Goal: Task Accomplishment & Management: Use online tool/utility

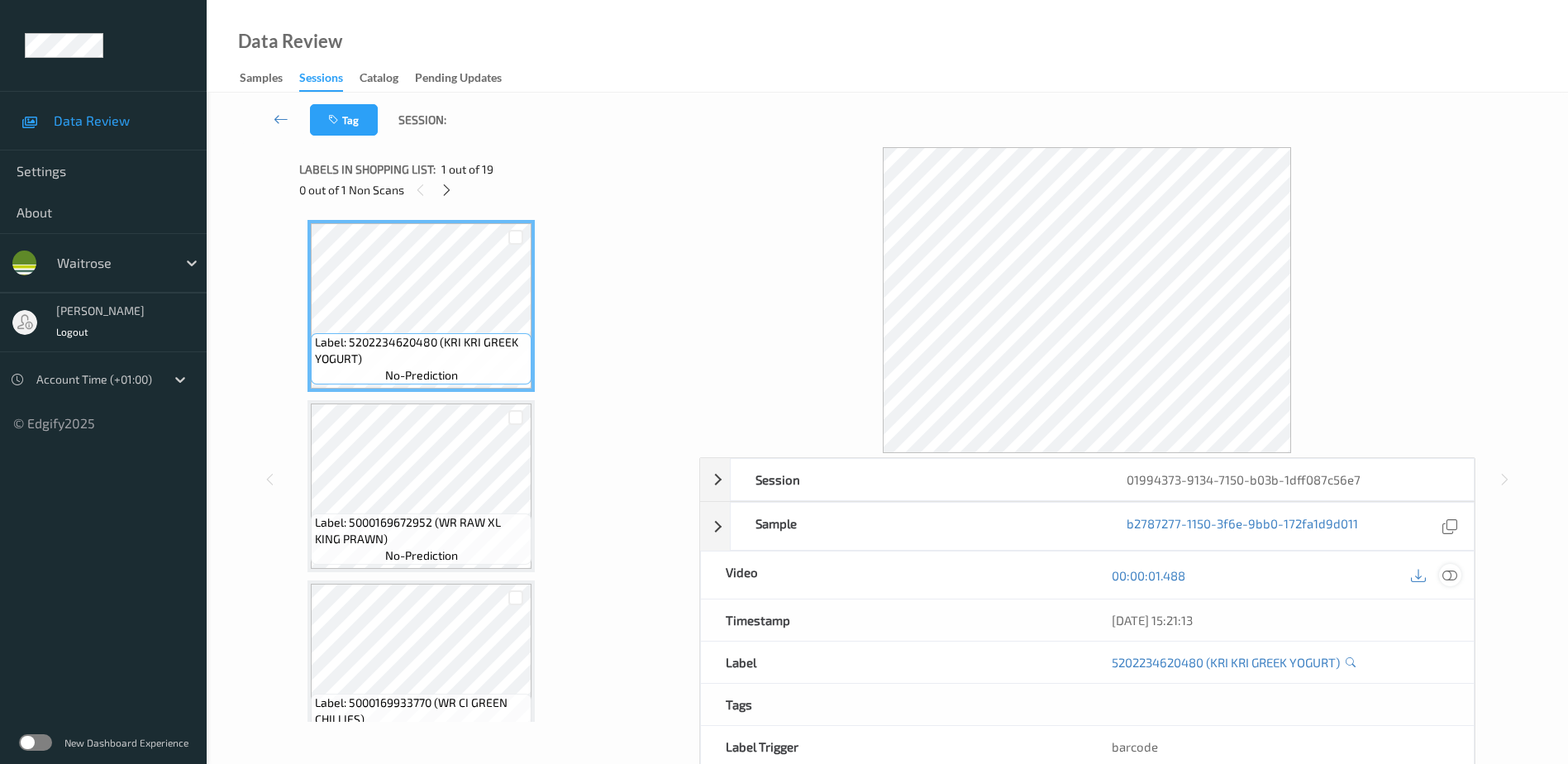
click at [1450, 574] on icon at bounding box center [1450, 574] width 15 height 15
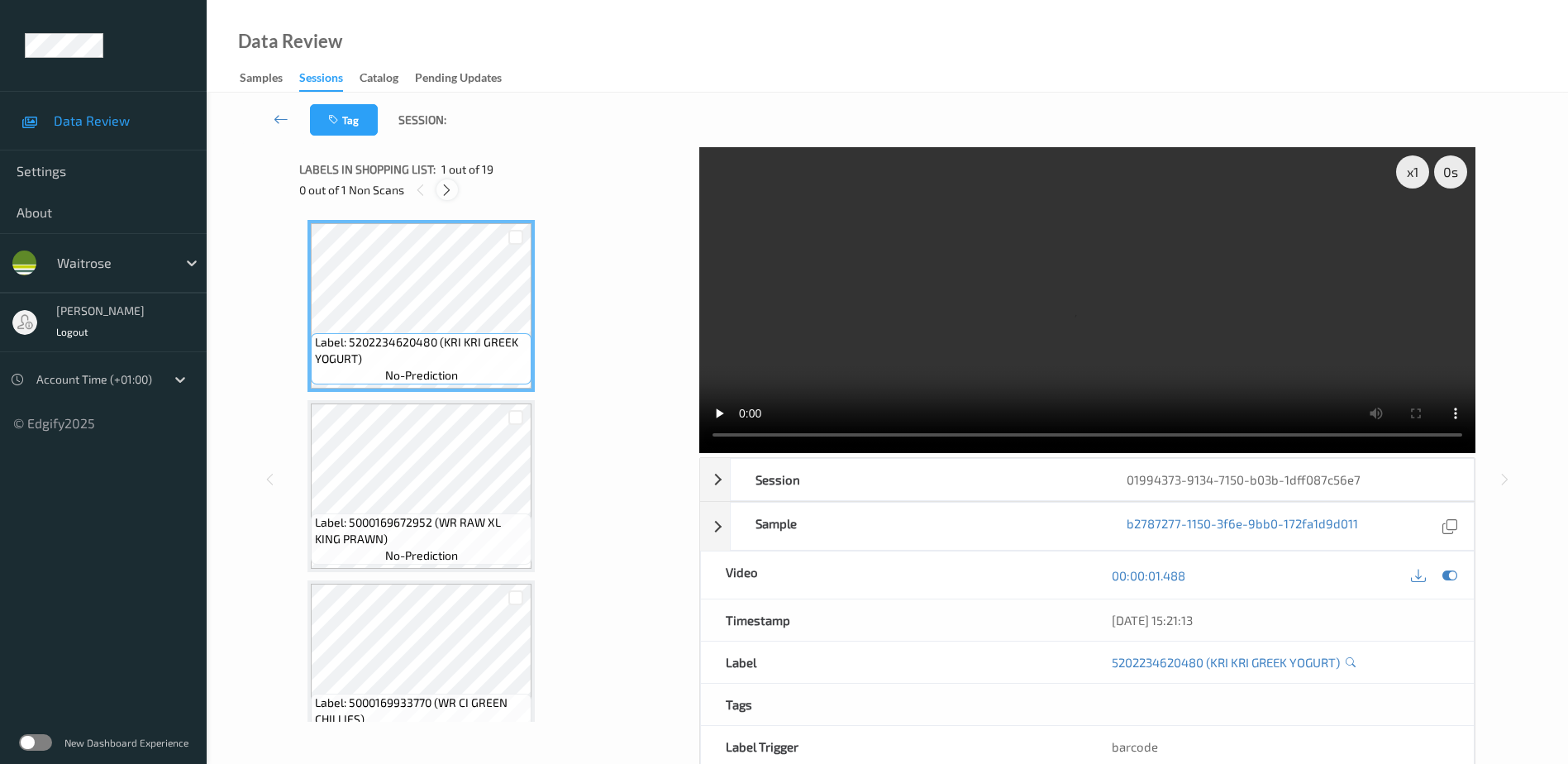
click at [445, 190] on icon at bounding box center [447, 191] width 14 height 15
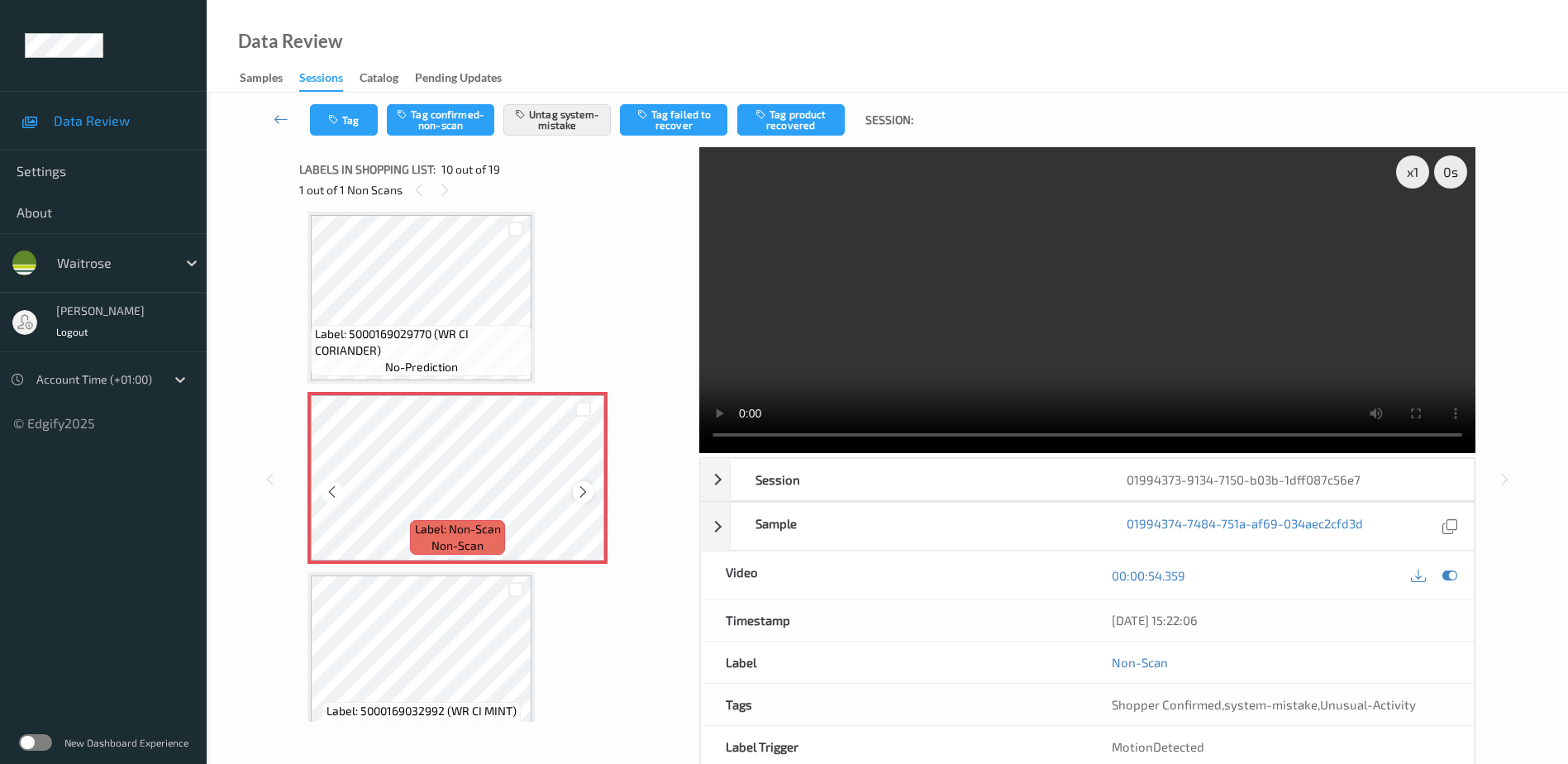
click at [584, 491] on icon at bounding box center [583, 492] width 14 height 15
click at [1007, 373] on video at bounding box center [1087, 299] width 776 height 306
click at [338, 105] on button "Tag" at bounding box center [343, 119] width 68 height 31
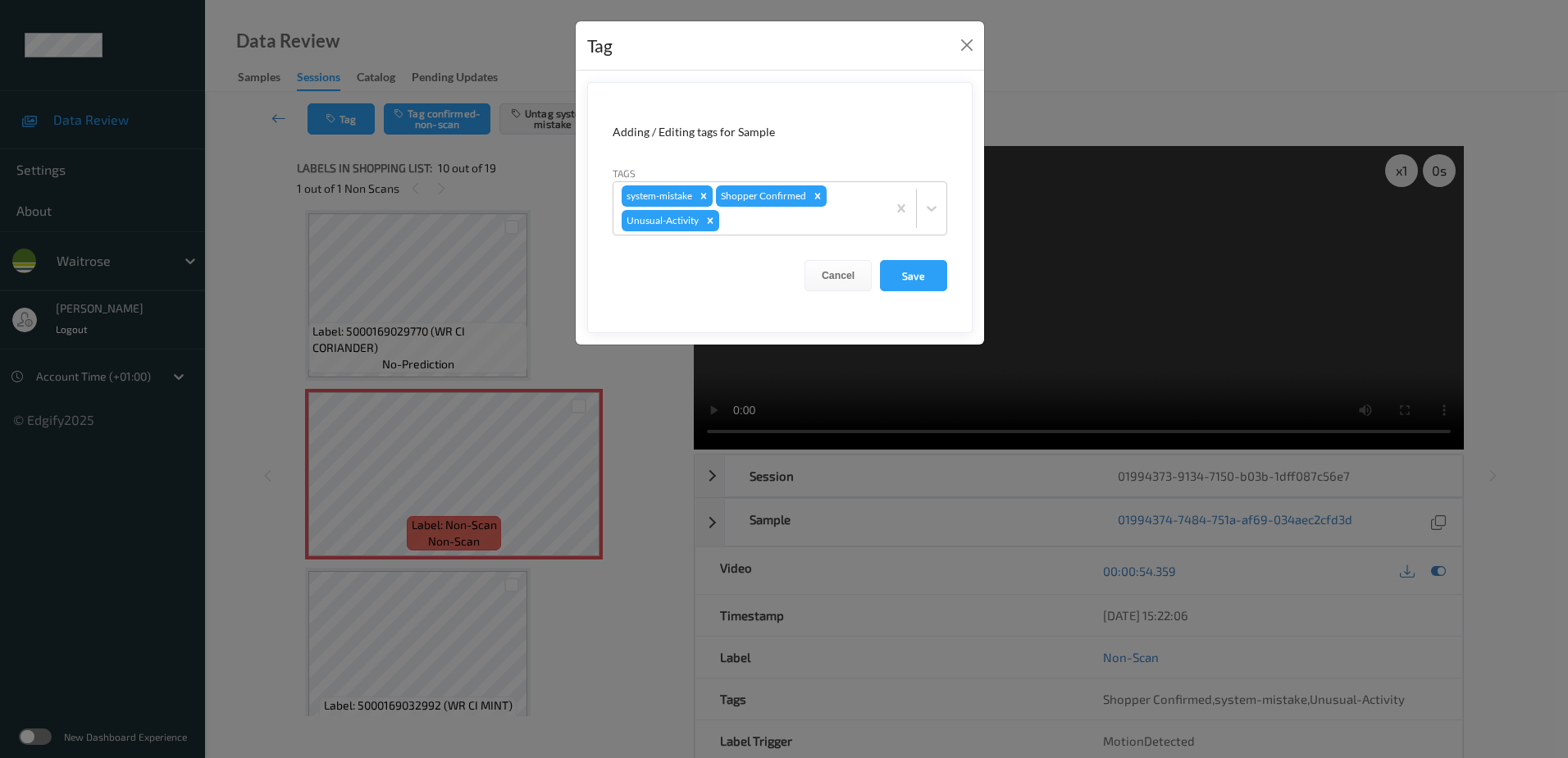
click at [629, 413] on div "Tag Adding / Editing tags for Sample Tags system-mistake Shopper Confirmed Unus…" at bounding box center [784, 379] width 1568 height 758
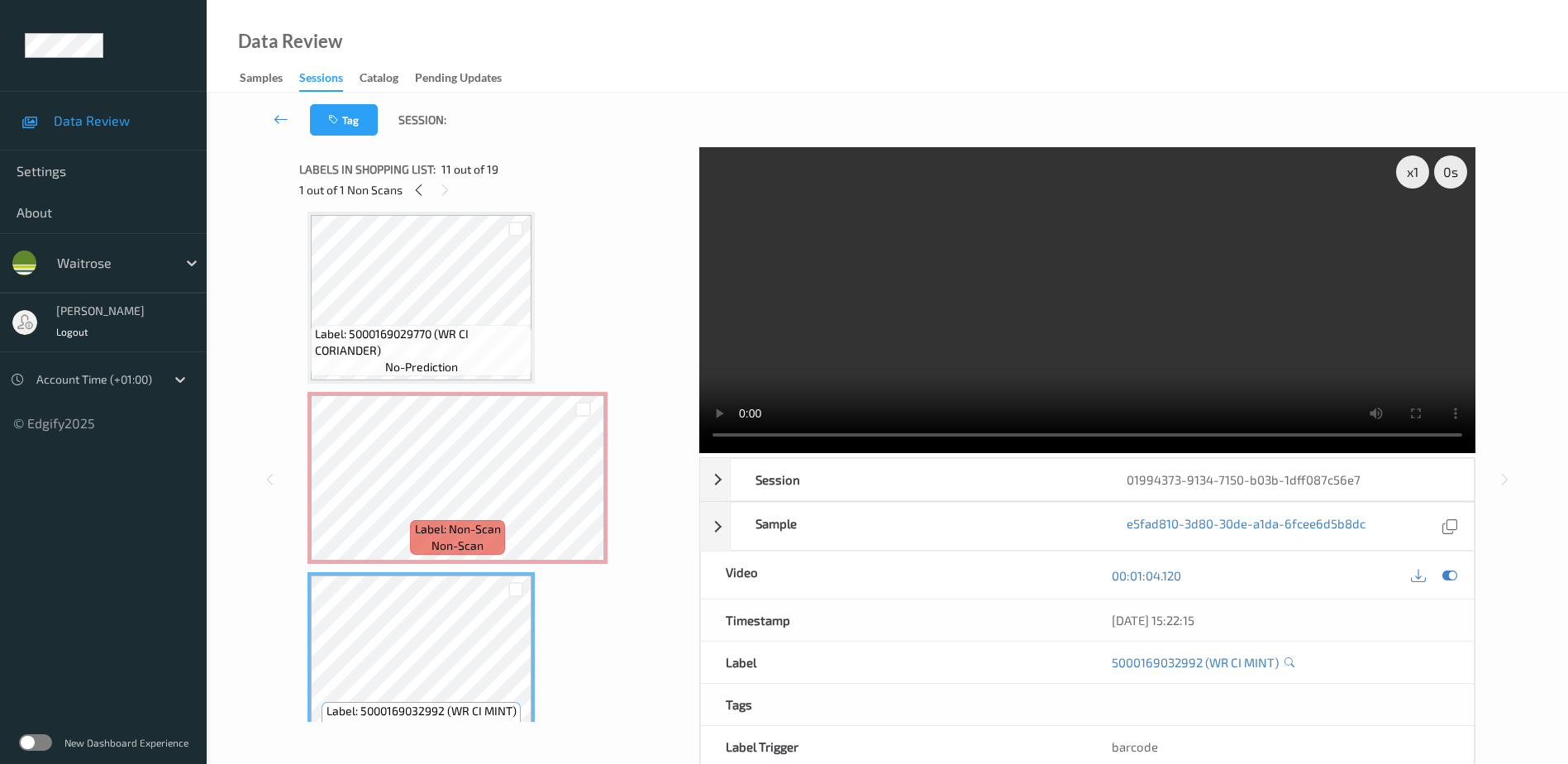
scroll to position [1367, 0]
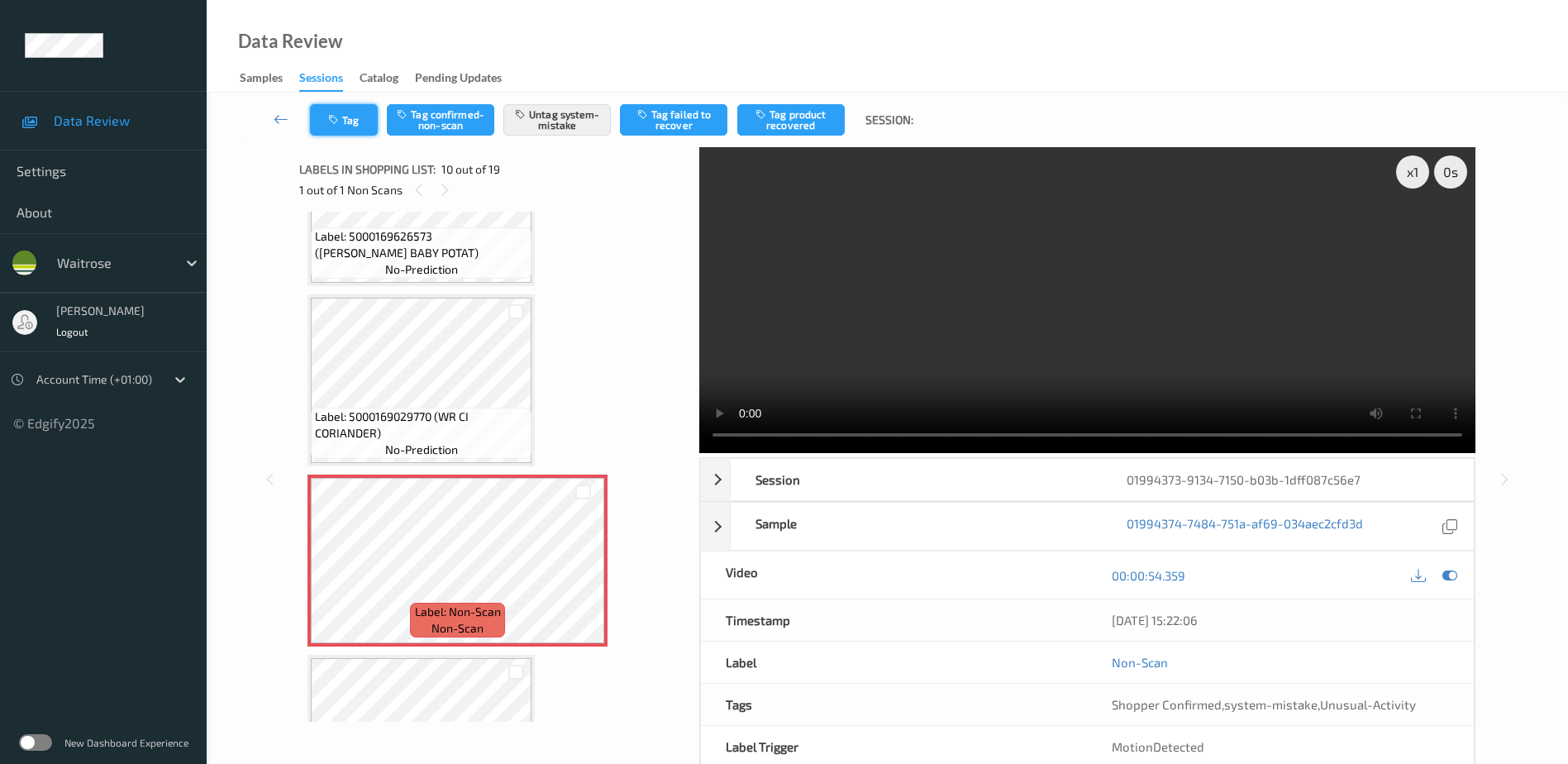
click at [350, 131] on button "Tag" at bounding box center [343, 119] width 68 height 31
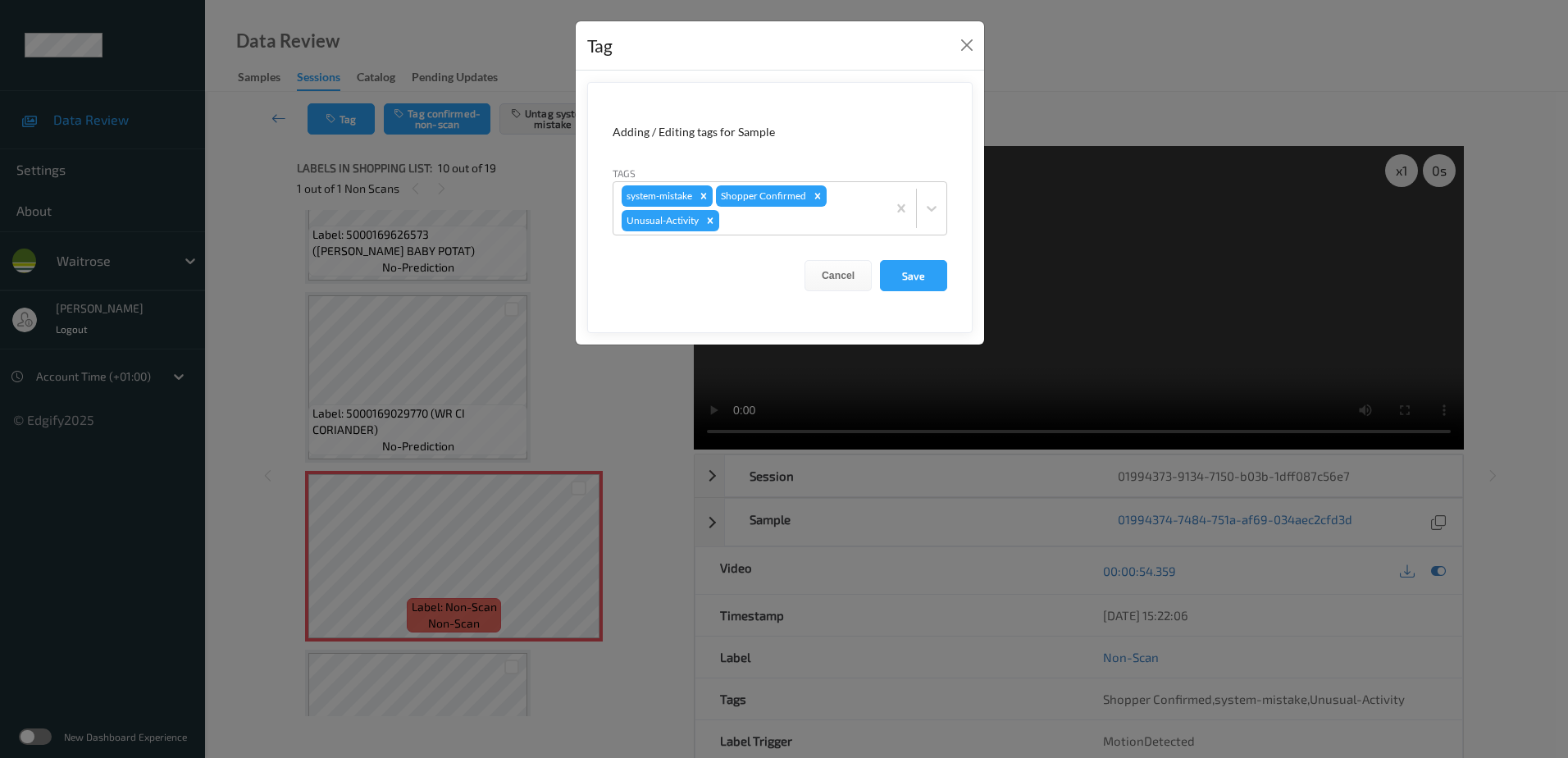
click at [628, 389] on div "Tag Adding / Editing tags for Sample Tags system-mistake Shopper Confirmed Unus…" at bounding box center [784, 379] width 1568 height 758
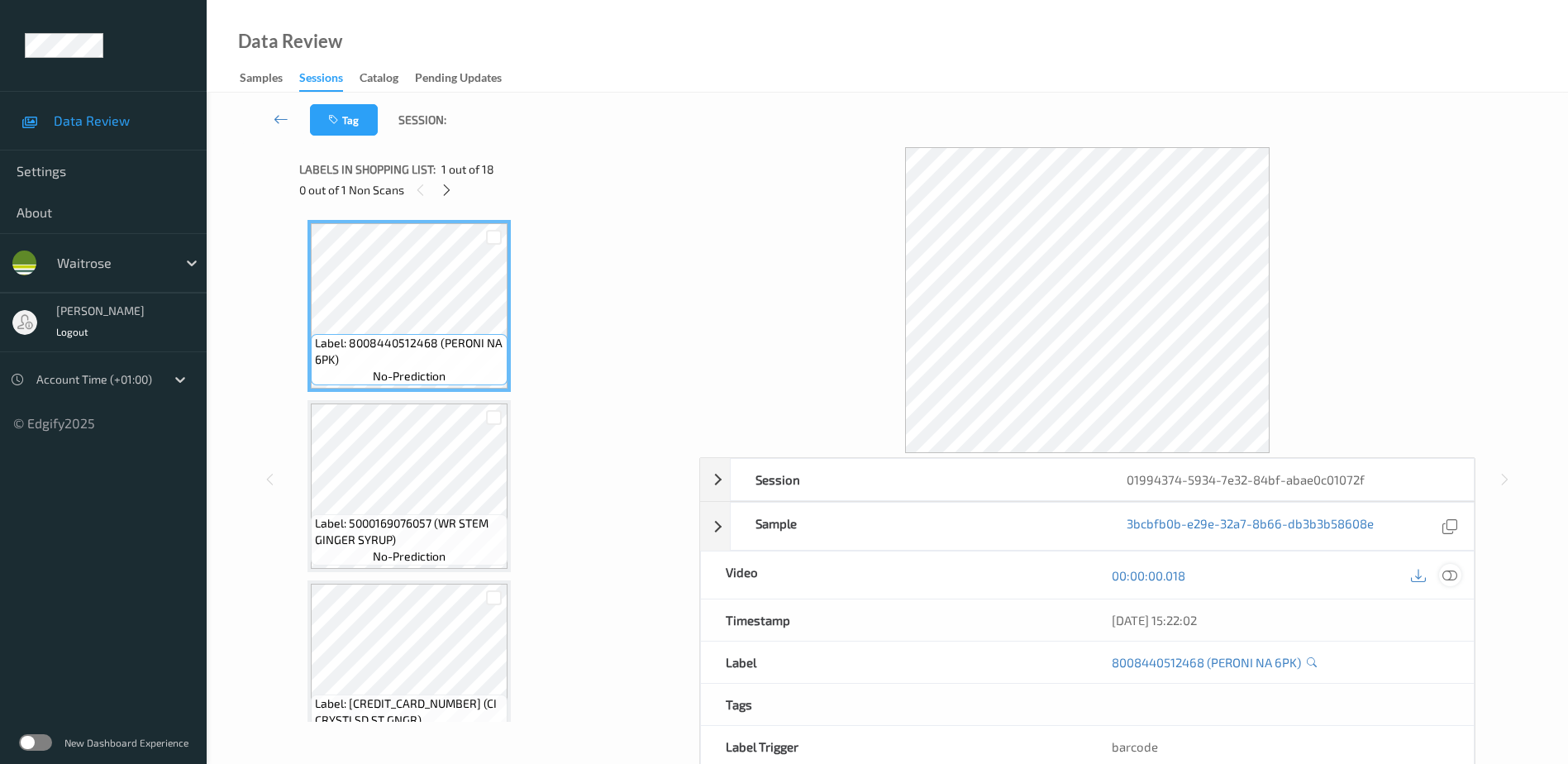
click at [1449, 569] on icon at bounding box center [1450, 574] width 15 height 15
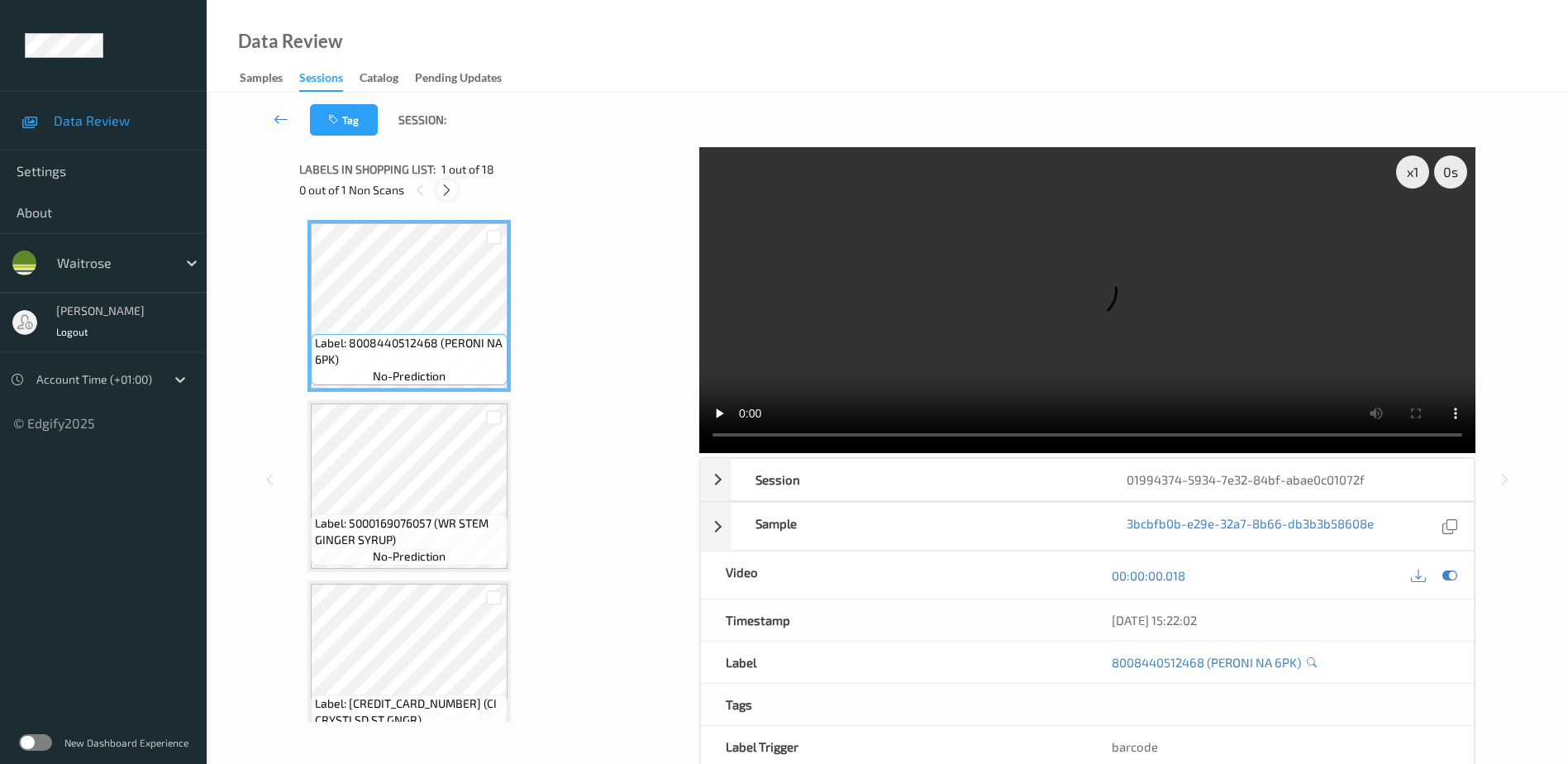
click at [449, 189] on icon at bounding box center [447, 191] width 14 height 15
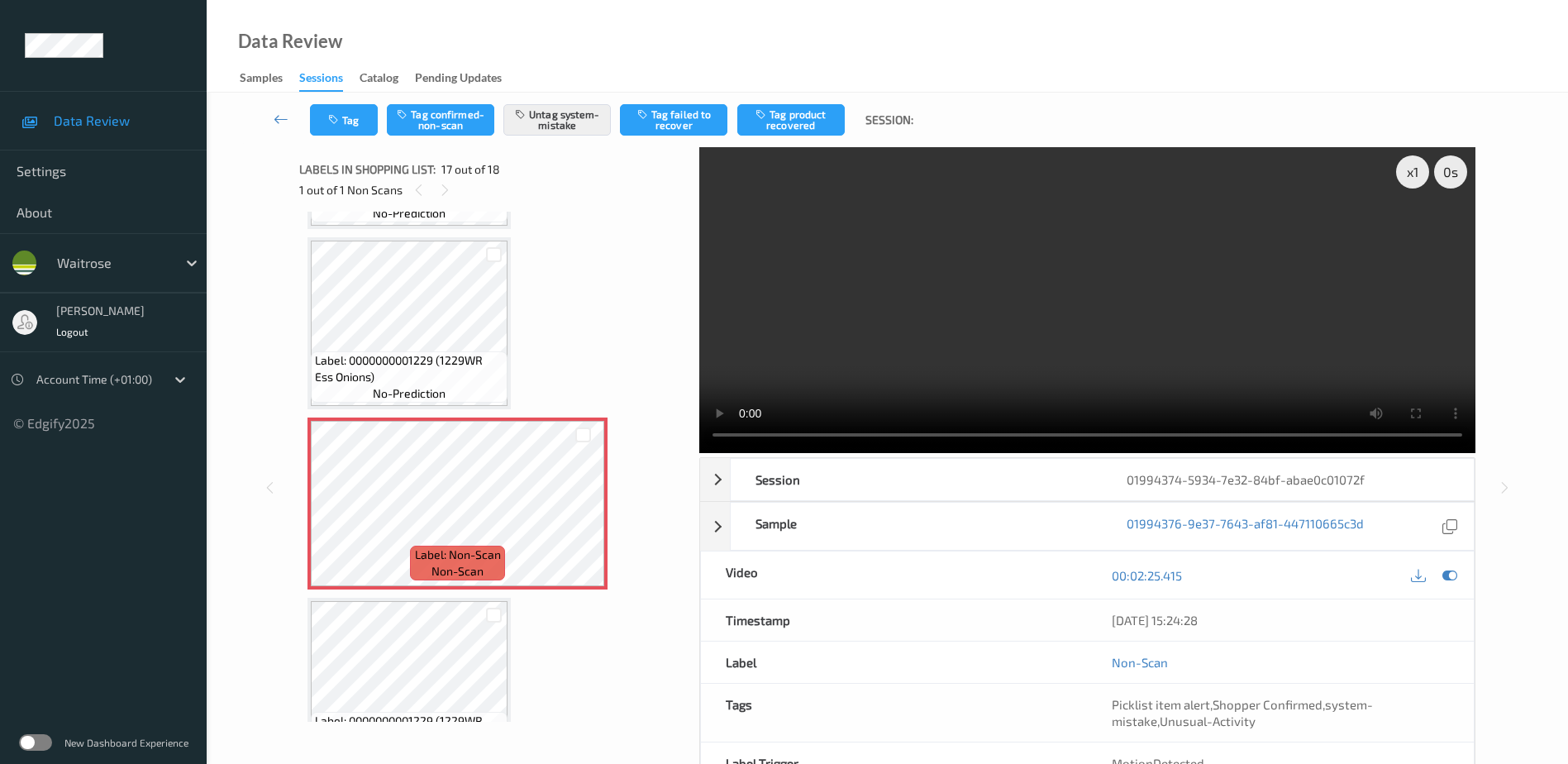
scroll to position [2711, 0]
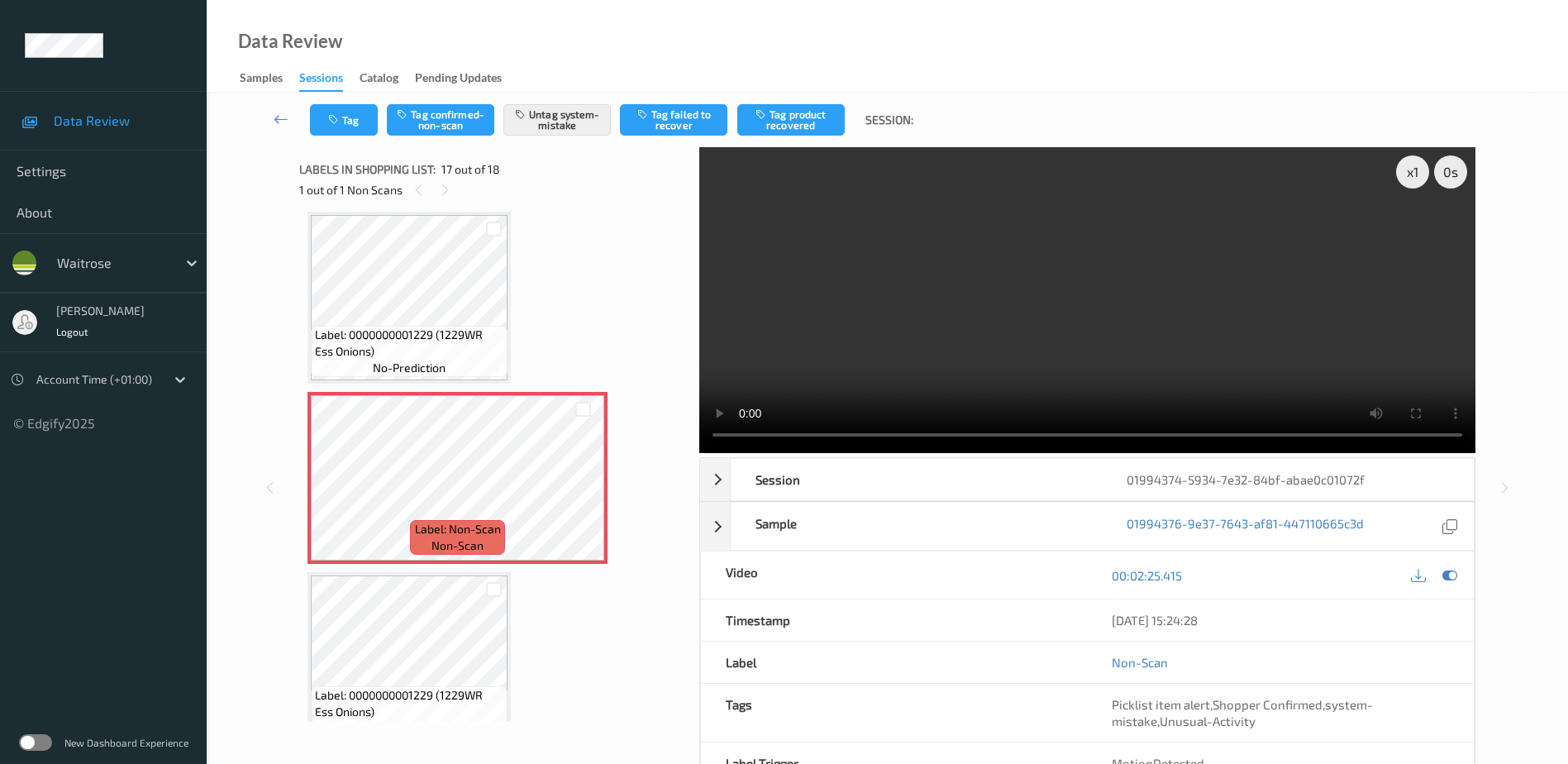
click at [1056, 352] on video at bounding box center [1087, 299] width 776 height 306
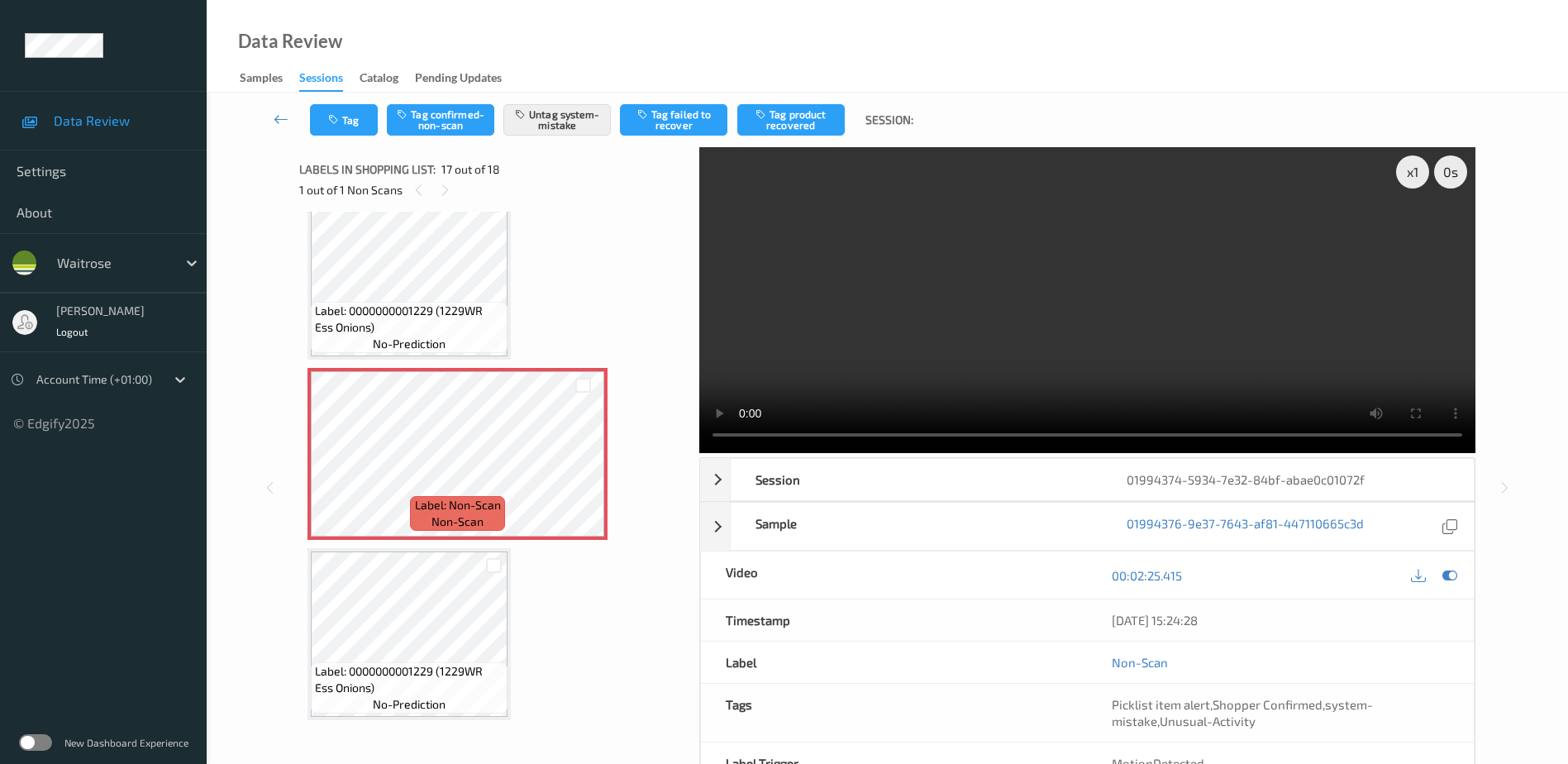
scroll to position [2742, 0]
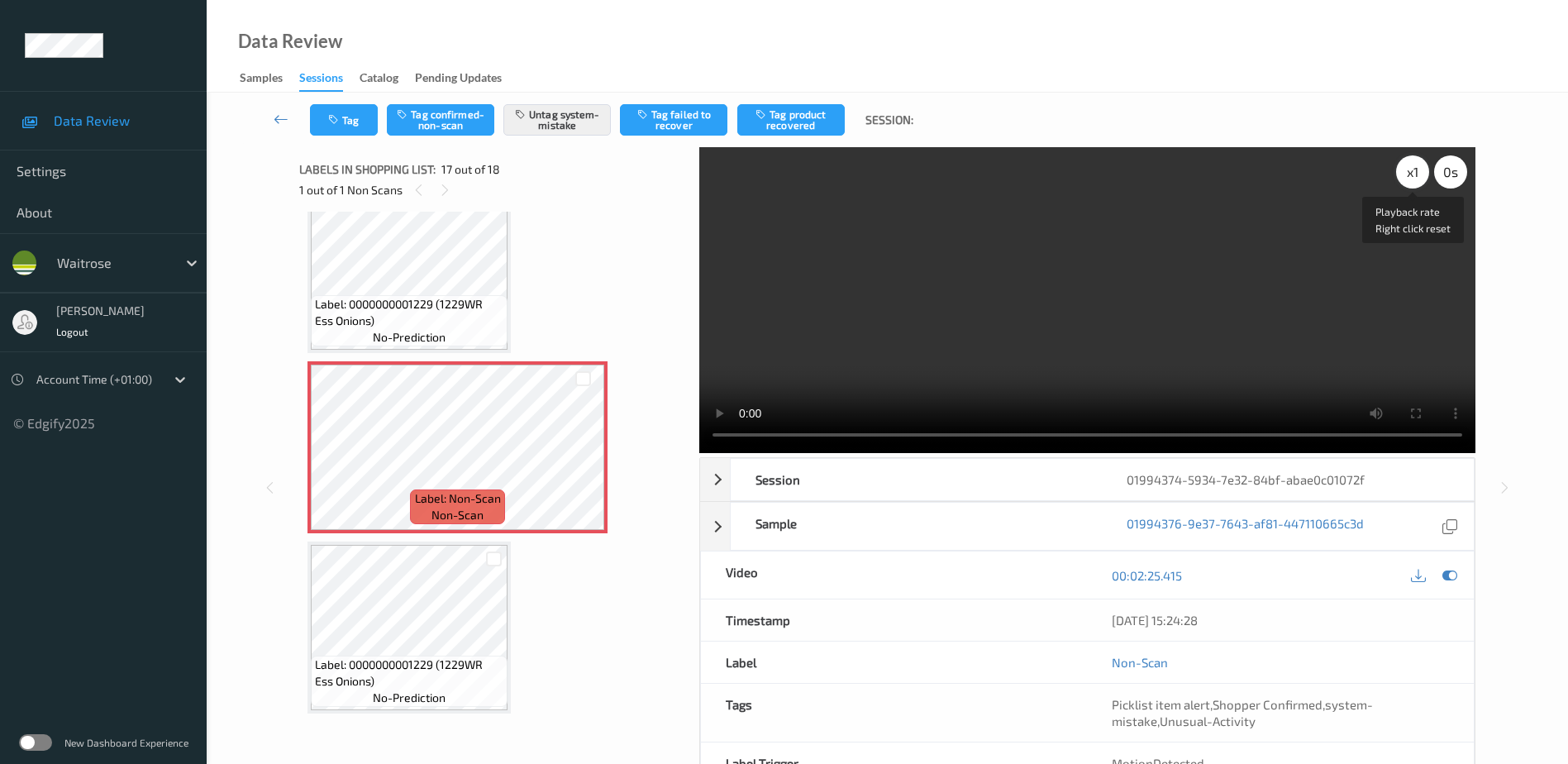
click at [1414, 166] on div "x 1" at bounding box center [1412, 171] width 33 height 33
click at [1414, 166] on div "x 2" at bounding box center [1412, 171] width 33 height 33
click at [1413, 177] on div "x 4" at bounding box center [1412, 171] width 33 height 33
click at [334, 115] on icon "button" at bounding box center [334, 120] width 14 height 11
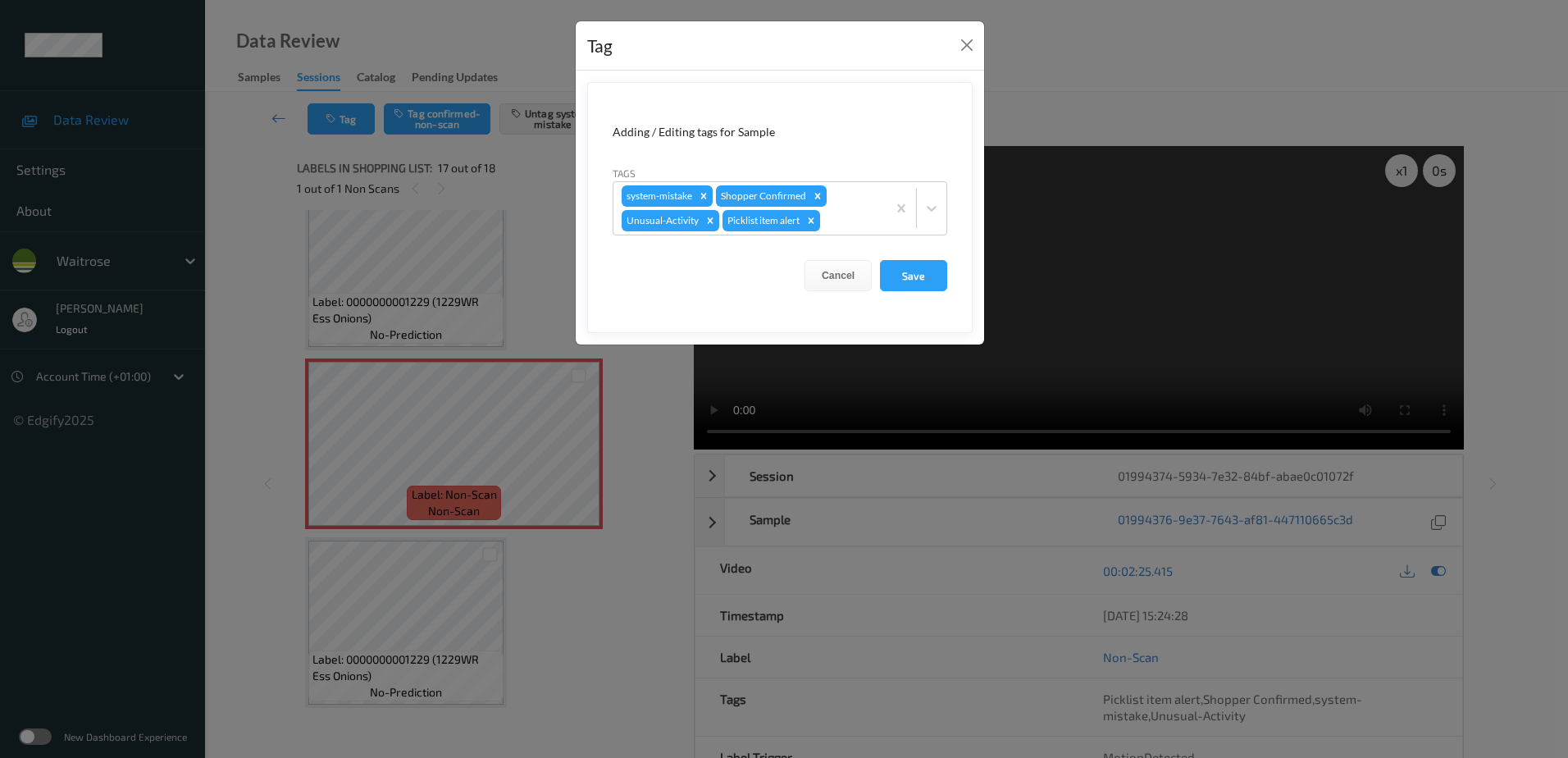
click at [593, 562] on div "Tag Adding / Editing tags for Sample Tags system-mistake Shopper Confirmed Unus…" at bounding box center [784, 379] width 1568 height 758
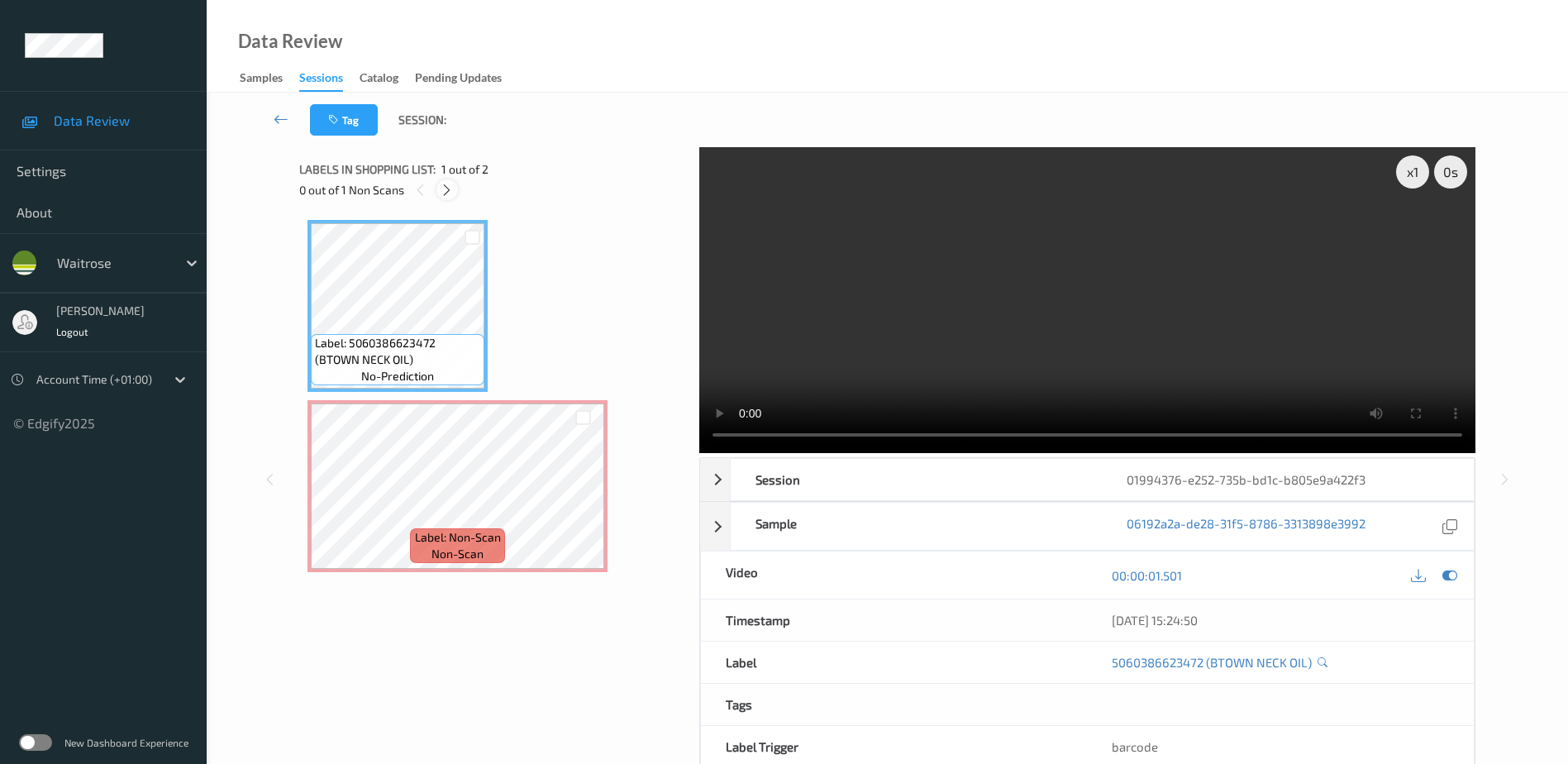
drag, startPoint x: 0, startPoint y: 0, endPoint x: 451, endPoint y: 196, distance: 491.7
click at [451, 196] on icon at bounding box center [447, 191] width 14 height 15
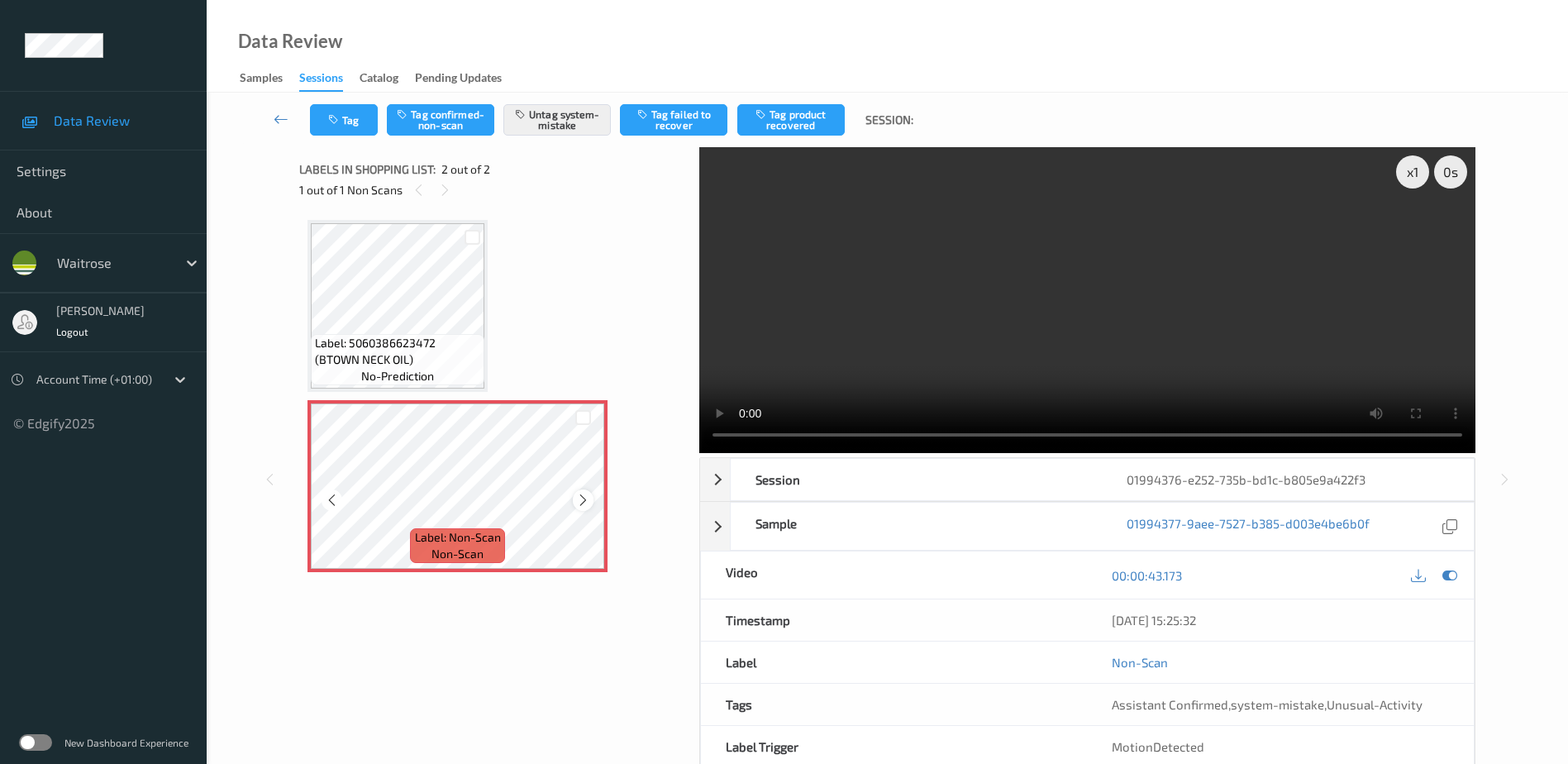
click at [583, 501] on icon at bounding box center [583, 500] width 14 height 15
click at [1127, 288] on video at bounding box center [1087, 299] width 776 height 306
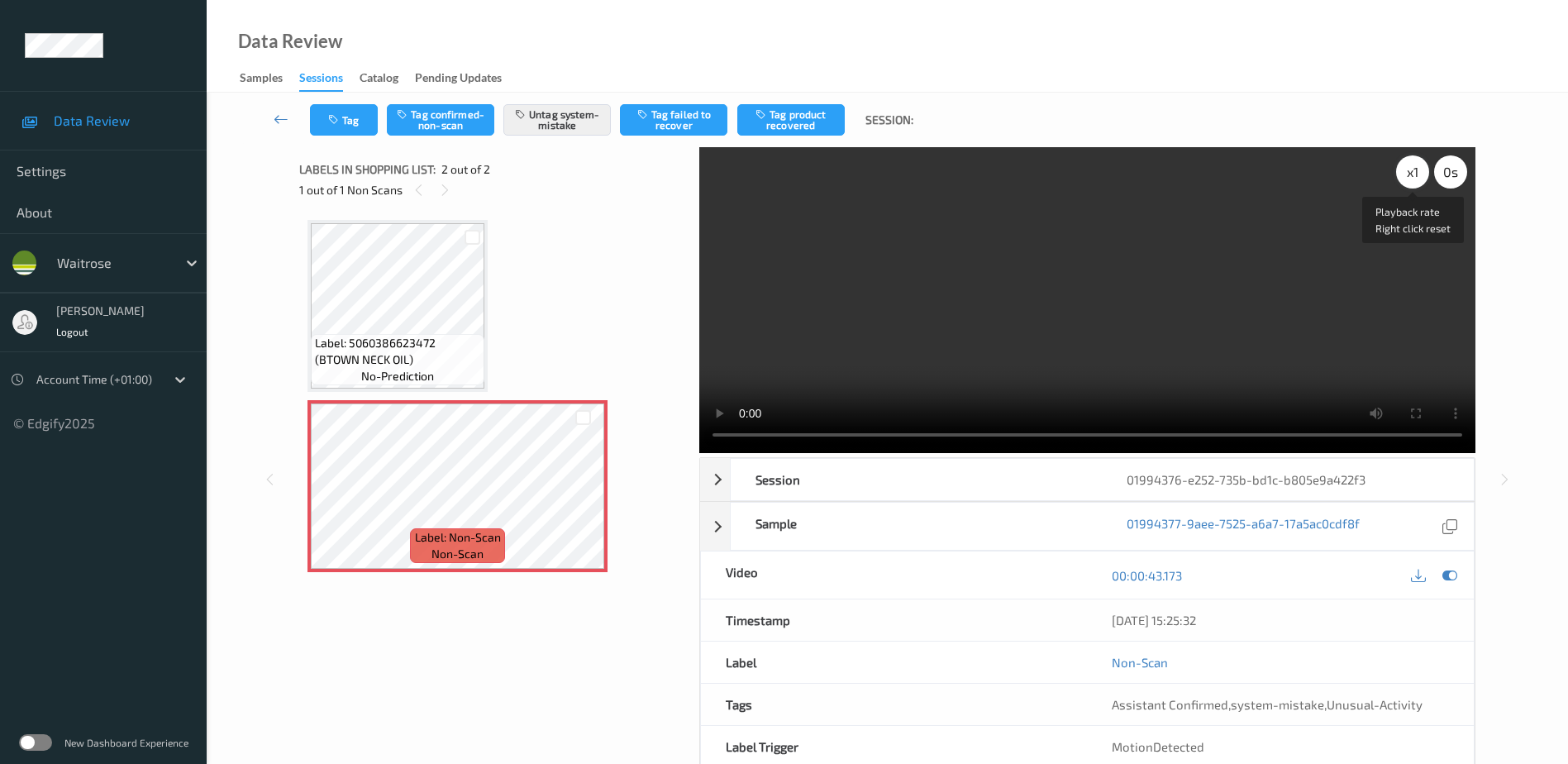
click at [1403, 177] on div "x 1" at bounding box center [1412, 171] width 33 height 33
click at [1403, 177] on div "x 2" at bounding box center [1412, 171] width 33 height 33
click at [1405, 173] on div "x 1" at bounding box center [1412, 171] width 33 height 33
click at [1405, 173] on div "x 2" at bounding box center [1412, 171] width 33 height 33
click at [334, 125] on icon "button" at bounding box center [334, 120] width 14 height 11
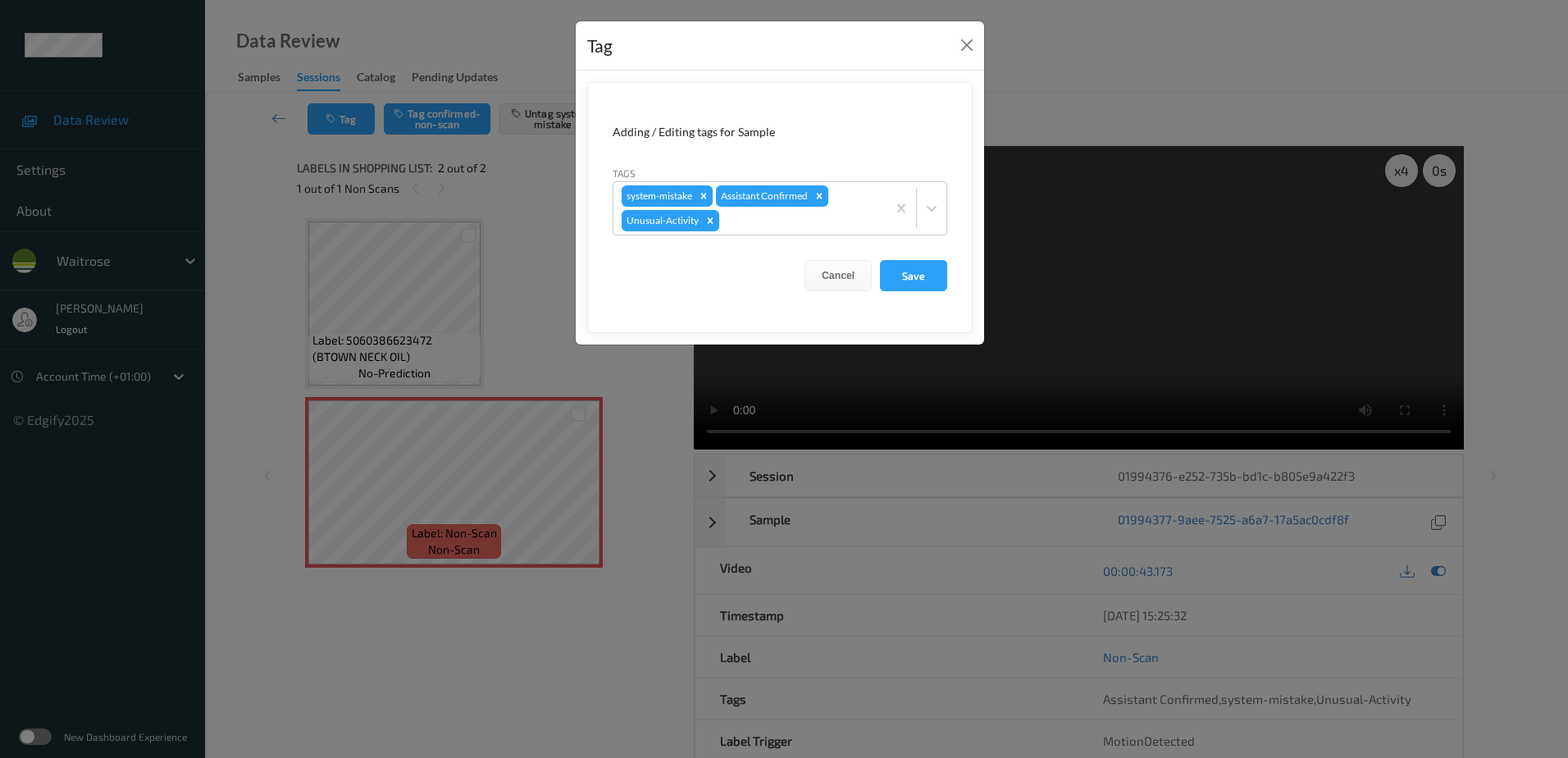
click at [650, 350] on div "Tag Adding / Editing tags for Sample Tags system-mistake Assistant Confirmed Un…" at bounding box center [784, 379] width 1568 height 758
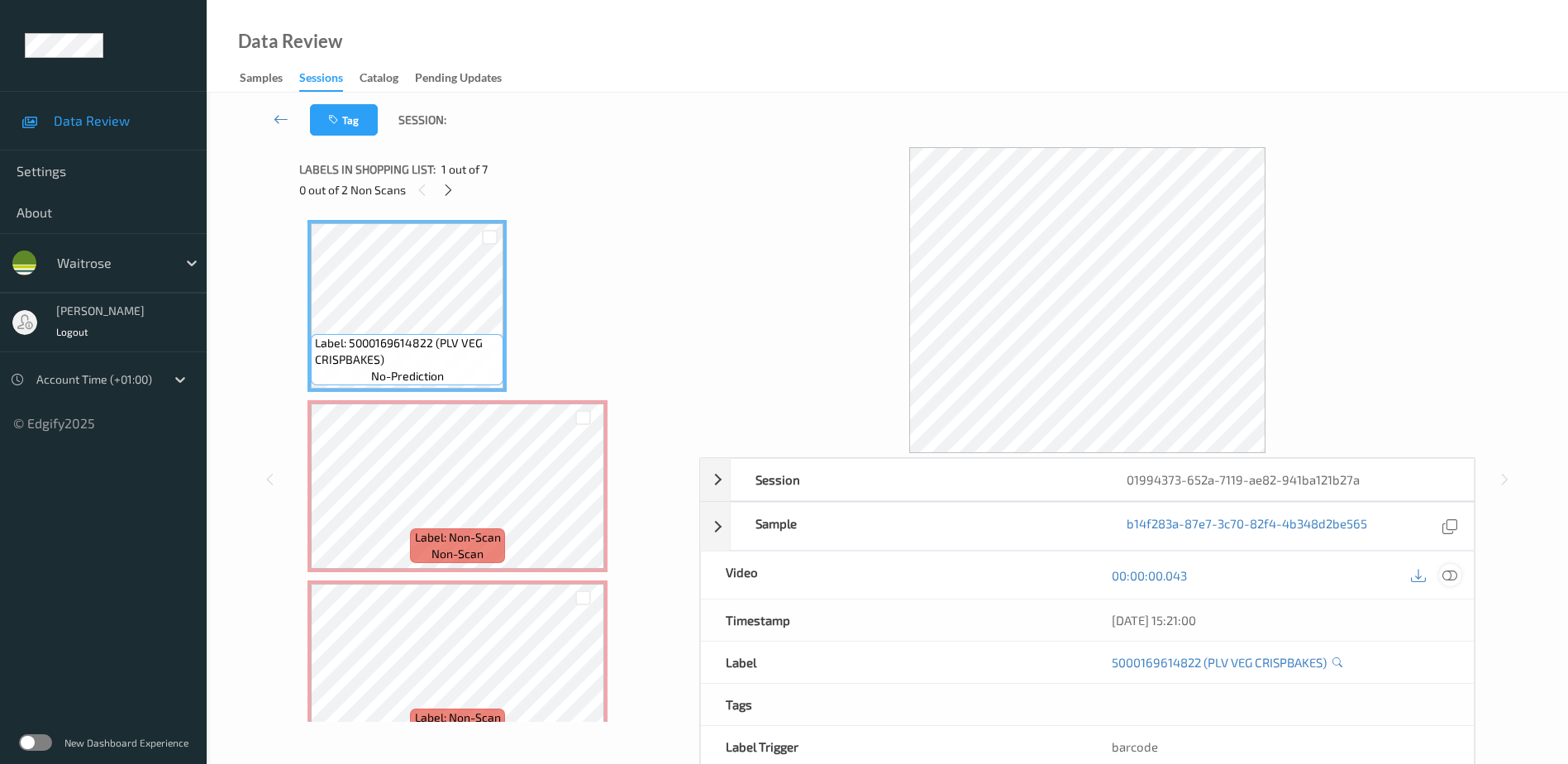
click at [1452, 574] on icon at bounding box center [1450, 574] width 15 height 15
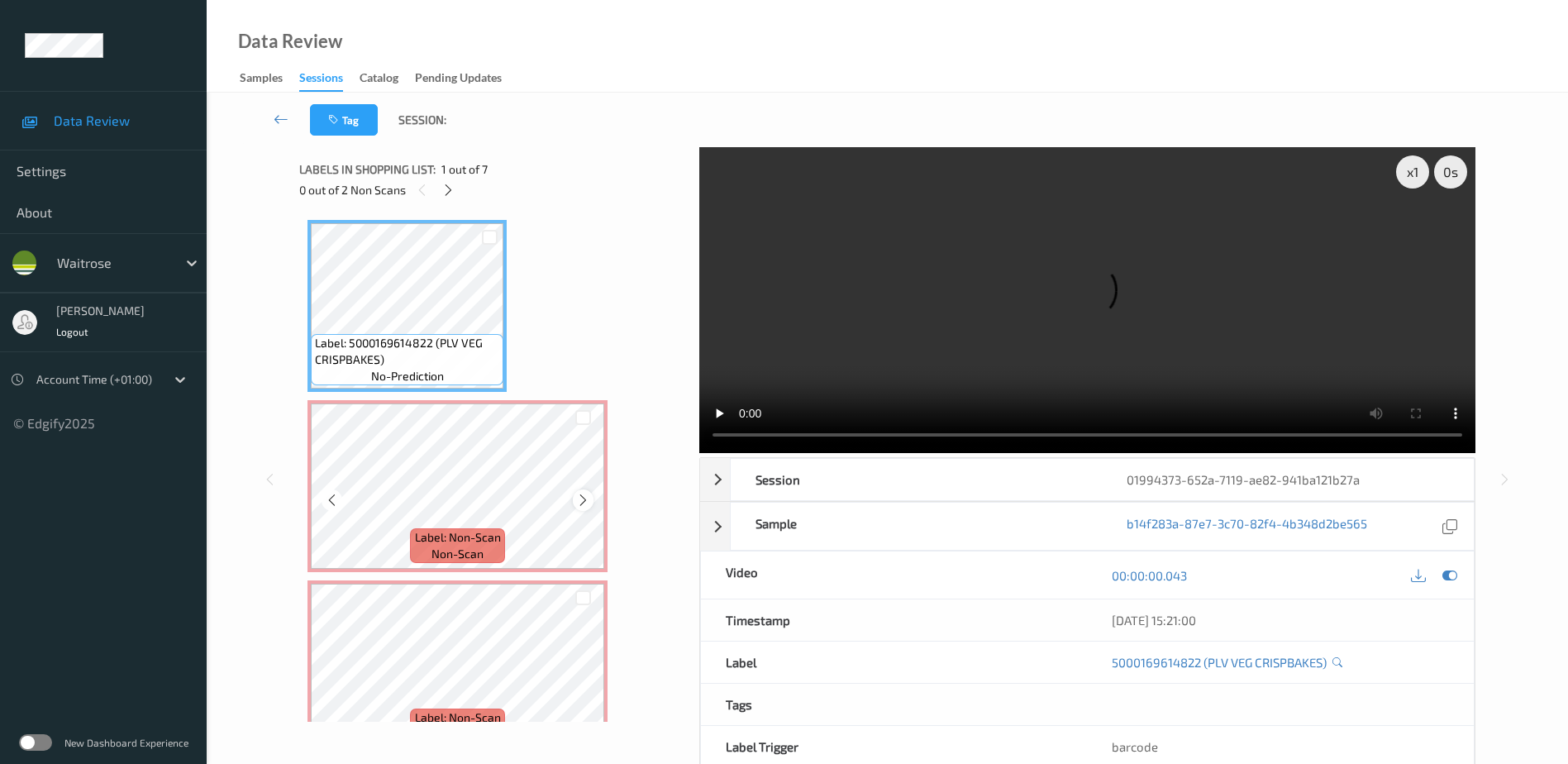
click at [588, 501] on icon at bounding box center [583, 500] width 14 height 15
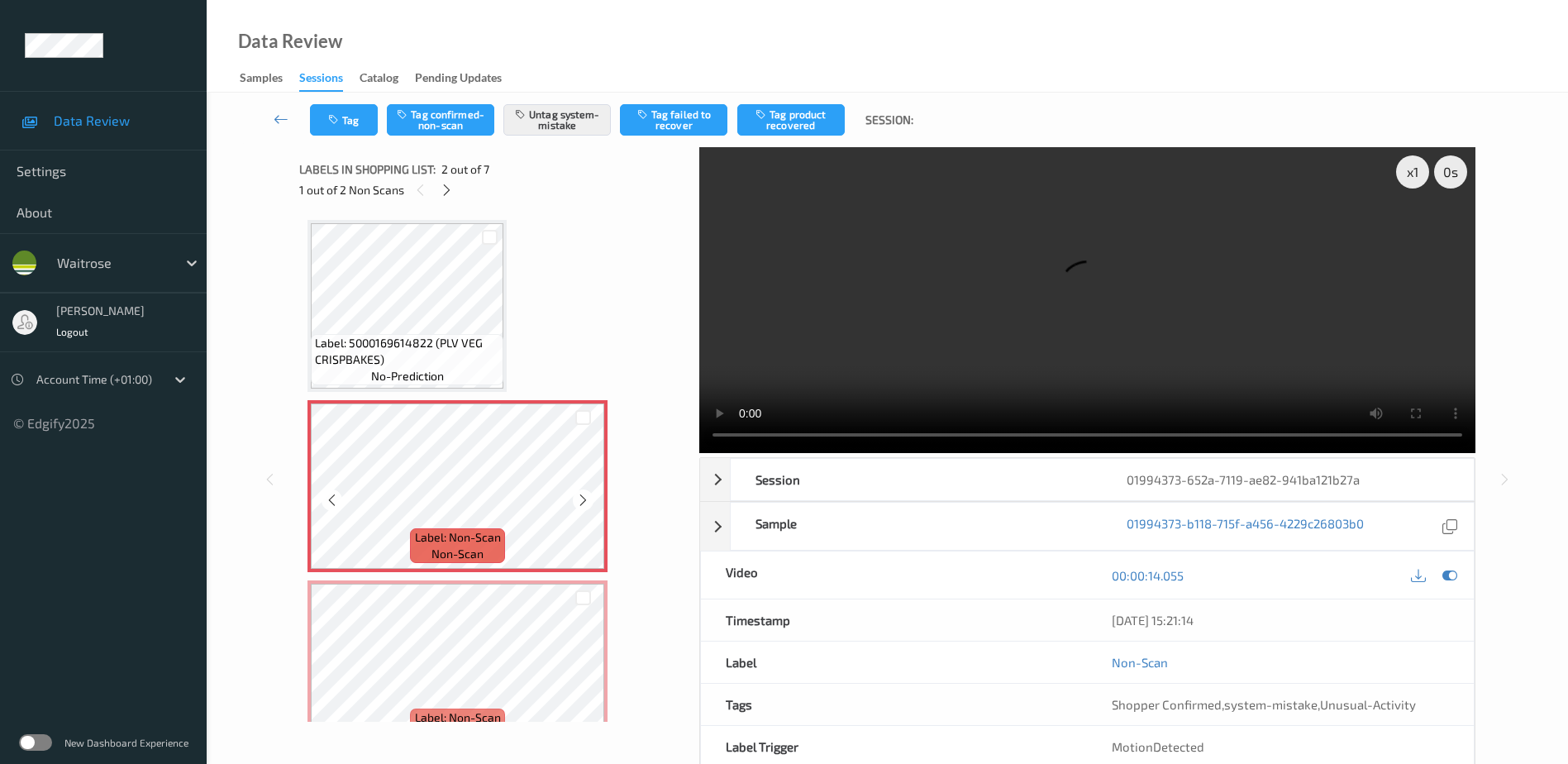
click at [588, 501] on icon at bounding box center [583, 500] width 14 height 15
click at [581, 504] on icon at bounding box center [583, 500] width 14 height 15
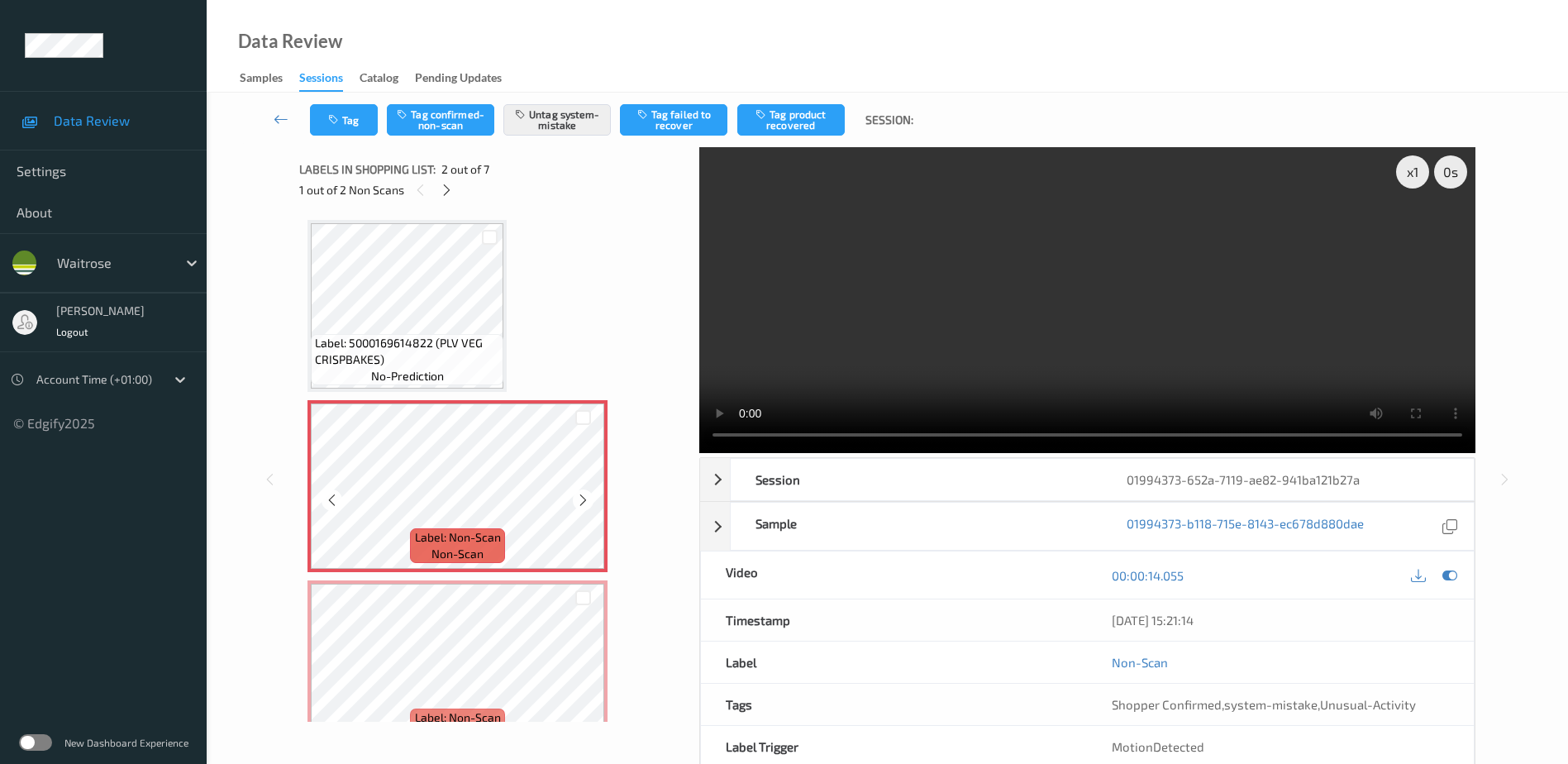
click at [581, 504] on icon at bounding box center [583, 500] width 14 height 15
click at [1051, 305] on video at bounding box center [1087, 299] width 776 height 306
click at [755, 453] on div "x 1 0 s Session 01994373-652a-7119-ae82-941ba121b27a Session ID 01994373-652a-7…" at bounding box center [1087, 478] width 776 height 664
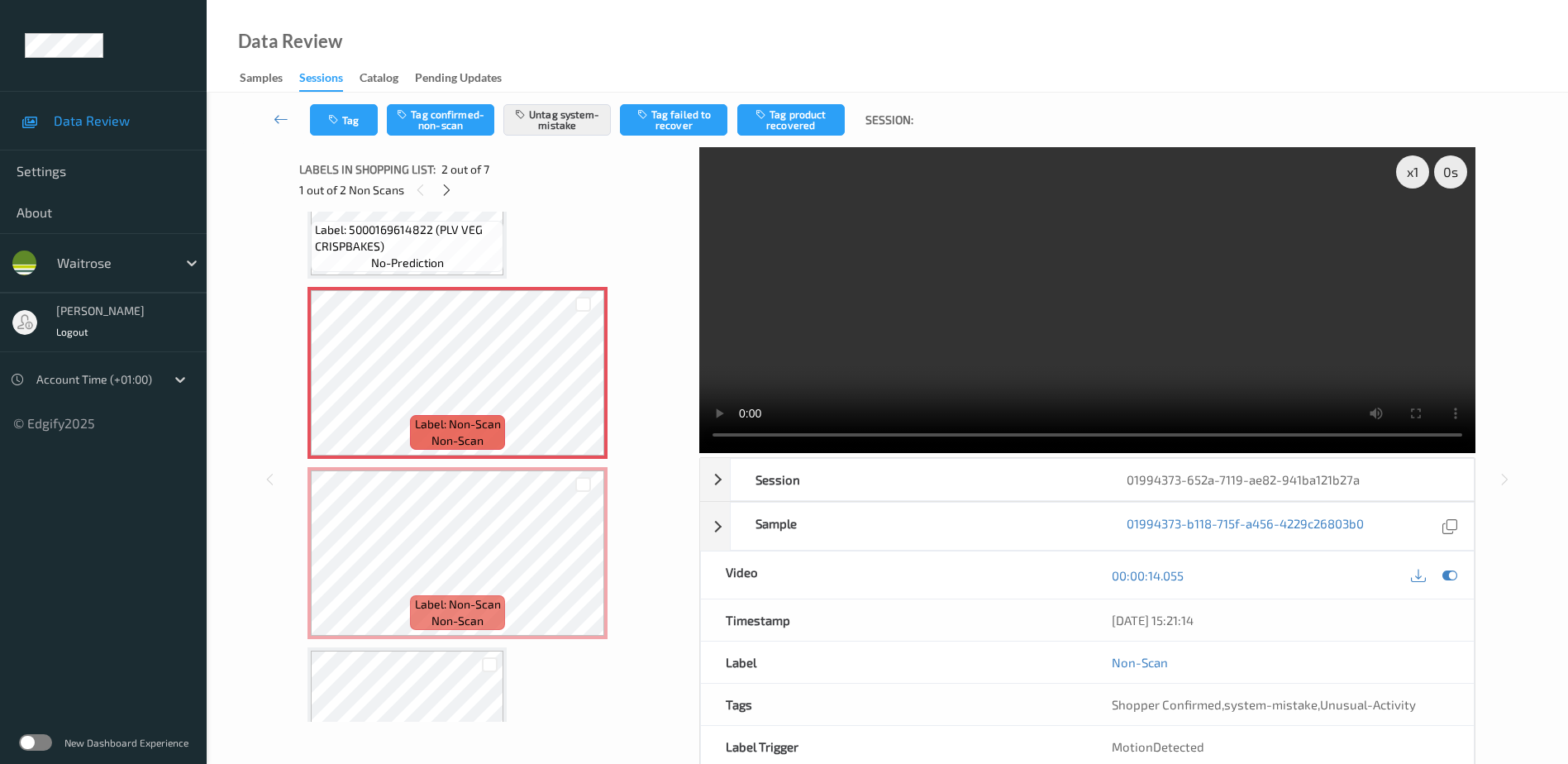
scroll to position [166, 0]
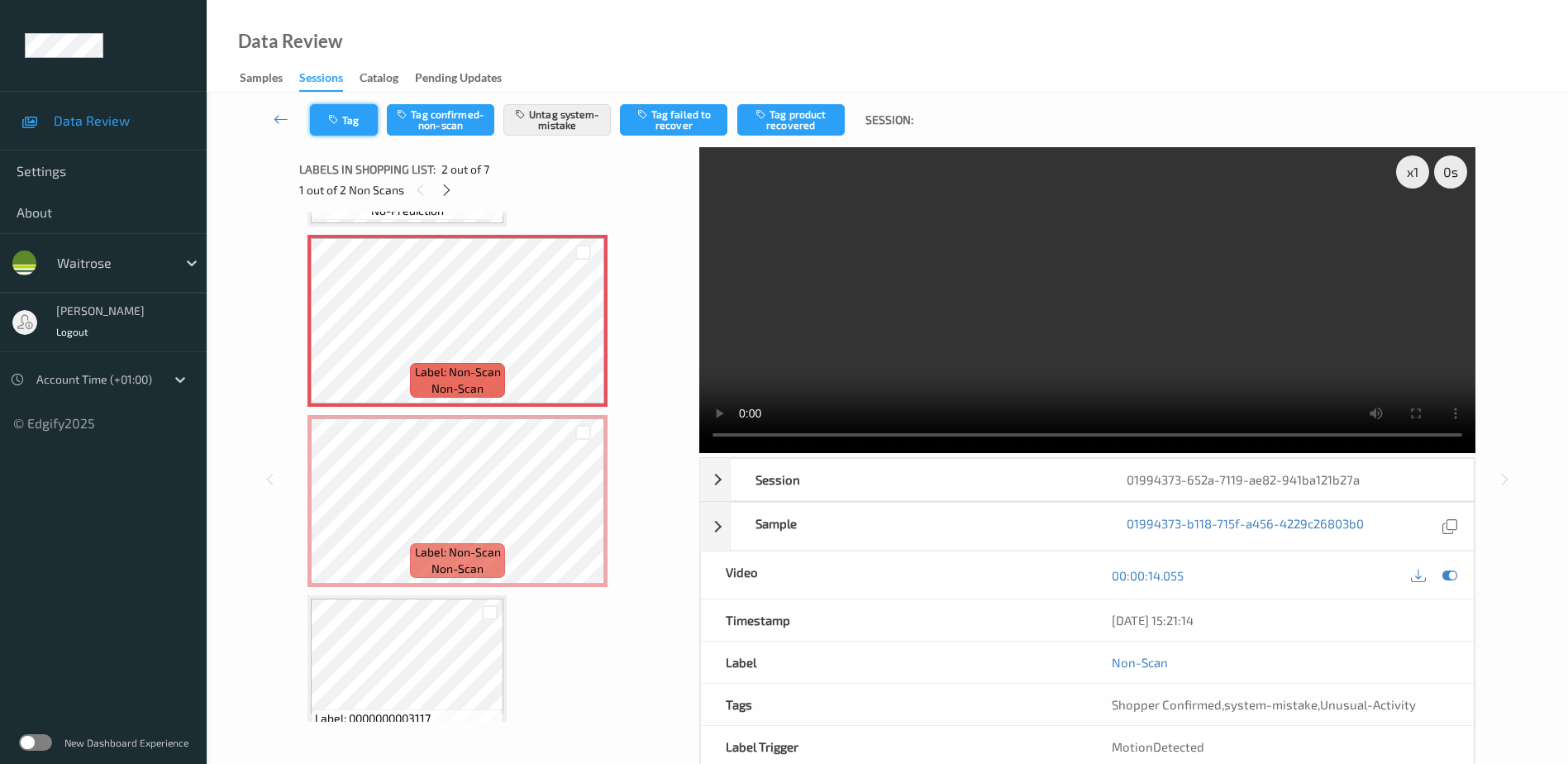
click at [334, 114] on icon "button" at bounding box center [334, 120] width 14 height 11
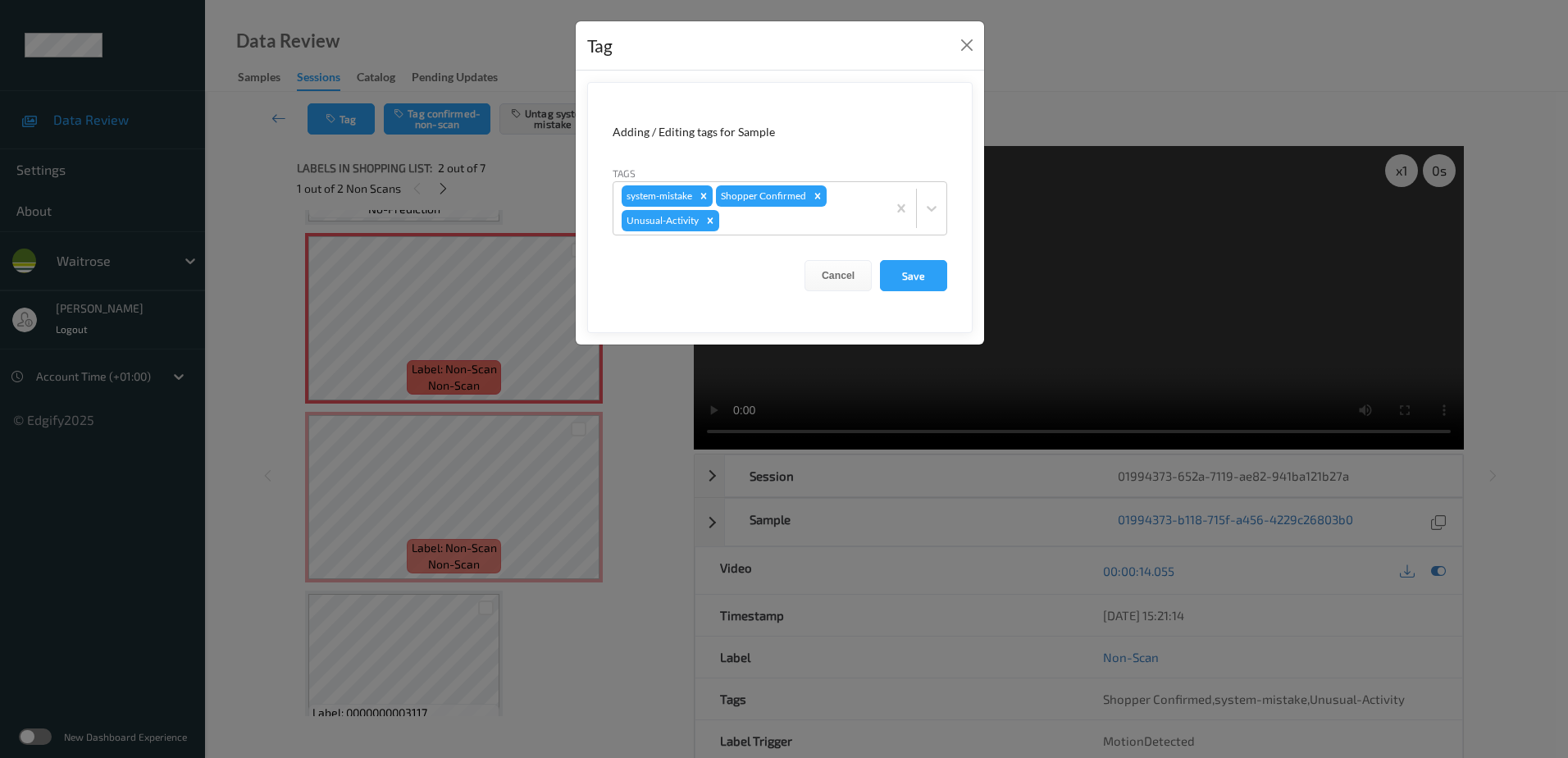
click at [586, 626] on div "Tag Adding / Editing tags for Sample Tags system-mistake Shopper Confirmed Unus…" at bounding box center [784, 379] width 1568 height 758
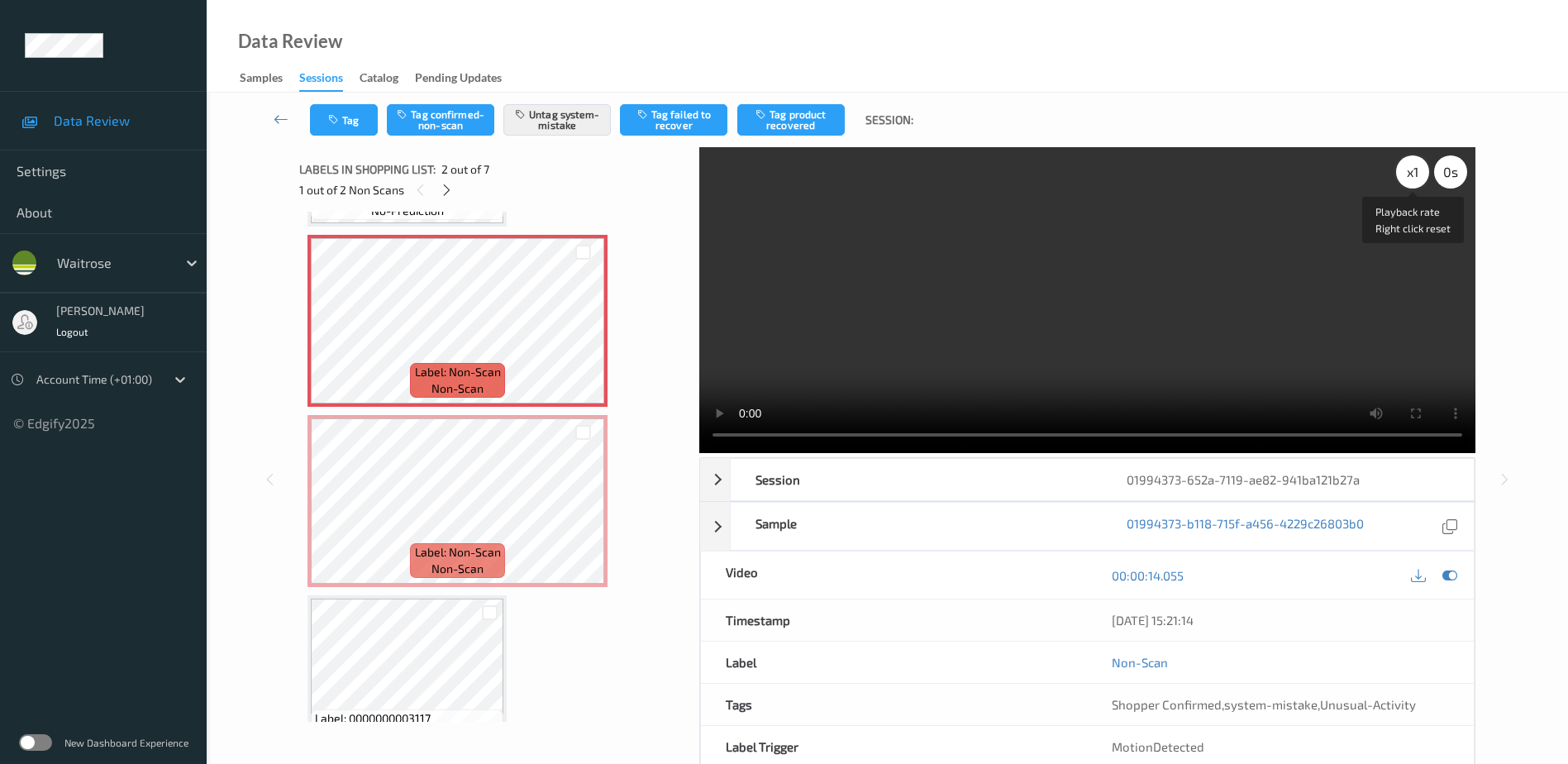
click at [1411, 176] on div "x 1" at bounding box center [1412, 171] width 33 height 33
click at [1411, 176] on div "x 2" at bounding box center [1412, 171] width 33 height 33
click at [1411, 176] on div "x 4" at bounding box center [1412, 171] width 33 height 33
click at [1406, 172] on div "x 8" at bounding box center [1412, 171] width 33 height 33
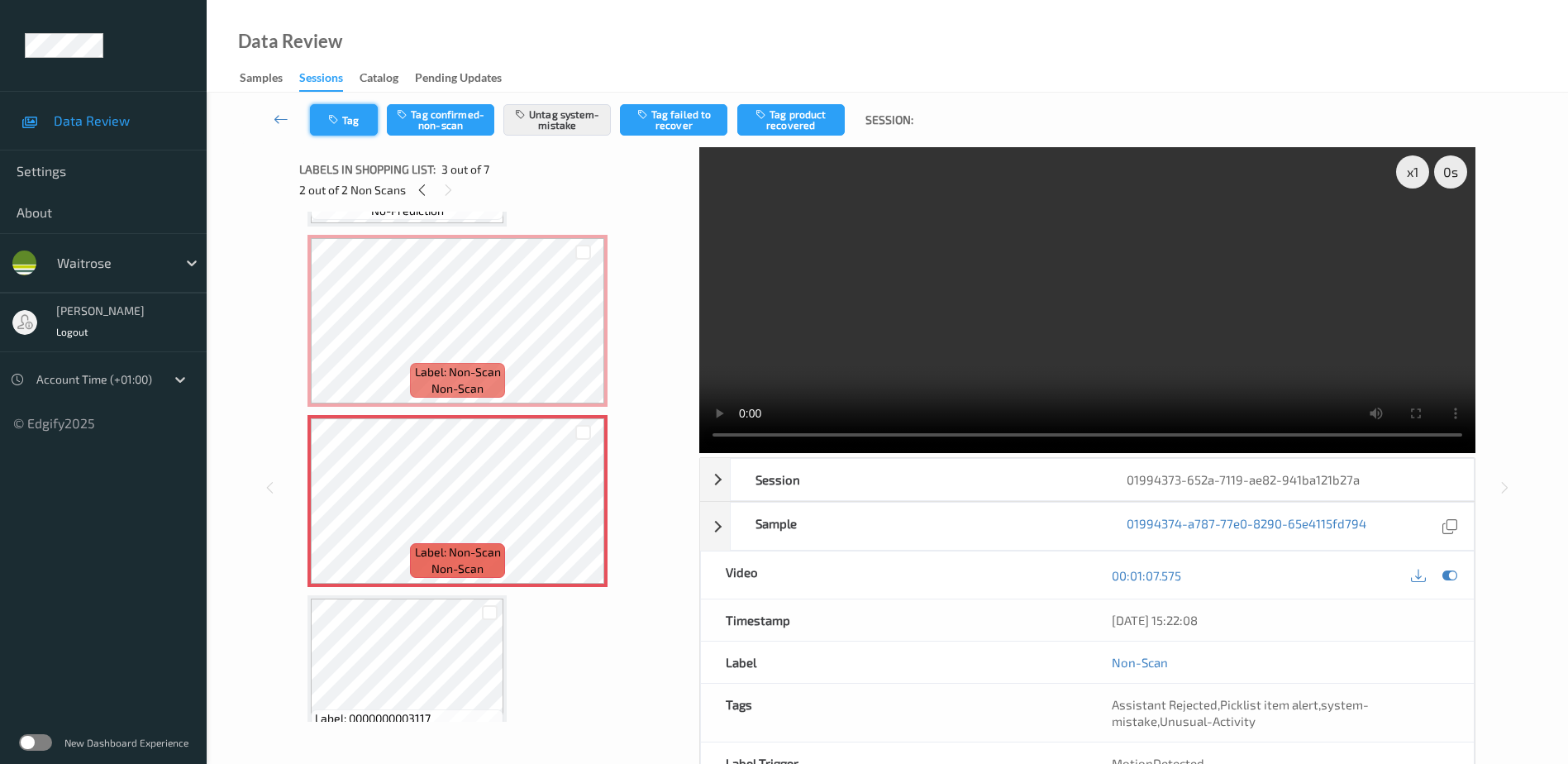
click at [334, 107] on button "Tag" at bounding box center [343, 119] width 68 height 31
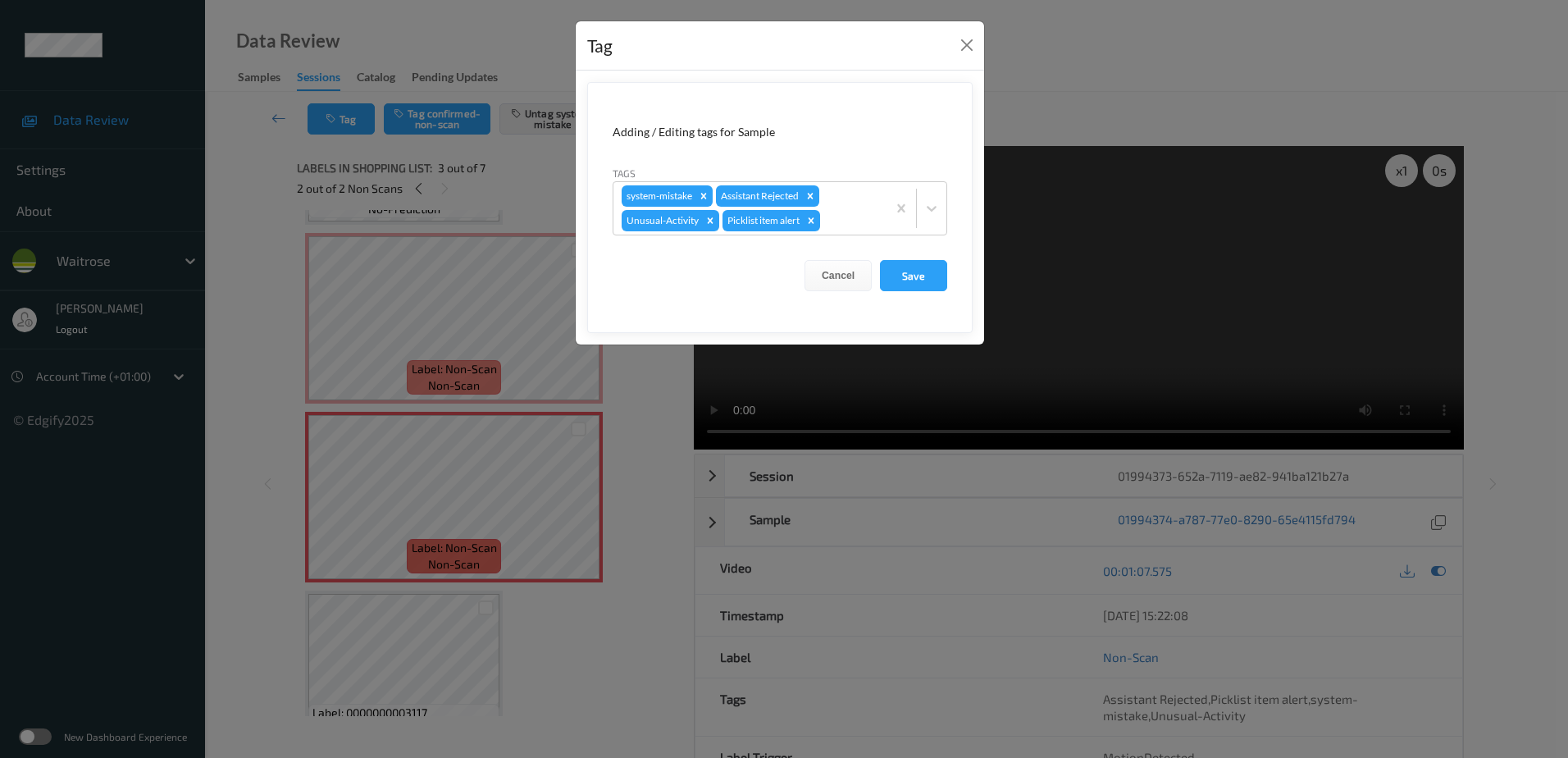
click at [612, 686] on div "Tag Adding / Editing tags for Sample Tags system-mistake Assistant Rejected Unu…" at bounding box center [784, 379] width 1568 height 758
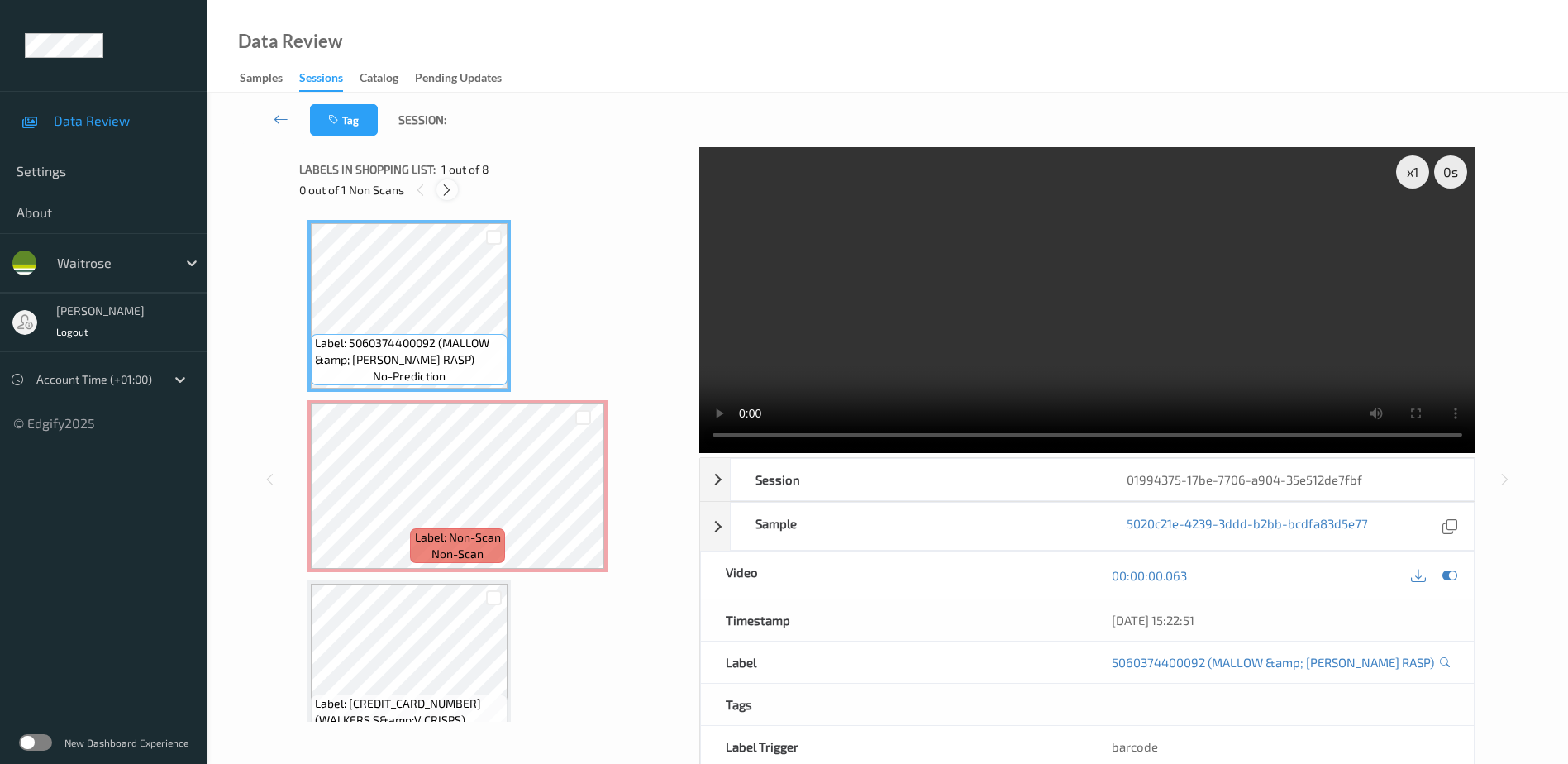
click at [445, 193] on icon at bounding box center [447, 191] width 14 height 15
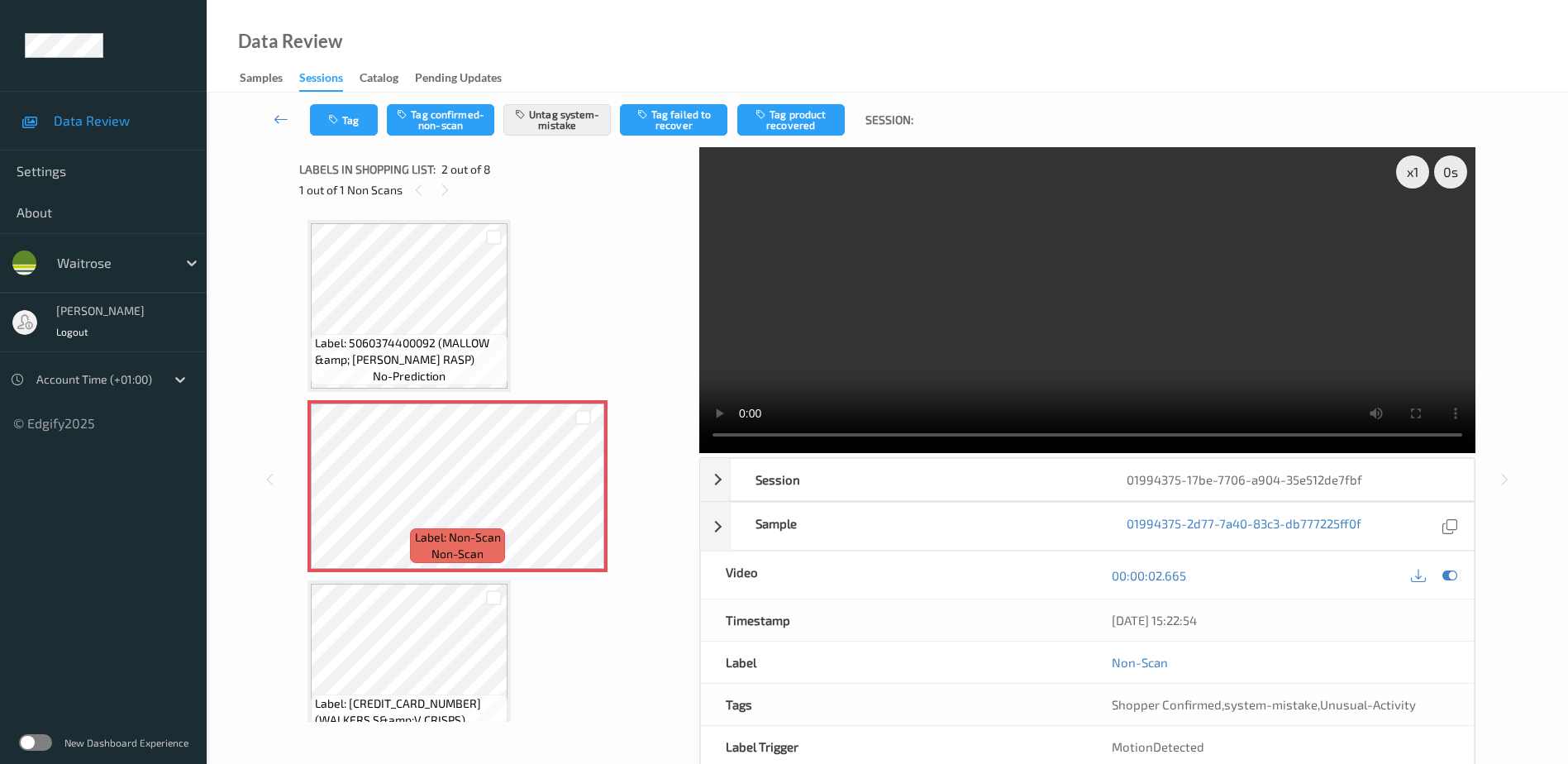
scroll to position [9, 0]
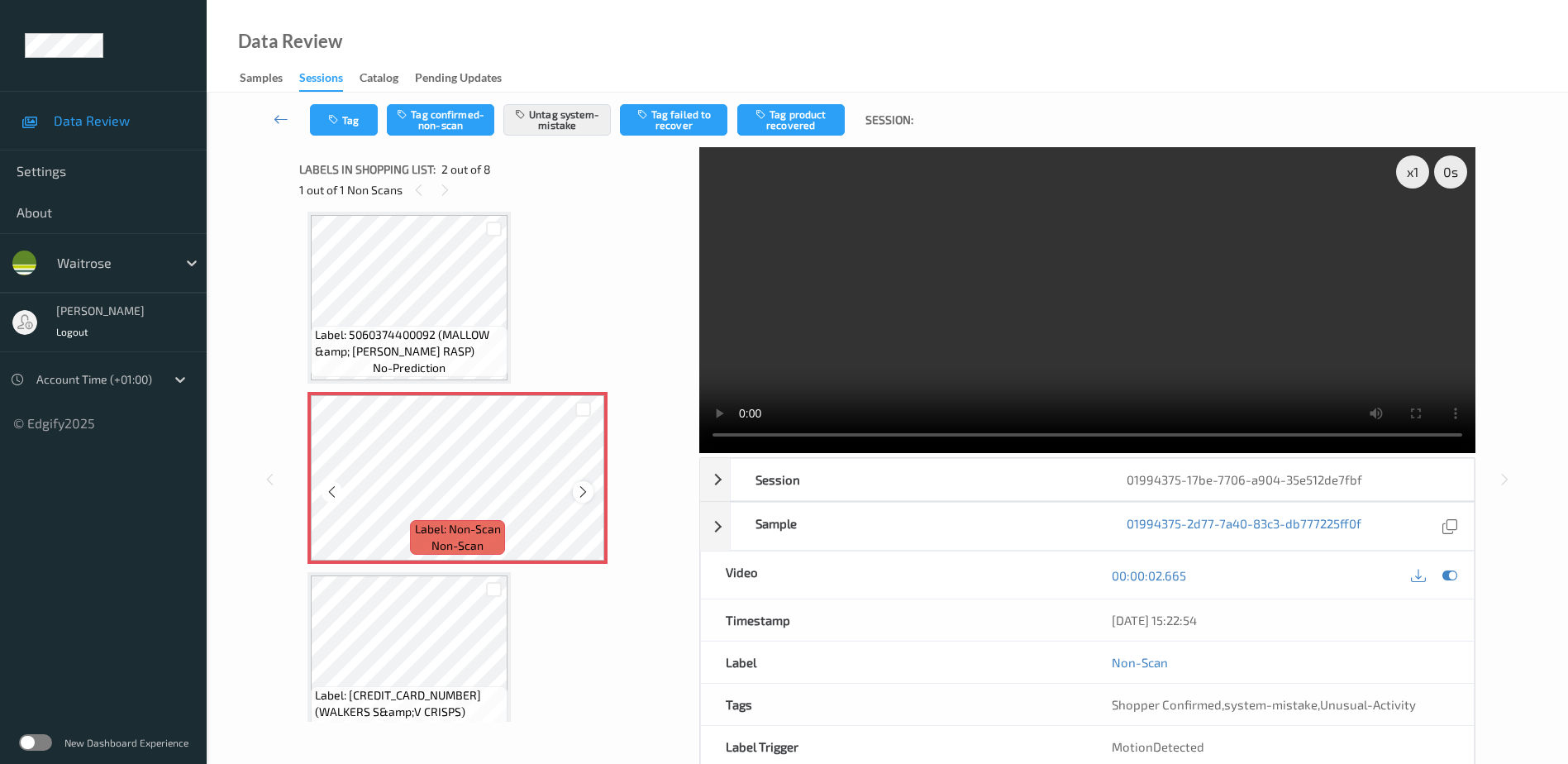
click at [579, 491] on icon at bounding box center [583, 492] width 14 height 15
click at [1101, 292] on video at bounding box center [1087, 299] width 776 height 306
click at [346, 126] on button "Tag" at bounding box center [343, 119] width 68 height 31
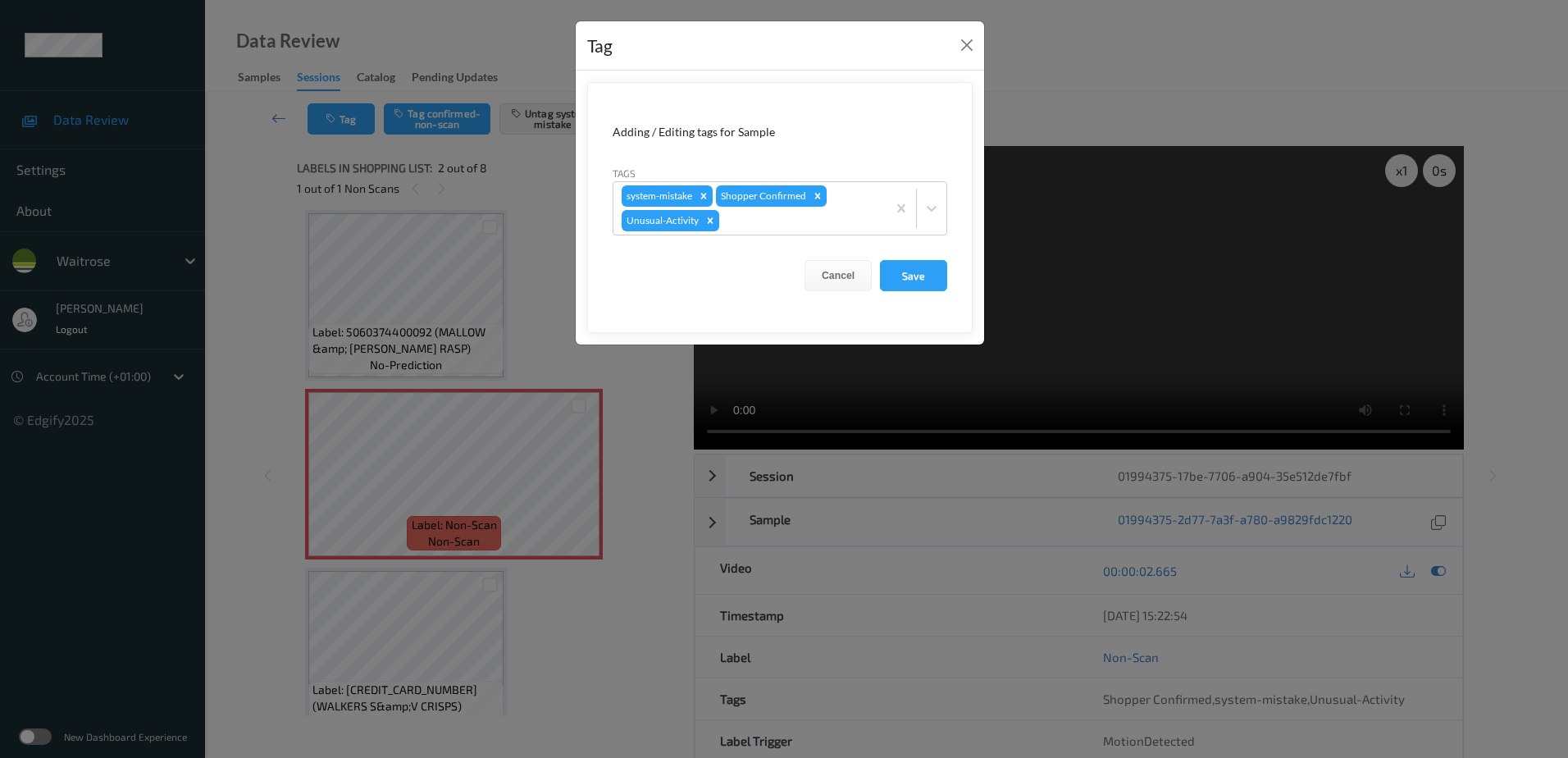
click at [616, 470] on div "Tag Adding / Editing tags for Sample Tags system-mistake Shopper Confirmed Unus…" at bounding box center [784, 379] width 1568 height 758
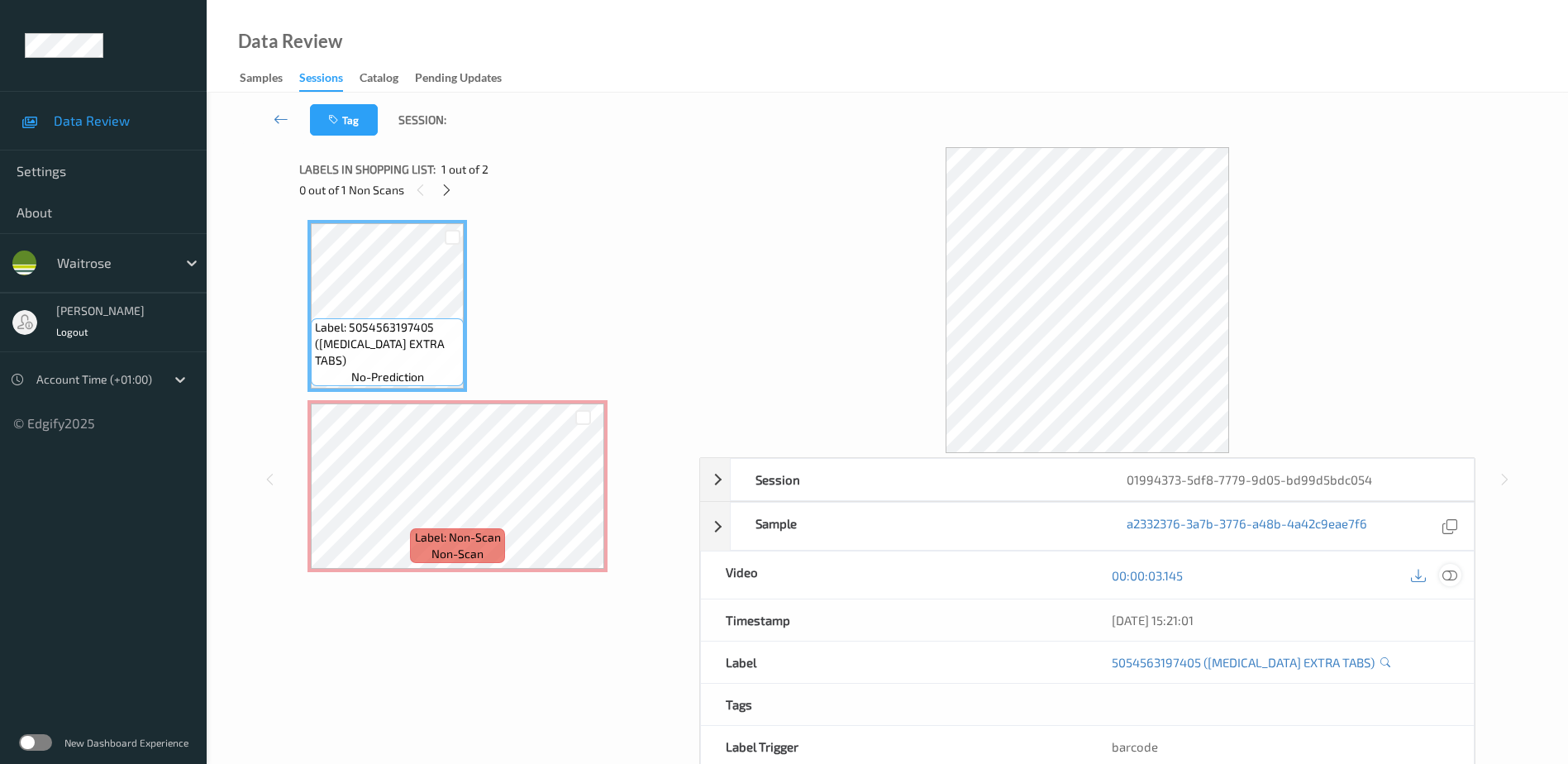
click at [1441, 573] on div at bounding box center [1450, 574] width 22 height 22
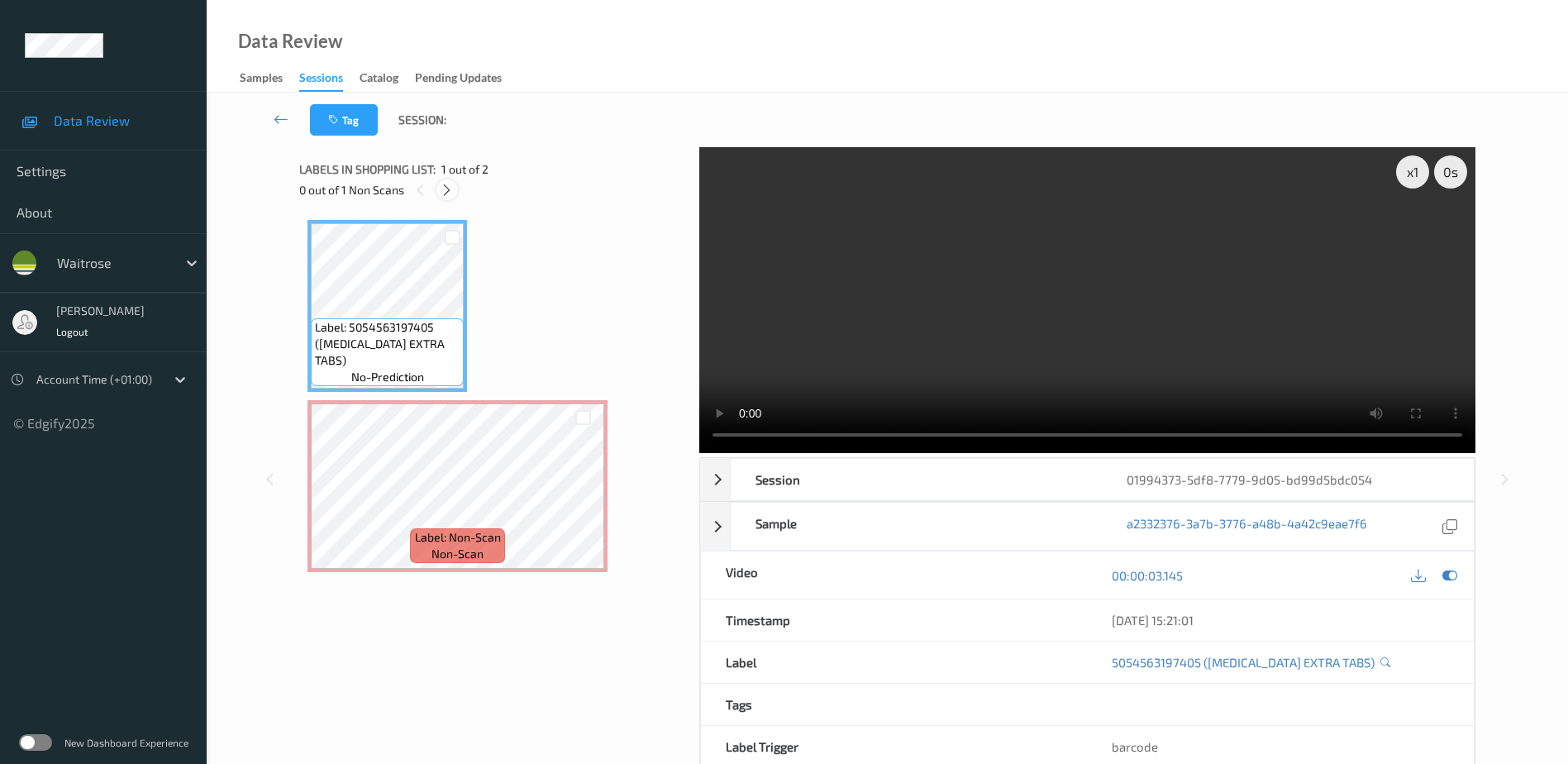
click at [445, 191] on icon at bounding box center [447, 191] width 14 height 15
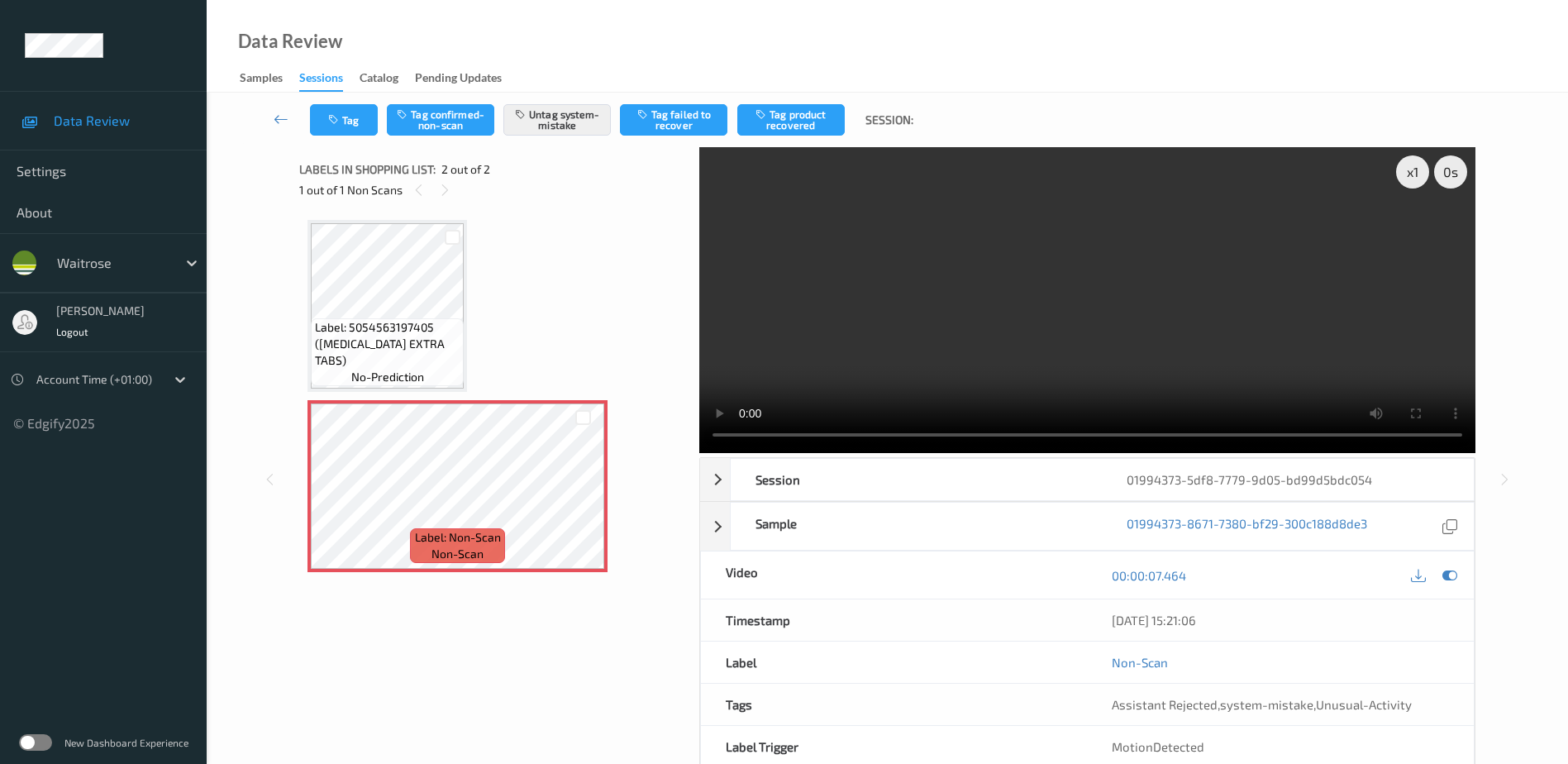
click at [1131, 315] on video at bounding box center [1087, 299] width 776 height 306
click at [345, 107] on button "Tag" at bounding box center [343, 119] width 68 height 31
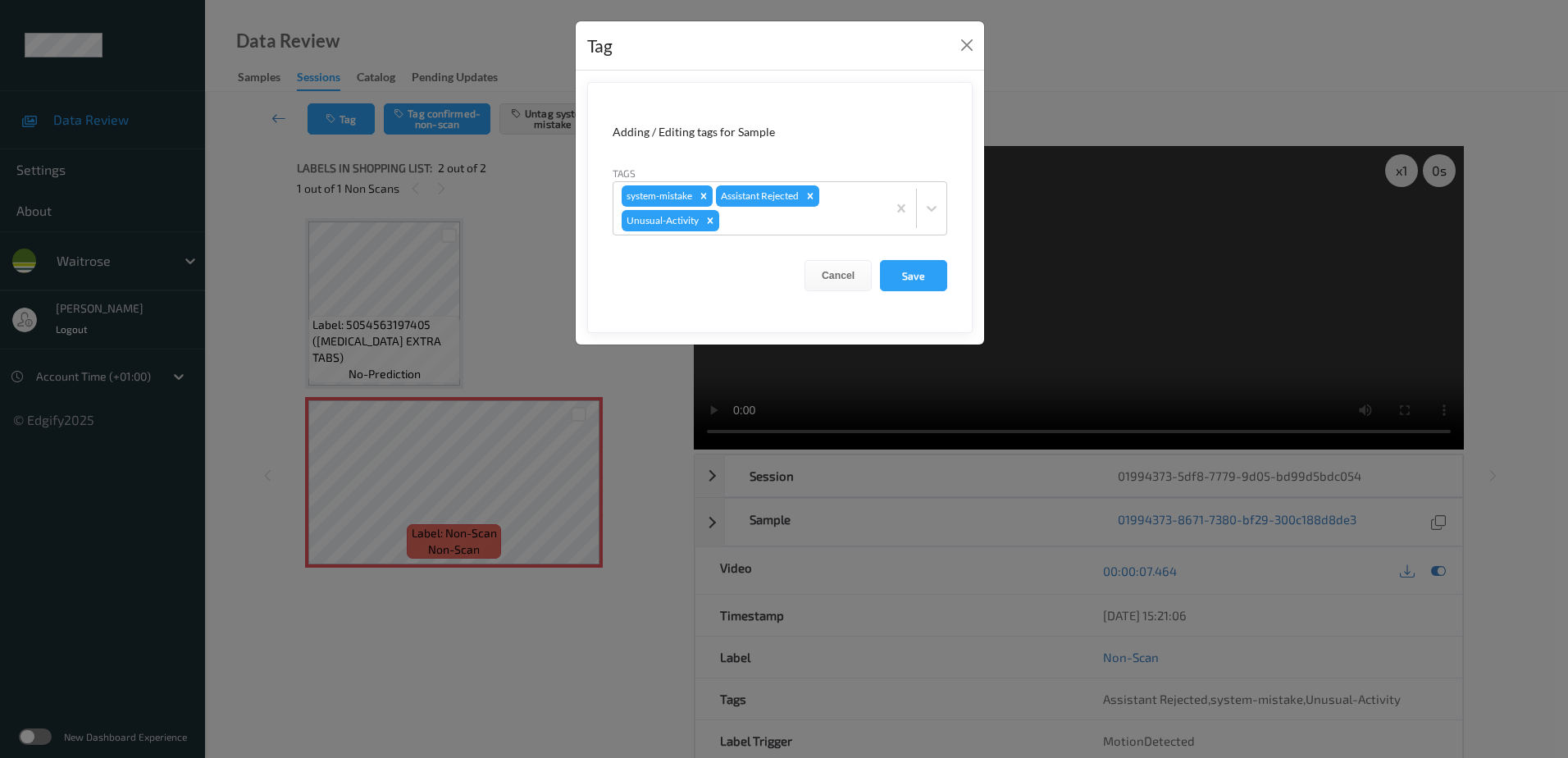
click at [691, 492] on div "Tag Adding / Editing tags for Sample Tags system-mistake Assistant Rejected Unu…" at bounding box center [784, 379] width 1568 height 758
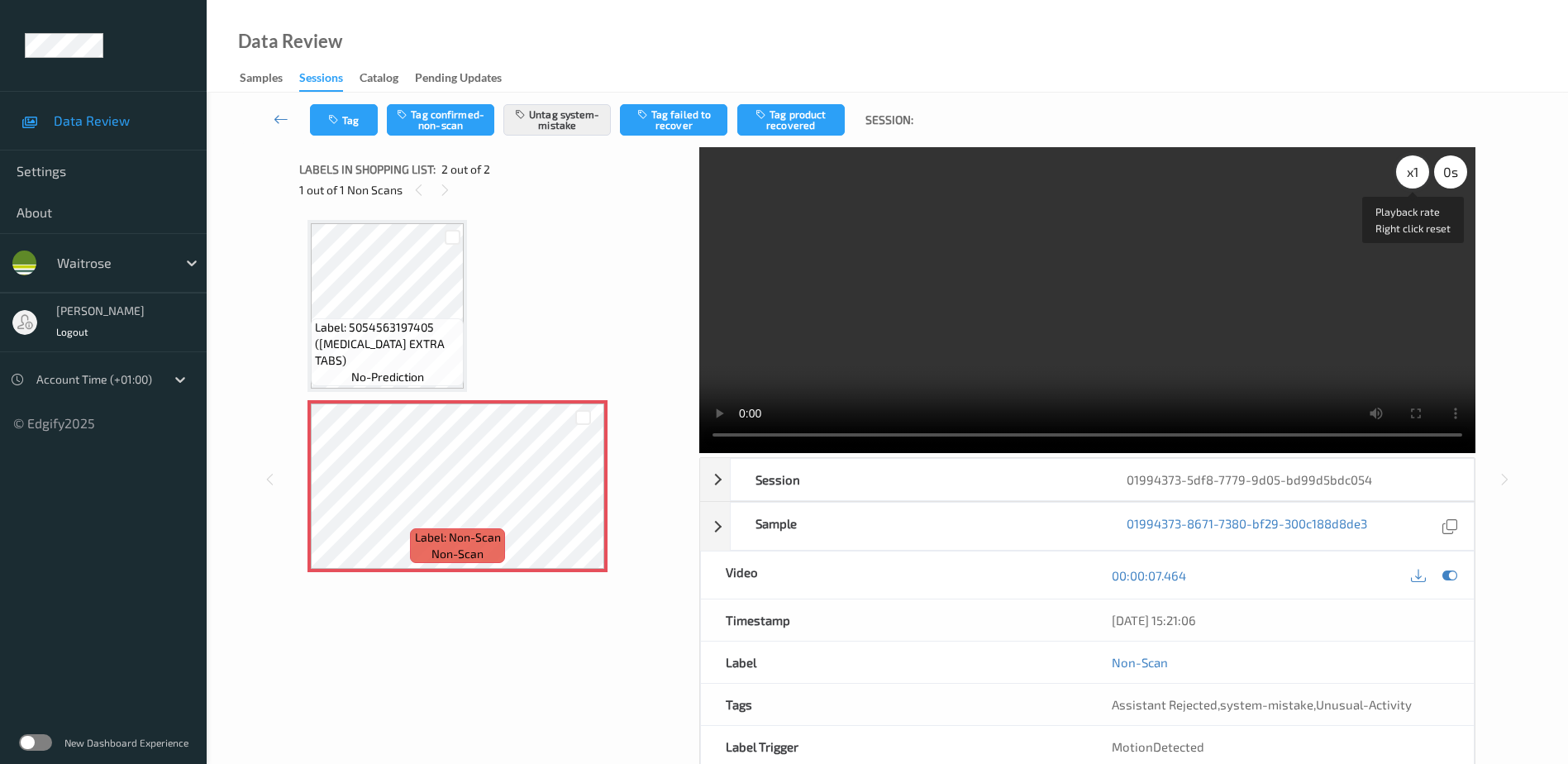
click at [1415, 173] on div "x 1" at bounding box center [1412, 171] width 33 height 33
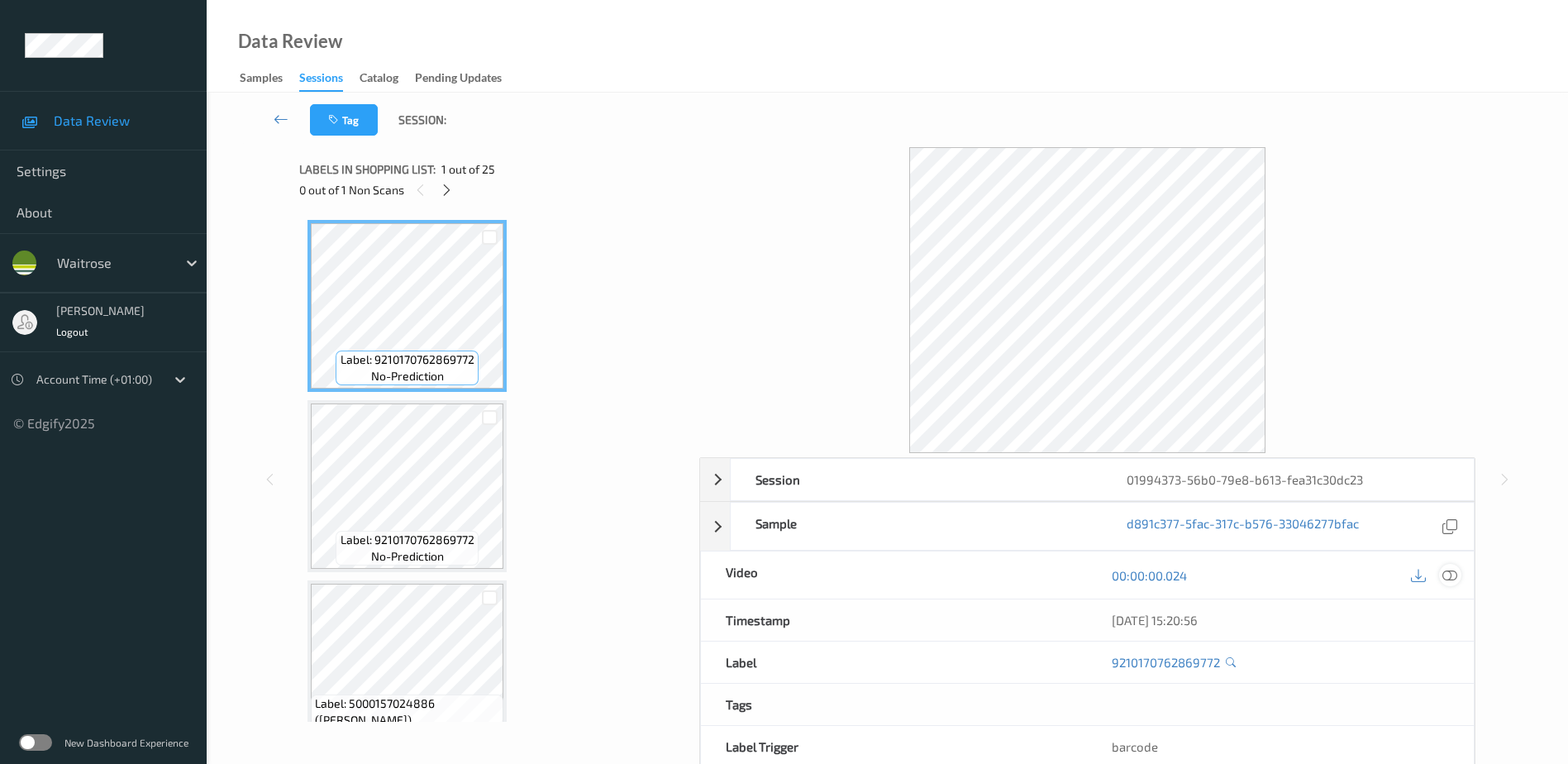
click at [1452, 574] on icon at bounding box center [1450, 574] width 15 height 15
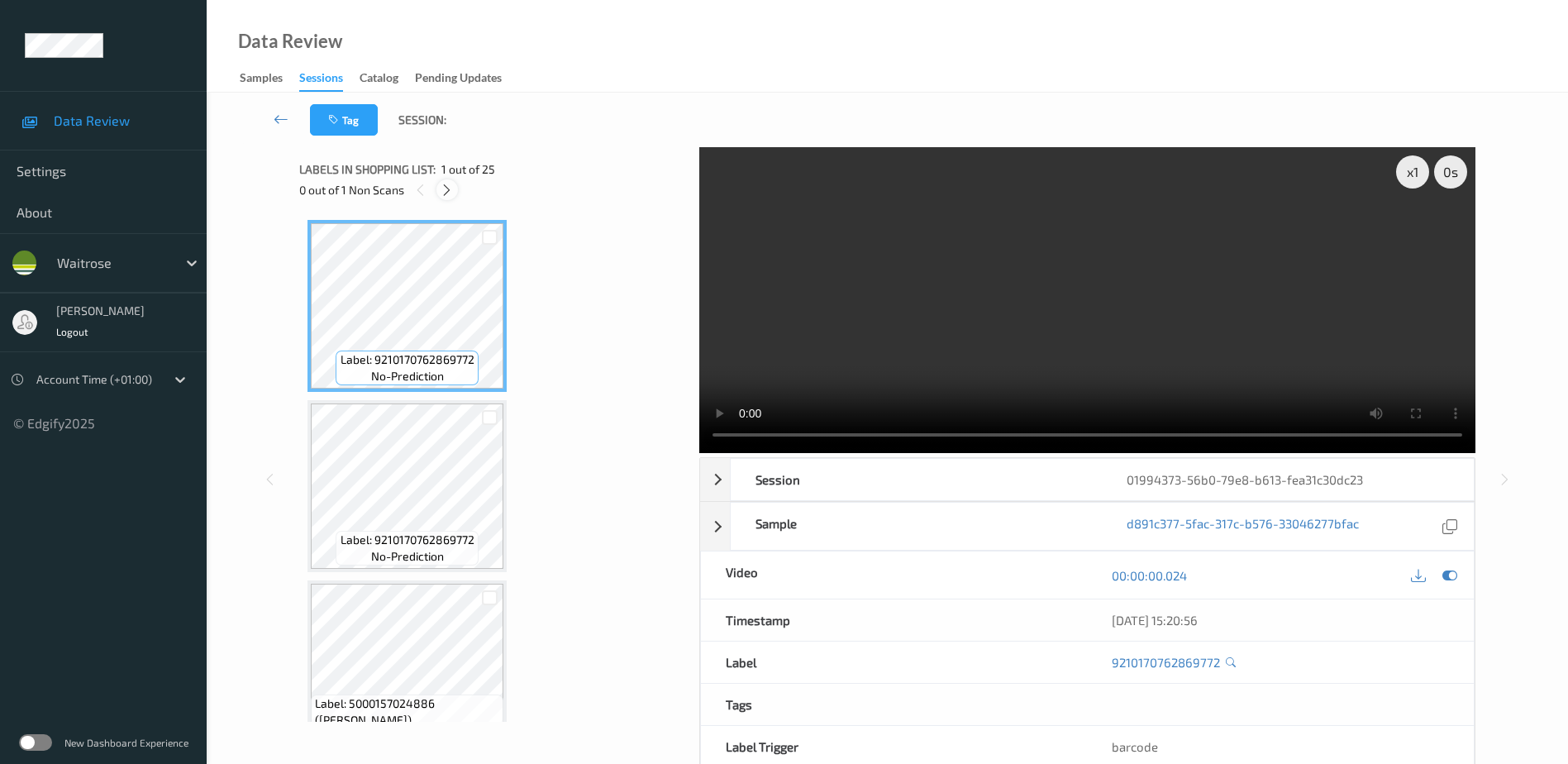
click at [446, 191] on icon at bounding box center [447, 191] width 14 height 15
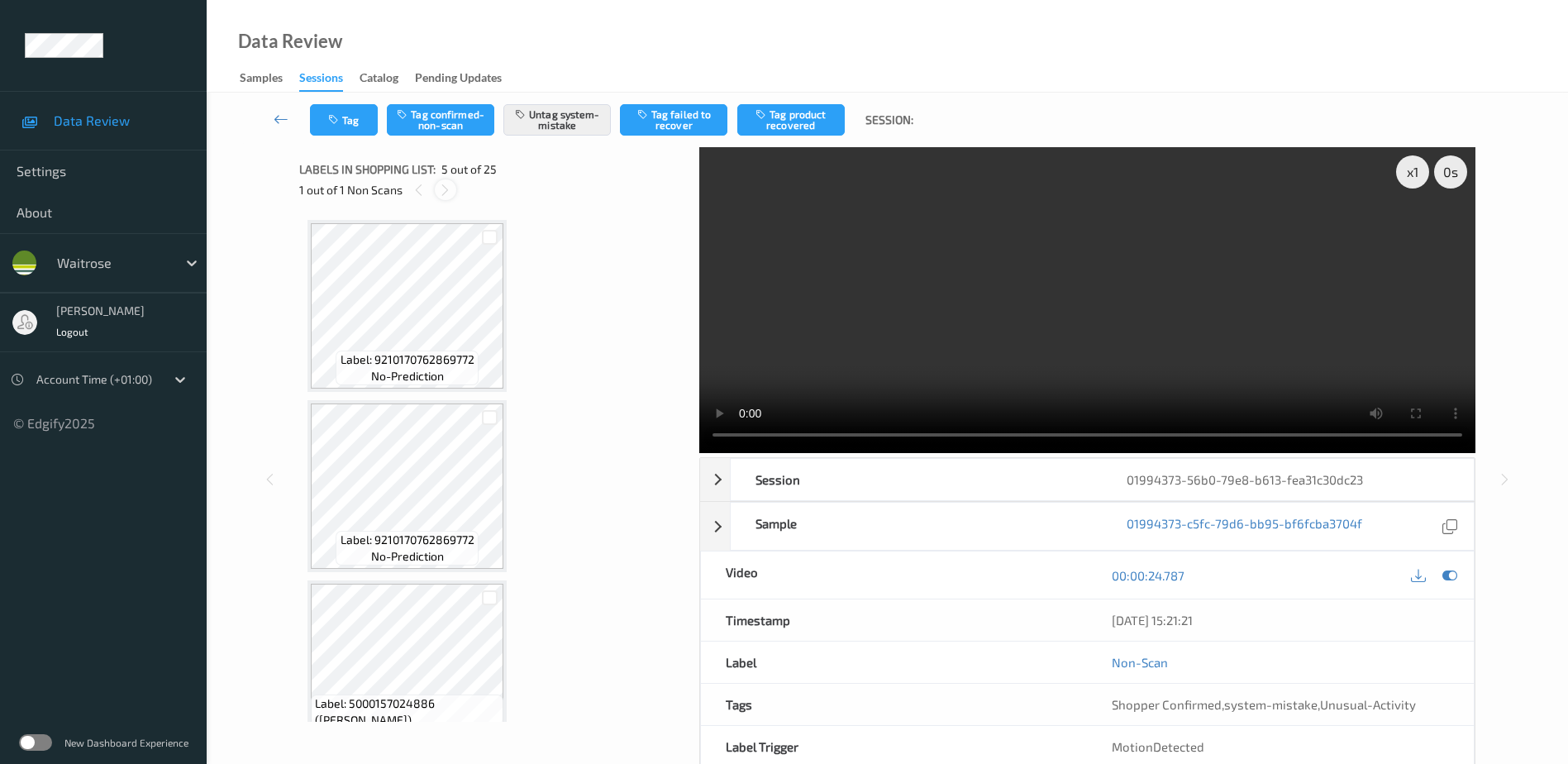
scroll to position [549, 0]
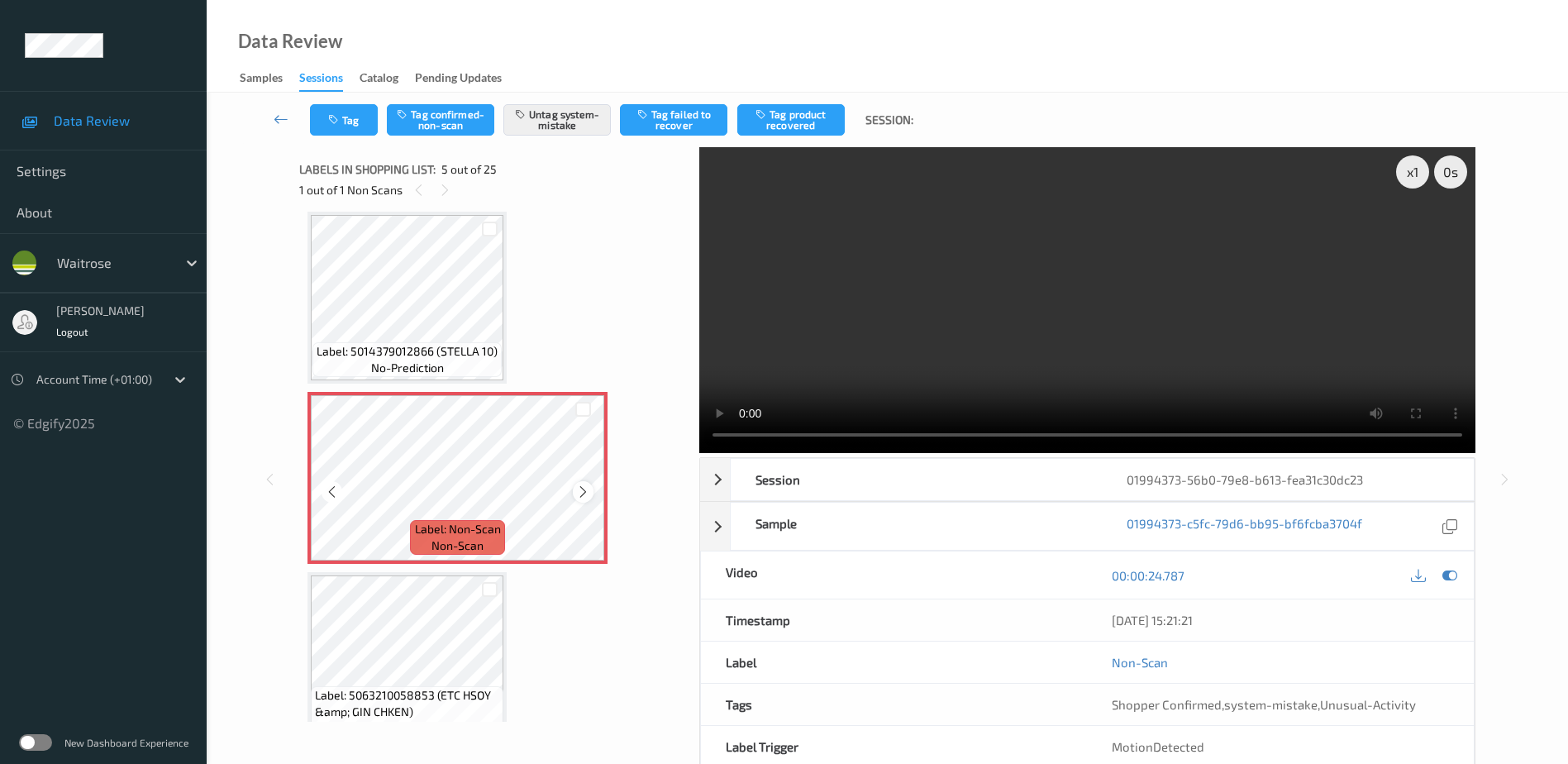
click at [587, 493] on icon at bounding box center [583, 492] width 14 height 15
click at [1136, 327] on video at bounding box center [1087, 299] width 776 height 306
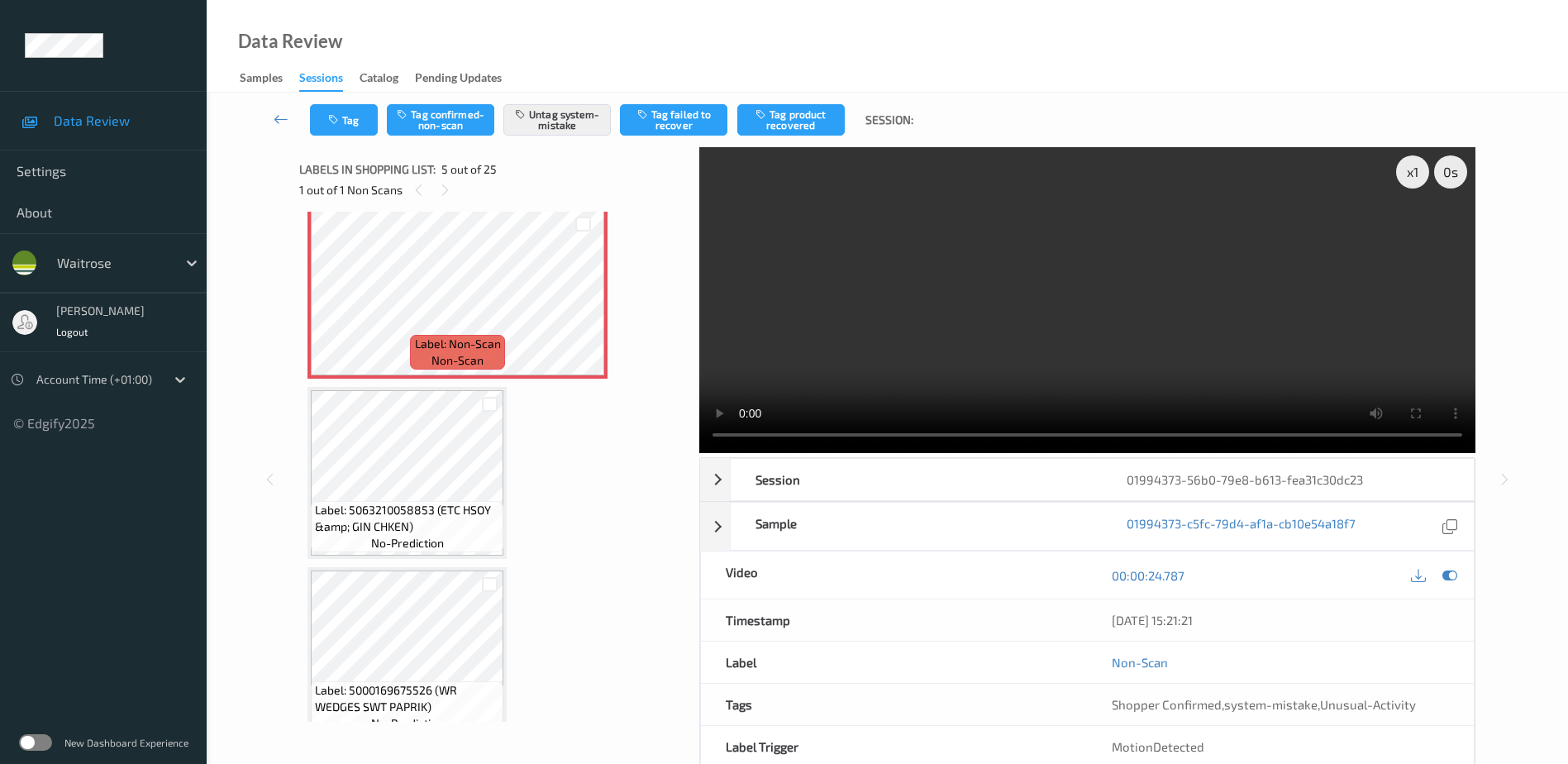
scroll to position [796, 0]
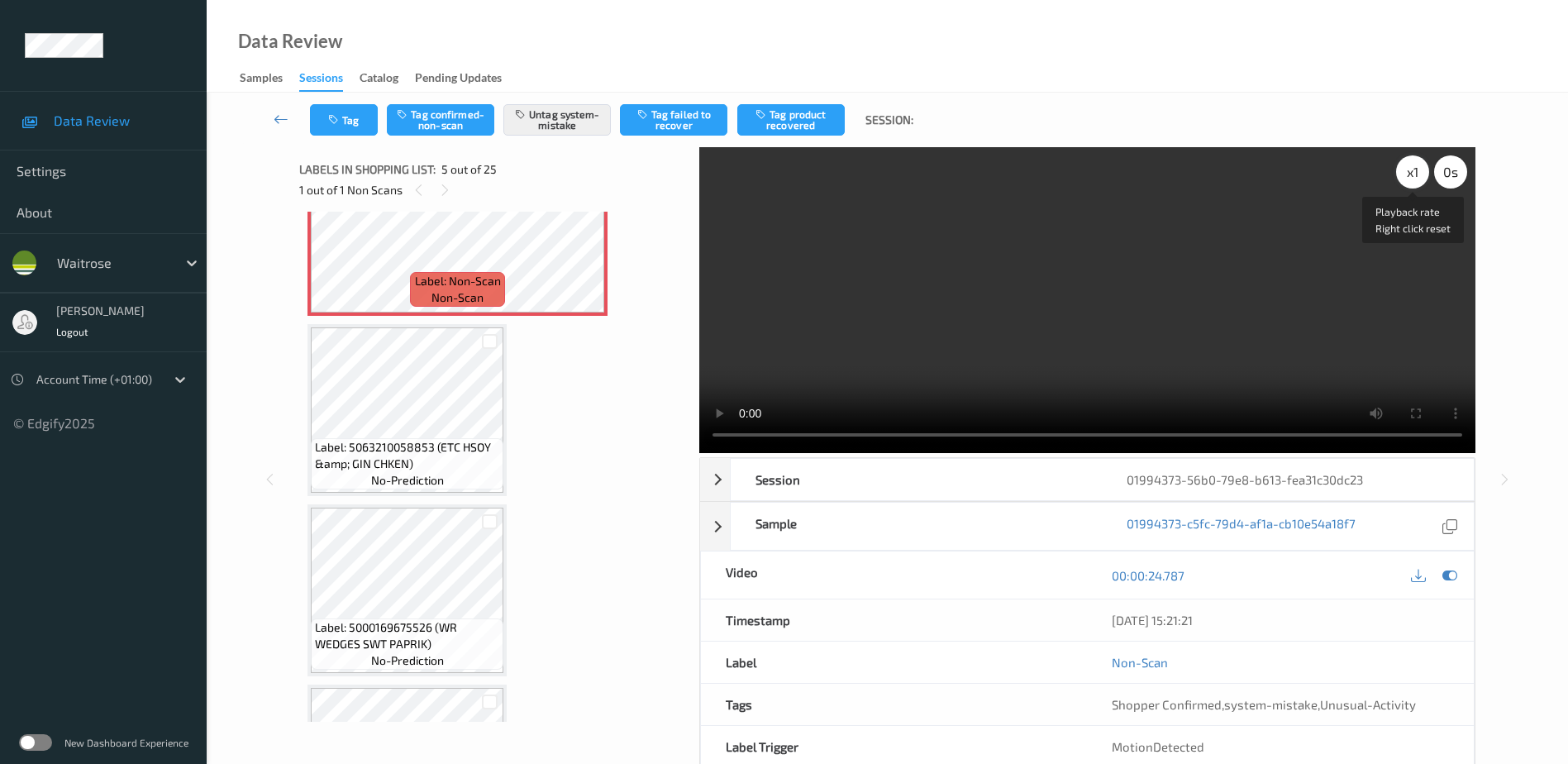
click at [1404, 167] on div "x 1" at bounding box center [1412, 171] width 33 height 33
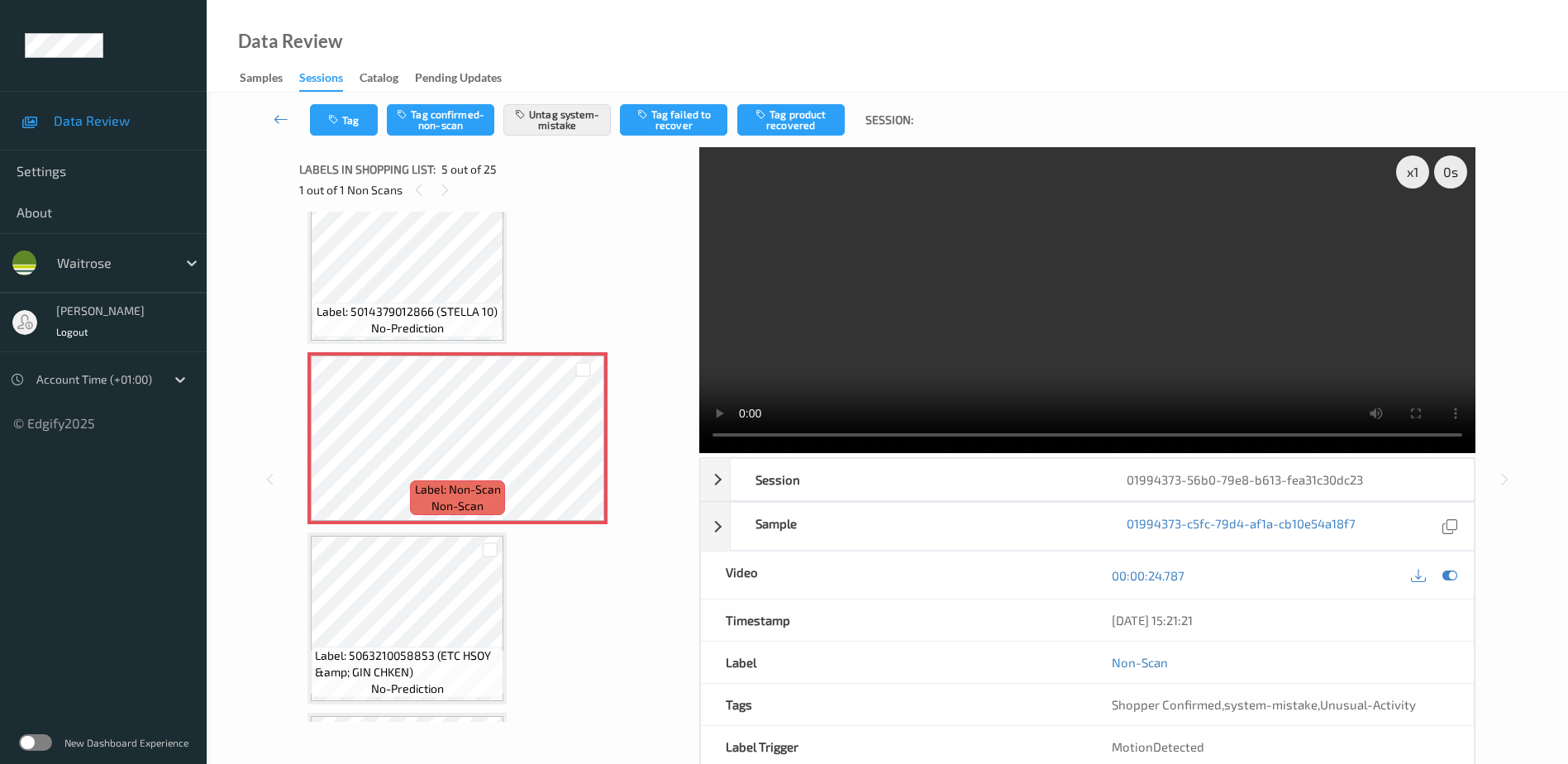
scroll to position [549, 0]
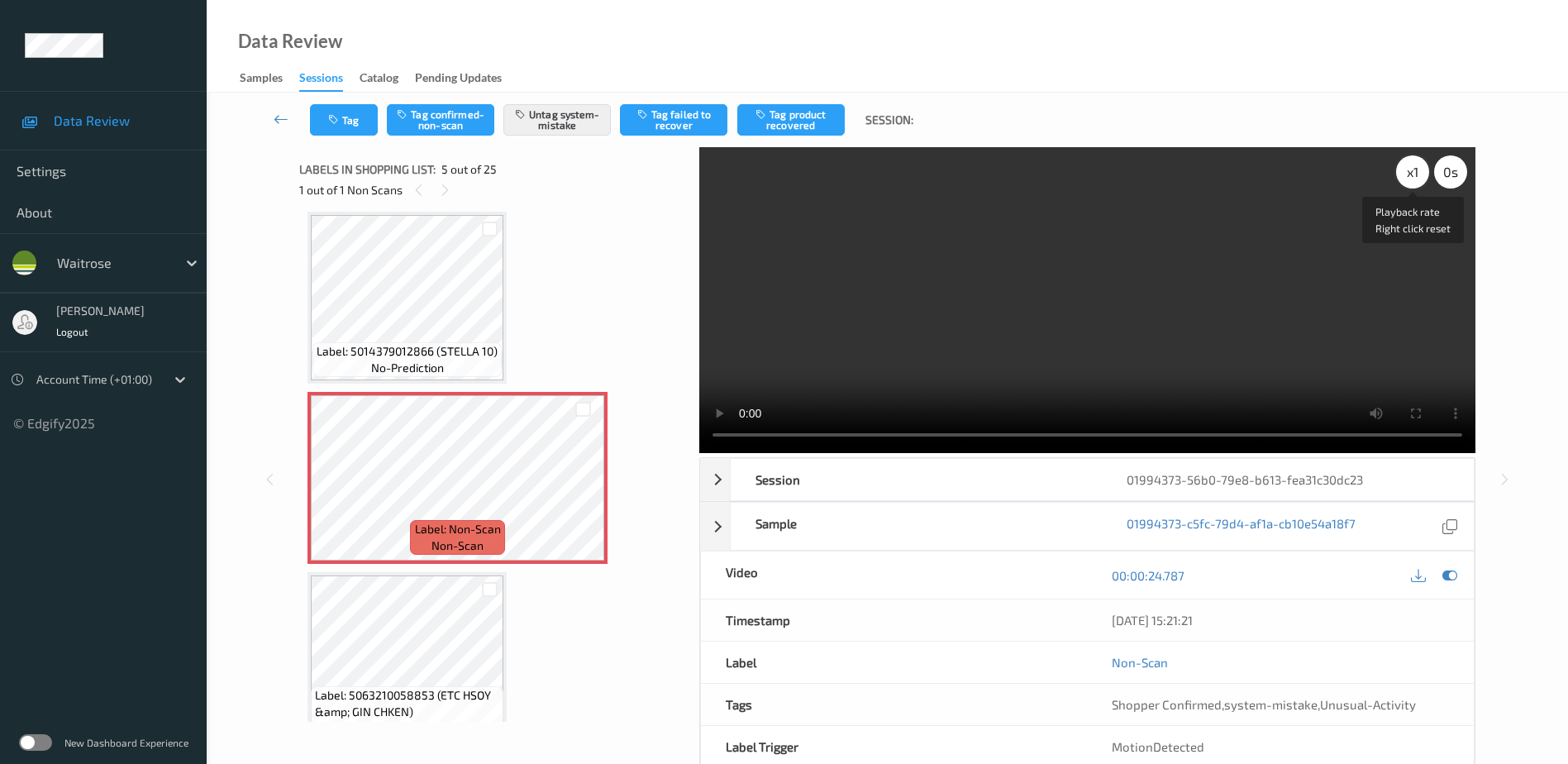
click at [1409, 174] on div "x 1" at bounding box center [1412, 171] width 33 height 33
click at [333, 114] on icon "button" at bounding box center [334, 120] width 14 height 11
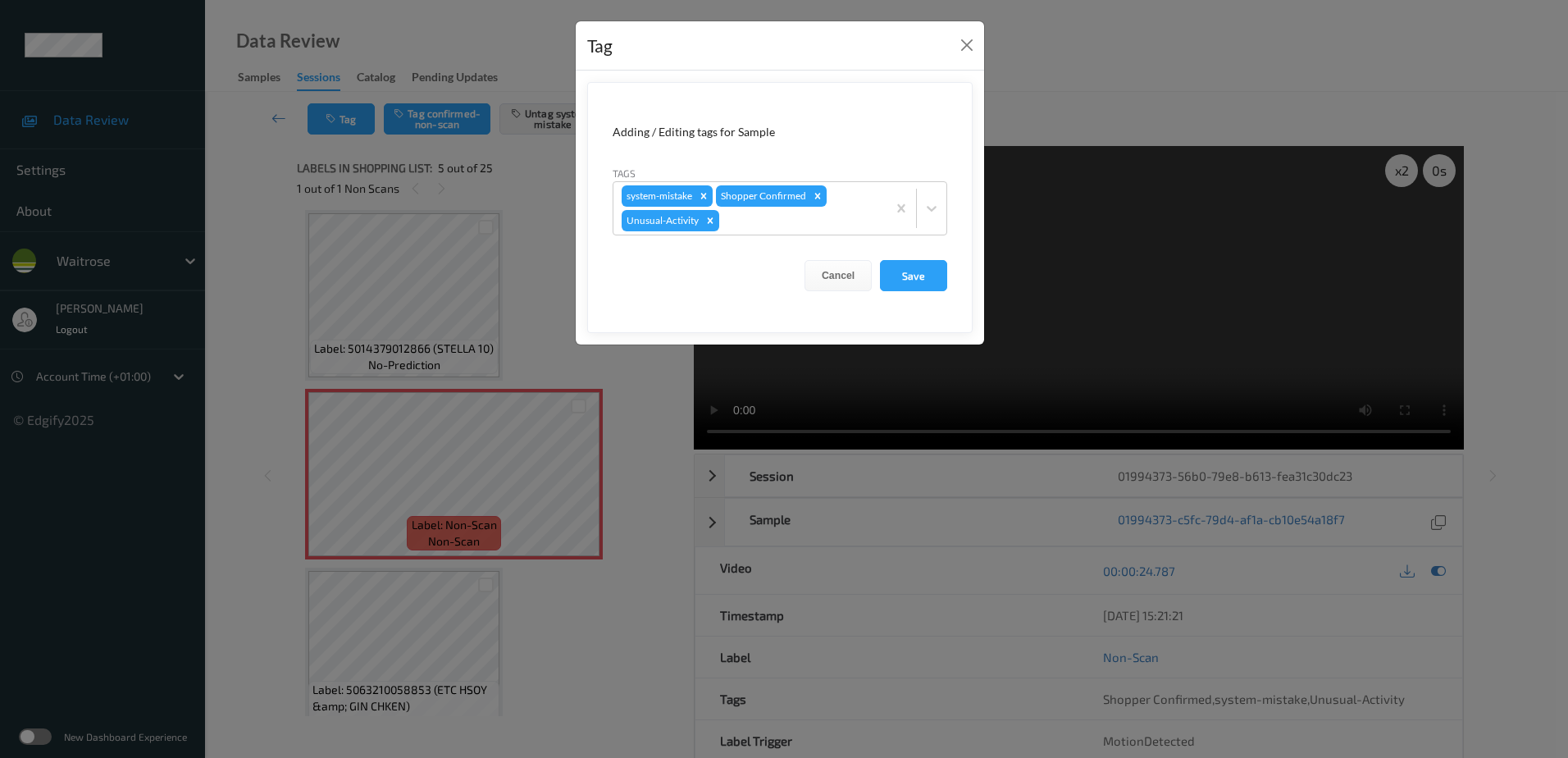
click at [625, 389] on div "Tag Adding / Editing tags for Sample Tags system-mistake Shopper Confirmed Unus…" at bounding box center [784, 379] width 1568 height 758
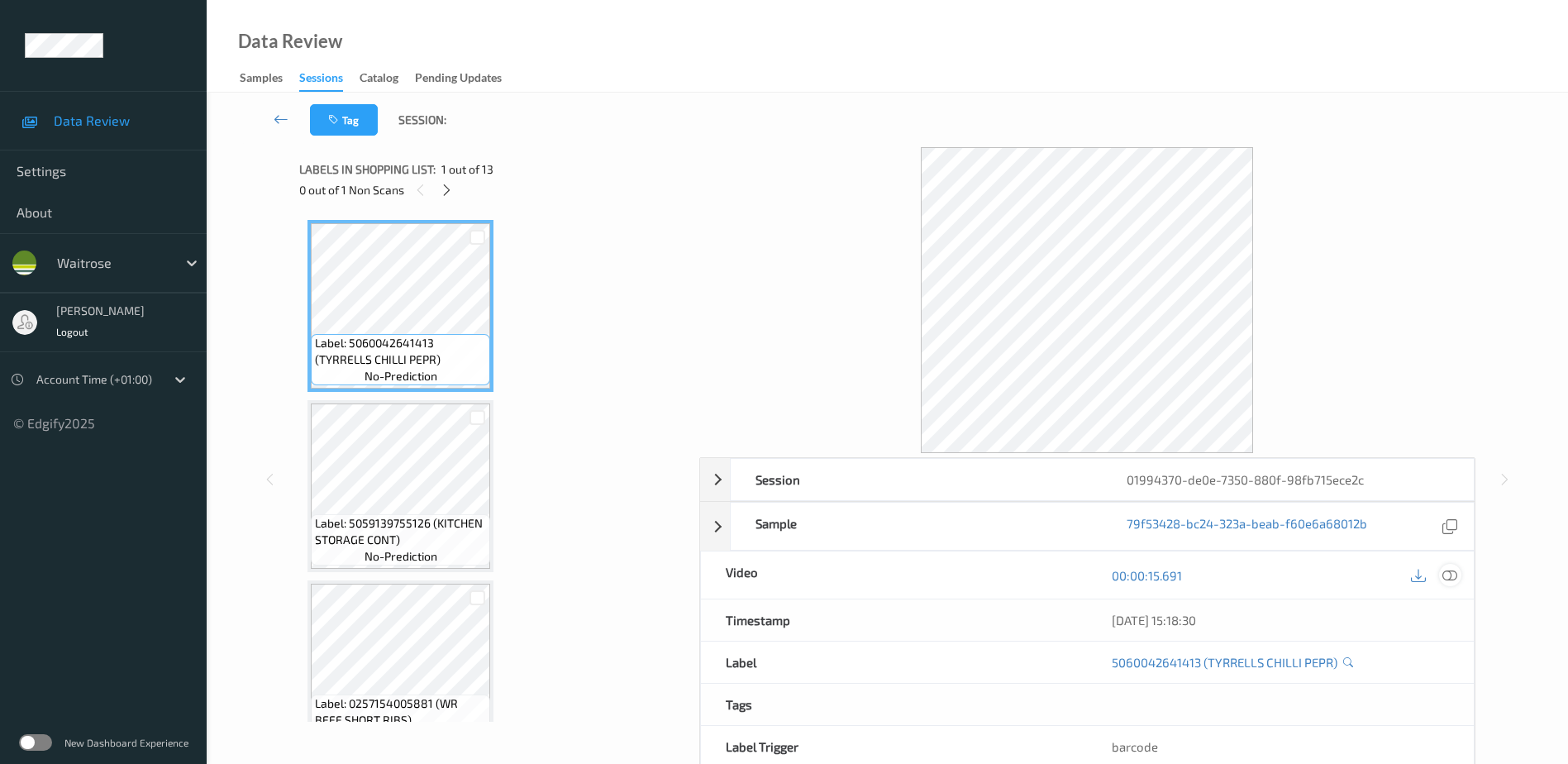
click at [1448, 572] on icon at bounding box center [1450, 574] width 15 height 15
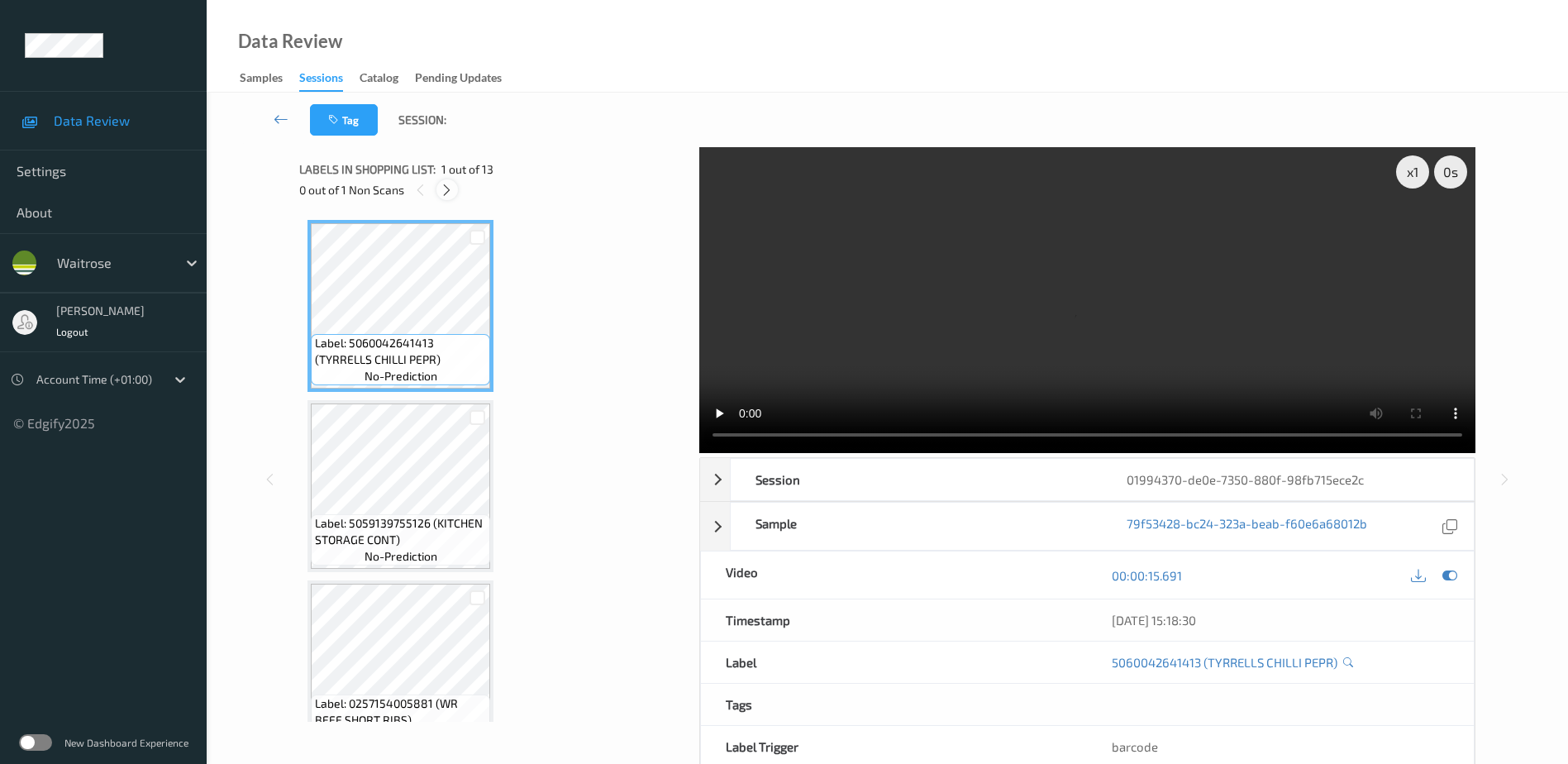
click at [440, 187] on icon at bounding box center [447, 191] width 14 height 15
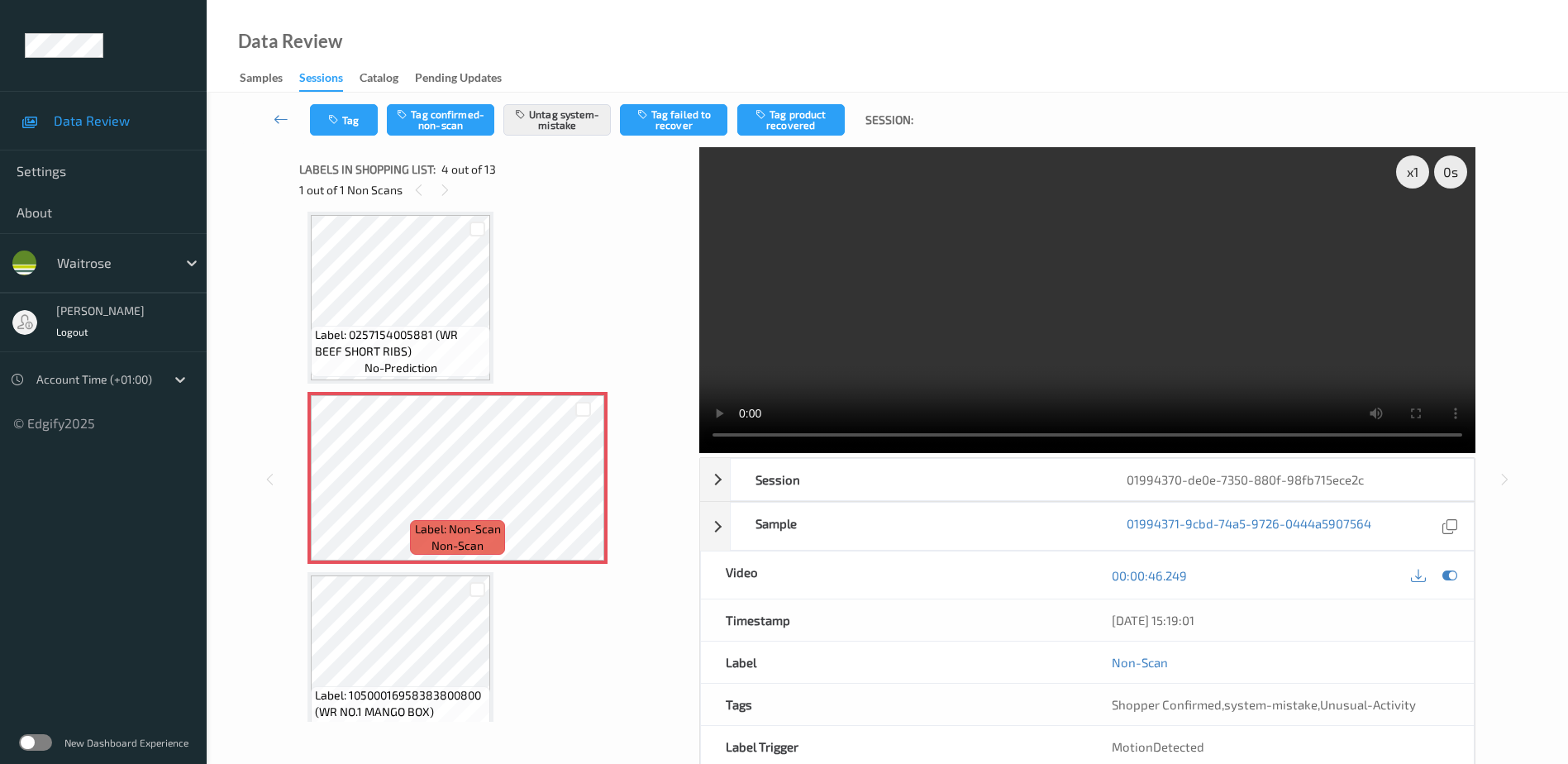
click at [1035, 365] on video at bounding box center [1087, 299] width 776 height 306
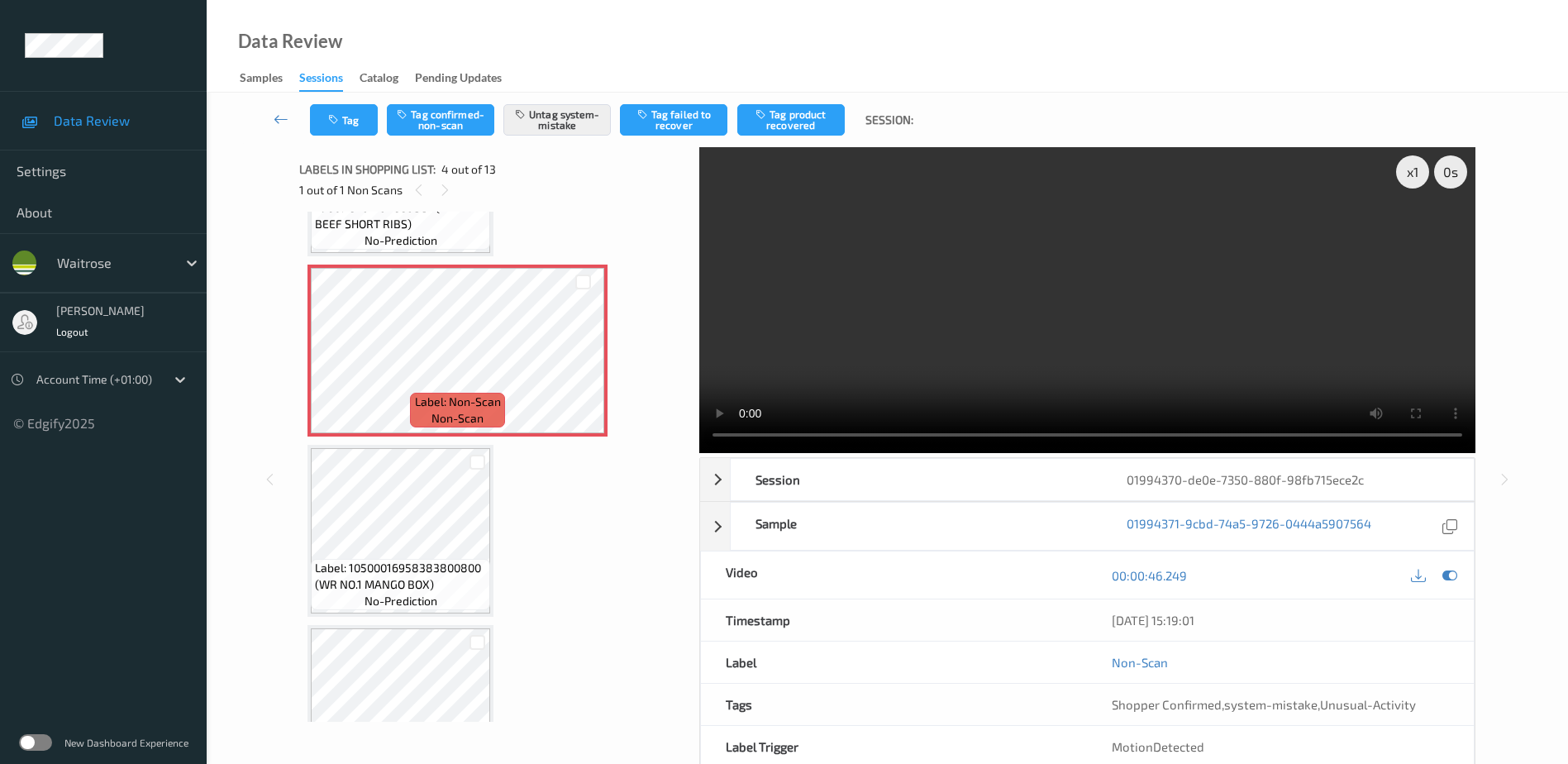
scroll to position [413, 0]
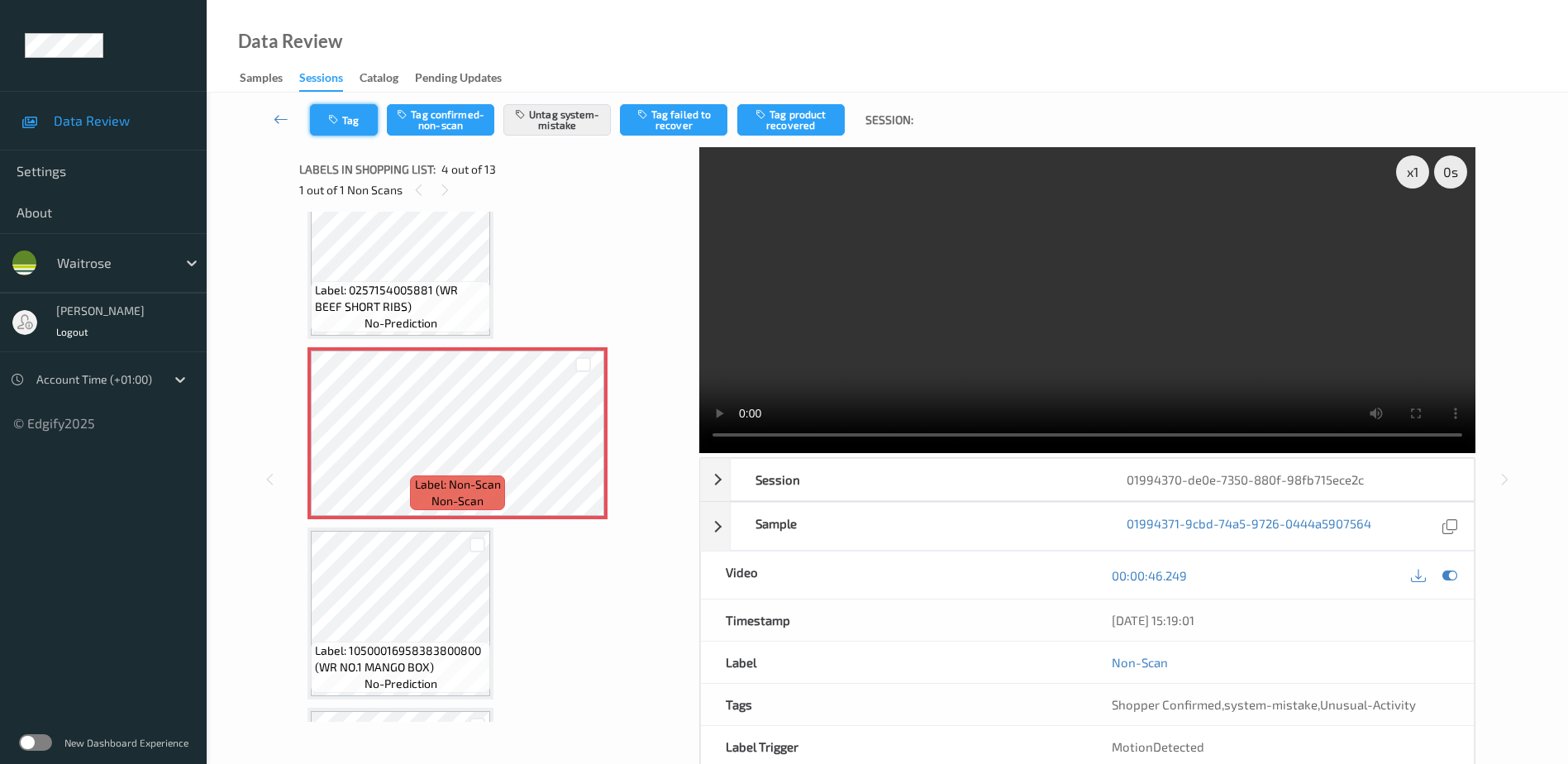
click at [337, 111] on button "Tag" at bounding box center [343, 119] width 68 height 31
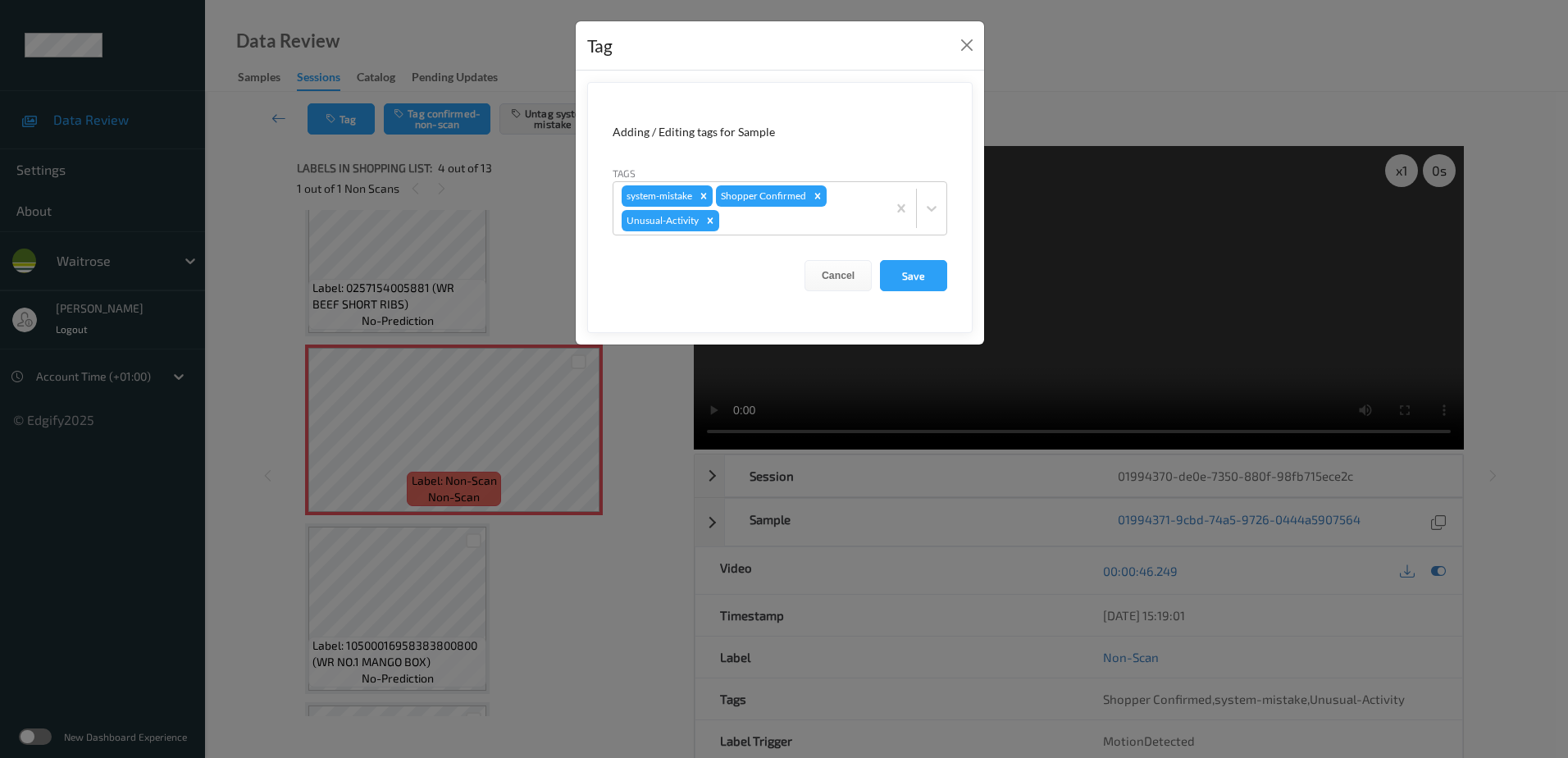
click at [560, 560] on div "Tag Adding / Editing tags for Sample Tags system-mistake Shopper Confirmed Unus…" at bounding box center [784, 379] width 1568 height 758
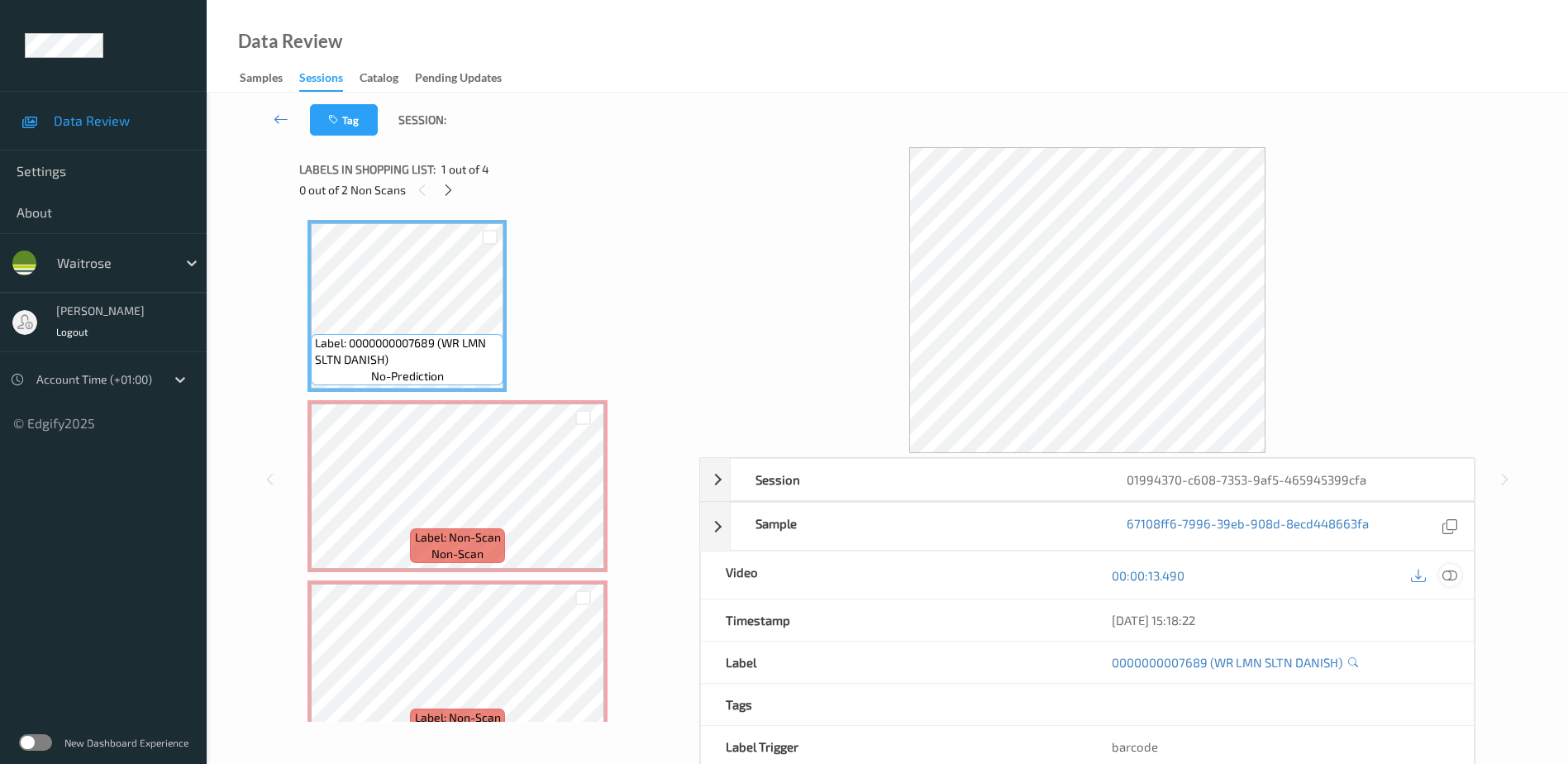
click at [1446, 577] on icon at bounding box center [1450, 574] width 15 height 15
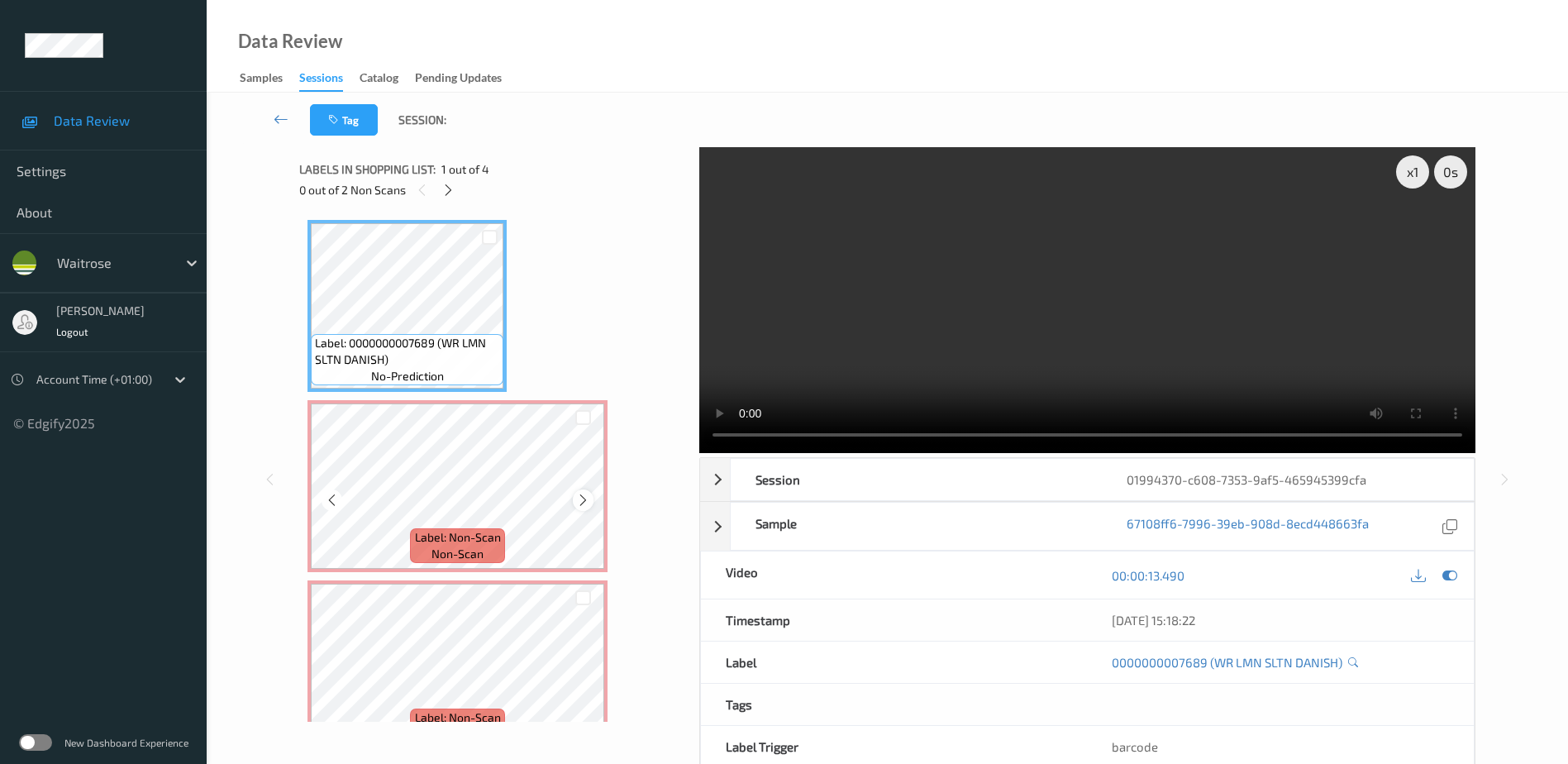
click at [585, 504] on icon at bounding box center [583, 500] width 14 height 15
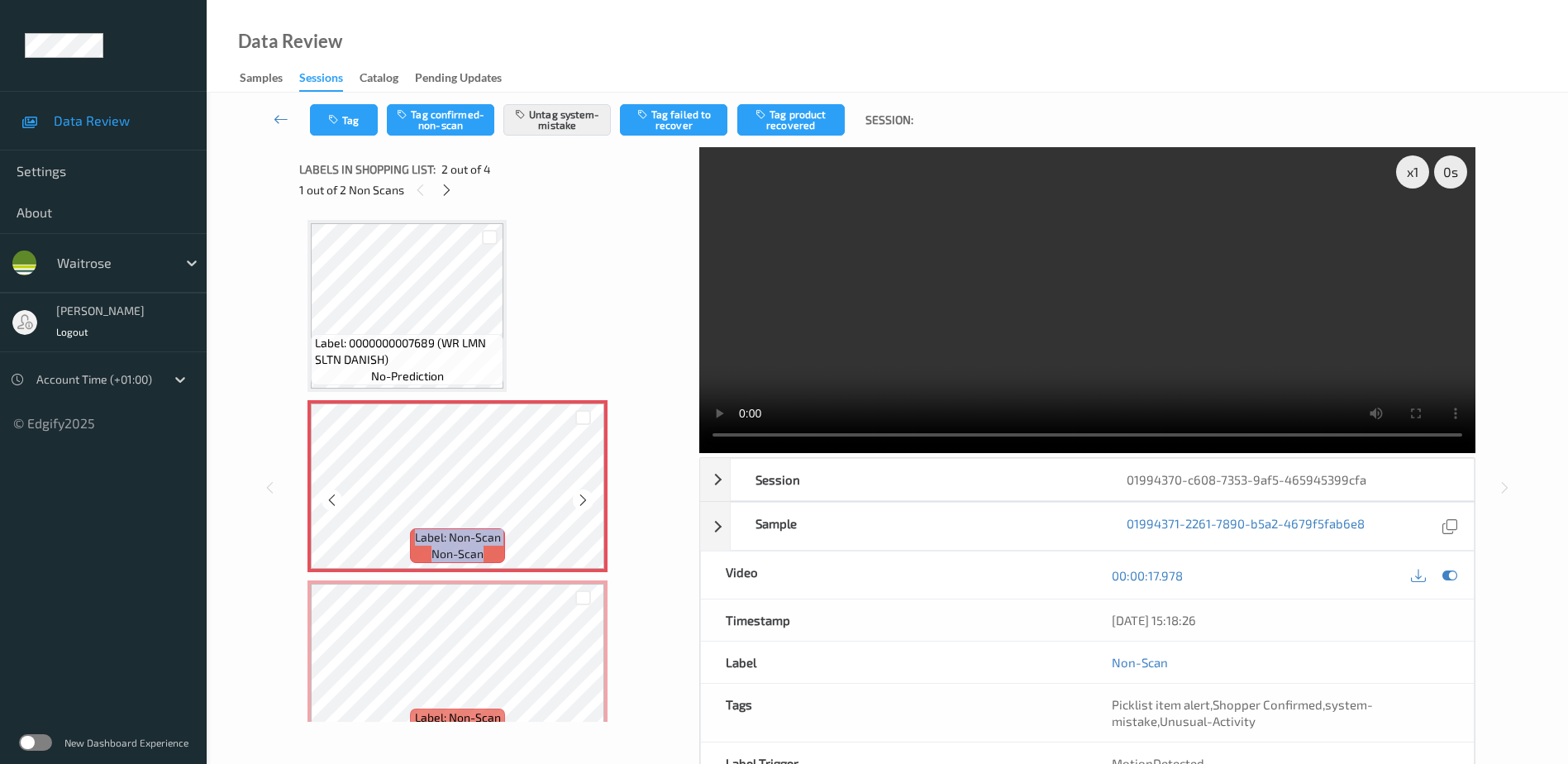
click at [585, 504] on icon at bounding box center [583, 500] width 14 height 15
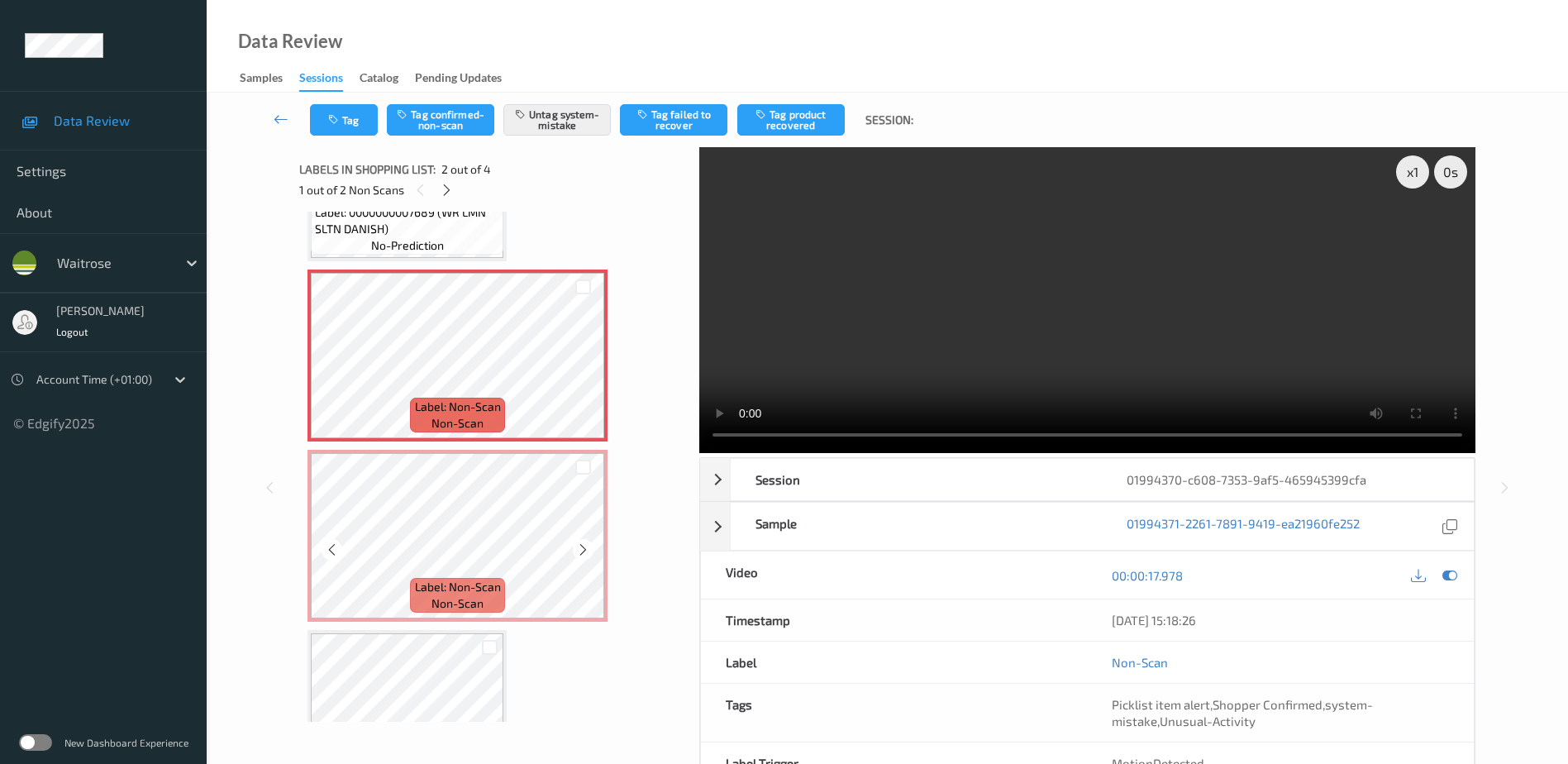
scroll to position [219, 0]
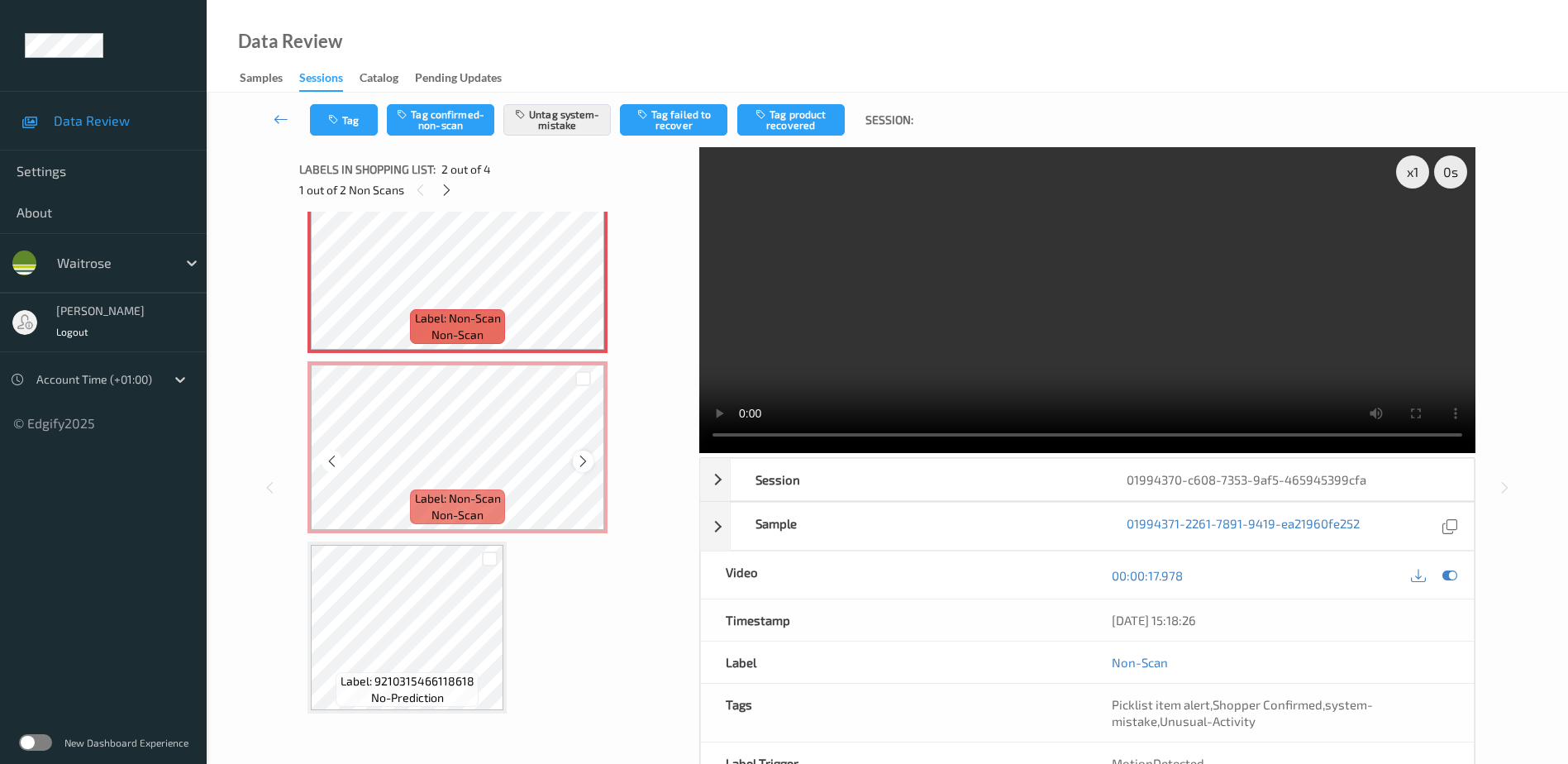
click at [587, 465] on icon at bounding box center [583, 461] width 14 height 15
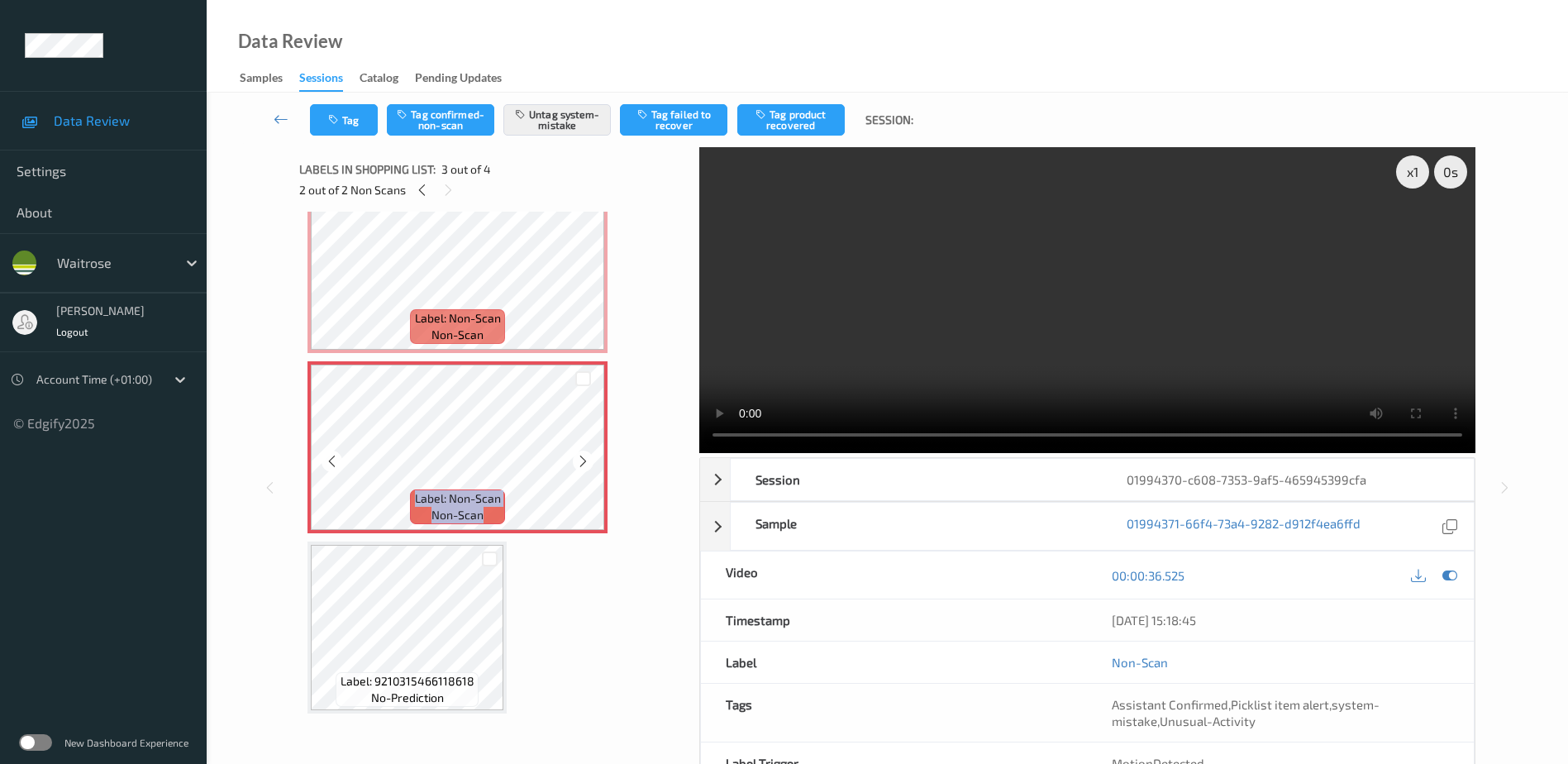
click at [587, 465] on icon at bounding box center [583, 461] width 14 height 15
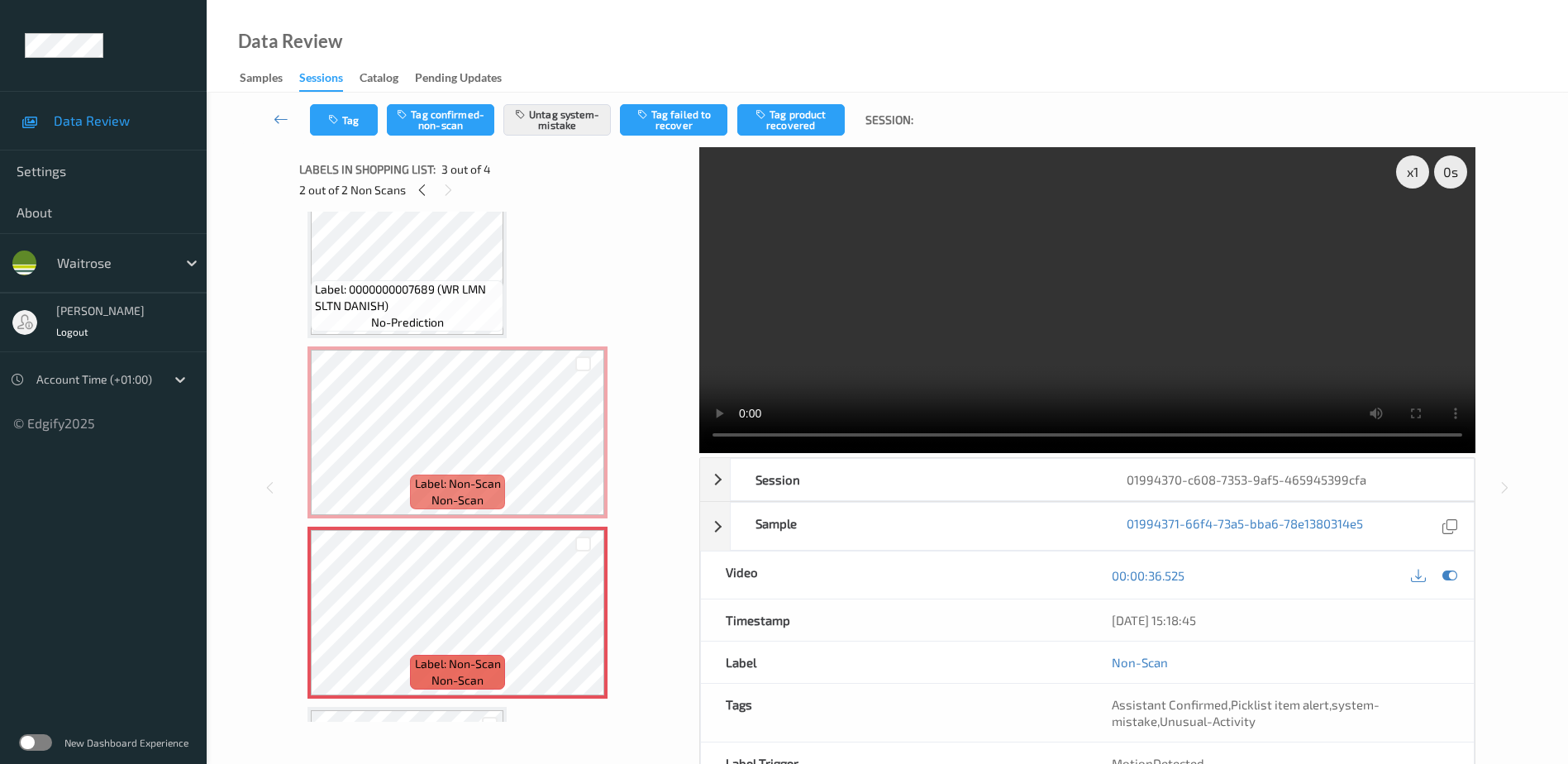
click at [1075, 332] on video at bounding box center [1087, 299] width 776 height 306
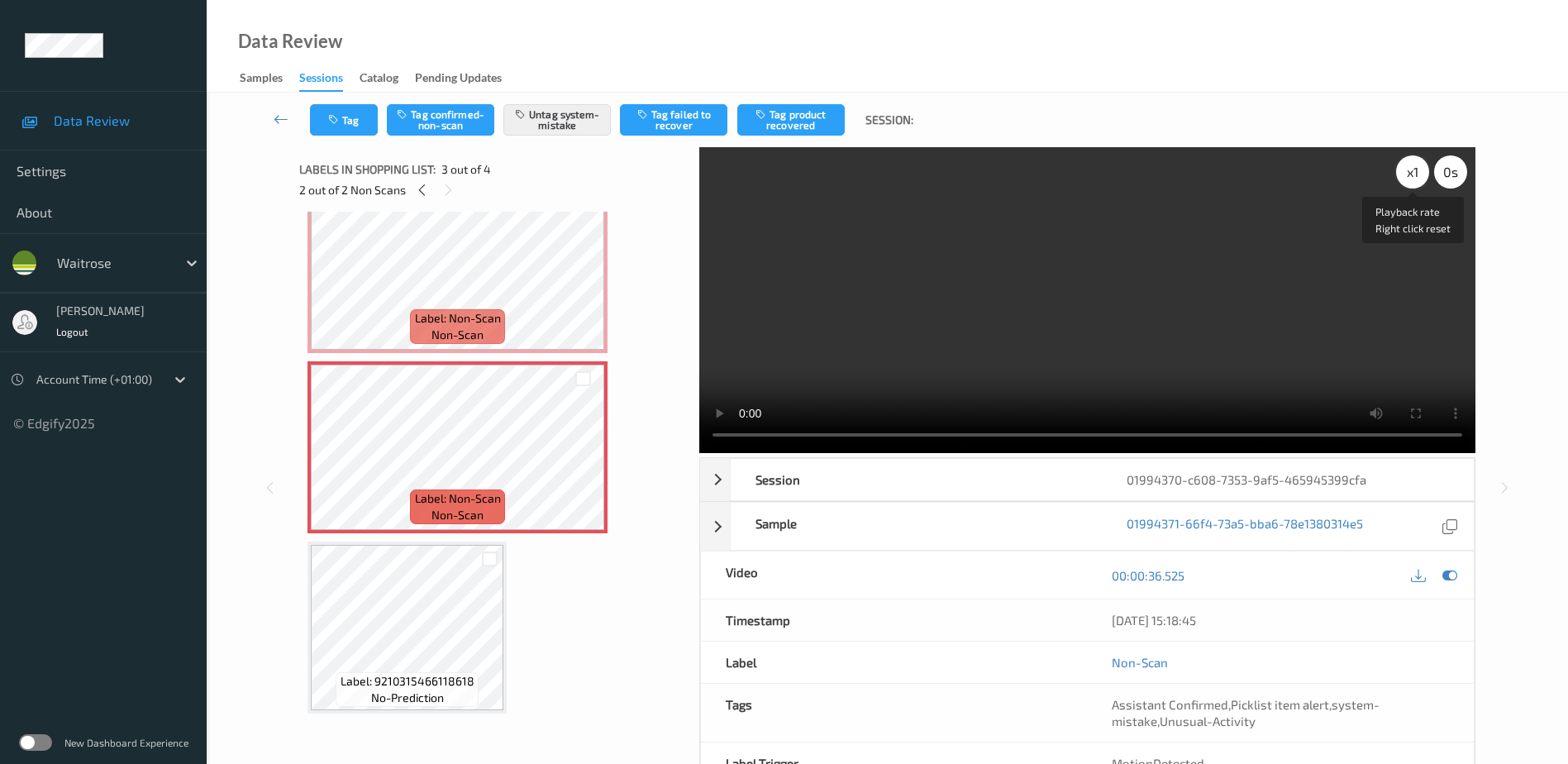
click at [1405, 172] on div "x 1" at bounding box center [1412, 171] width 33 height 33
click at [1405, 172] on div "x 2" at bounding box center [1412, 171] width 33 height 33
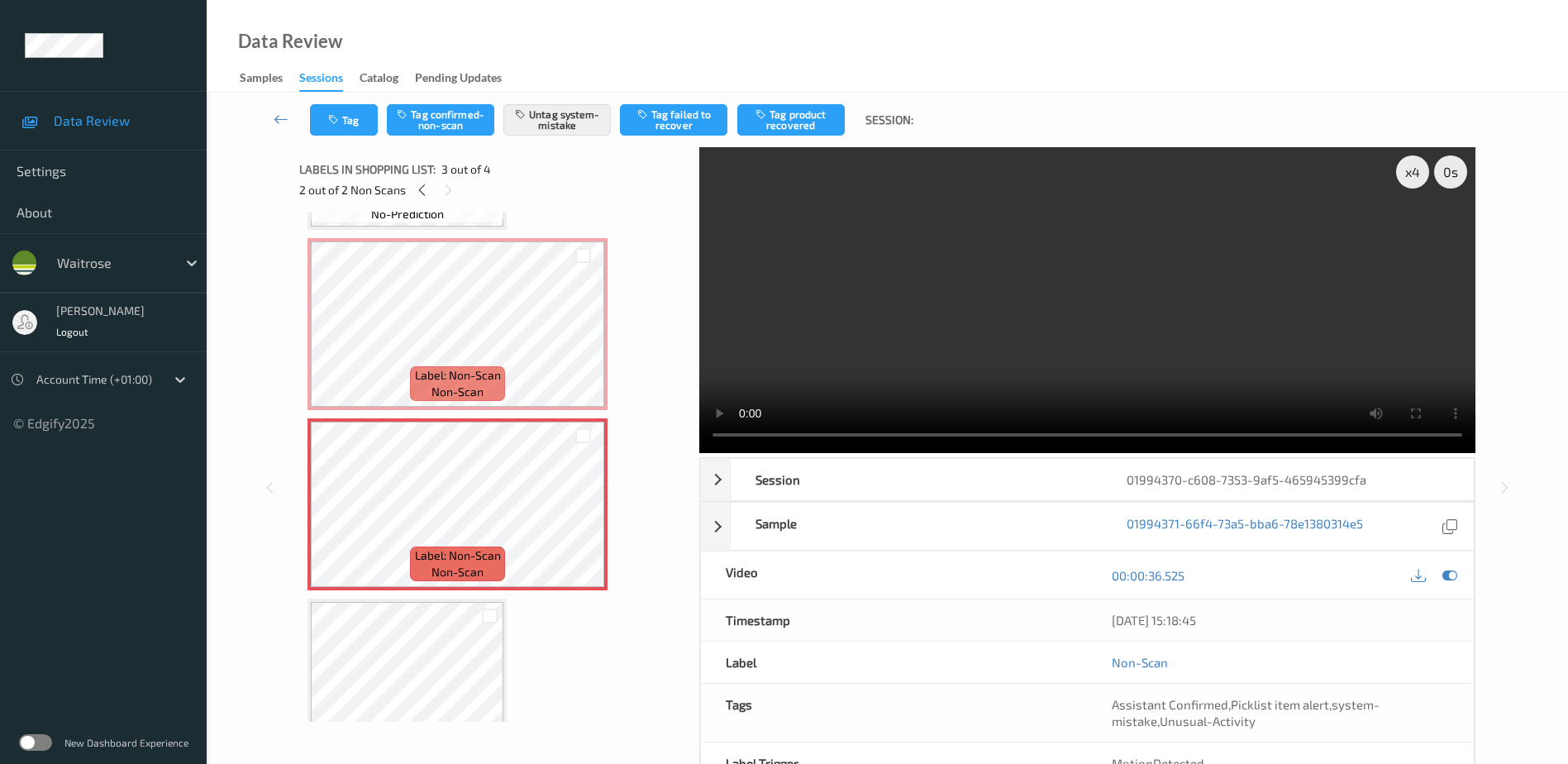
scroll to position [136, 0]
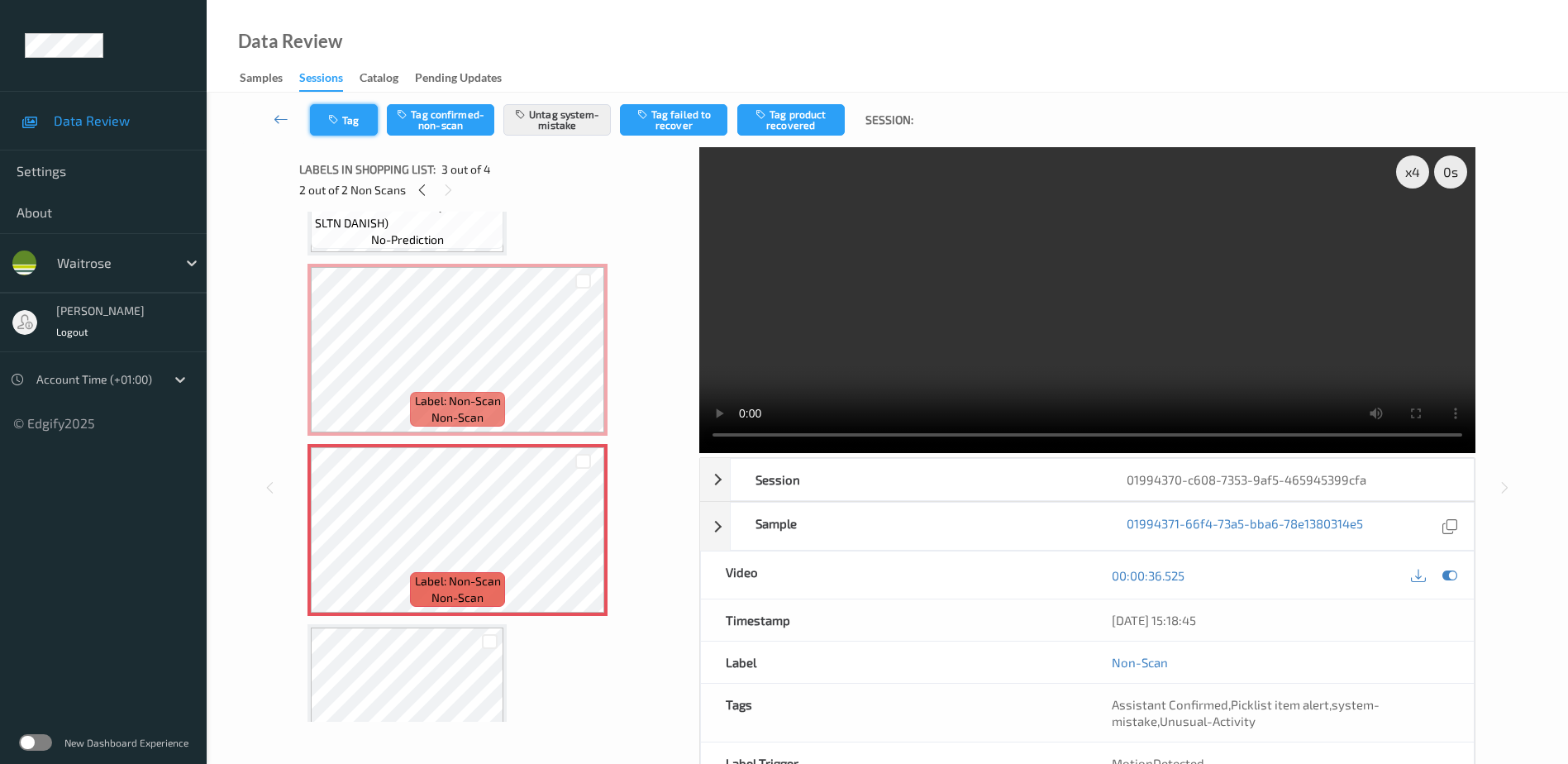
click at [329, 107] on button "Tag" at bounding box center [343, 119] width 68 height 31
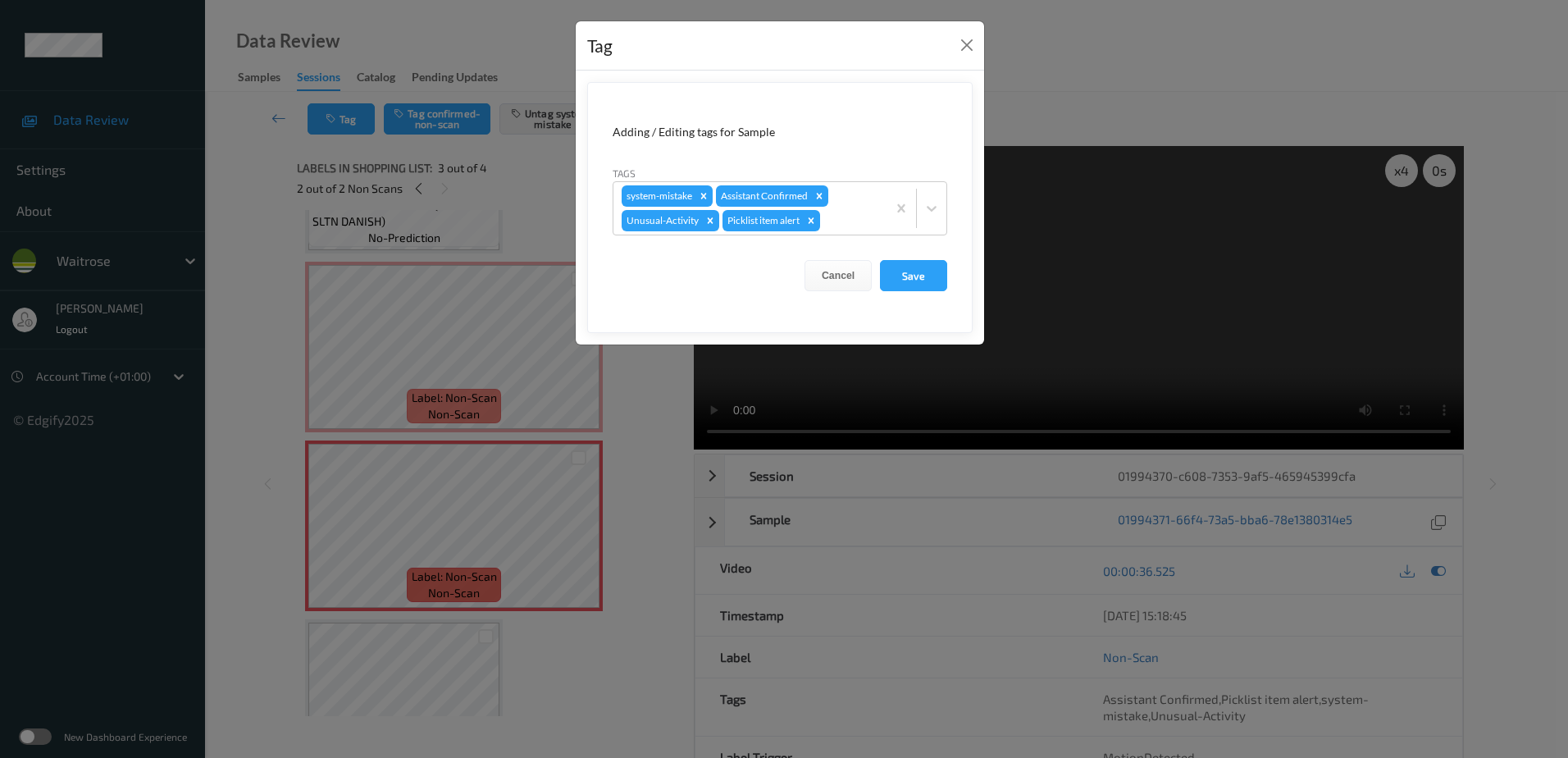
click at [575, 677] on div "Tag Adding / Editing tags for Sample Tags system-mistake Assistant Confirmed Un…" at bounding box center [784, 379] width 1568 height 758
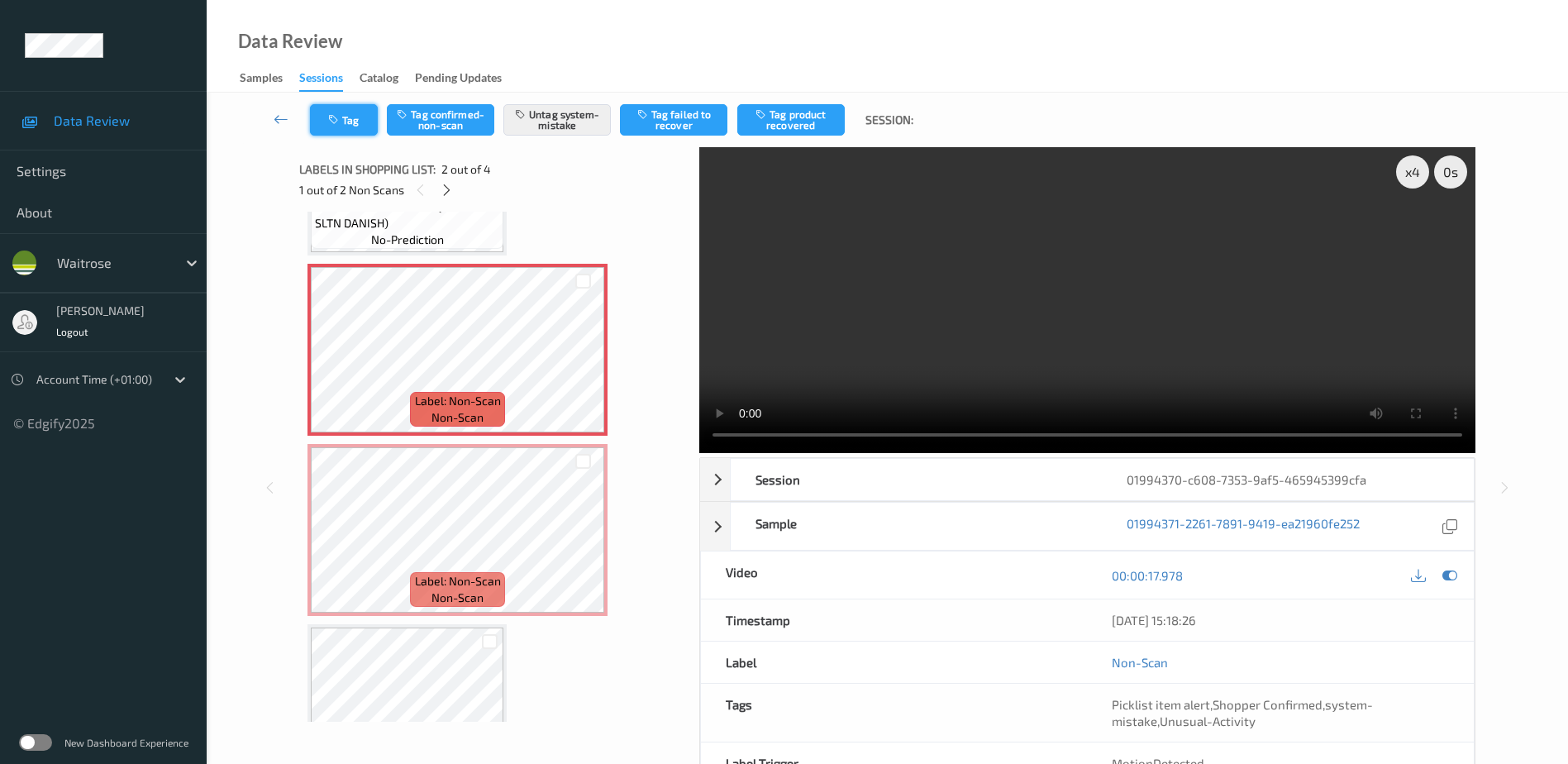
click at [365, 121] on button "Tag" at bounding box center [343, 119] width 68 height 31
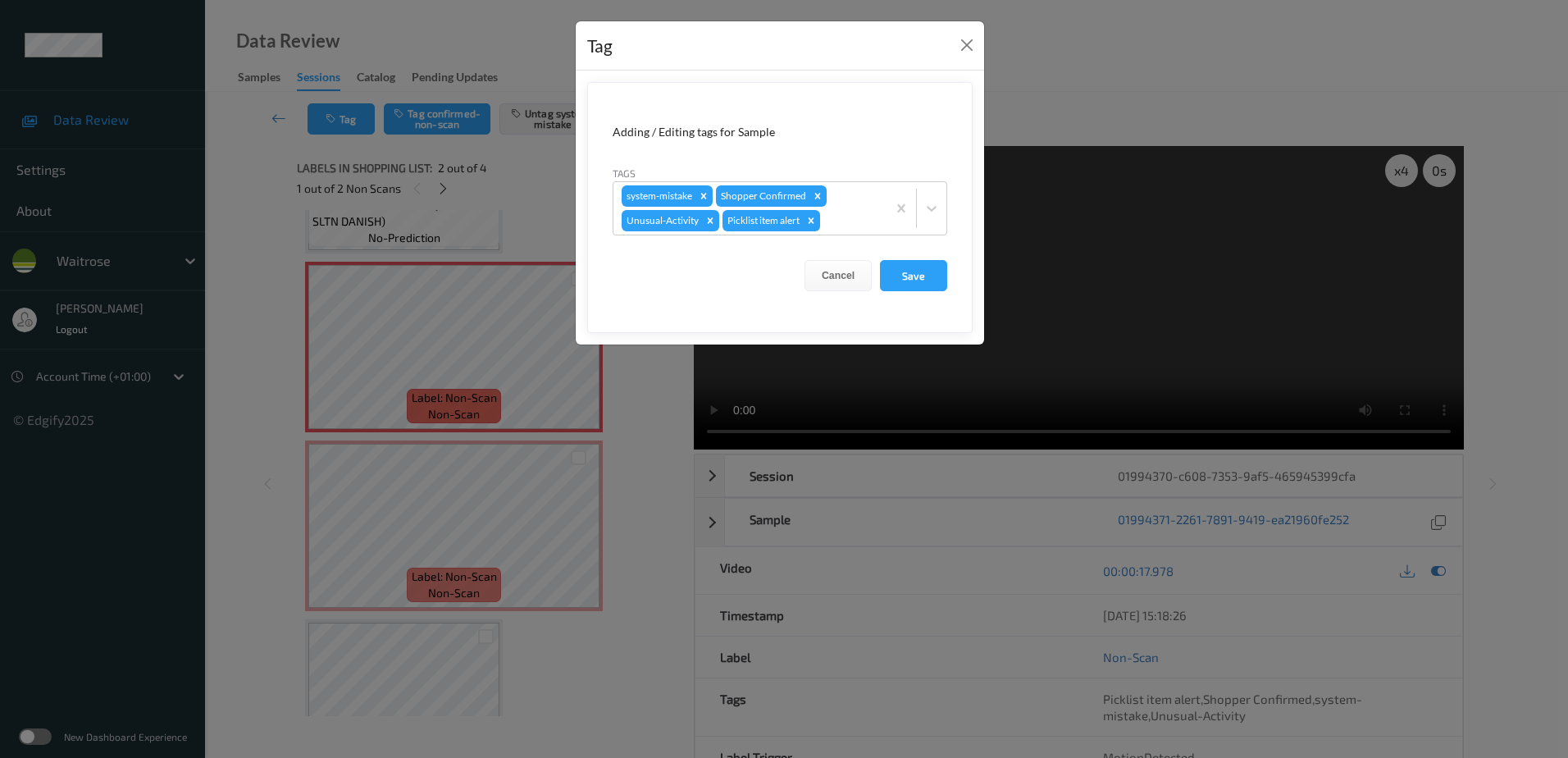
click at [642, 651] on div "Tag Adding / Editing tags for Sample Tags system-mistake Shopper Confirmed Unus…" at bounding box center [784, 379] width 1568 height 758
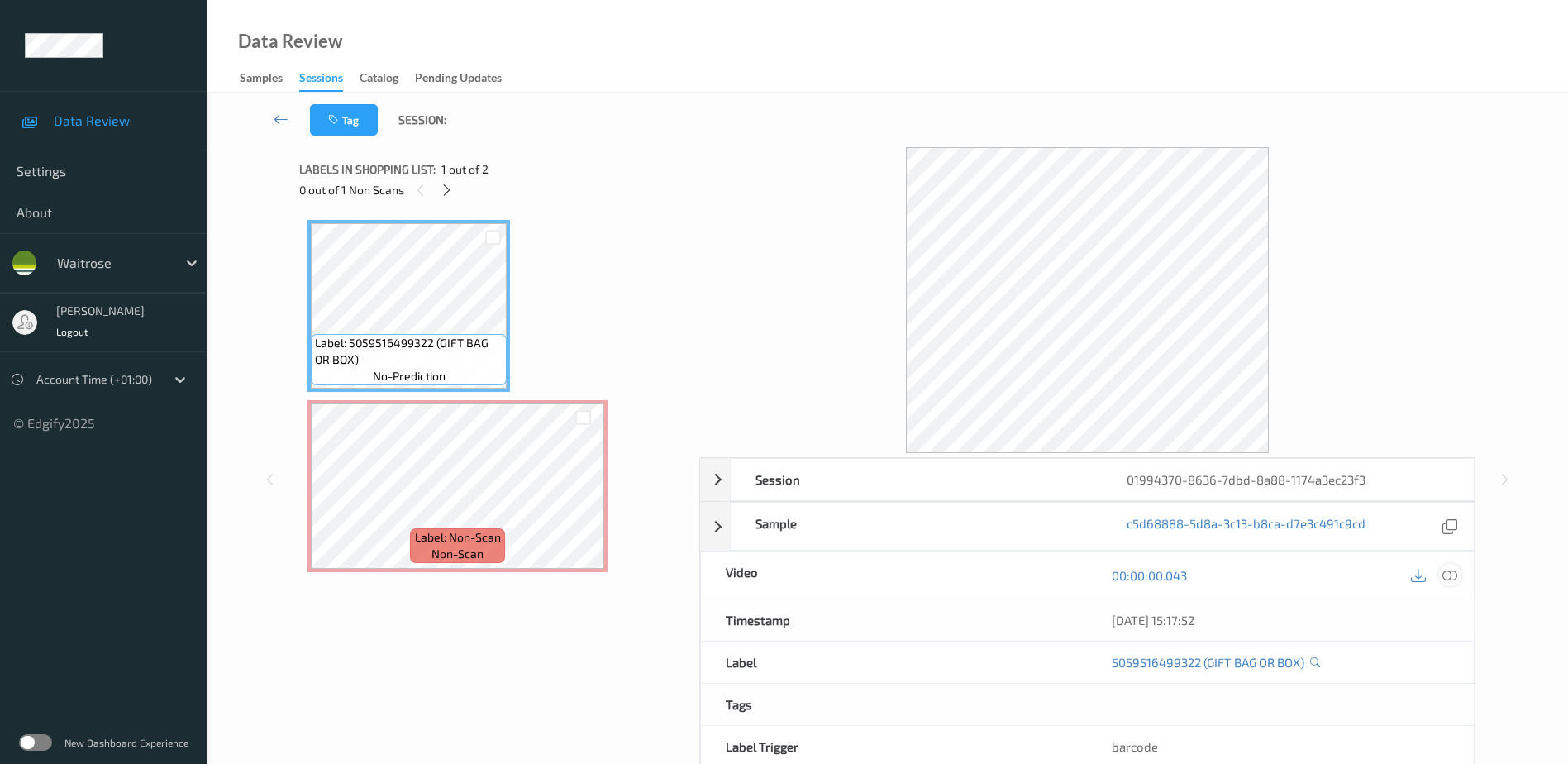
click at [1447, 575] on icon at bounding box center [1450, 574] width 15 height 15
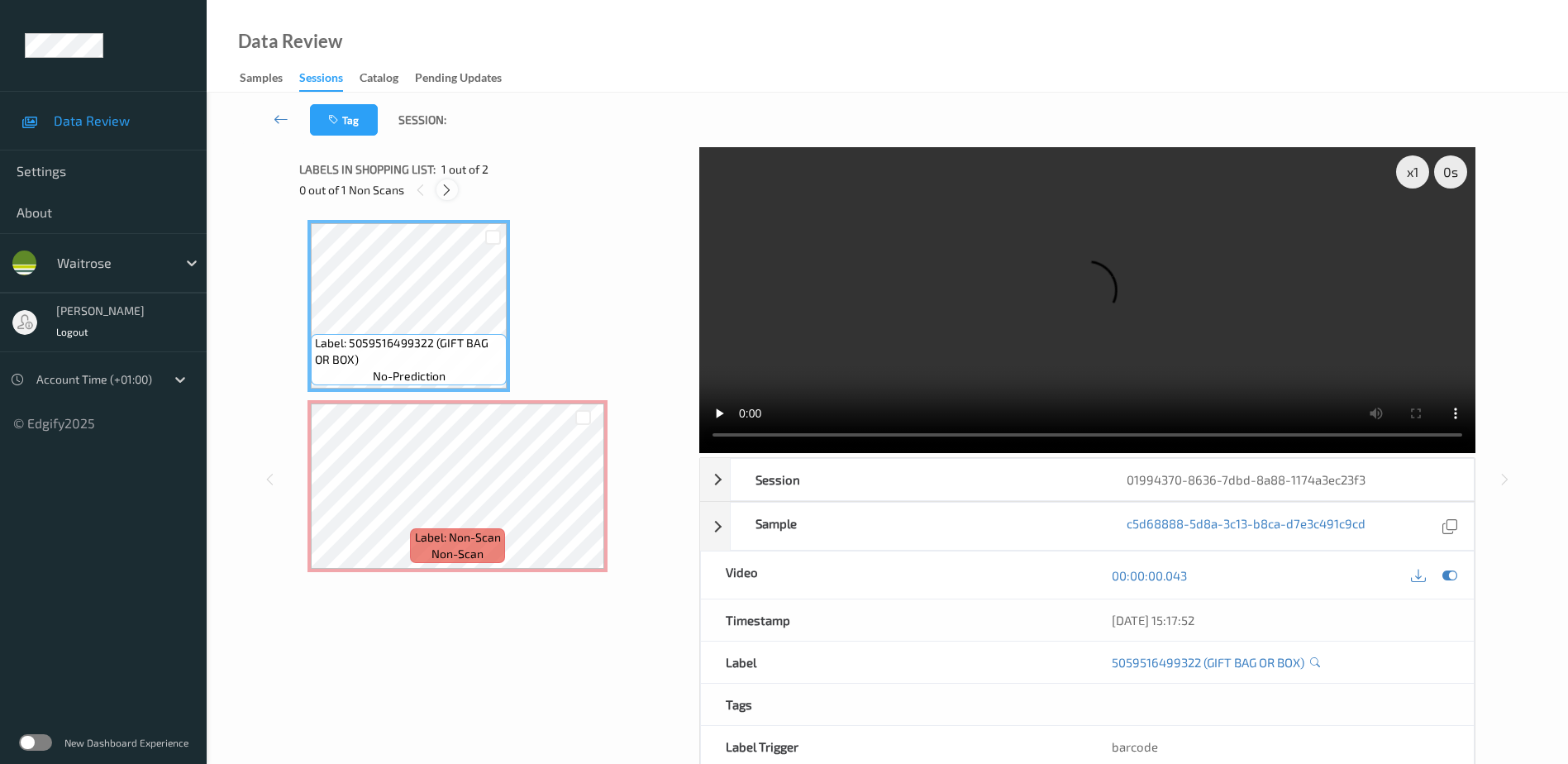
click at [440, 194] on icon at bounding box center [447, 191] width 14 height 15
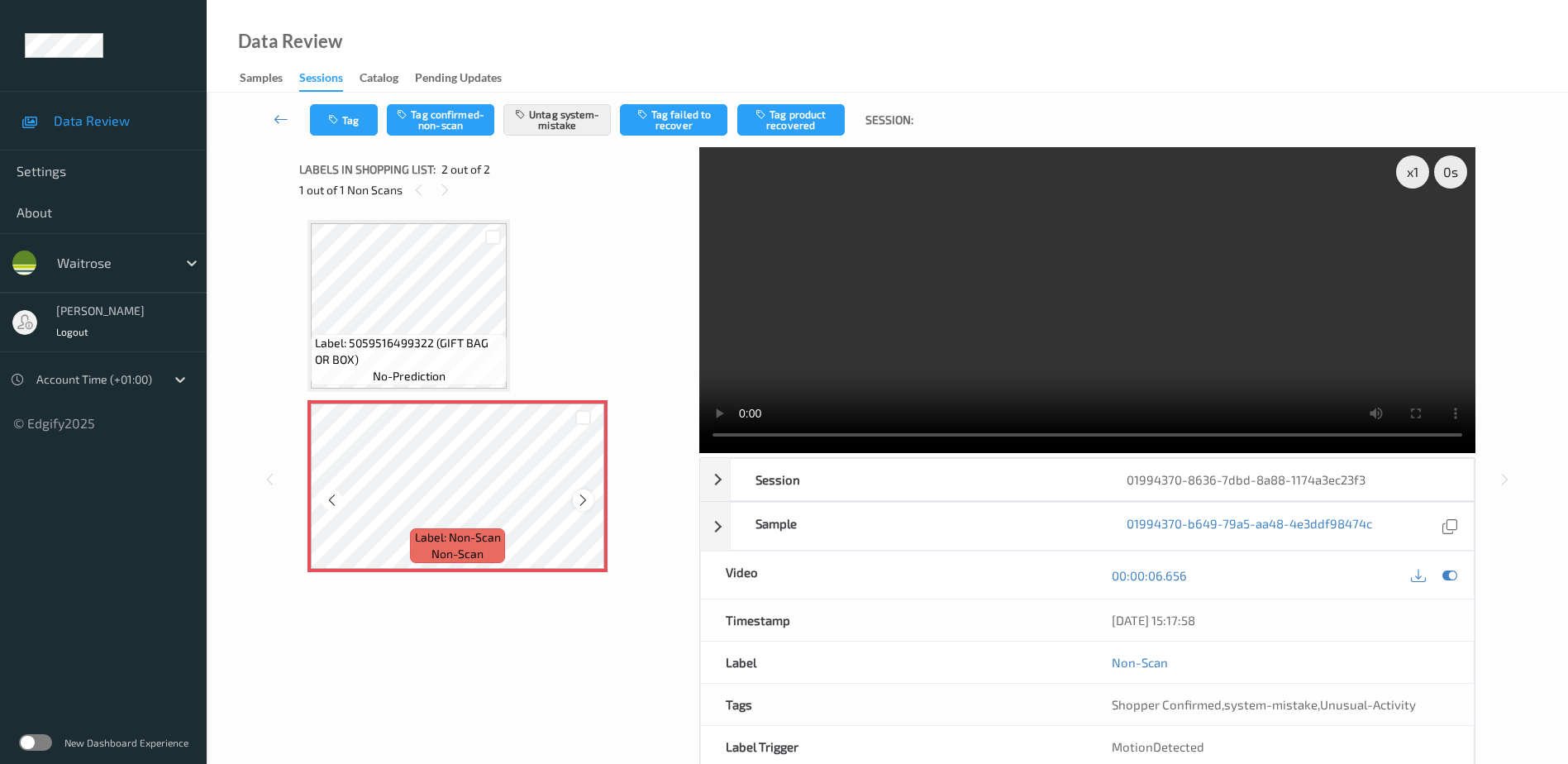
click at [577, 503] on icon at bounding box center [583, 500] width 14 height 15
click at [1004, 345] on video at bounding box center [1087, 299] width 776 height 306
click at [314, 125] on button "Tag" at bounding box center [343, 119] width 68 height 31
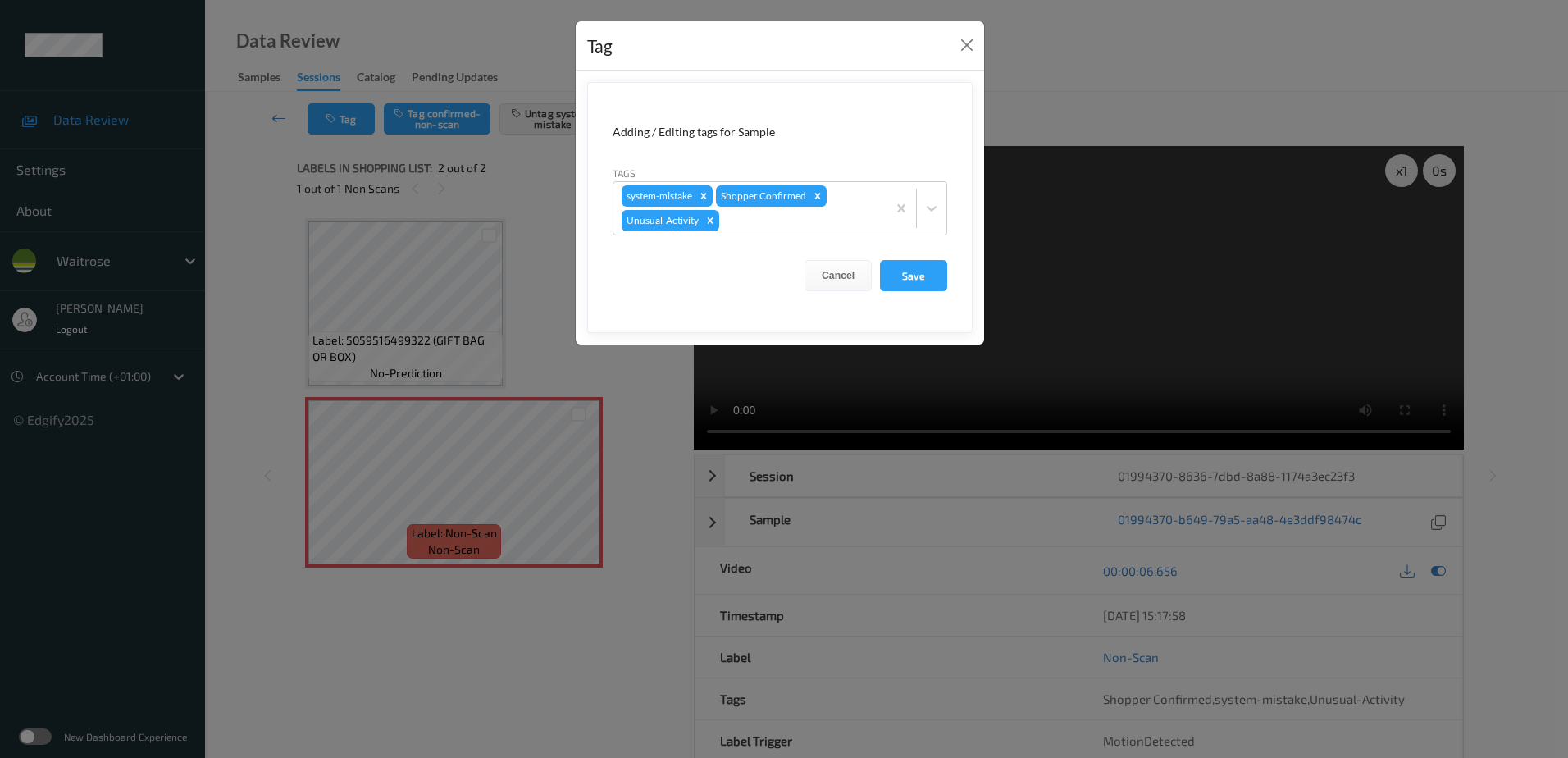
click at [643, 416] on div "Tag Adding / Editing tags for Sample Tags system-mistake Shopper Confirmed Unus…" at bounding box center [784, 379] width 1568 height 758
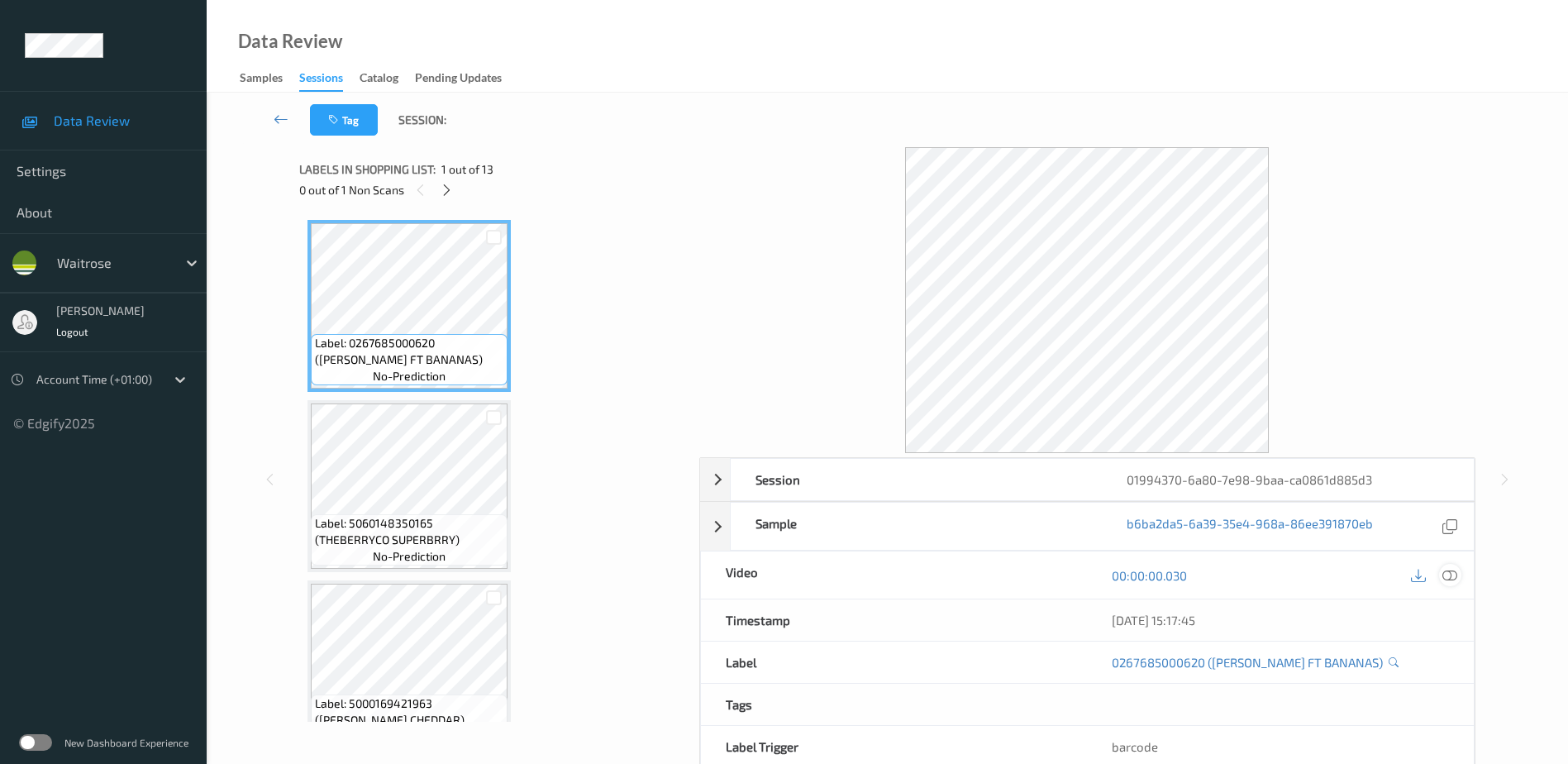
click at [1446, 576] on icon at bounding box center [1450, 574] width 15 height 15
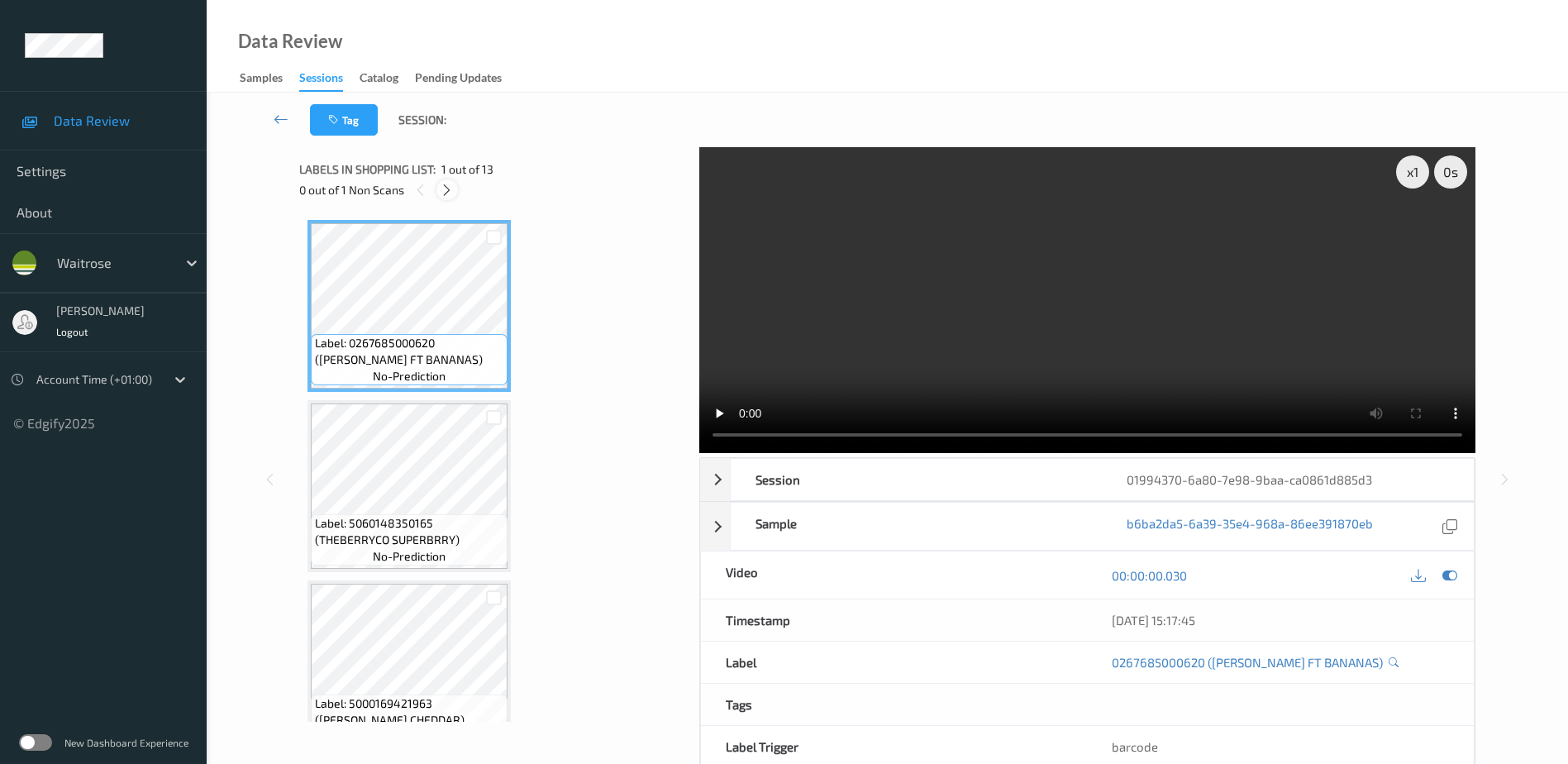
click at [437, 191] on div at bounding box center [447, 190] width 21 height 21
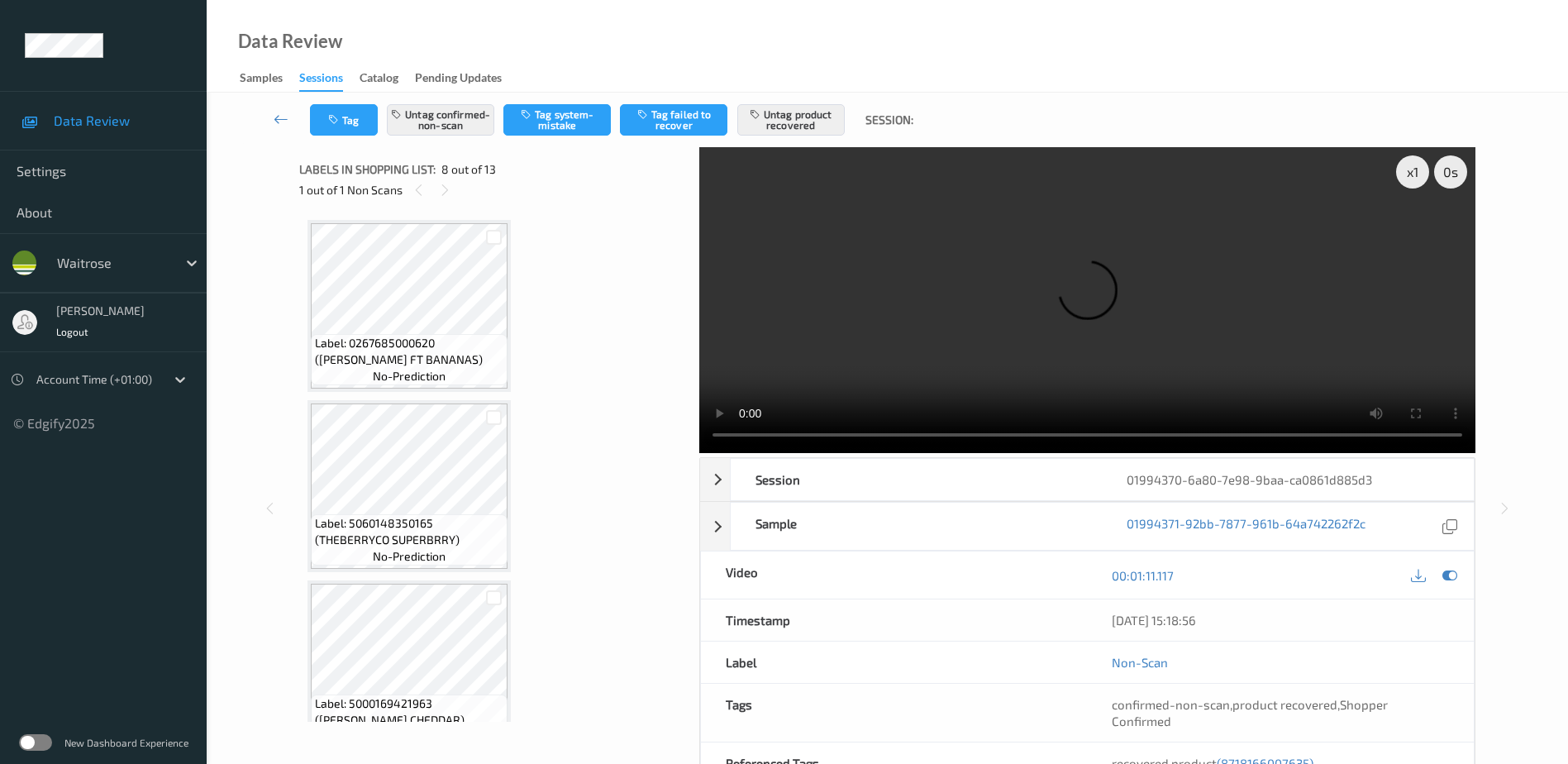
scroll to position [1090, 0]
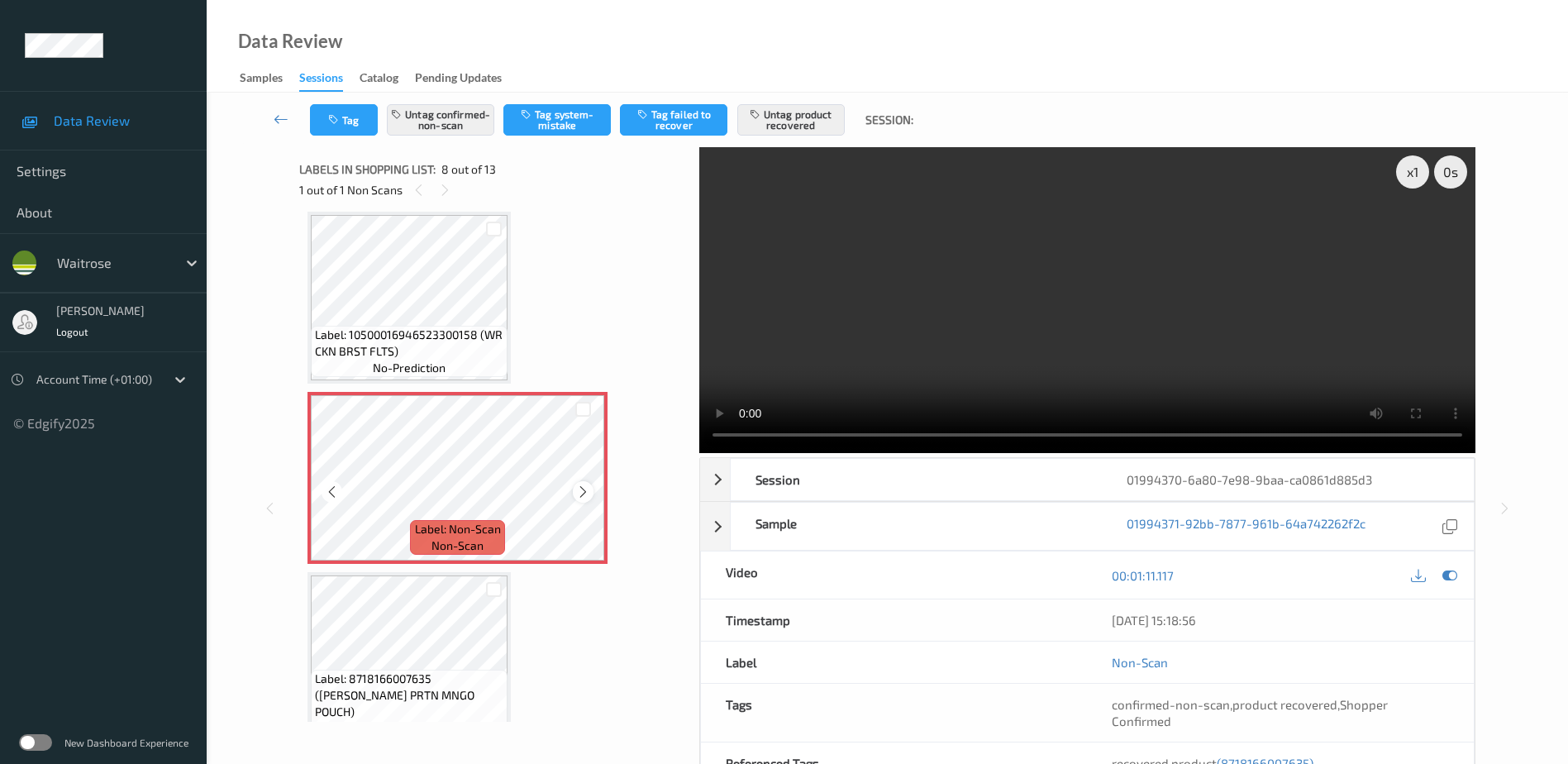
click at [583, 493] on icon at bounding box center [583, 492] width 14 height 15
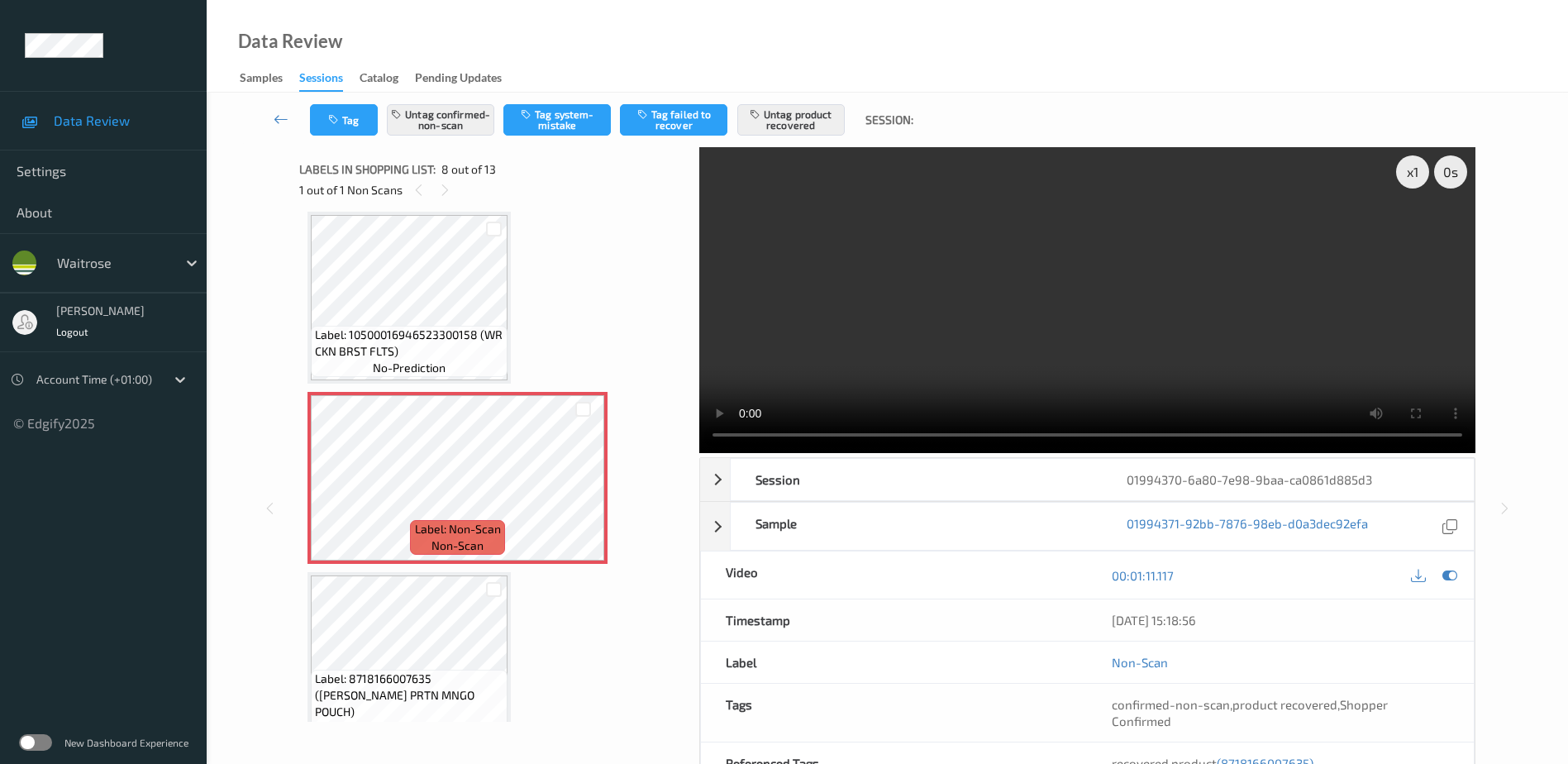
click at [1285, 332] on video at bounding box center [1087, 299] width 776 height 306
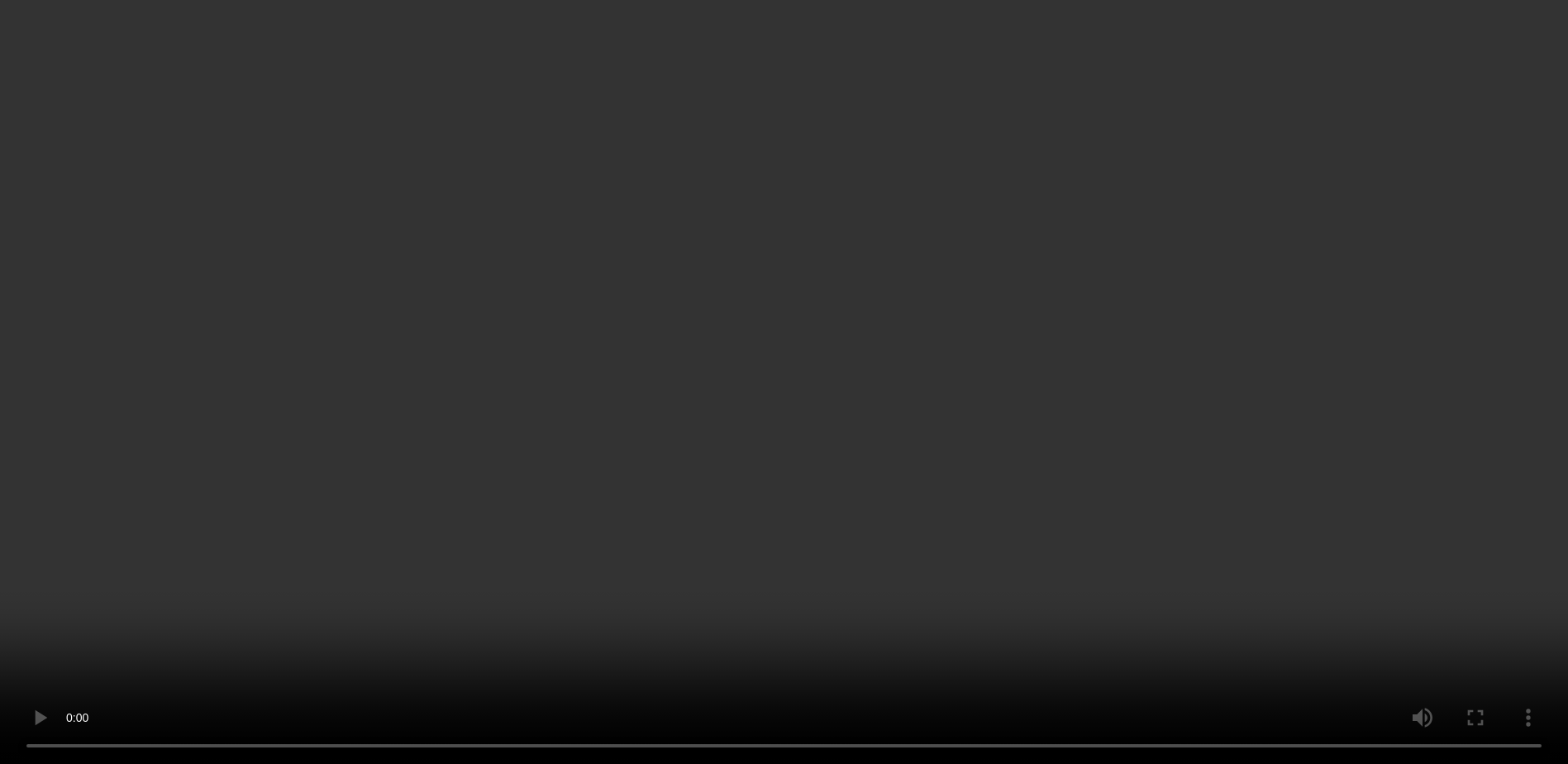
scroll to position [1337, 0]
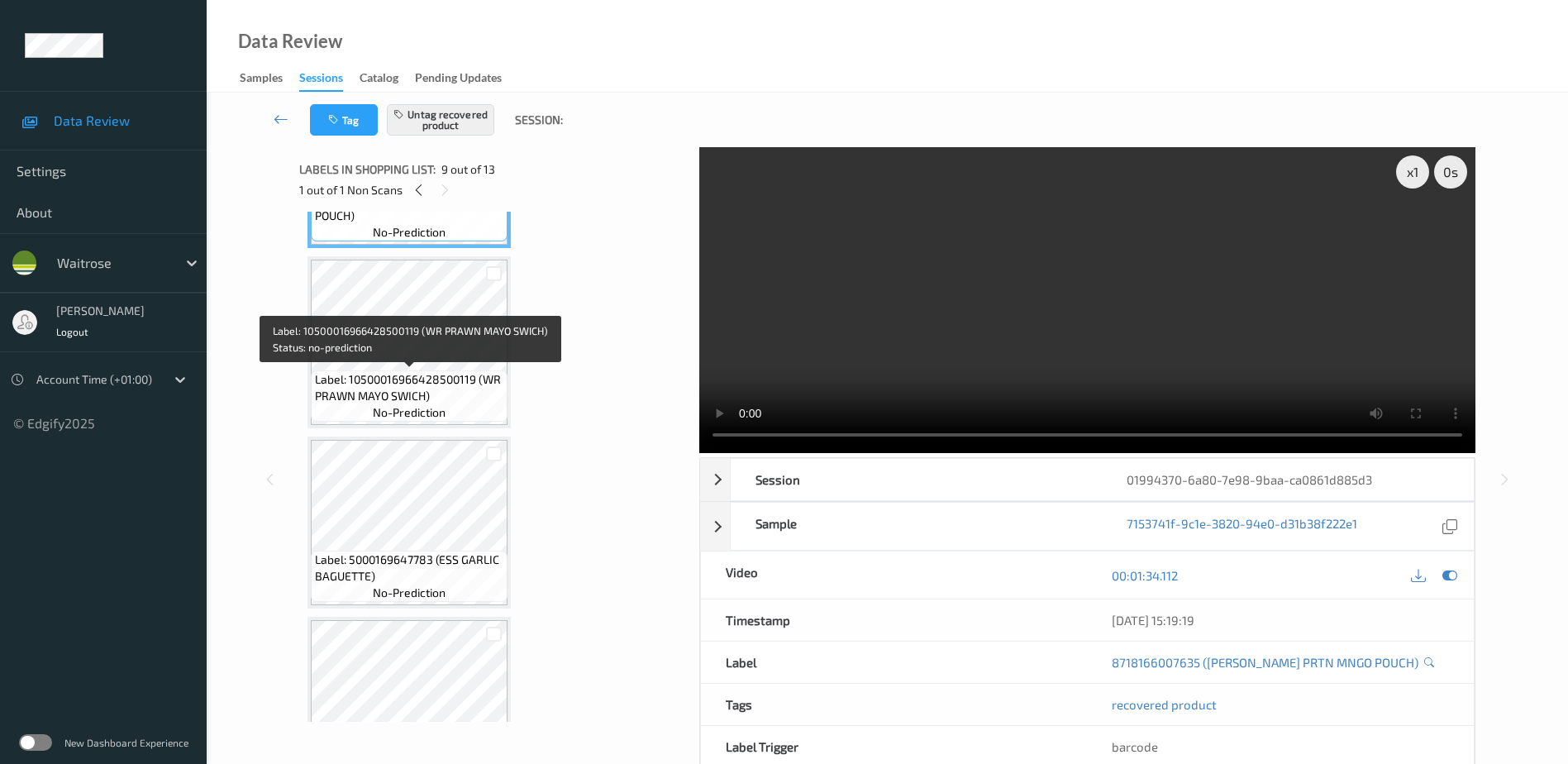
click at [428, 372] on span "Label: 10500016966428500119 (WR PRAWN MAYO SWICH)" at bounding box center [410, 388] width 189 height 33
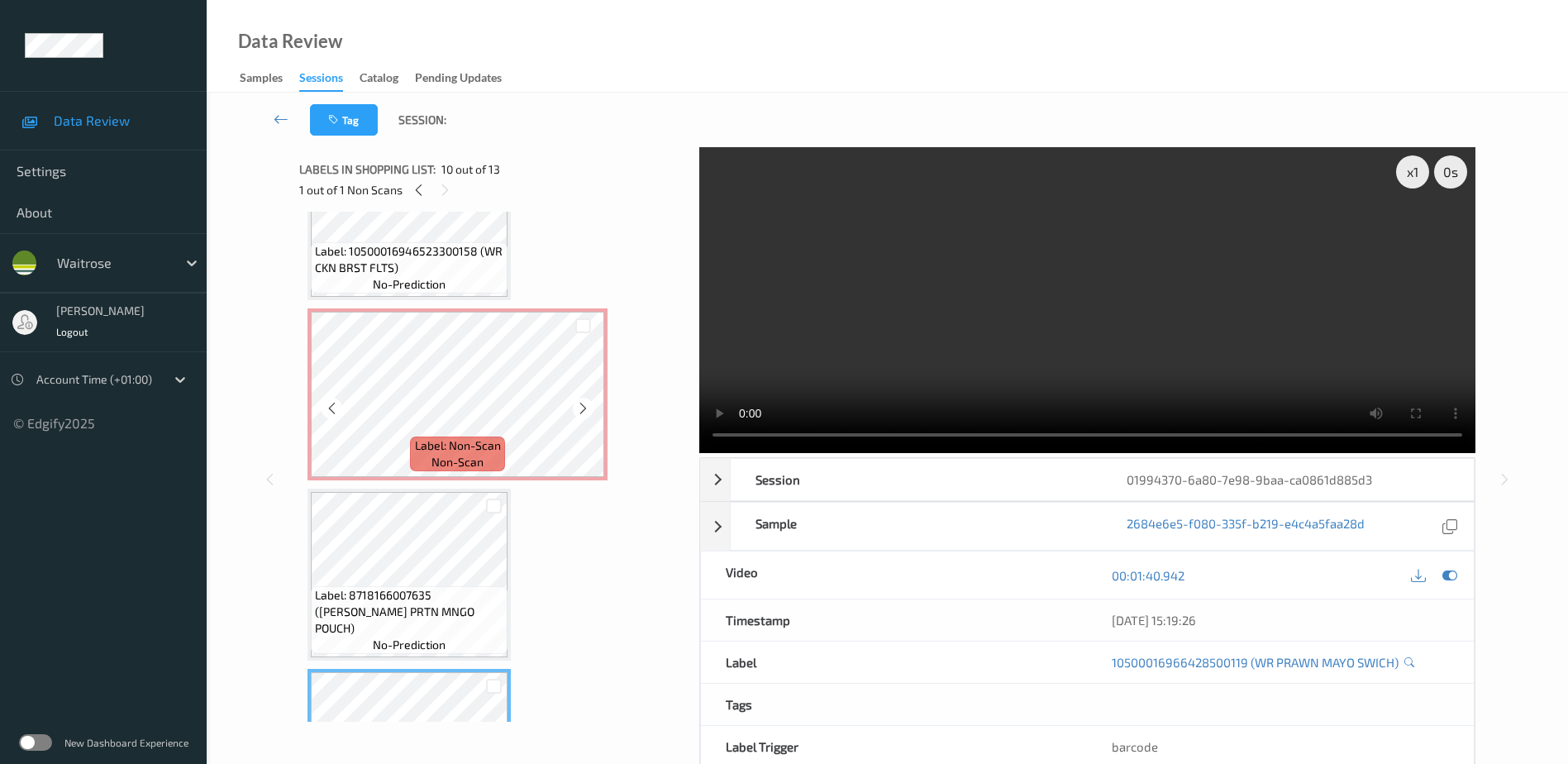
scroll to position [1172, 0]
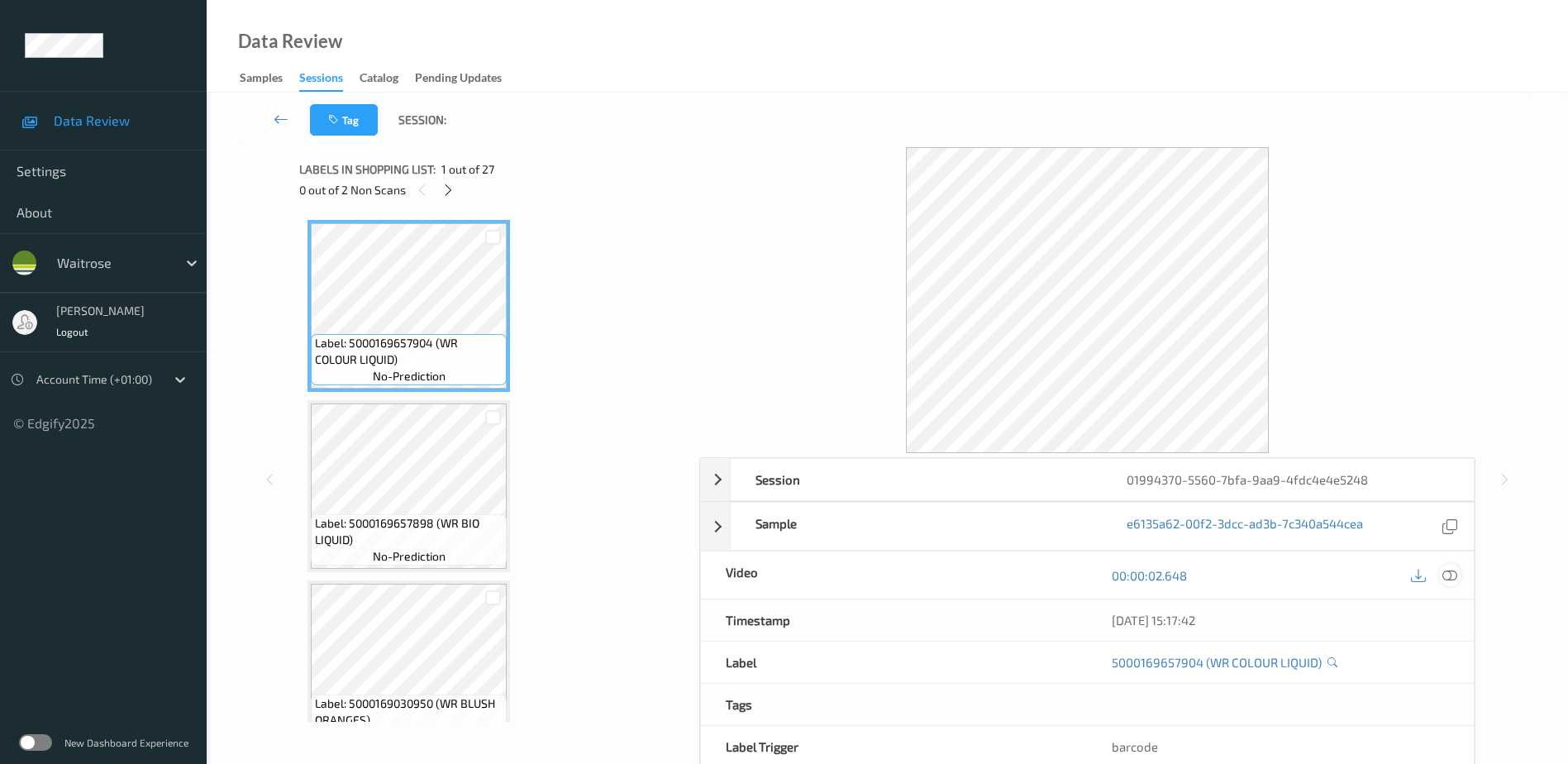
click at [1443, 570] on icon at bounding box center [1450, 574] width 15 height 15
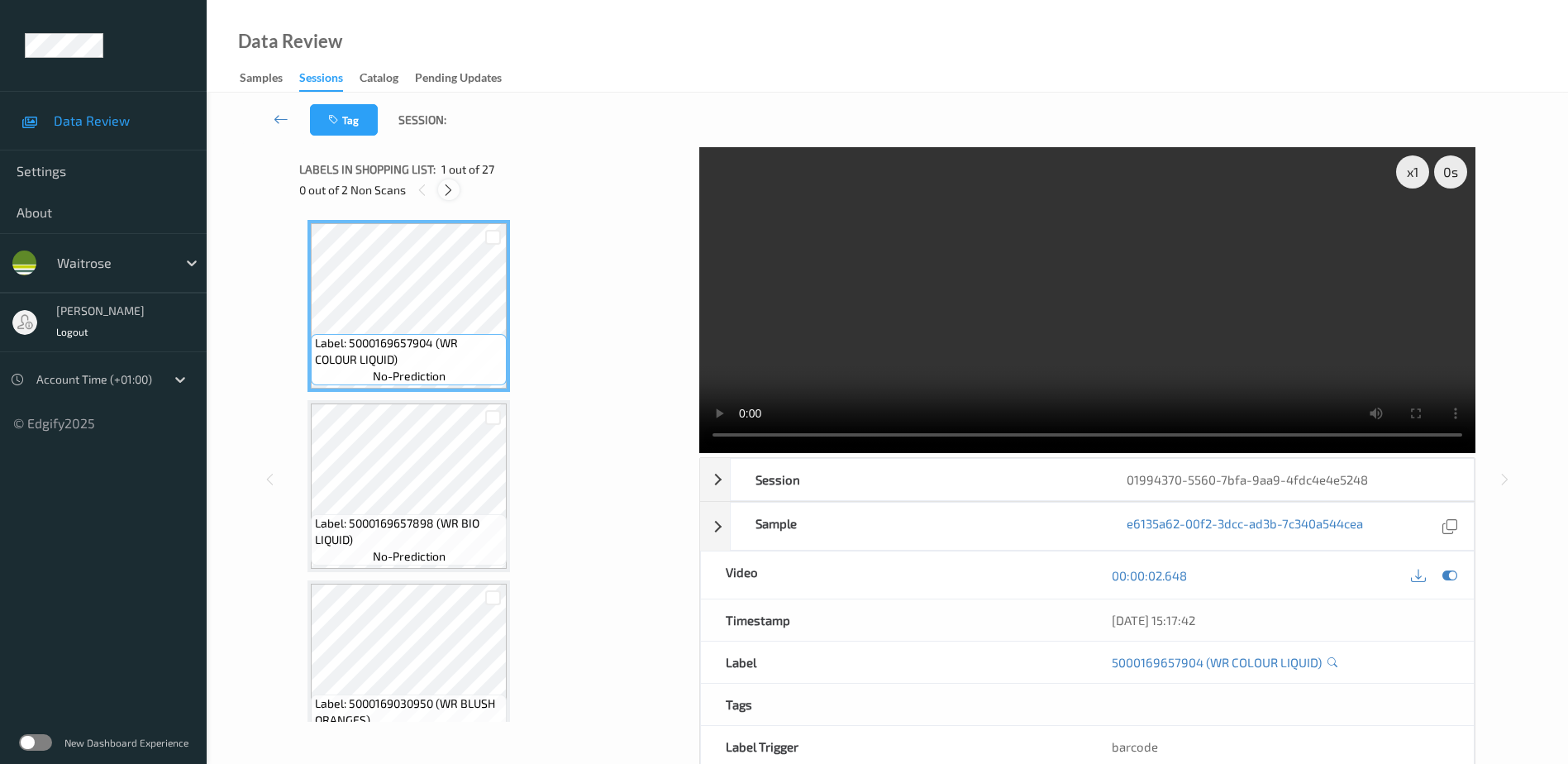
click at [447, 197] on div at bounding box center [449, 190] width 21 height 21
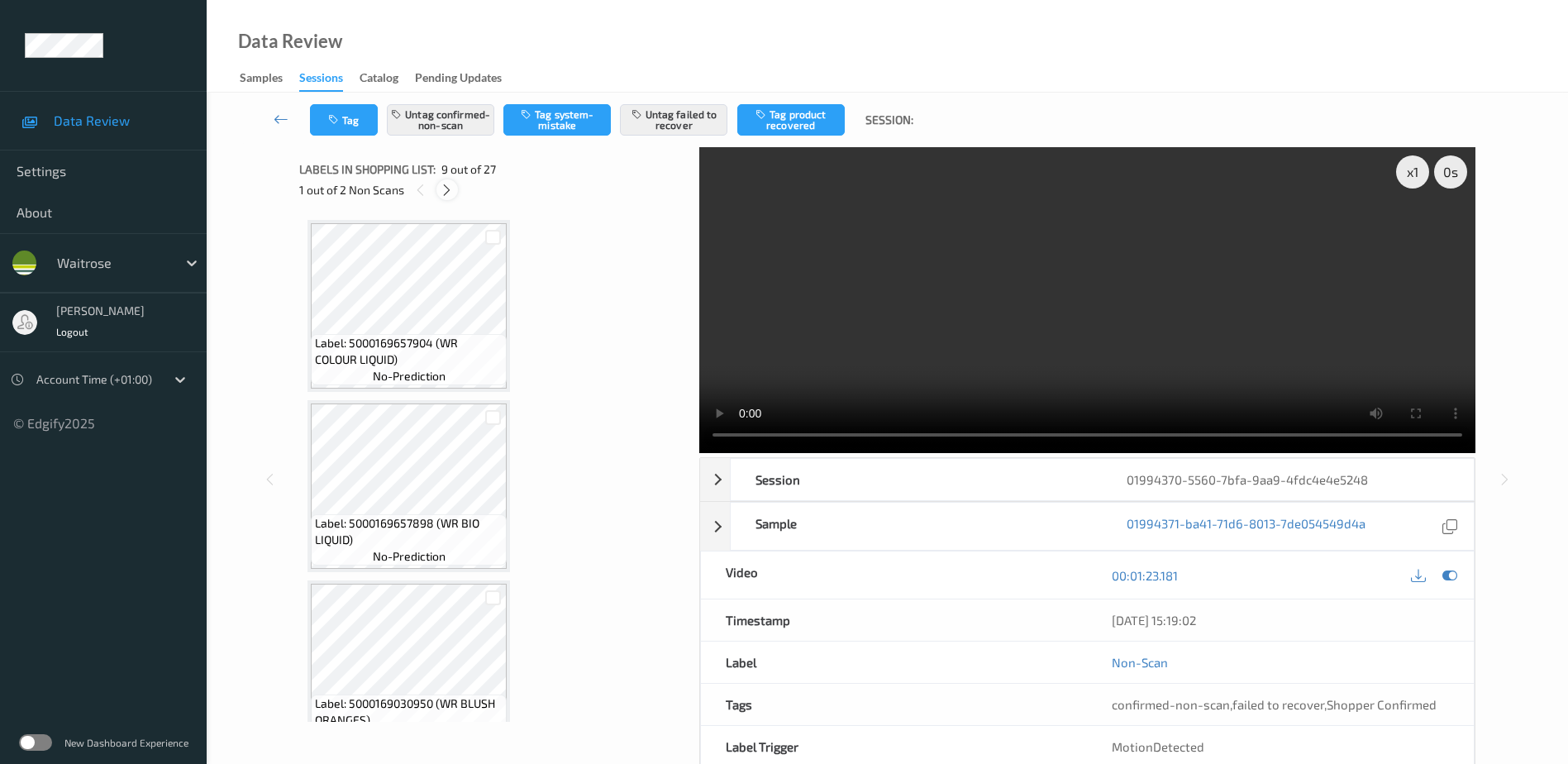
scroll to position [1270, 0]
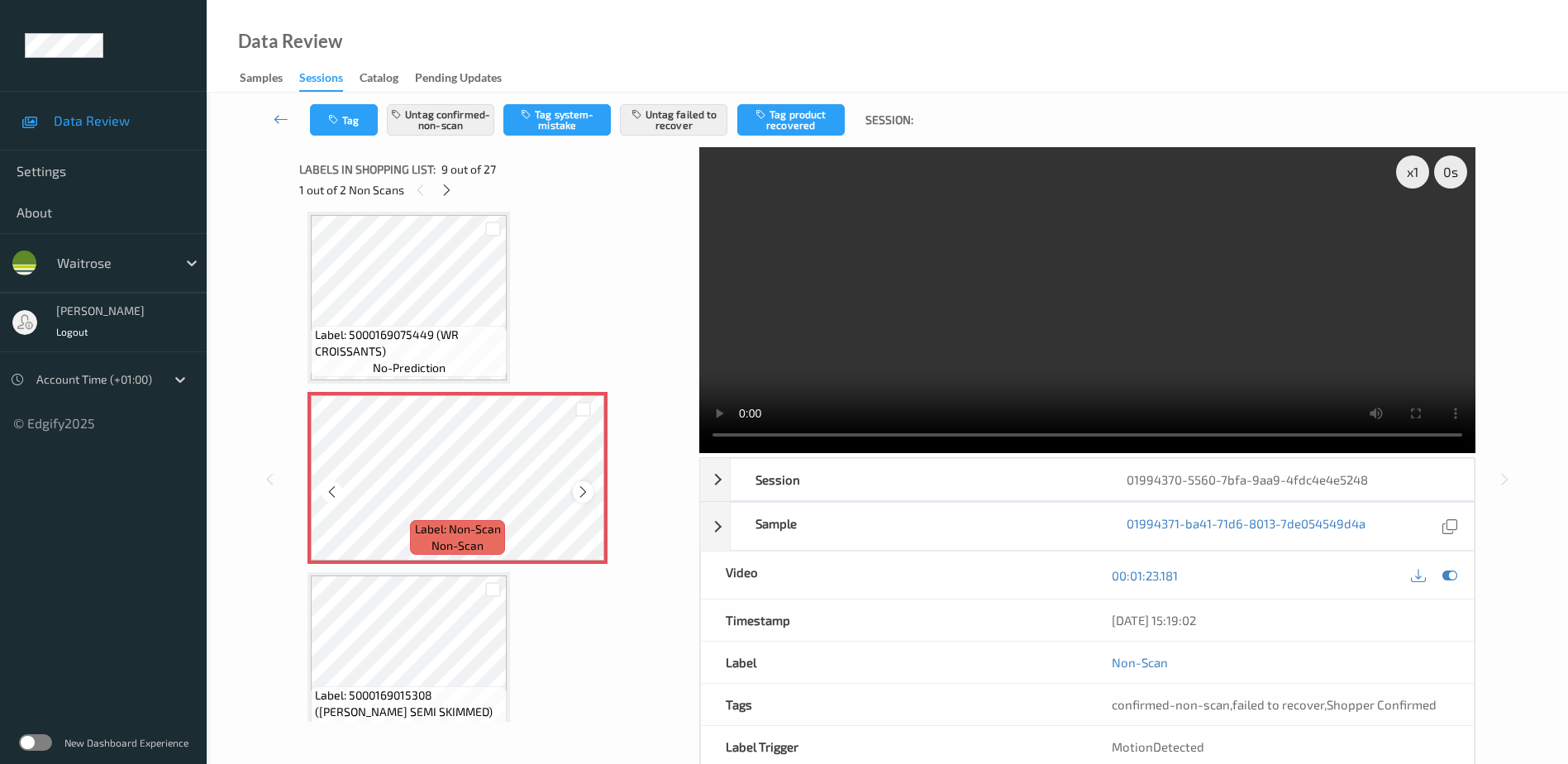
click at [582, 494] on icon at bounding box center [583, 492] width 14 height 15
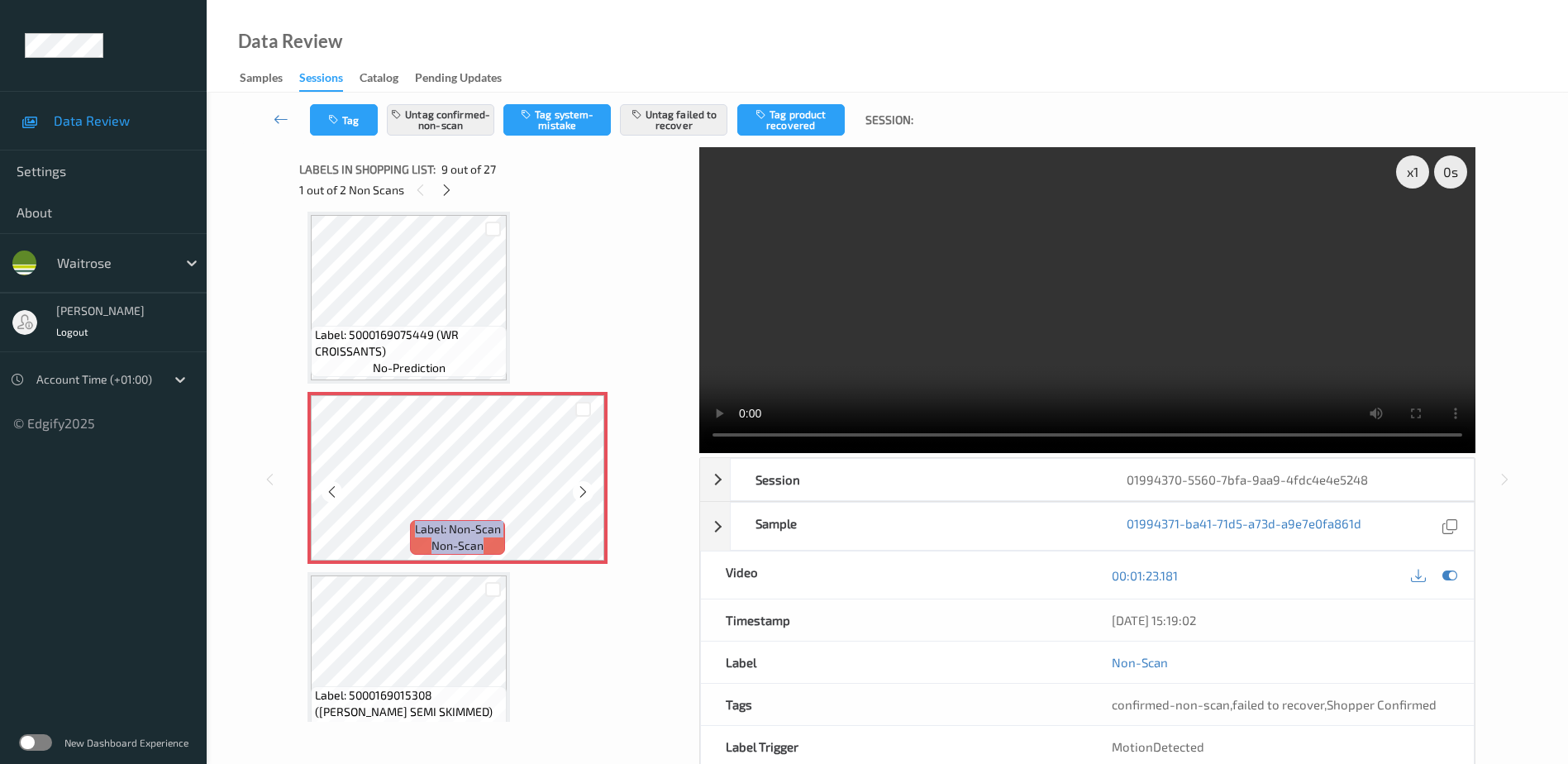
click at [582, 494] on icon at bounding box center [583, 492] width 14 height 15
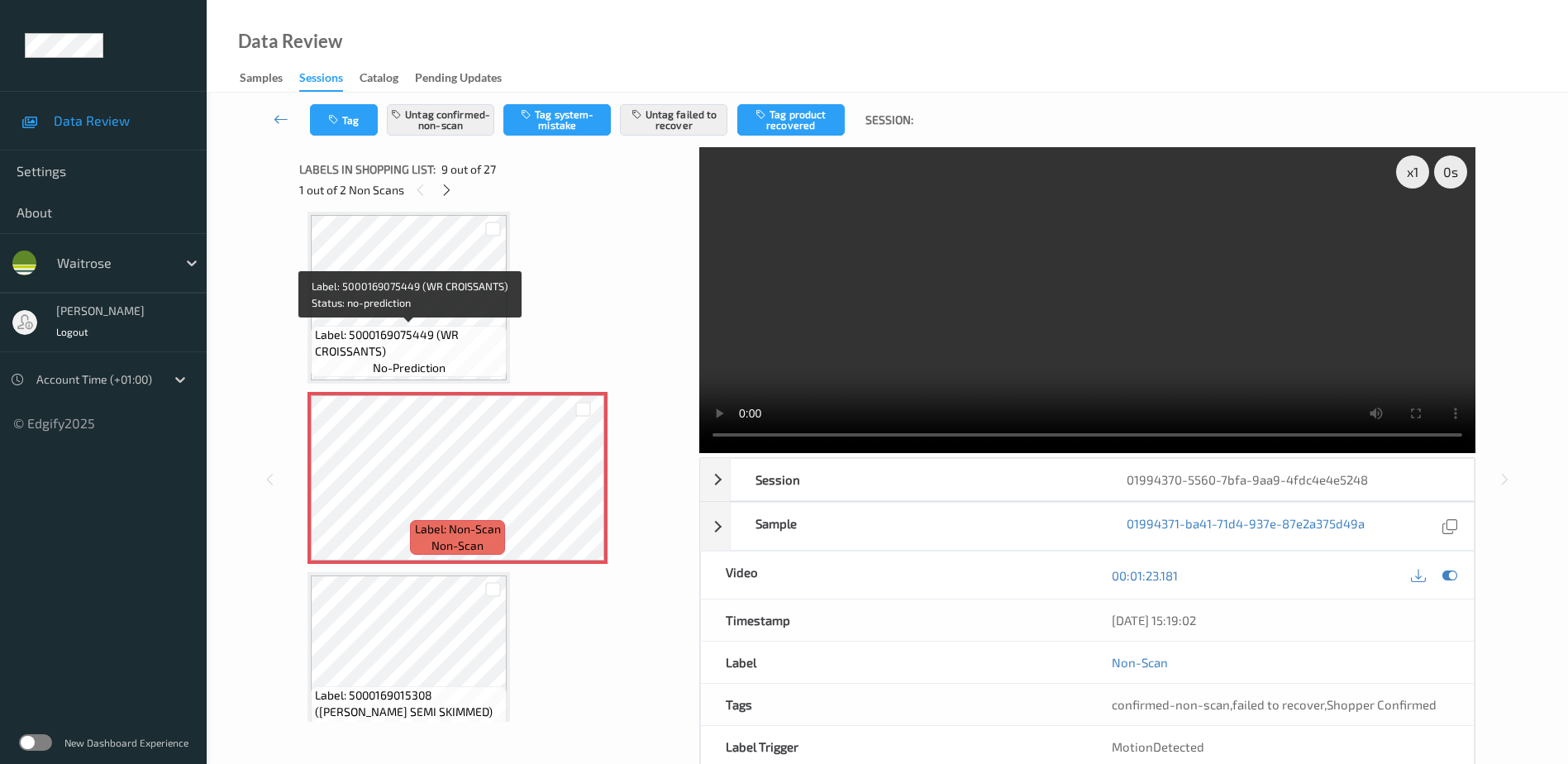
scroll to position [1104, 0]
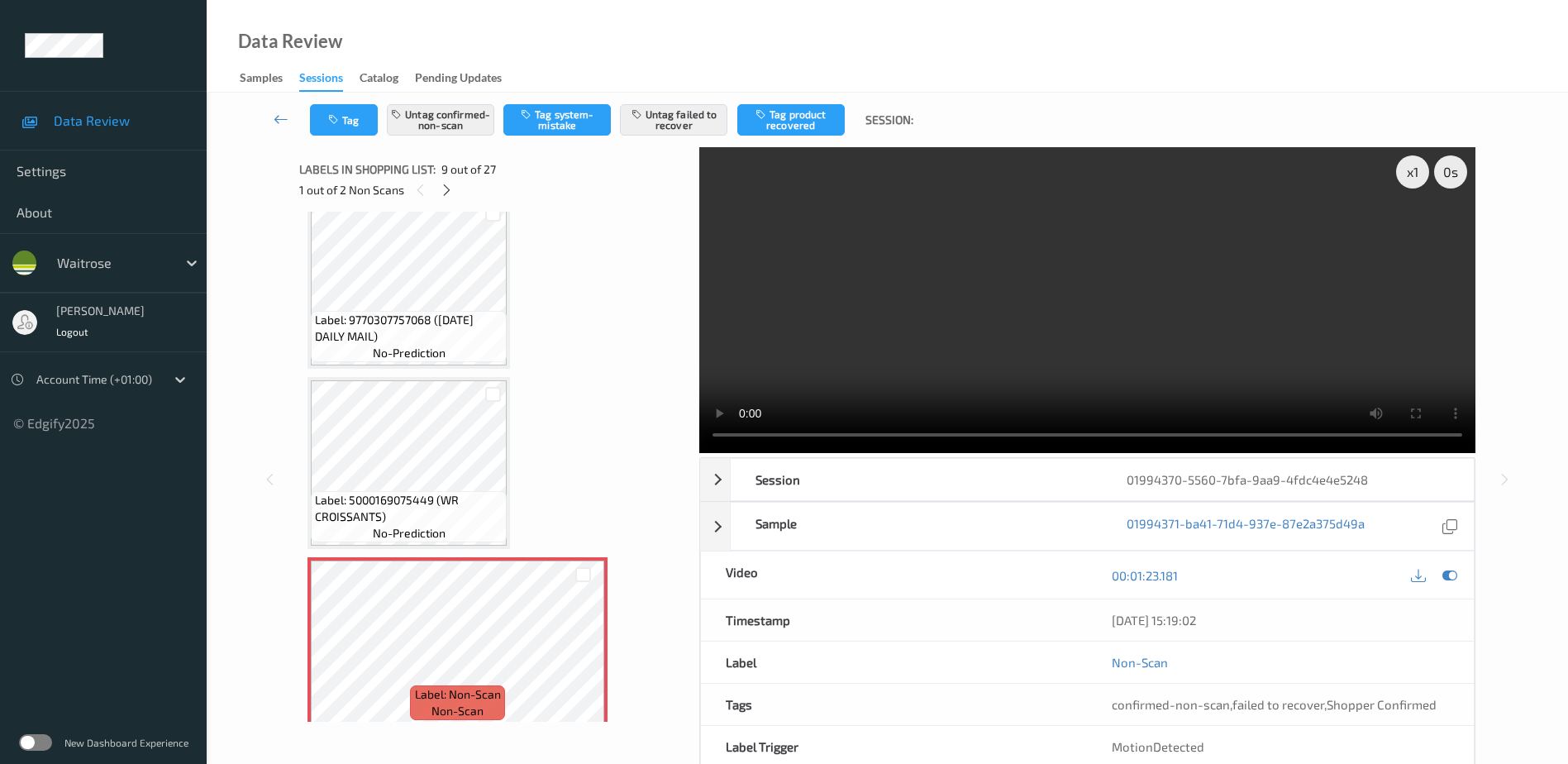
click at [909, 355] on video at bounding box center [1087, 299] width 776 height 306
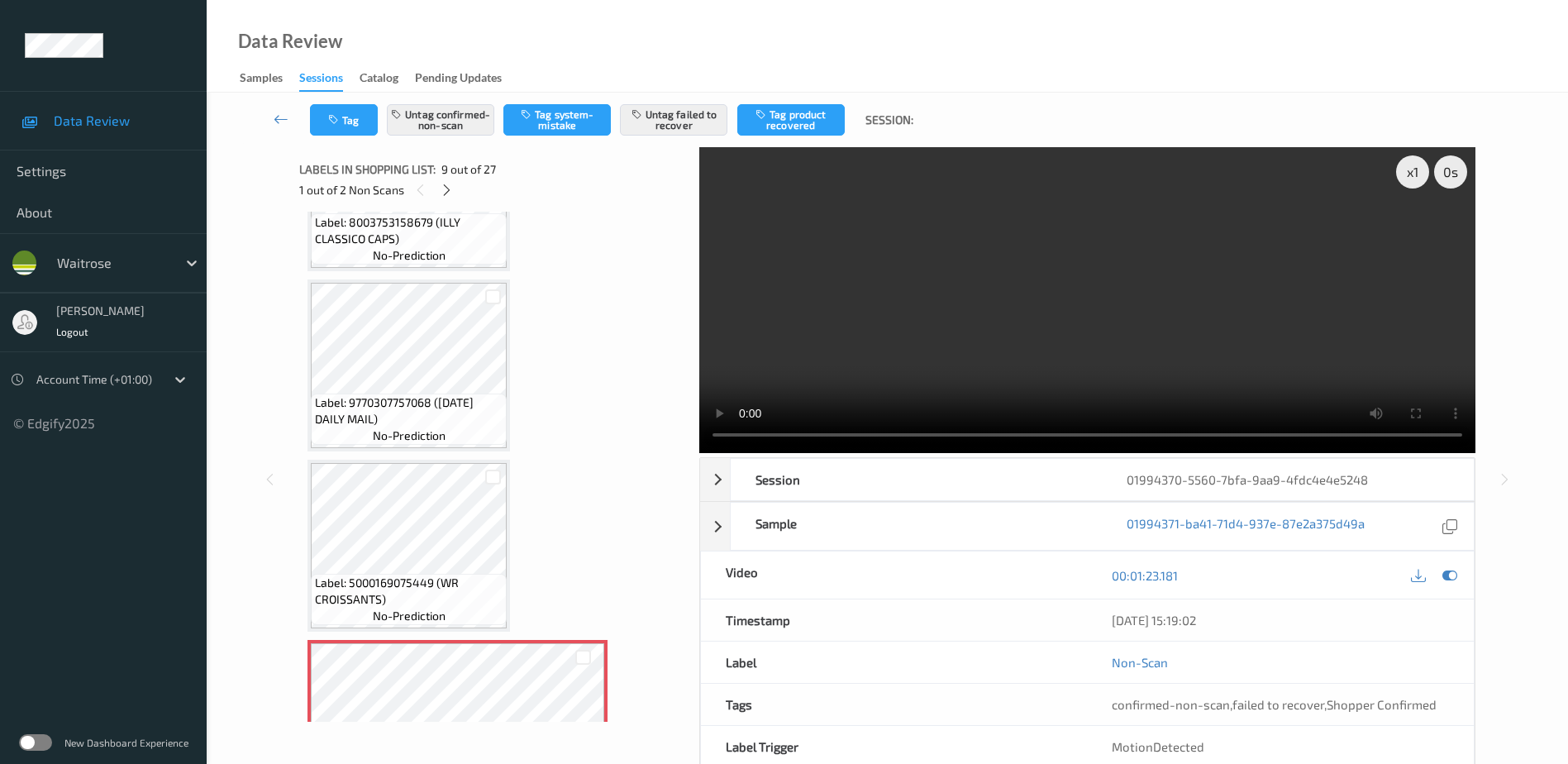
scroll to position [939, 0]
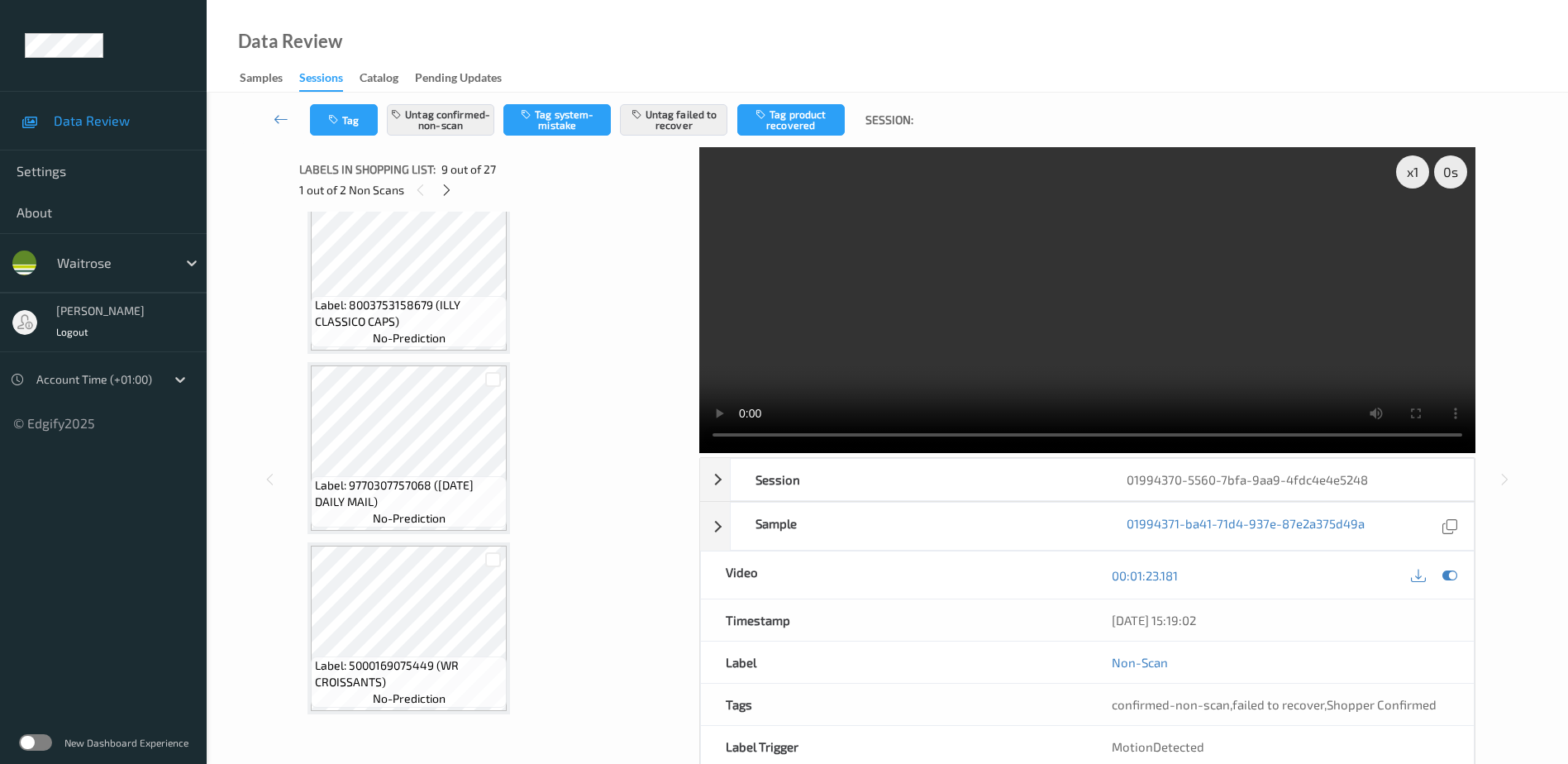
click at [1076, 309] on video at bounding box center [1087, 299] width 776 height 306
click at [912, 347] on video at bounding box center [1087, 299] width 776 height 306
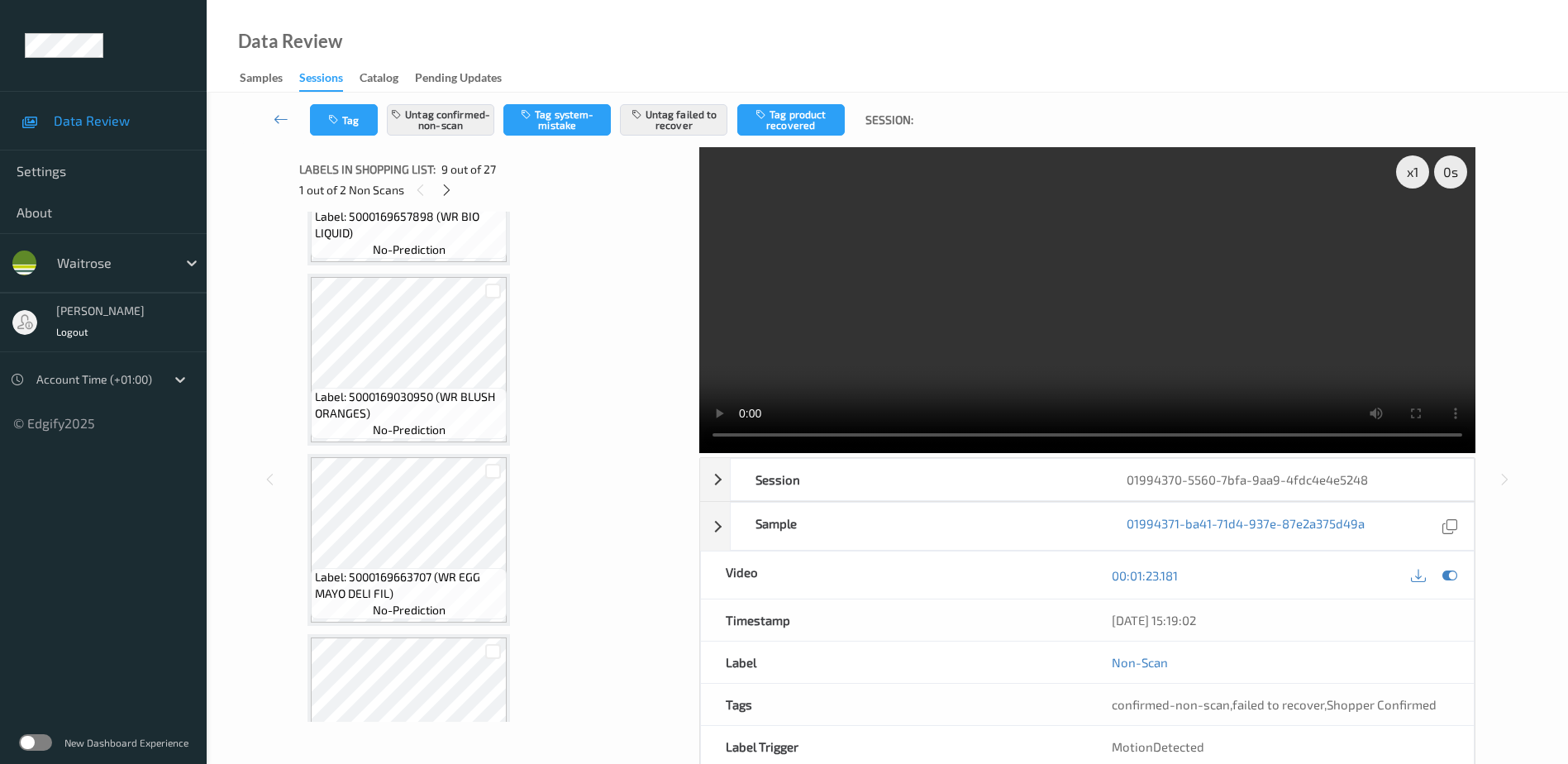
scroll to position [278, 0]
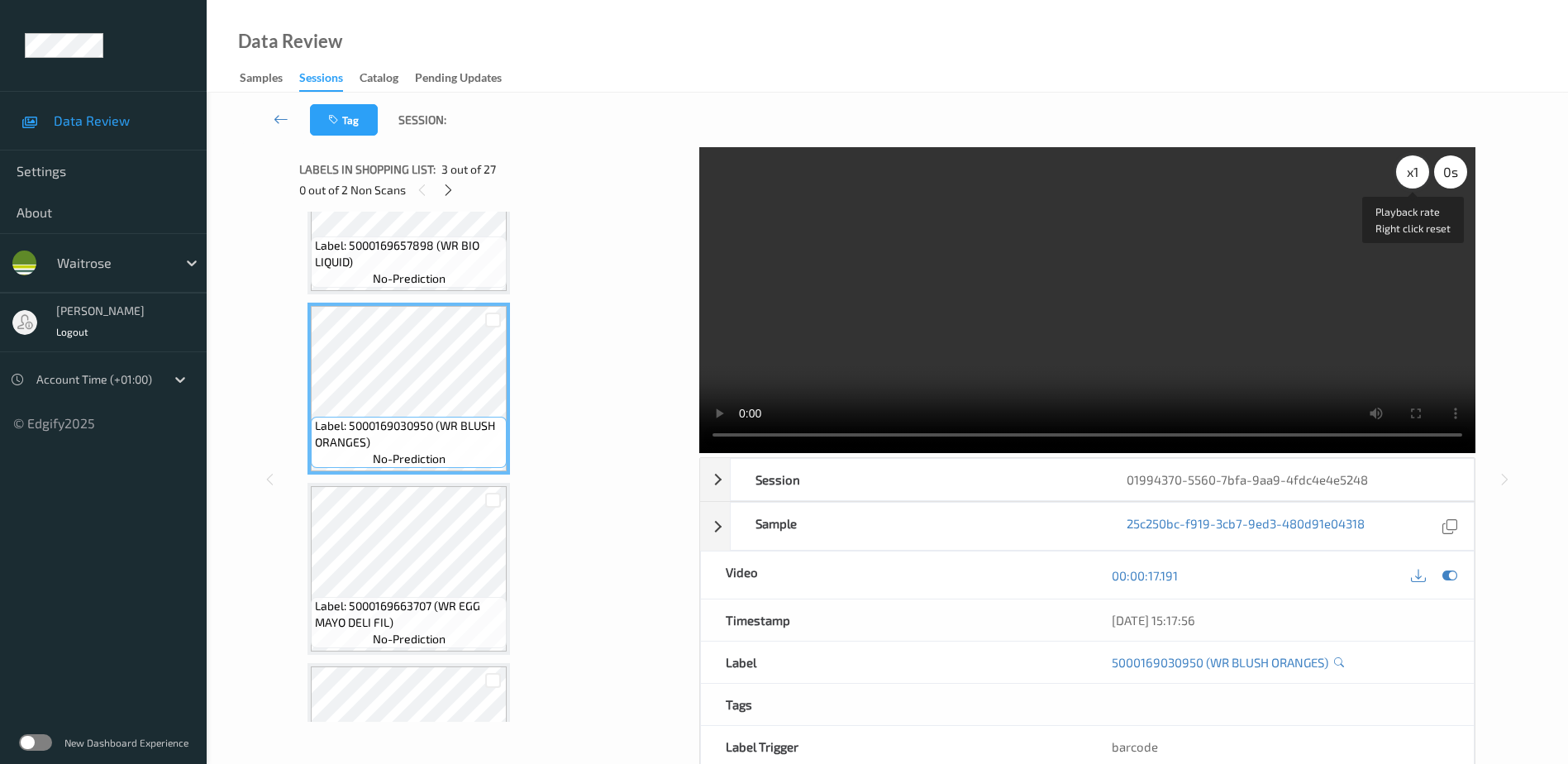
click at [1406, 170] on div "x 1" at bounding box center [1412, 171] width 33 height 33
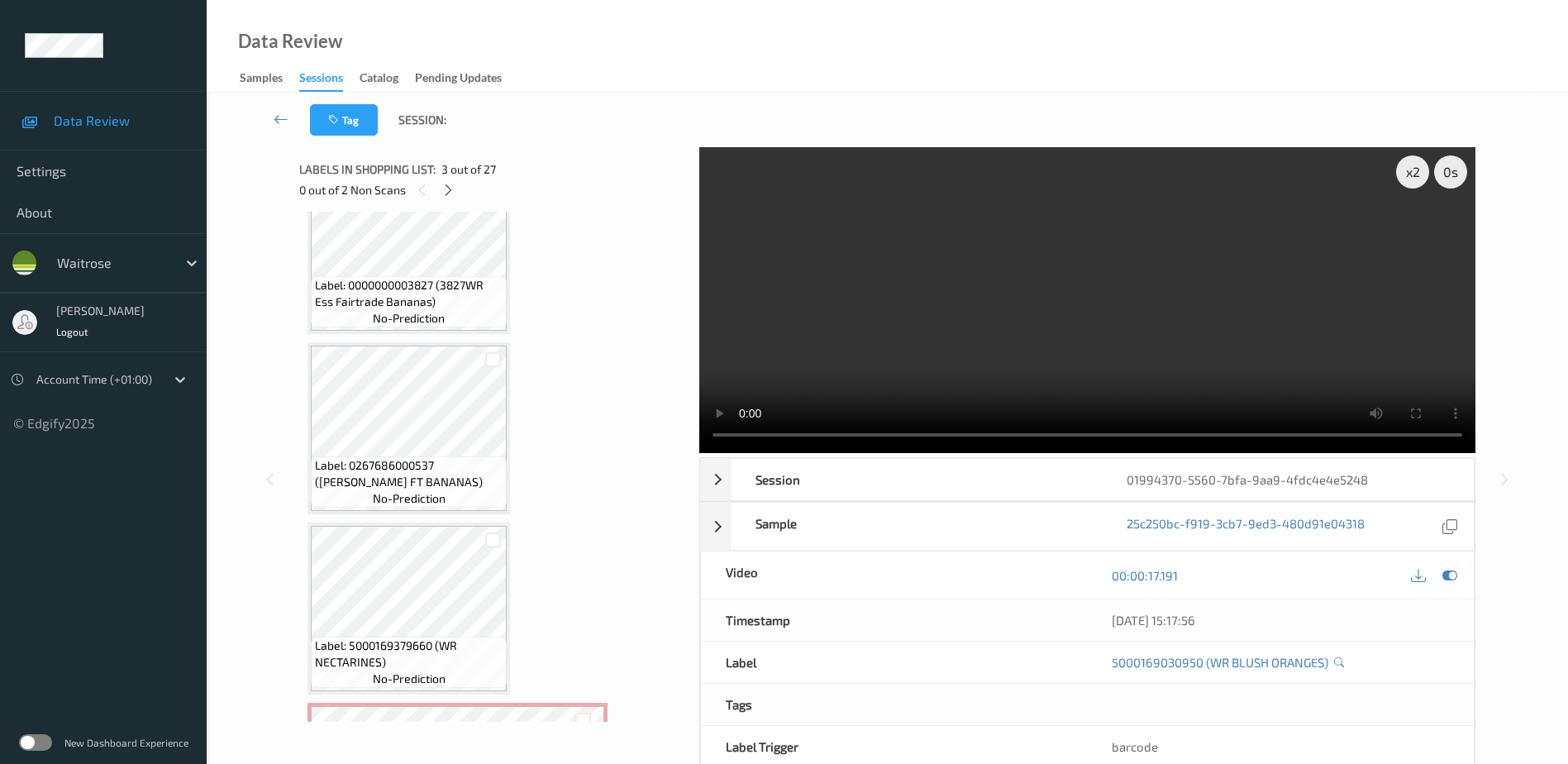
scroll to position [3831, 0]
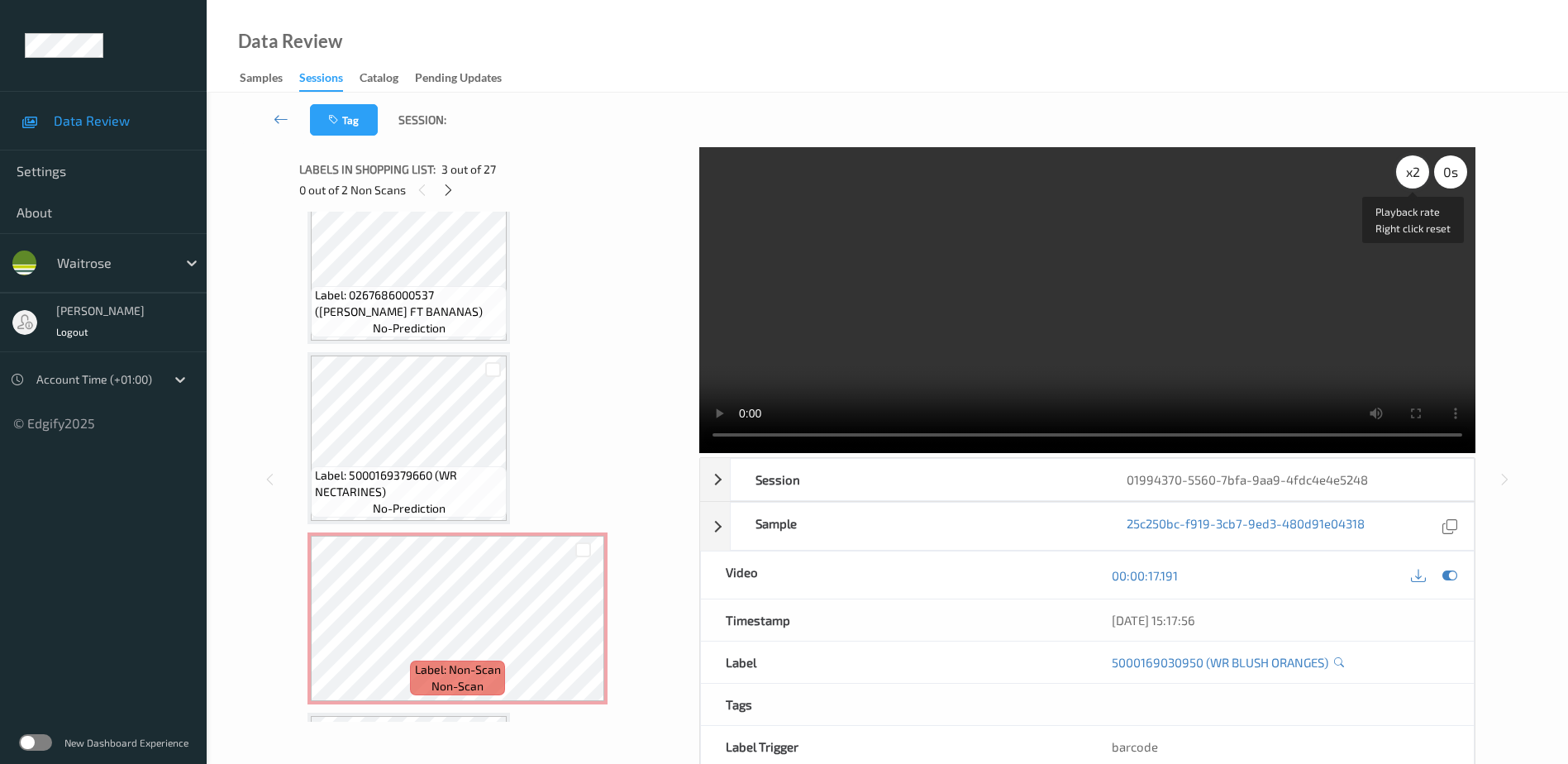
click at [1412, 175] on div "x 2" at bounding box center [1412, 171] width 33 height 33
click at [1412, 175] on div "x 4" at bounding box center [1412, 171] width 33 height 33
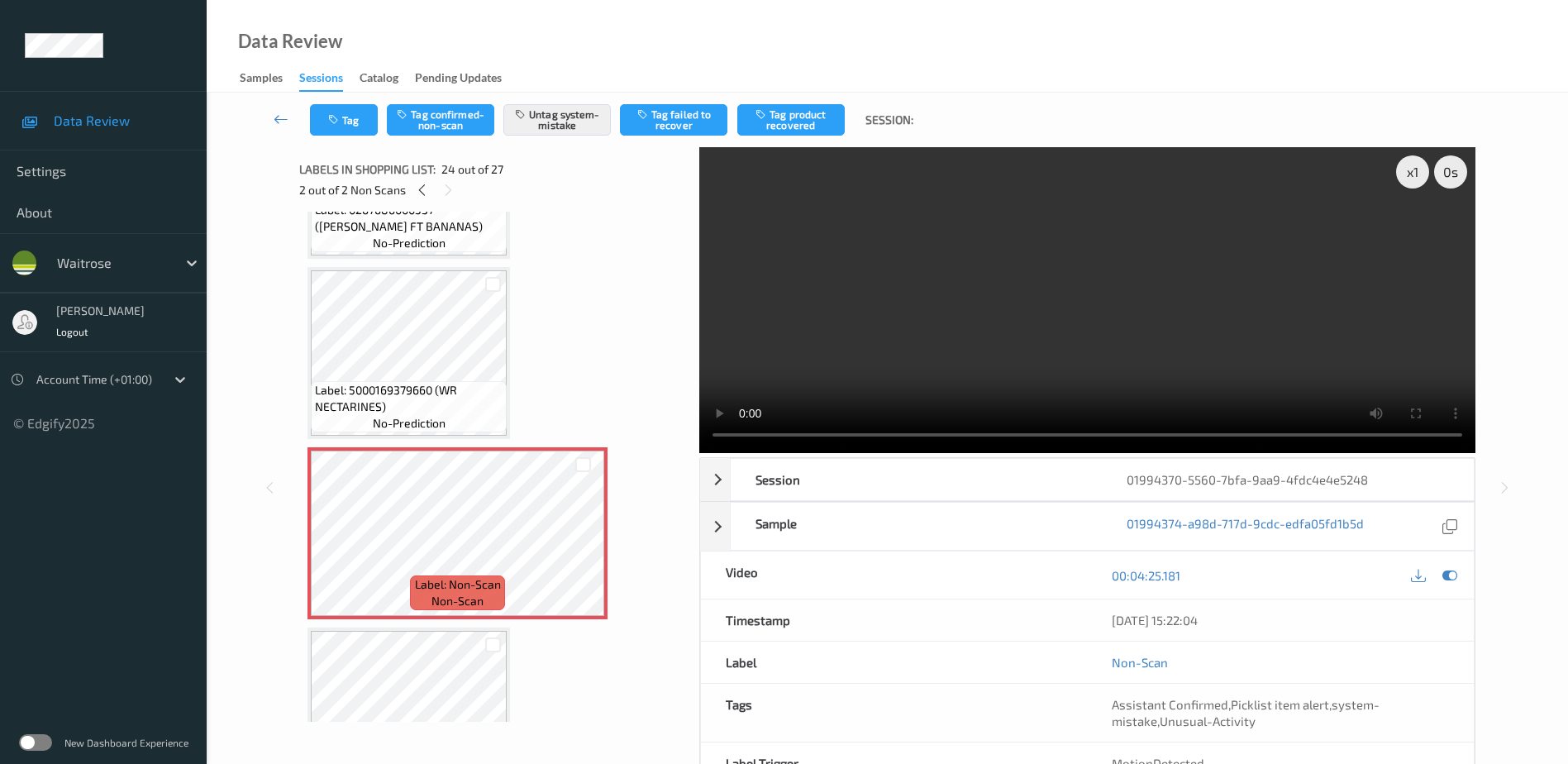
scroll to position [3997, 0]
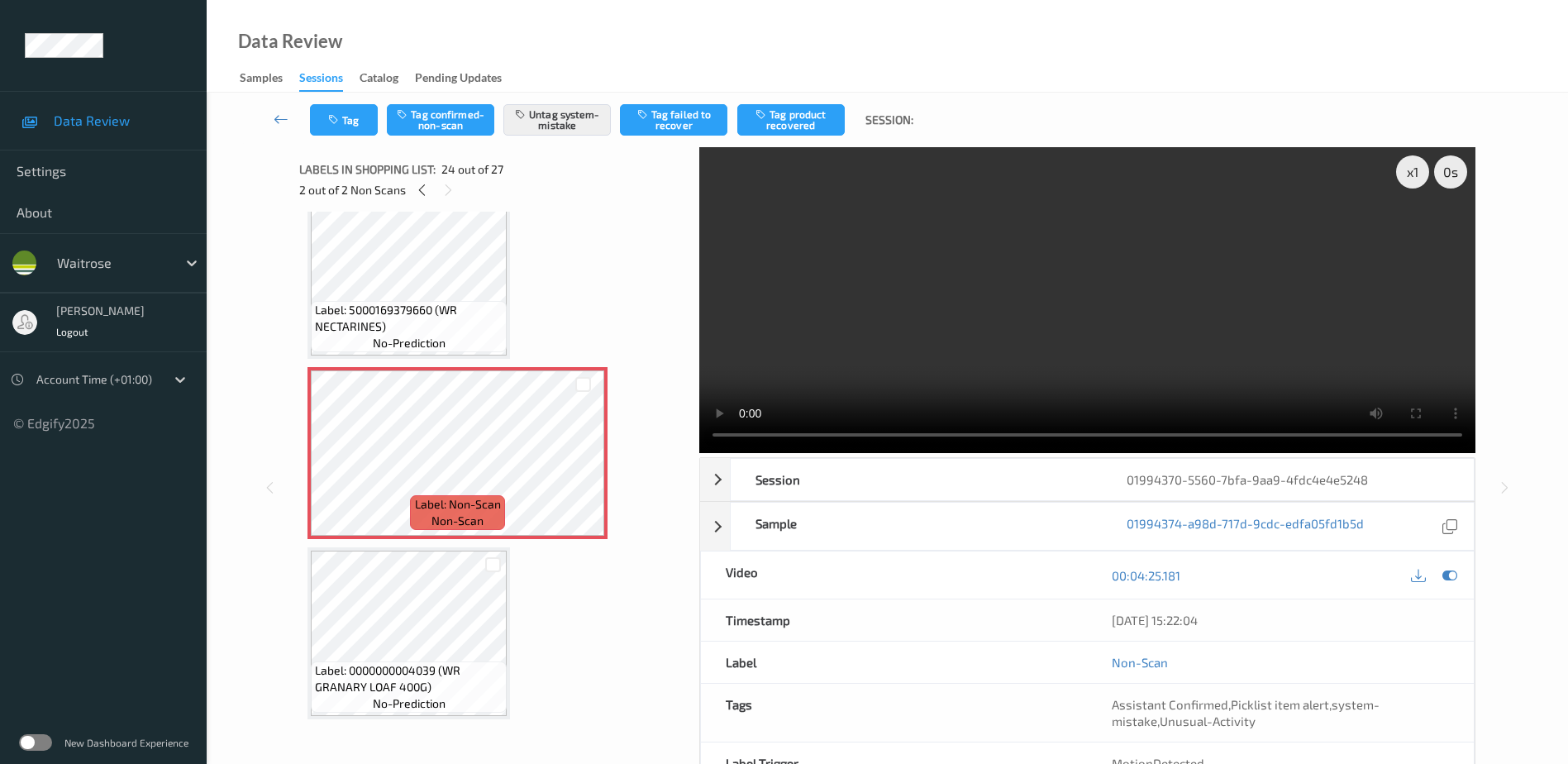
click at [1227, 346] on video at bounding box center [1087, 299] width 776 height 306
click at [334, 122] on icon "button" at bounding box center [334, 120] width 14 height 11
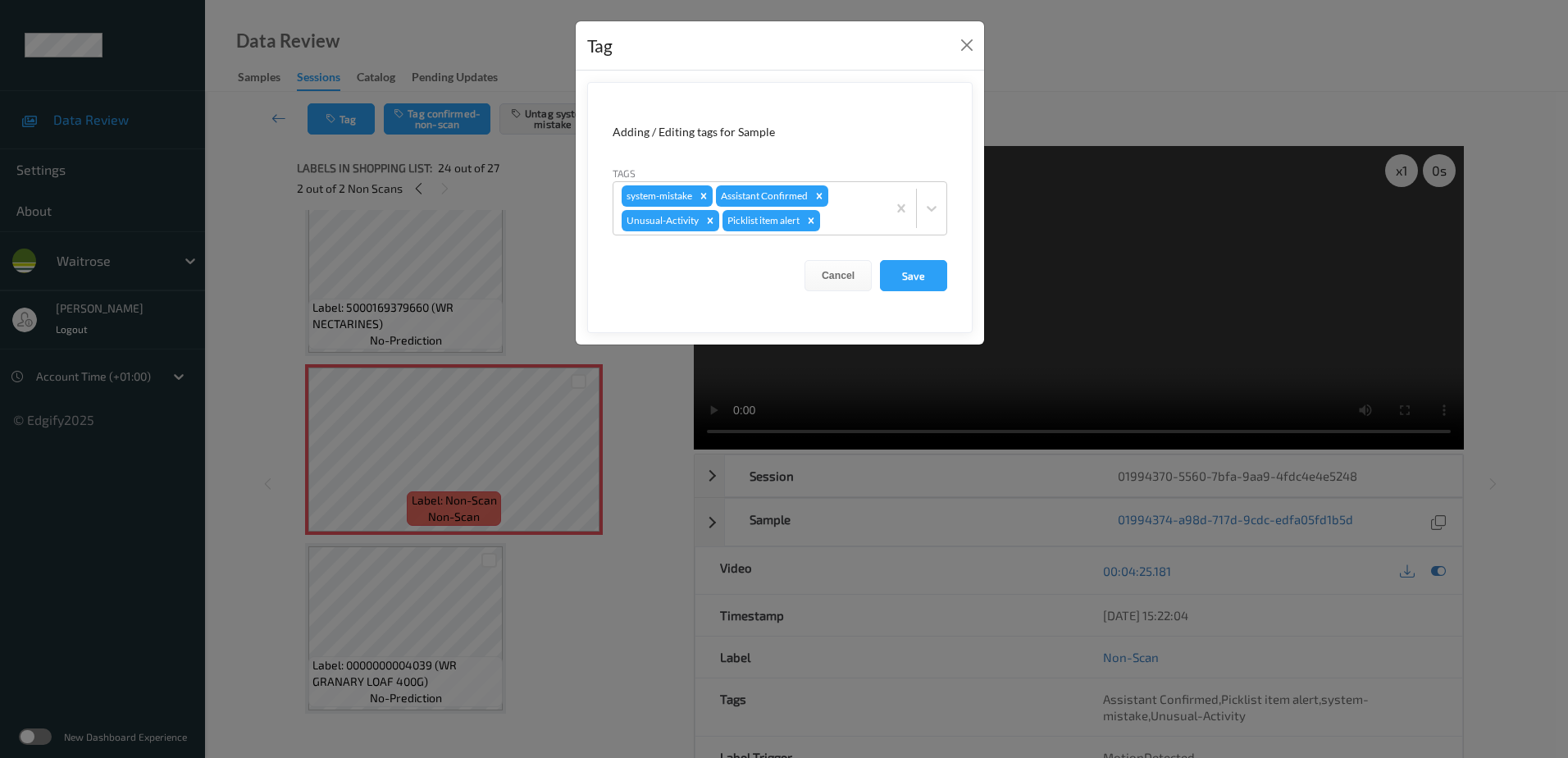
click at [641, 640] on div "Tag Adding / Editing tags for Sample Tags system-mistake Assistant Confirmed Un…" at bounding box center [784, 379] width 1568 height 758
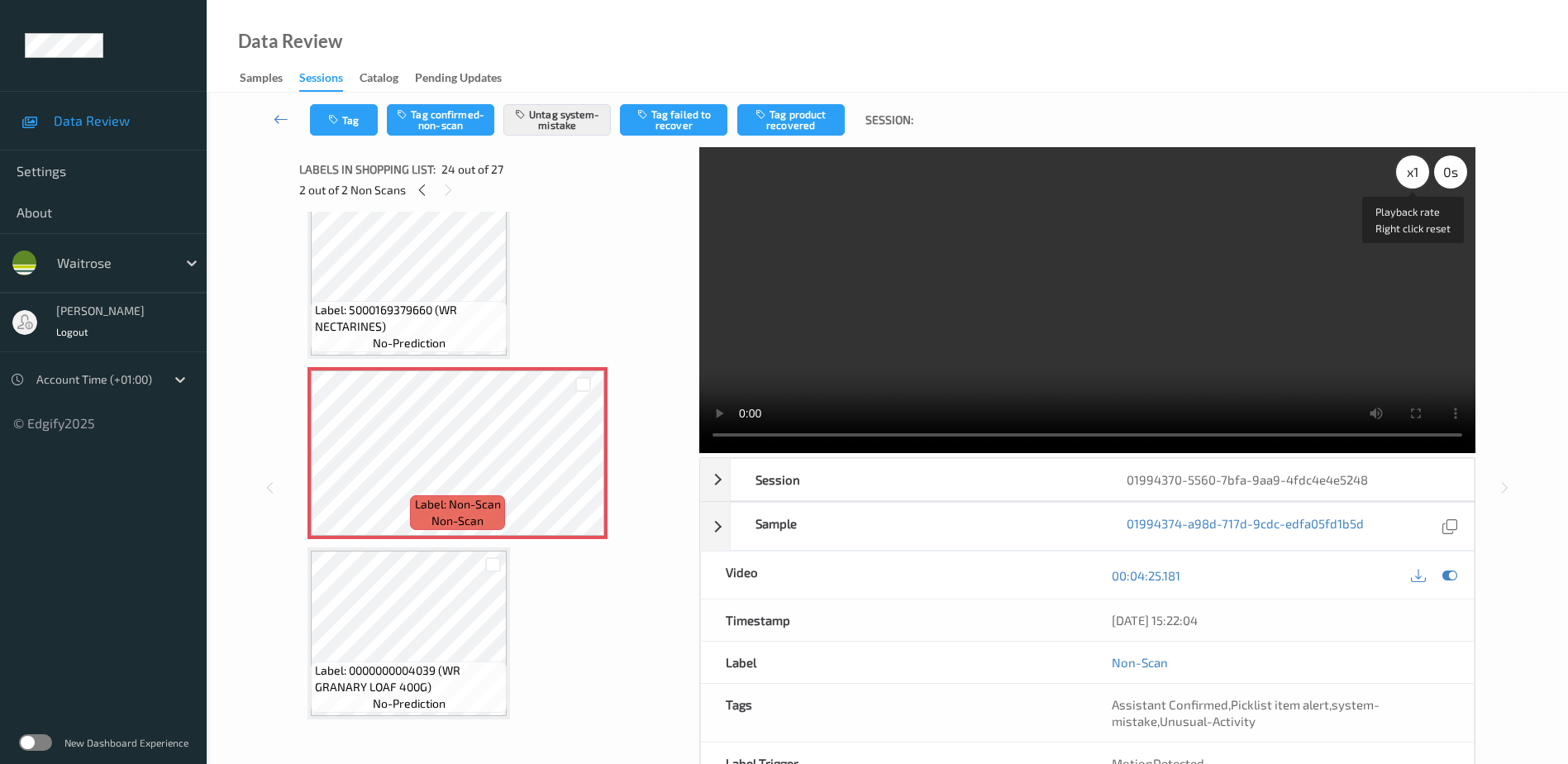
click at [1403, 167] on div "x 1" at bounding box center [1412, 171] width 33 height 33
click at [1403, 167] on div "x 2" at bounding box center [1412, 171] width 33 height 33
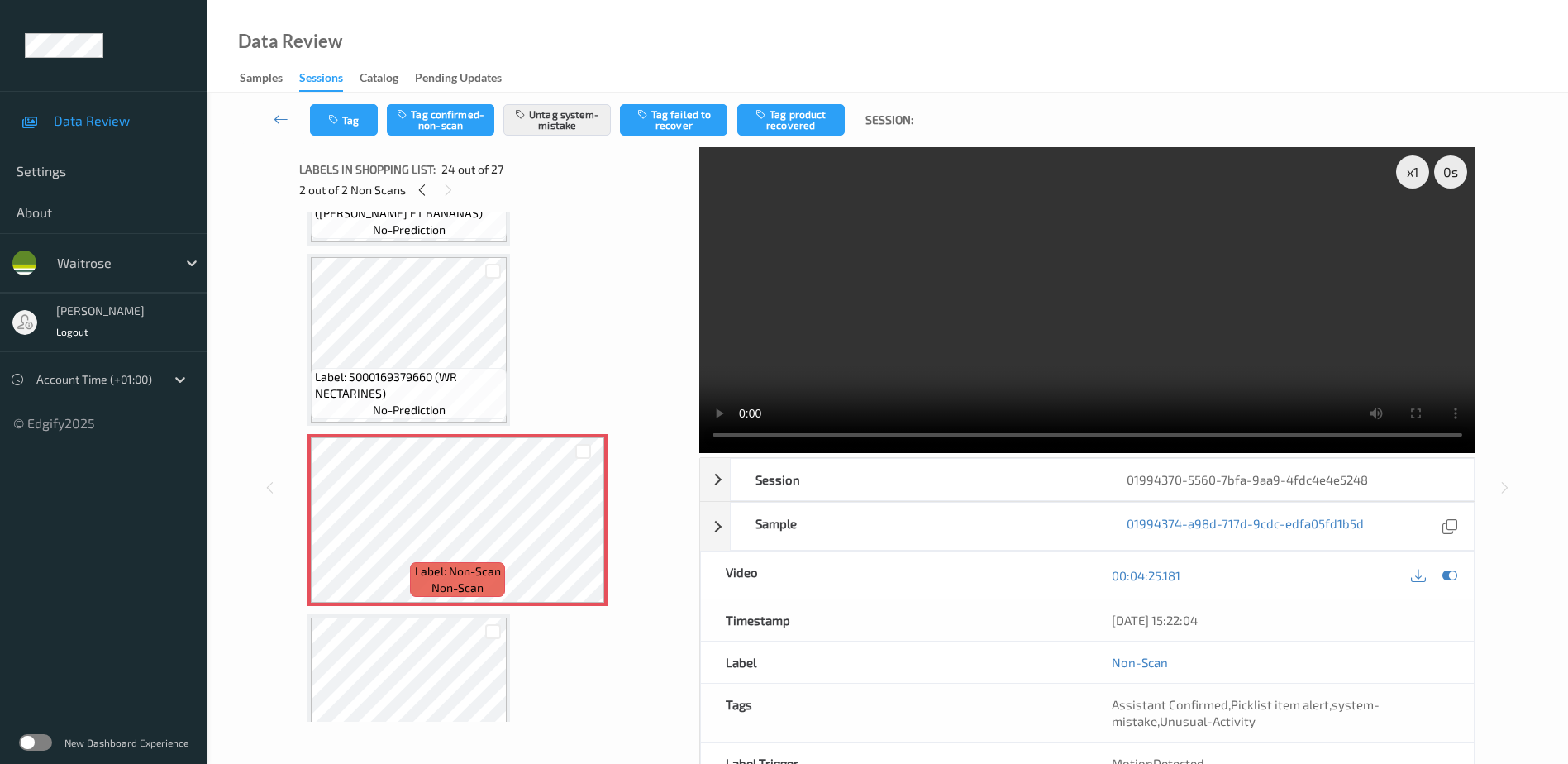
scroll to position [3914, 0]
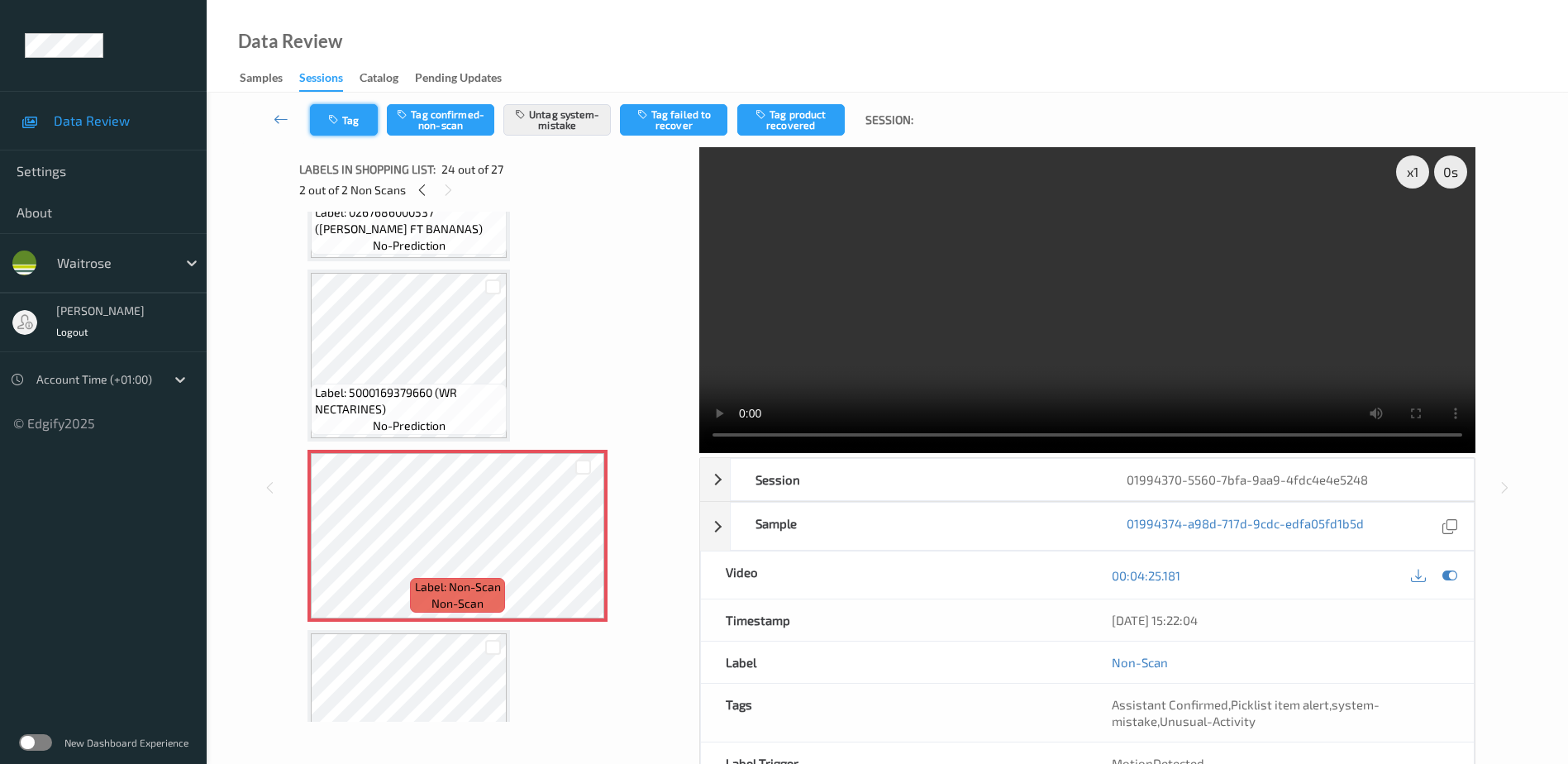
click at [339, 111] on button "Tag" at bounding box center [343, 119] width 68 height 31
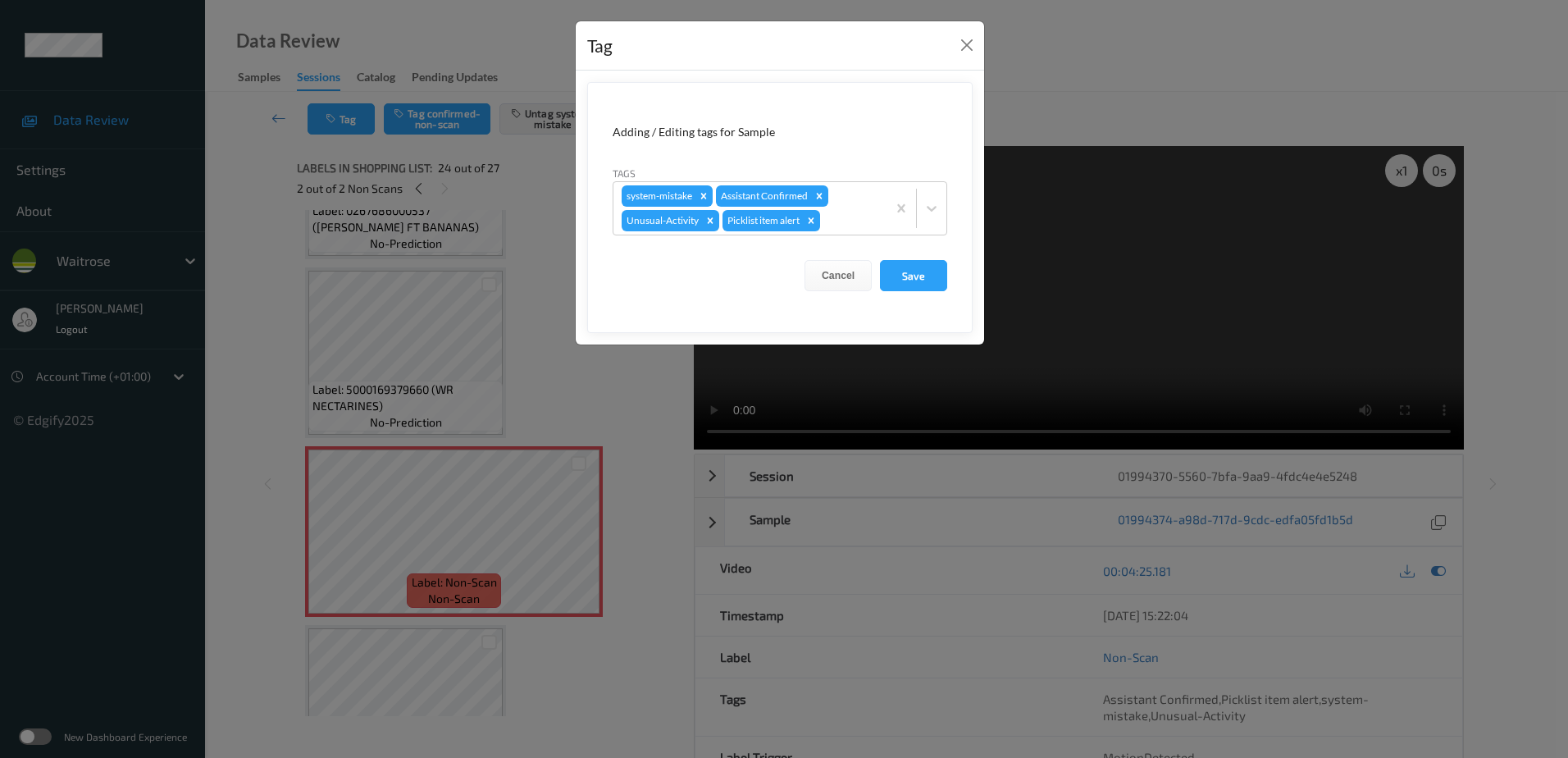
click at [631, 392] on div "Tag Adding / Editing tags for Sample Tags system-mistake Assistant Confirmed Un…" at bounding box center [784, 379] width 1568 height 758
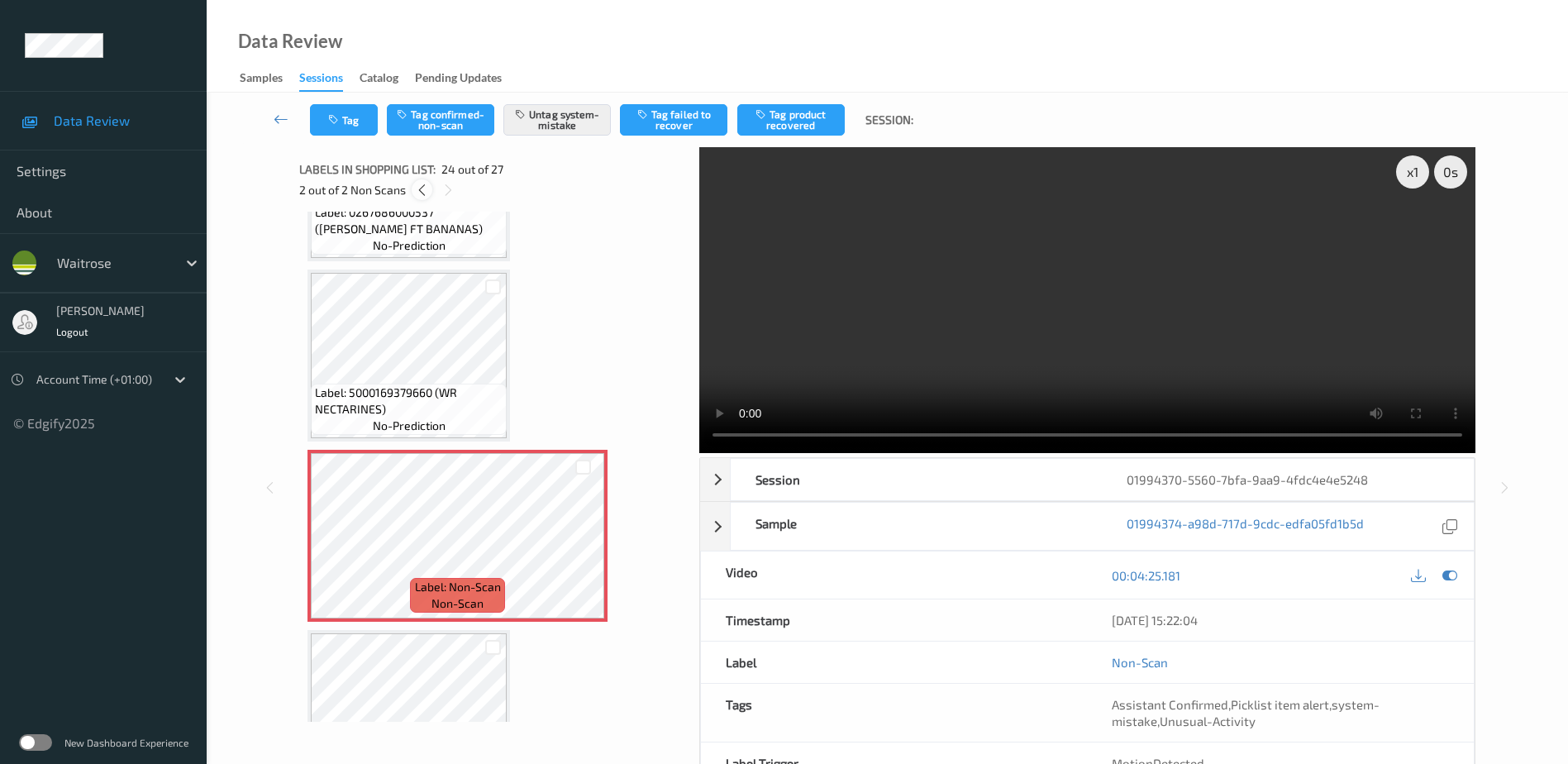
click at [417, 183] on icon at bounding box center [422, 191] width 14 height 15
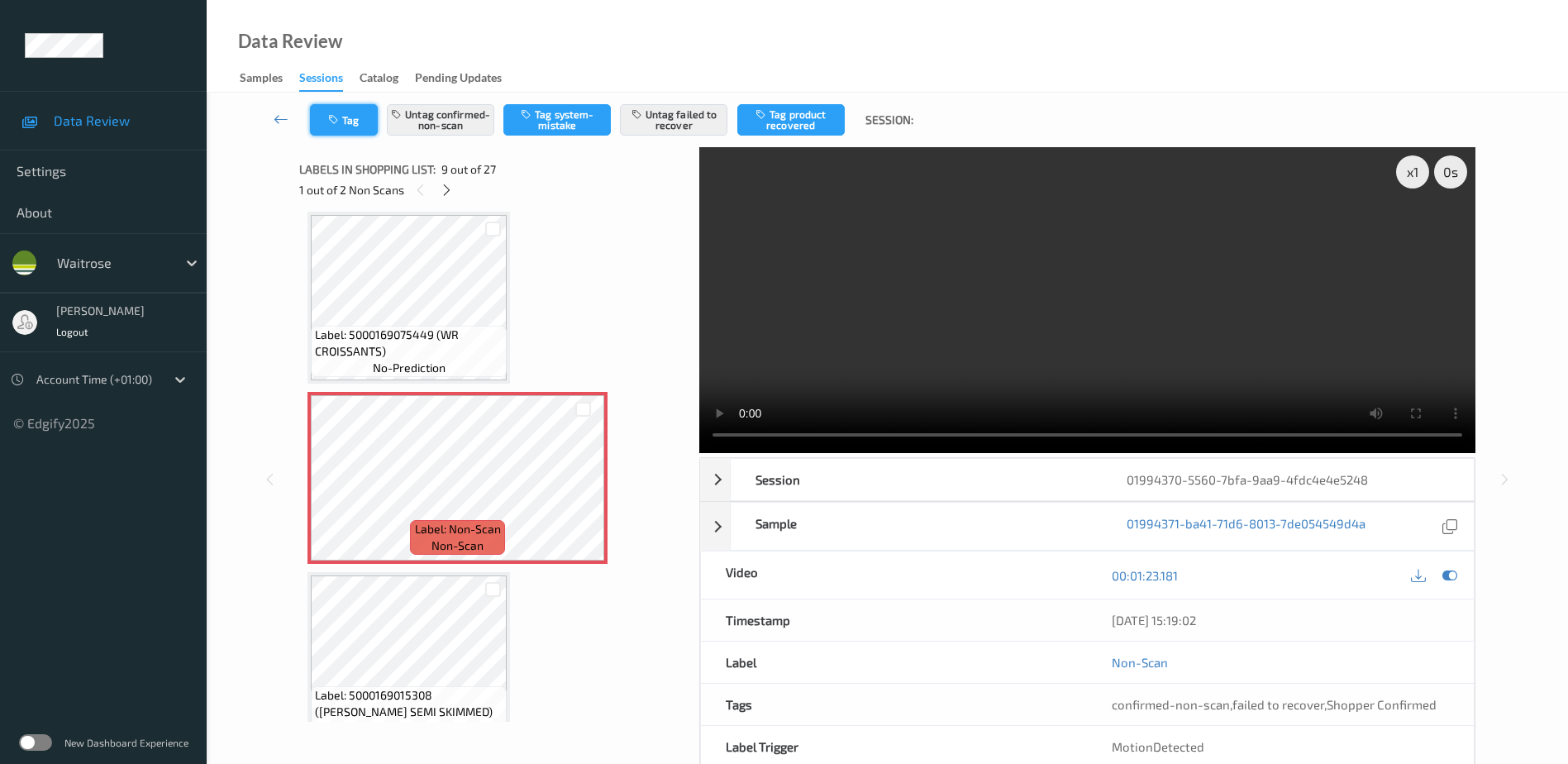
click at [346, 128] on button "Tag" at bounding box center [343, 119] width 68 height 31
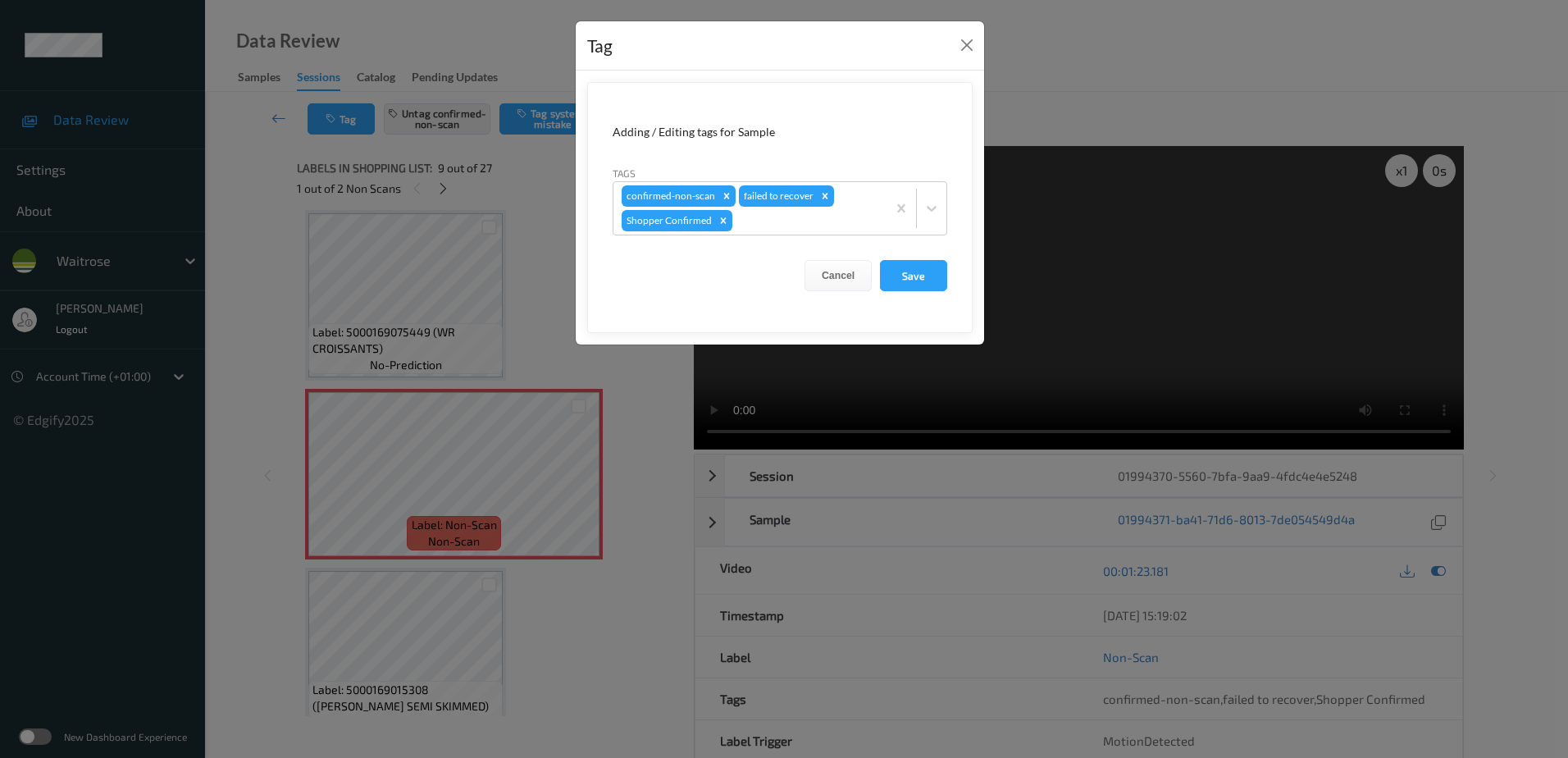
click at [597, 606] on div "Tag Adding / Editing tags for Sample Tags confirmed-non-scan failed to recover …" at bounding box center [784, 379] width 1568 height 758
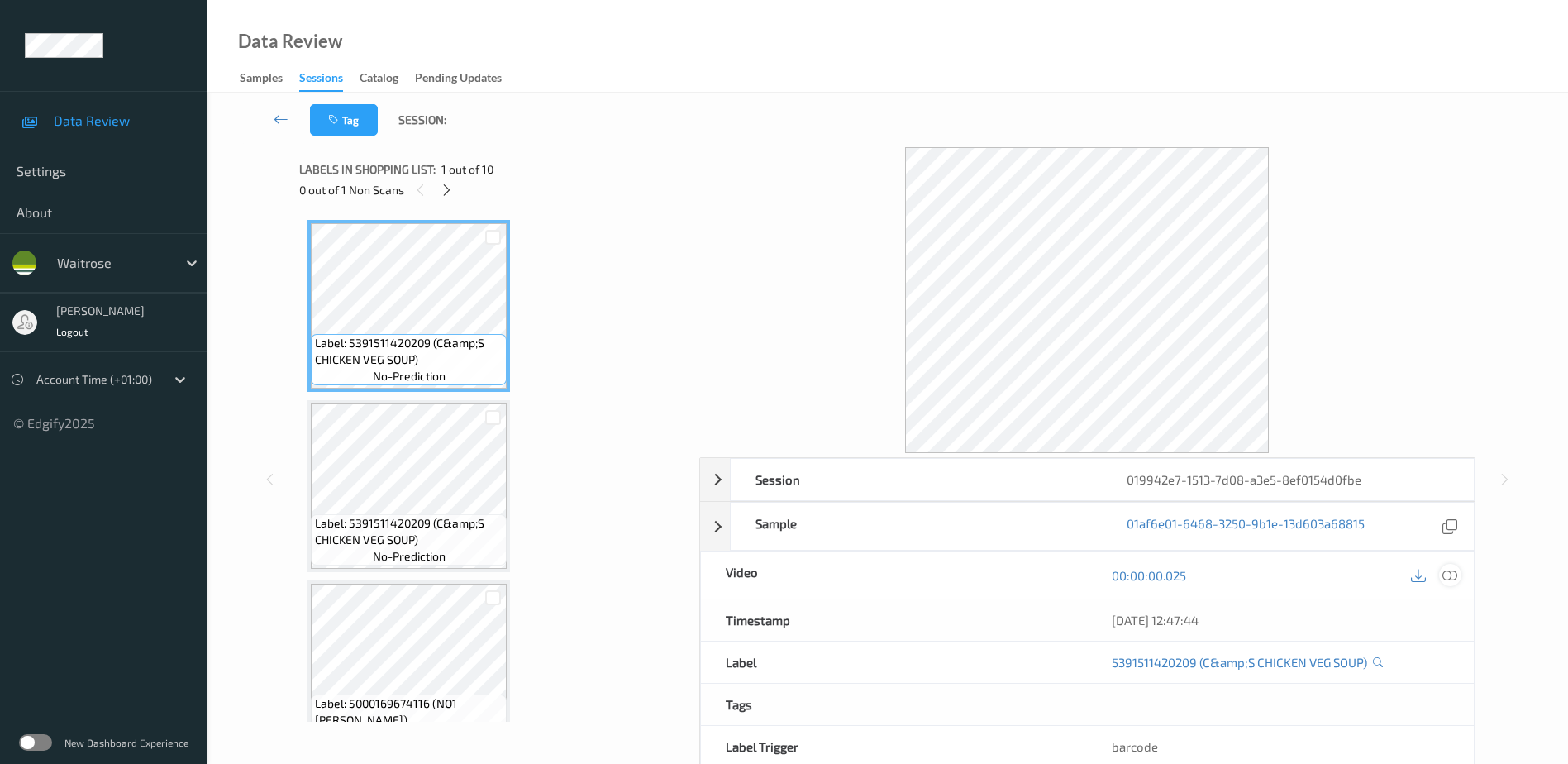
click at [1453, 576] on icon at bounding box center [1450, 574] width 15 height 15
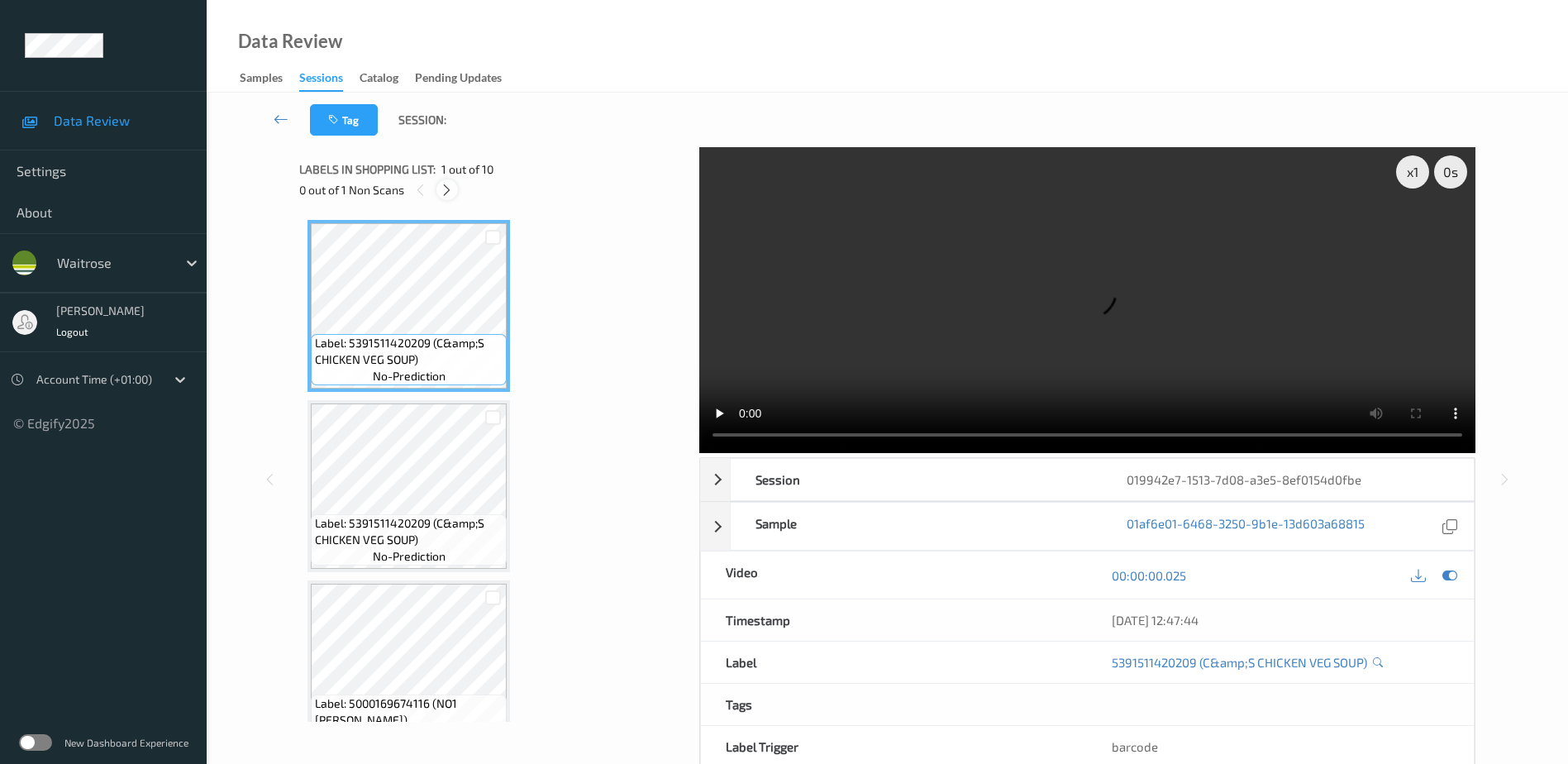
click at [447, 184] on icon at bounding box center [447, 191] width 14 height 15
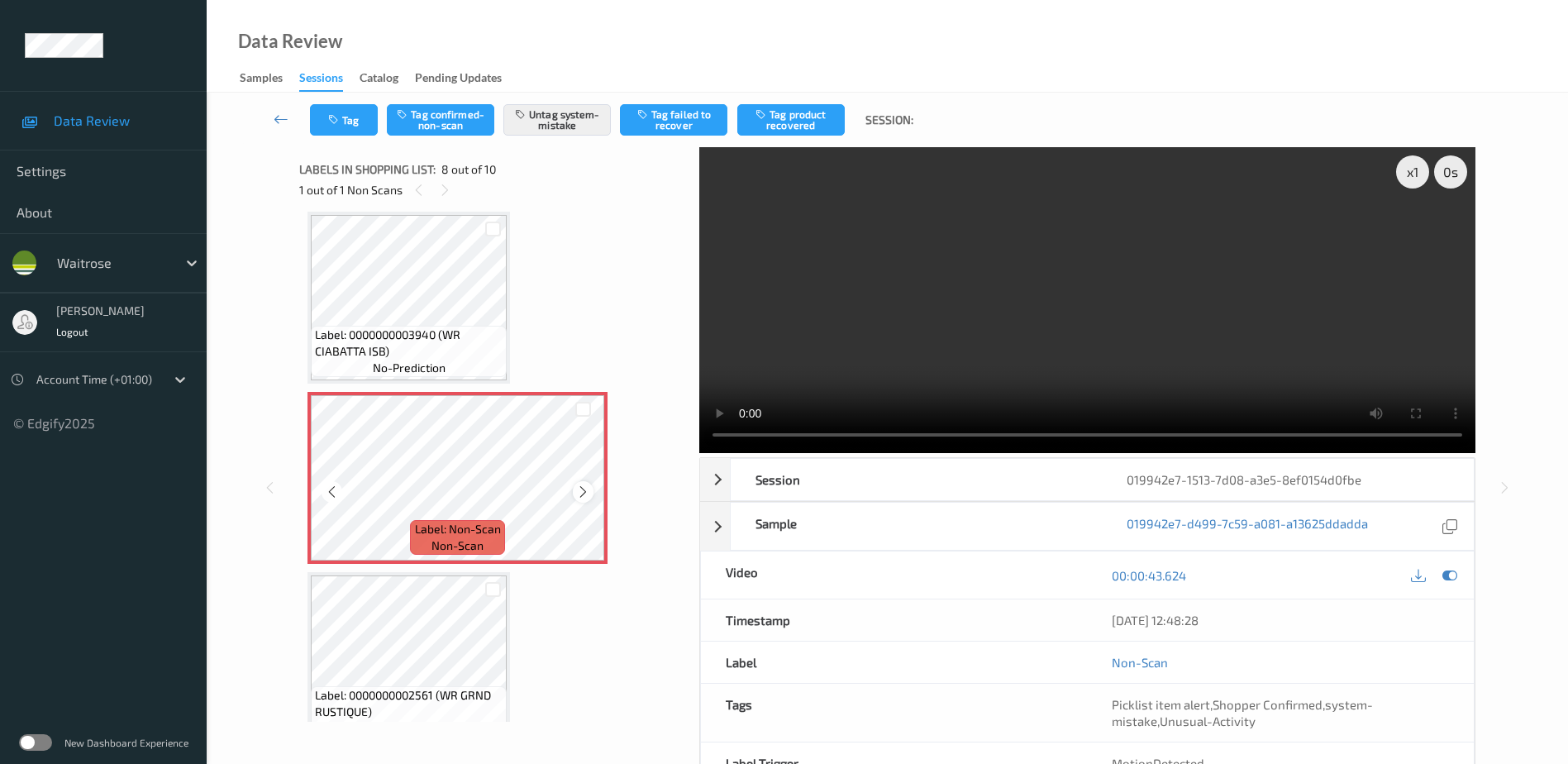
click at [581, 496] on icon at bounding box center [583, 492] width 14 height 15
click at [1096, 314] on video at bounding box center [1087, 299] width 776 height 306
click at [1417, 174] on div "x 1" at bounding box center [1412, 171] width 33 height 33
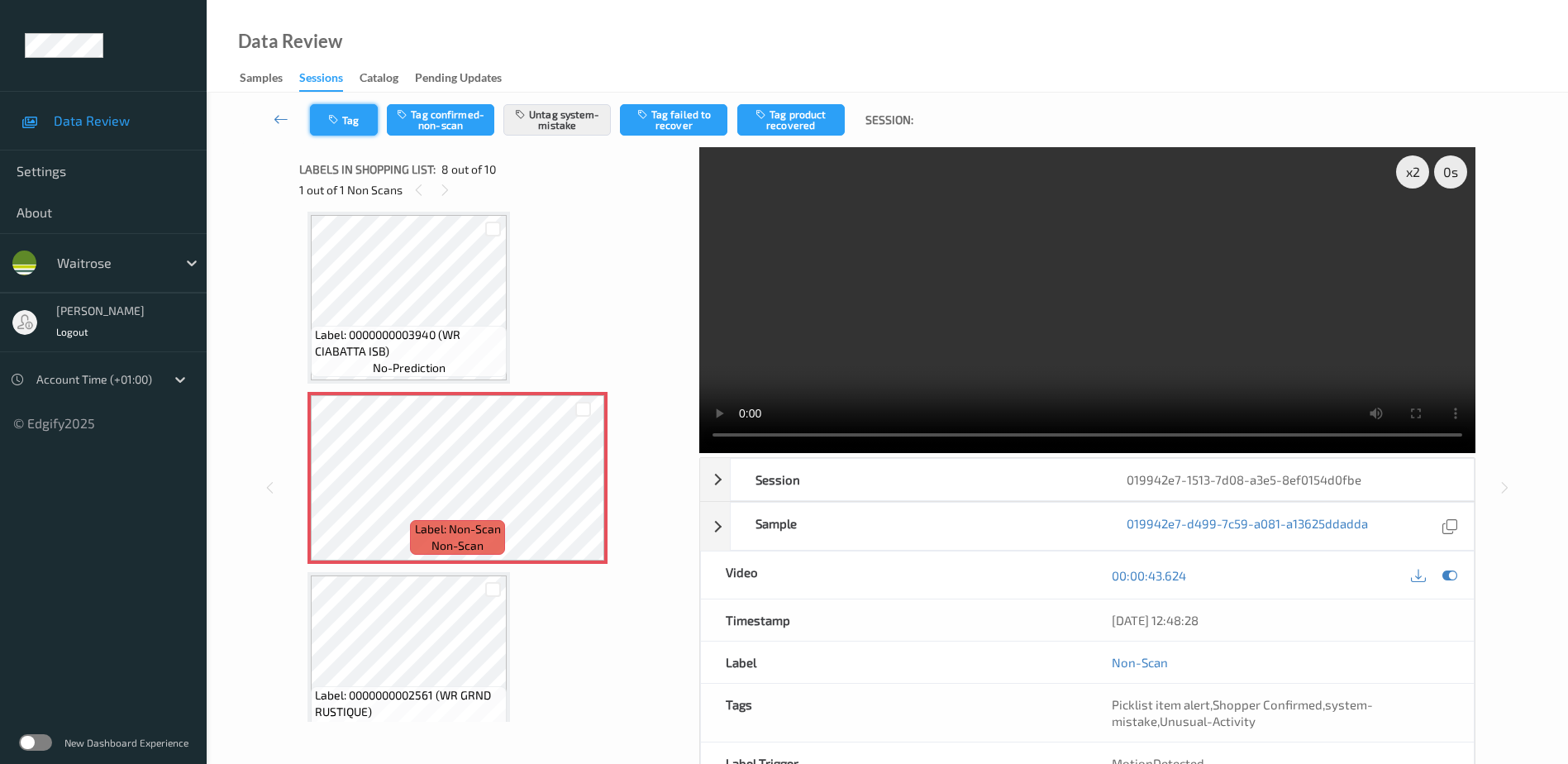
click at [328, 131] on button "Tag" at bounding box center [343, 119] width 68 height 31
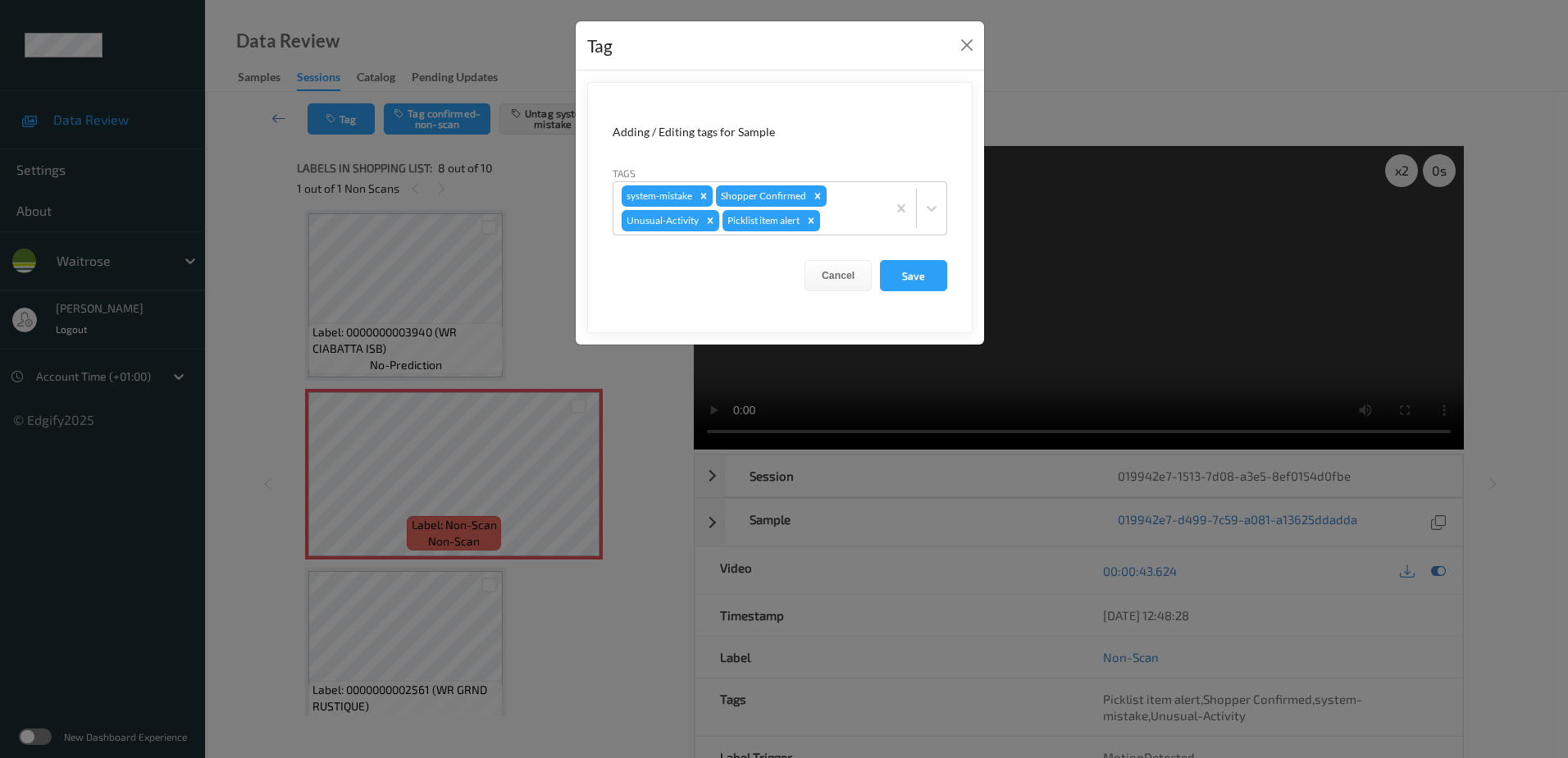
click at [533, 327] on div "Tag Adding / Editing tags for Sample Tags system-mistake Shopper Confirmed Unus…" at bounding box center [784, 379] width 1568 height 758
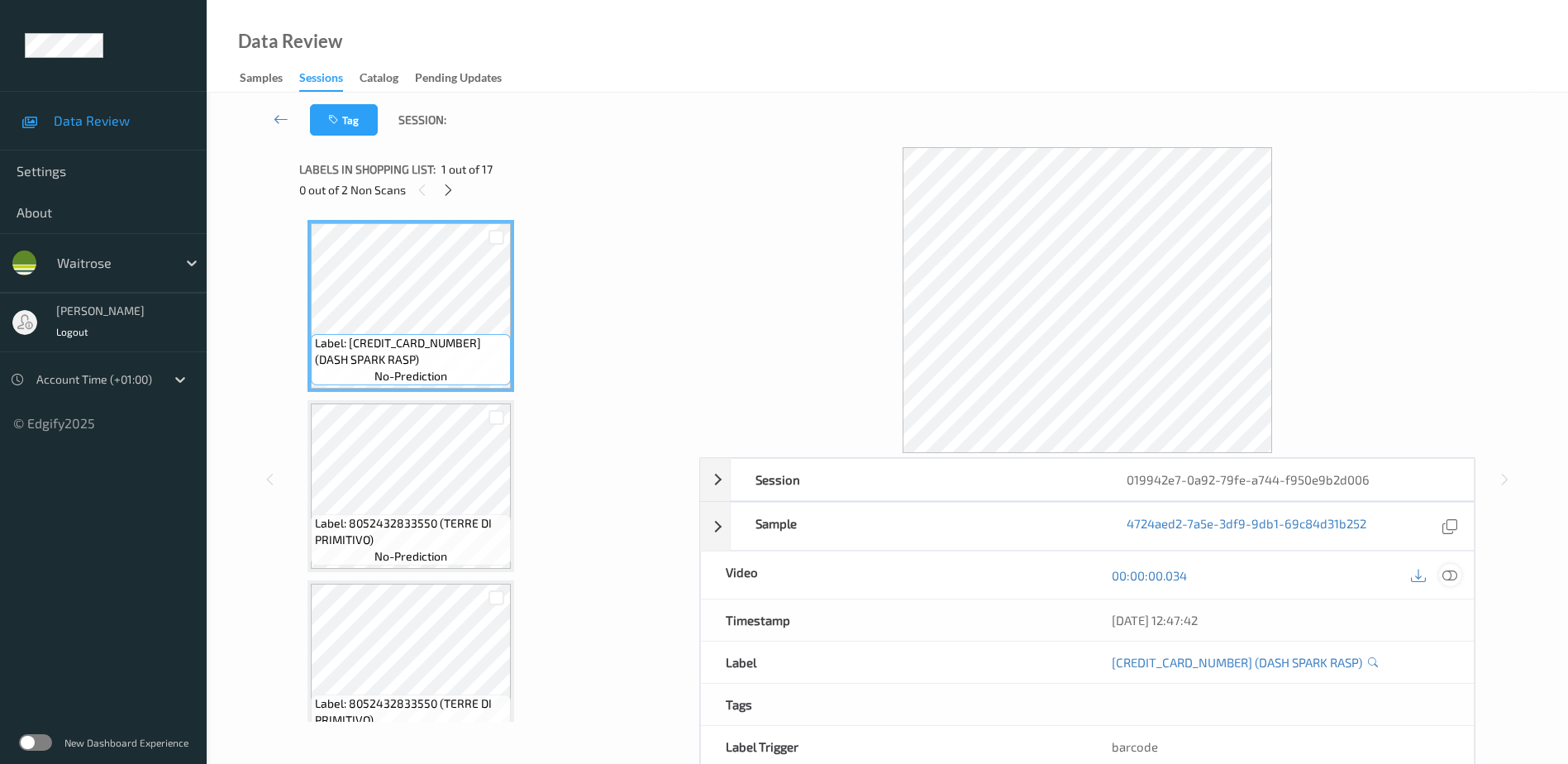
click at [1449, 576] on icon at bounding box center [1450, 574] width 15 height 15
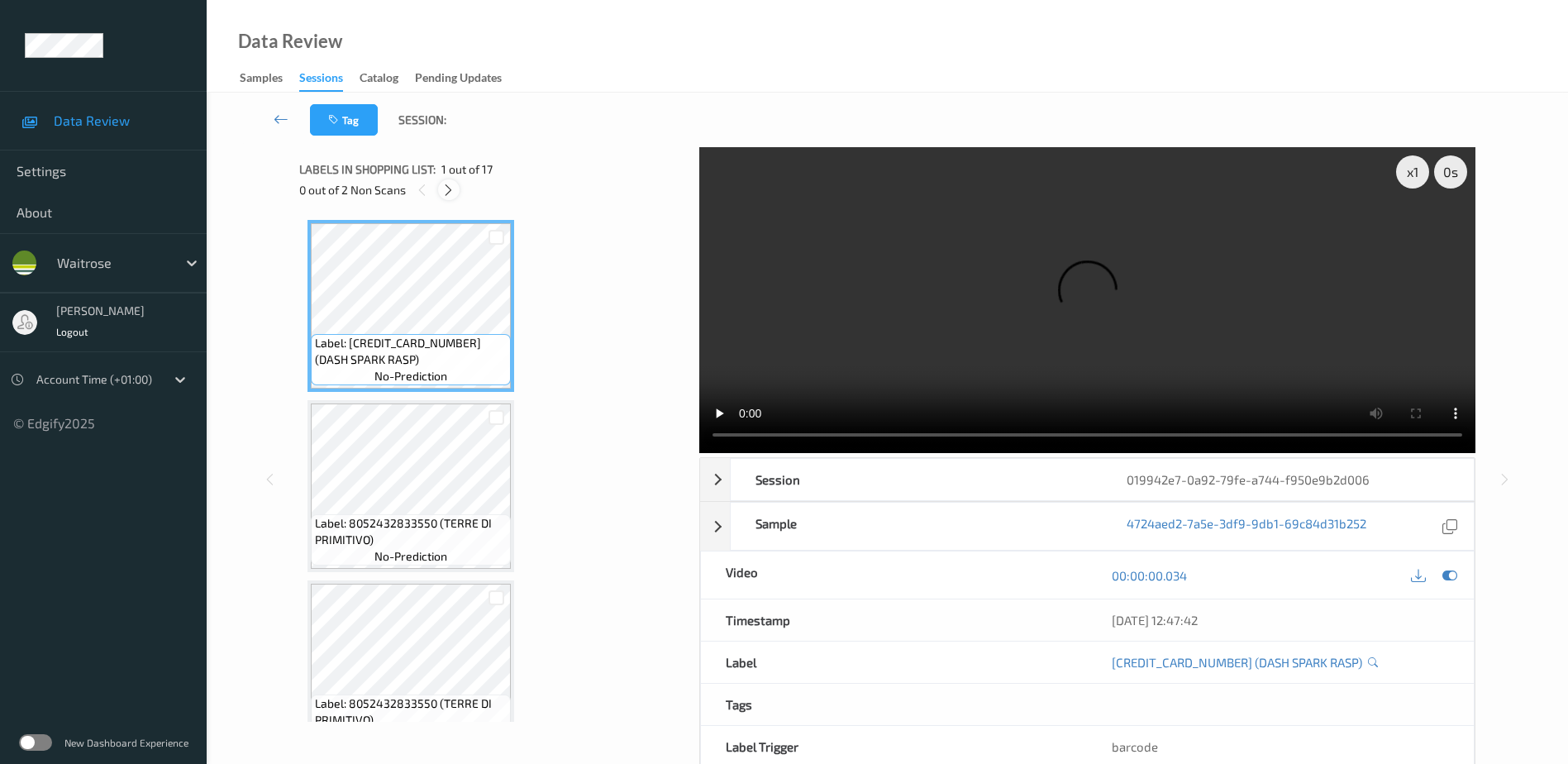
click at [452, 184] on icon at bounding box center [448, 191] width 14 height 15
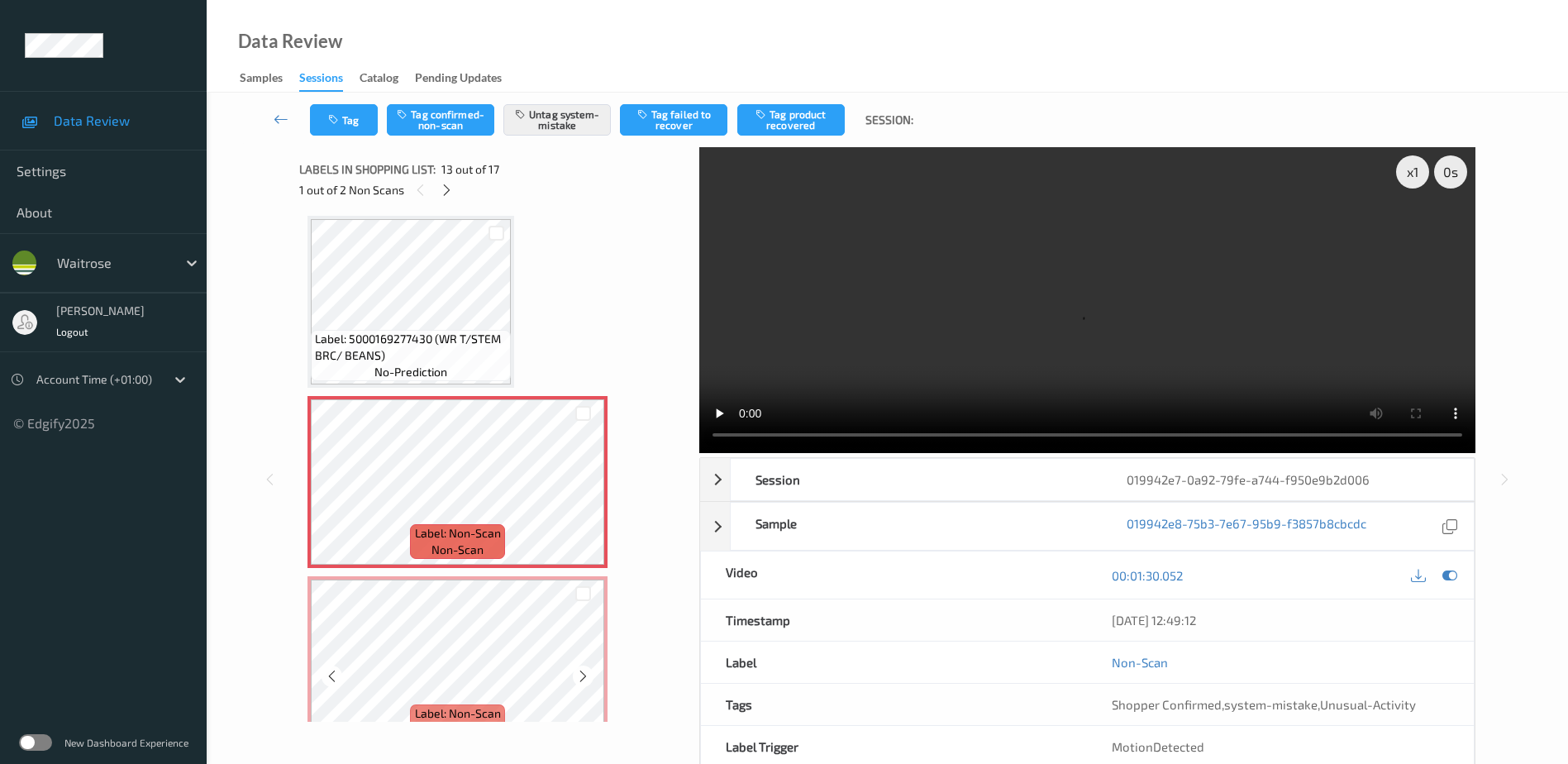
scroll to position [1982, 0]
click at [1090, 336] on video at bounding box center [1087, 299] width 776 height 306
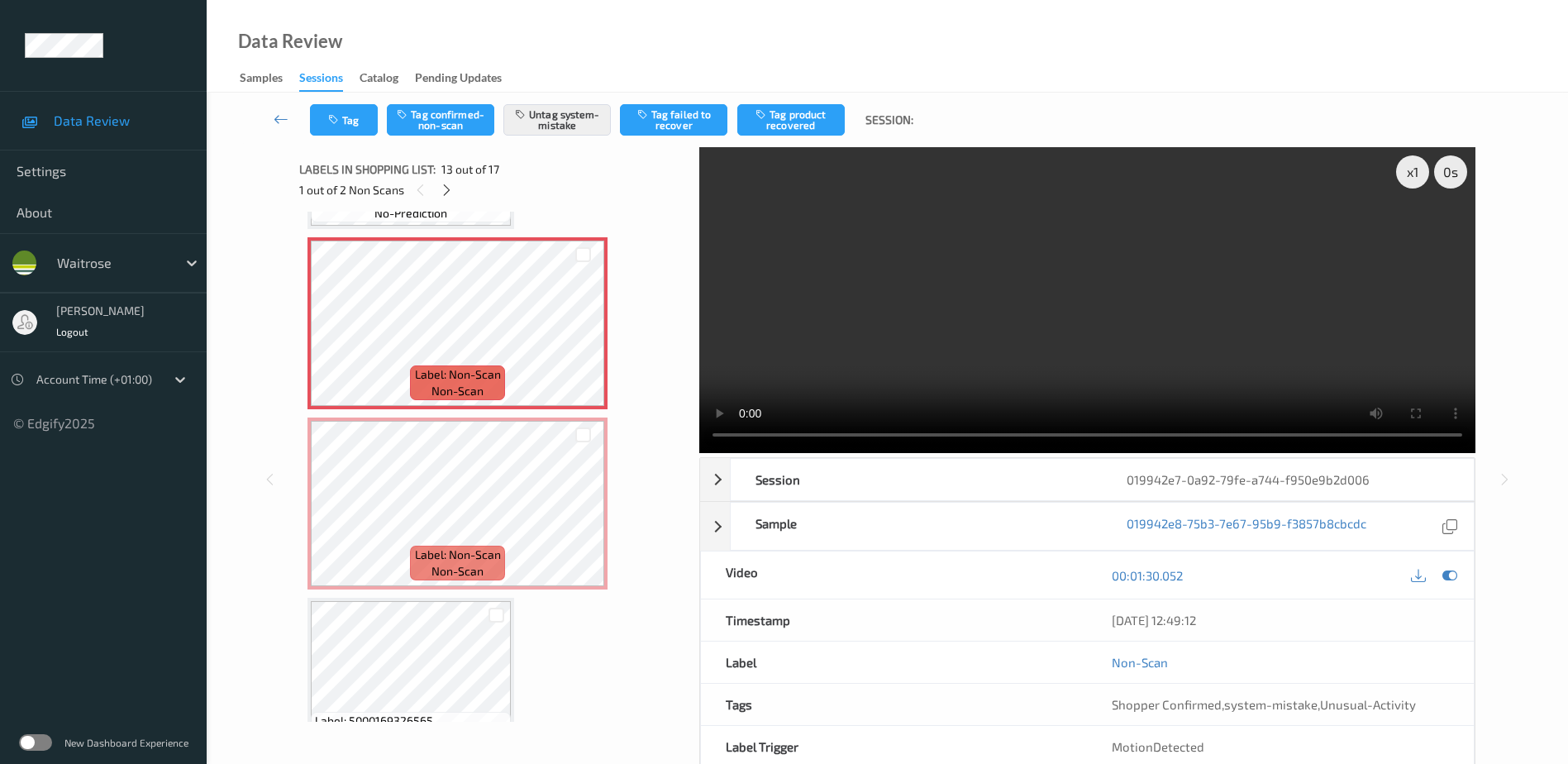
scroll to position [2148, 0]
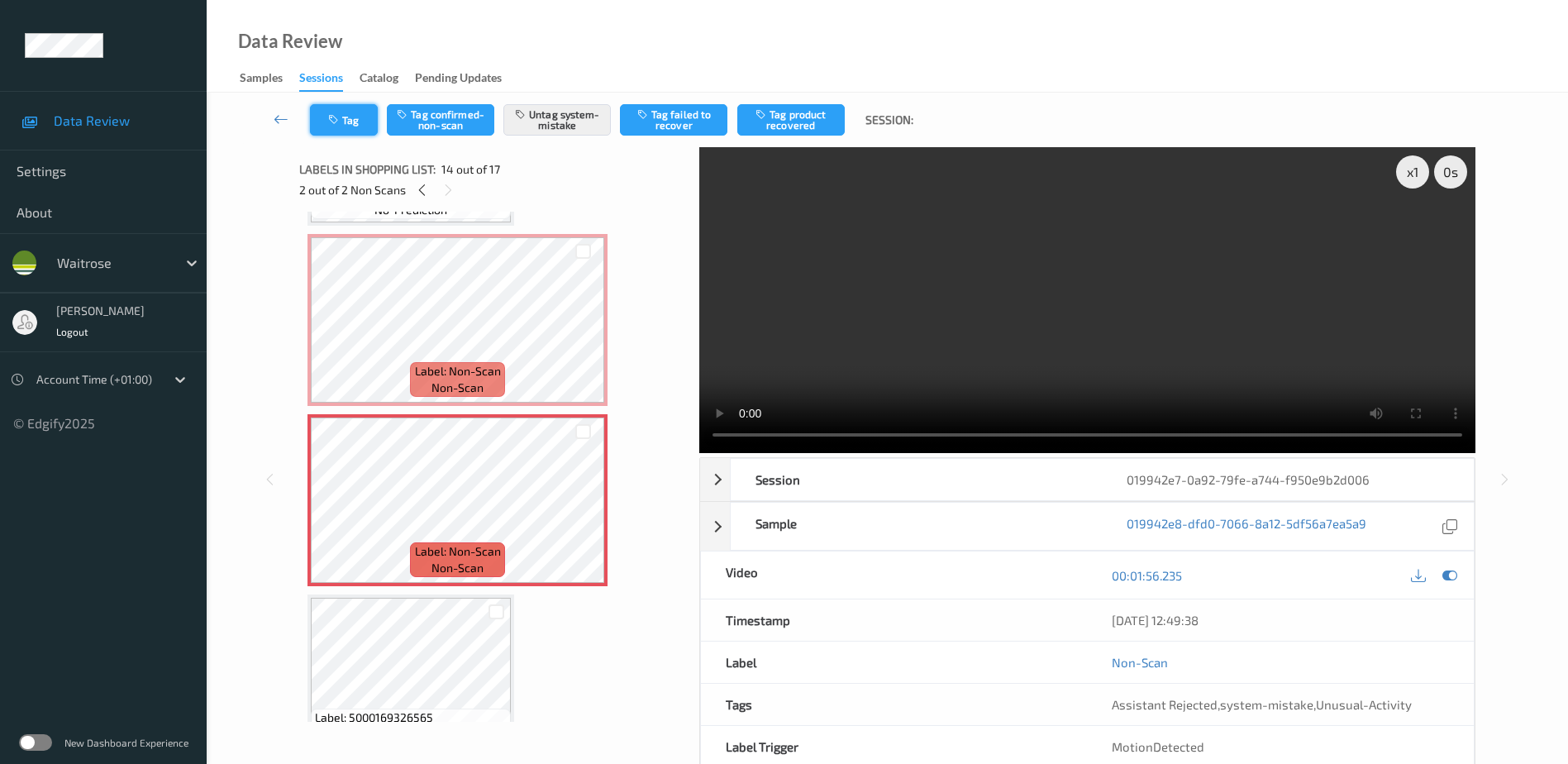
click at [347, 117] on button "Tag" at bounding box center [343, 119] width 68 height 31
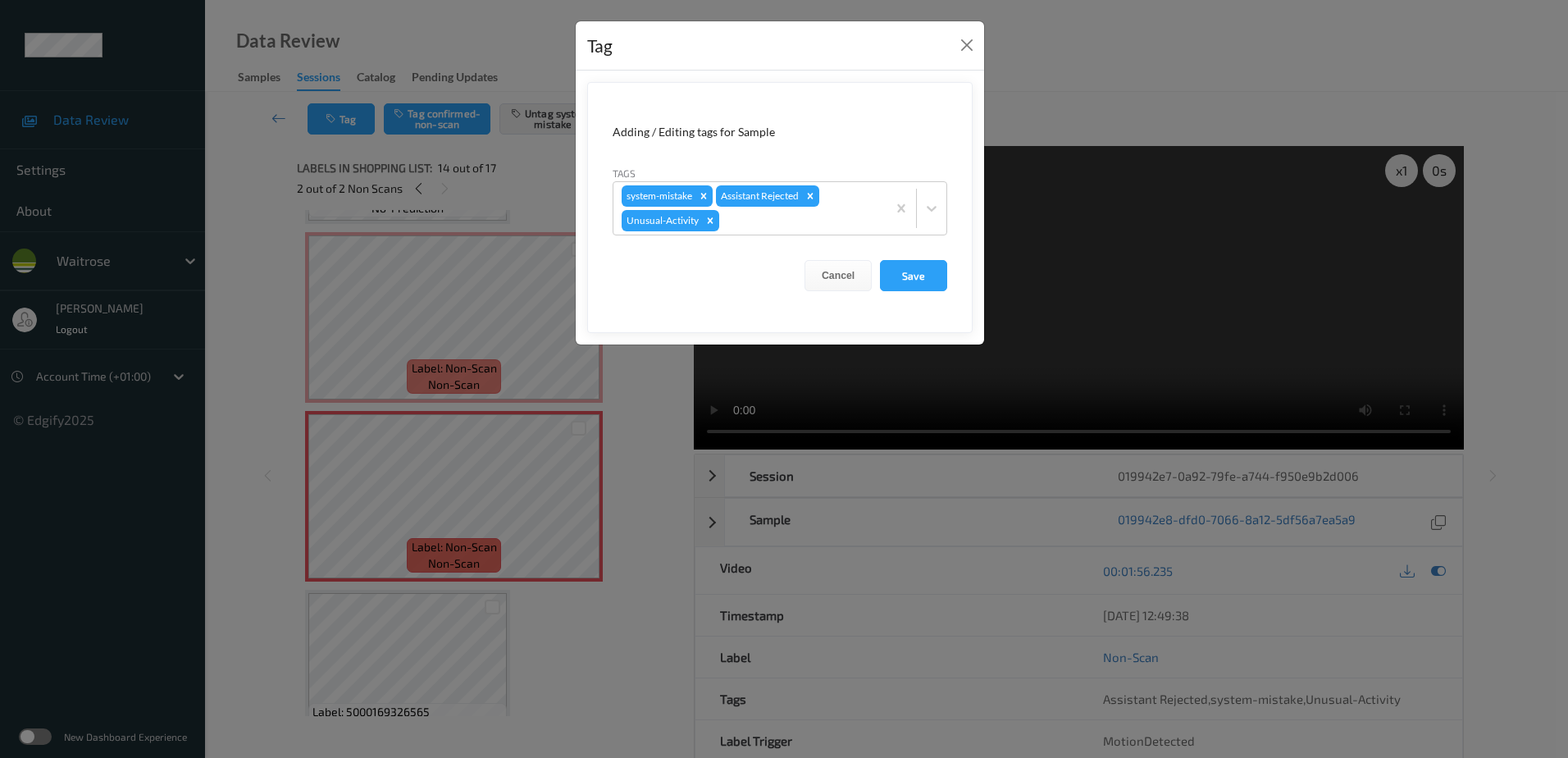
click at [555, 615] on div "Tag Adding / Editing tags for Sample Tags system-mistake Assistant Rejected Unu…" at bounding box center [784, 379] width 1568 height 758
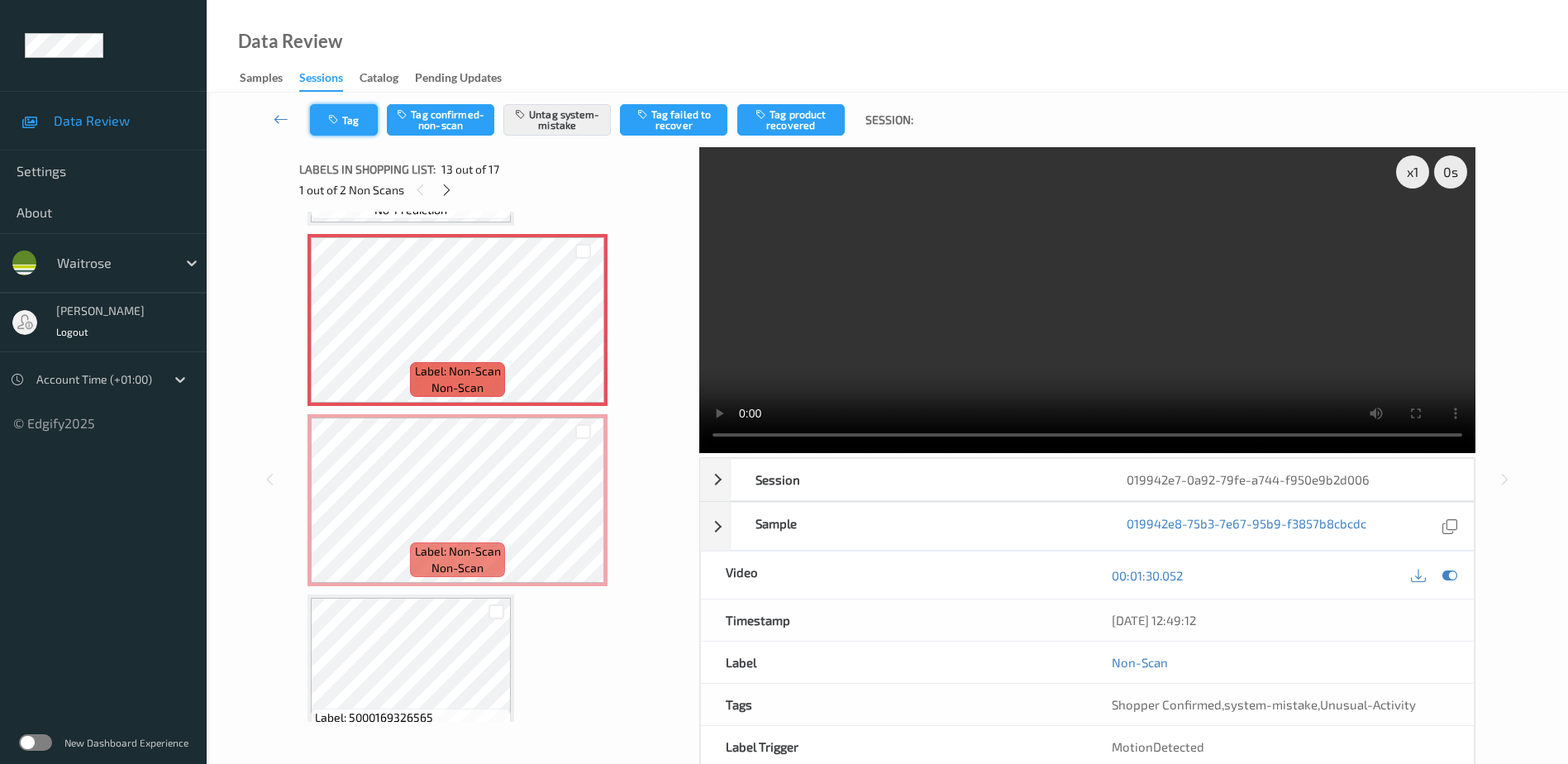
click at [337, 112] on button "Tag" at bounding box center [343, 119] width 68 height 31
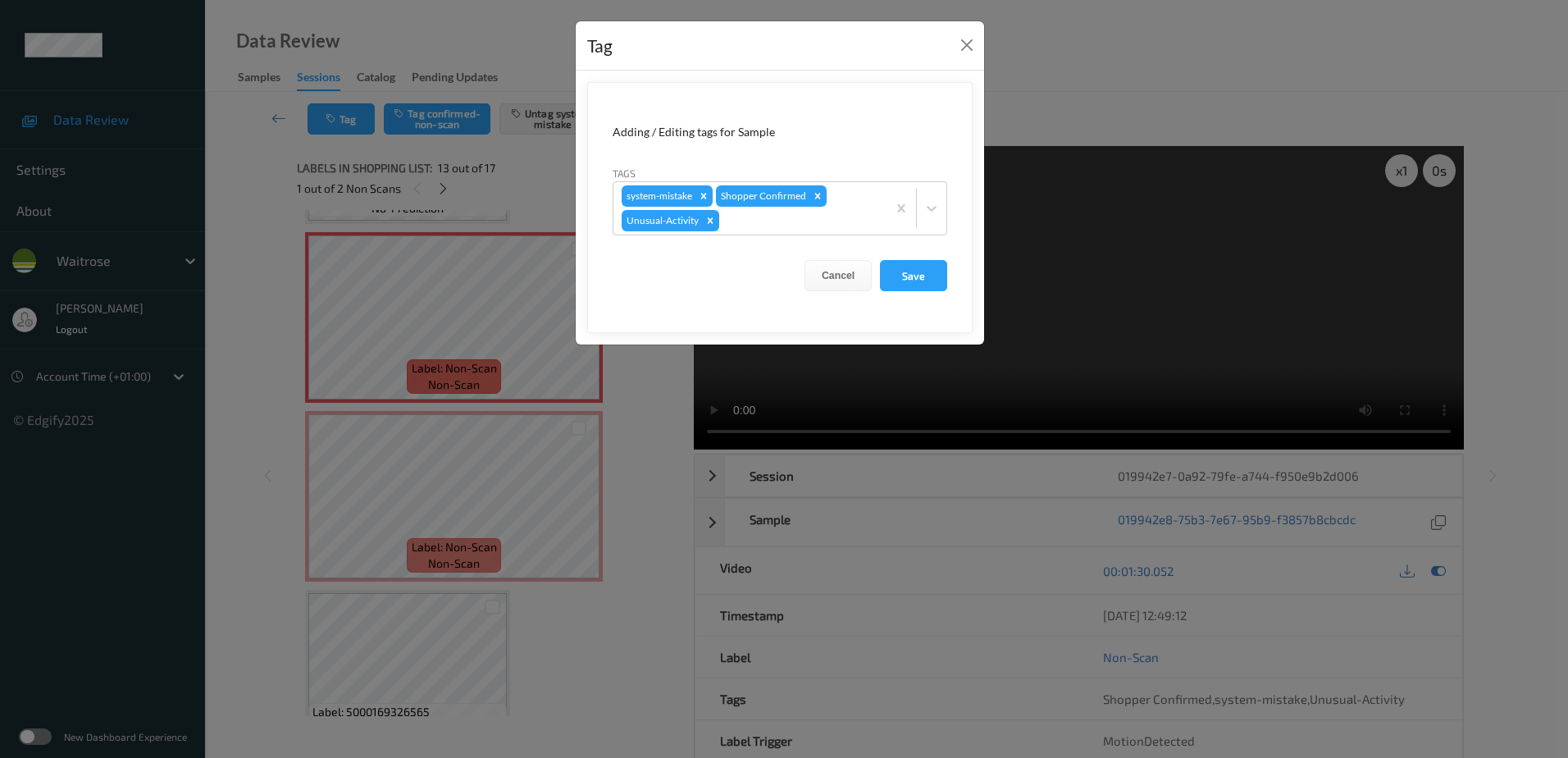
click at [632, 530] on div "Tag Adding / Editing tags for Sample Tags system-mistake Shopper Confirmed Unus…" at bounding box center [784, 379] width 1568 height 758
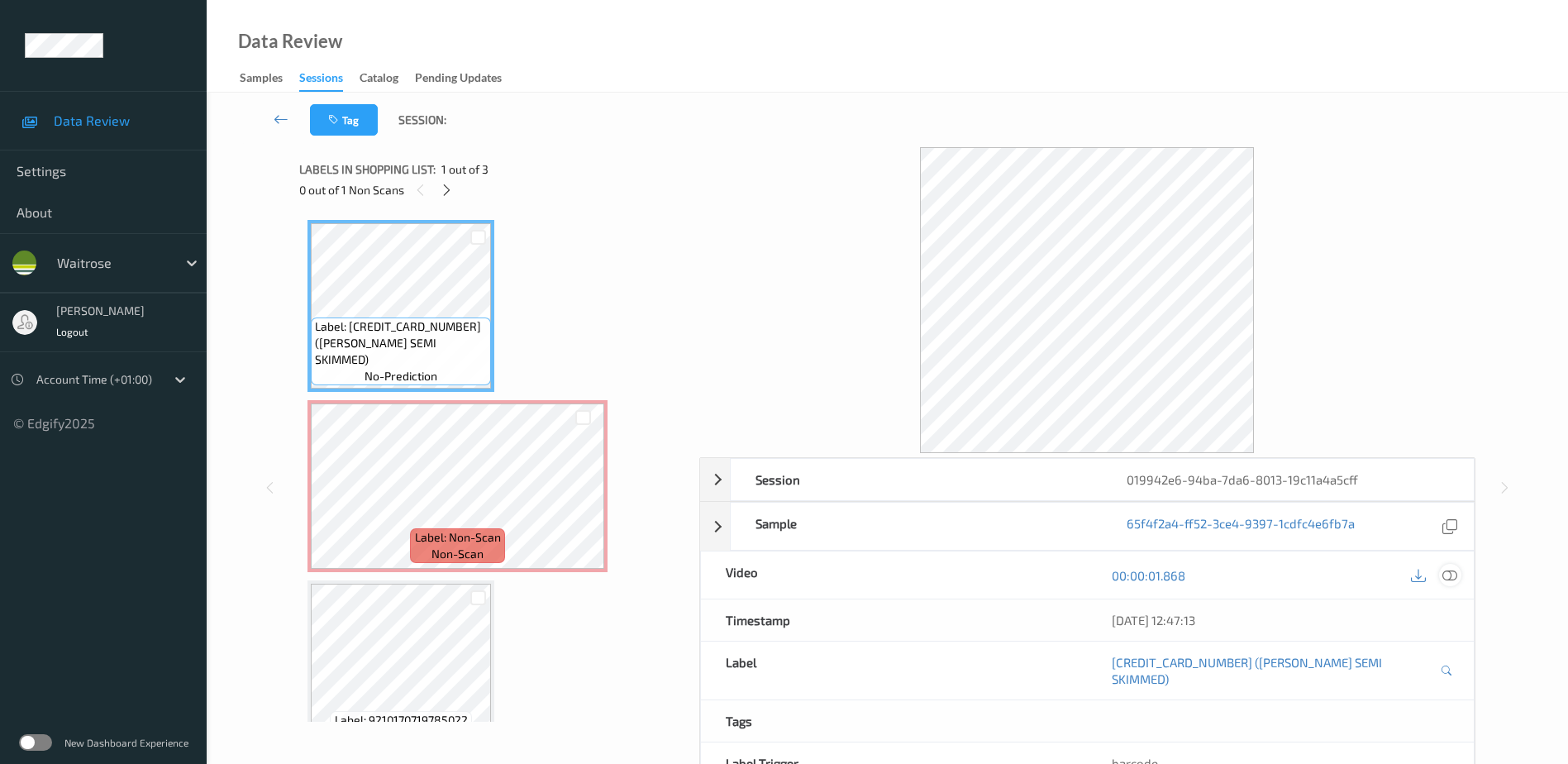
click at [1445, 573] on icon at bounding box center [1450, 574] width 15 height 15
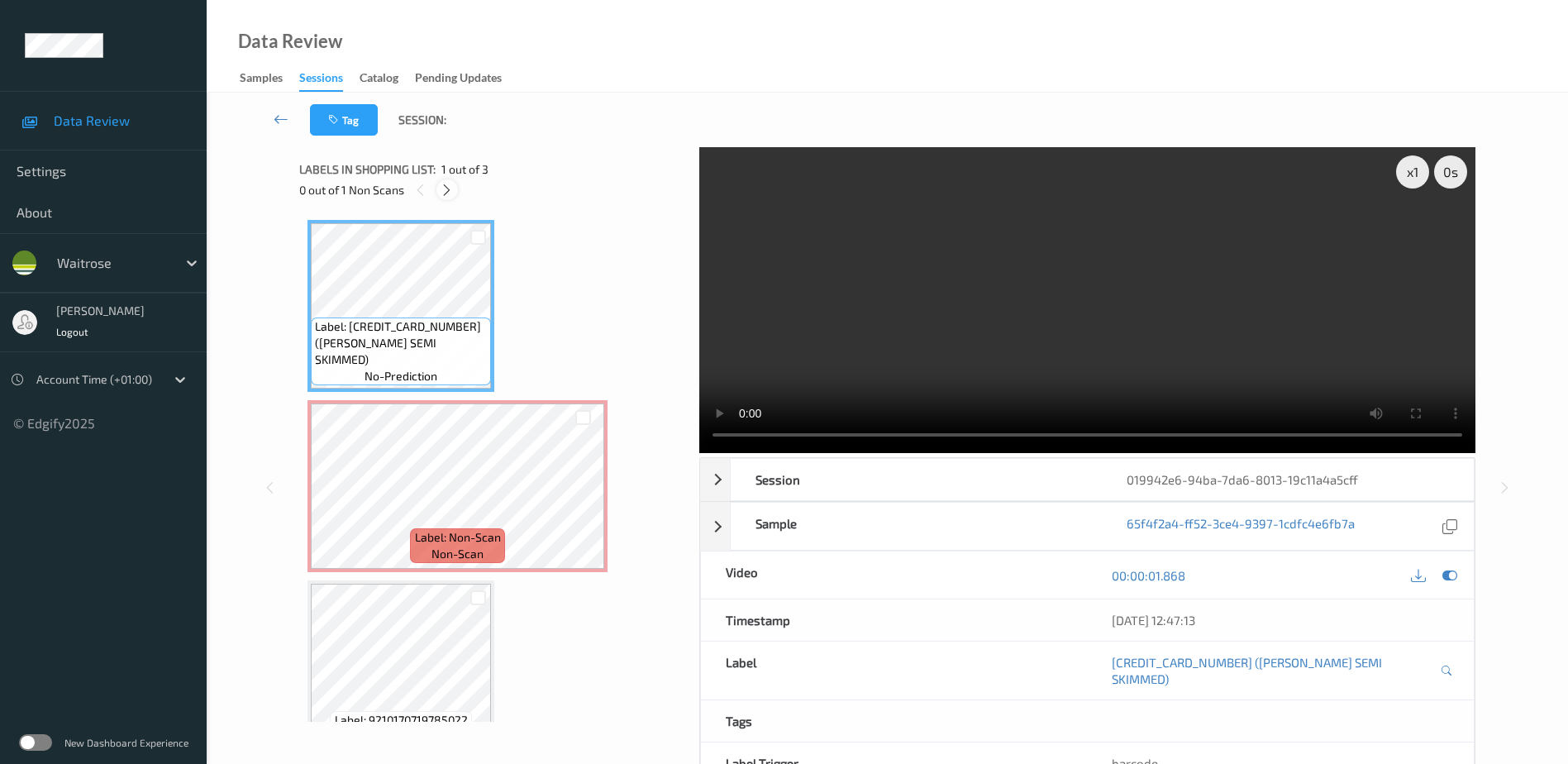
click at [442, 183] on icon at bounding box center [447, 191] width 14 height 15
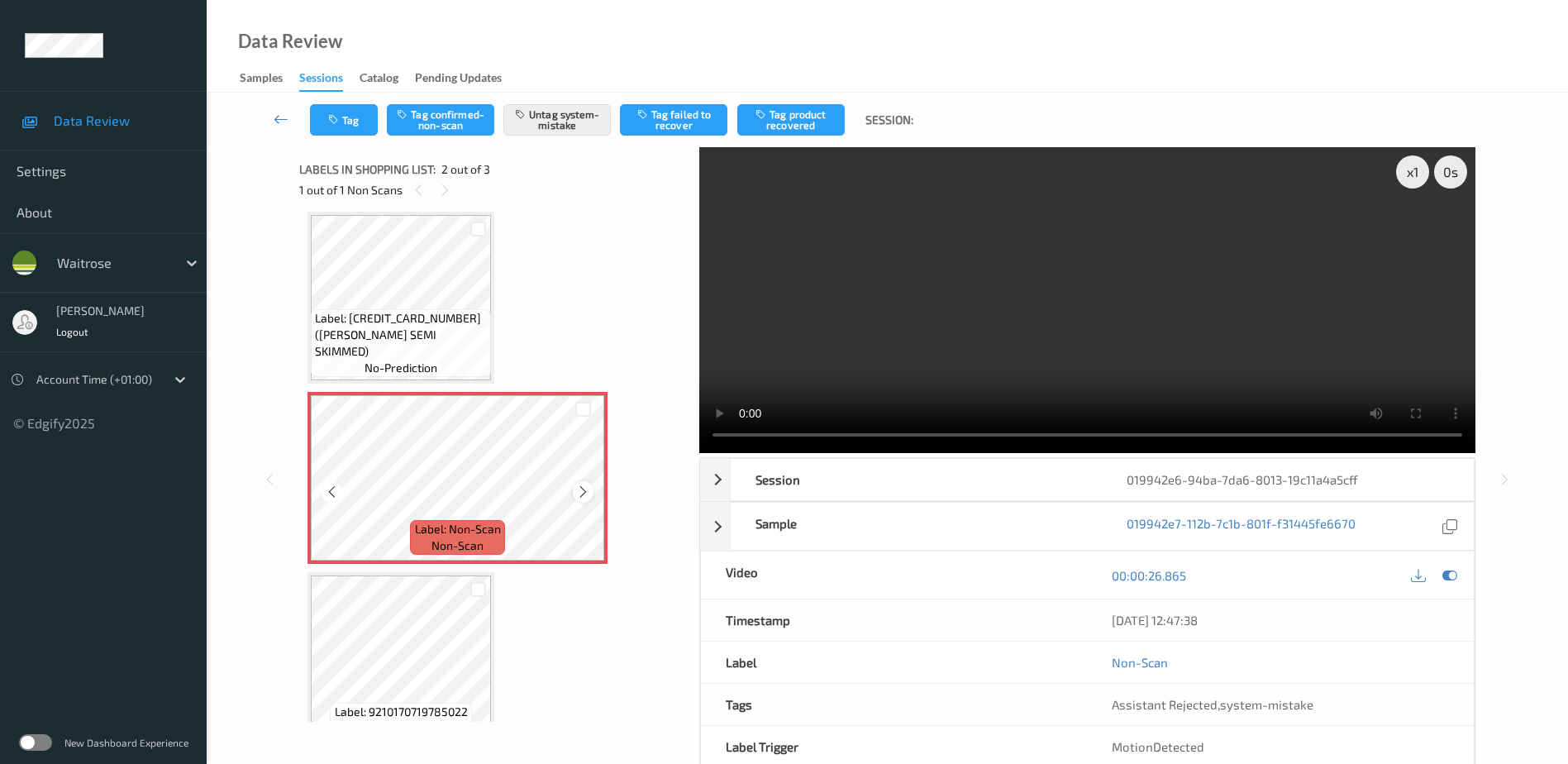
click at [583, 493] on icon at bounding box center [583, 492] width 14 height 15
click at [340, 107] on button "Tag" at bounding box center [343, 119] width 68 height 31
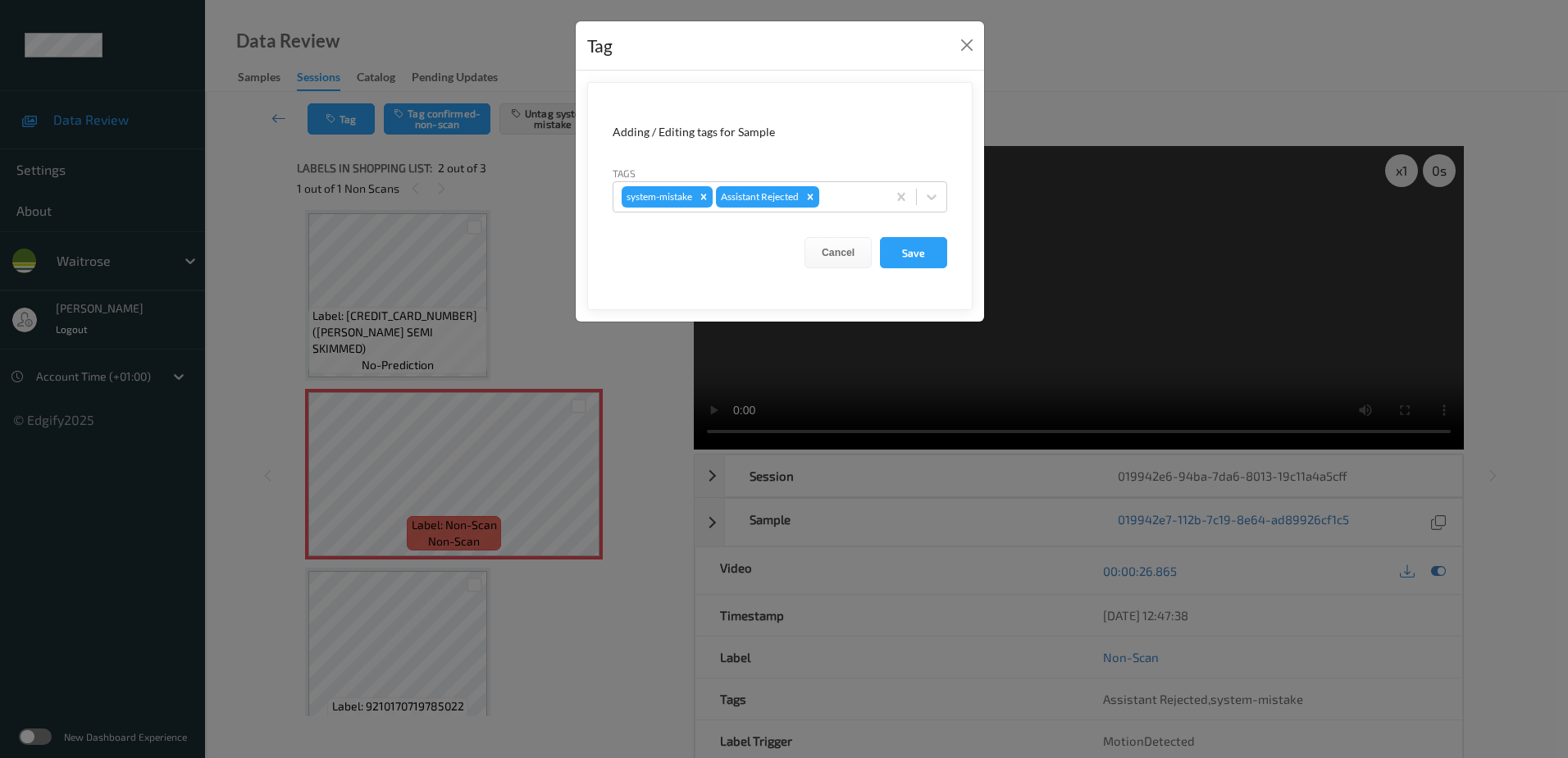
click at [506, 350] on div "Tag Adding / Editing tags for Sample Tags system-mistake Assistant Rejected Can…" at bounding box center [784, 379] width 1568 height 758
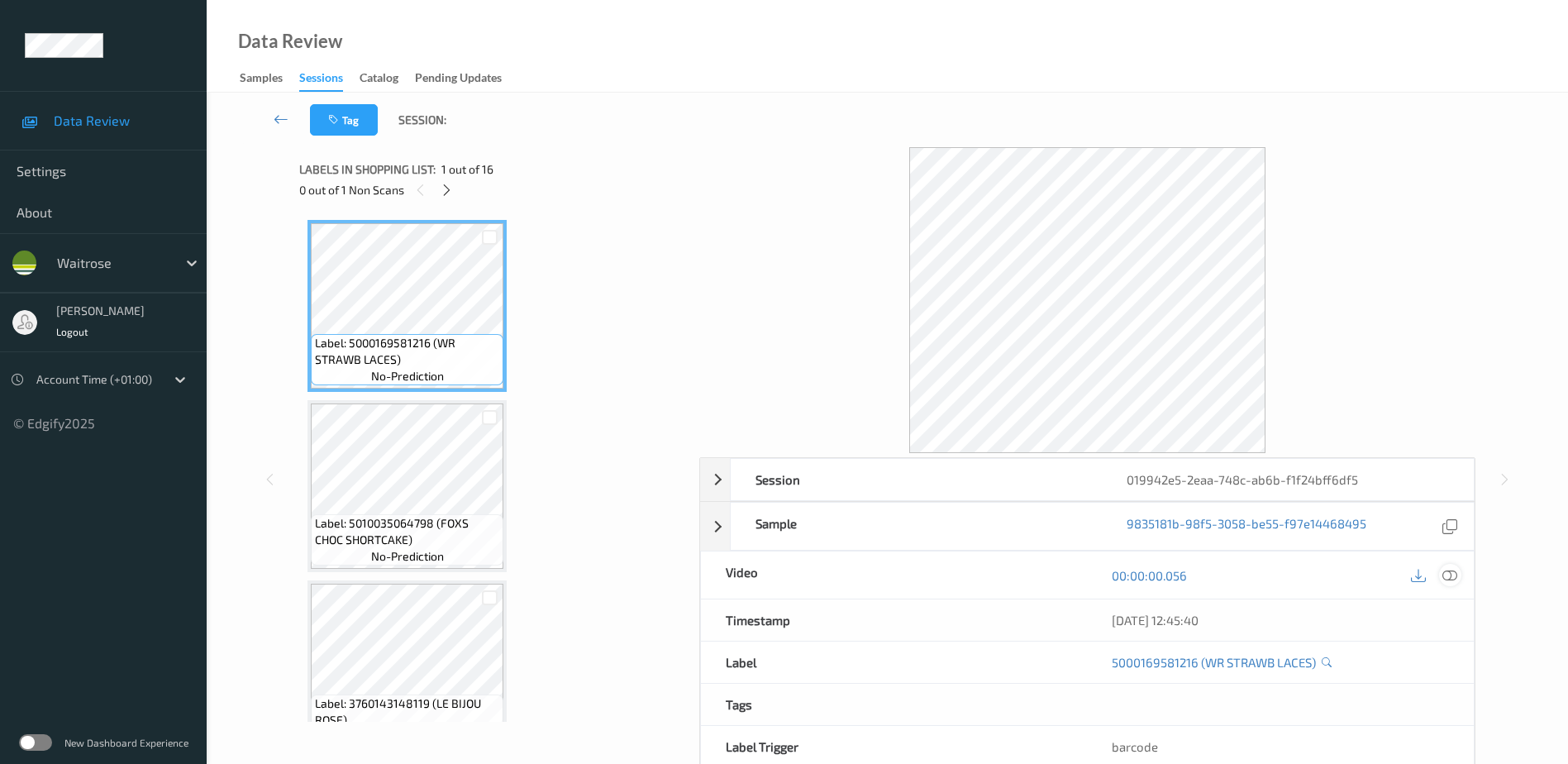
click at [1452, 575] on icon at bounding box center [1450, 574] width 15 height 15
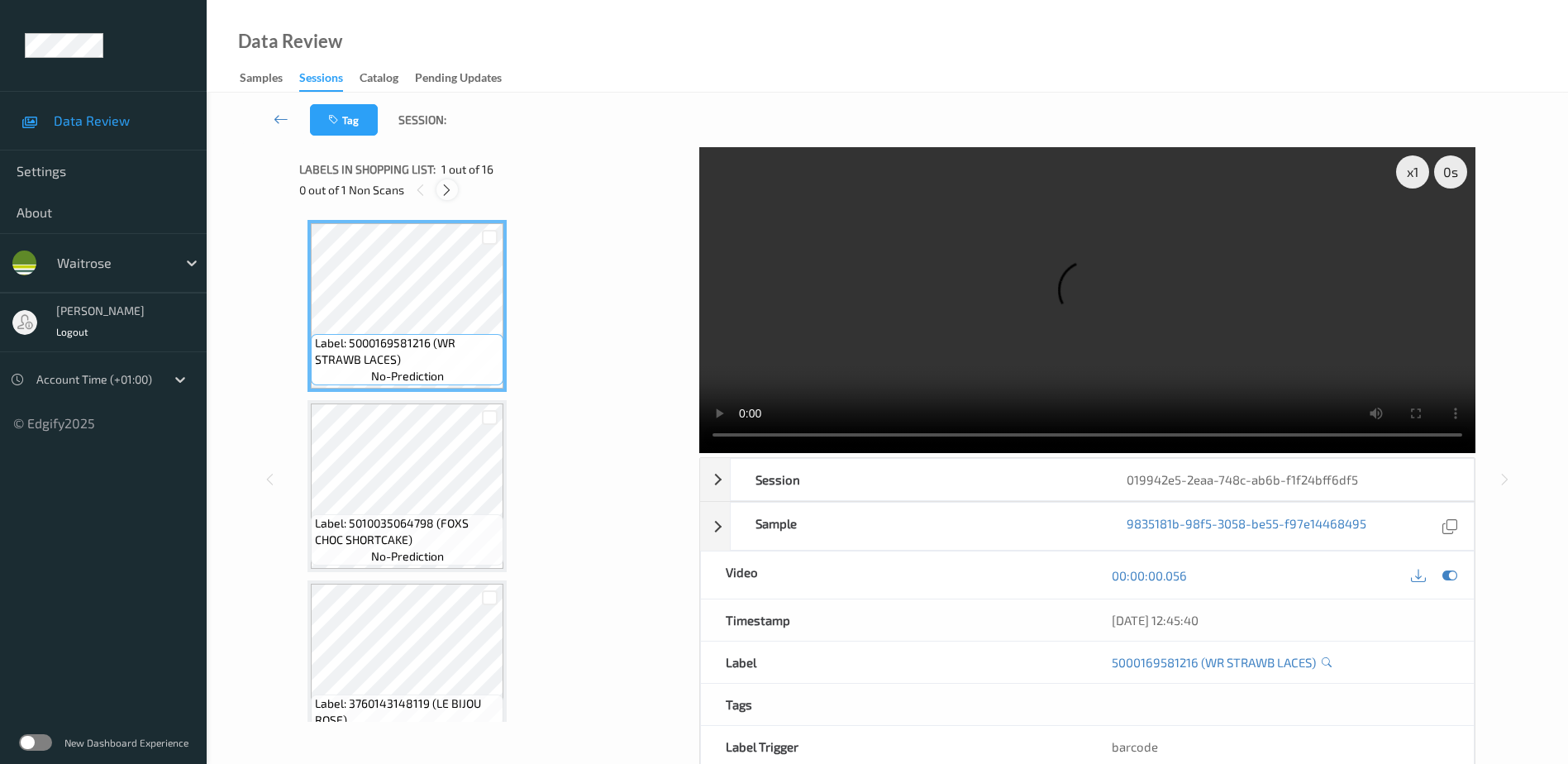
click at [440, 188] on icon at bounding box center [447, 191] width 14 height 15
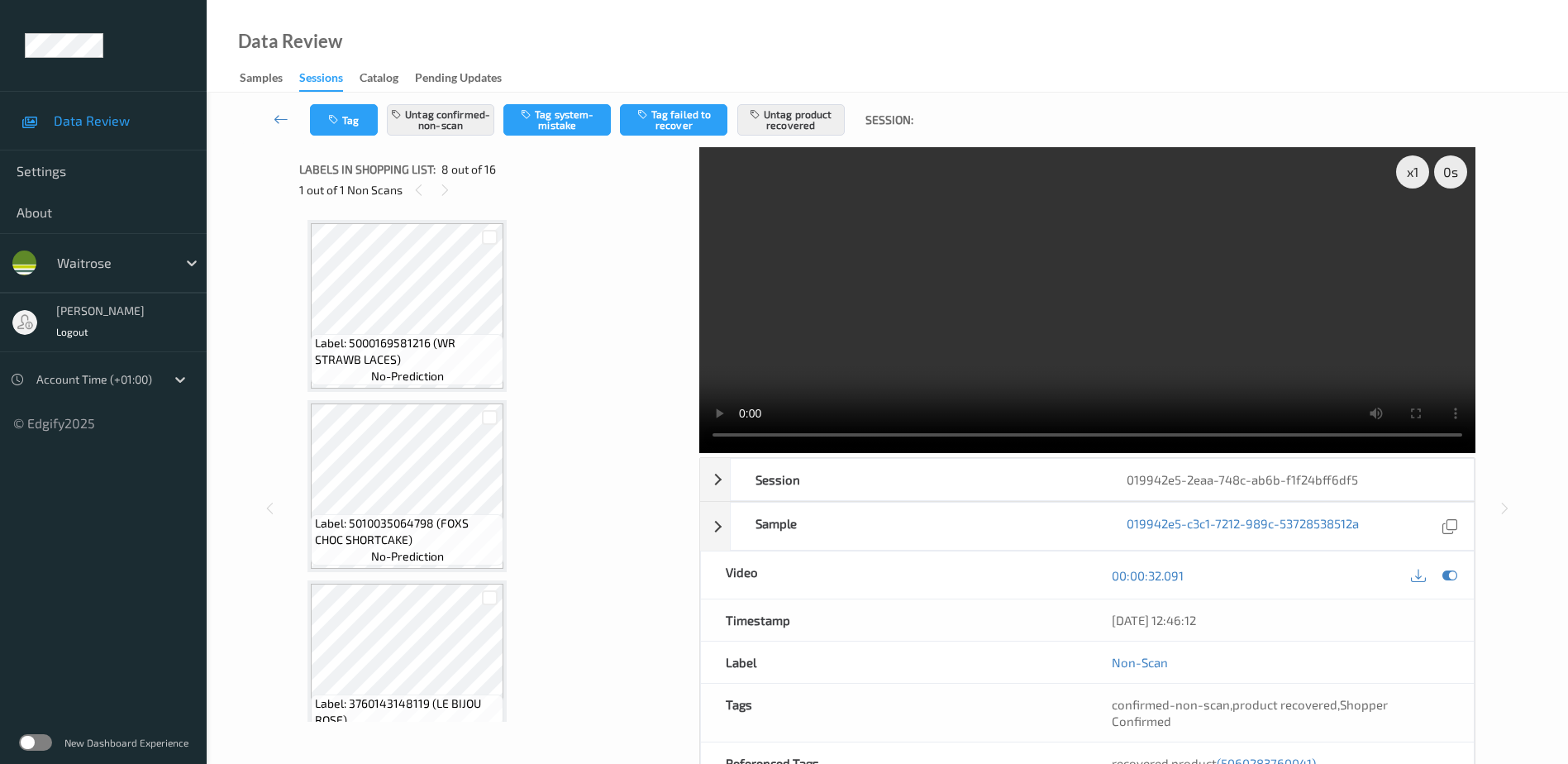
scroll to position [1090, 0]
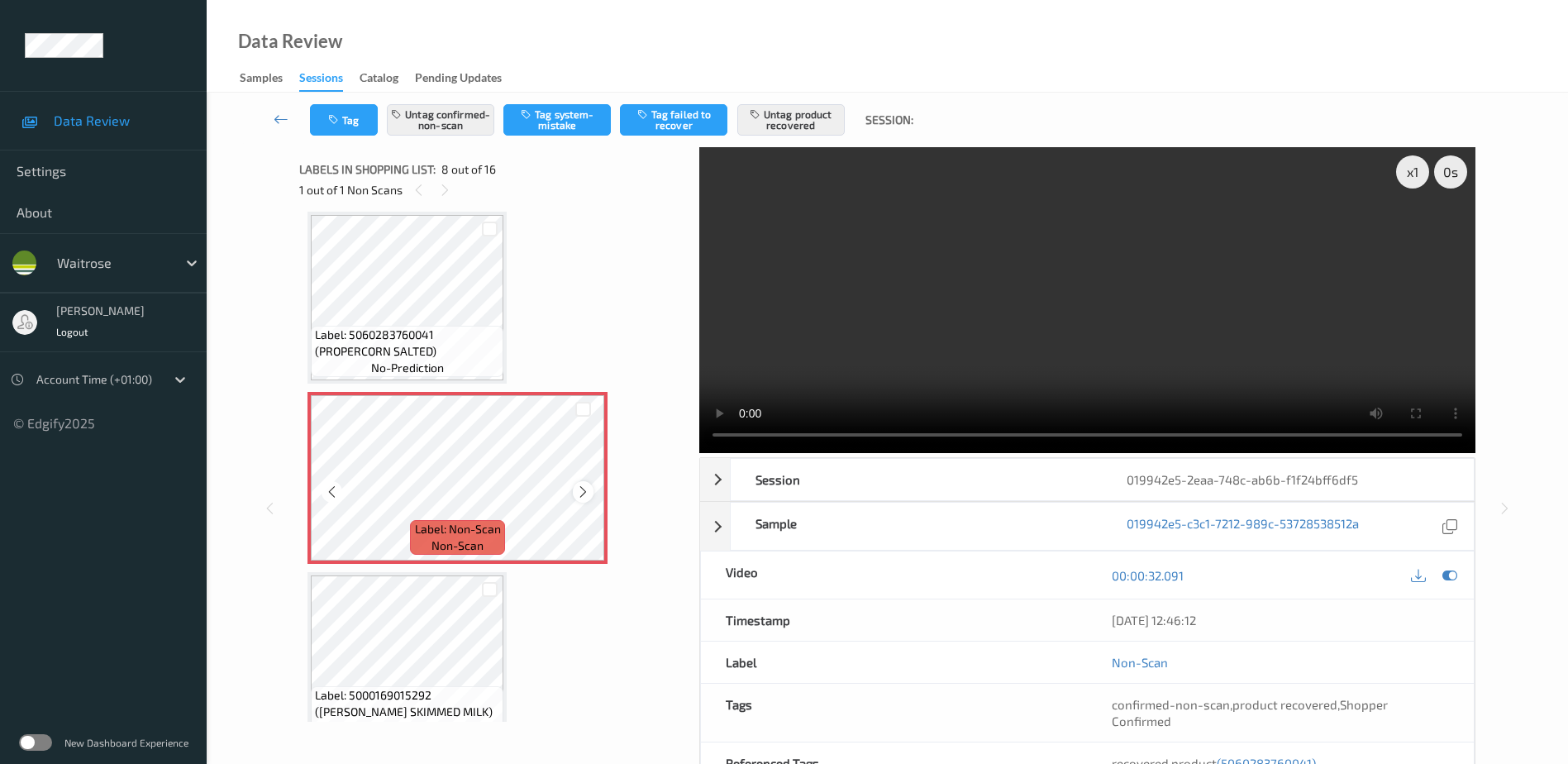
click at [586, 493] on icon at bounding box center [583, 492] width 14 height 15
click at [586, 488] on icon at bounding box center [583, 492] width 14 height 15
click at [1116, 286] on video at bounding box center [1087, 299] width 776 height 306
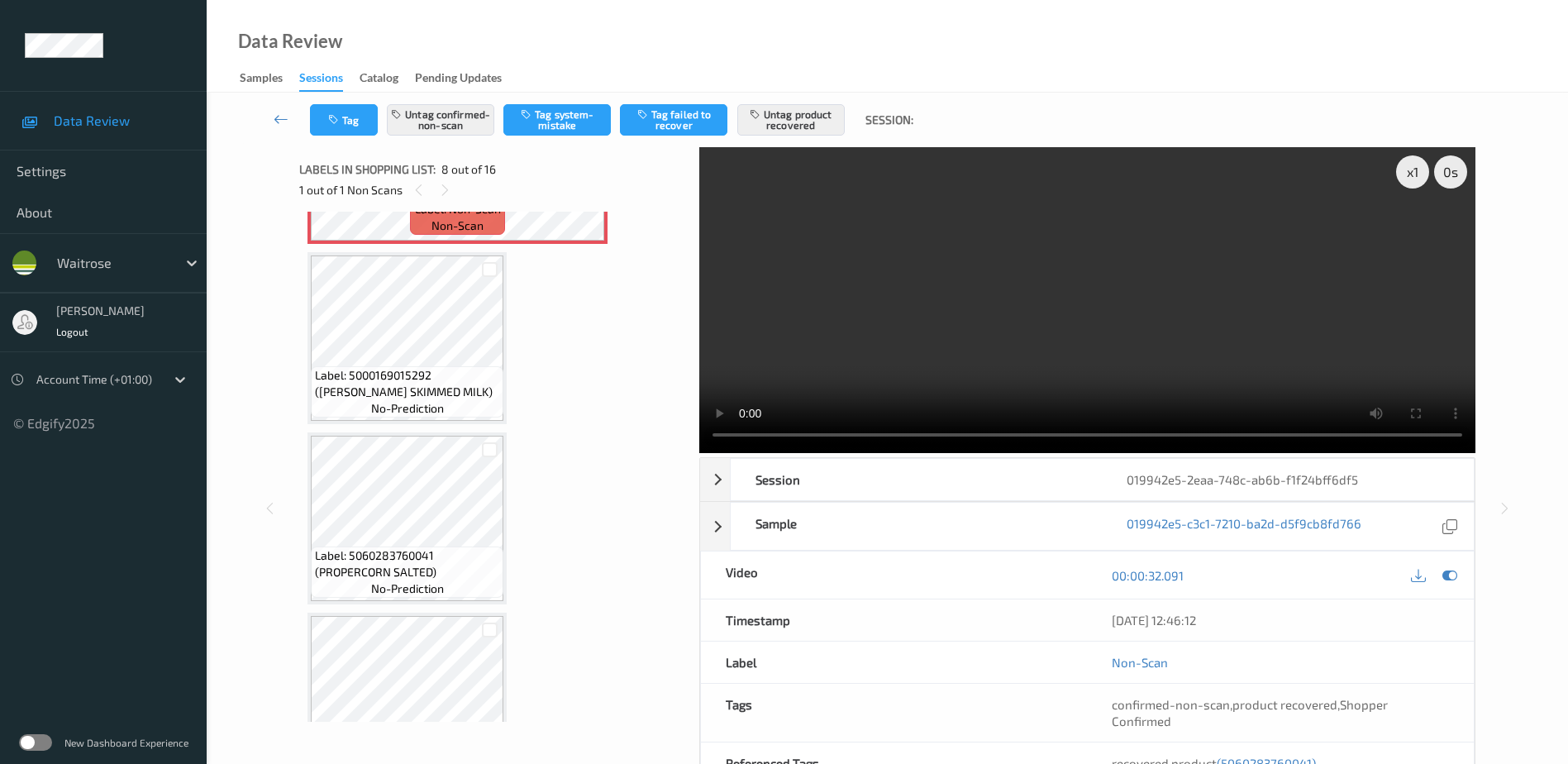
scroll to position [1420, 0]
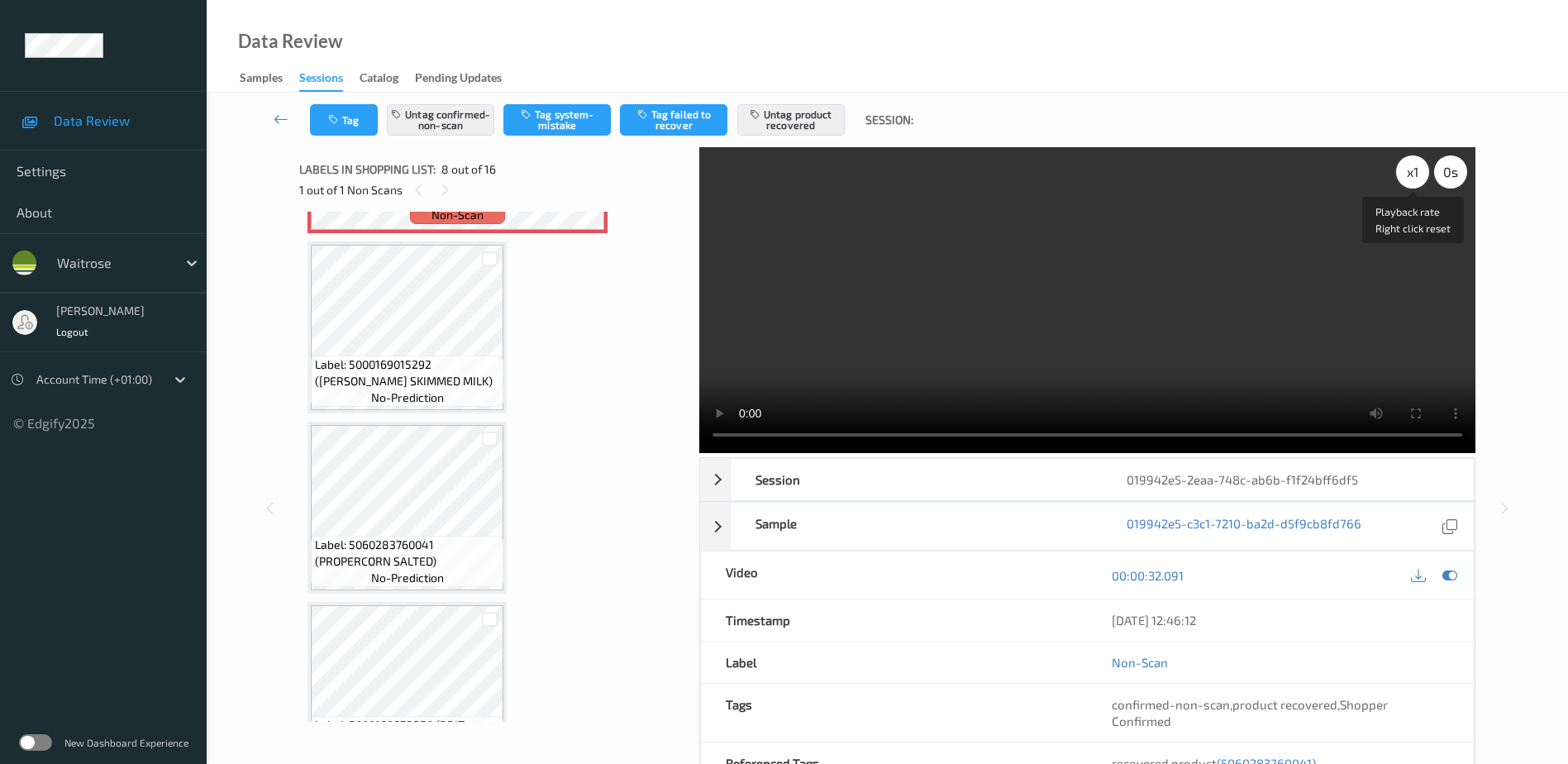
click at [1408, 171] on div "x 1" at bounding box center [1412, 171] width 33 height 33
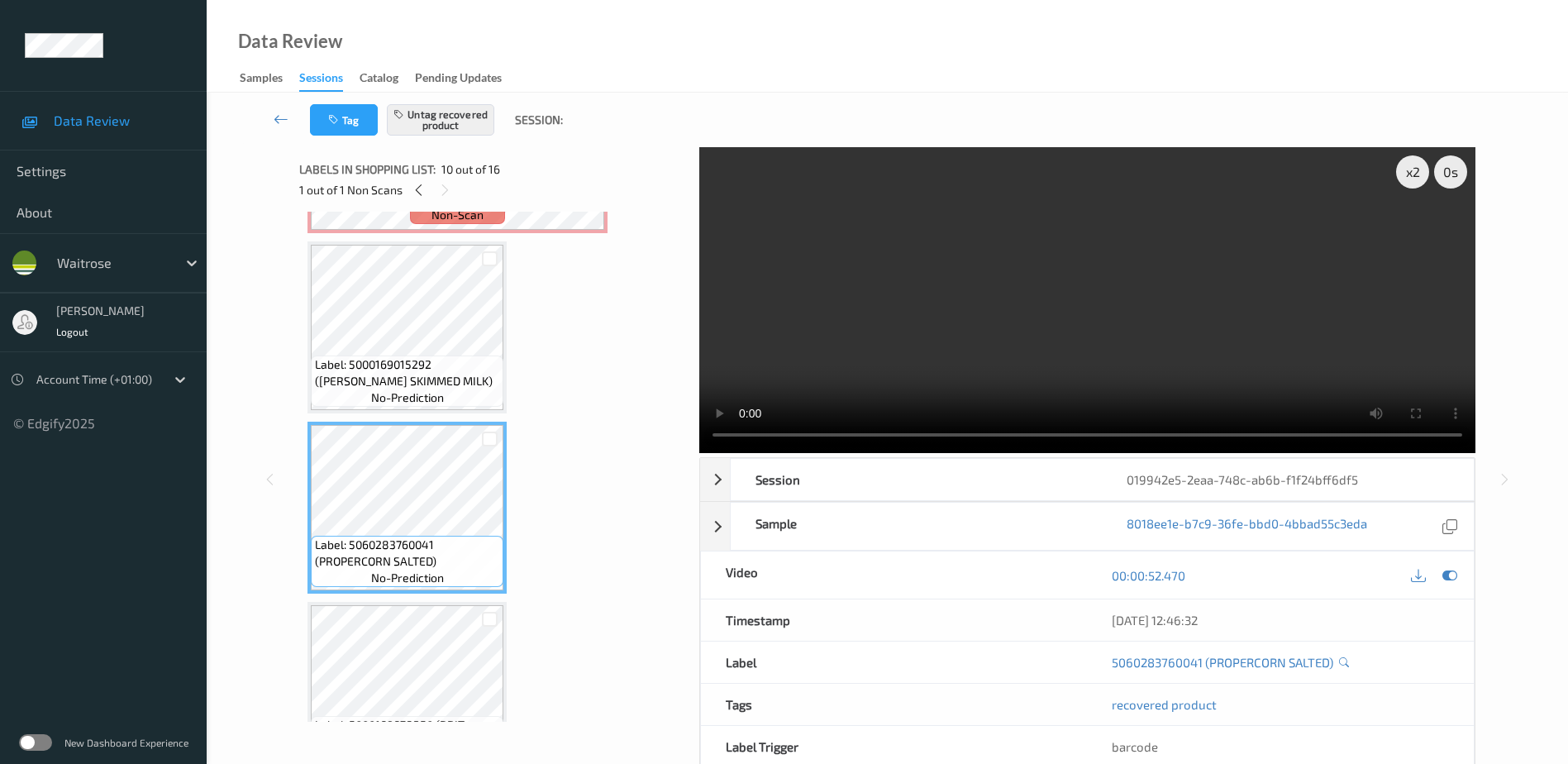
scroll to position [1255, 0]
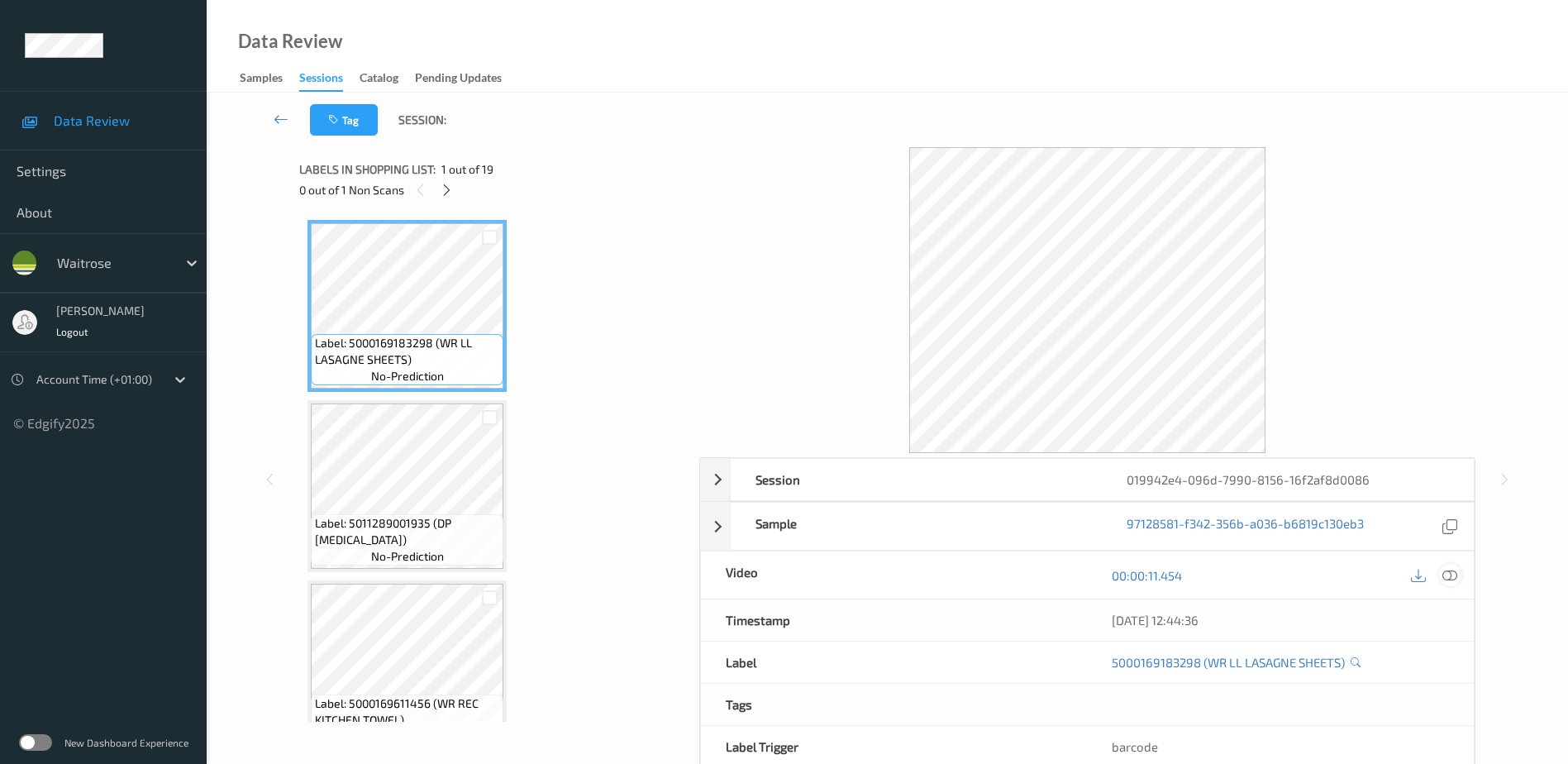
click at [1451, 578] on icon at bounding box center [1450, 574] width 15 height 15
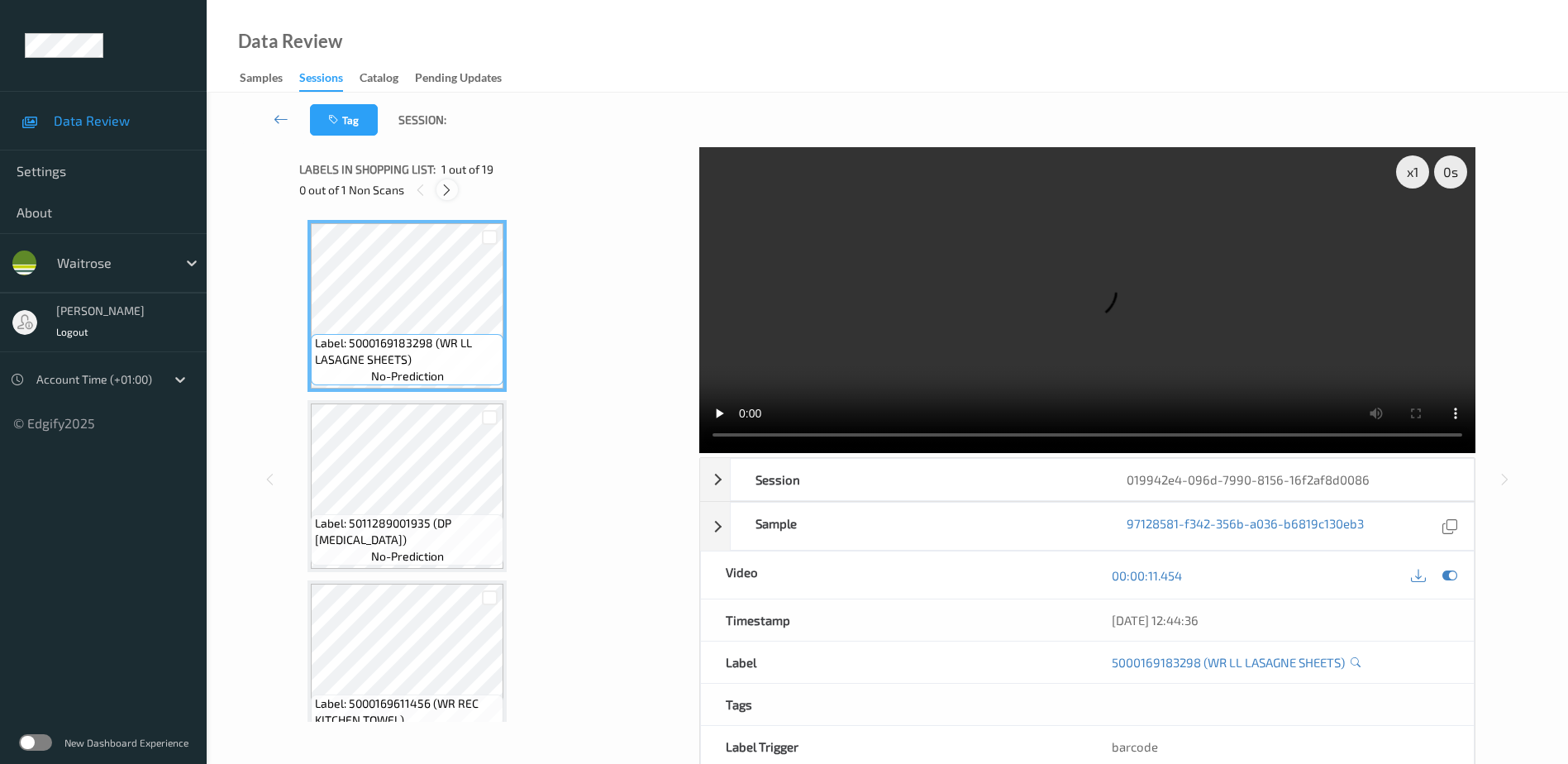
click at [445, 192] on icon at bounding box center [447, 191] width 14 height 15
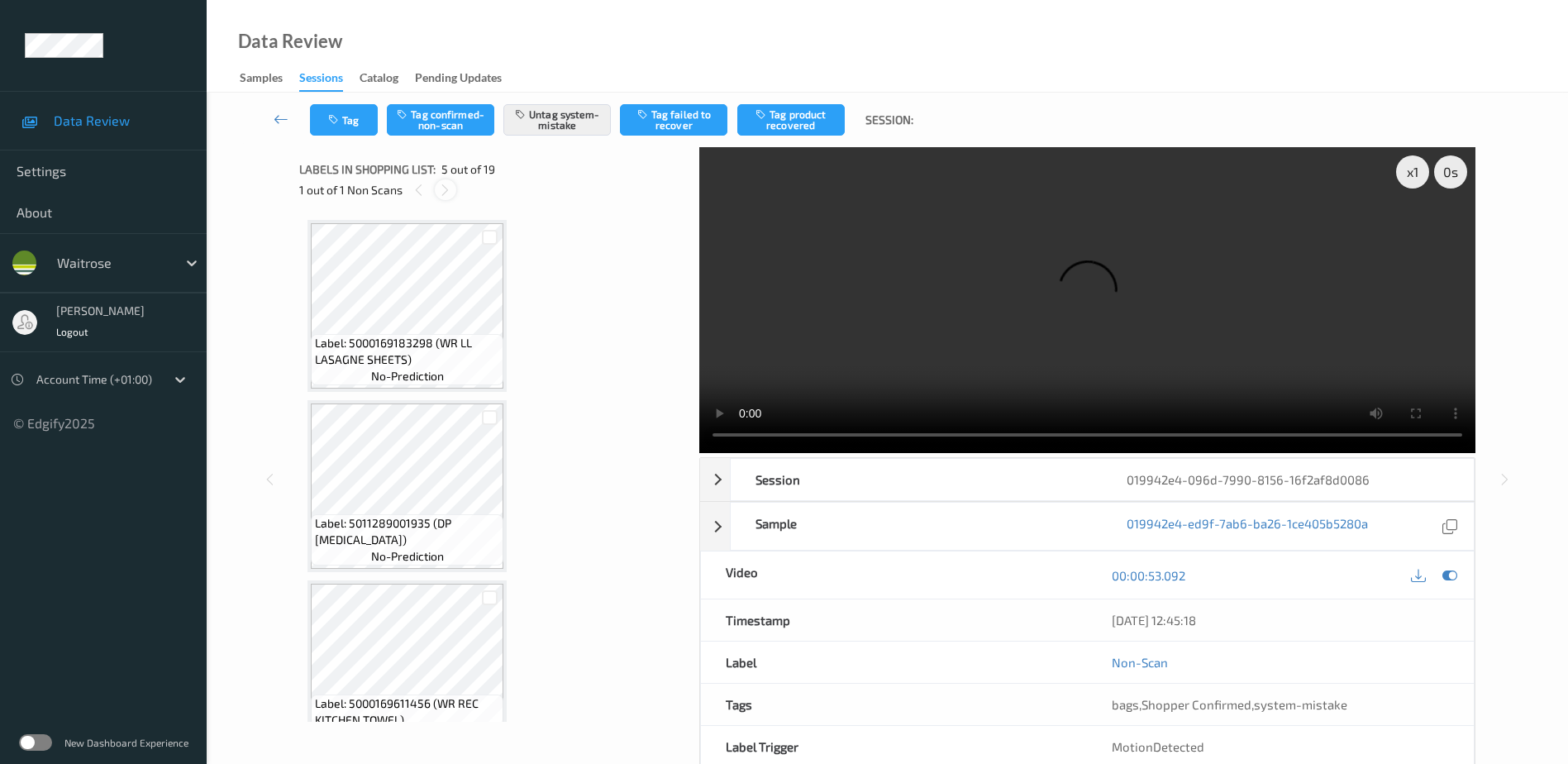
scroll to position [549, 0]
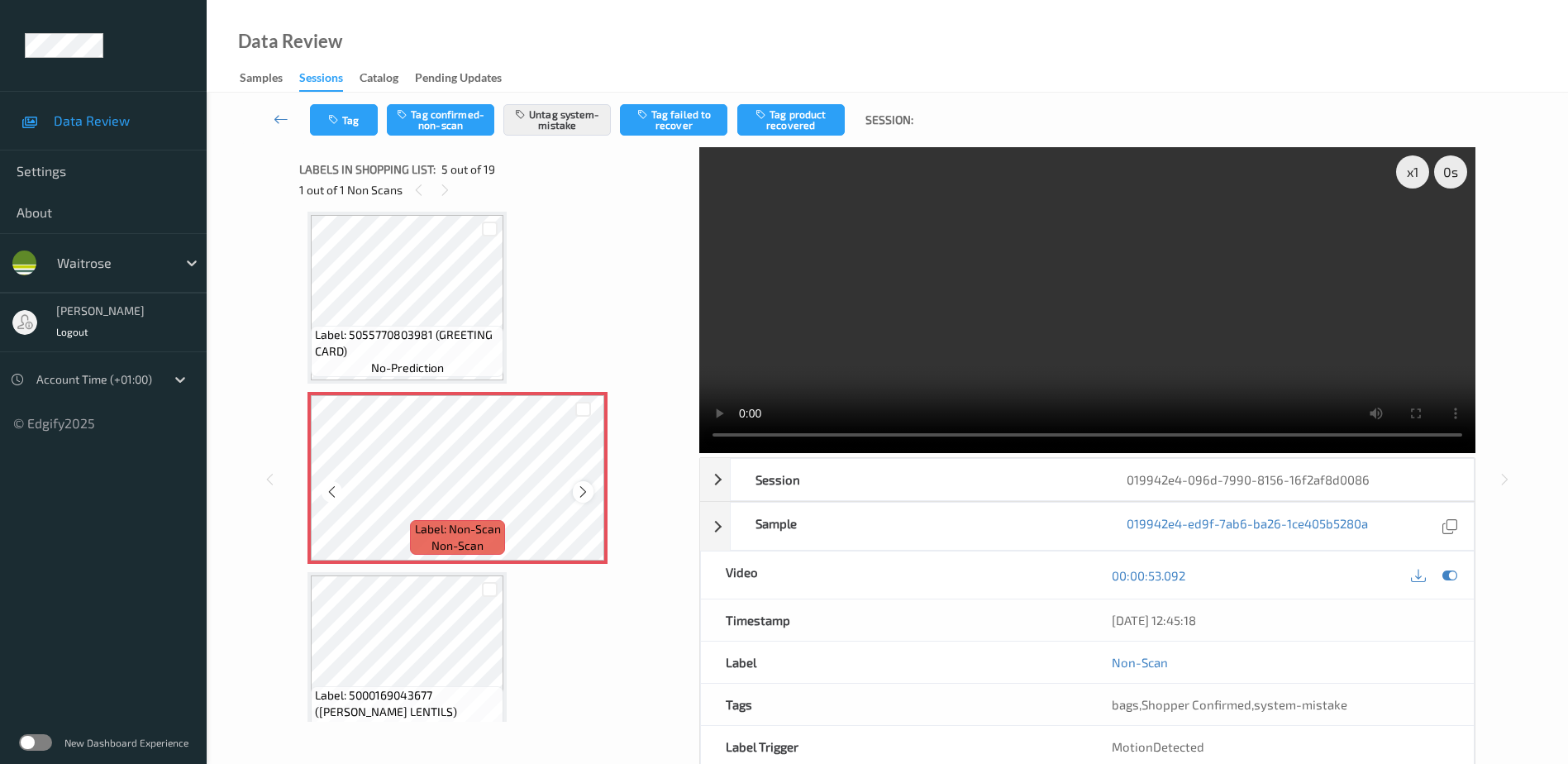
click at [575, 491] on div at bounding box center [583, 492] width 21 height 21
click at [969, 327] on video at bounding box center [1087, 299] width 776 height 306
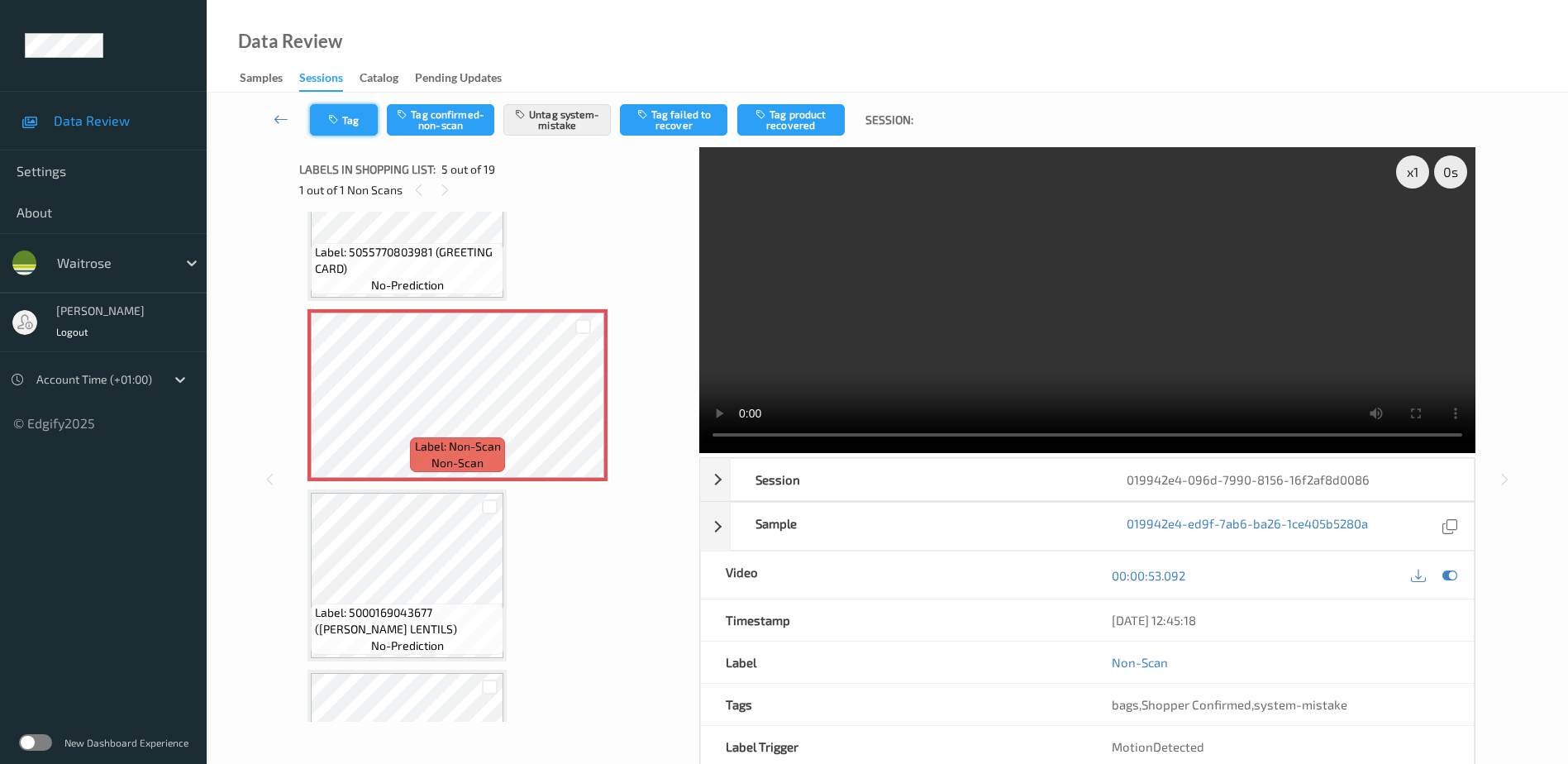
click at [339, 111] on button "Tag" at bounding box center [343, 119] width 68 height 31
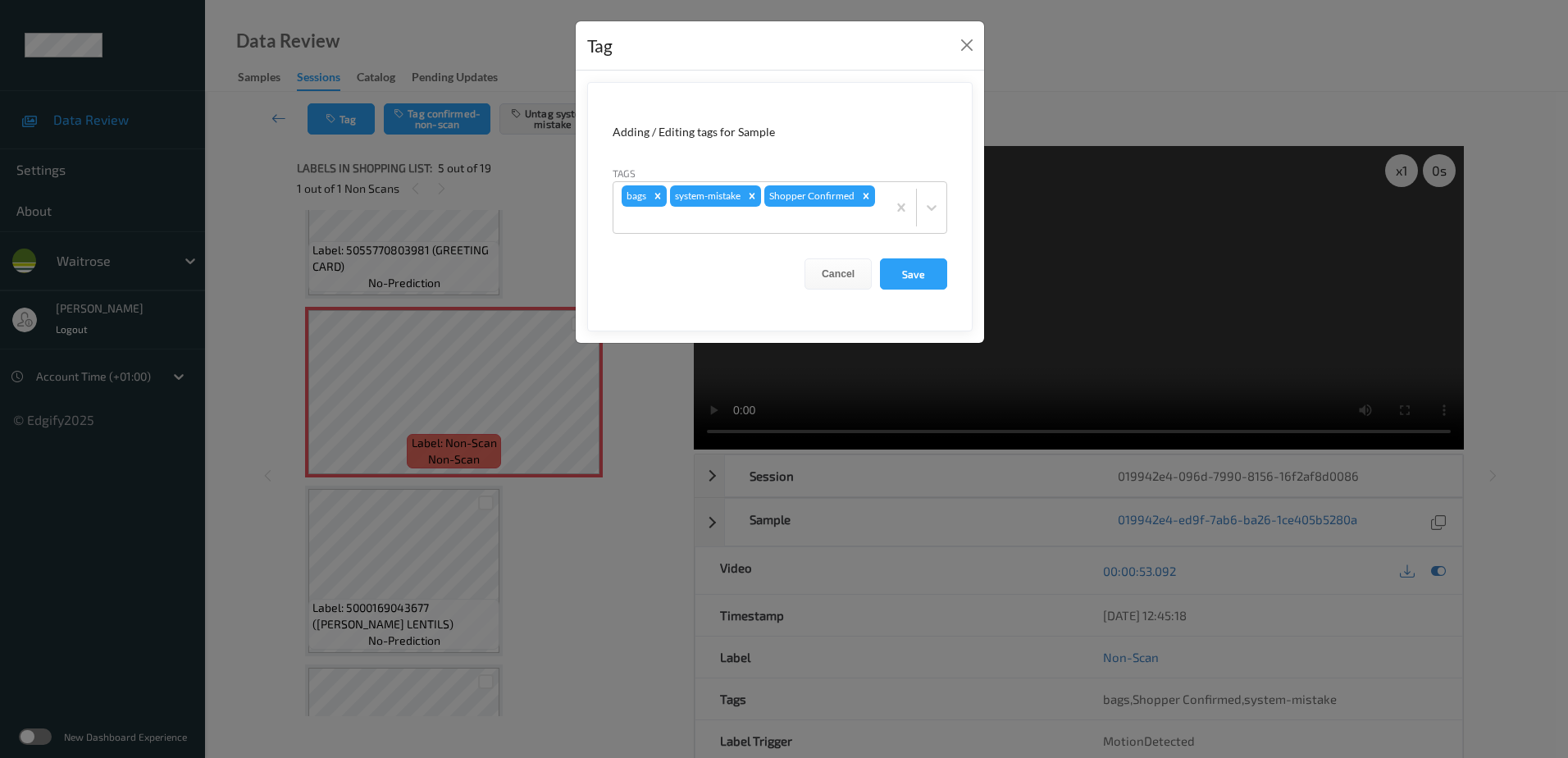
click at [570, 550] on div "Tag Adding / Editing tags for Sample Tags bags system-mistake Shopper Confirmed…" at bounding box center [784, 379] width 1568 height 758
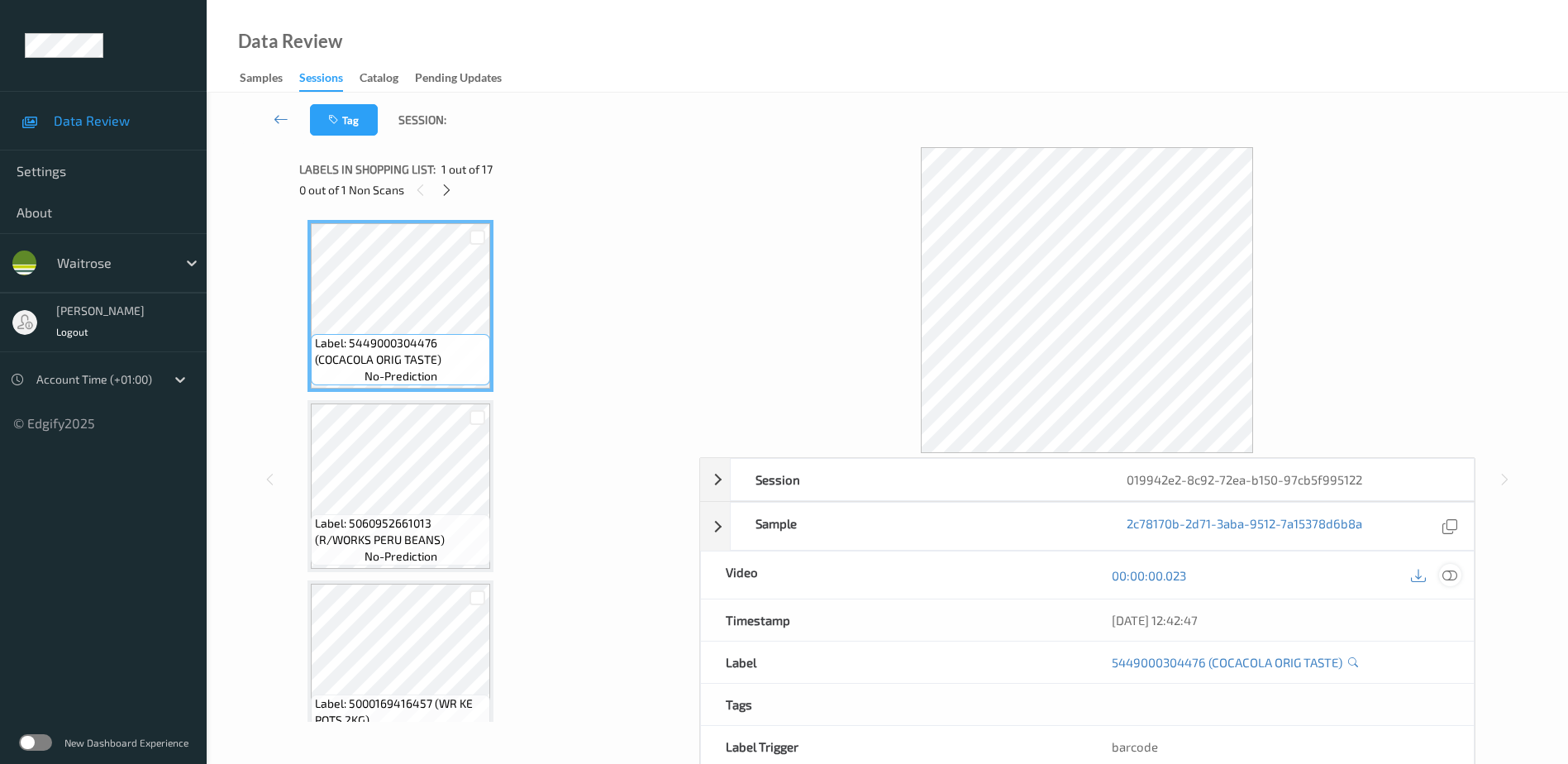
click at [1451, 573] on icon at bounding box center [1450, 574] width 15 height 15
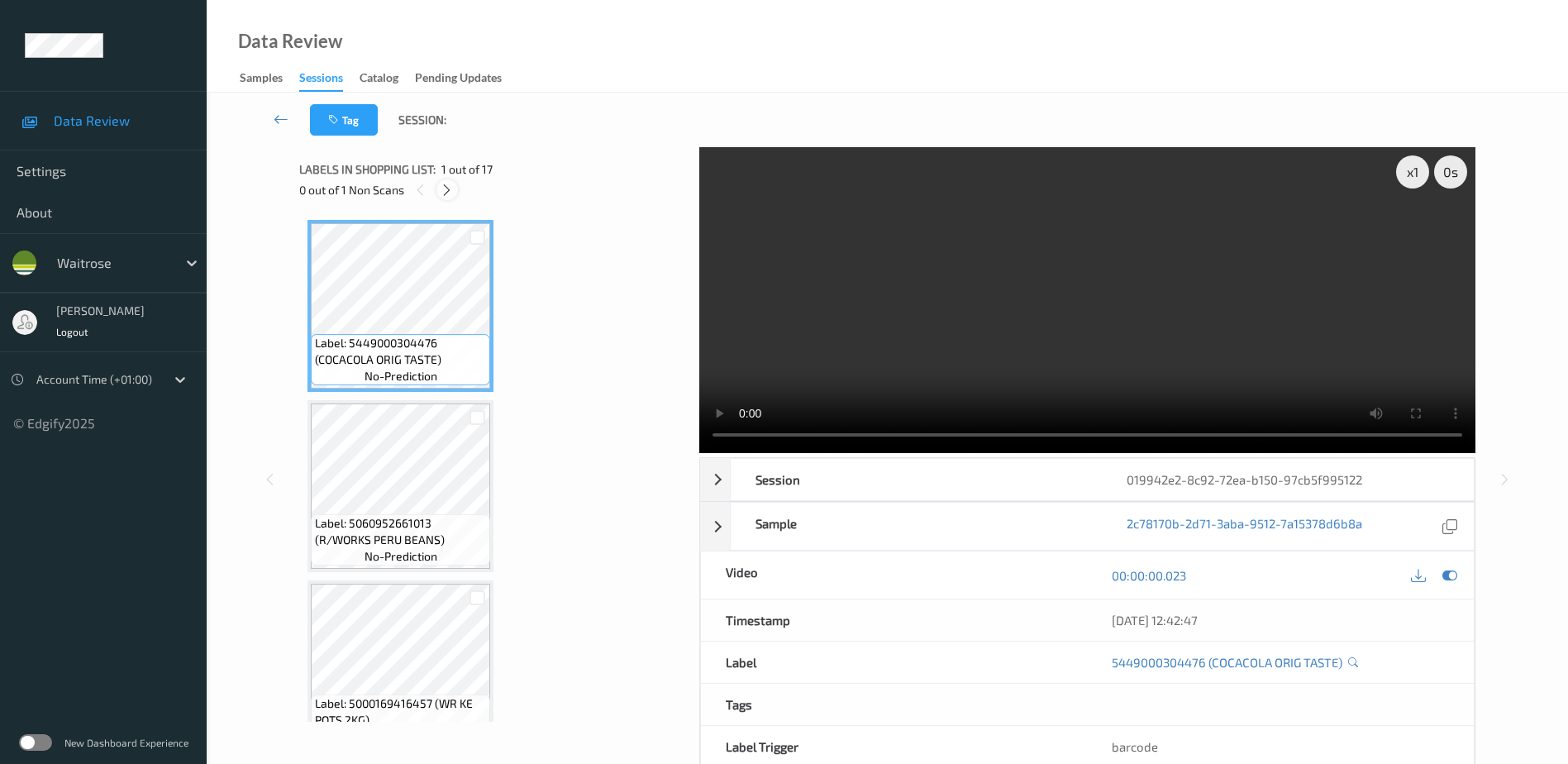
click at [443, 189] on icon at bounding box center [447, 191] width 14 height 15
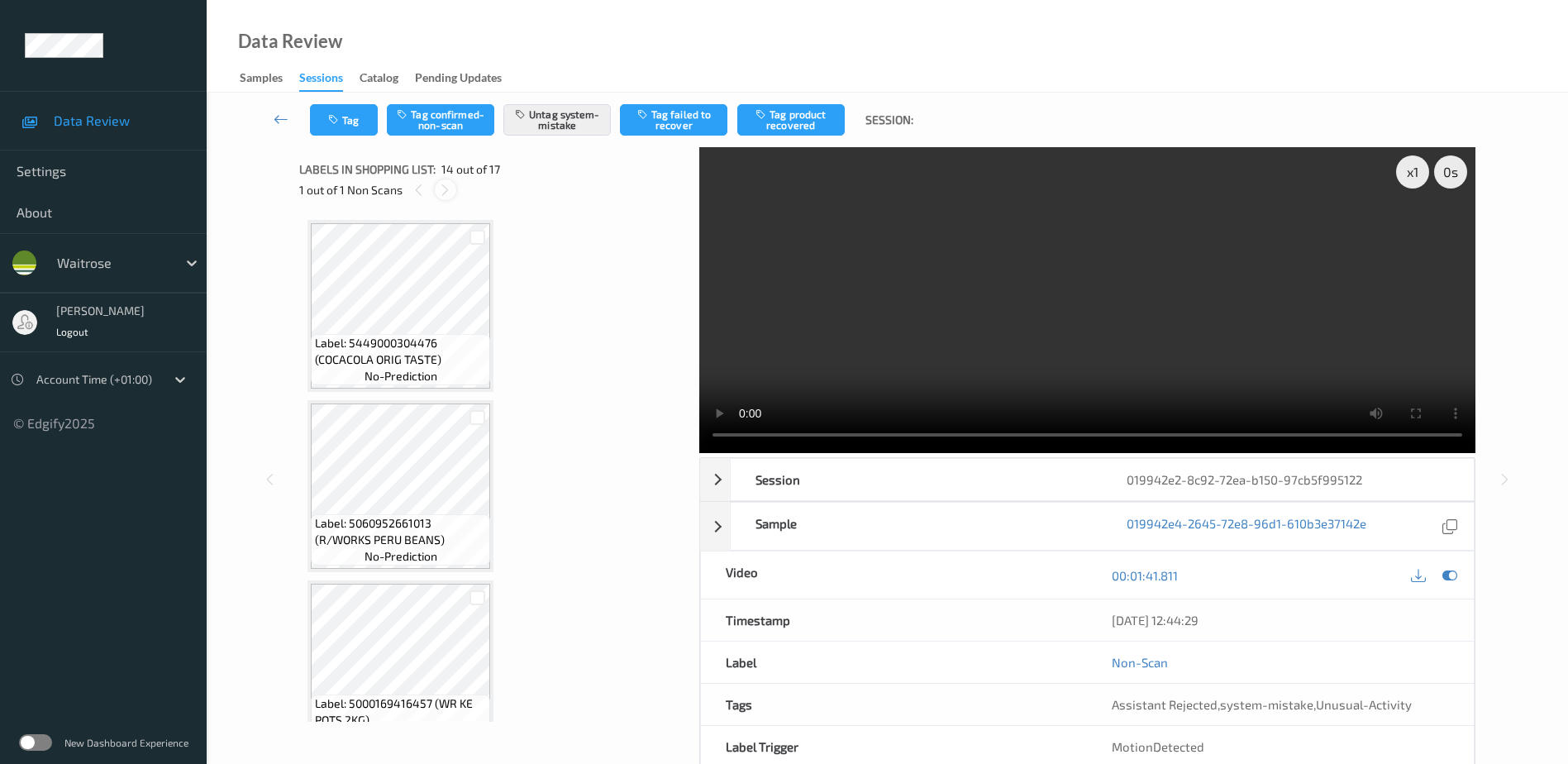
scroll to position [2170, 0]
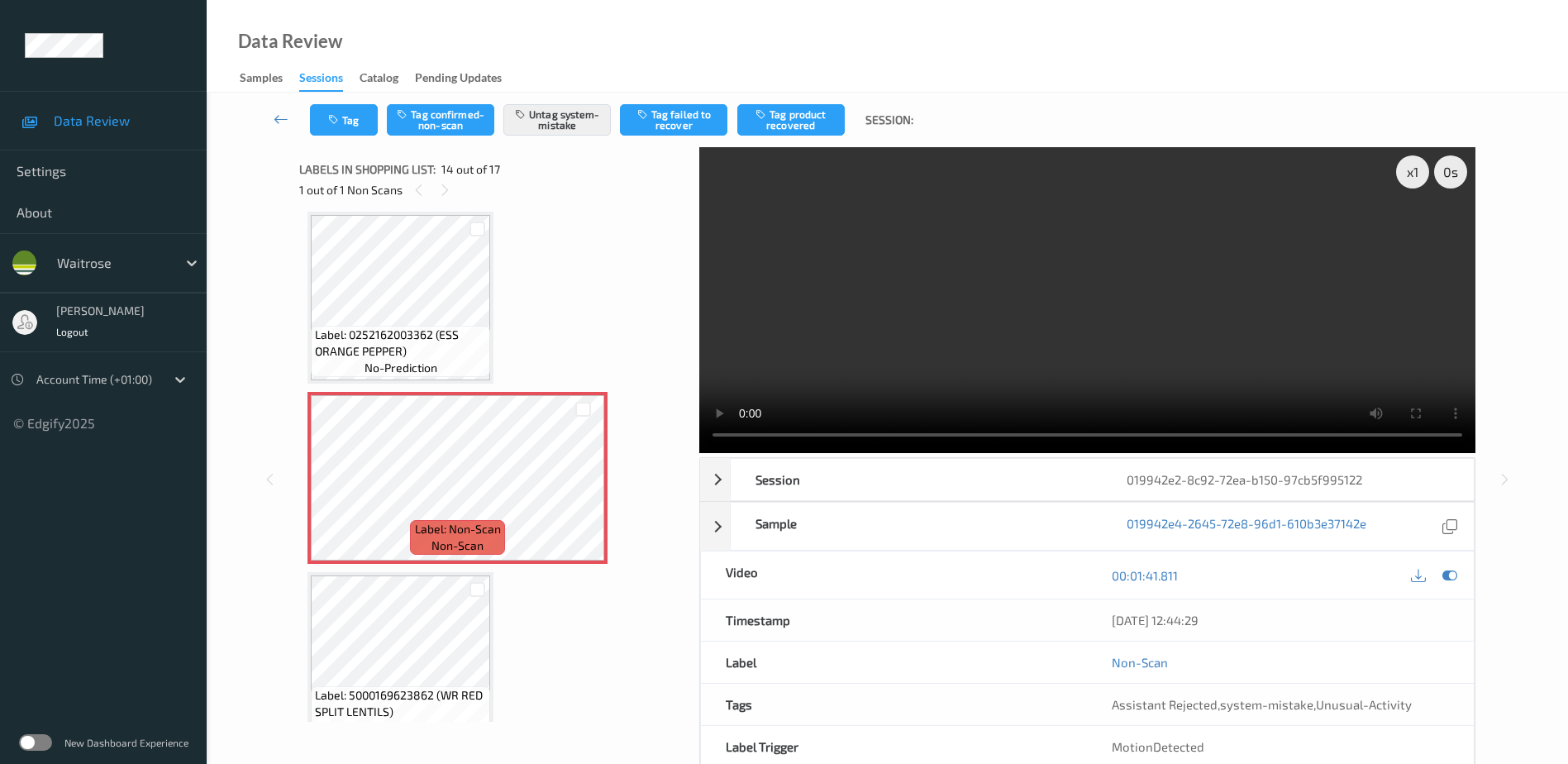
click at [971, 359] on video at bounding box center [1087, 299] width 776 height 306
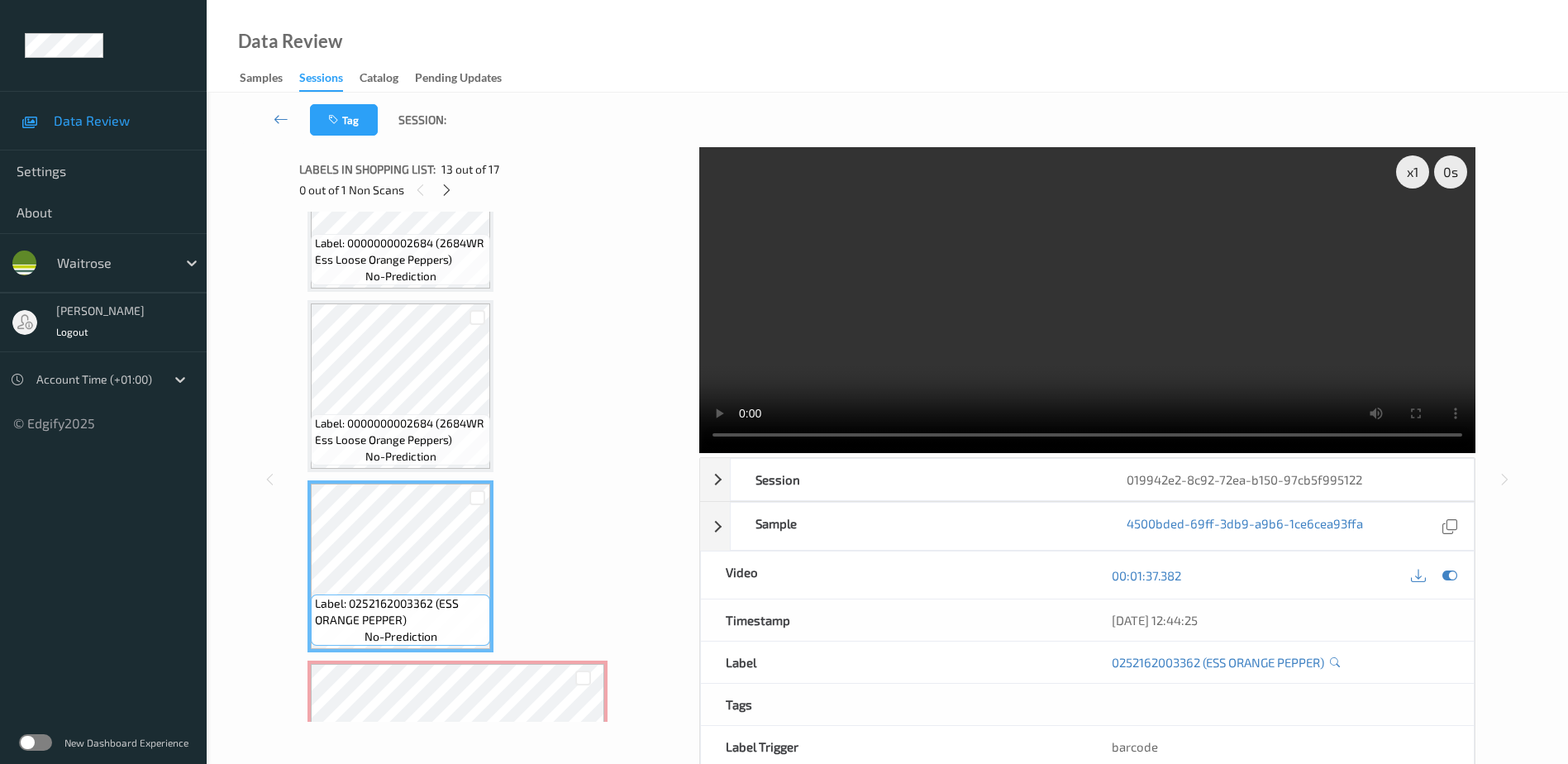
scroll to position [1922, 0]
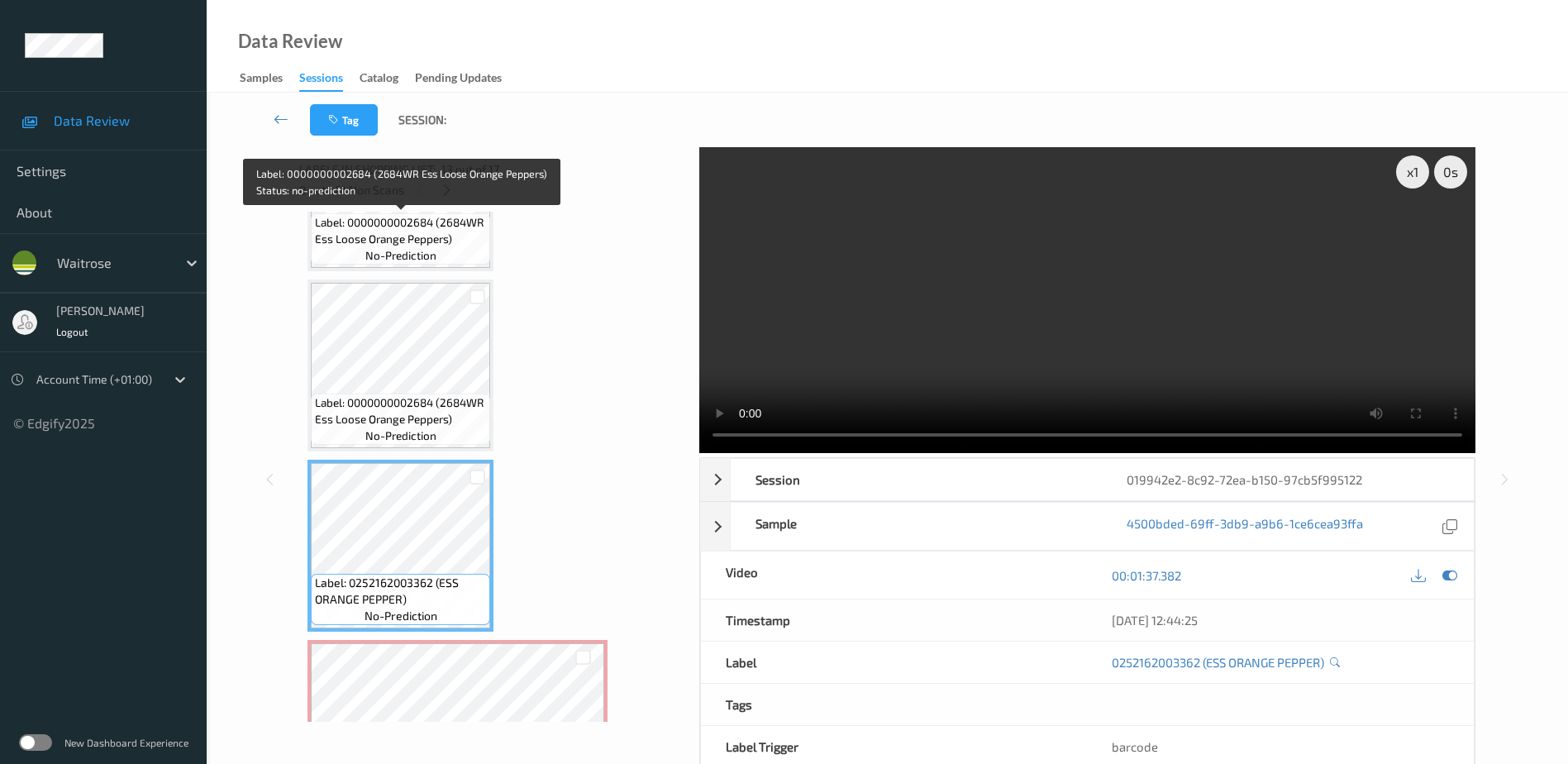
click at [422, 249] on span "no-prediction" at bounding box center [400, 254] width 71 height 16
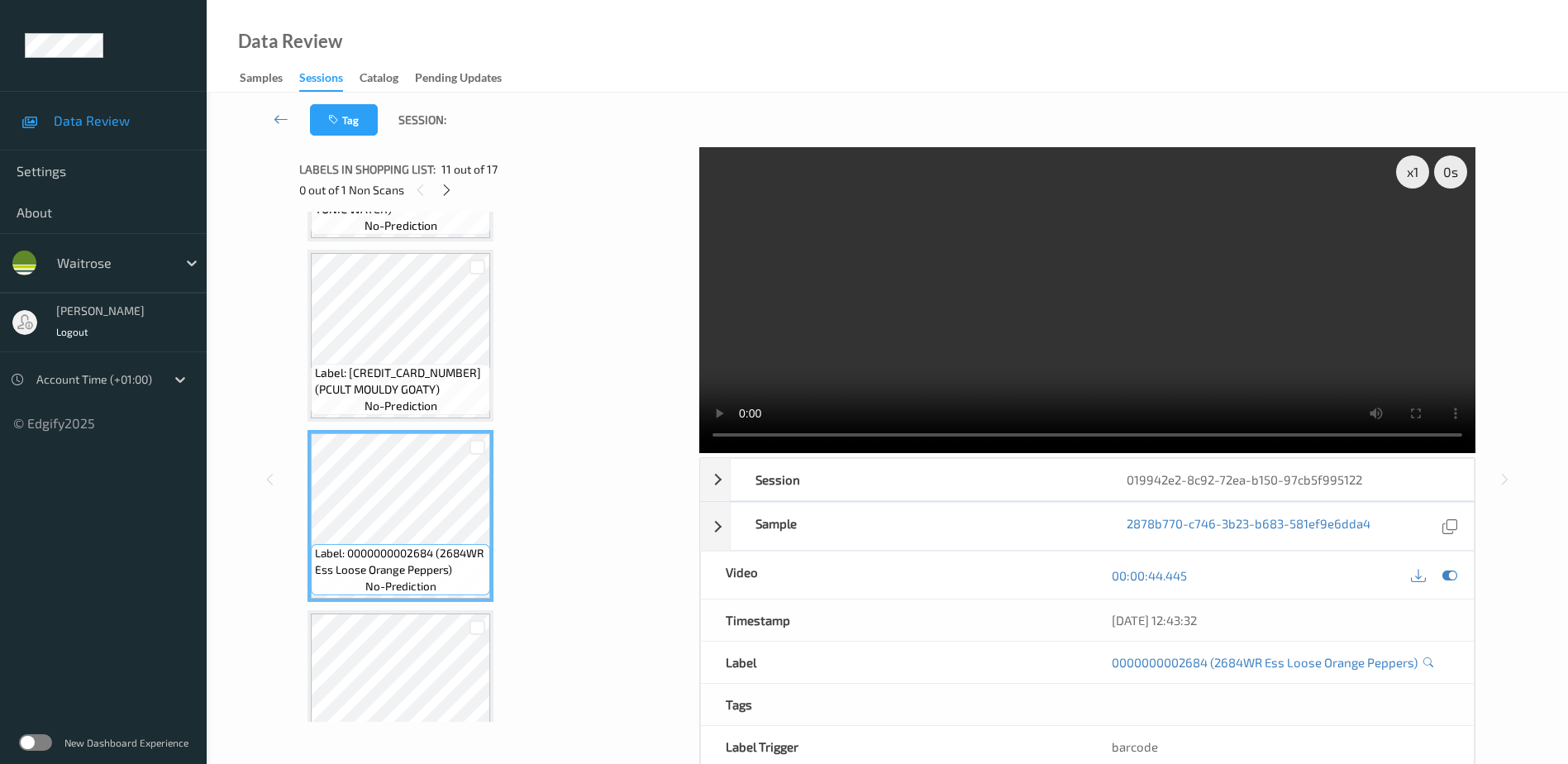
scroll to position [1509, 0]
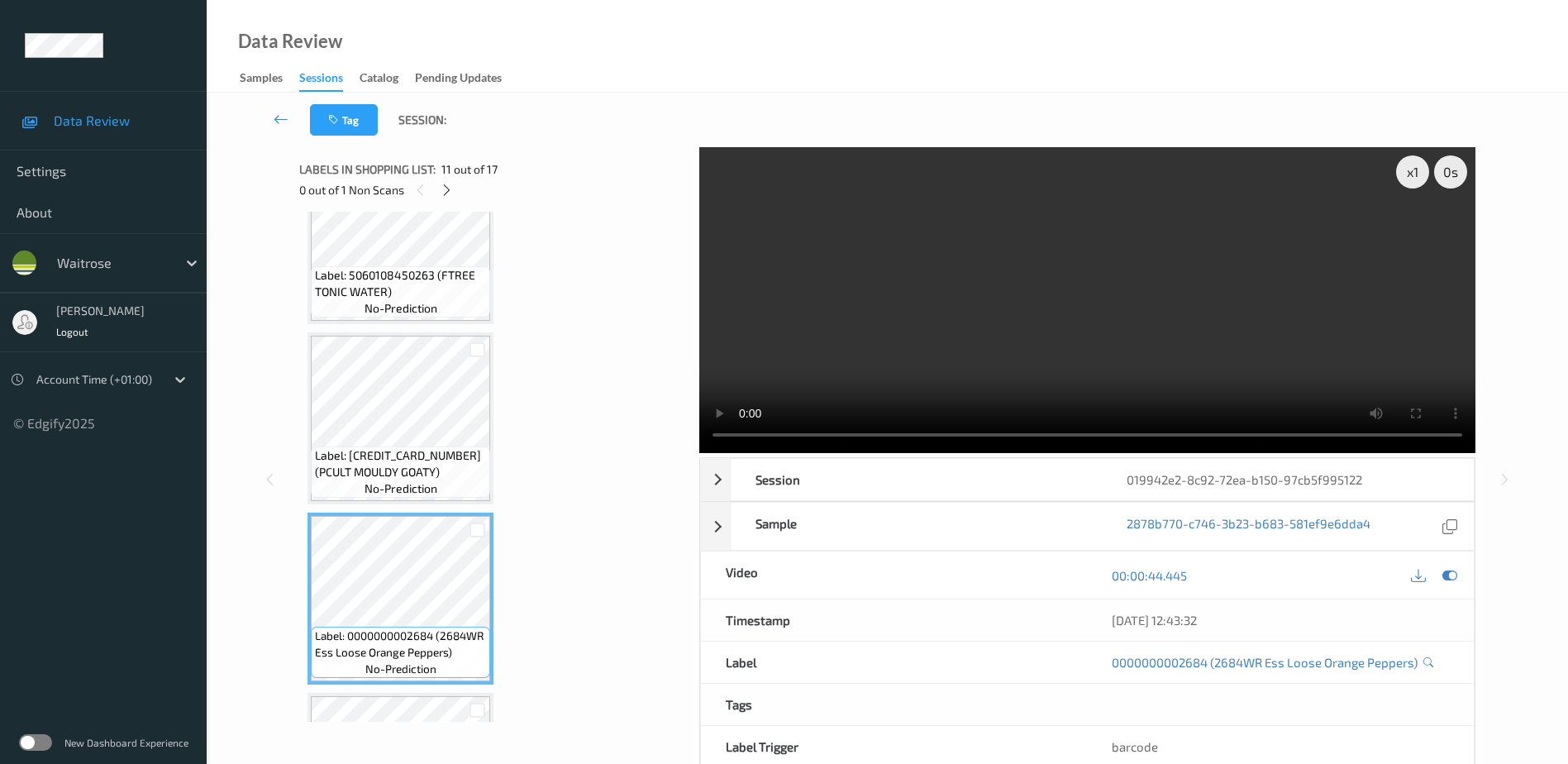
click at [958, 280] on video at bounding box center [1087, 299] width 776 height 306
click at [445, 184] on icon at bounding box center [447, 191] width 14 height 15
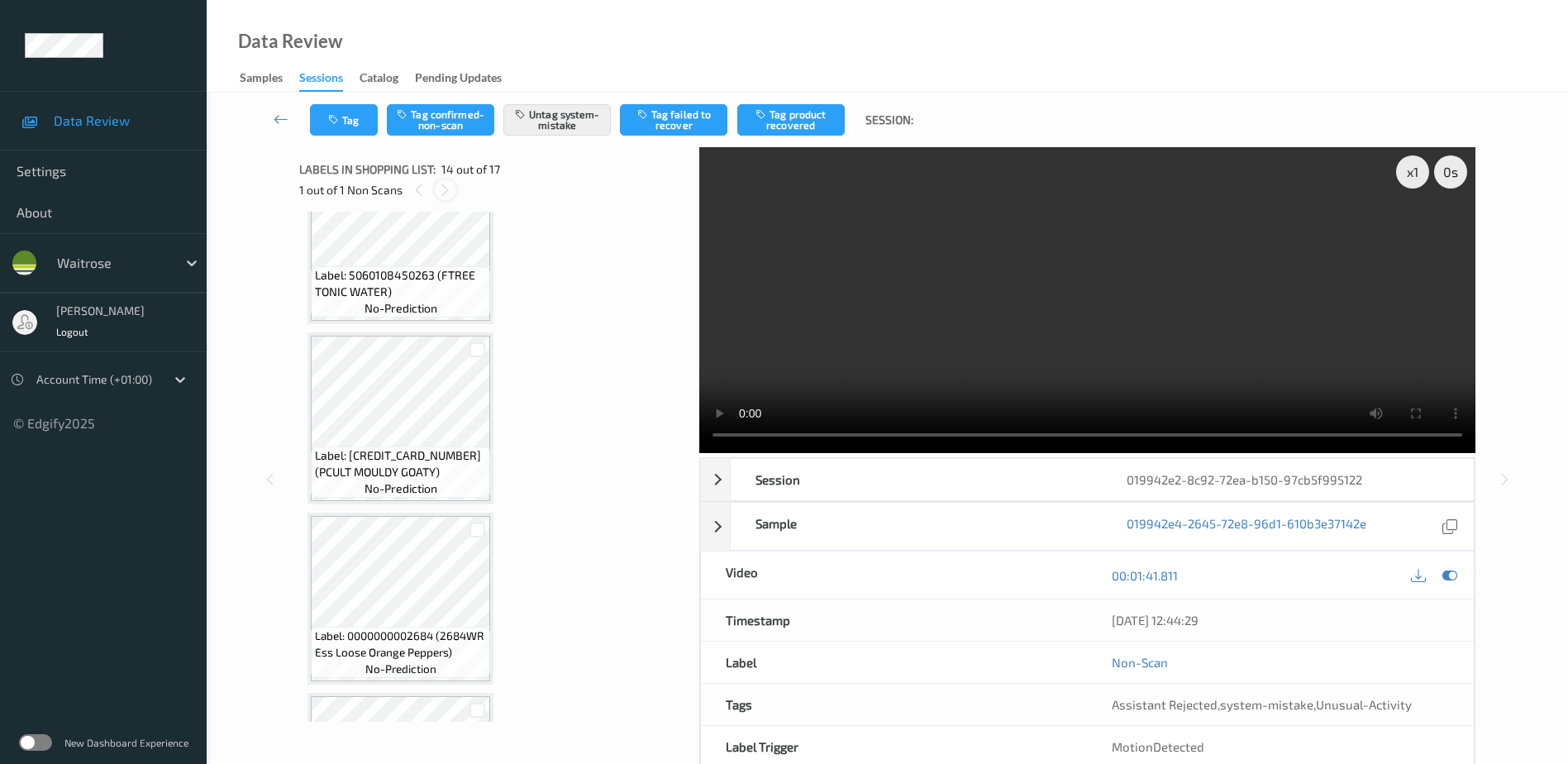
scroll to position [2170, 0]
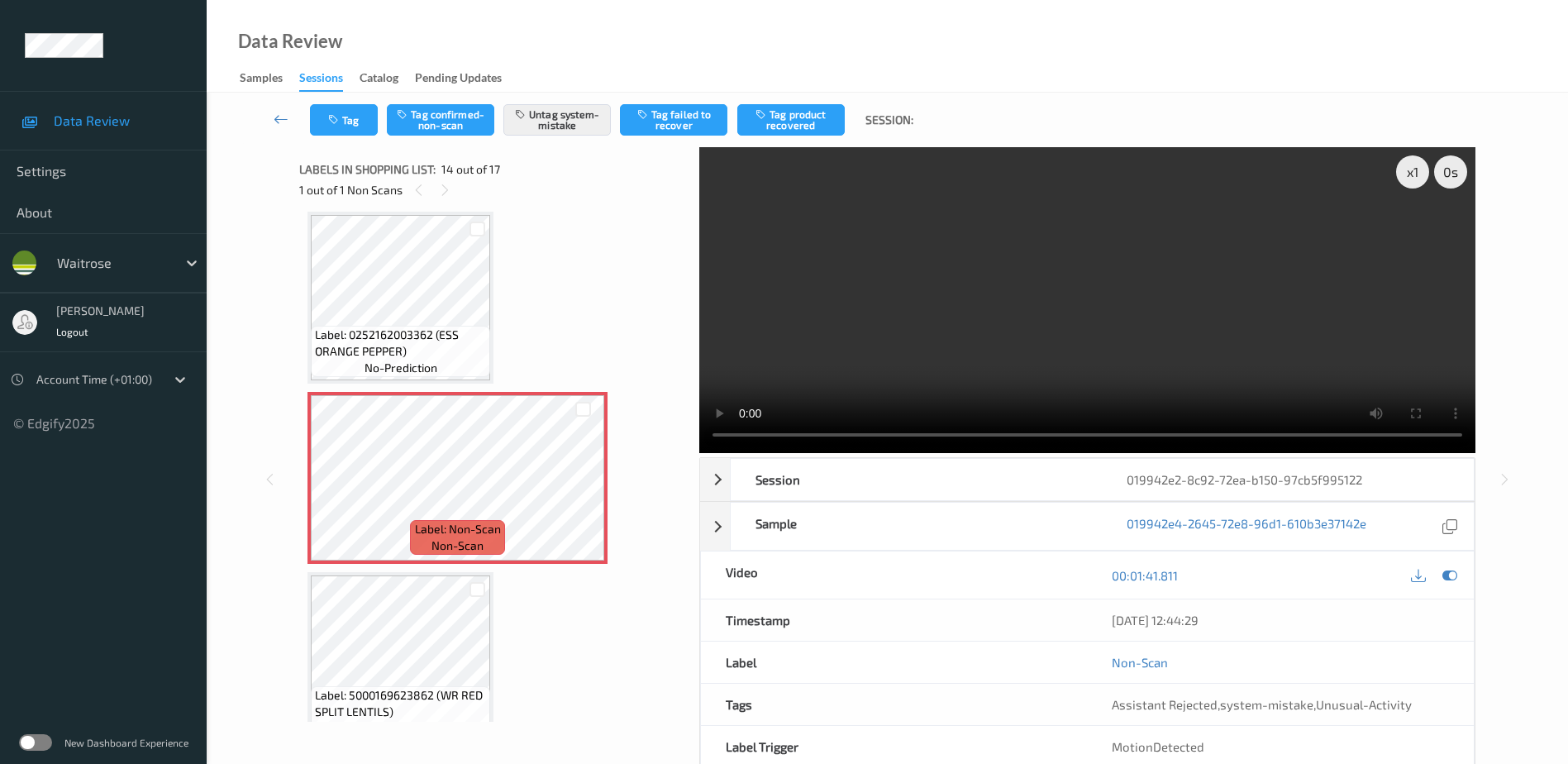
click at [1021, 299] on video at bounding box center [1087, 299] width 776 height 306
click at [1408, 175] on div "x 1" at bounding box center [1412, 171] width 33 height 33
click at [1408, 175] on div "x 2" at bounding box center [1412, 171] width 33 height 33
click at [1408, 175] on div "x 4" at bounding box center [1412, 171] width 33 height 33
click at [1408, 175] on div "x 1" at bounding box center [1412, 171] width 33 height 33
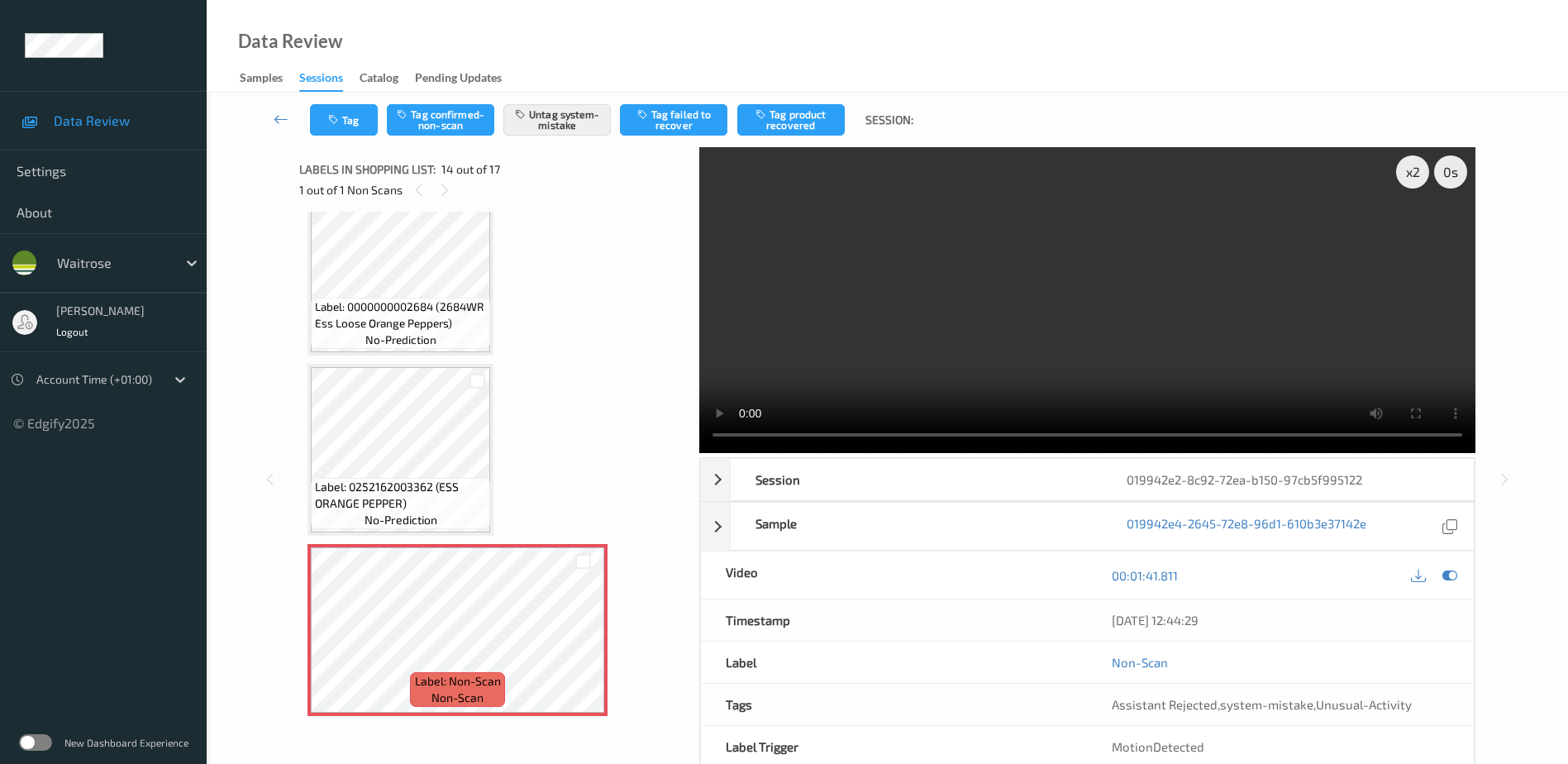
scroll to position [2088, 0]
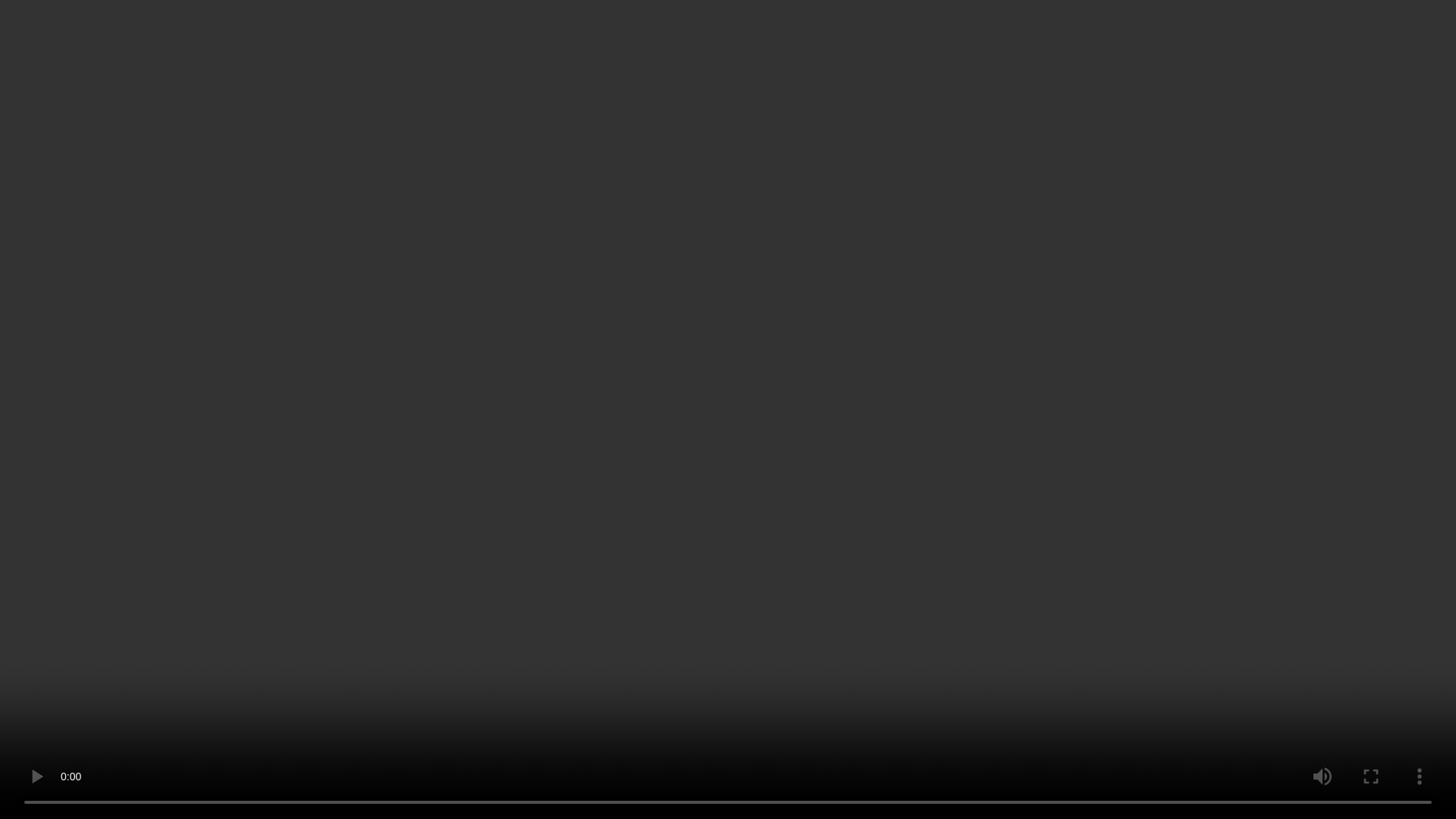
click at [815, 411] on video at bounding box center [728, 409] width 1456 height 819
click at [981, 506] on video at bounding box center [728, 409] width 1456 height 819
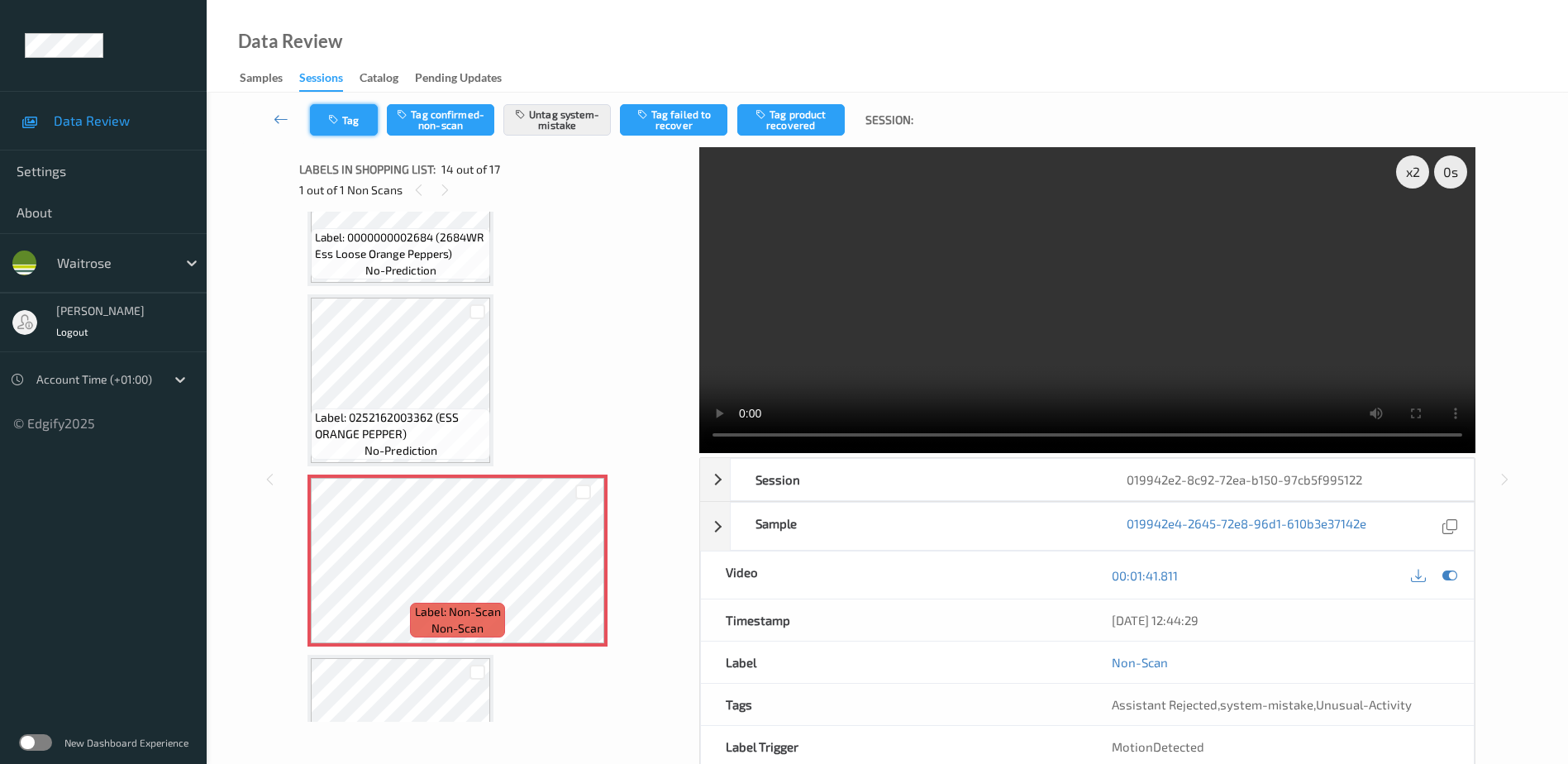
click at [333, 124] on icon "button" at bounding box center [334, 120] width 14 height 11
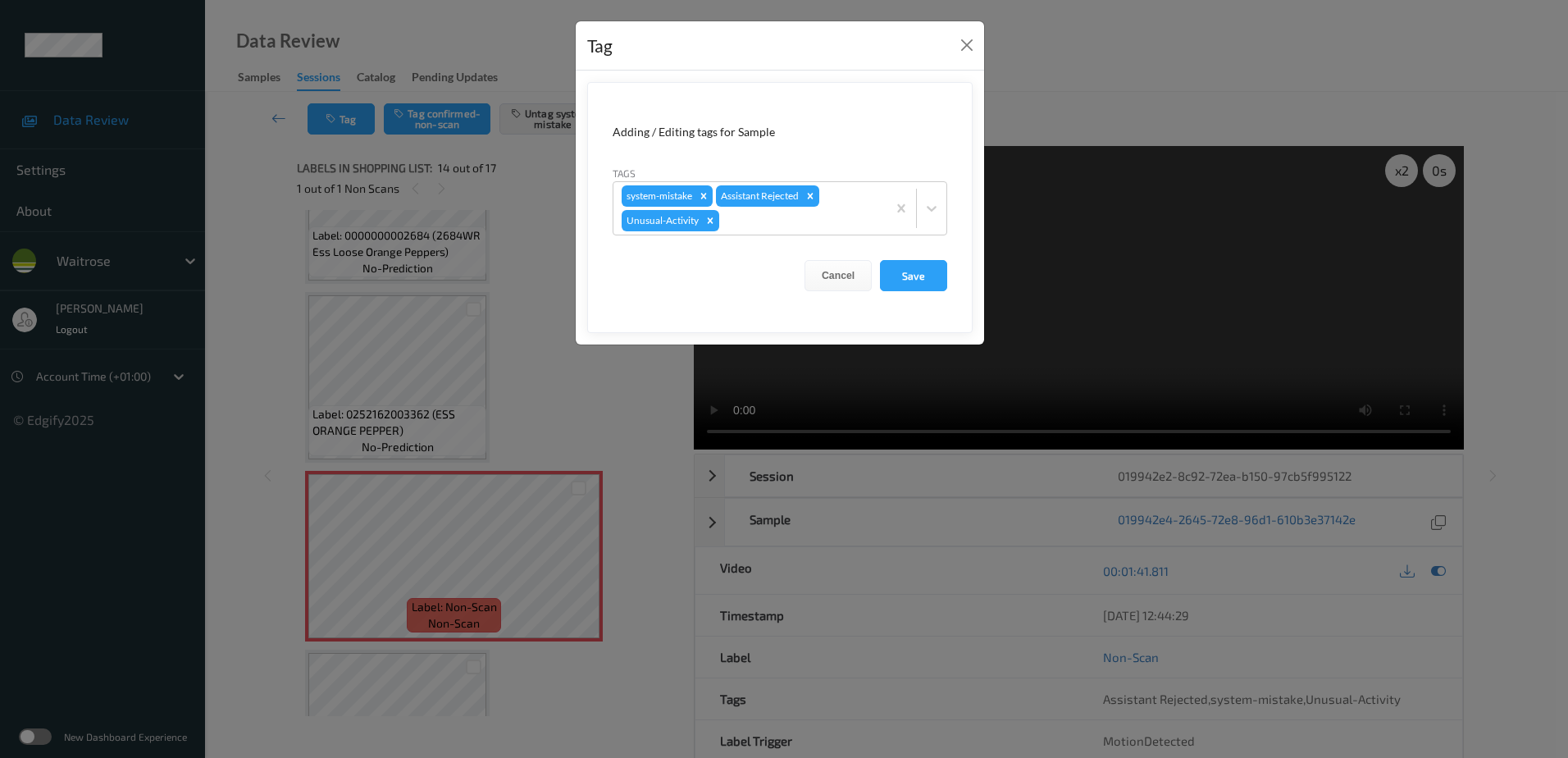
click at [567, 372] on div "Tag Adding / Editing tags for Sample Tags system-mistake Assistant Rejected Unu…" at bounding box center [784, 379] width 1568 height 758
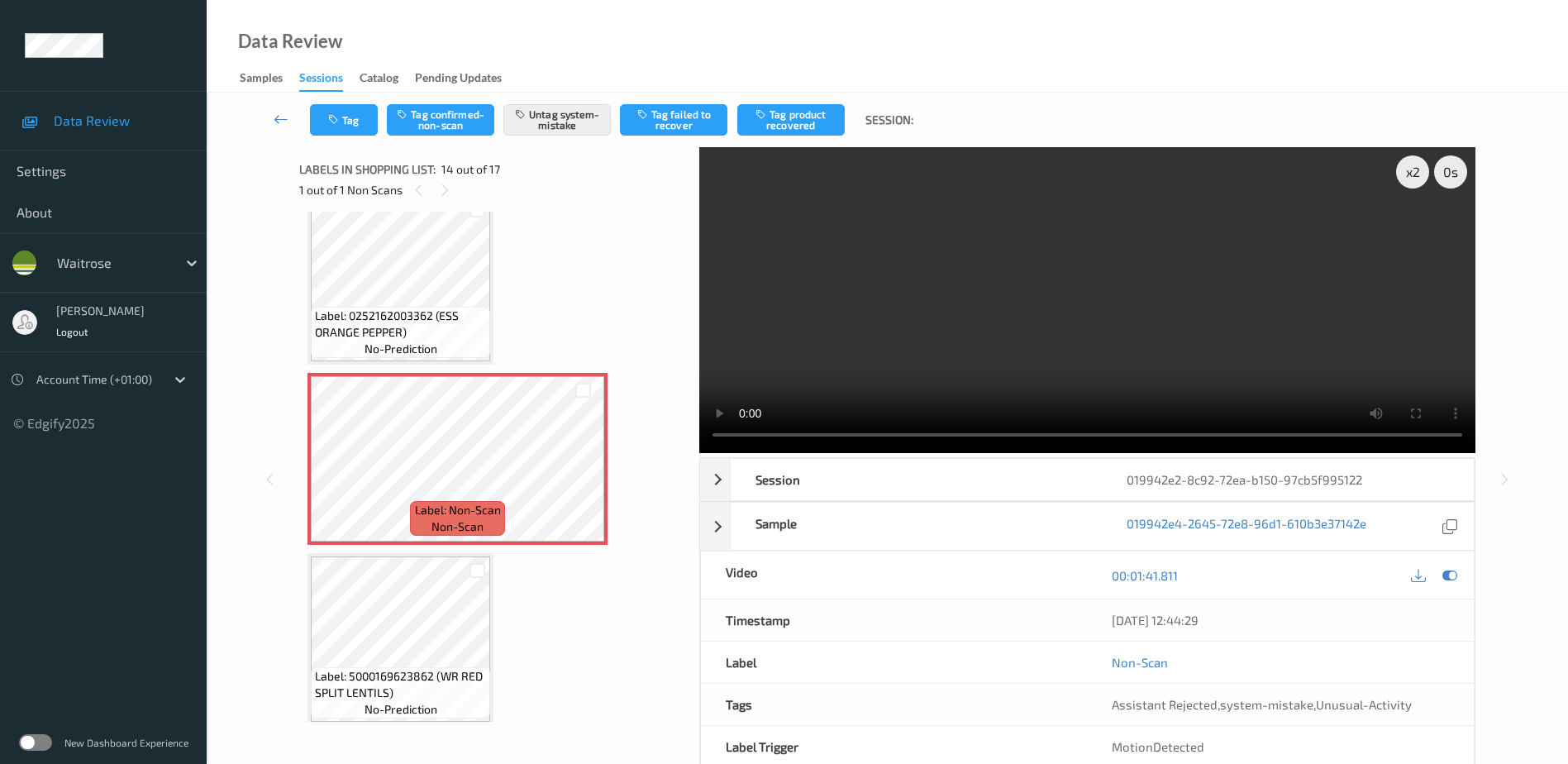
scroll to position [2148, 0]
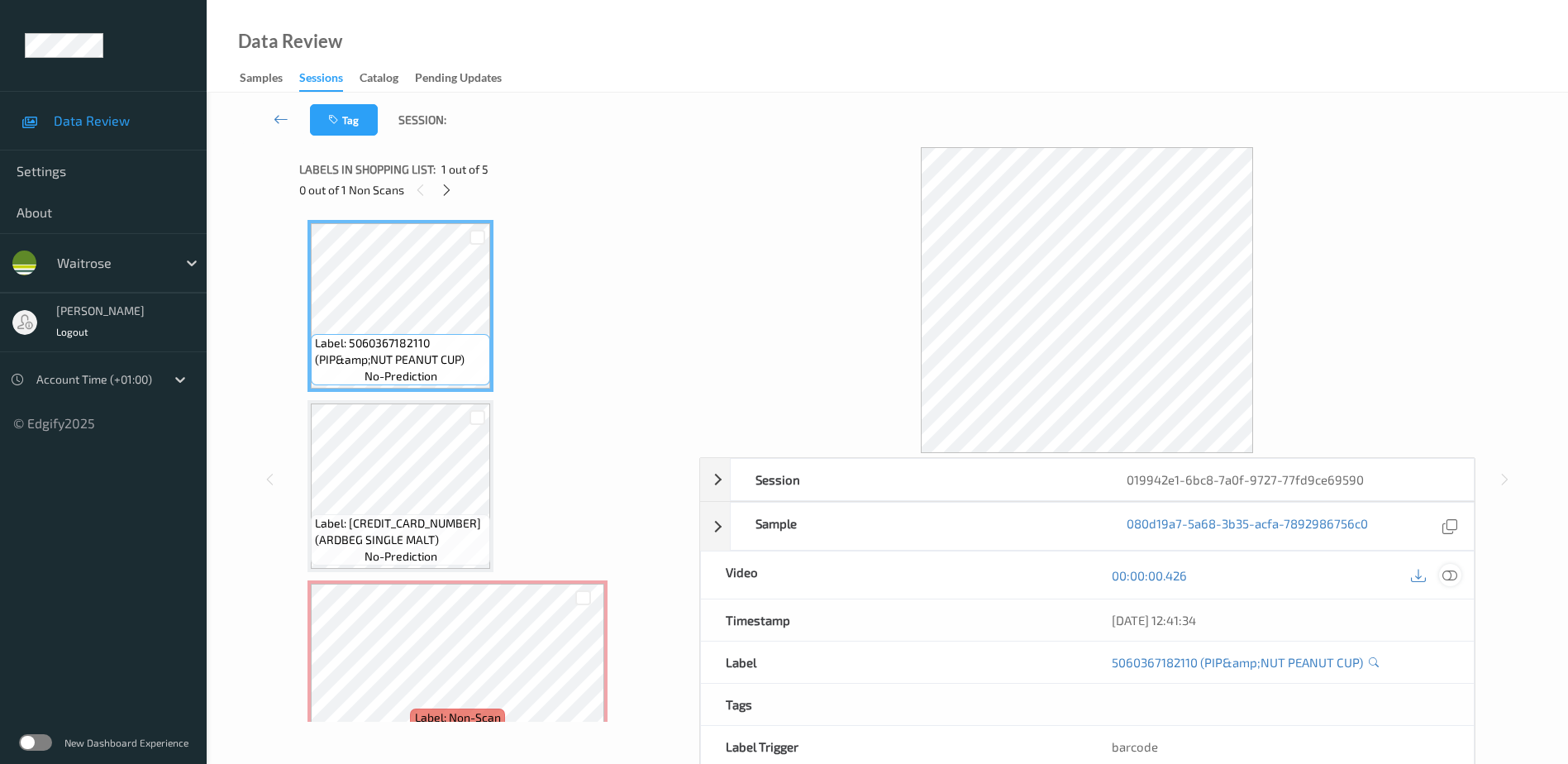
click at [1452, 572] on icon at bounding box center [1450, 574] width 15 height 15
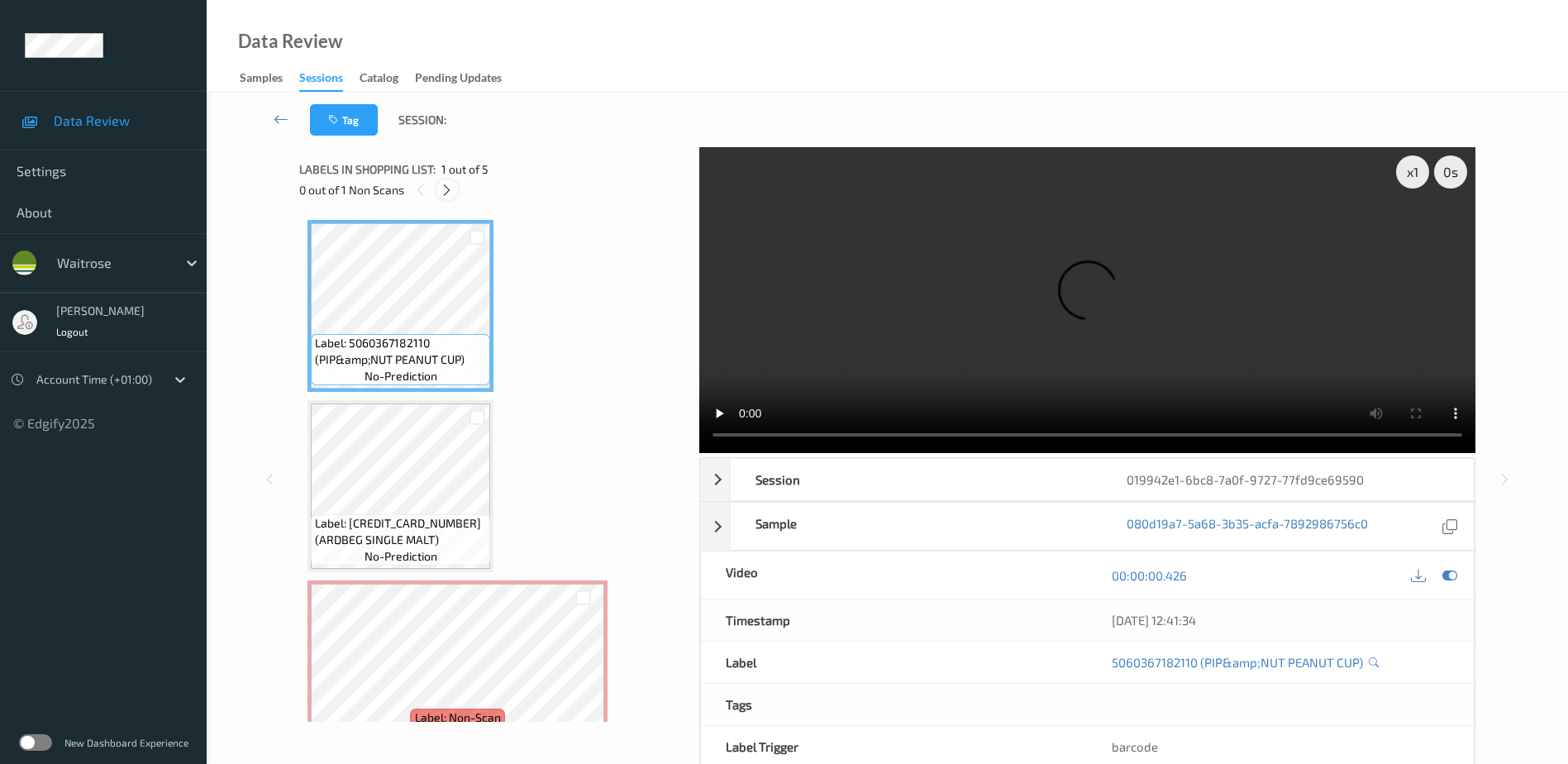
click at [447, 191] on icon at bounding box center [447, 191] width 14 height 15
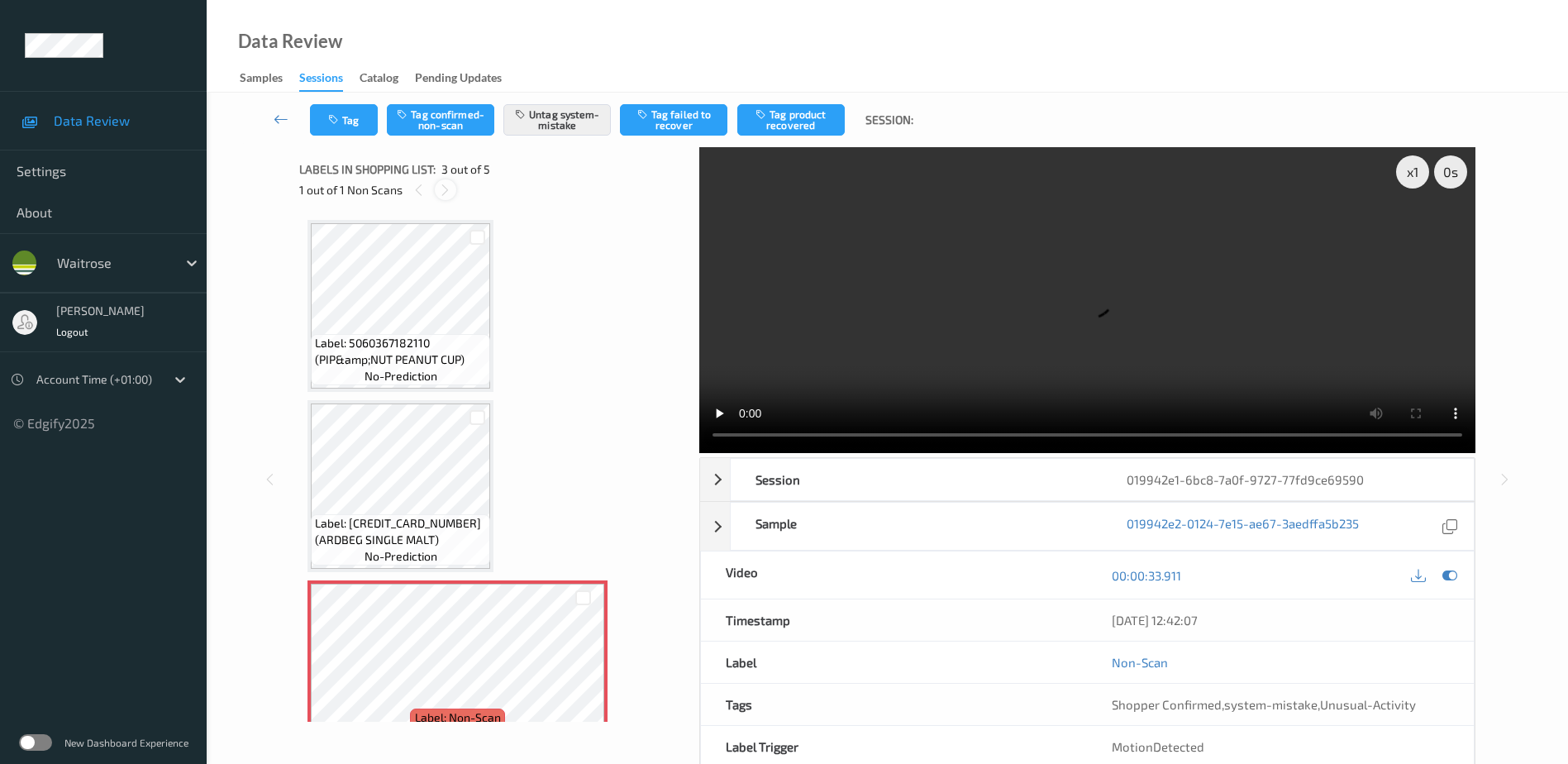
scroll to position [189, 0]
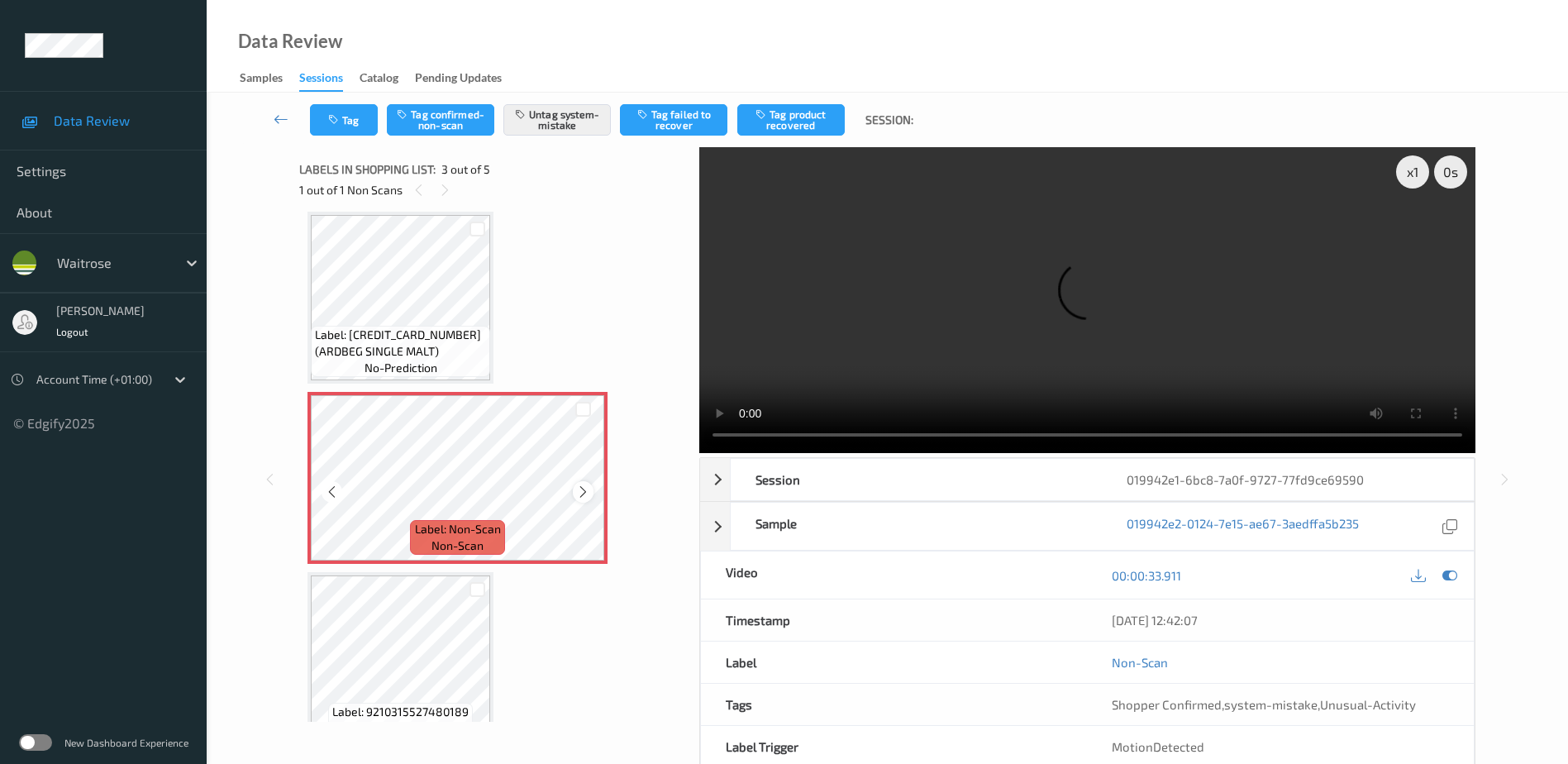
click at [589, 496] on icon at bounding box center [583, 492] width 14 height 15
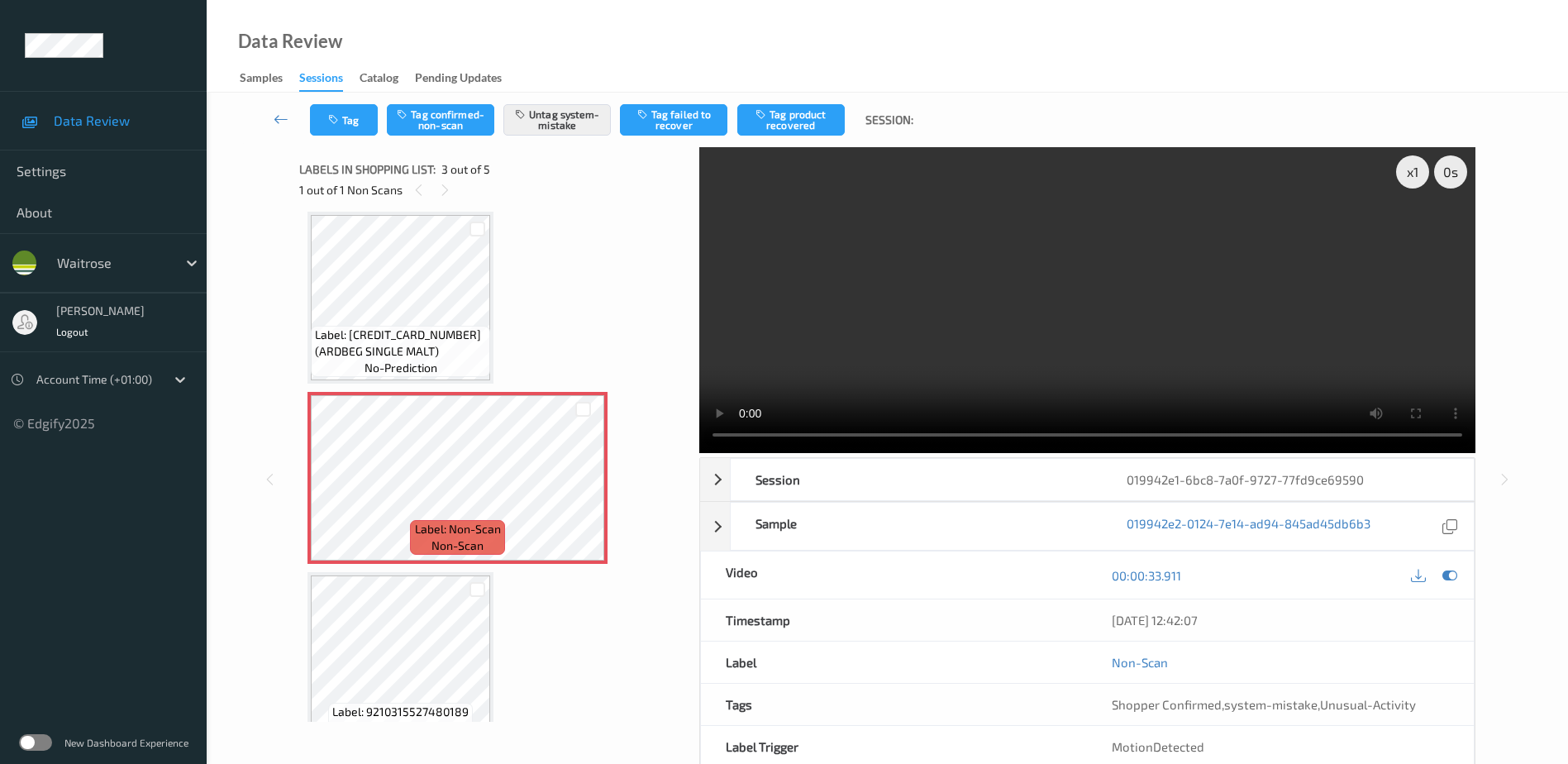
click at [1055, 322] on video at bounding box center [1087, 299] width 776 height 306
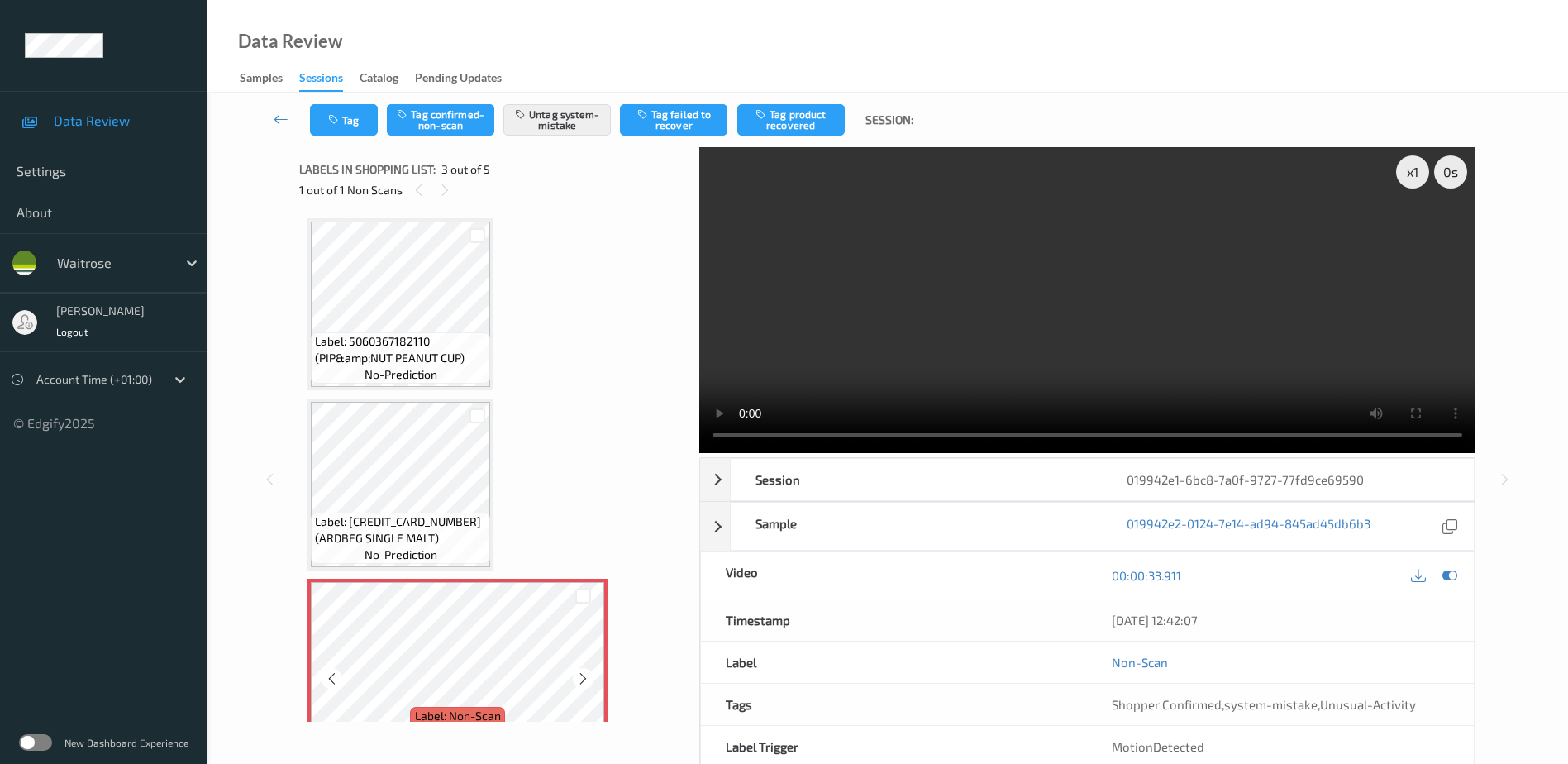
scroll to position [0, 0]
click at [1415, 173] on div "x 1" at bounding box center [1412, 171] width 33 height 33
click at [1415, 173] on div "x 2" at bounding box center [1412, 171] width 33 height 33
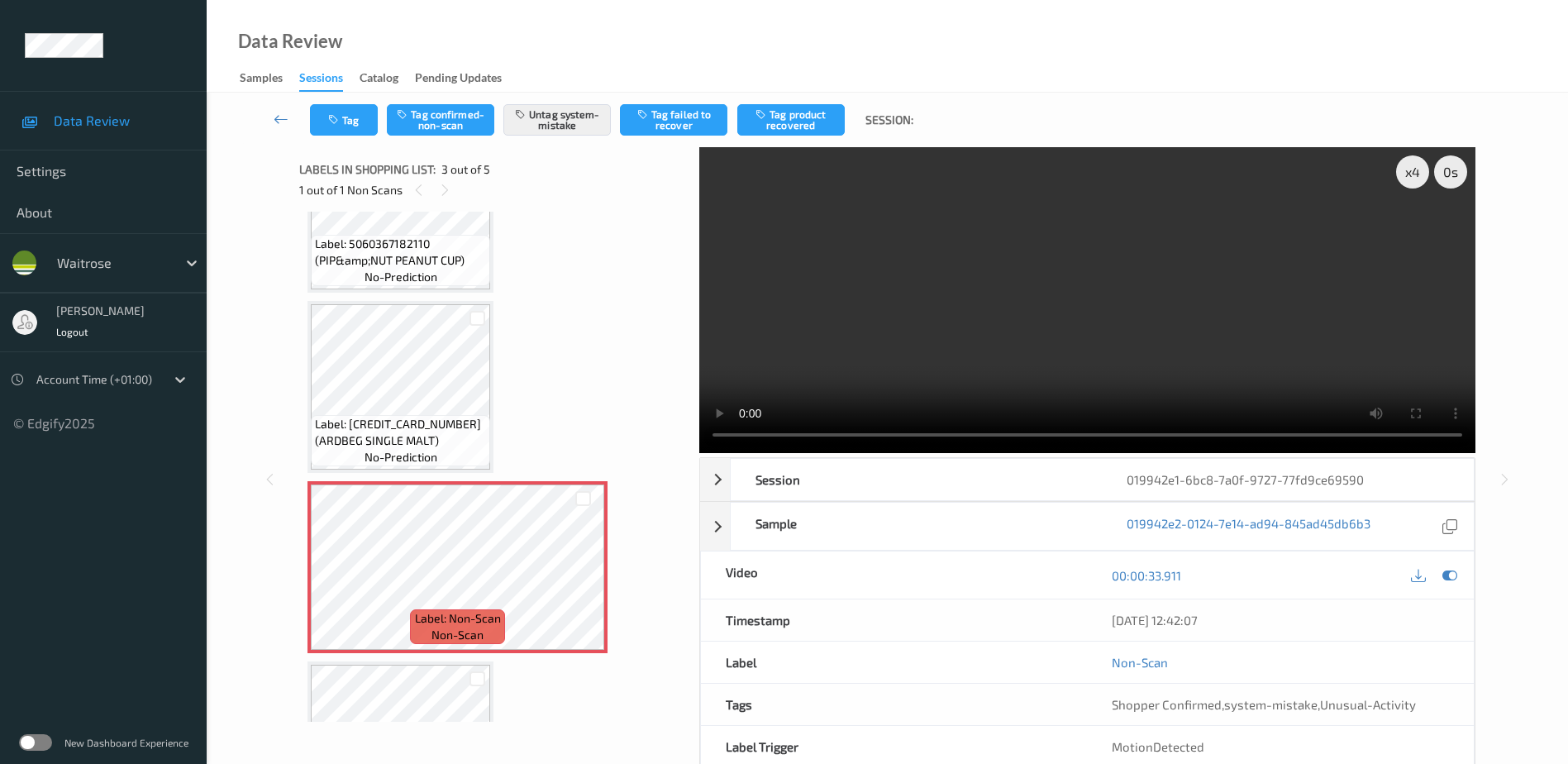
scroll to position [69, 0]
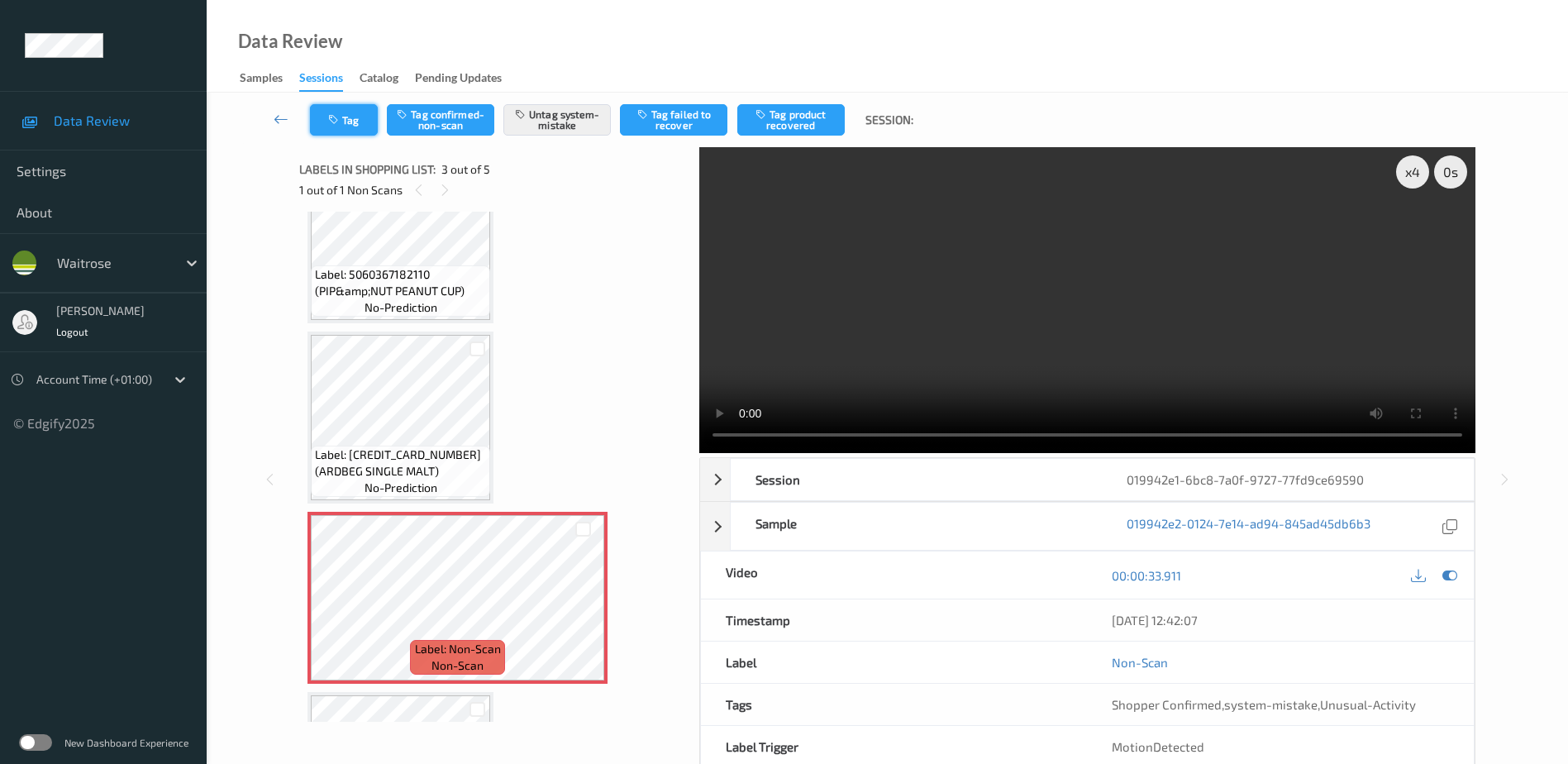
click at [332, 122] on icon "button" at bounding box center [334, 120] width 14 height 11
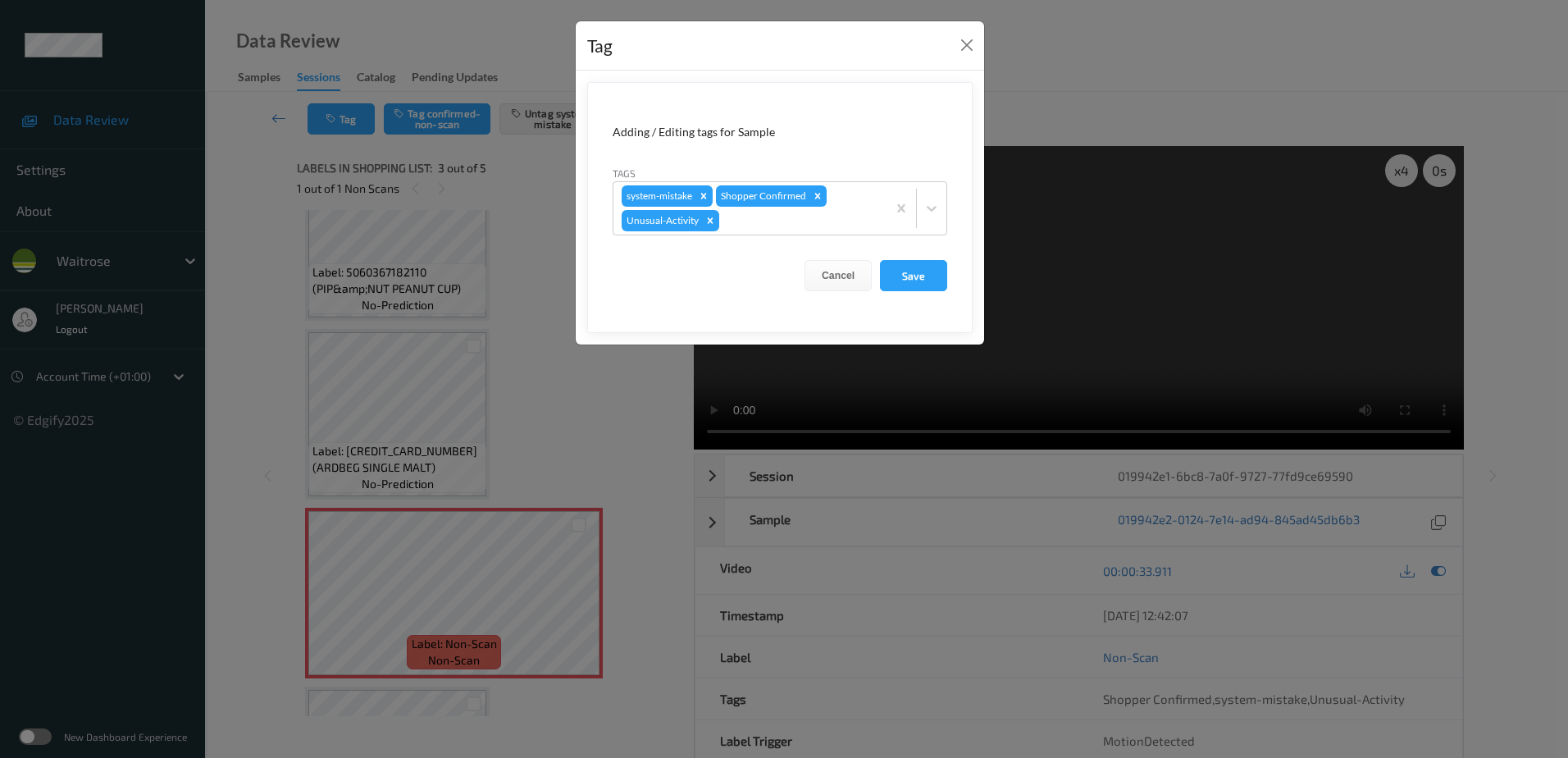
click at [522, 350] on div "Tag Adding / Editing tags for Sample Tags system-mistake Shopper Confirmed Unus…" at bounding box center [784, 379] width 1568 height 758
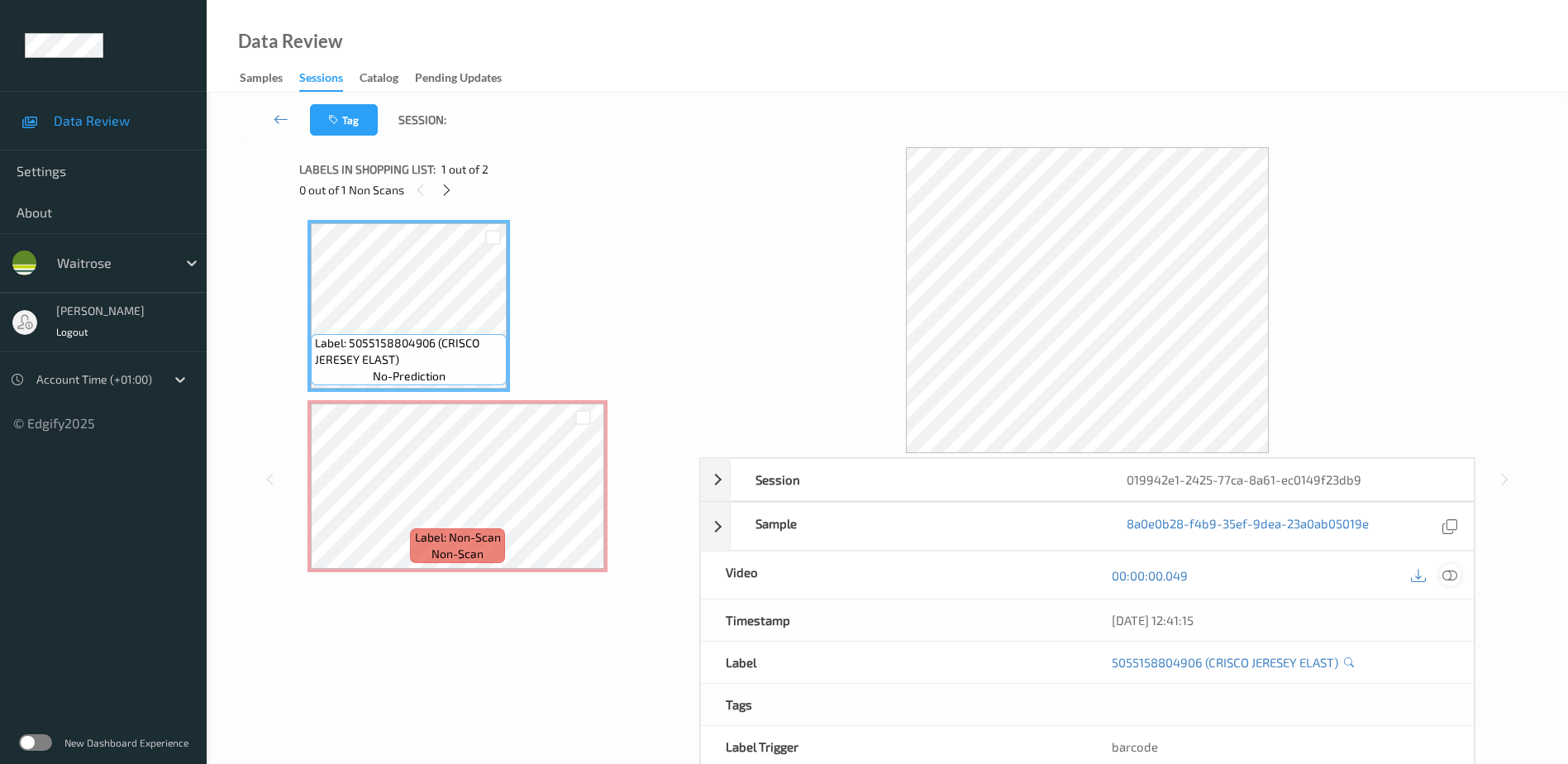
click at [1453, 577] on icon at bounding box center [1450, 574] width 15 height 15
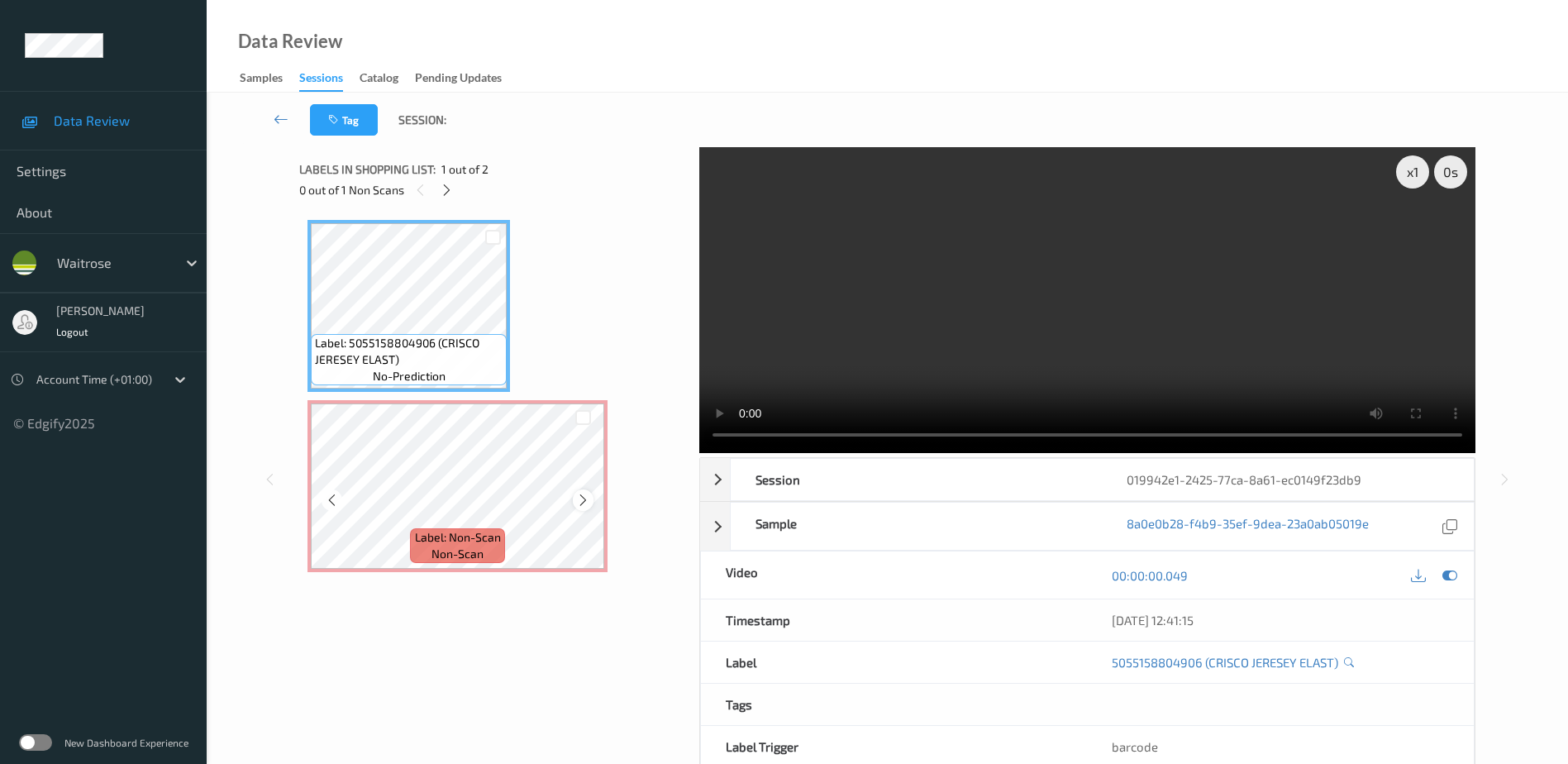
click at [584, 503] on icon at bounding box center [583, 500] width 14 height 15
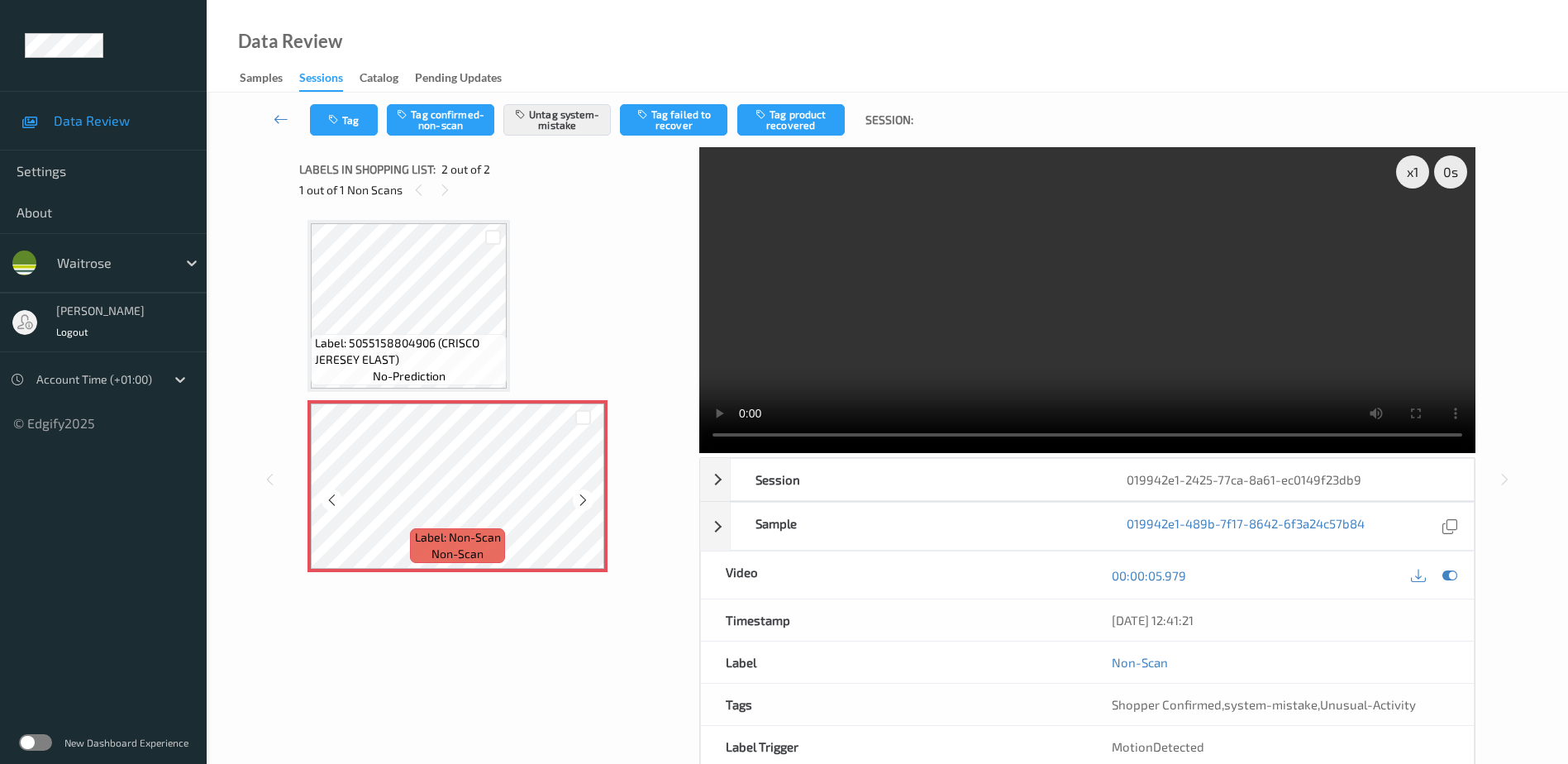
click at [584, 503] on icon at bounding box center [583, 500] width 14 height 15
click at [1132, 308] on video at bounding box center [1087, 299] width 776 height 306
click at [347, 119] on button "Tag" at bounding box center [343, 119] width 68 height 31
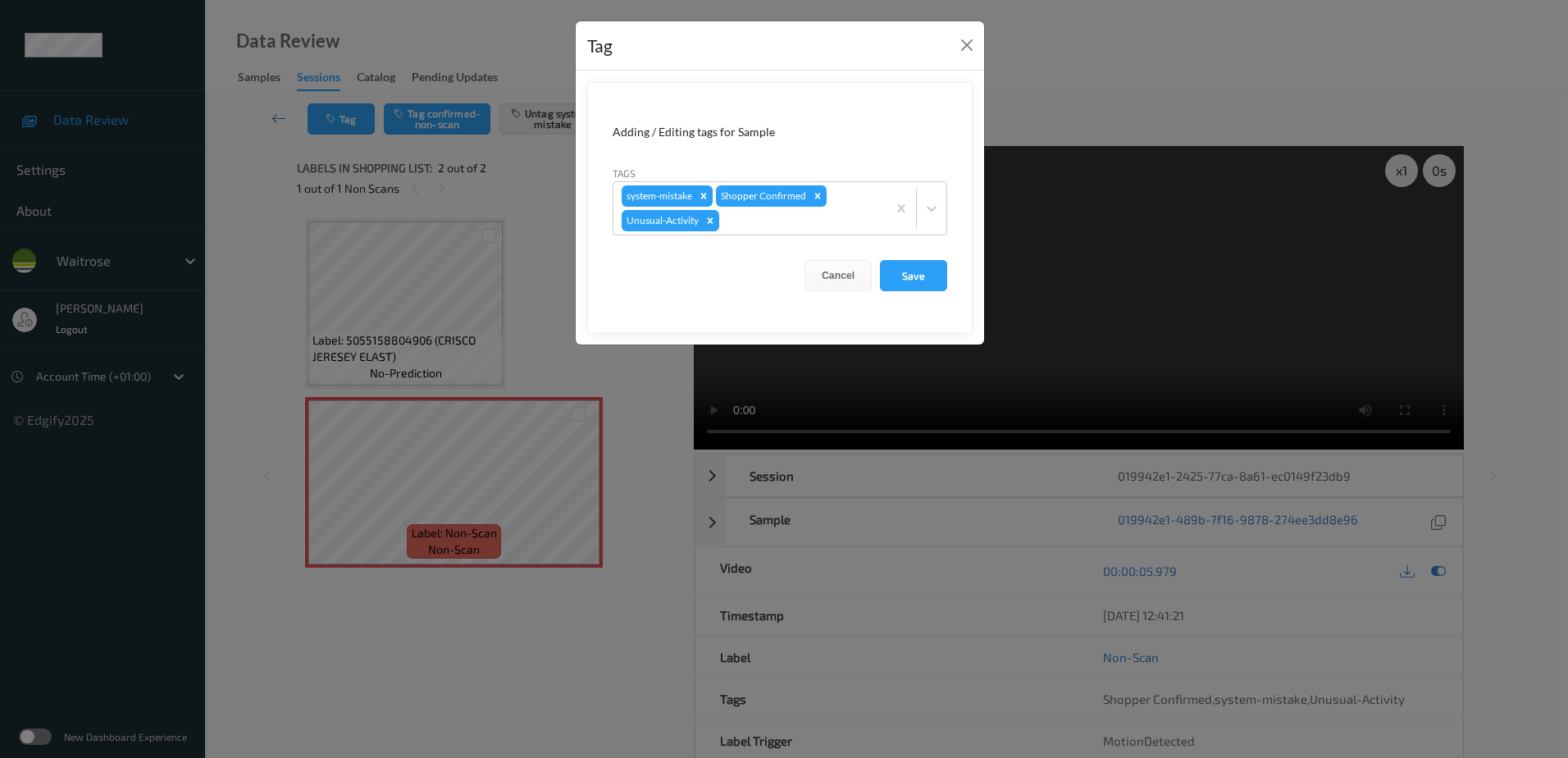
click at [625, 447] on div "Tag Adding / Editing tags for Sample Tags system-mistake Shopper Confirmed Unus…" at bounding box center [784, 379] width 1568 height 758
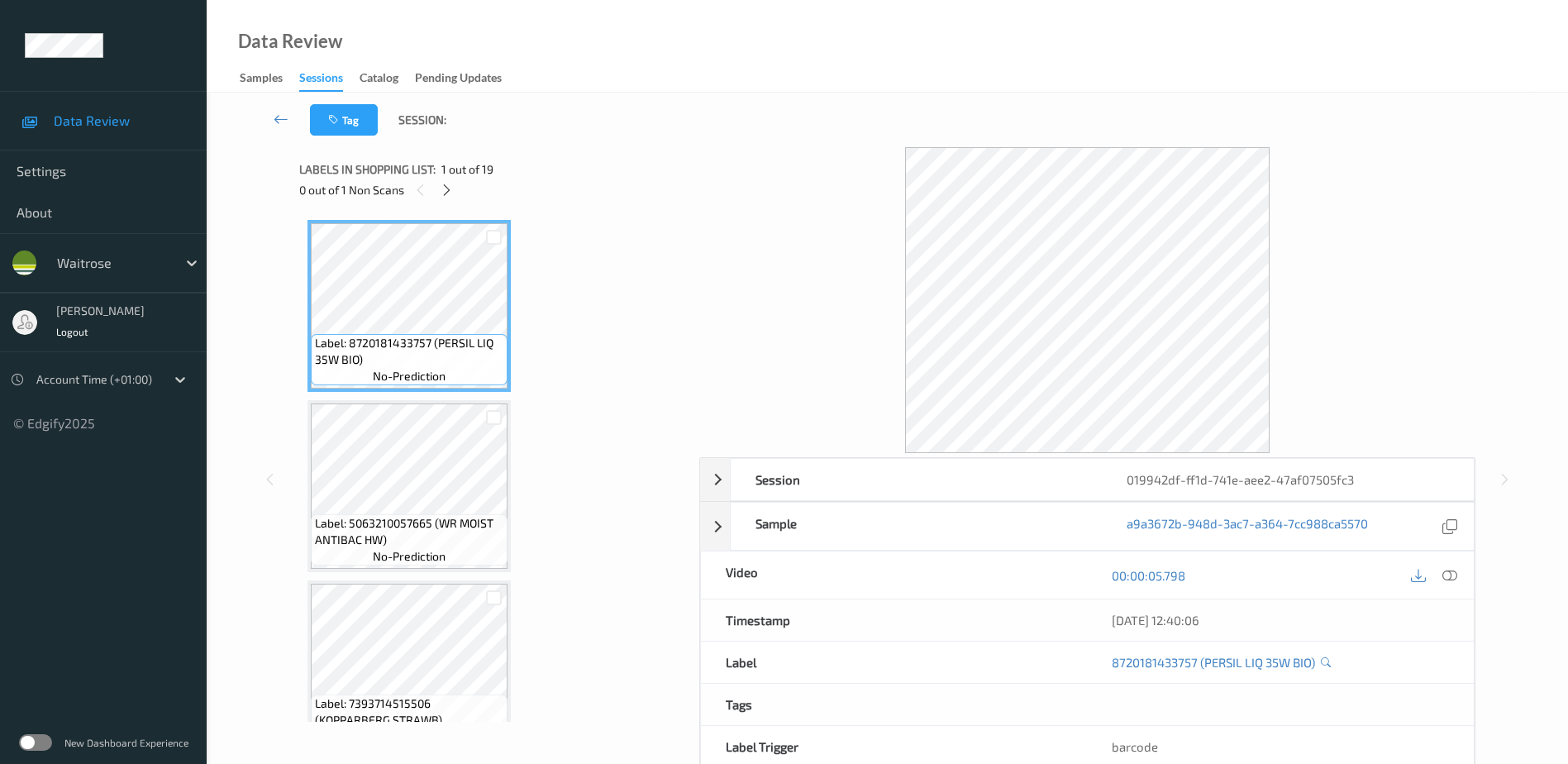
drag, startPoint x: 1450, startPoint y: 572, endPoint x: 1445, endPoint y: 558, distance: 14.9
click at [1450, 572] on icon at bounding box center [1450, 574] width 15 height 15
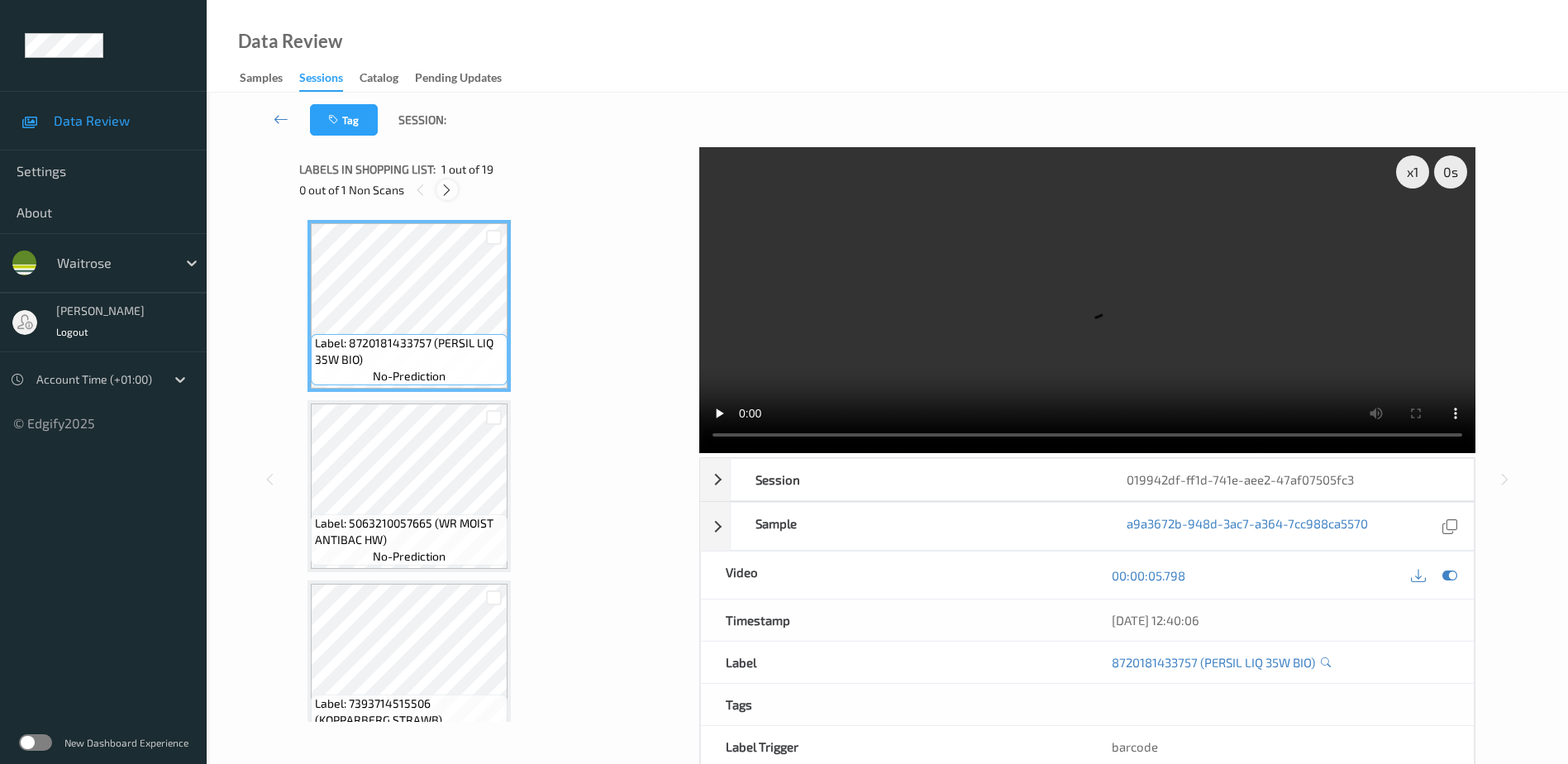
click at [450, 193] on icon at bounding box center [447, 191] width 14 height 15
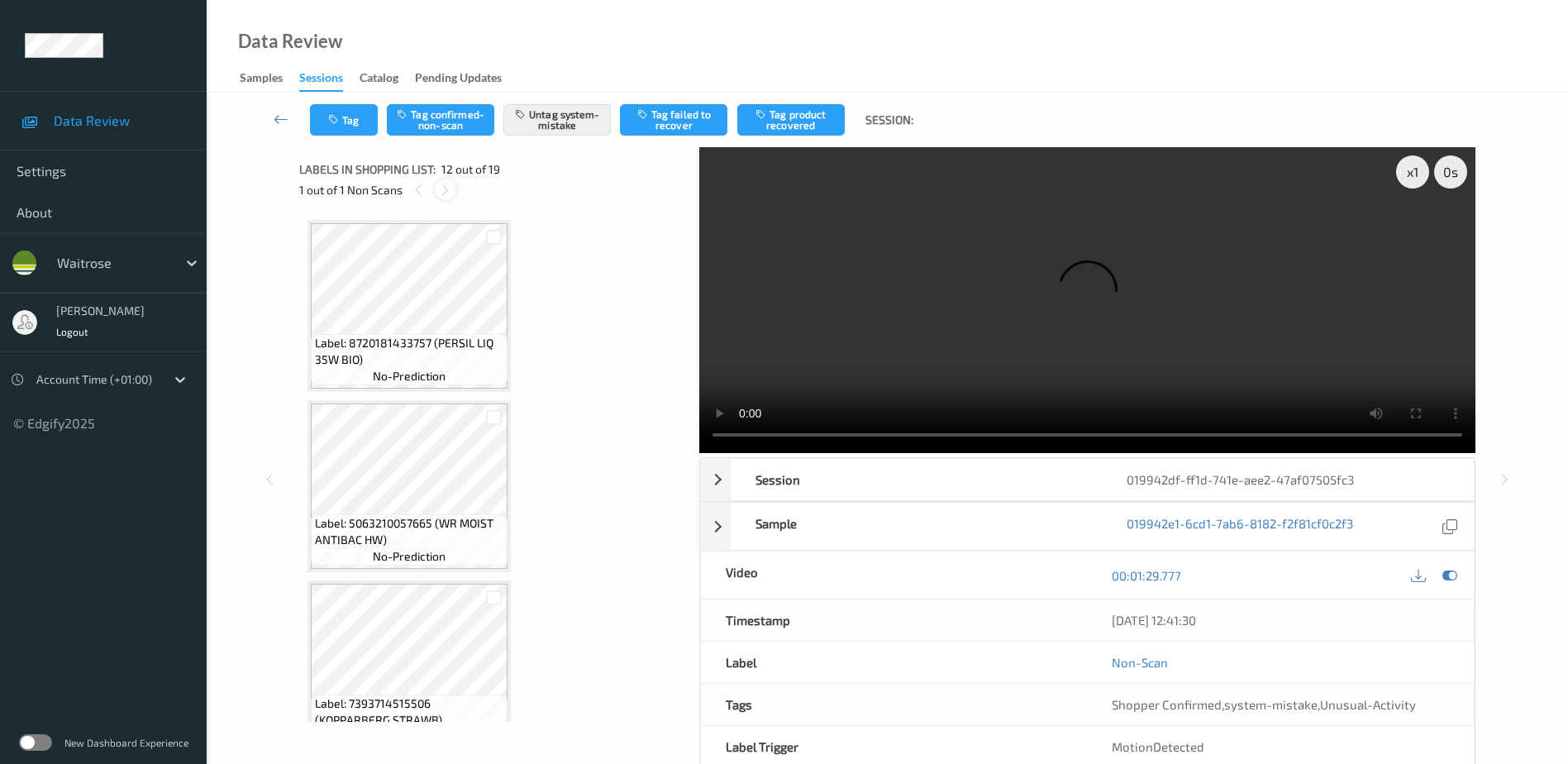
scroll to position [1810, 0]
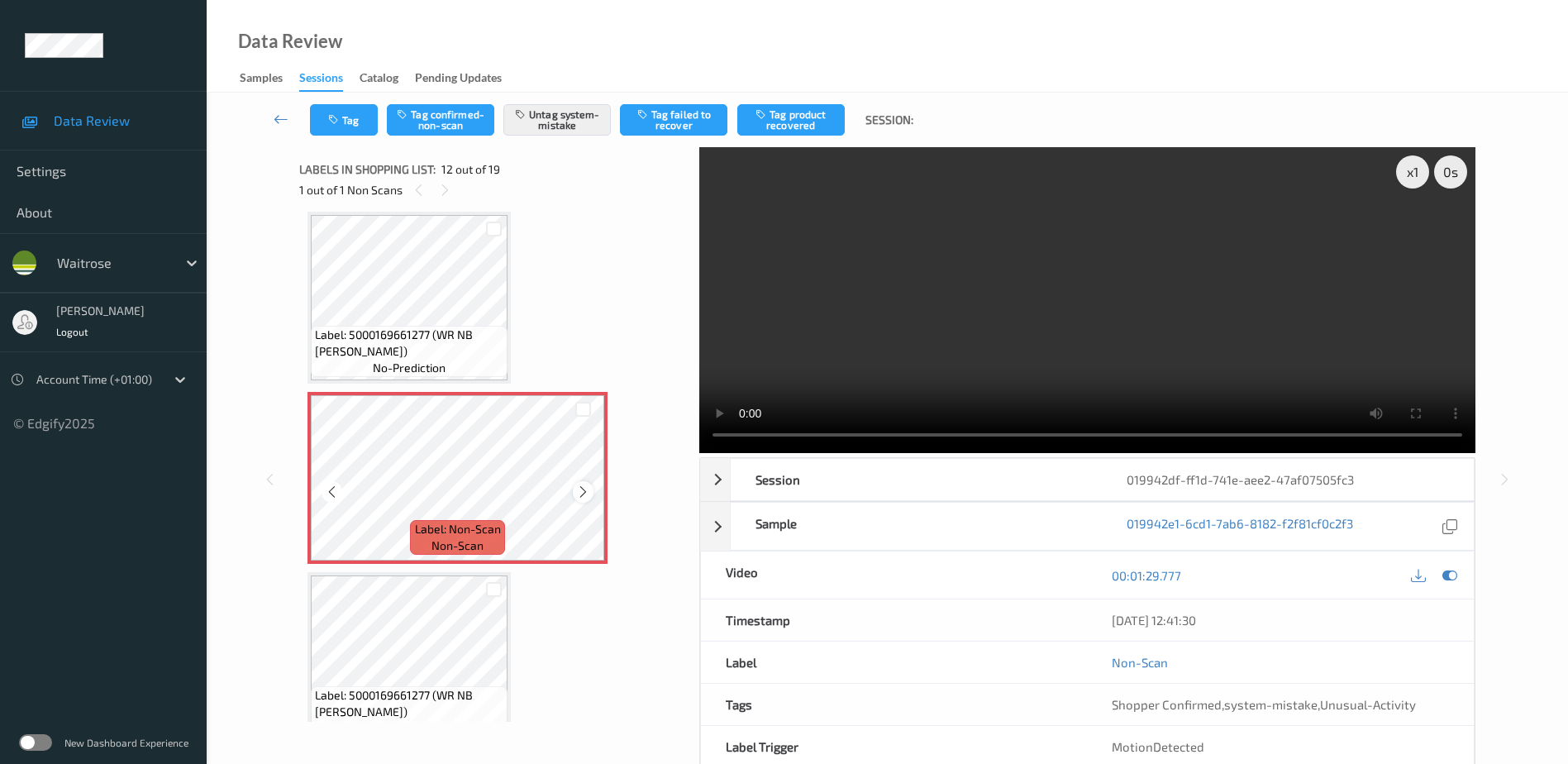
click at [580, 491] on icon at bounding box center [583, 492] width 14 height 15
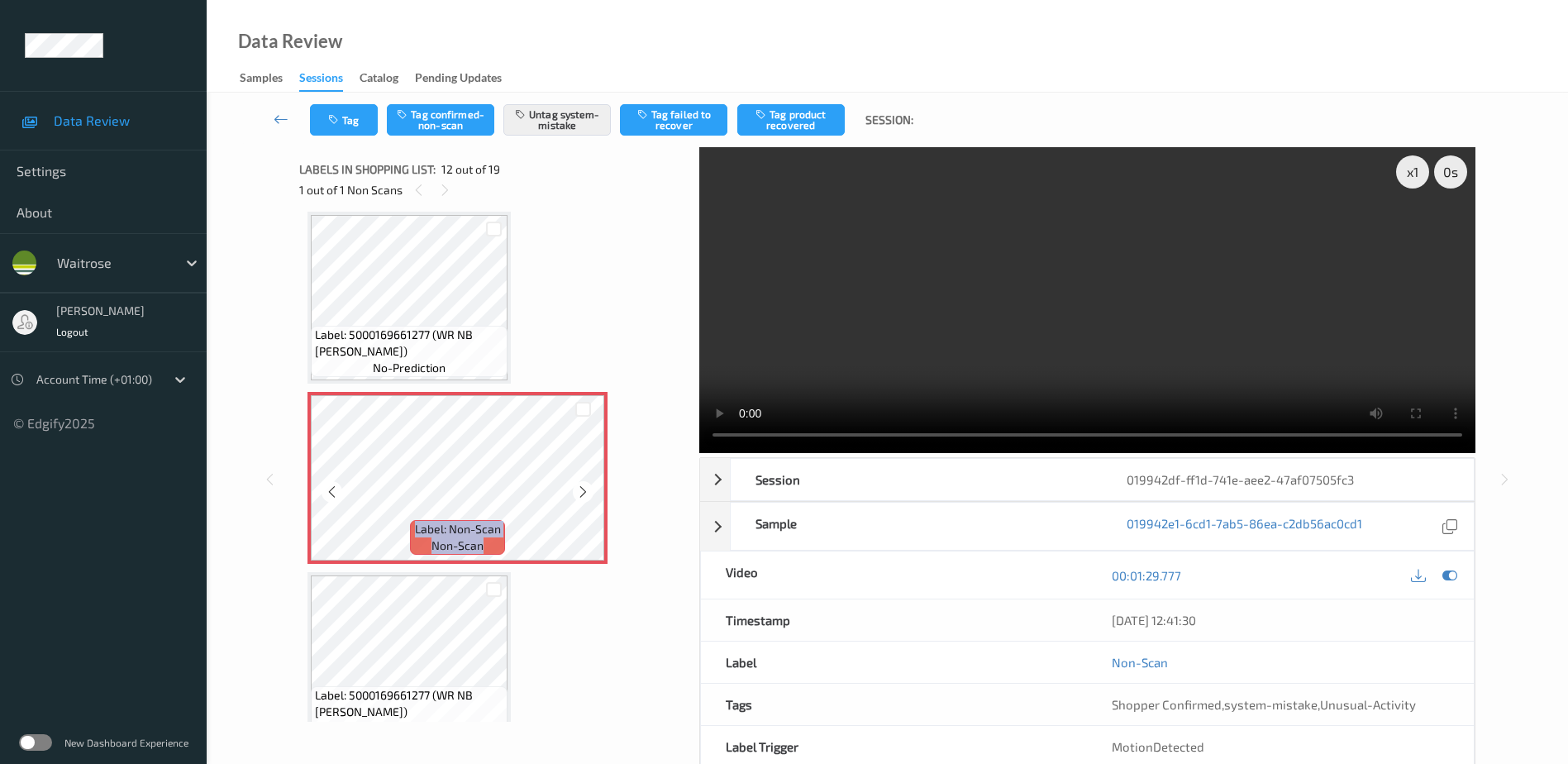
click at [580, 491] on icon at bounding box center [583, 492] width 14 height 15
click at [582, 494] on icon at bounding box center [583, 492] width 14 height 15
click at [1077, 358] on video at bounding box center [1087, 299] width 776 height 306
click at [349, 113] on button "Tag" at bounding box center [343, 119] width 68 height 31
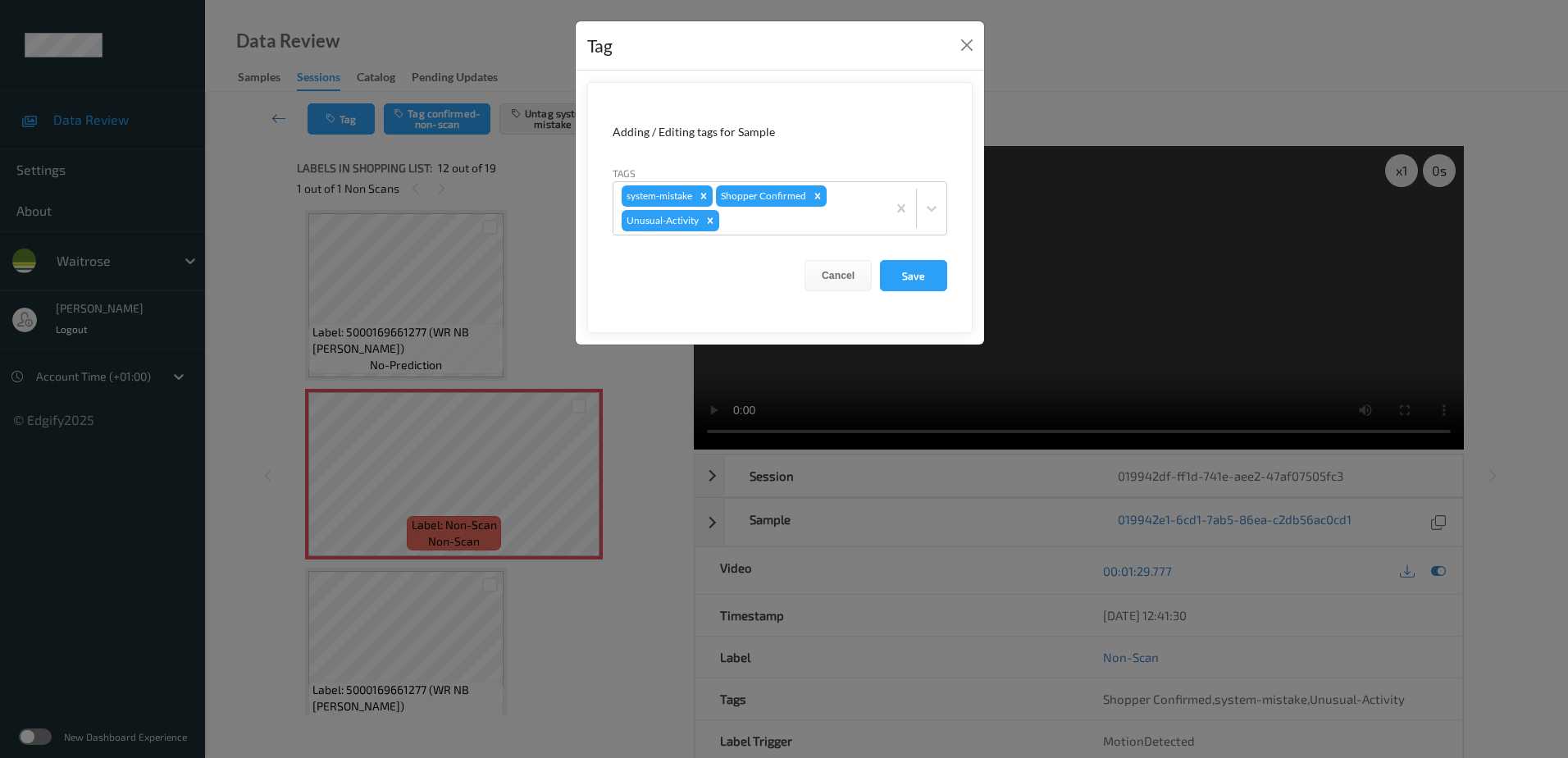
click at [624, 446] on div "Tag Adding / Editing tags for Sample Tags system-mistake Shopper Confirmed Unus…" at bounding box center [784, 379] width 1568 height 758
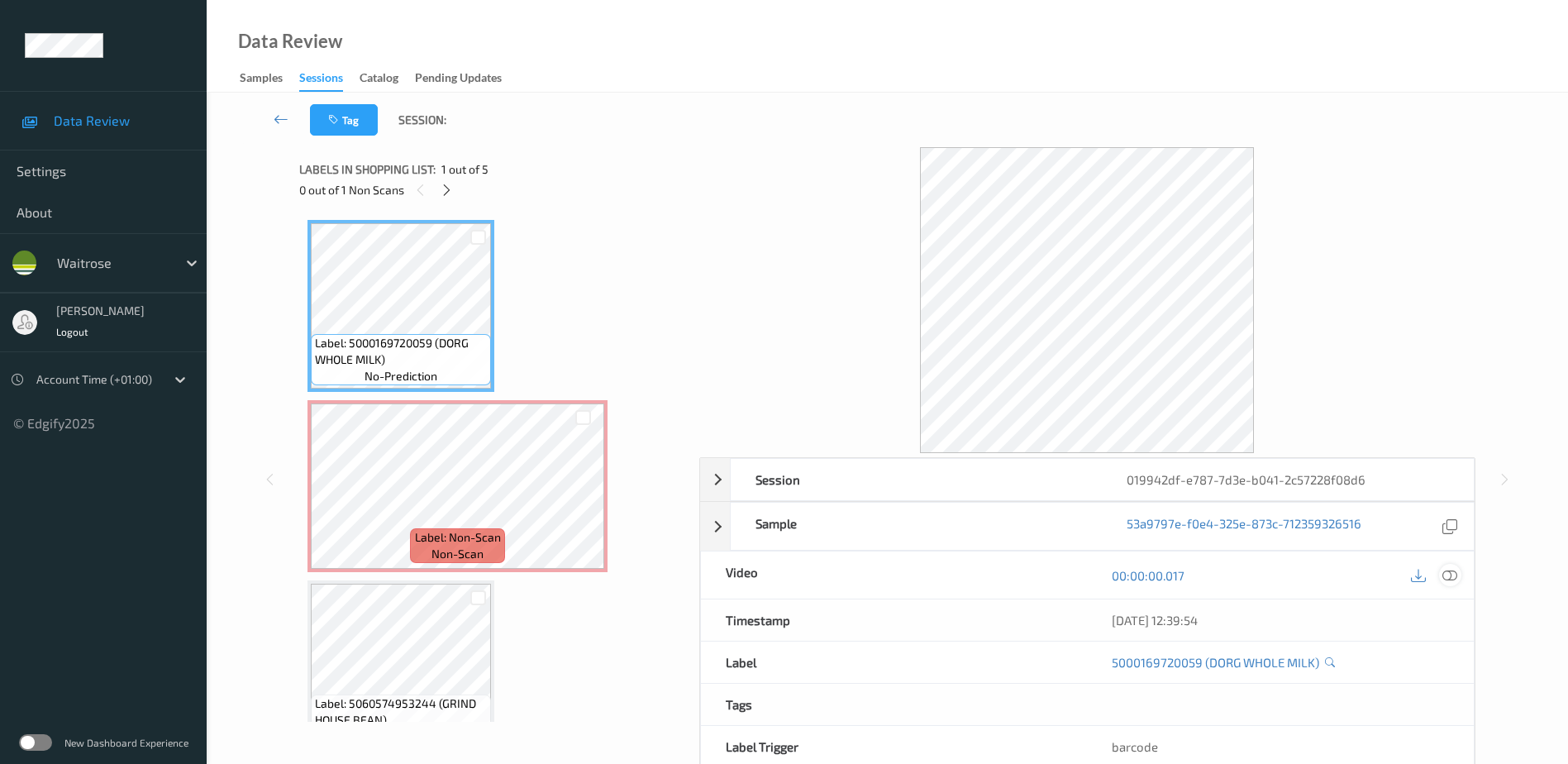
click at [1444, 573] on icon at bounding box center [1450, 574] width 15 height 15
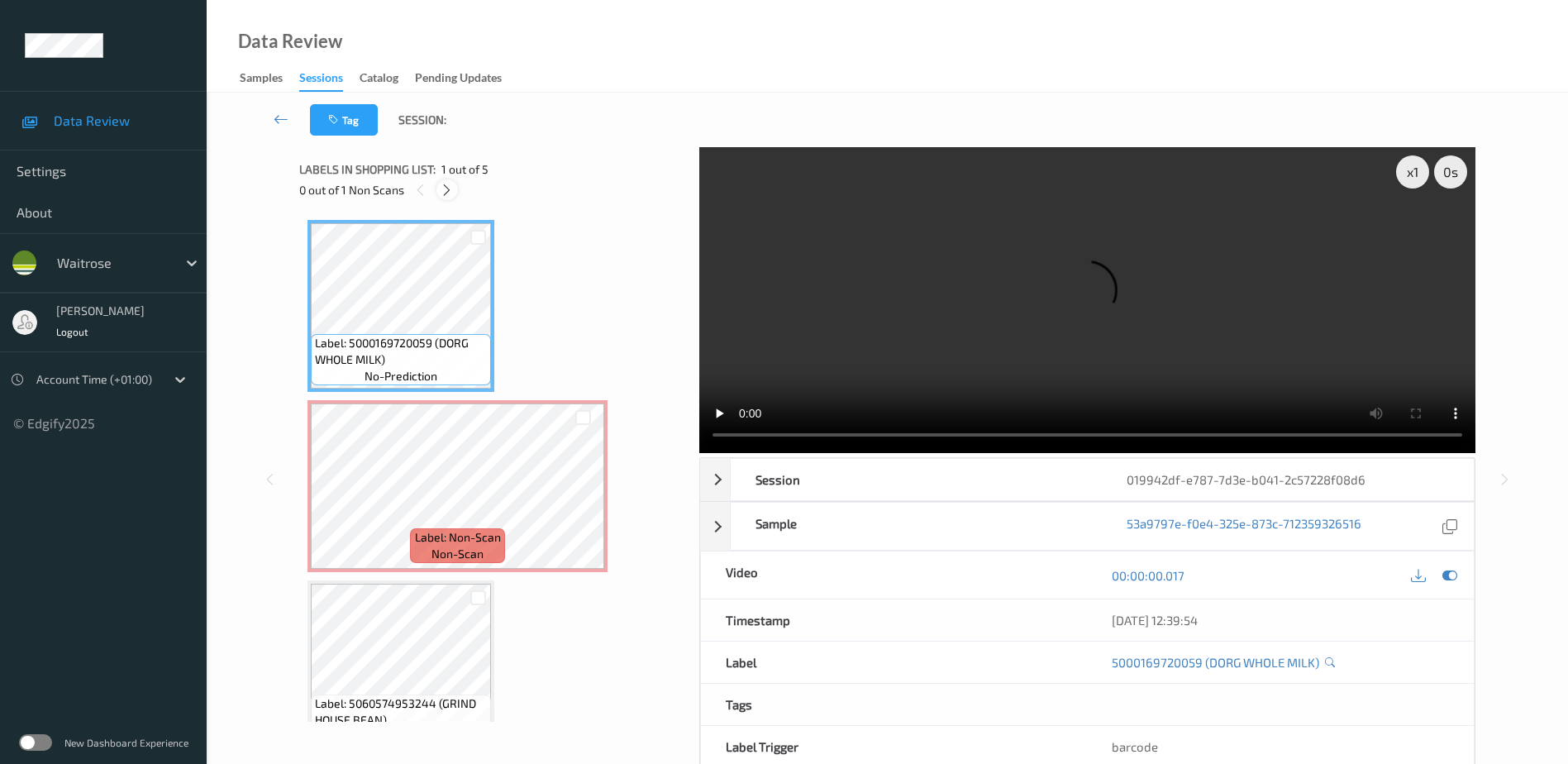
click at [443, 191] on icon at bounding box center [447, 191] width 14 height 15
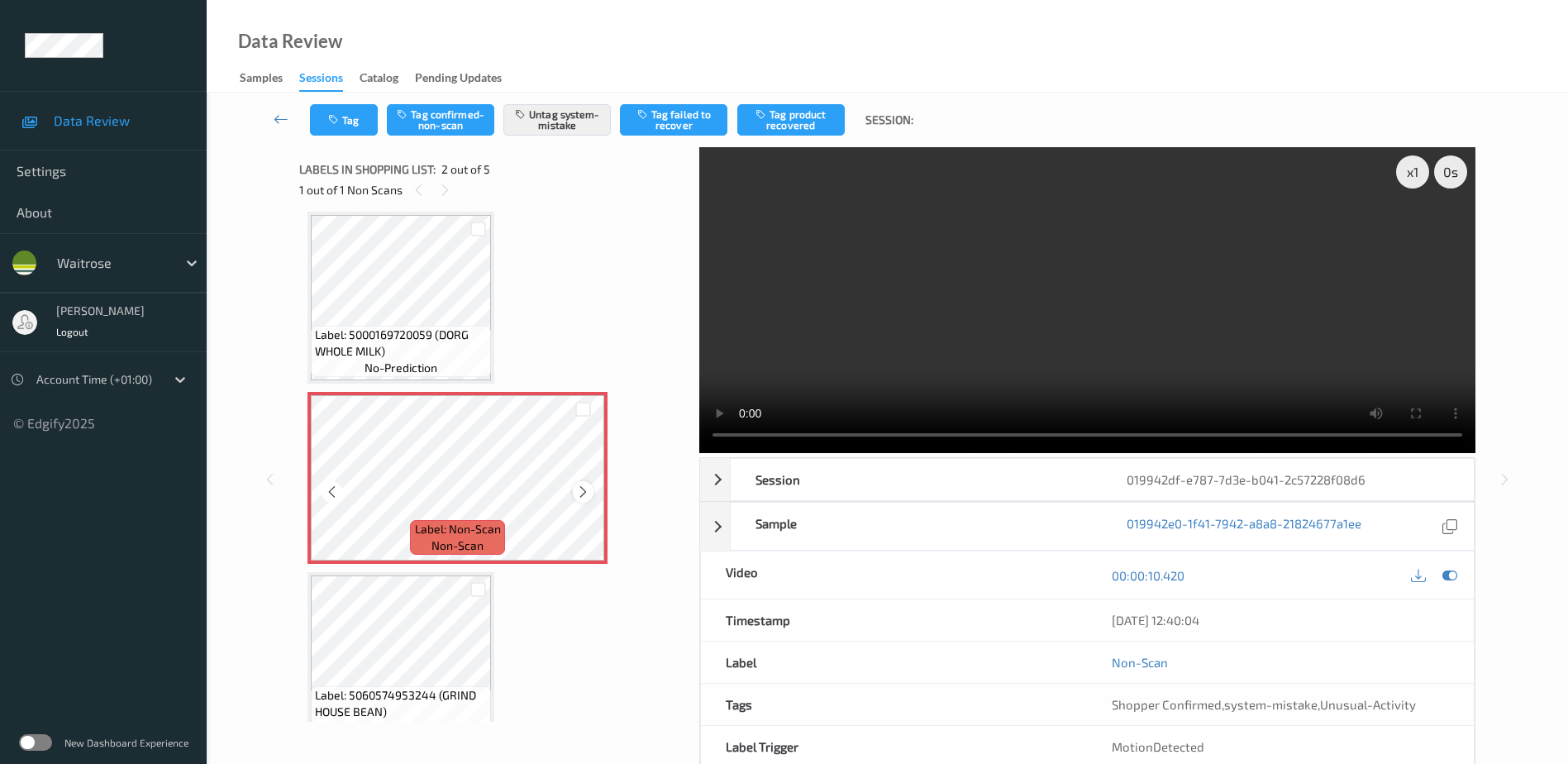
click at [588, 493] on icon at bounding box center [583, 492] width 14 height 15
click at [1105, 291] on video at bounding box center [1087, 299] width 776 height 306
click at [336, 122] on icon "button" at bounding box center [334, 120] width 14 height 11
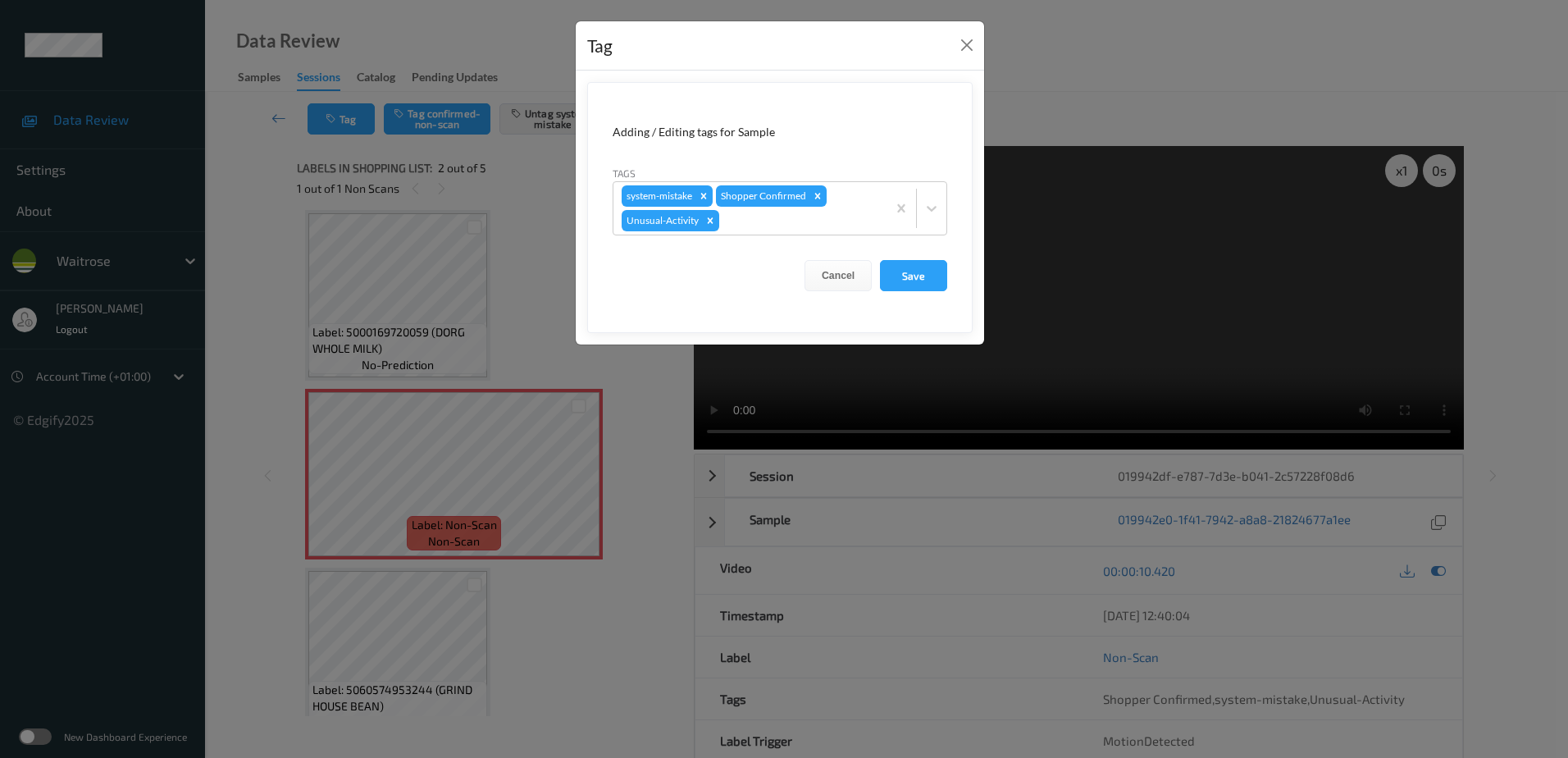
click at [611, 416] on div "Tag Adding / Editing tags for Sample Tags system-mistake Shopper Confirmed Unus…" at bounding box center [784, 379] width 1568 height 758
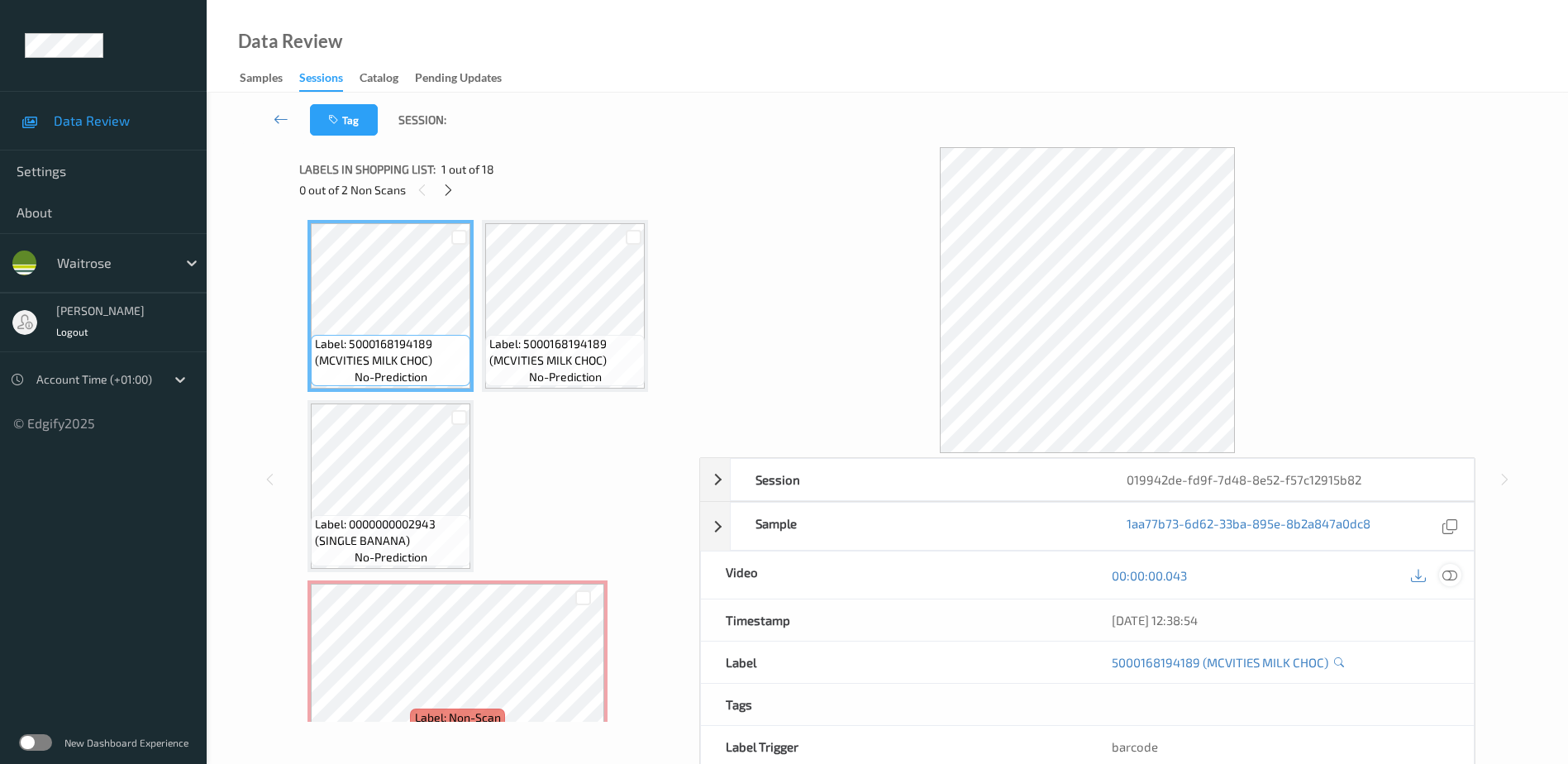
click at [1454, 572] on icon at bounding box center [1450, 574] width 15 height 15
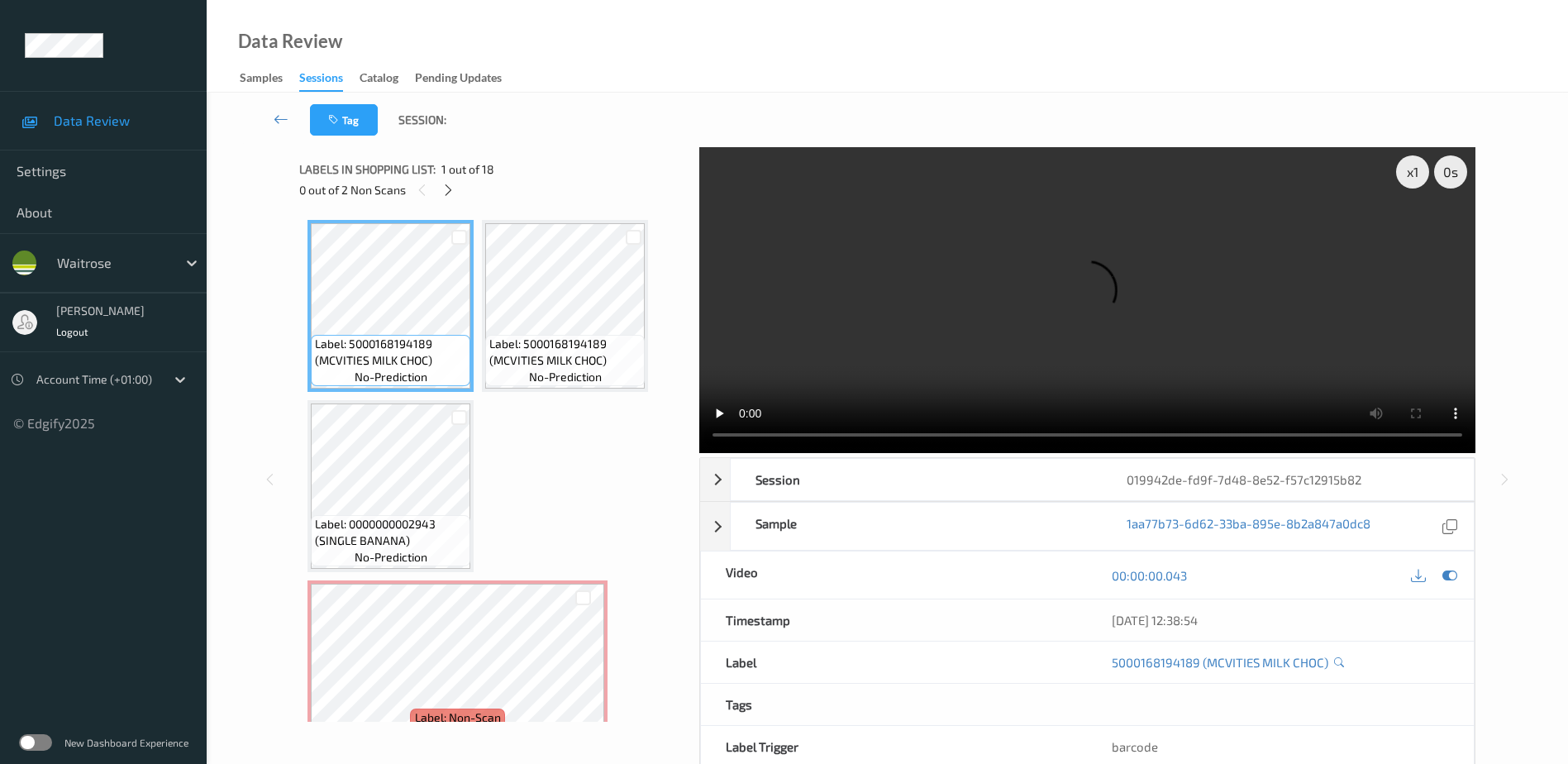
click at [441, 197] on div "0 out of 2 Non Scans" at bounding box center [493, 190] width 389 height 21
click at [447, 190] on icon at bounding box center [448, 191] width 14 height 15
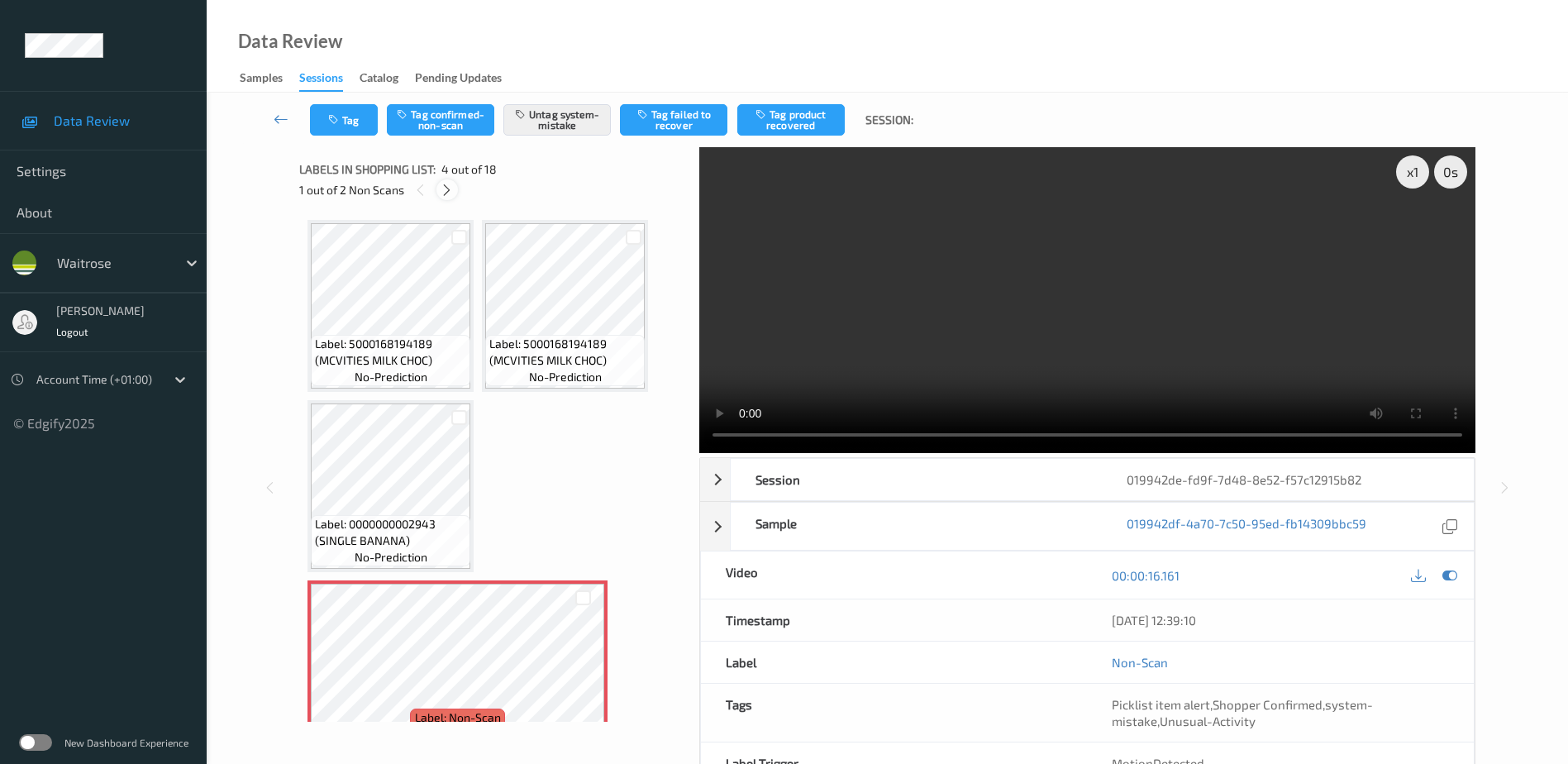
scroll to position [189, 0]
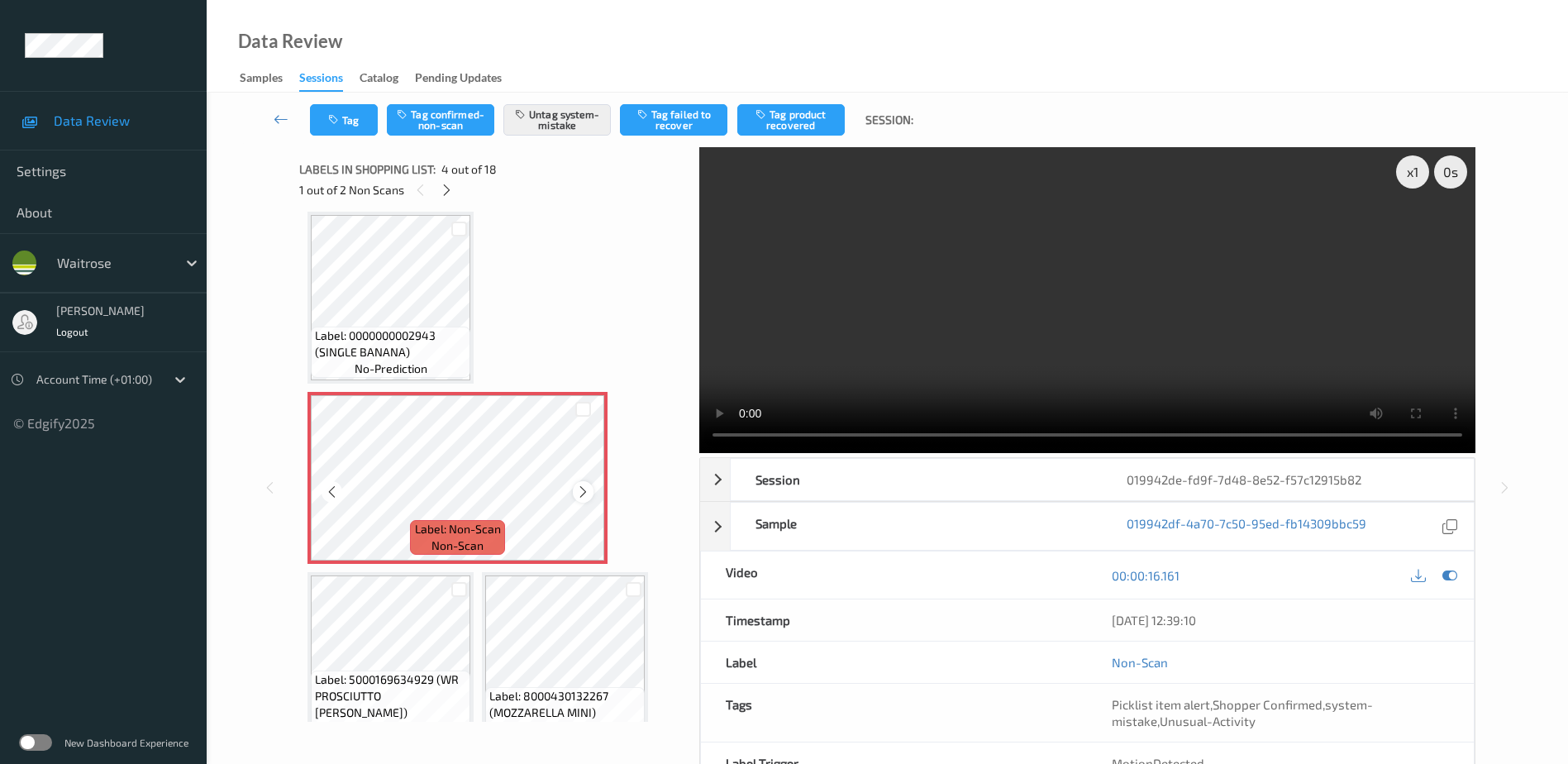
click at [580, 493] on icon at bounding box center [583, 492] width 14 height 15
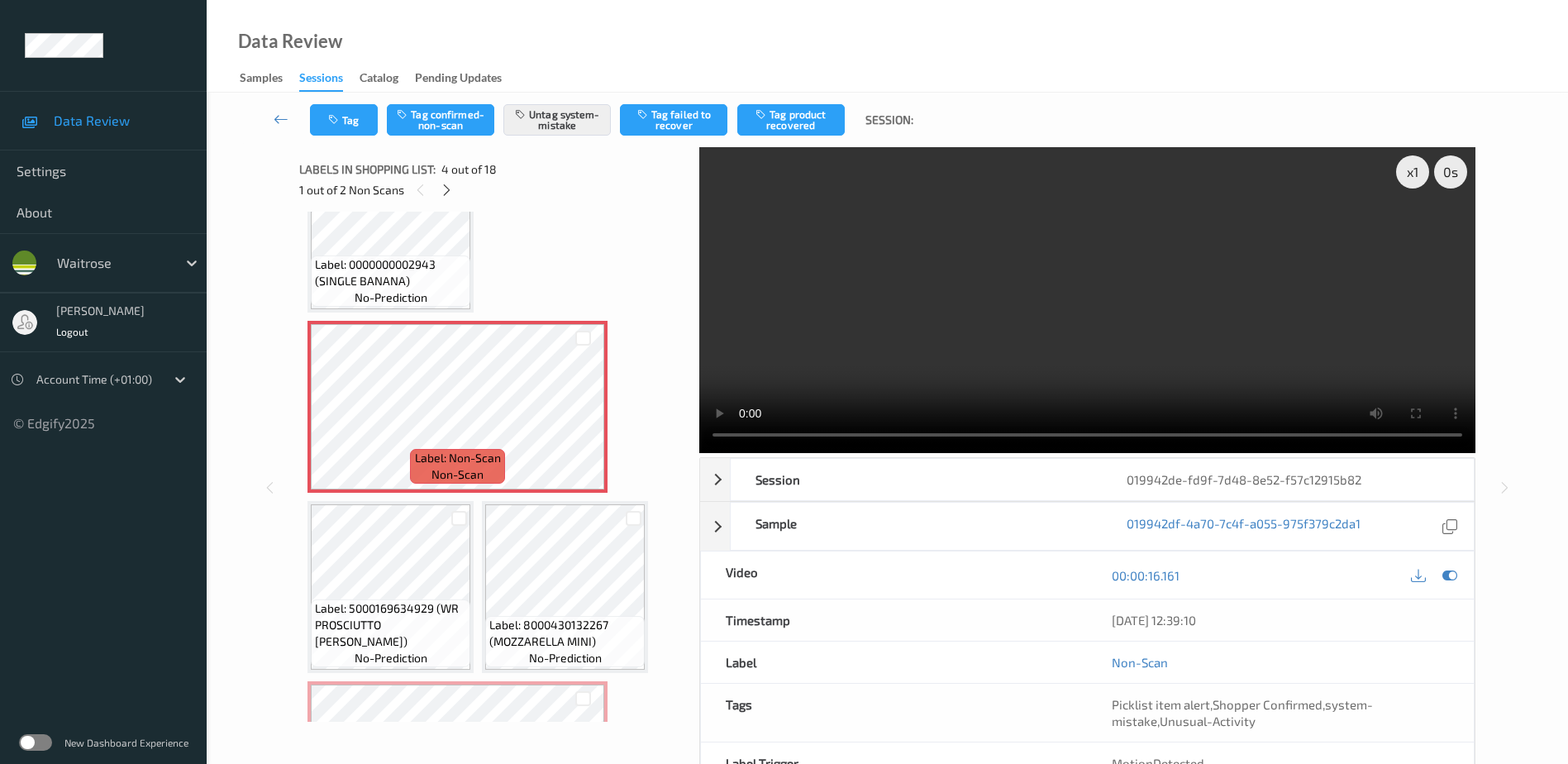
scroll to position [436, 0]
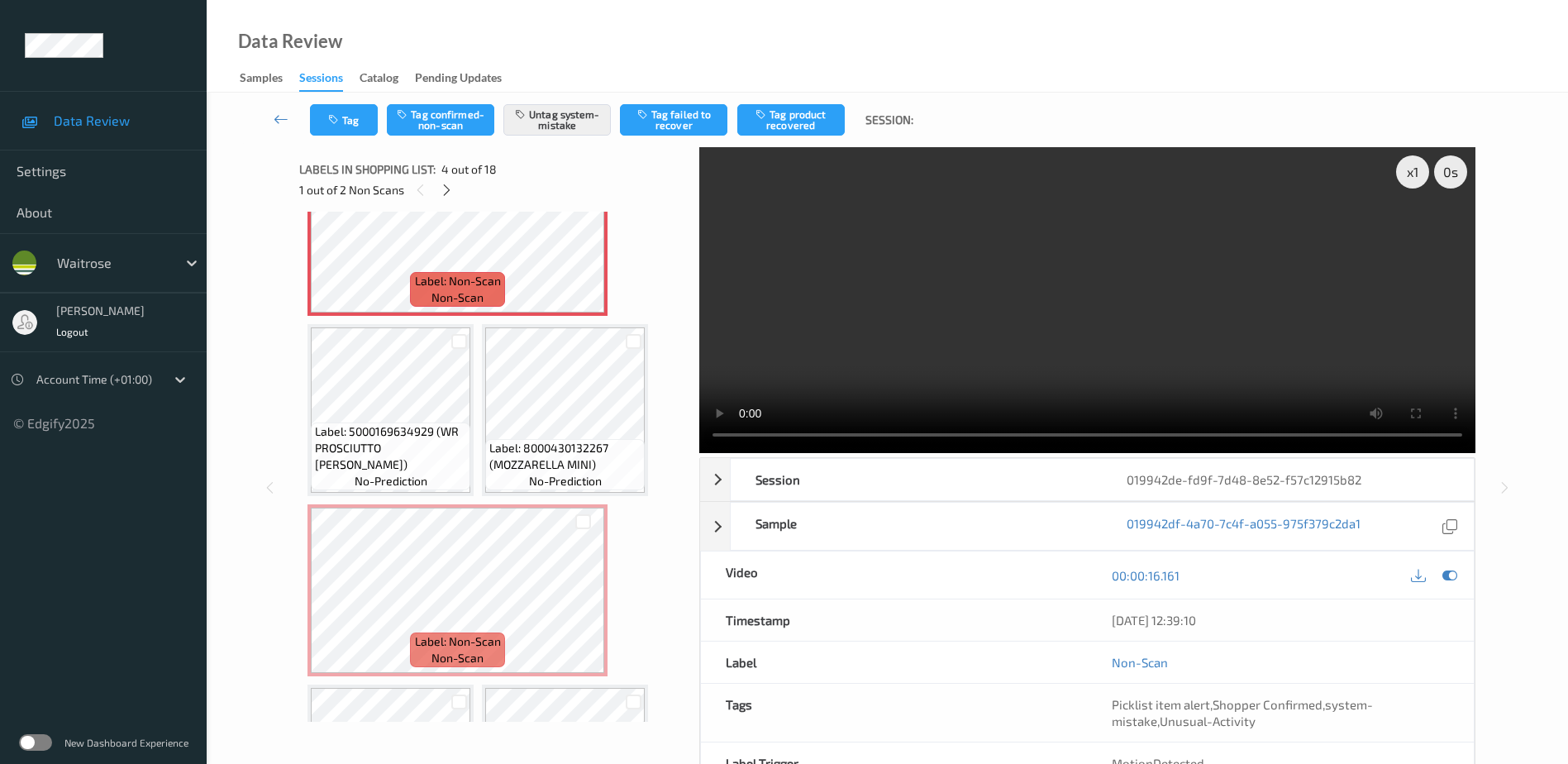
click at [950, 319] on video at bounding box center [1087, 299] width 776 height 306
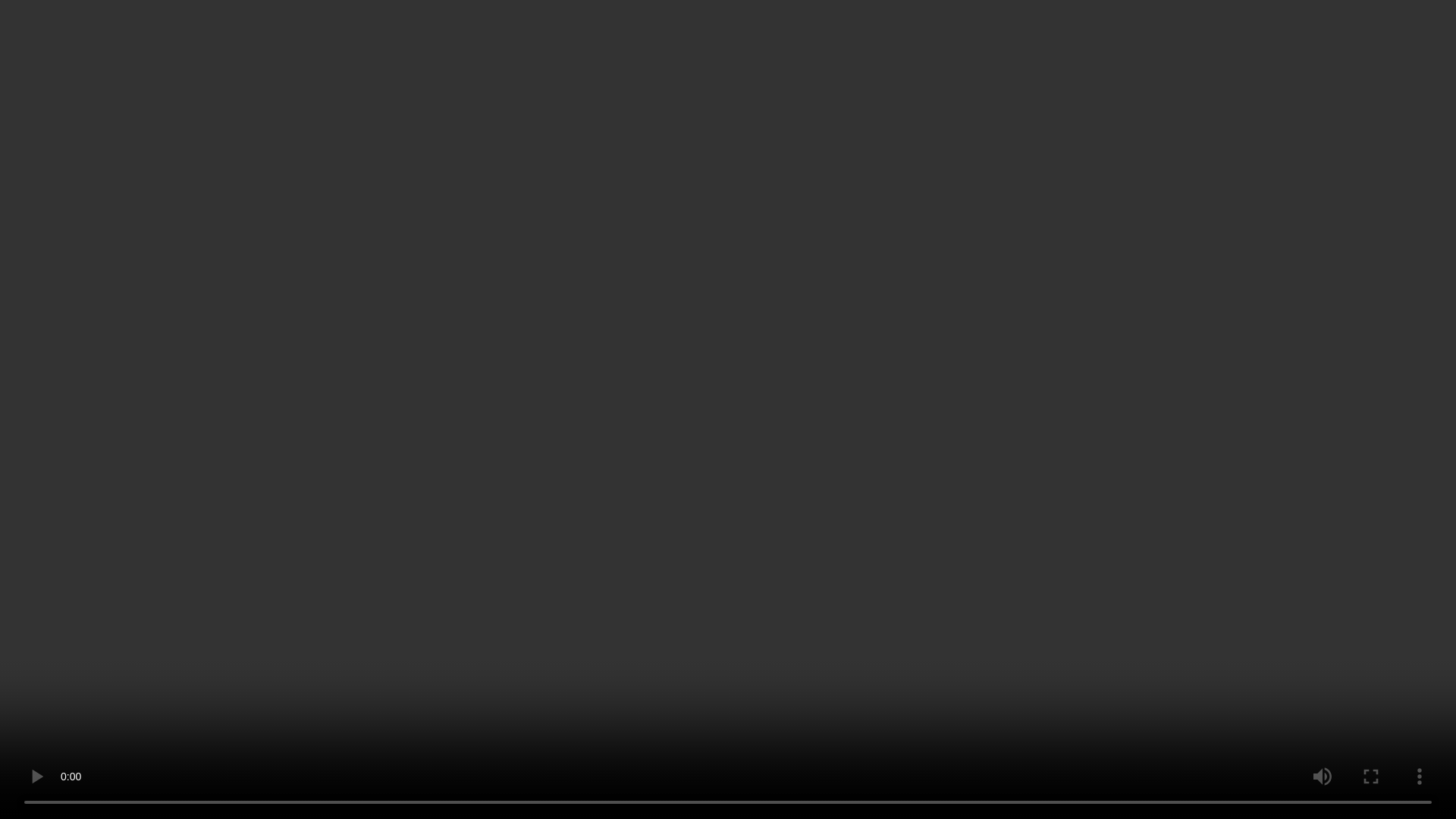
click at [1029, 545] on video at bounding box center [728, 409] width 1456 height 819
click at [1084, 530] on video at bounding box center [728, 409] width 1456 height 819
click at [348, 578] on video at bounding box center [728, 409] width 1456 height 819
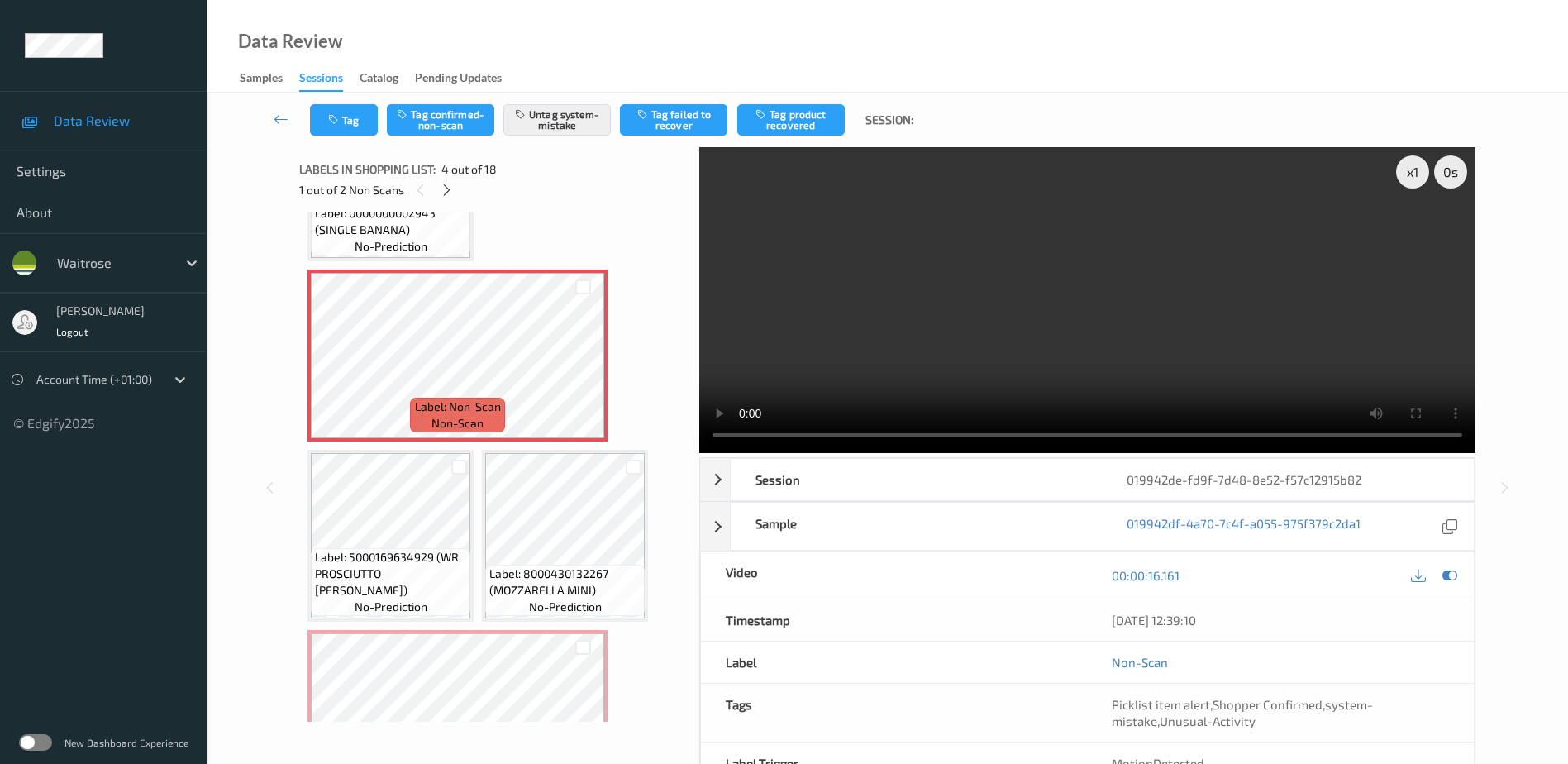
scroll to position [271, 0]
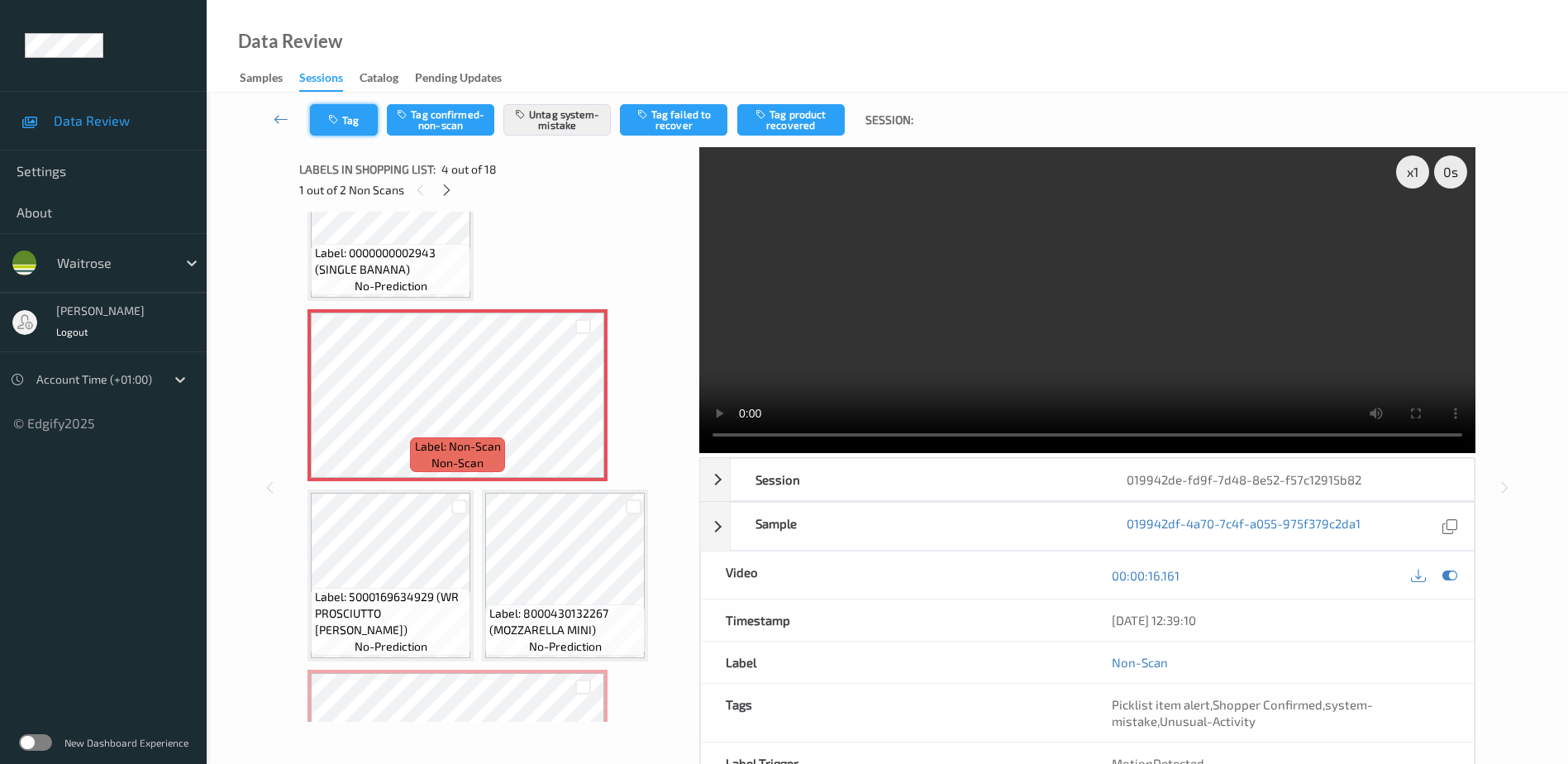
click at [359, 112] on button "Tag" at bounding box center [343, 119] width 68 height 31
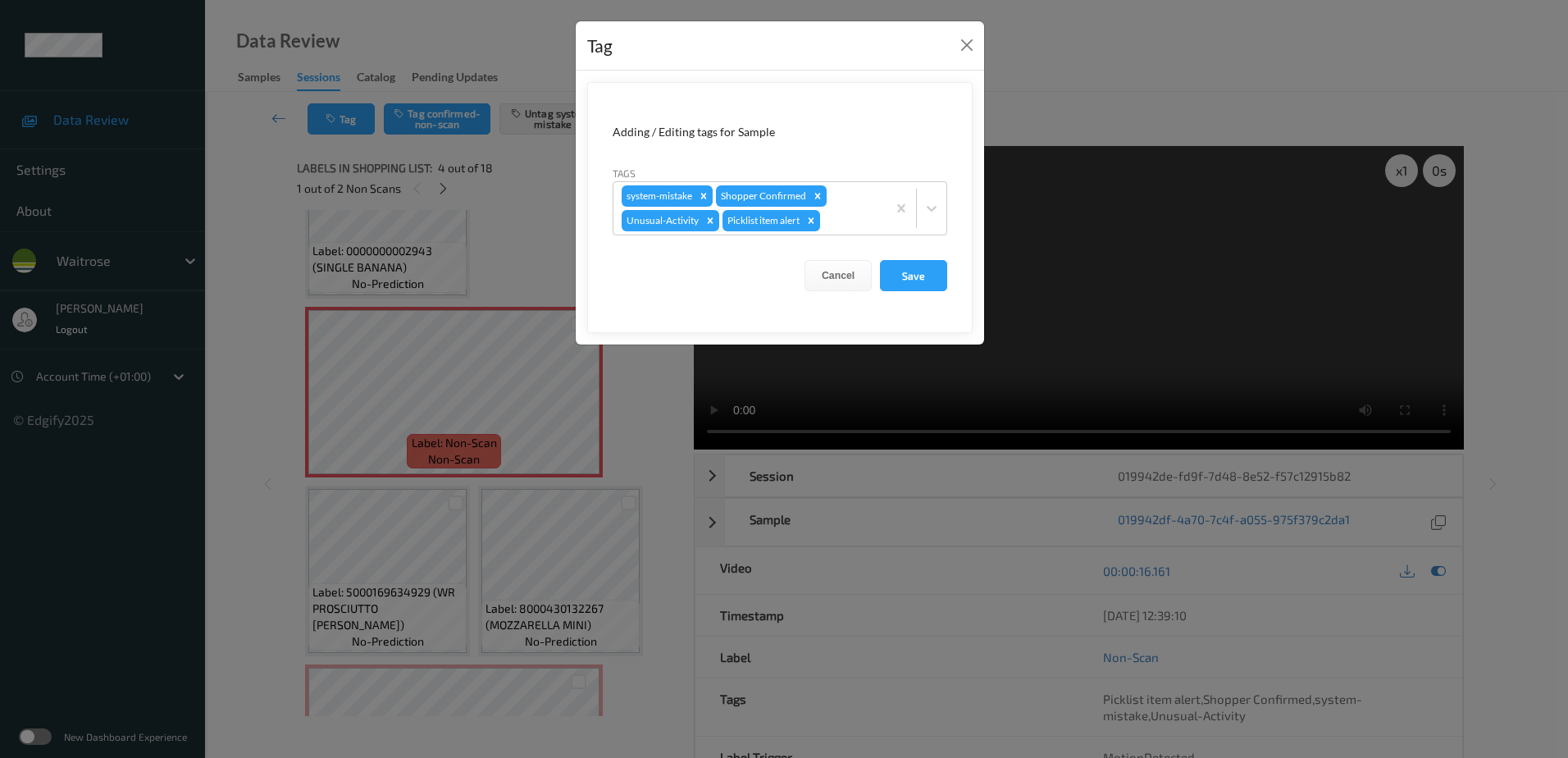
click at [636, 422] on div "Tag Adding / Editing tags for Sample Tags system-mistake Shopper Confirmed Unus…" at bounding box center [784, 379] width 1568 height 758
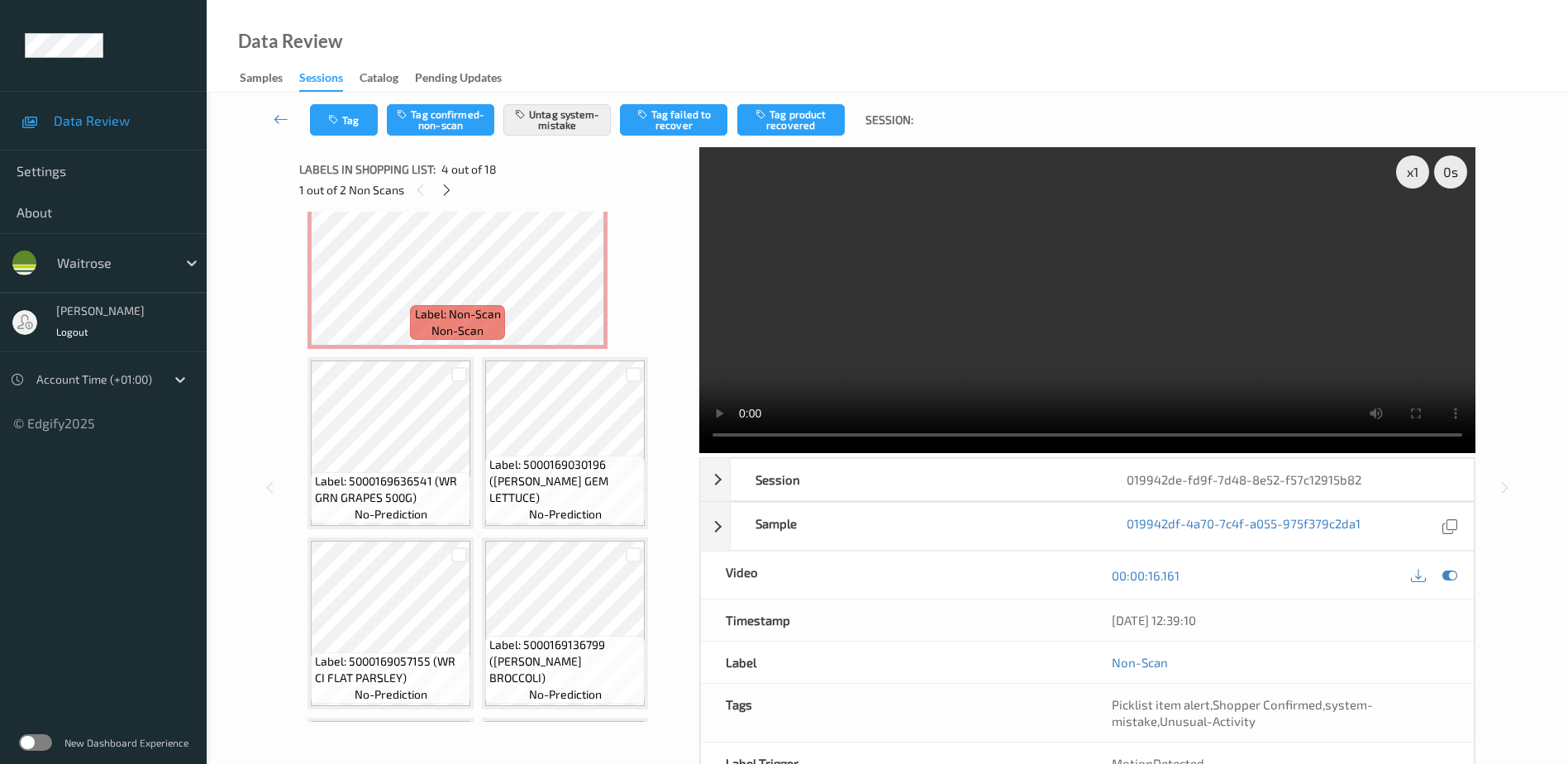
scroll to position [767, 0]
click at [1410, 172] on div "x 1" at bounding box center [1412, 171] width 33 height 33
click at [1410, 172] on div "x 2" at bounding box center [1412, 171] width 33 height 33
click at [1410, 172] on div "x 4" at bounding box center [1412, 171] width 33 height 33
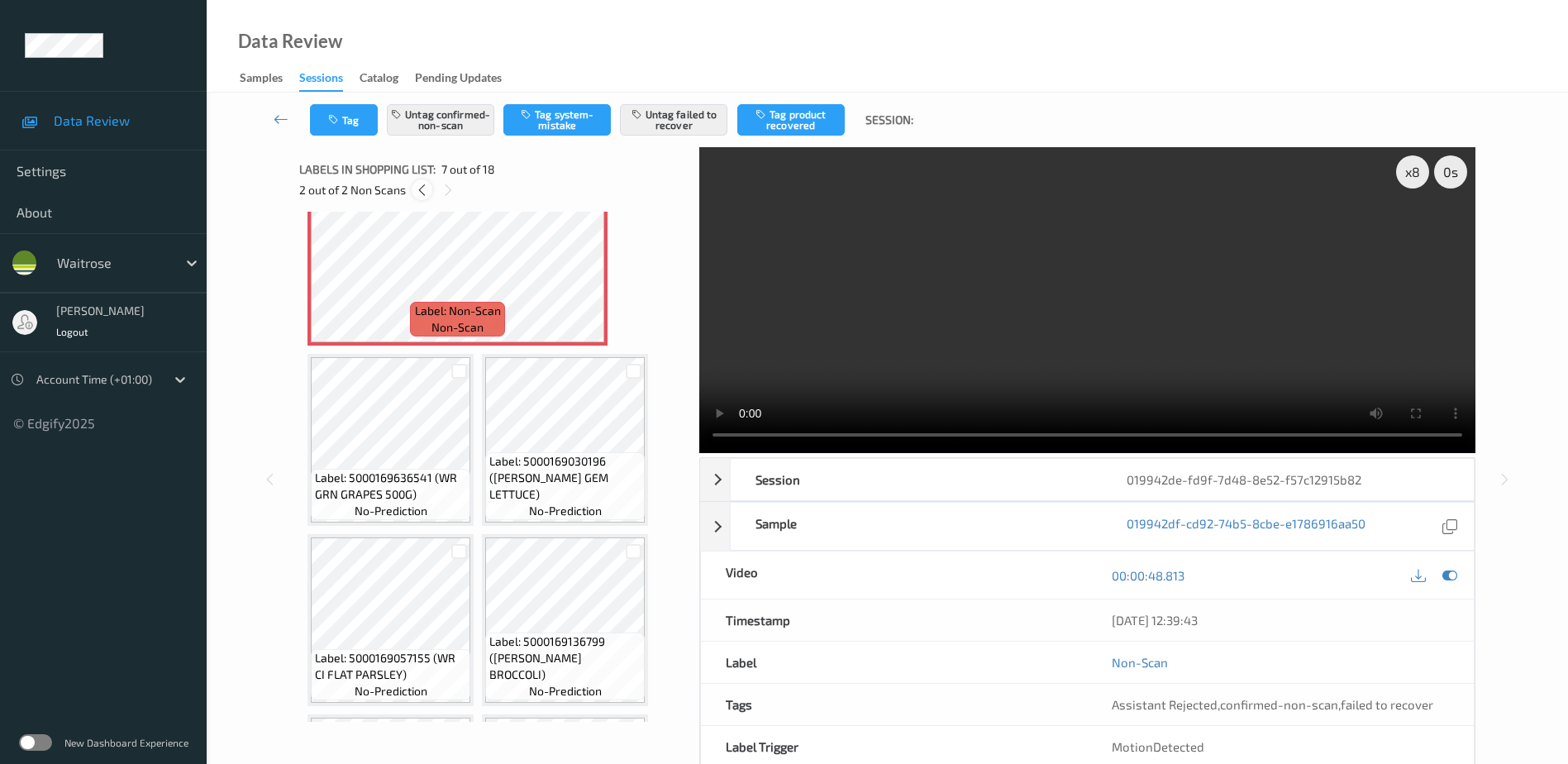
click at [422, 193] on icon at bounding box center [422, 191] width 14 height 15
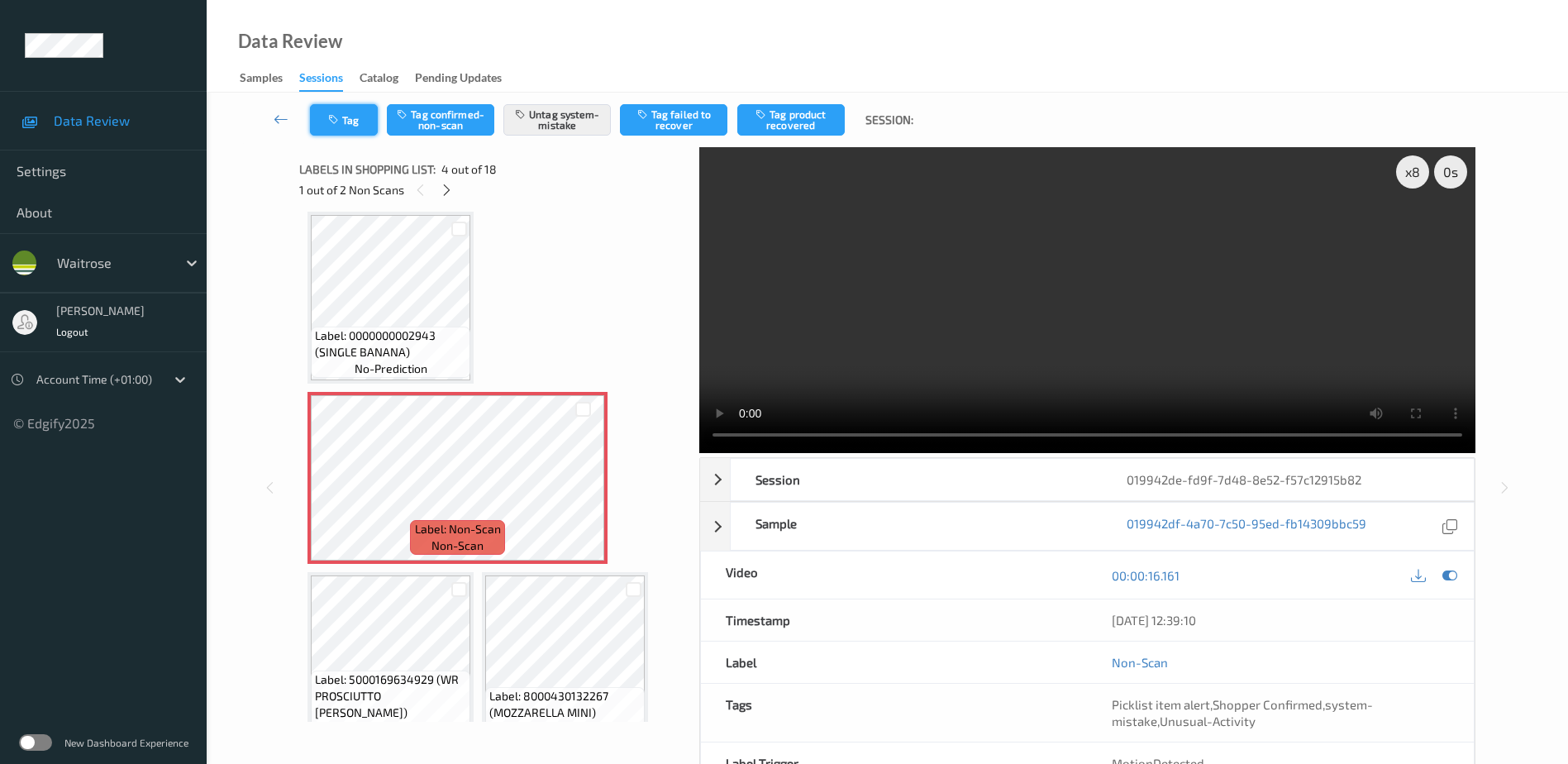
click at [345, 121] on button "Tag" at bounding box center [343, 119] width 68 height 31
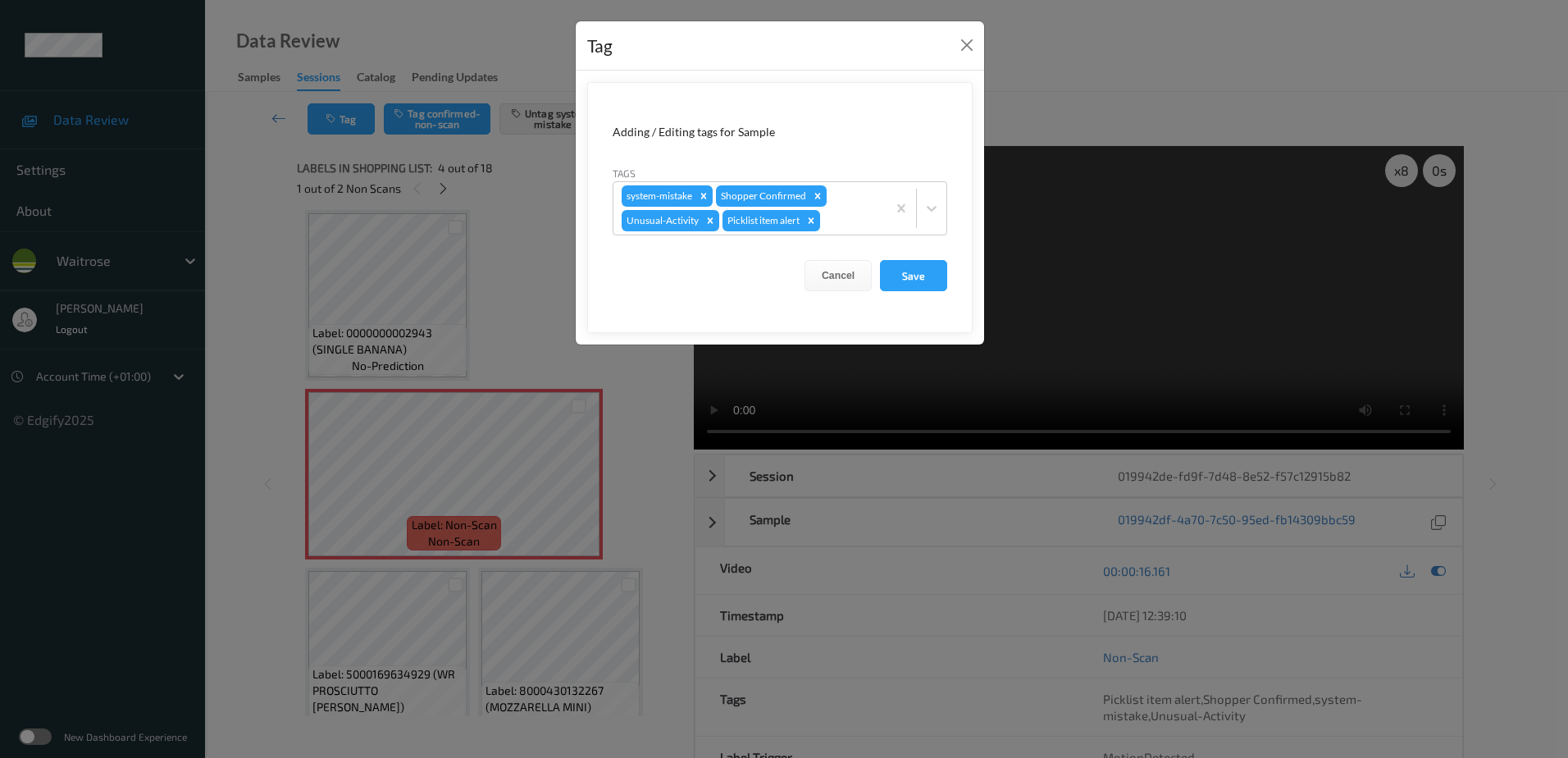
click at [530, 298] on div "Tag Adding / Editing tags for Sample Tags system-mistake Shopper Confirmed Unus…" at bounding box center [784, 379] width 1568 height 758
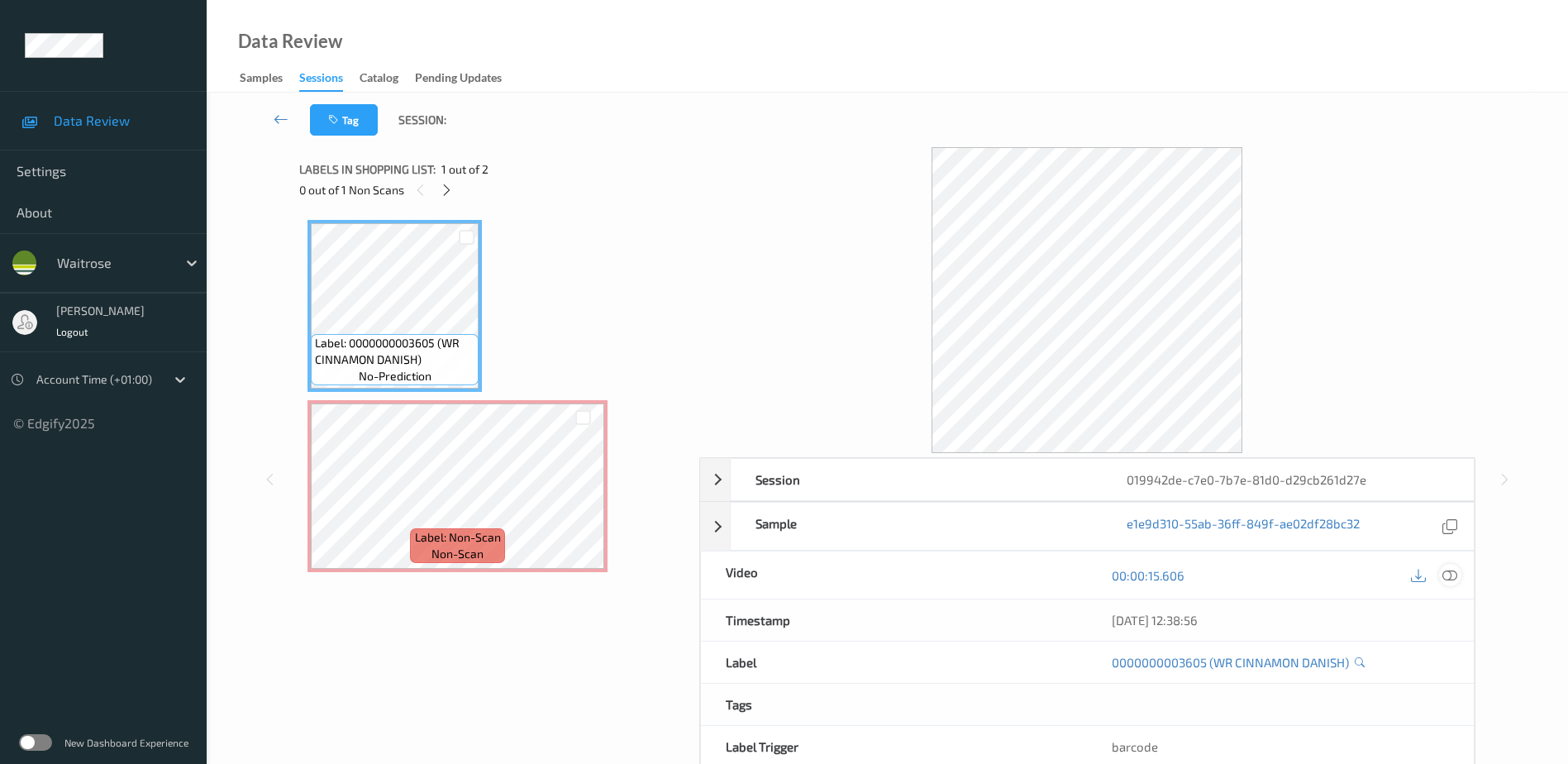
click at [1442, 569] on icon at bounding box center [1450, 574] width 15 height 15
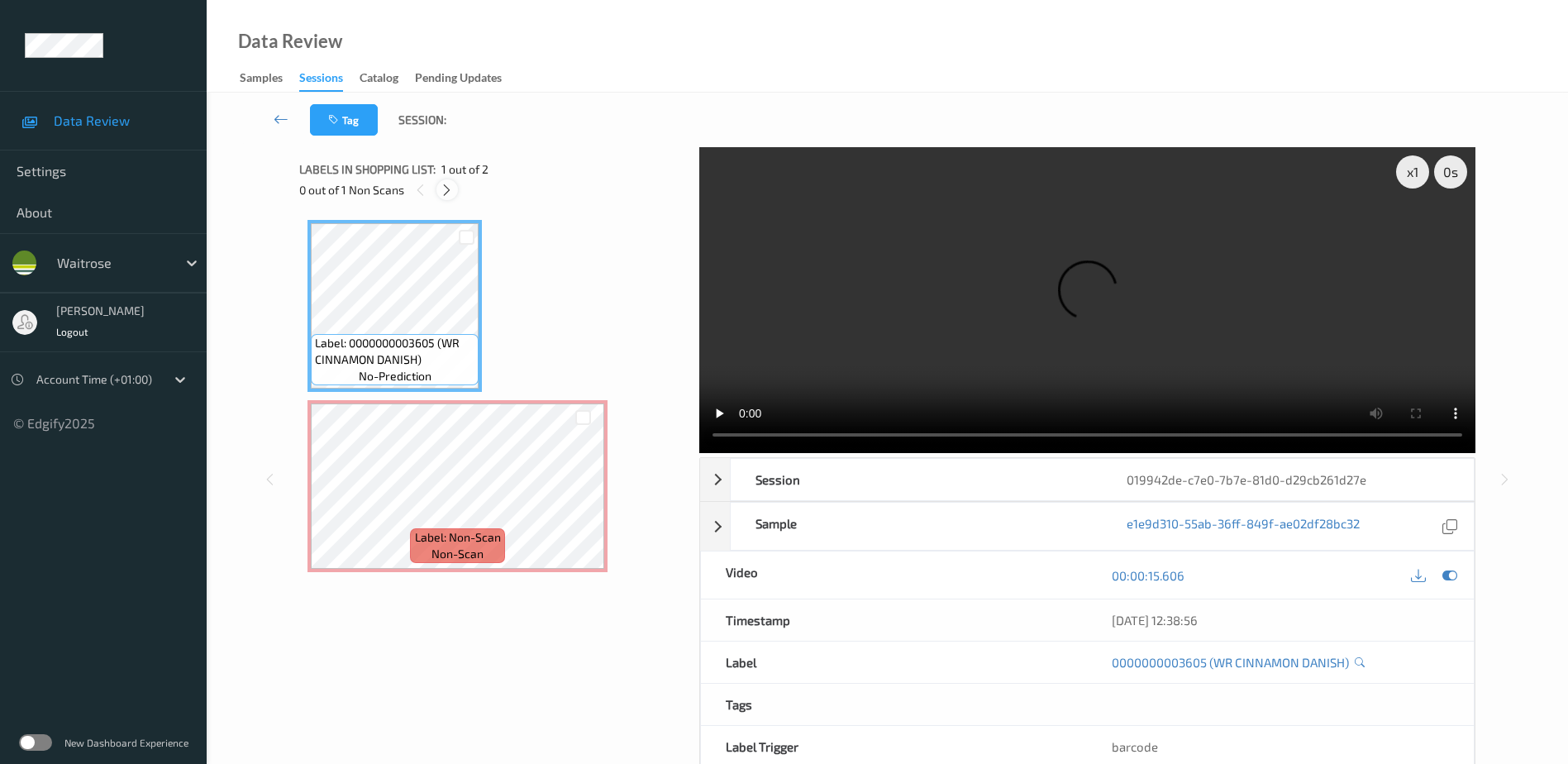
click at [447, 185] on icon at bounding box center [447, 191] width 14 height 15
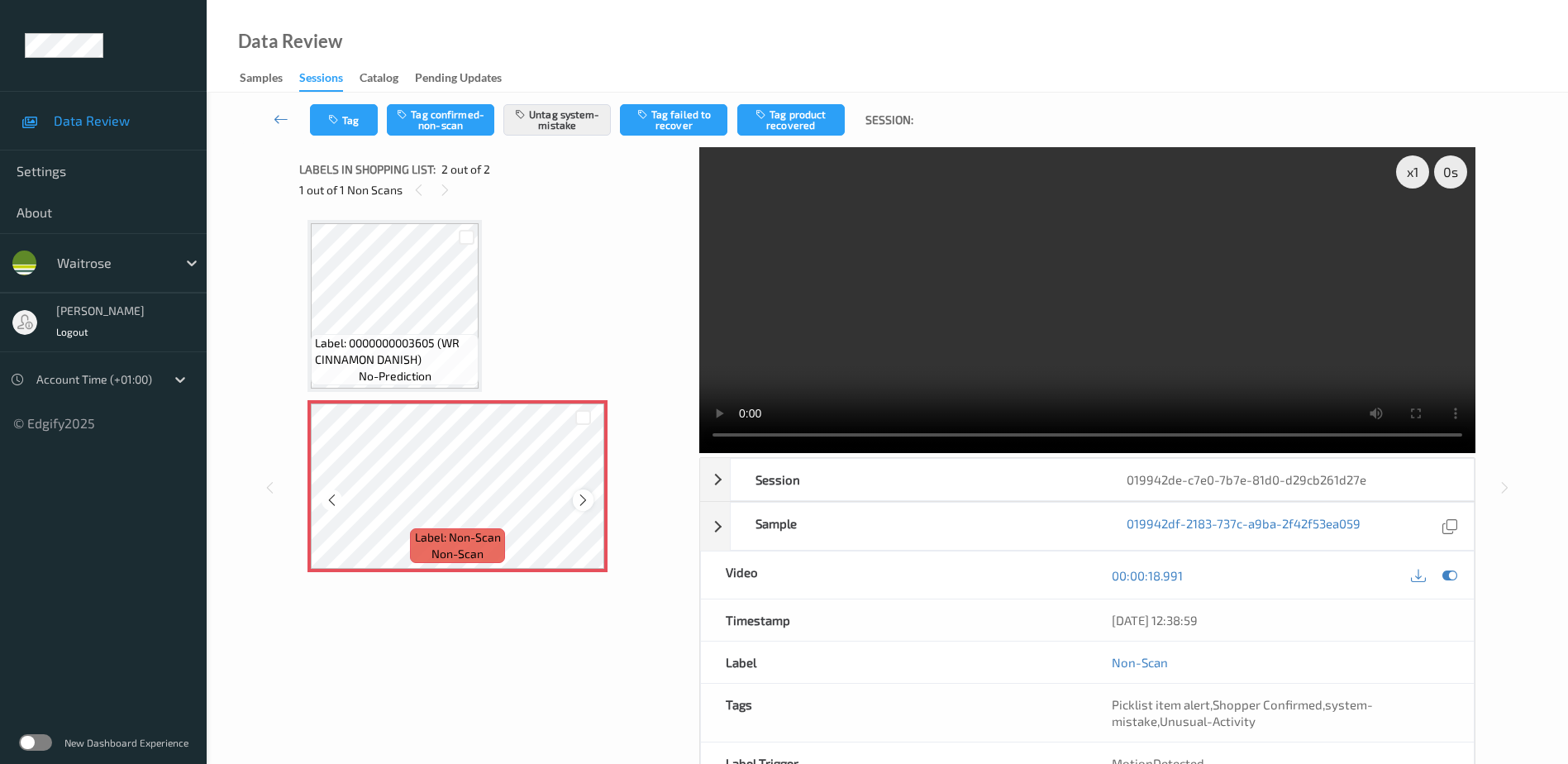
click at [587, 499] on icon at bounding box center [583, 500] width 14 height 15
click at [1194, 296] on video at bounding box center [1087, 299] width 776 height 306
click at [338, 119] on icon "button" at bounding box center [334, 120] width 14 height 11
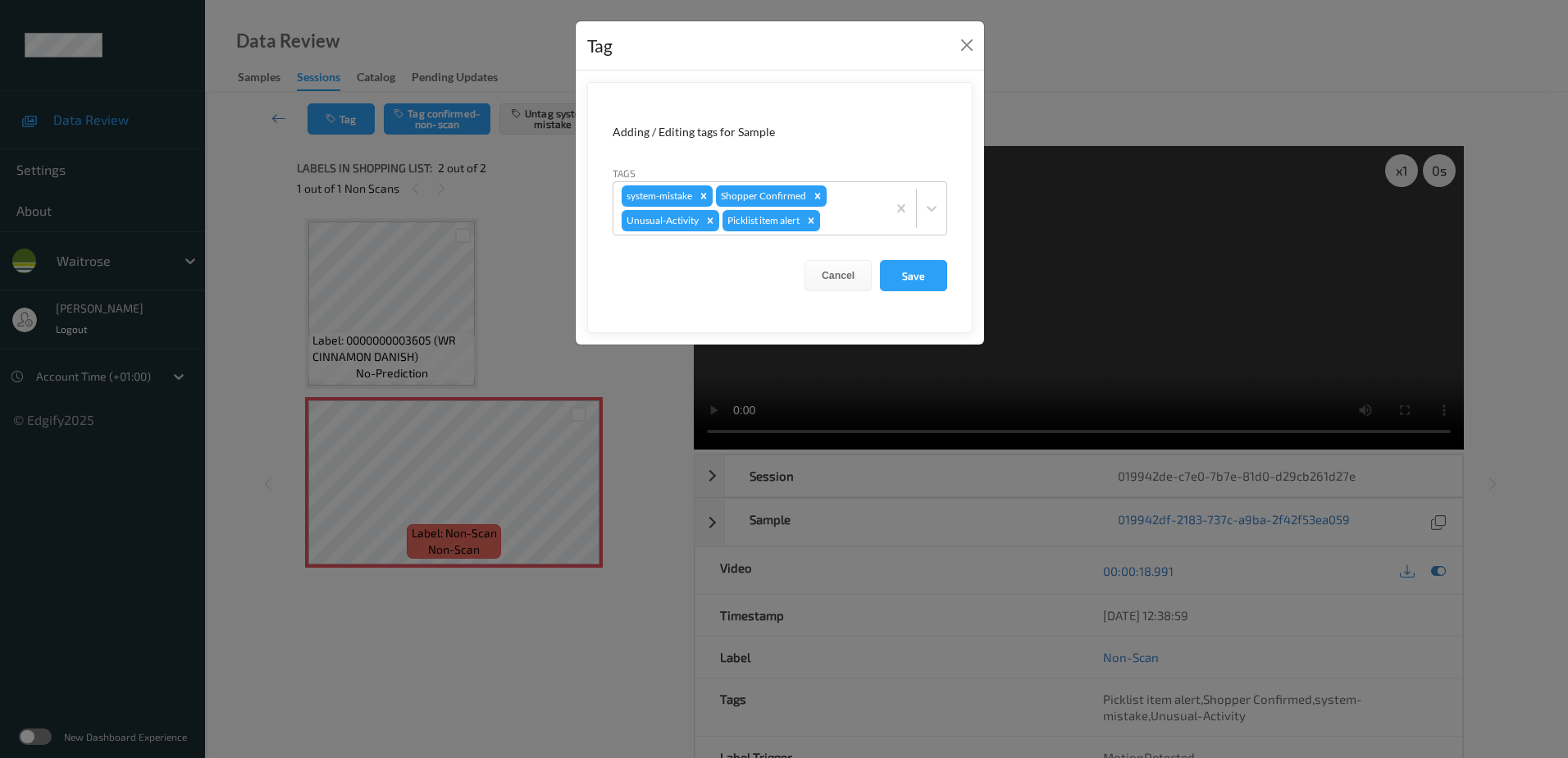
click at [645, 471] on div "Tag Adding / Editing tags for Sample Tags system-mistake Shopper Confirmed Unus…" at bounding box center [784, 379] width 1568 height 758
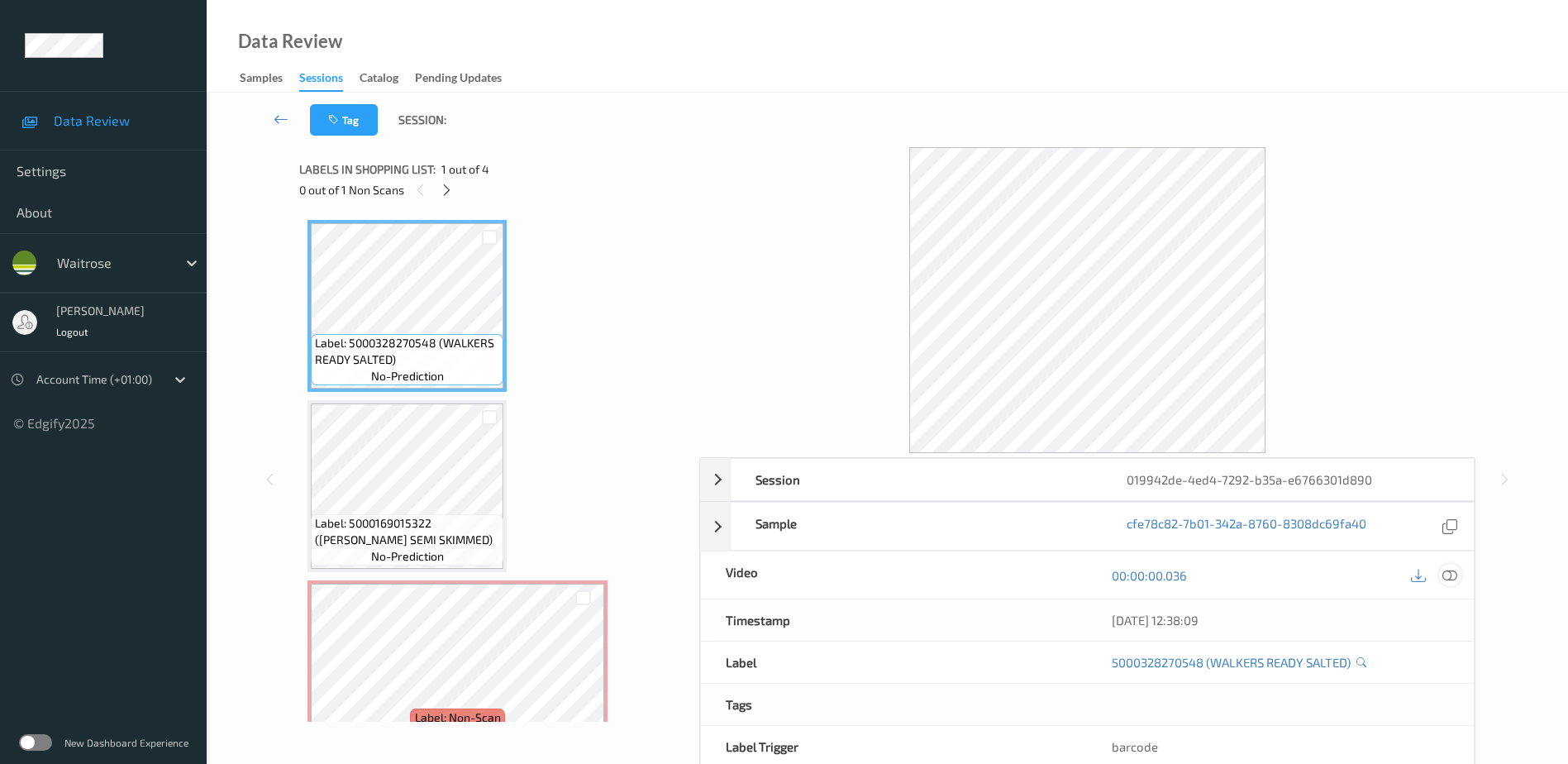
click at [1453, 576] on icon at bounding box center [1450, 574] width 15 height 15
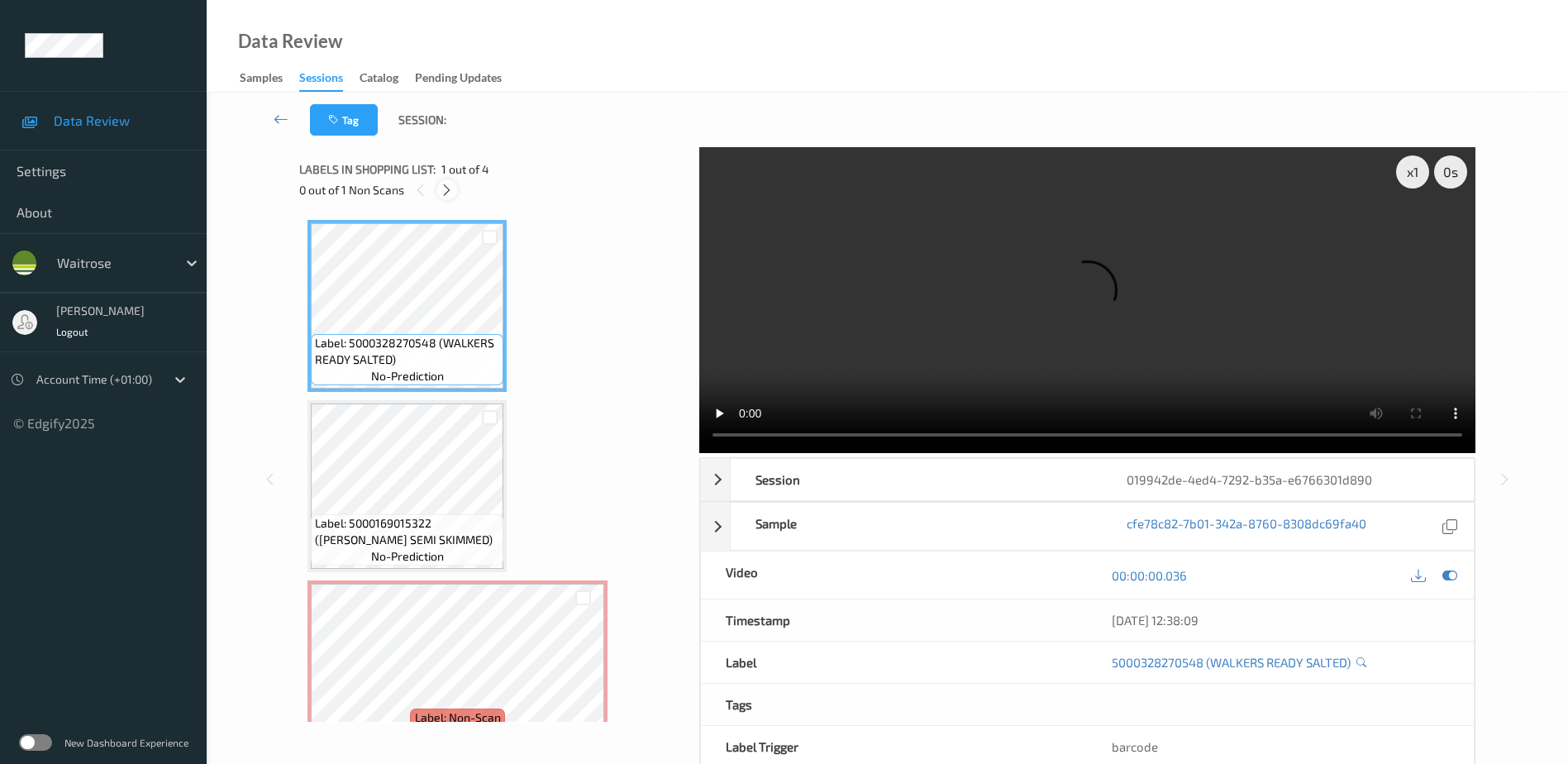
click at [446, 195] on icon at bounding box center [447, 191] width 14 height 15
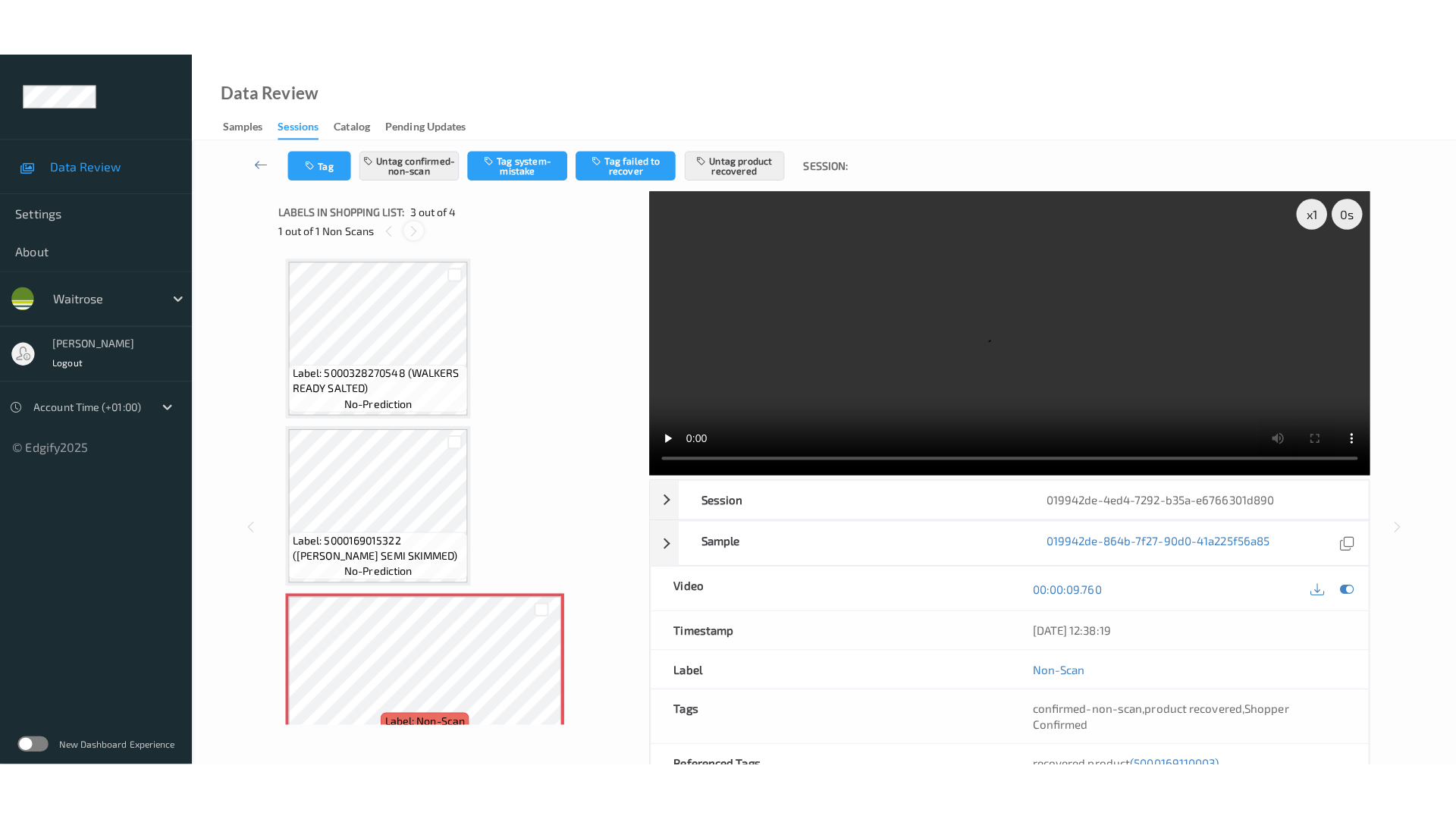
scroll to position [173, 0]
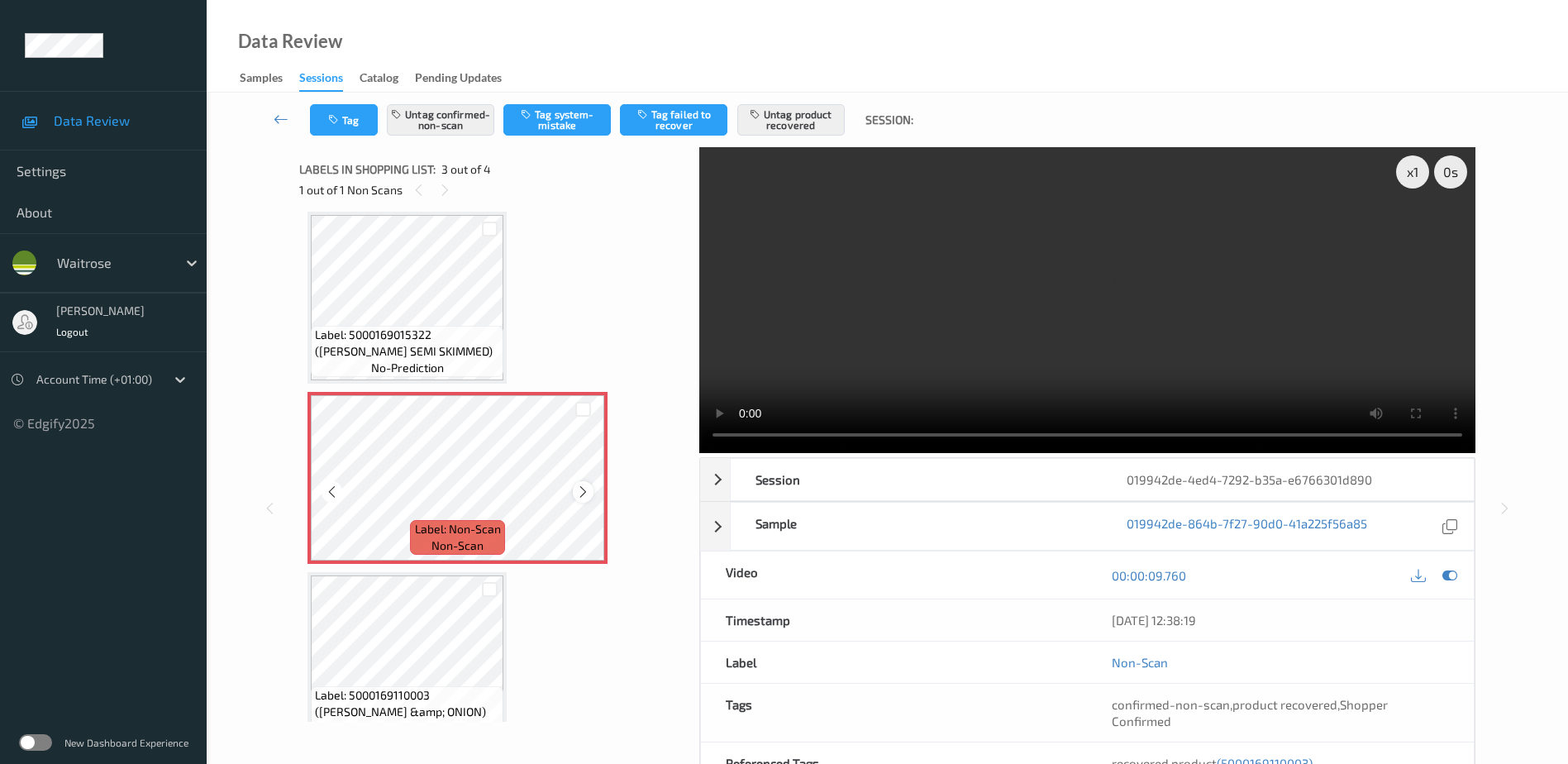
click at [576, 491] on icon at bounding box center [583, 492] width 14 height 15
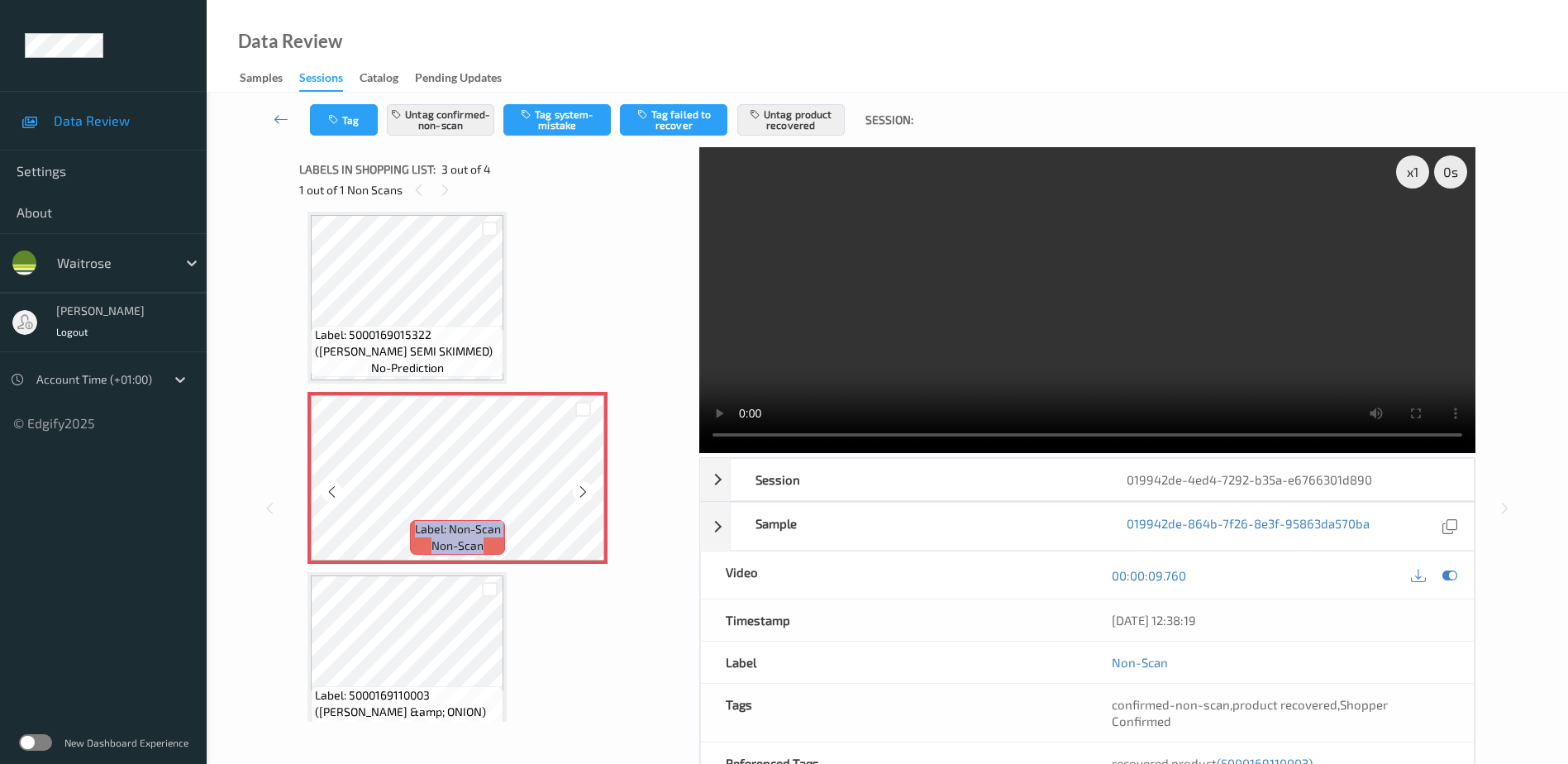
click at [576, 491] on icon at bounding box center [583, 492] width 14 height 15
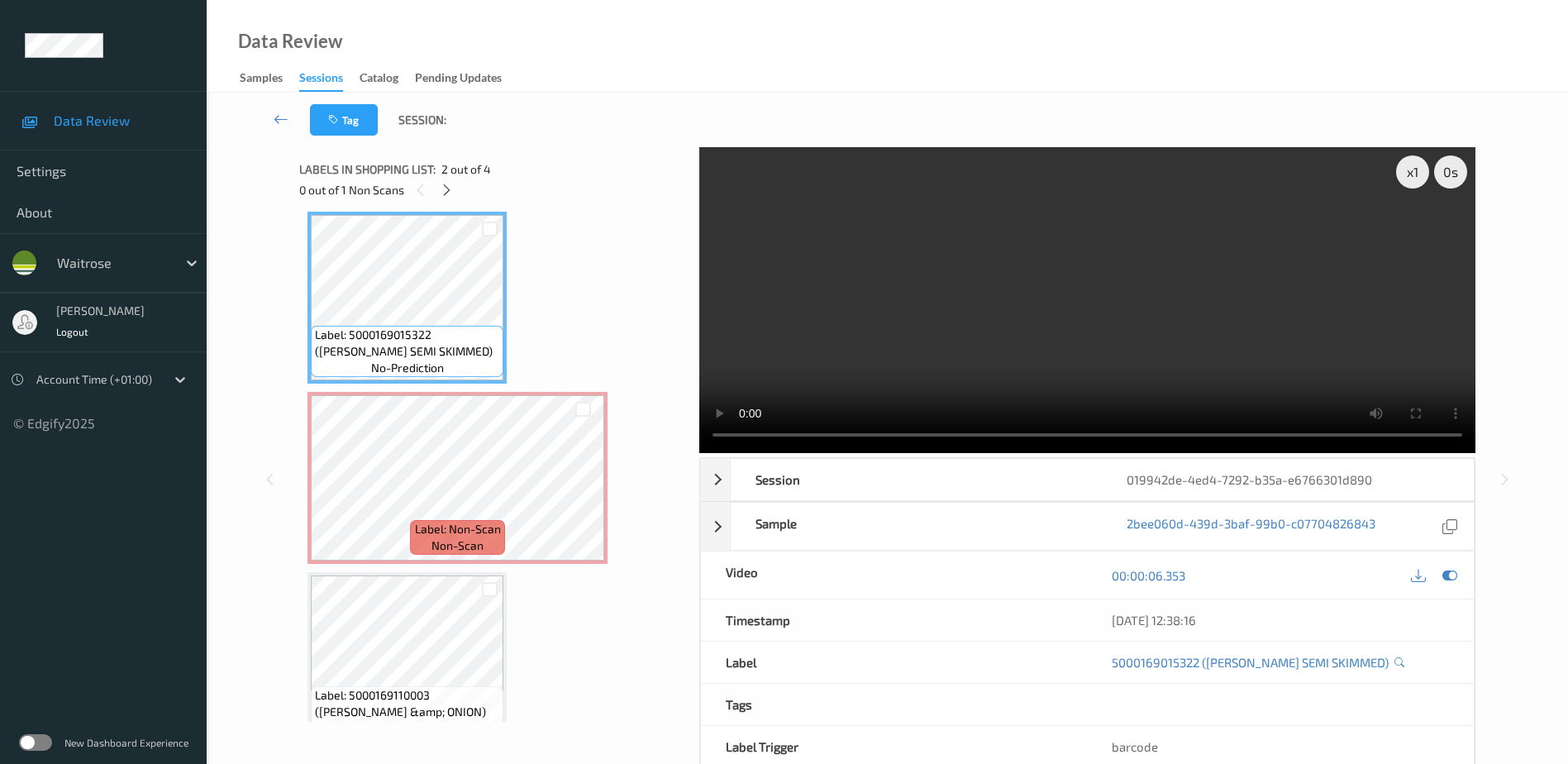
scroll to position [90, 0]
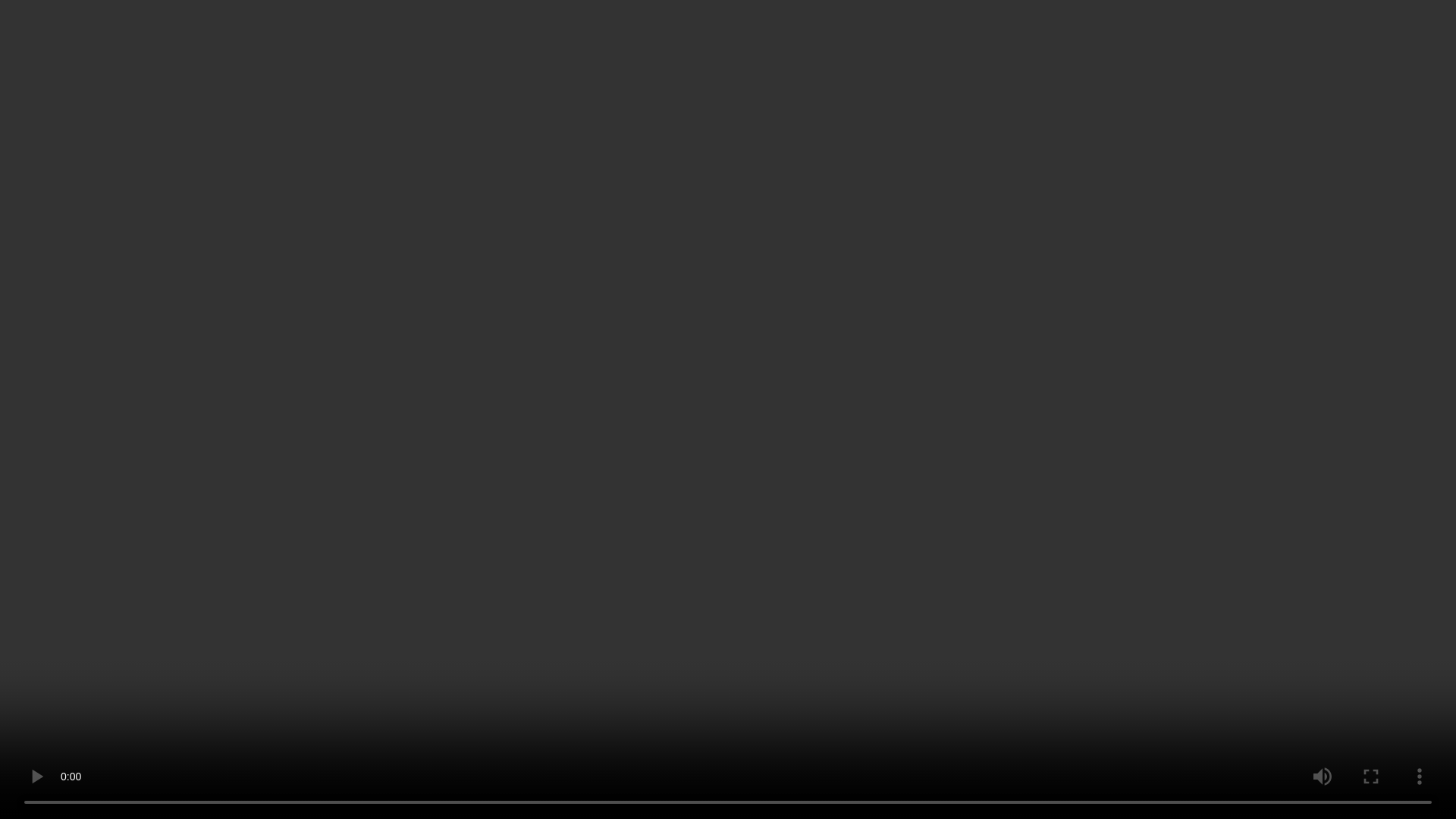
click at [934, 400] on video at bounding box center [728, 409] width 1456 height 819
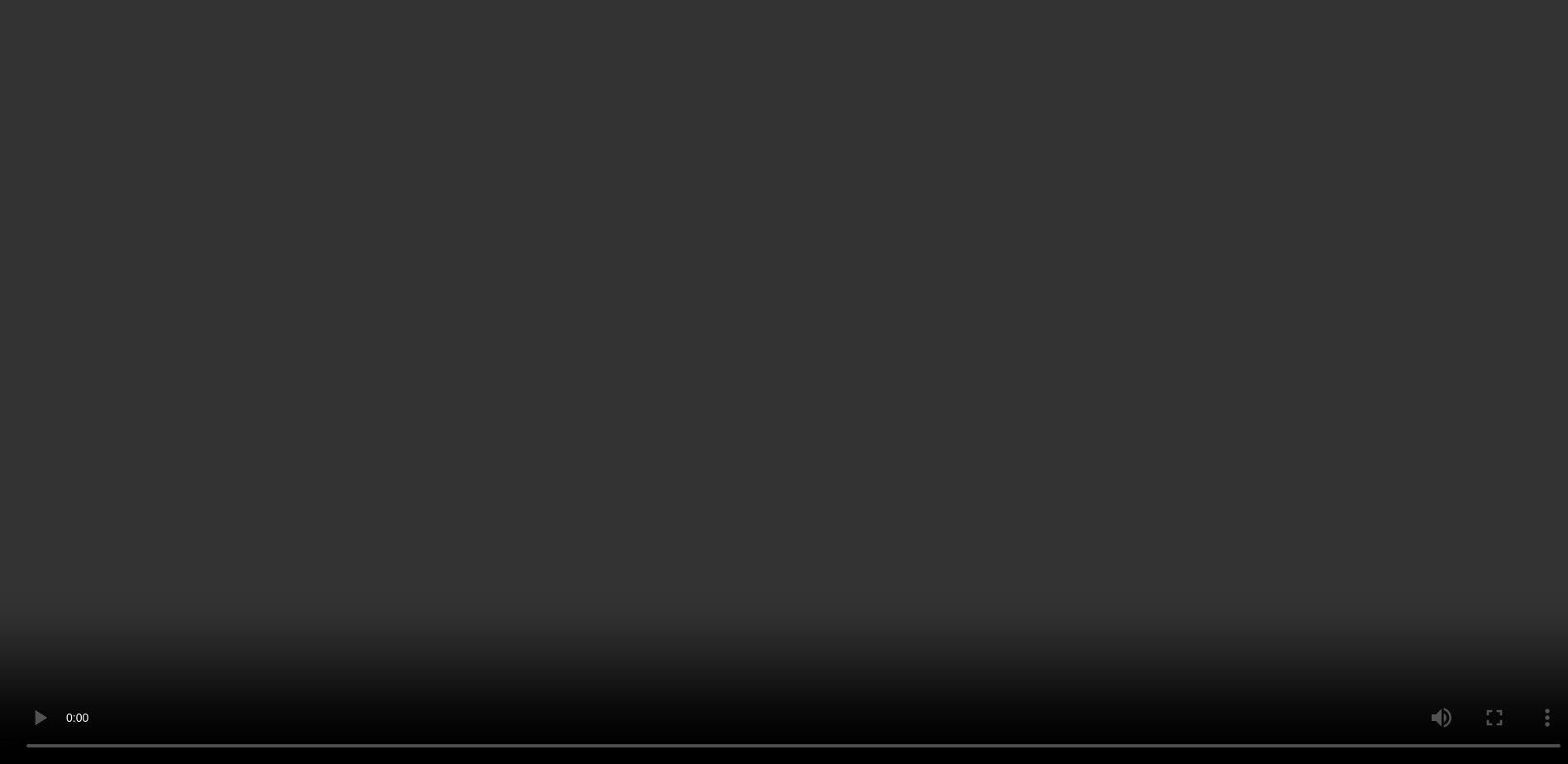
scroll to position [219, 0]
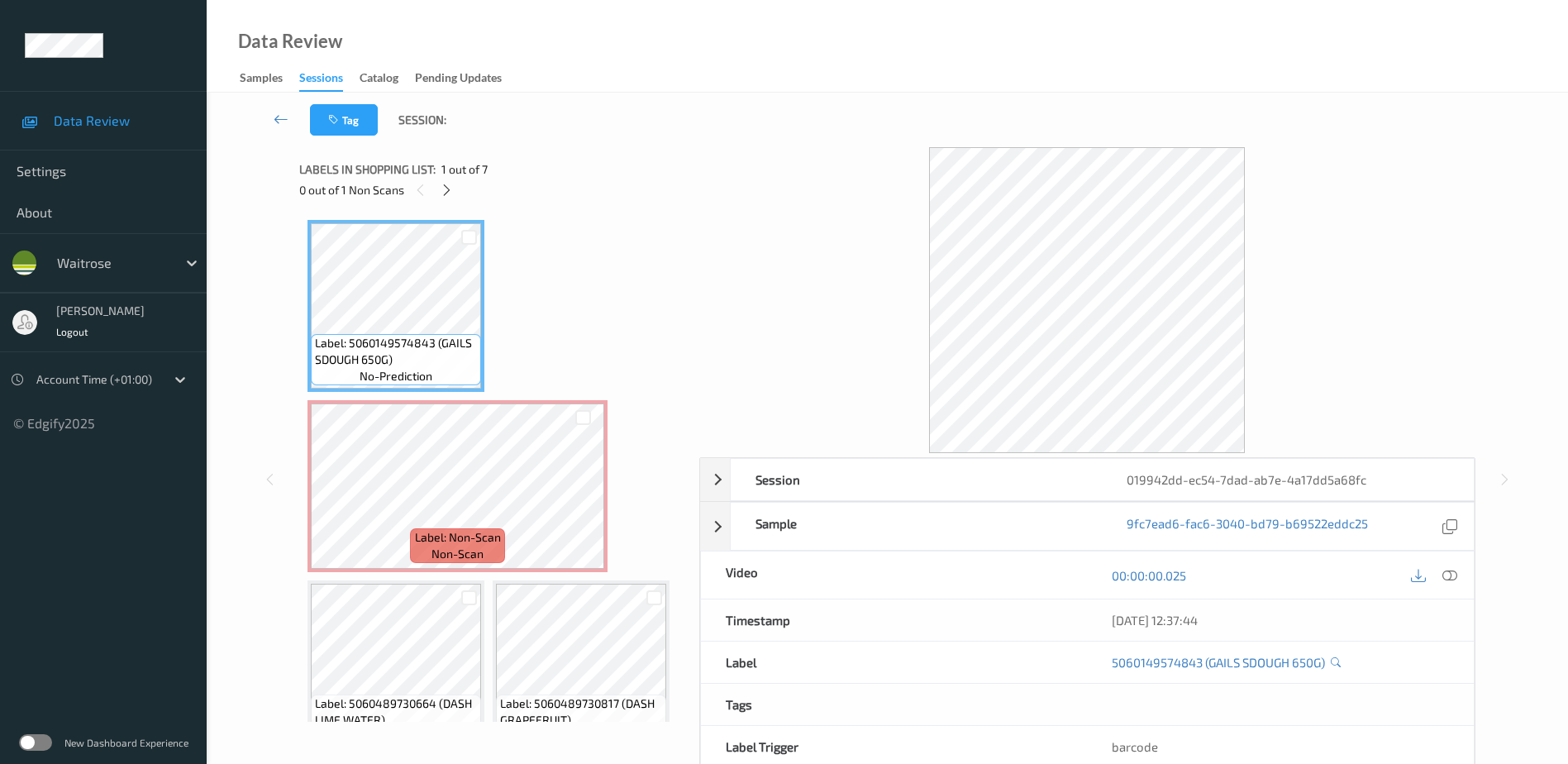
drag, startPoint x: 1446, startPoint y: 575, endPoint x: 1424, endPoint y: 539, distance: 42.2
click at [1446, 575] on icon at bounding box center [1450, 574] width 15 height 15
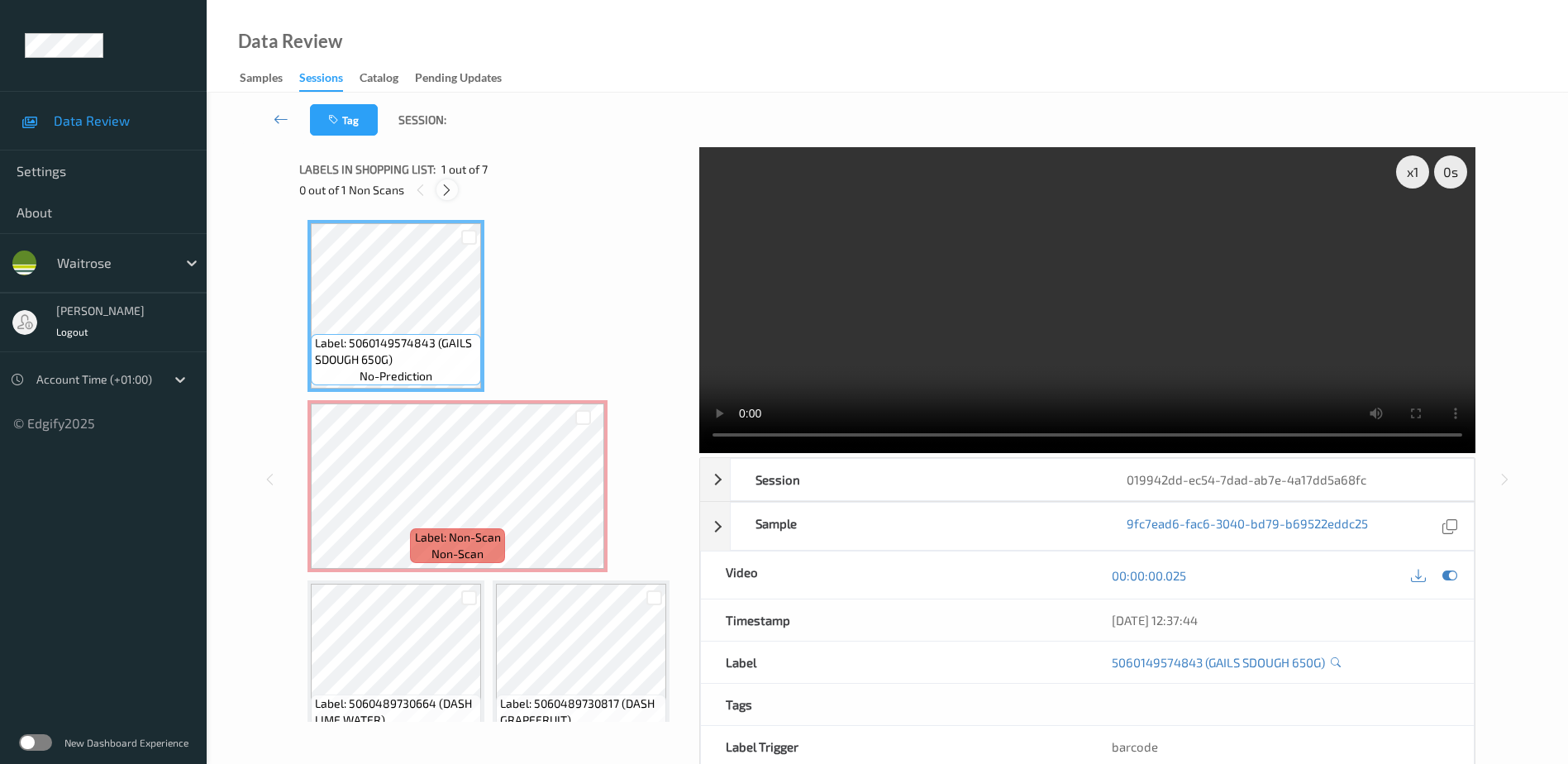
click at [447, 189] on icon at bounding box center [447, 191] width 14 height 15
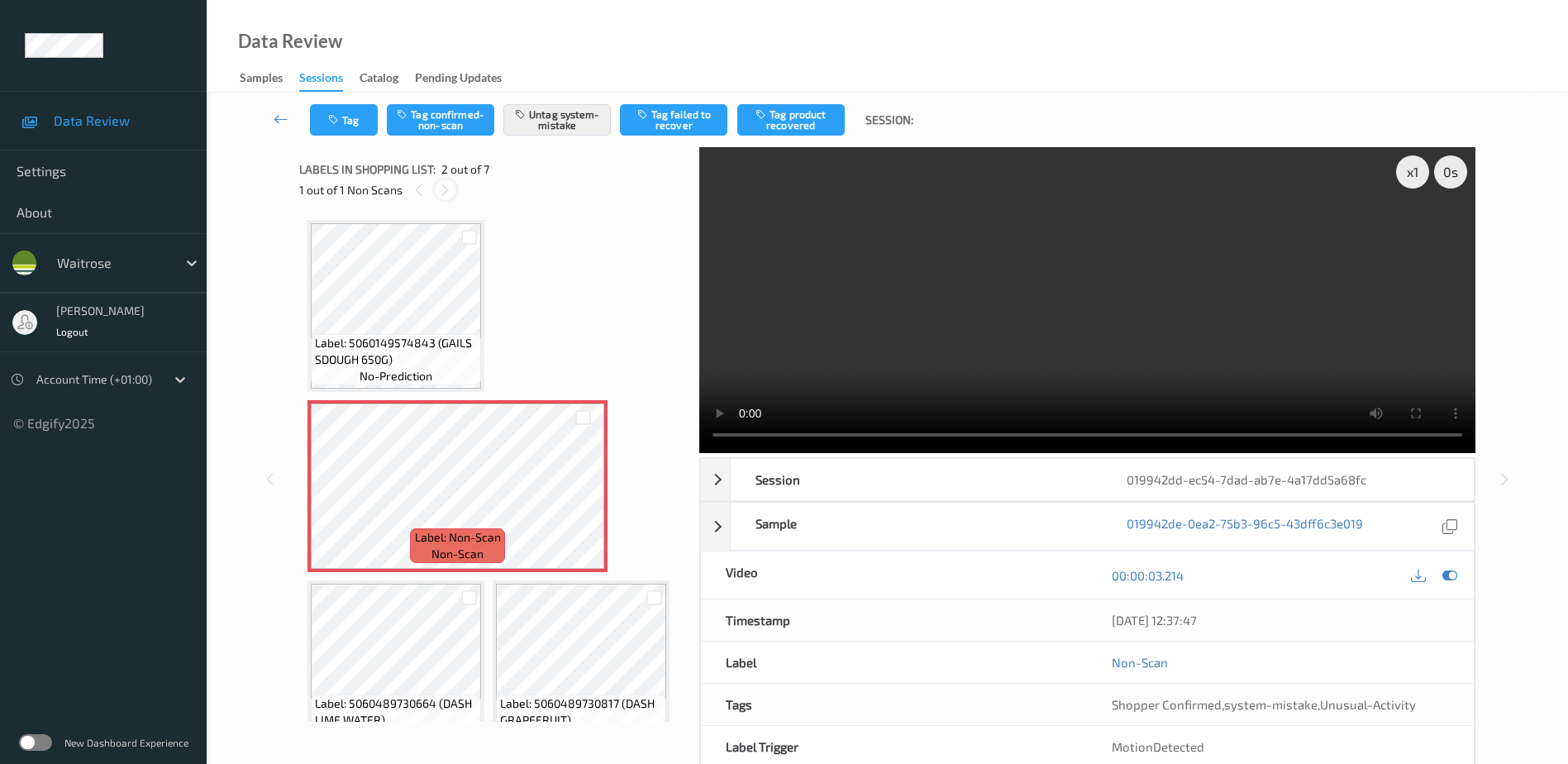
scroll to position [9, 0]
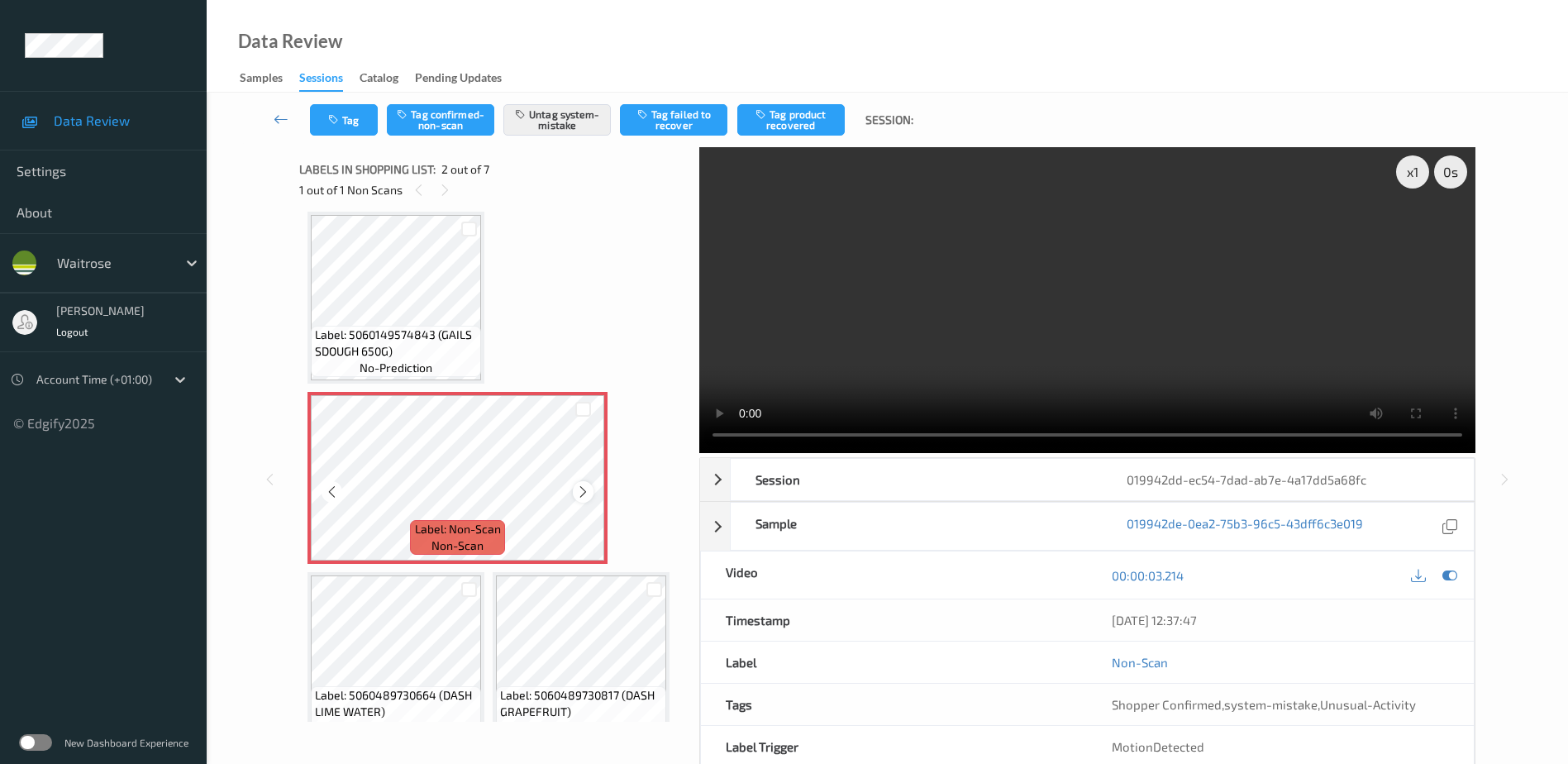
click at [582, 491] on icon at bounding box center [583, 492] width 14 height 15
click at [1170, 331] on video at bounding box center [1087, 299] width 776 height 306
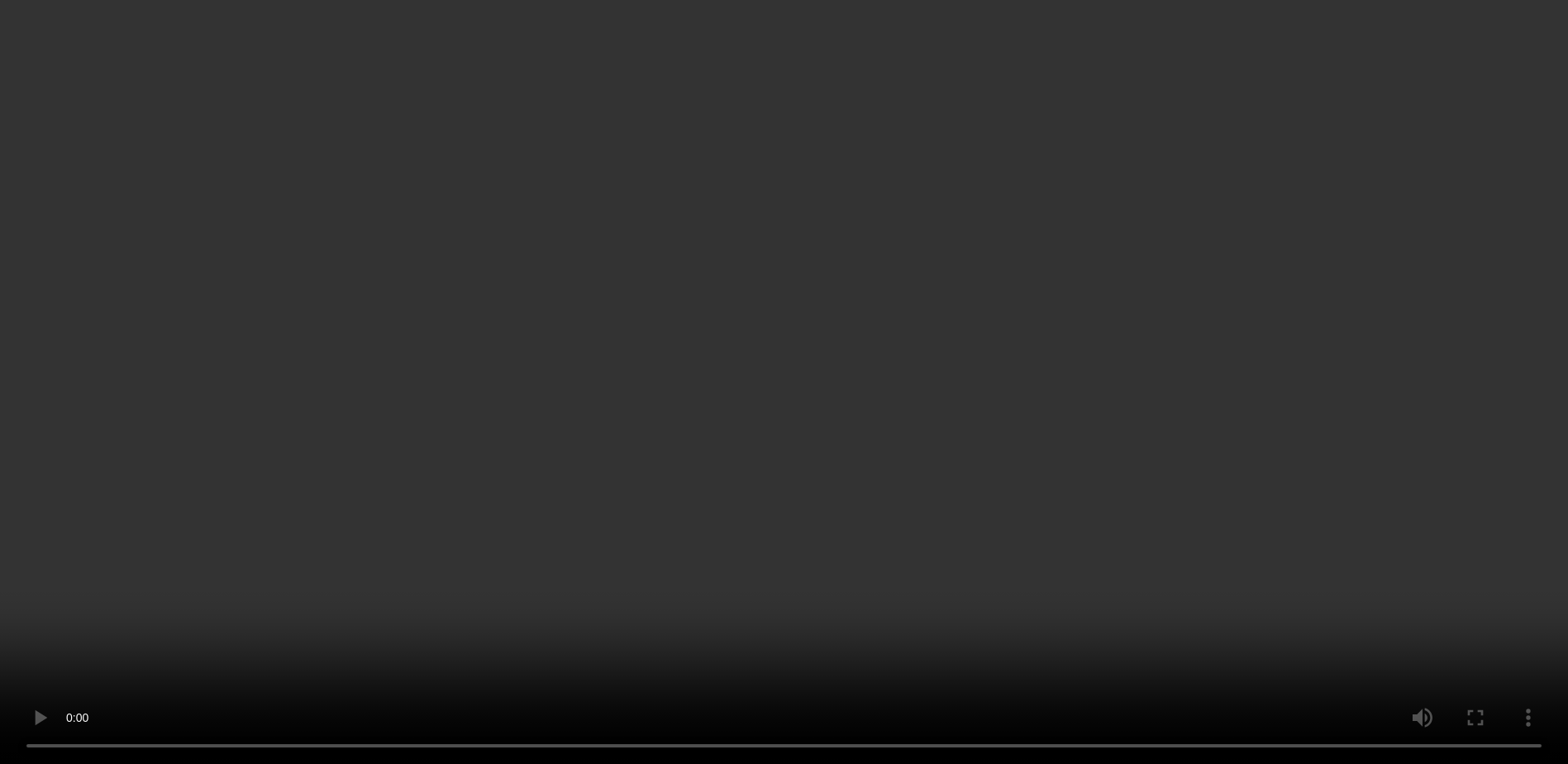
scroll to position [0, 0]
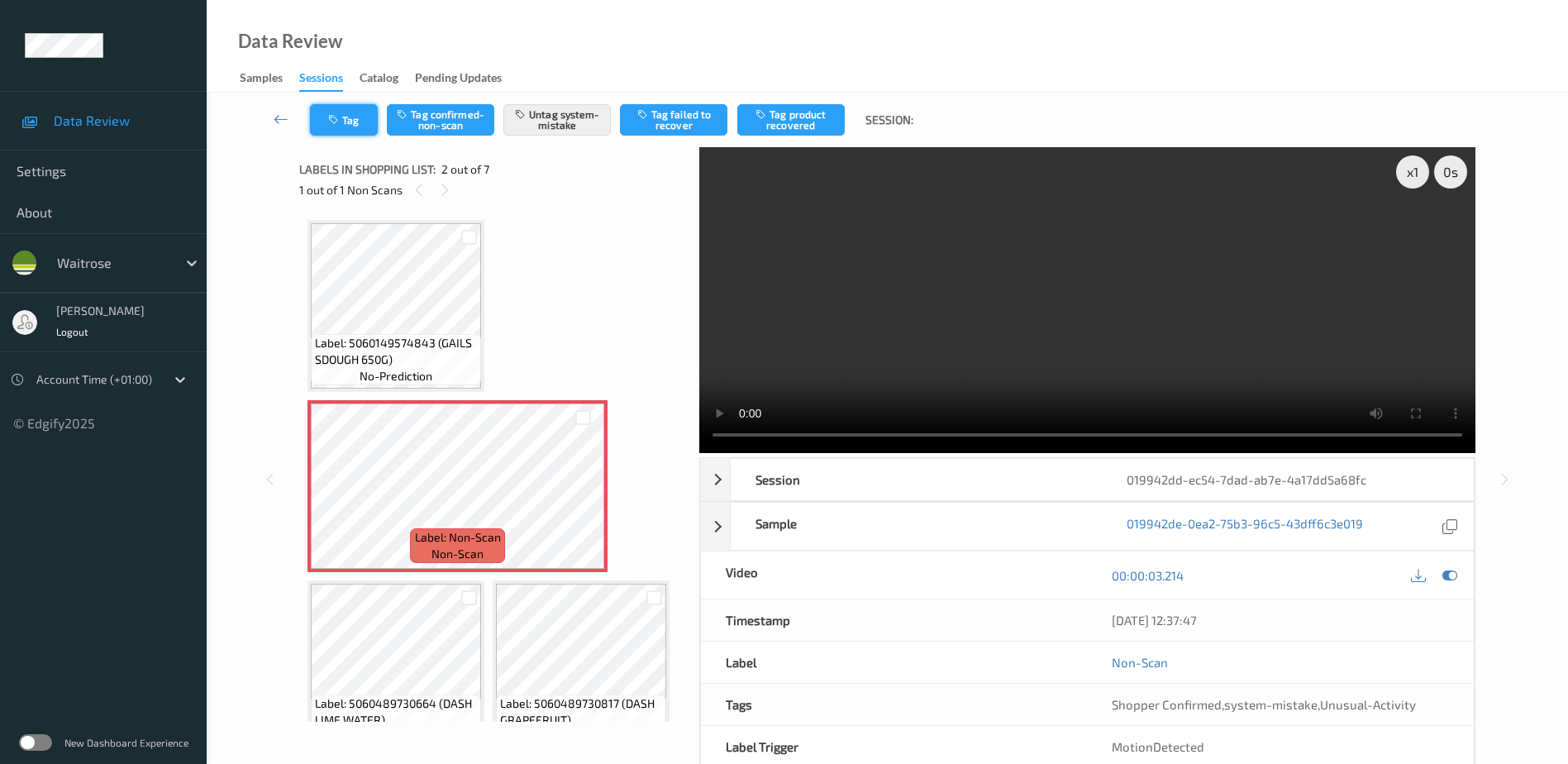
click at [335, 120] on icon "button" at bounding box center [334, 120] width 14 height 11
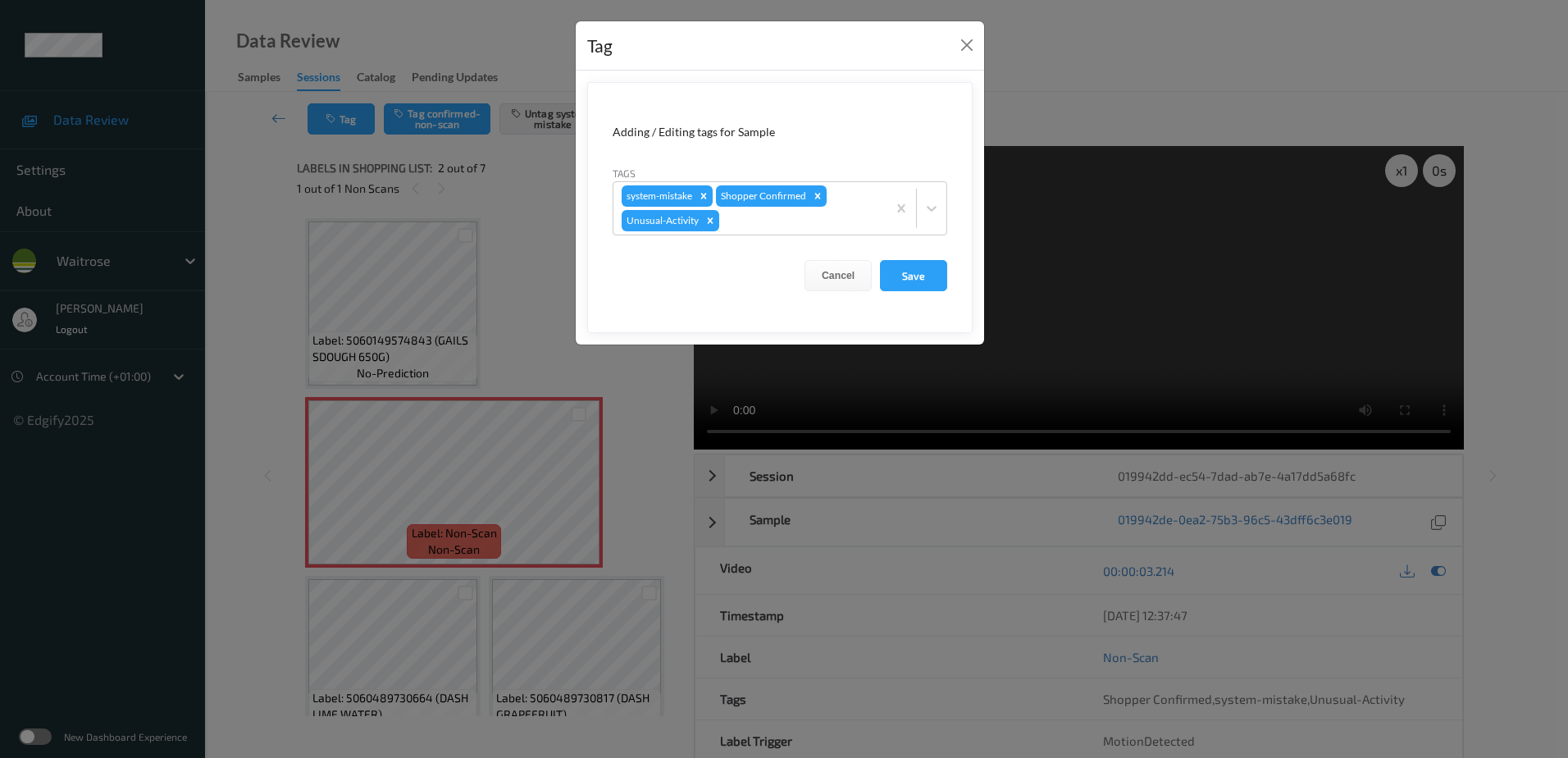
click at [647, 391] on div "Tag Adding / Editing tags for Sample Tags system-mistake Shopper Confirmed Unus…" at bounding box center [784, 379] width 1568 height 758
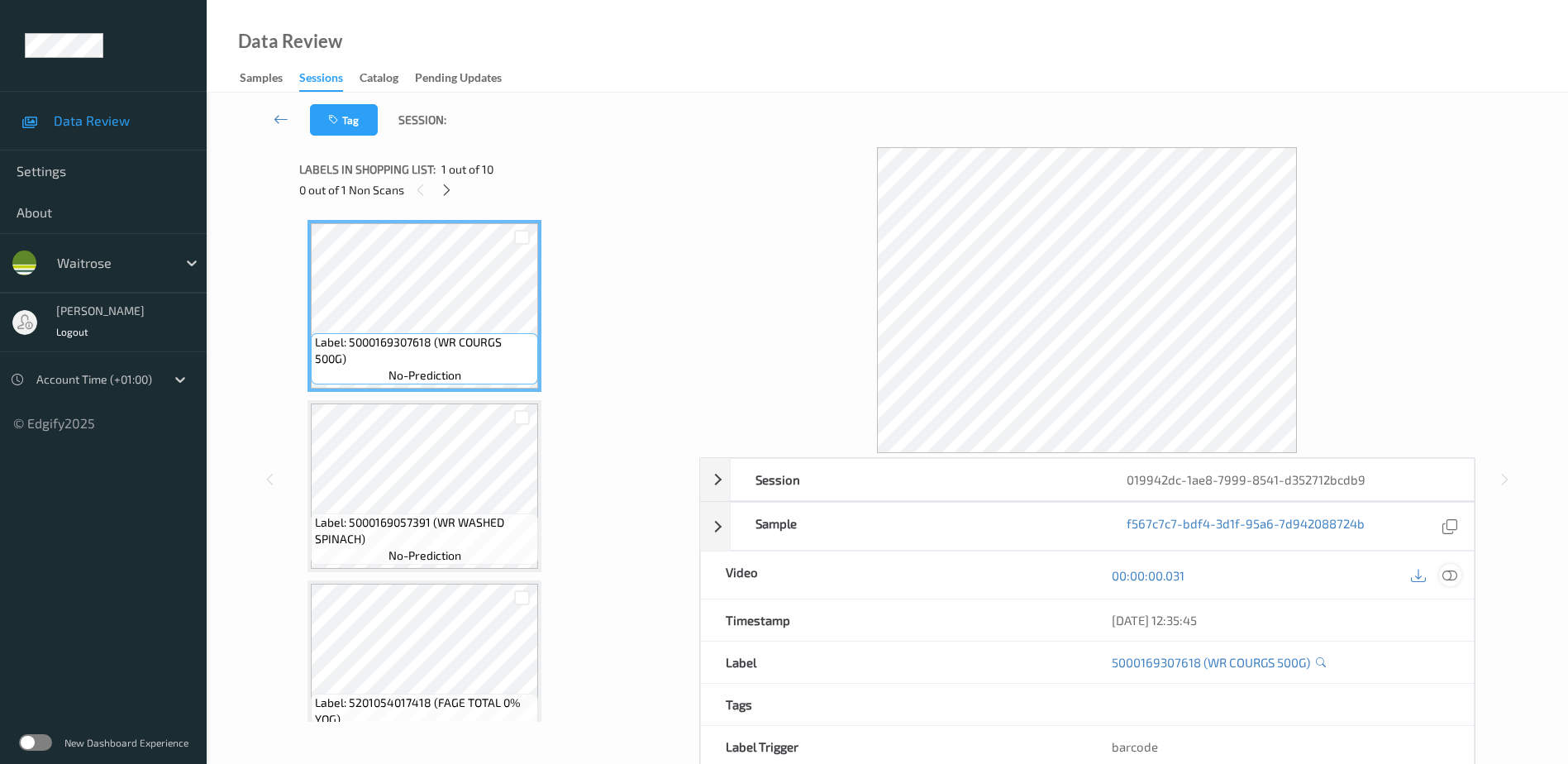
click at [1452, 575] on icon at bounding box center [1450, 574] width 15 height 15
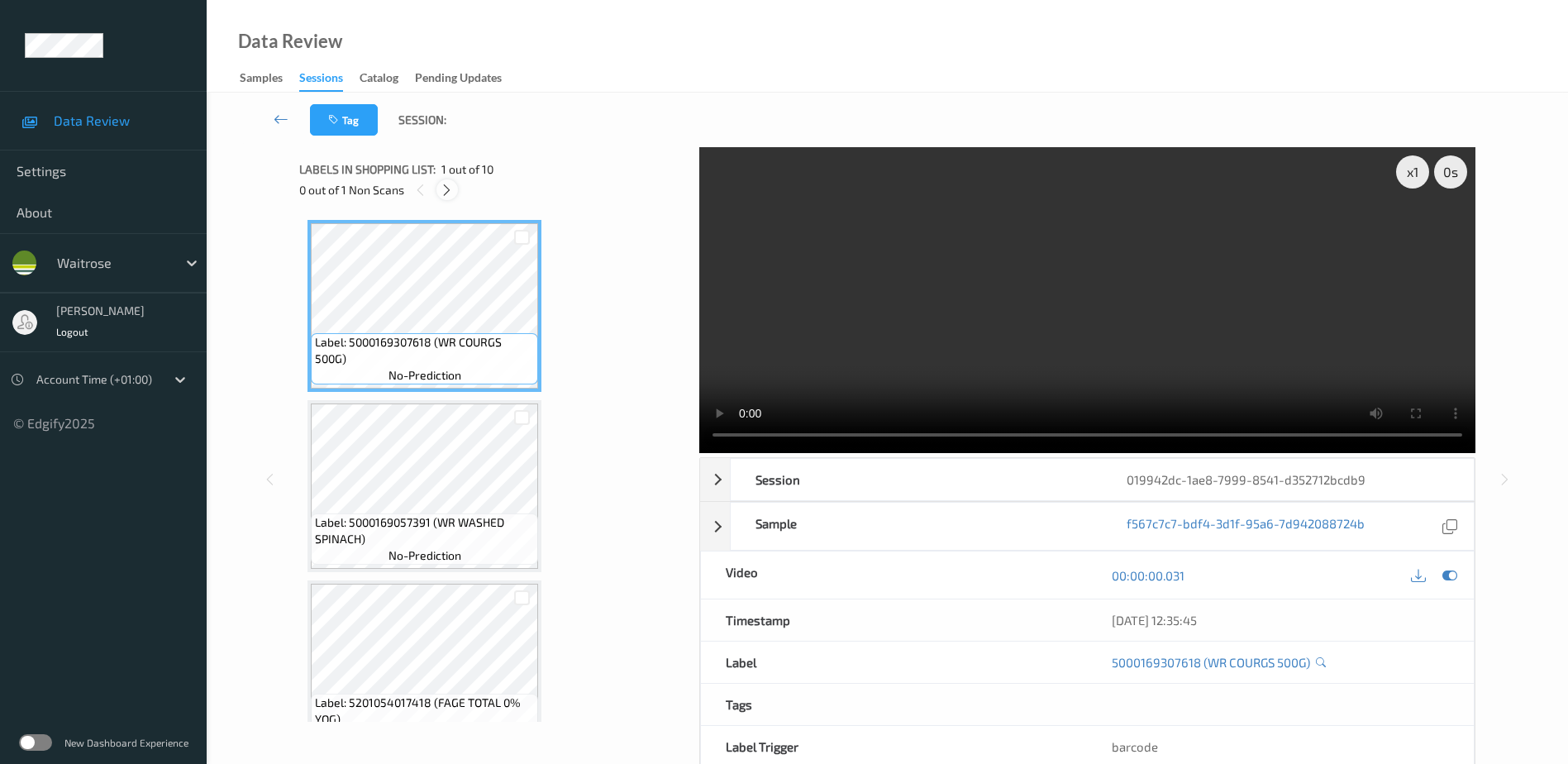
click at [449, 196] on icon at bounding box center [447, 191] width 14 height 15
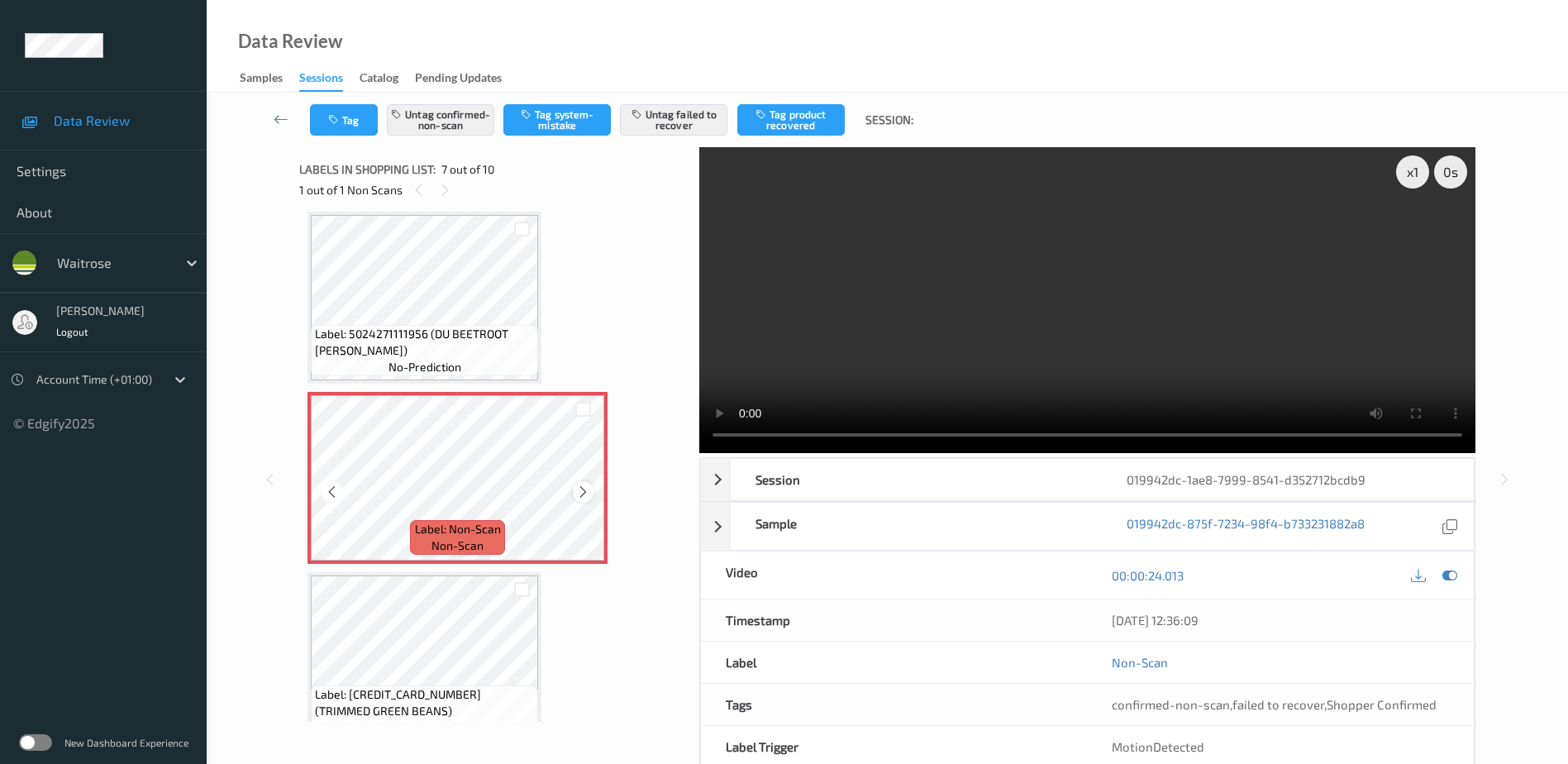
click at [582, 492] on icon at bounding box center [583, 492] width 14 height 15
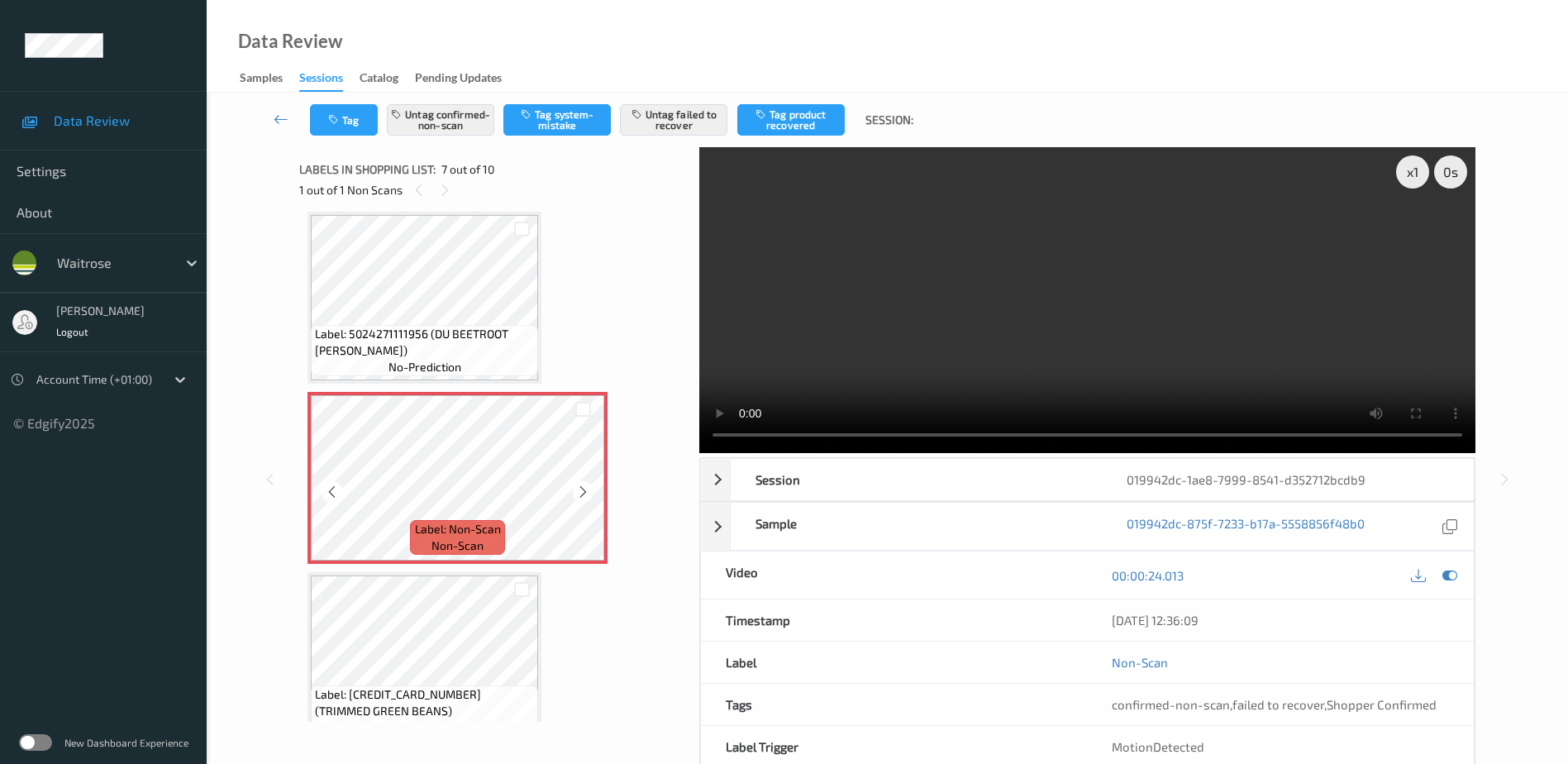
click at [582, 492] on icon at bounding box center [583, 492] width 14 height 15
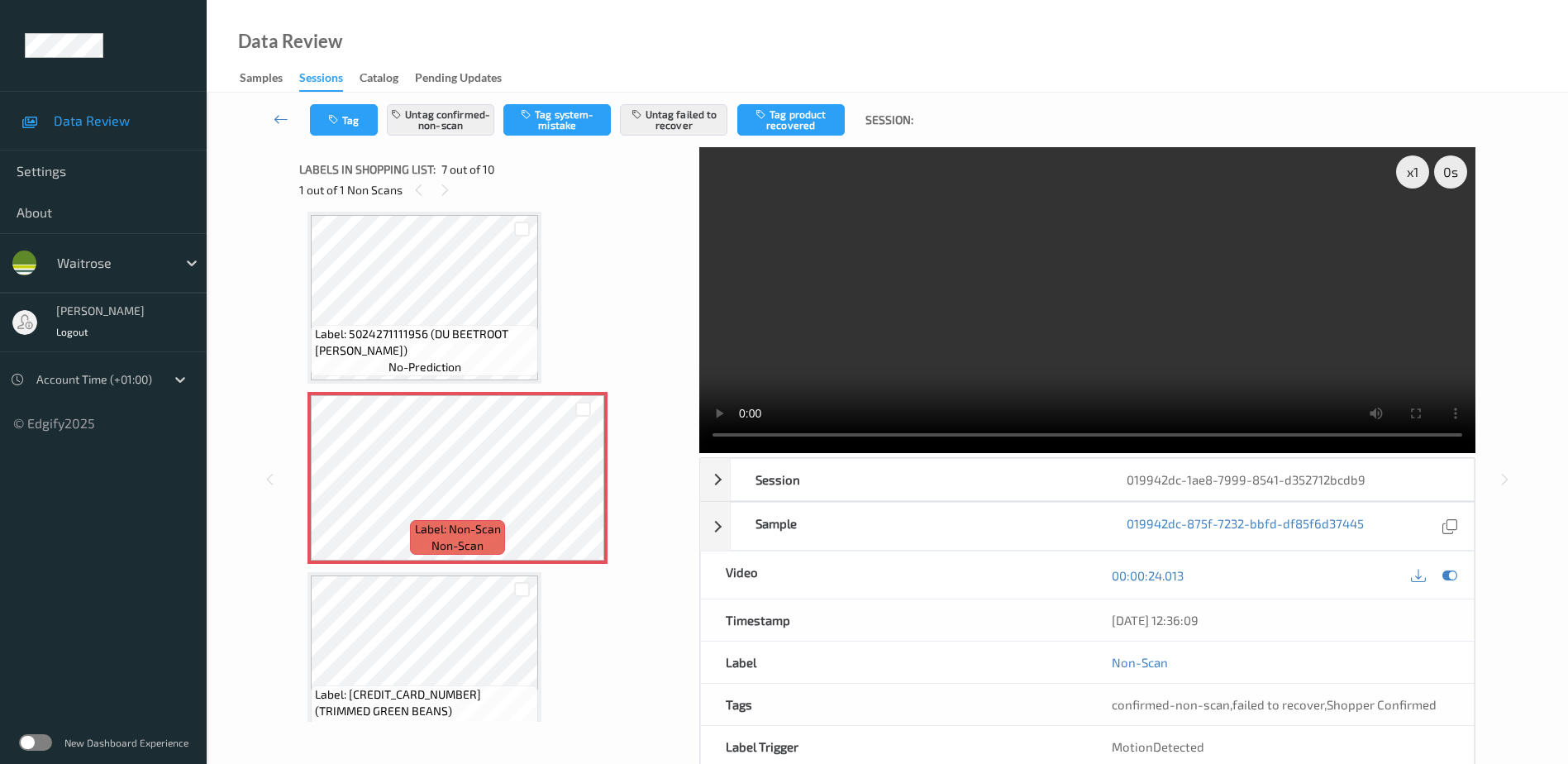
click at [1157, 315] on video at bounding box center [1087, 299] width 776 height 306
click at [1408, 176] on div "x 1" at bounding box center [1412, 171] width 33 height 33
click at [1408, 169] on div "x 2" at bounding box center [1412, 171] width 33 height 33
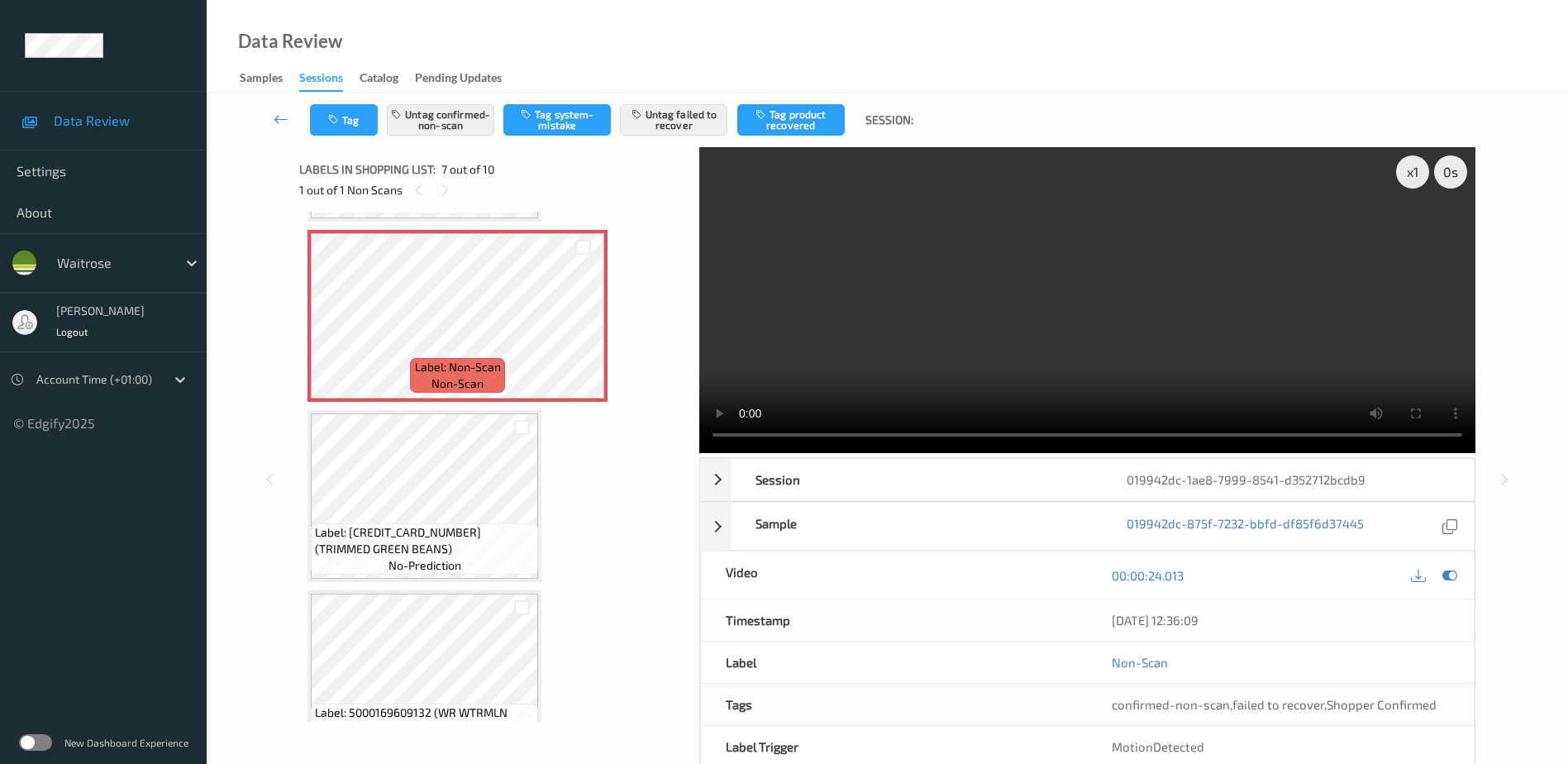
scroll to position [1075, 0]
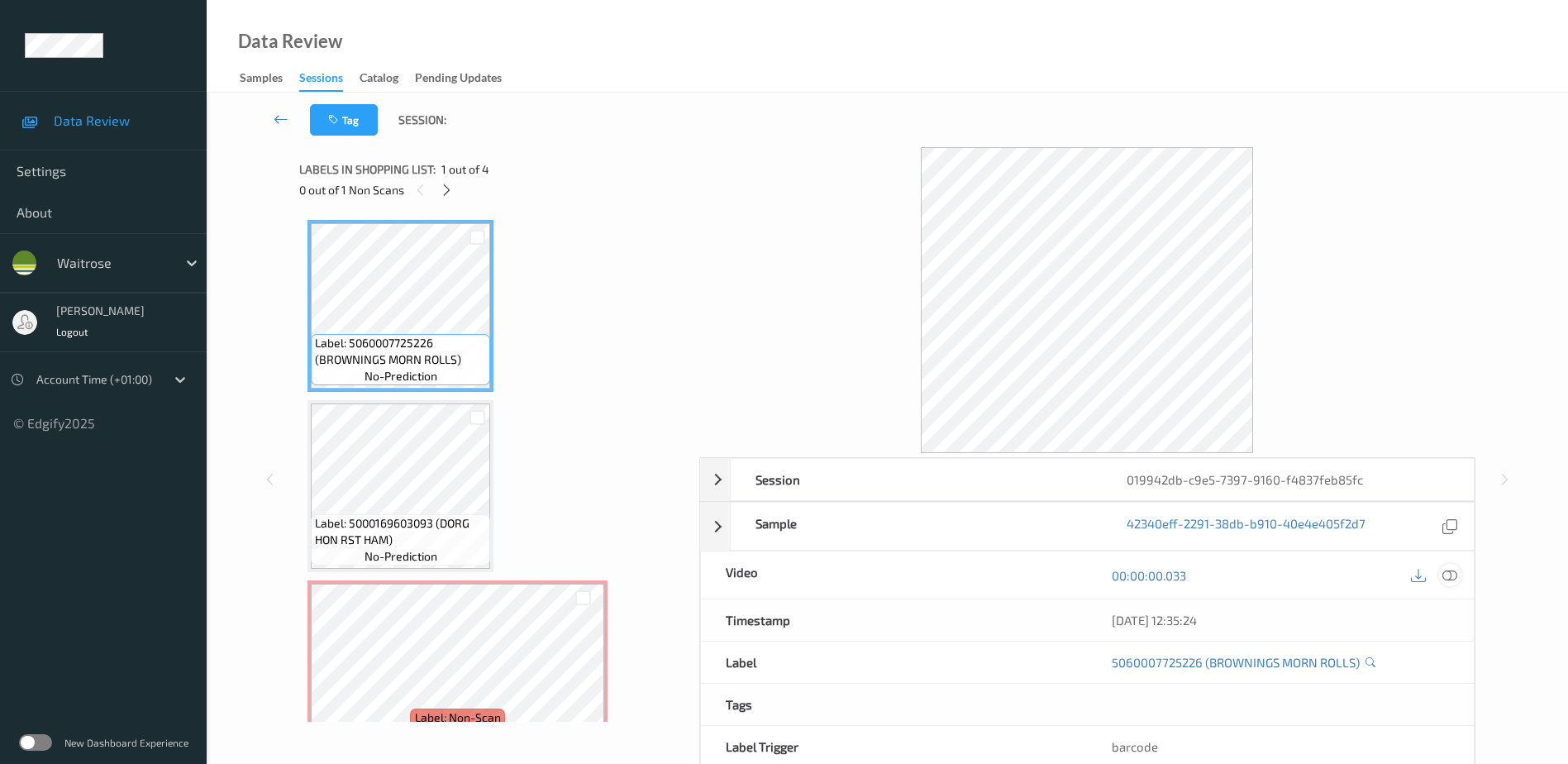
click at [1454, 573] on icon at bounding box center [1450, 574] width 15 height 15
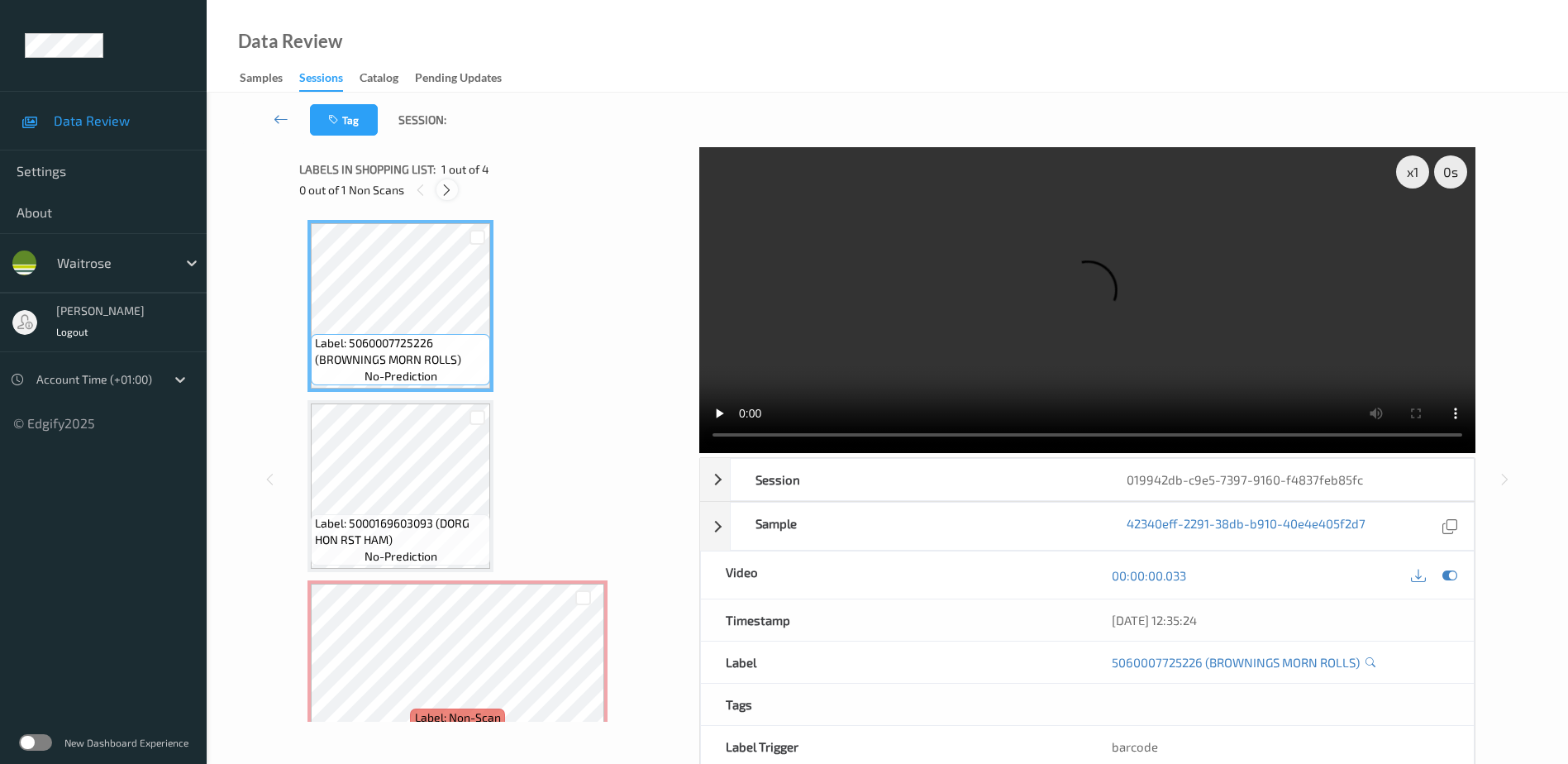
click at [449, 191] on icon at bounding box center [447, 191] width 14 height 15
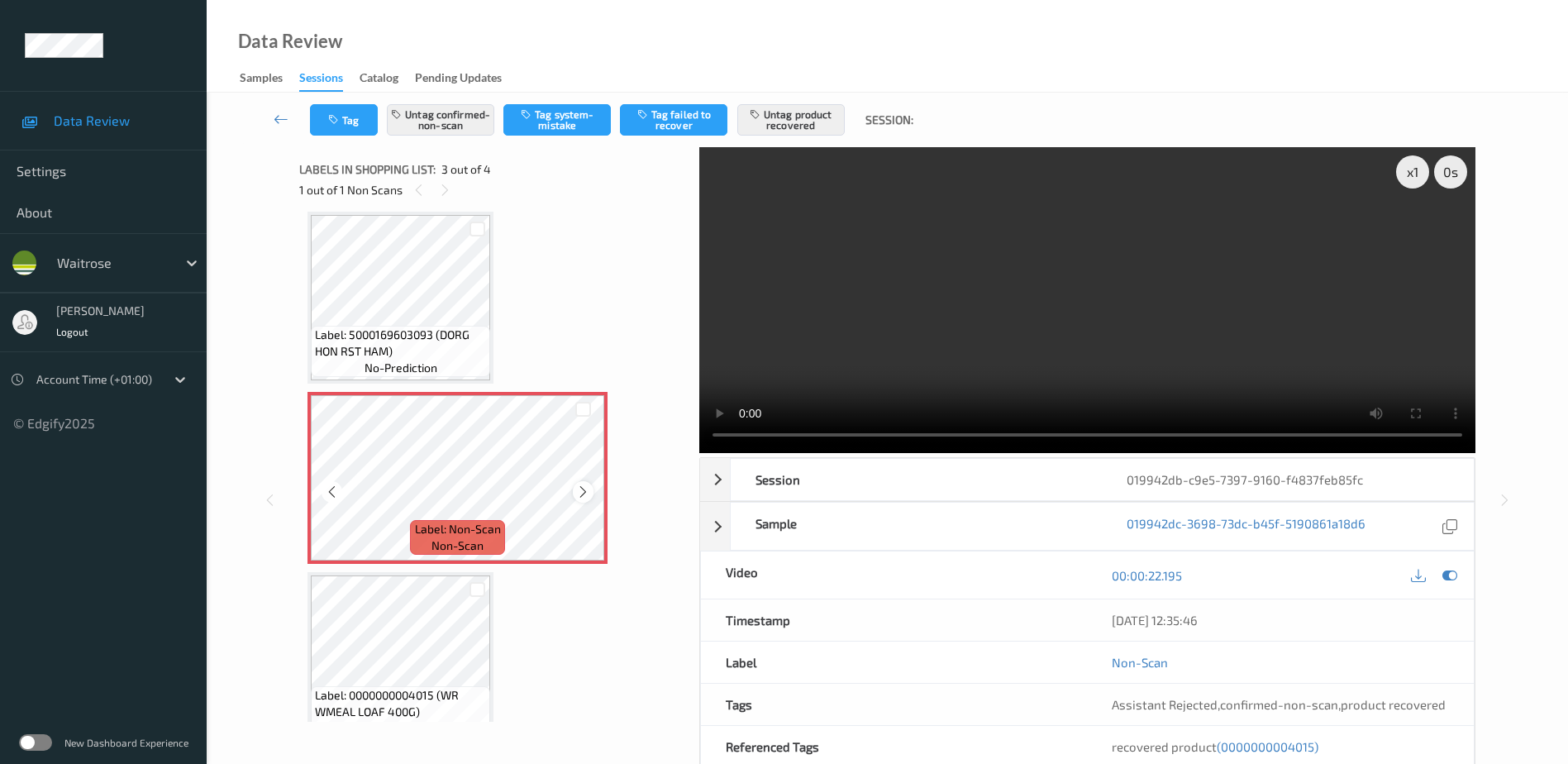
click at [579, 493] on icon at bounding box center [583, 492] width 14 height 15
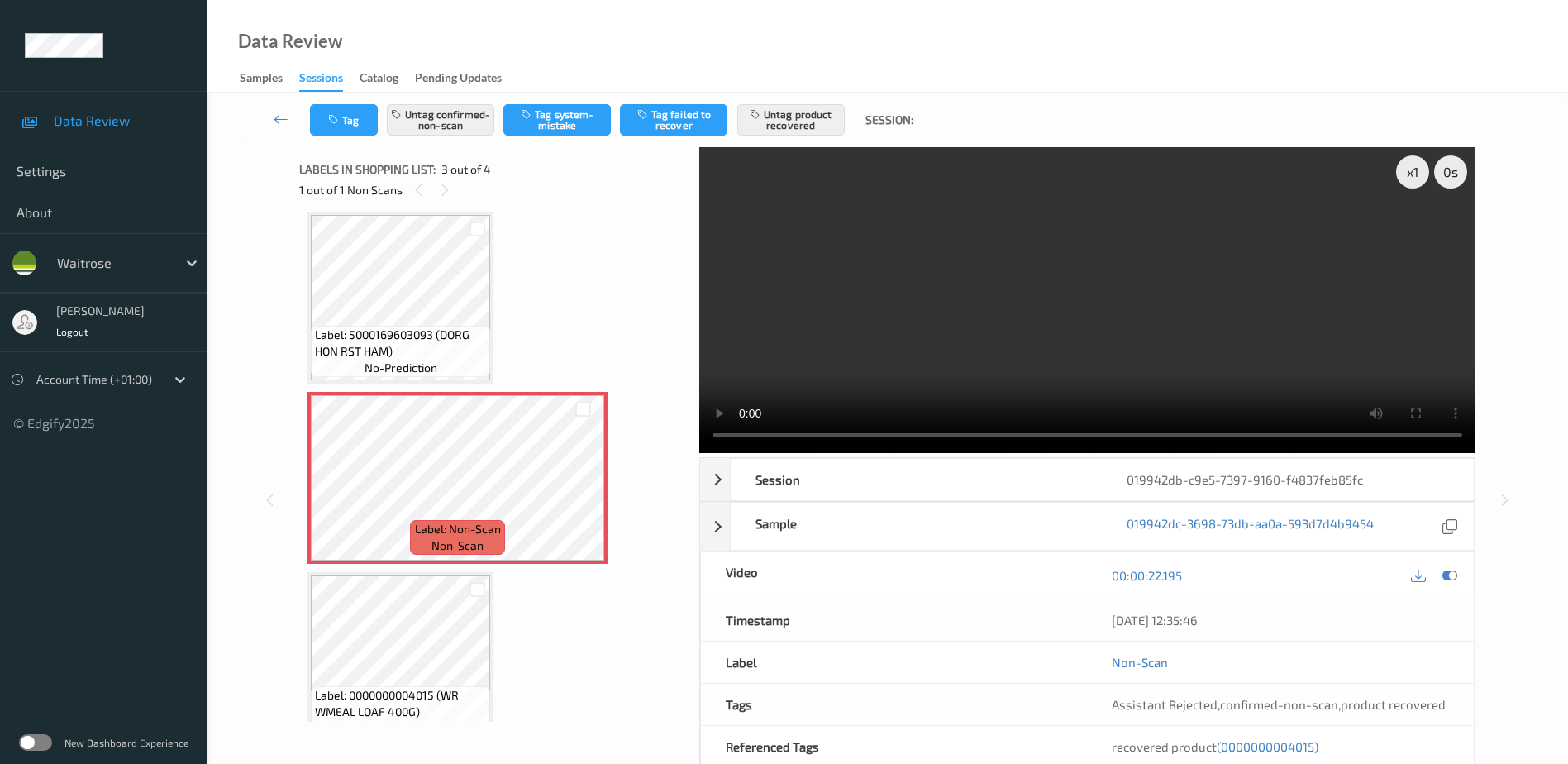
click at [1043, 348] on video at bounding box center [1087, 299] width 776 height 306
click at [586, 495] on icon at bounding box center [583, 492] width 14 height 15
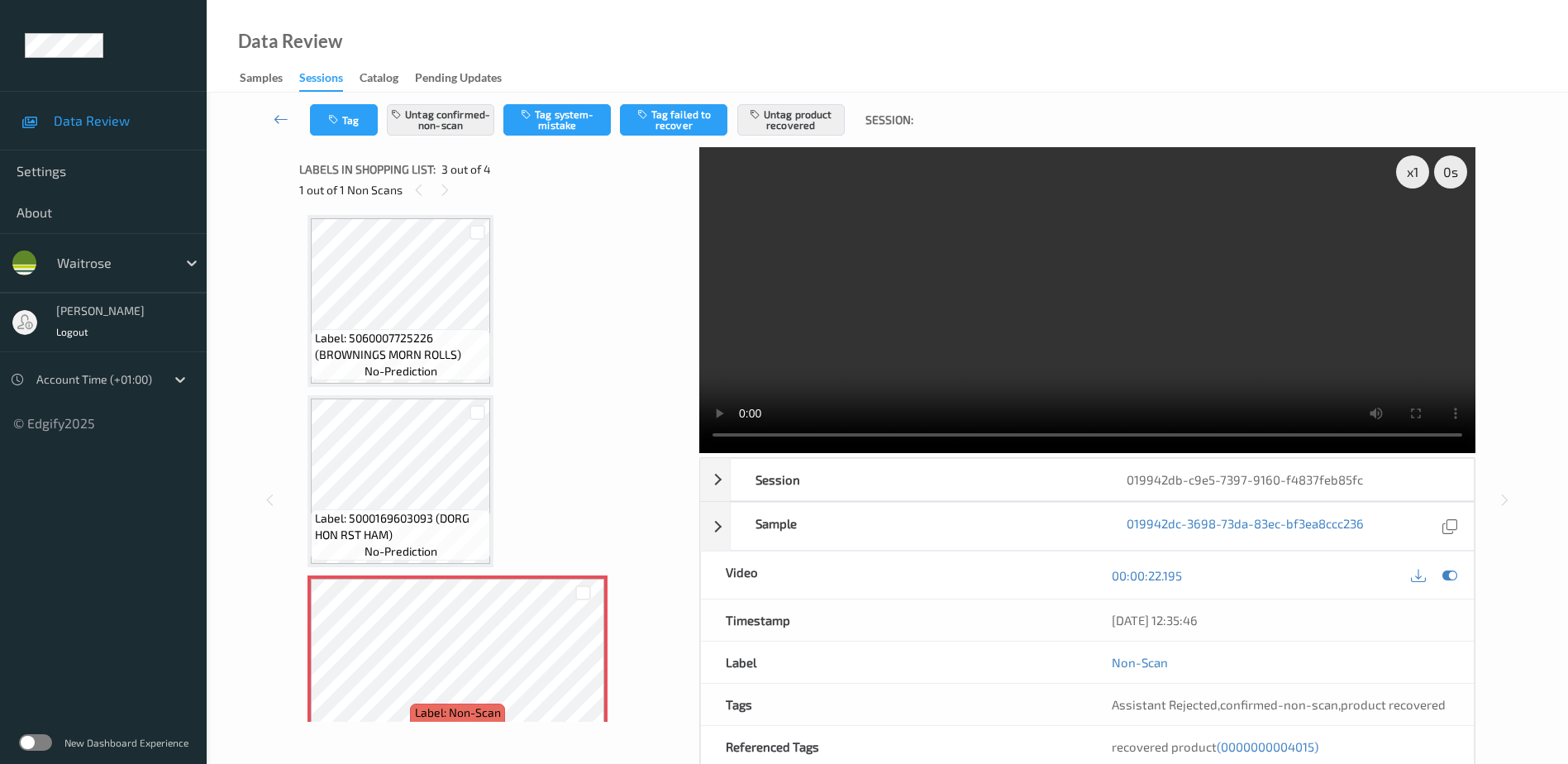
scroll to position [0, 0]
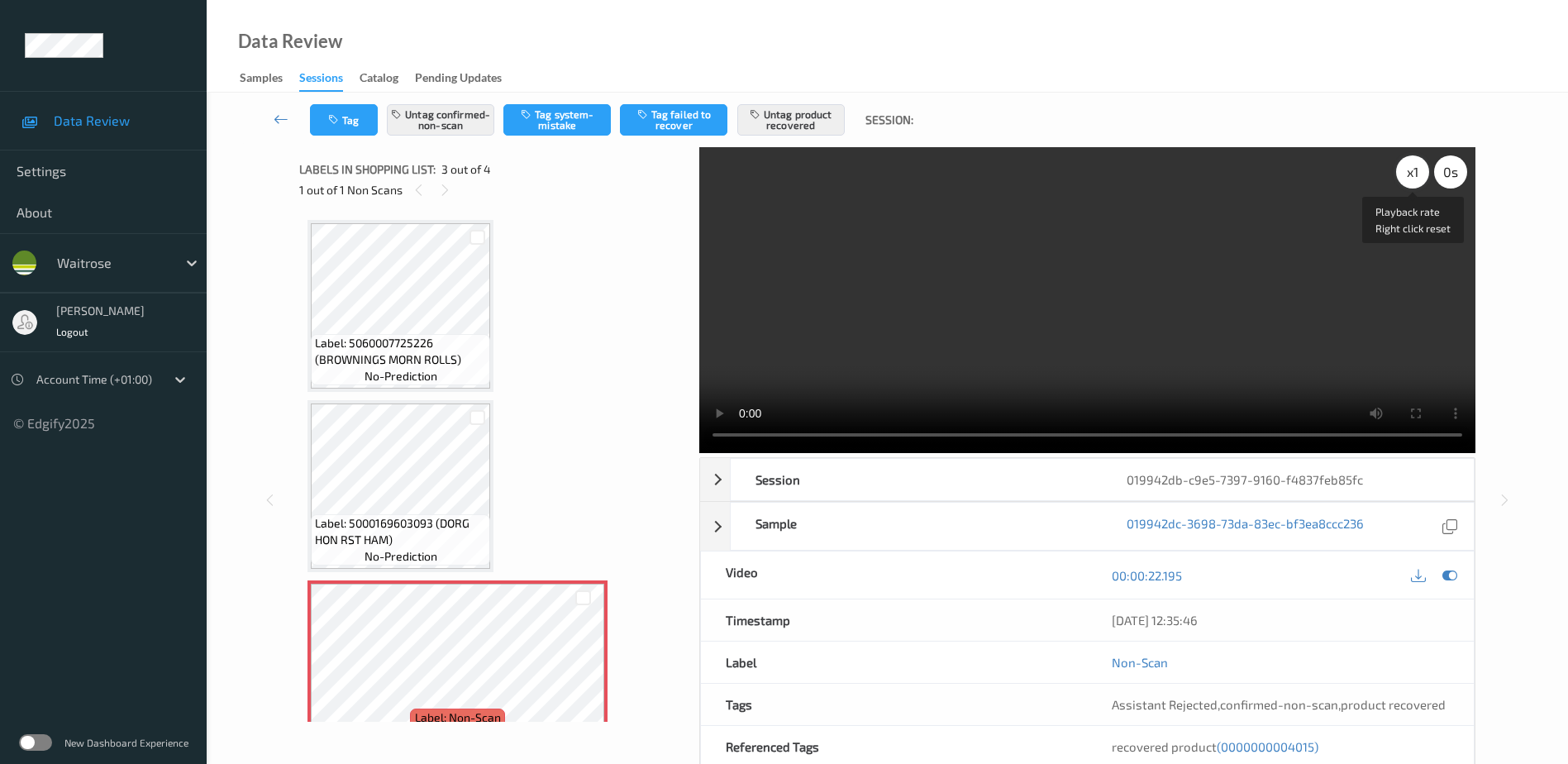
click at [1418, 171] on div "x 1" at bounding box center [1412, 171] width 33 height 33
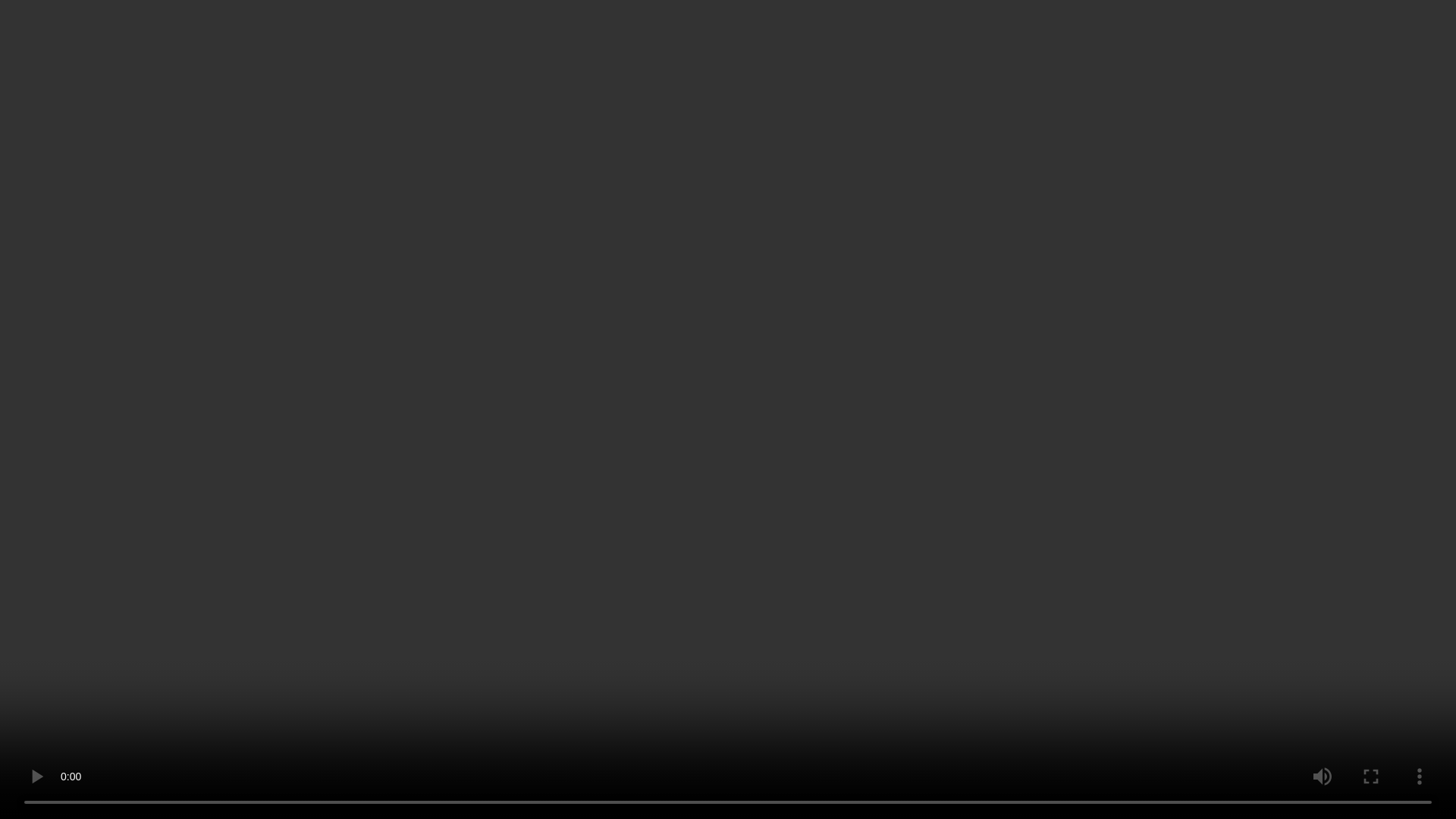
click at [981, 392] on video at bounding box center [728, 409] width 1456 height 819
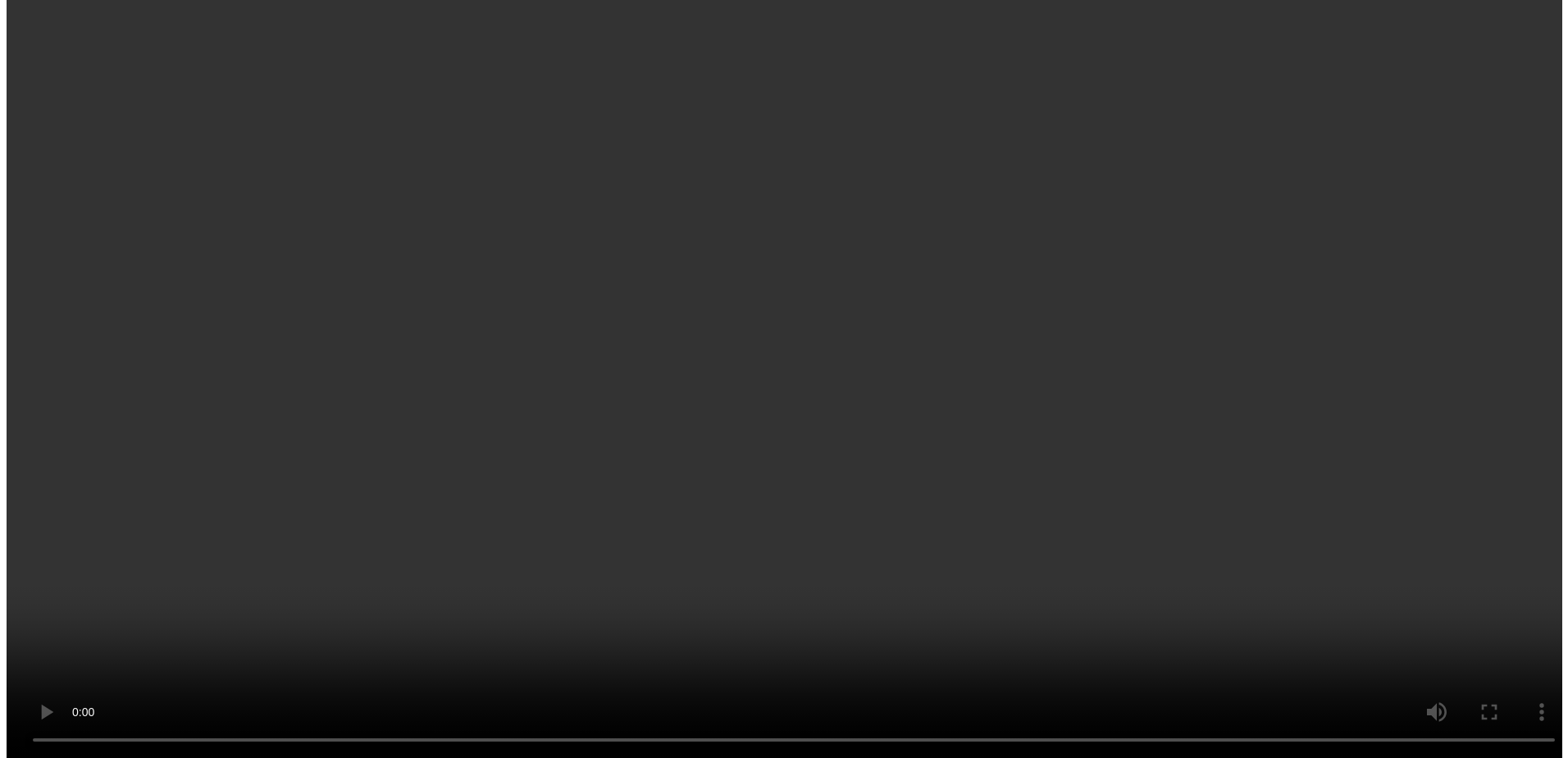
scroll to position [135, 0]
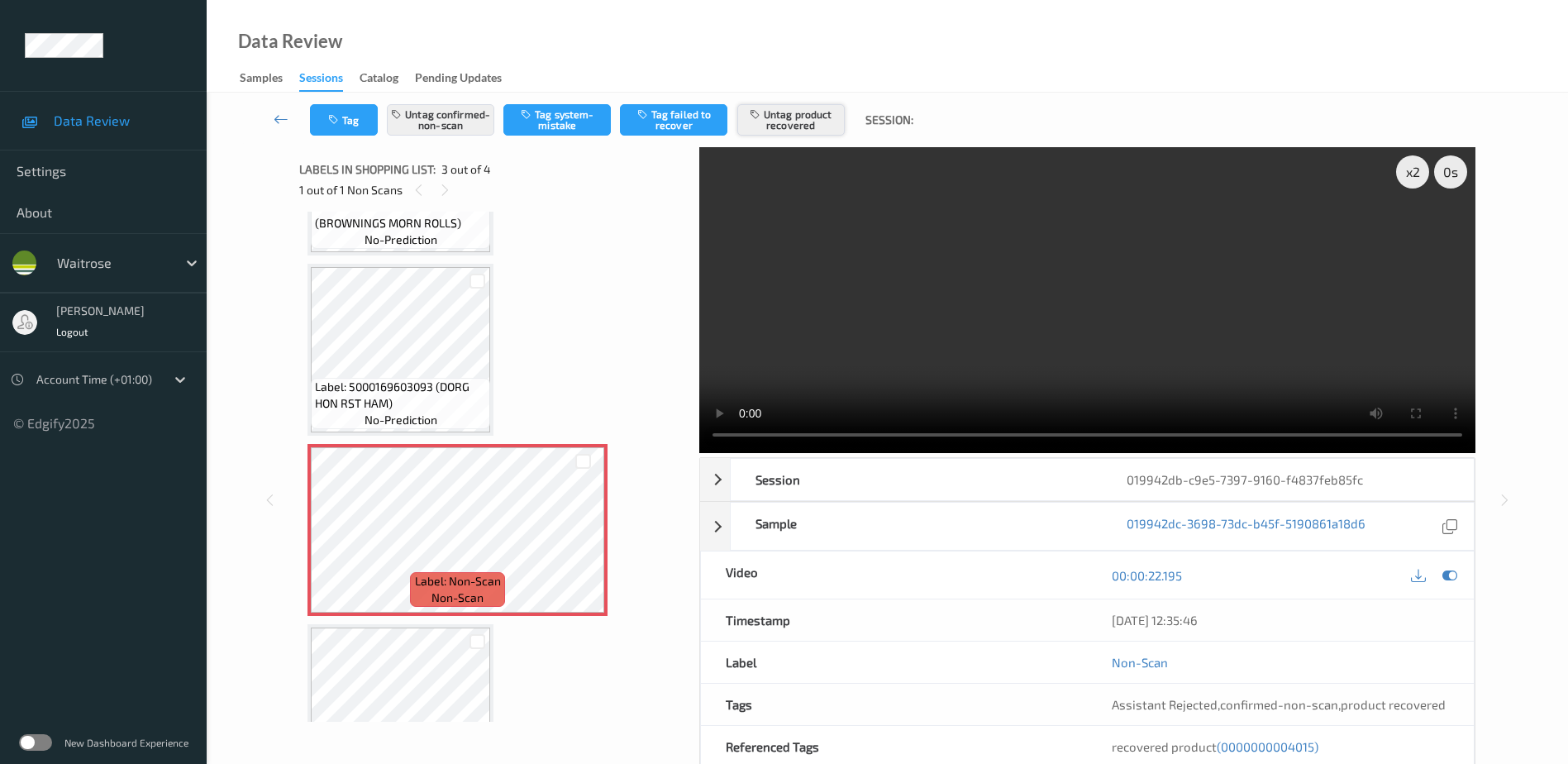
click at [818, 107] on button "Untag product recovered" at bounding box center [791, 119] width 108 height 31
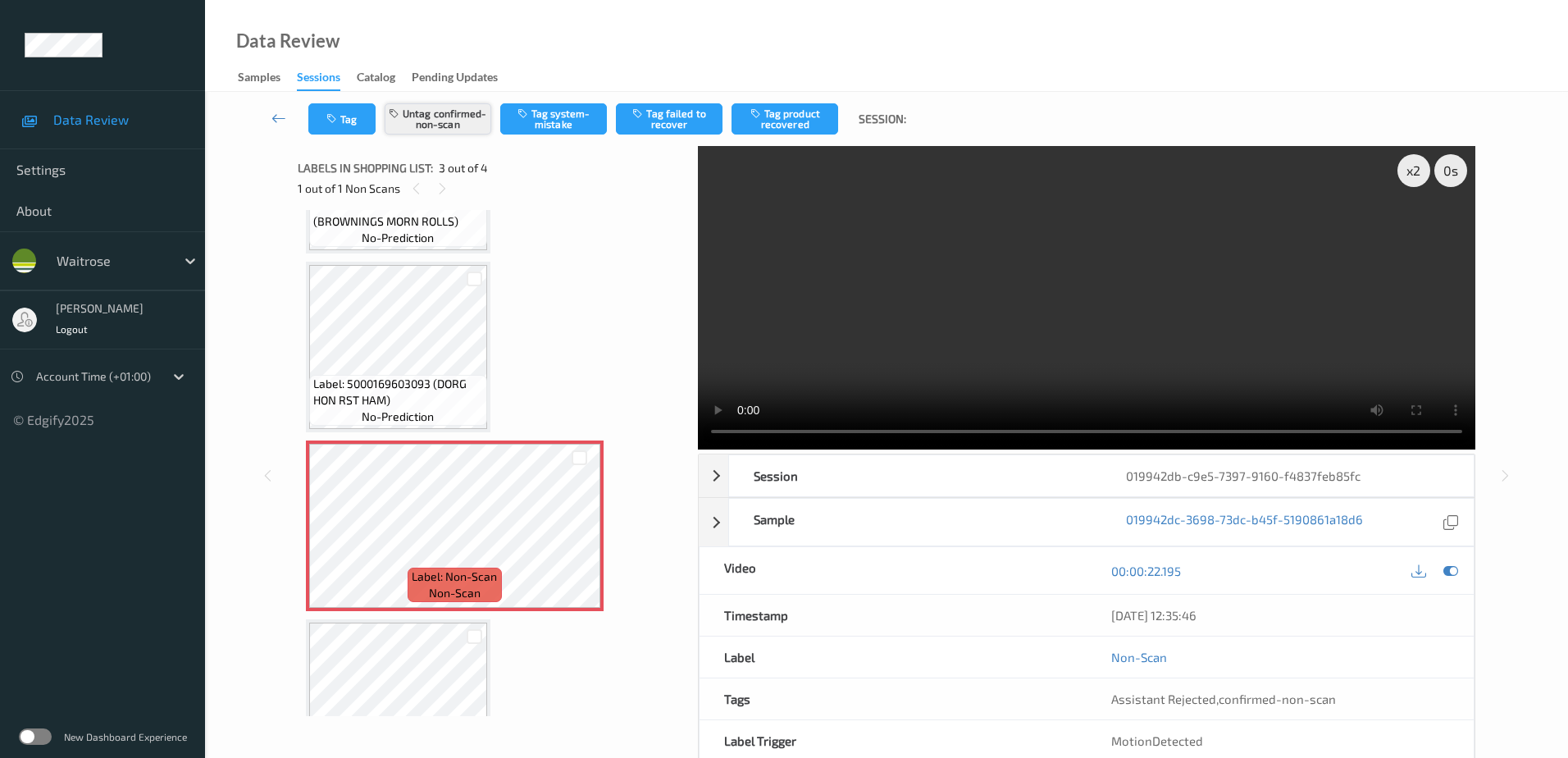
click at [431, 114] on button "Untag confirmed-non-scan" at bounding box center [438, 118] width 107 height 31
click at [552, 122] on button "Tag system-mistake" at bounding box center [553, 118] width 107 height 31
click at [342, 118] on button "Tag" at bounding box center [341, 118] width 67 height 31
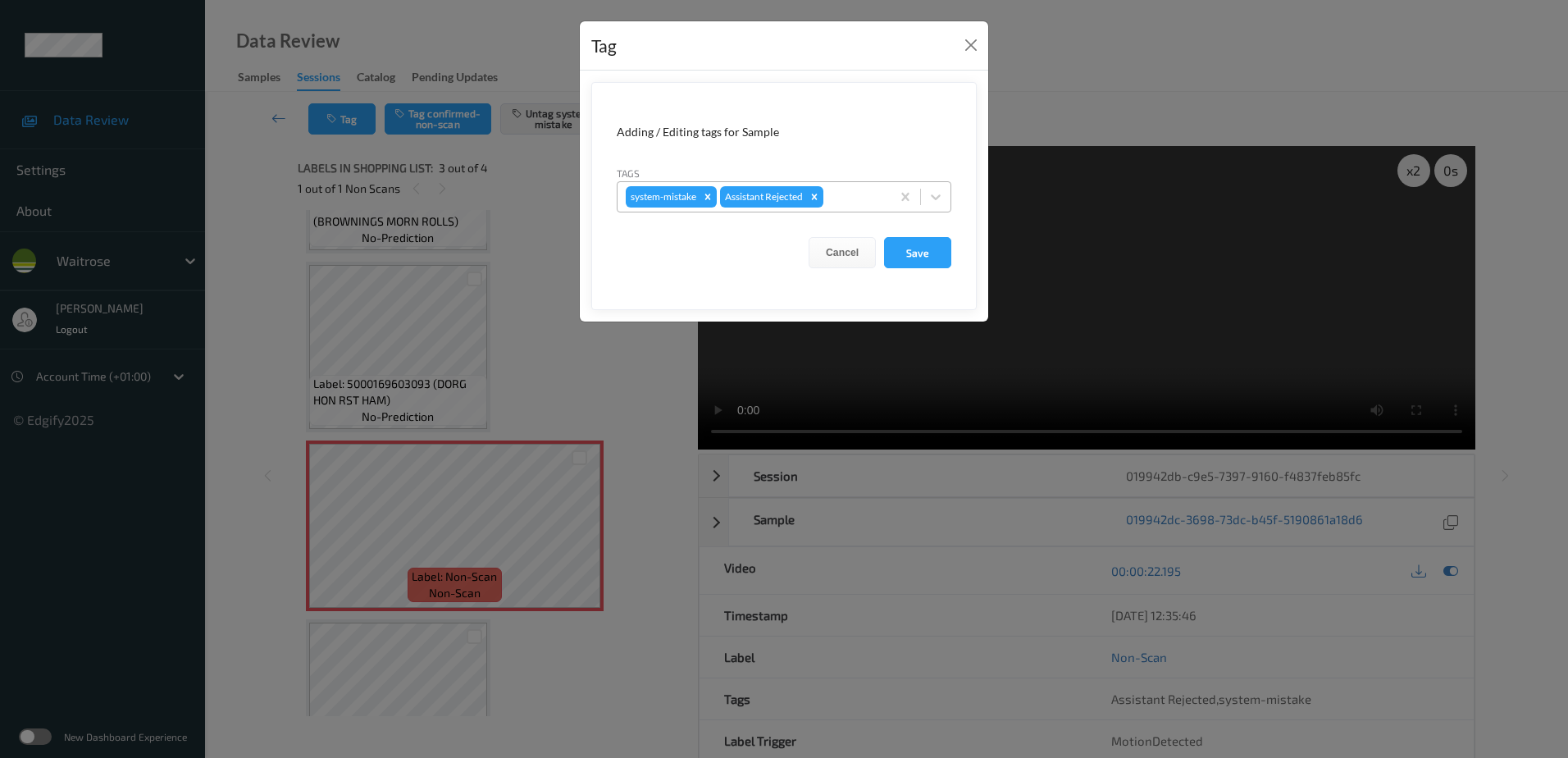
click at [855, 187] on div at bounding box center [854, 197] width 56 height 20
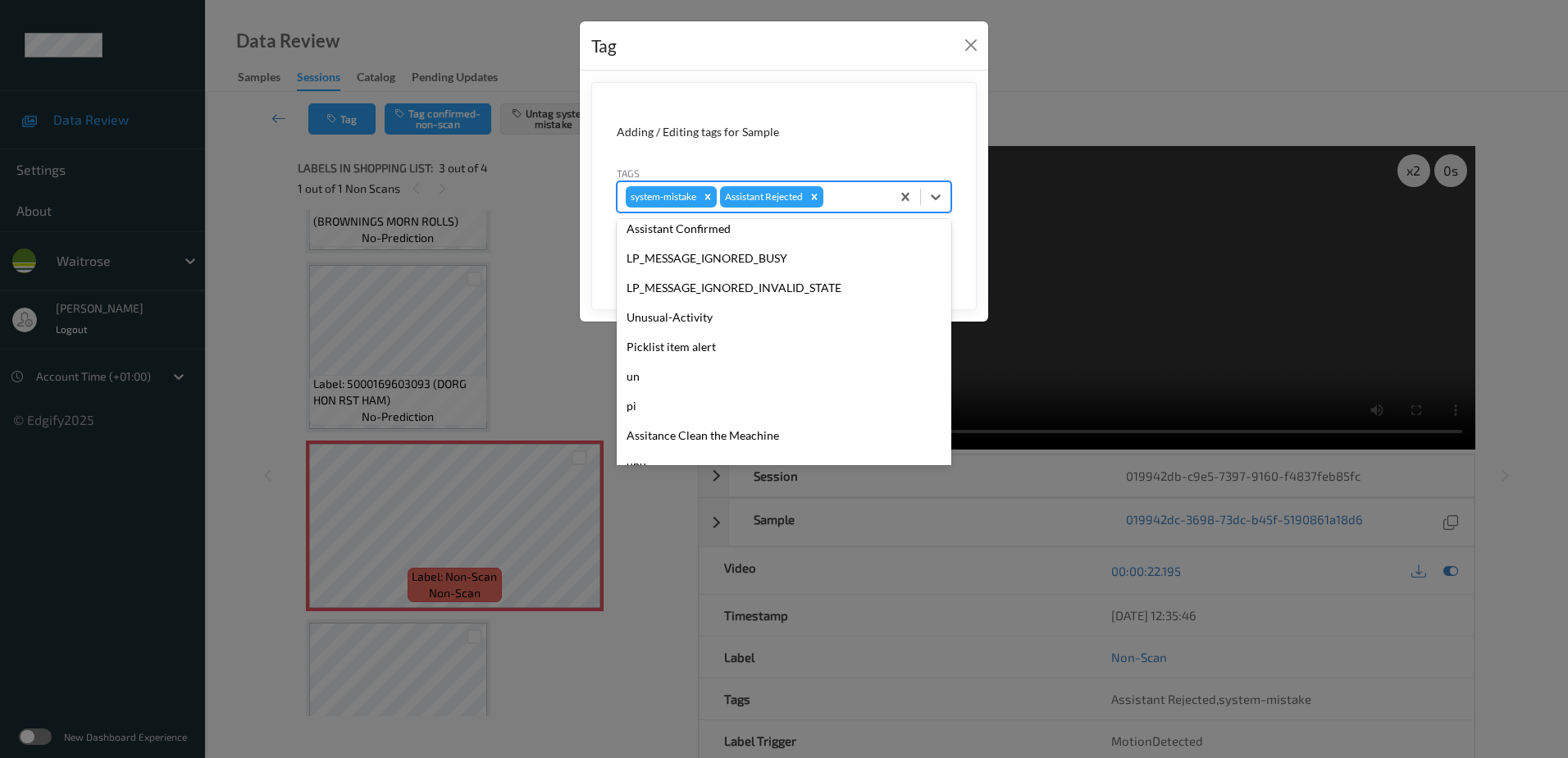
scroll to position [410, 0]
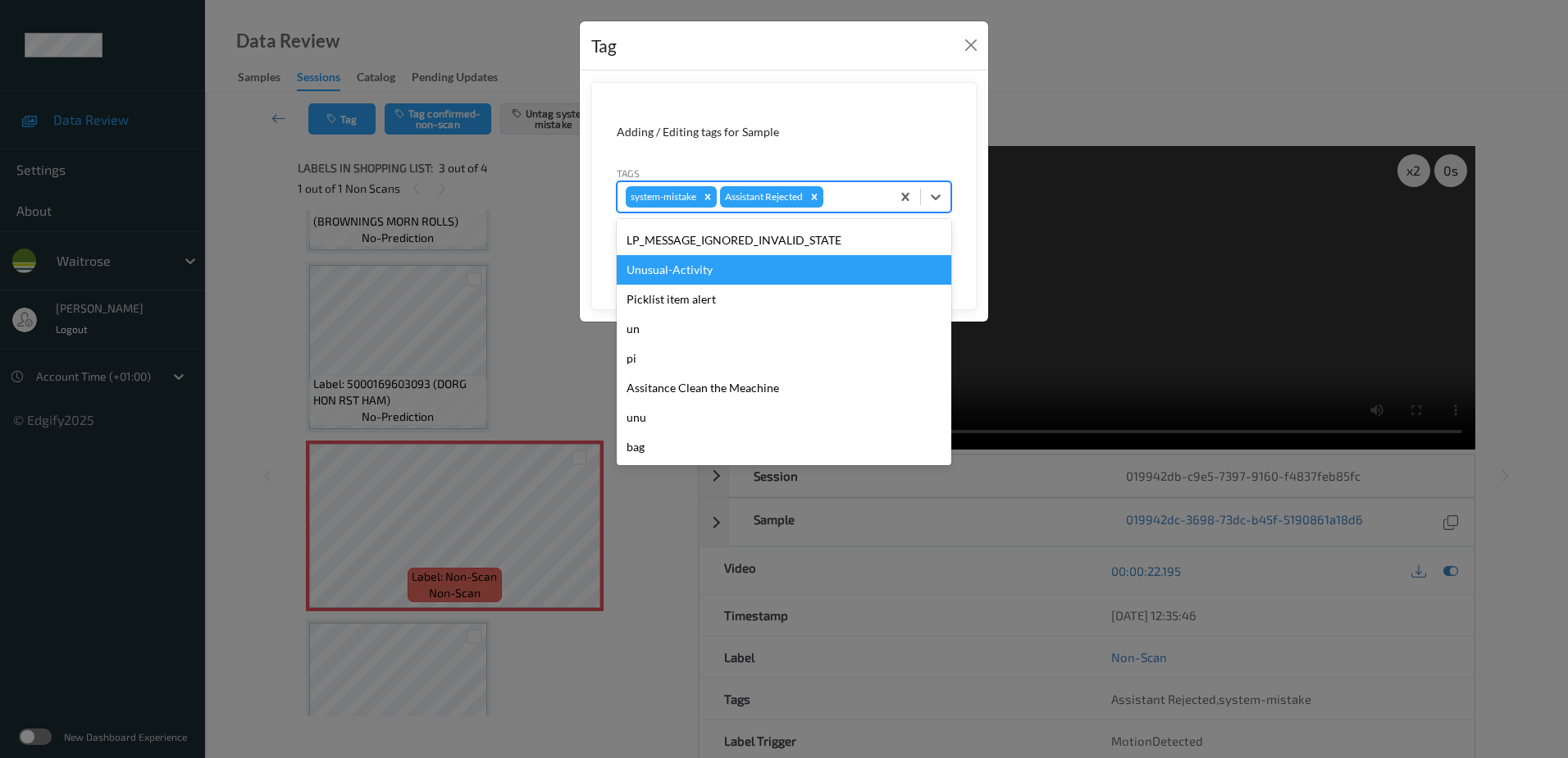
click at [720, 277] on div "Unusual-Activity" at bounding box center [784, 269] width 335 height 29
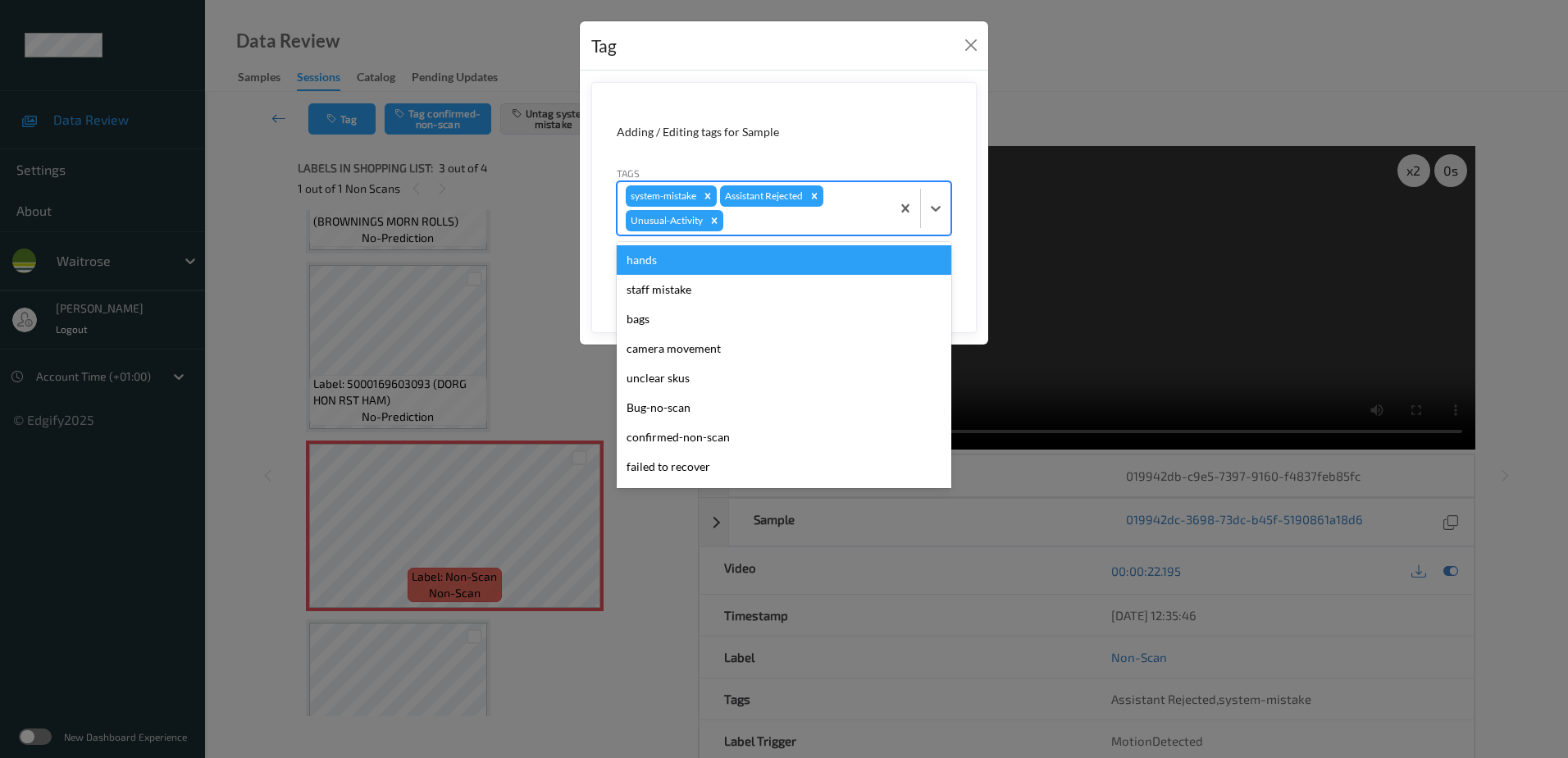
click at [733, 221] on div at bounding box center [804, 220] width 156 height 20
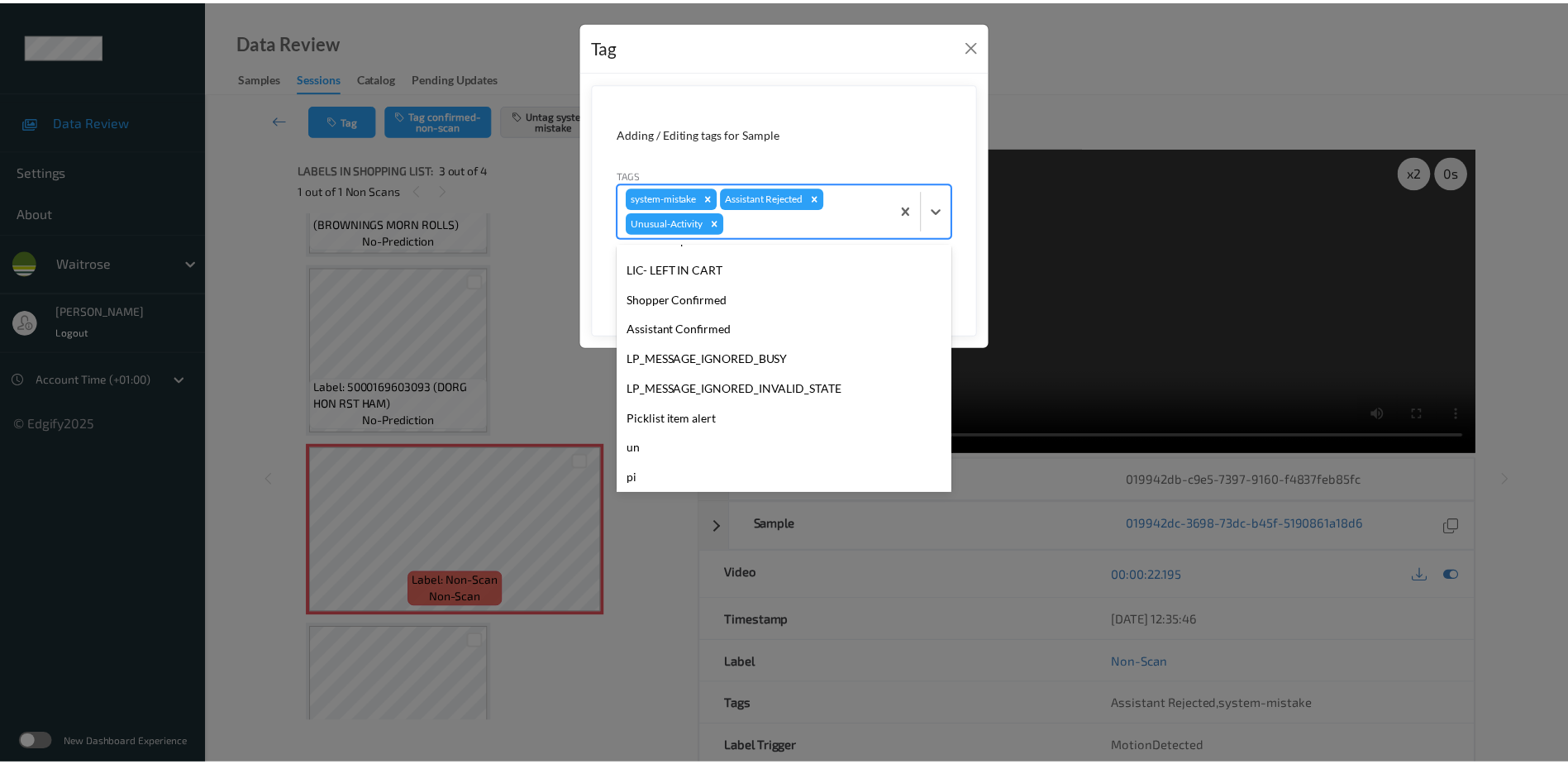
scroll to position [384, 0]
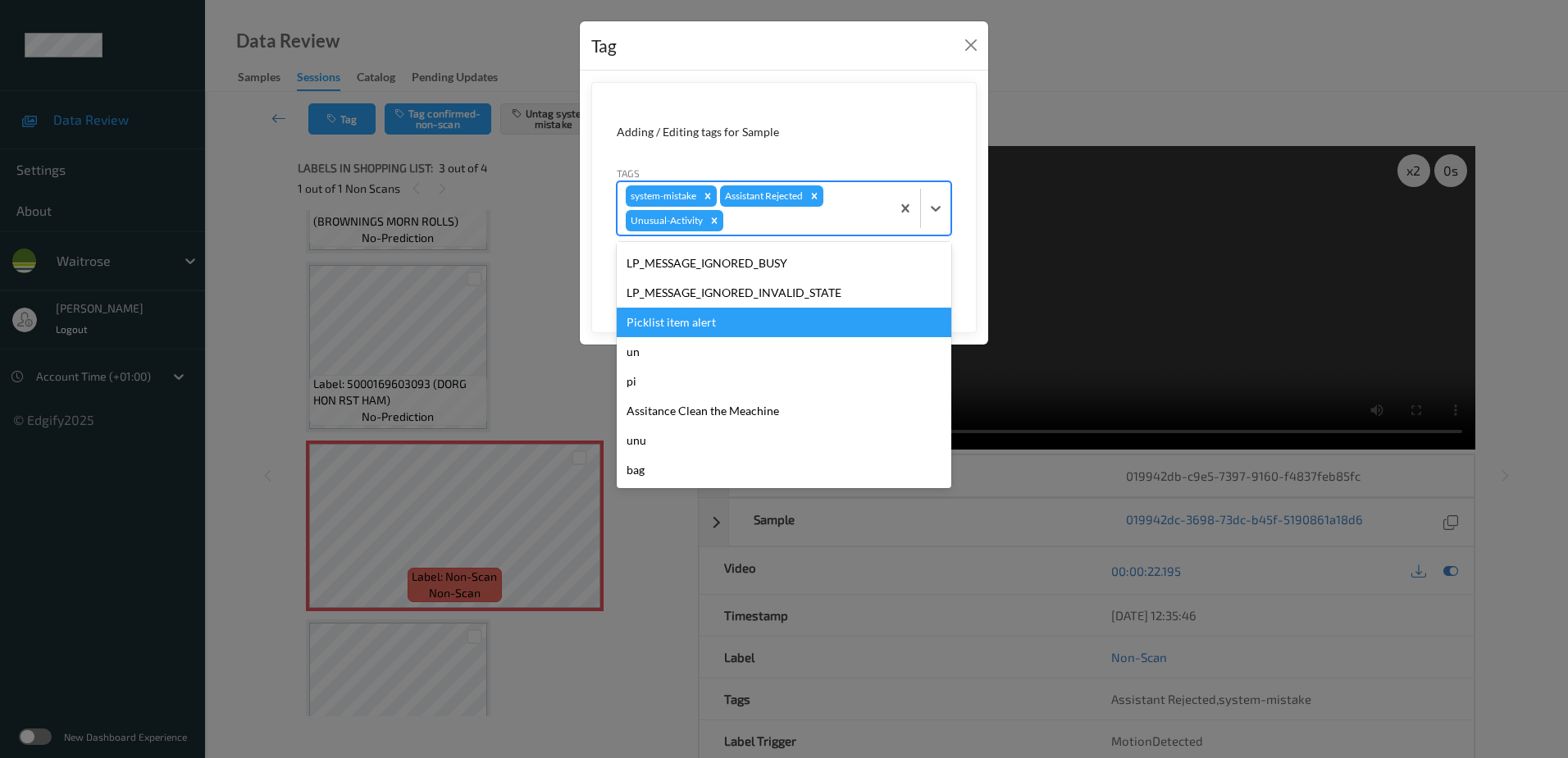
click at [709, 335] on div "Picklist item alert" at bounding box center [784, 321] width 335 height 29
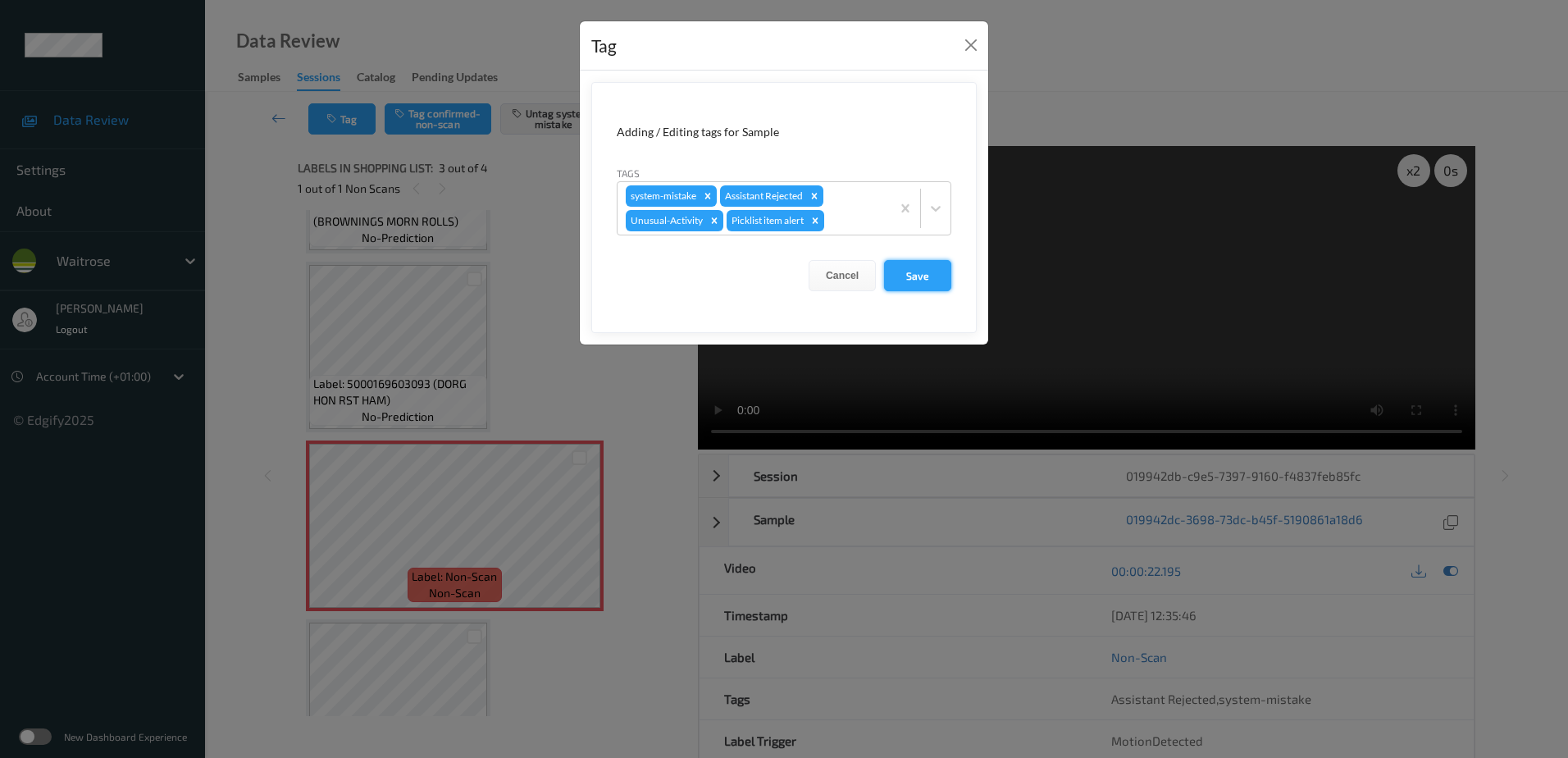
click at [930, 280] on button "Save" at bounding box center [917, 275] width 67 height 31
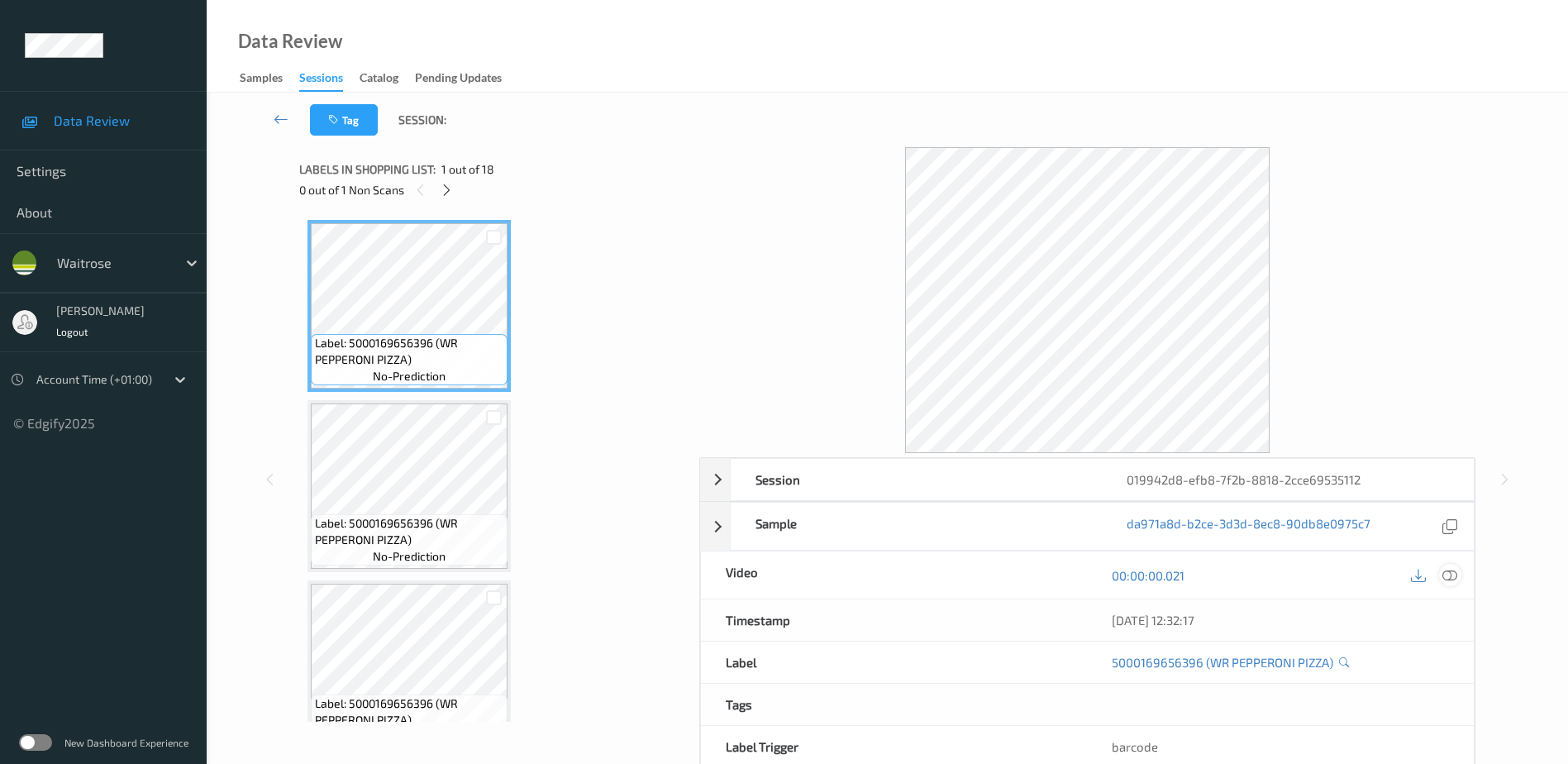
click at [1447, 572] on icon at bounding box center [1450, 574] width 15 height 15
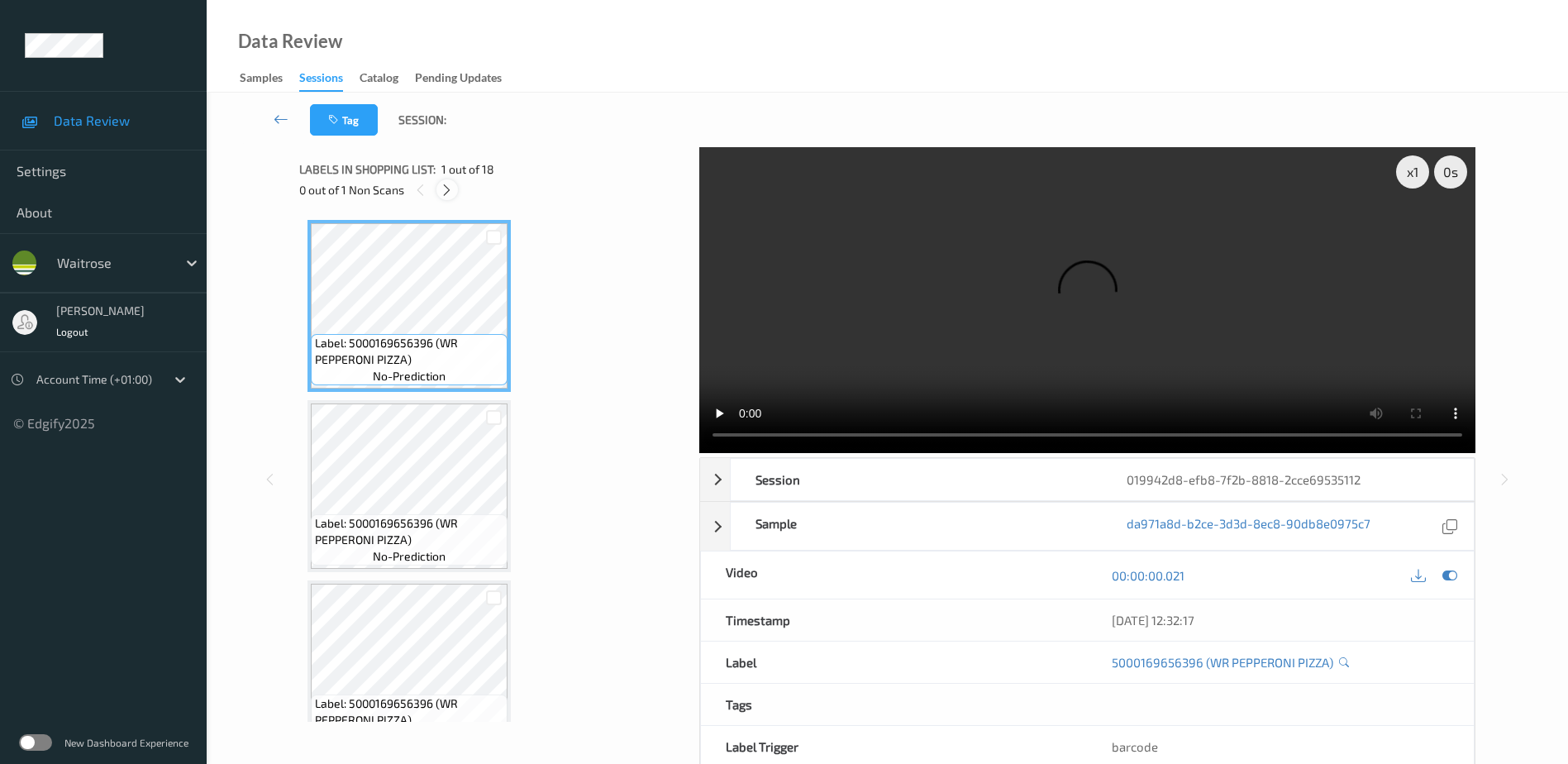
click at [452, 188] on icon at bounding box center [447, 191] width 14 height 15
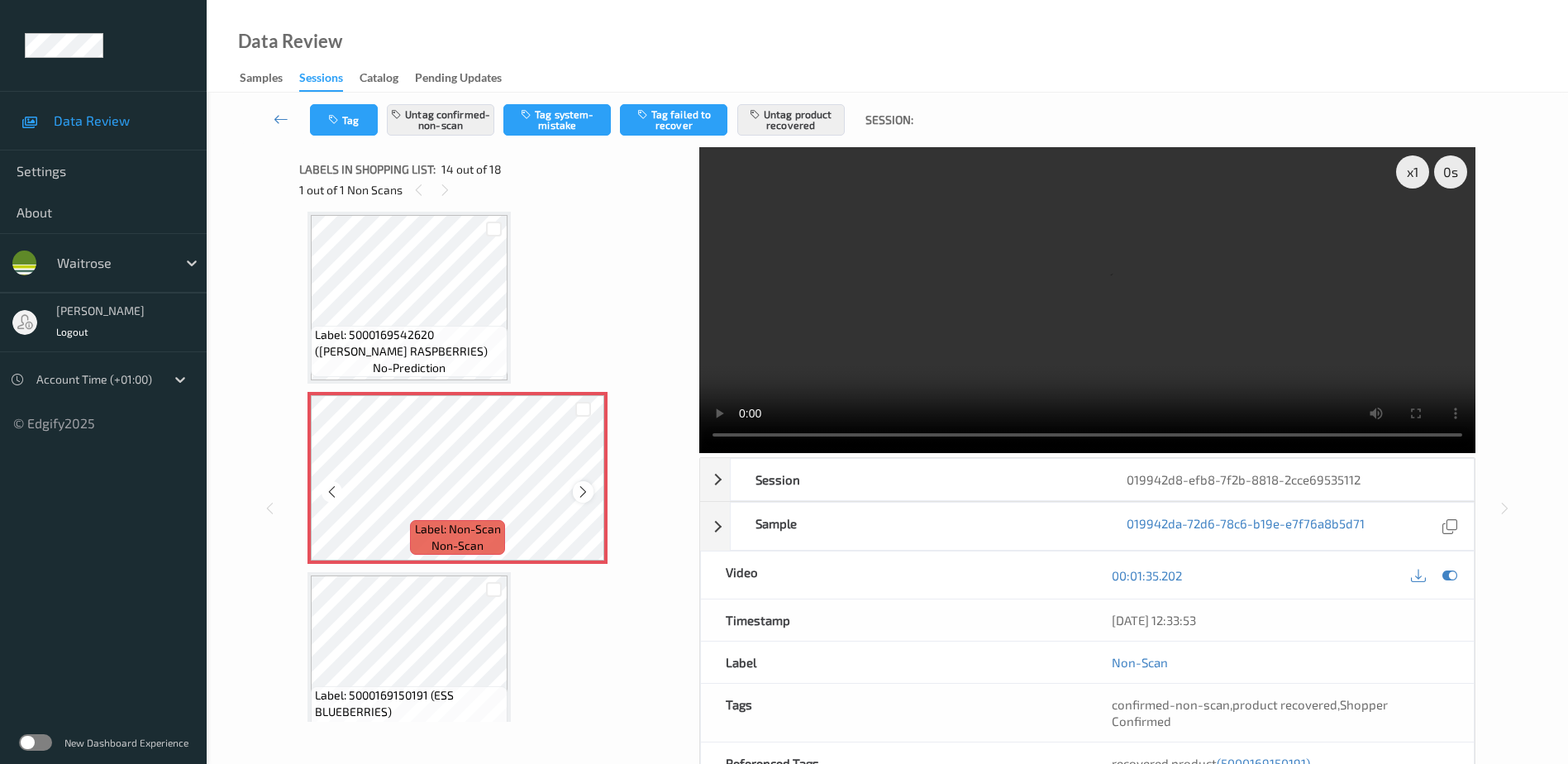
click at [577, 491] on icon at bounding box center [583, 492] width 14 height 15
click at [587, 491] on icon at bounding box center [583, 492] width 14 height 15
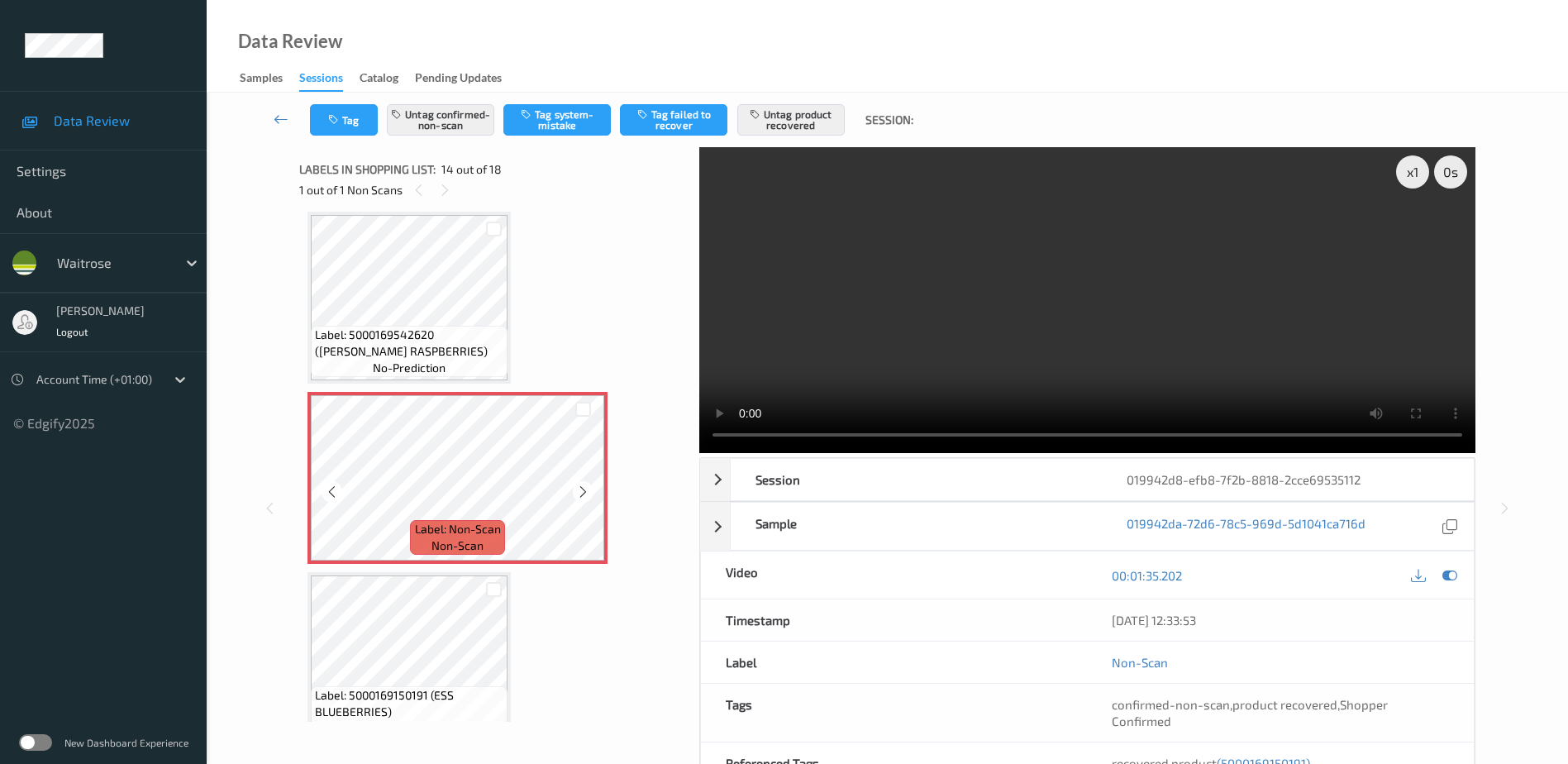
click at [587, 491] on icon at bounding box center [583, 492] width 14 height 15
click at [1082, 354] on video at bounding box center [1087, 299] width 776 height 306
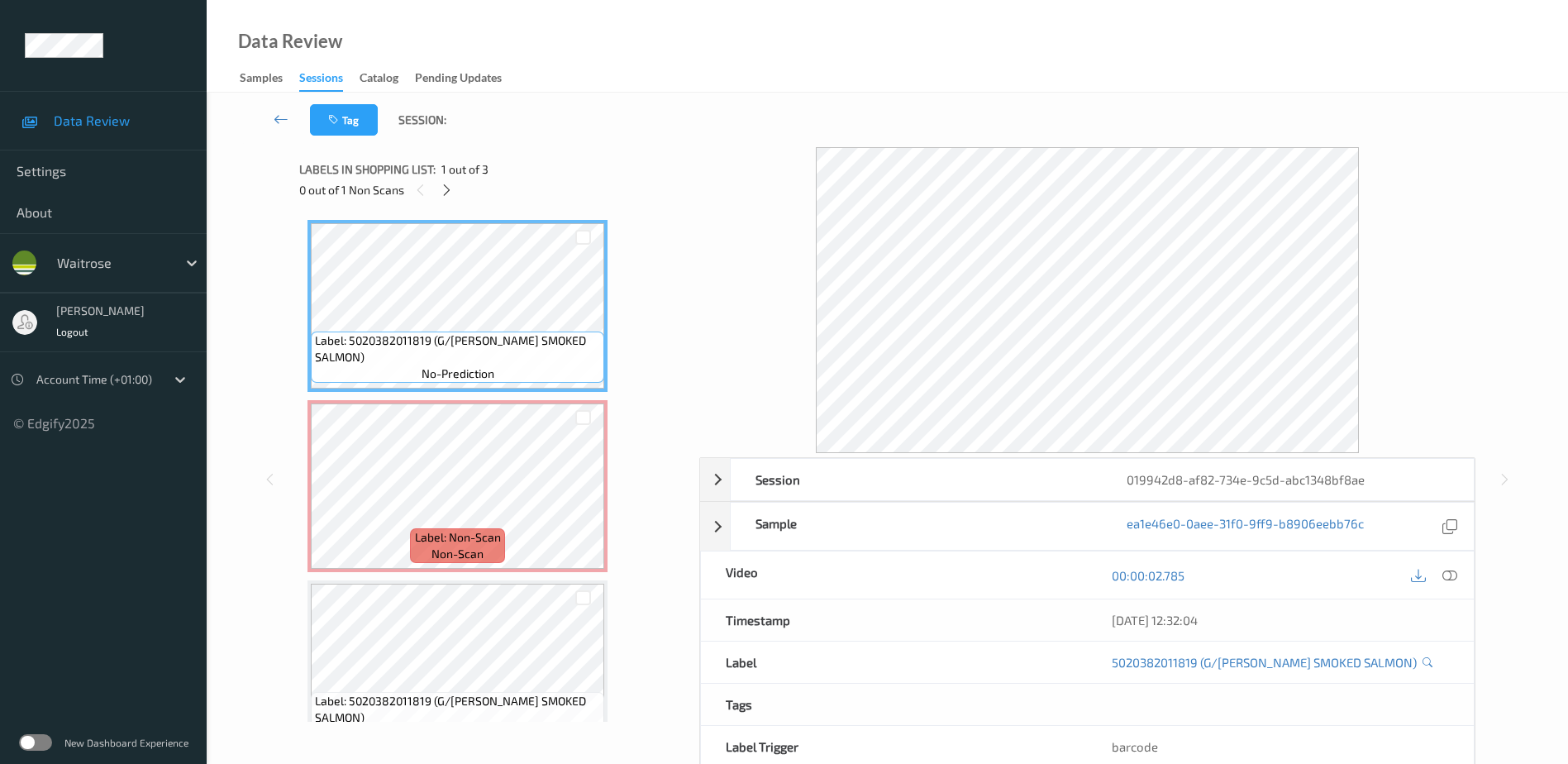
drag, startPoint x: 1448, startPoint y: 578, endPoint x: 1450, endPoint y: 554, distance: 24.1
click at [1448, 578] on icon at bounding box center [1450, 574] width 15 height 15
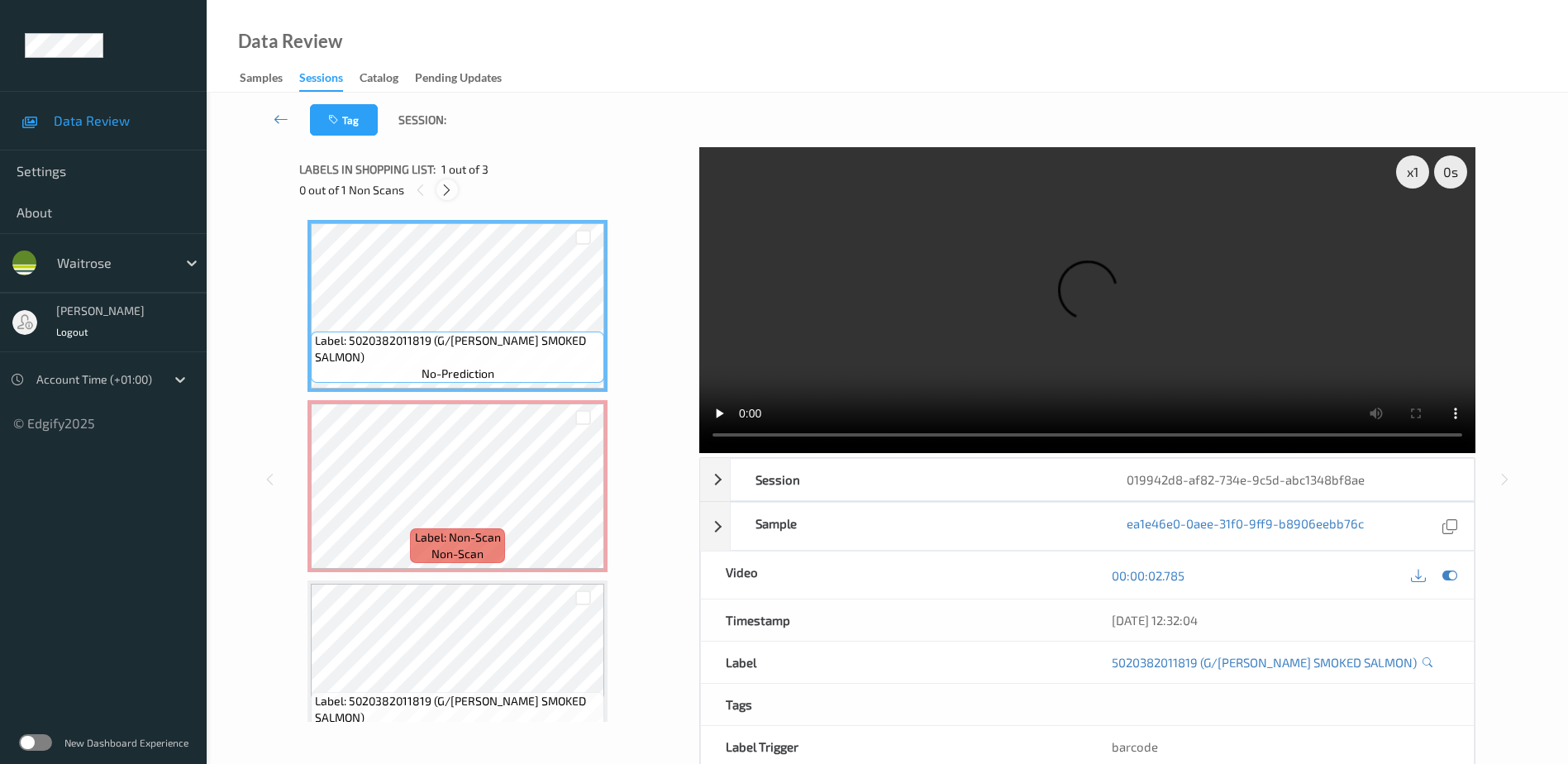
click at [444, 190] on icon at bounding box center [447, 191] width 14 height 15
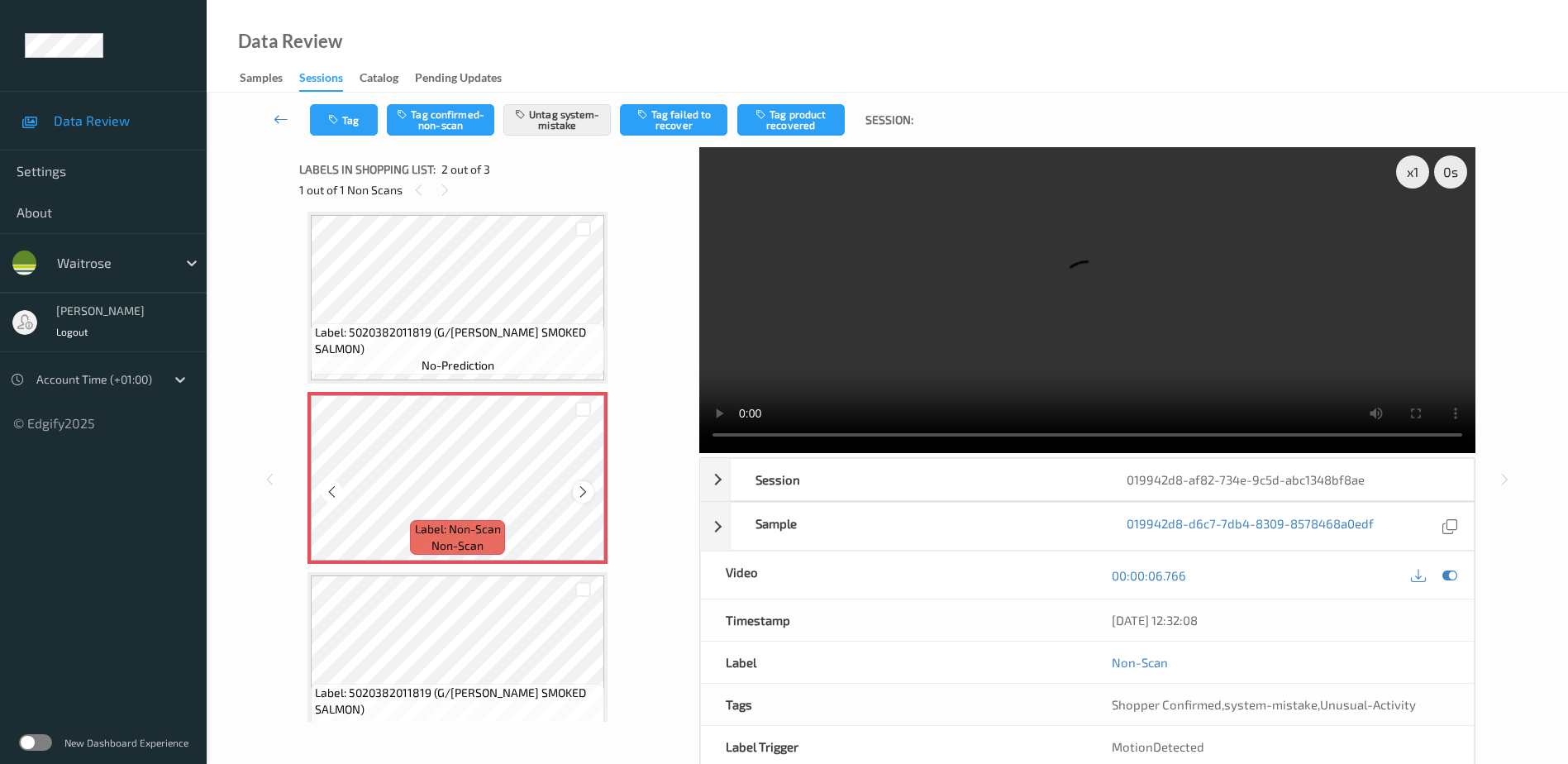
click at [583, 494] on icon at bounding box center [583, 492] width 14 height 15
click at [982, 344] on video at bounding box center [1087, 299] width 776 height 306
click at [1414, 179] on div "x 1" at bounding box center [1412, 171] width 33 height 33
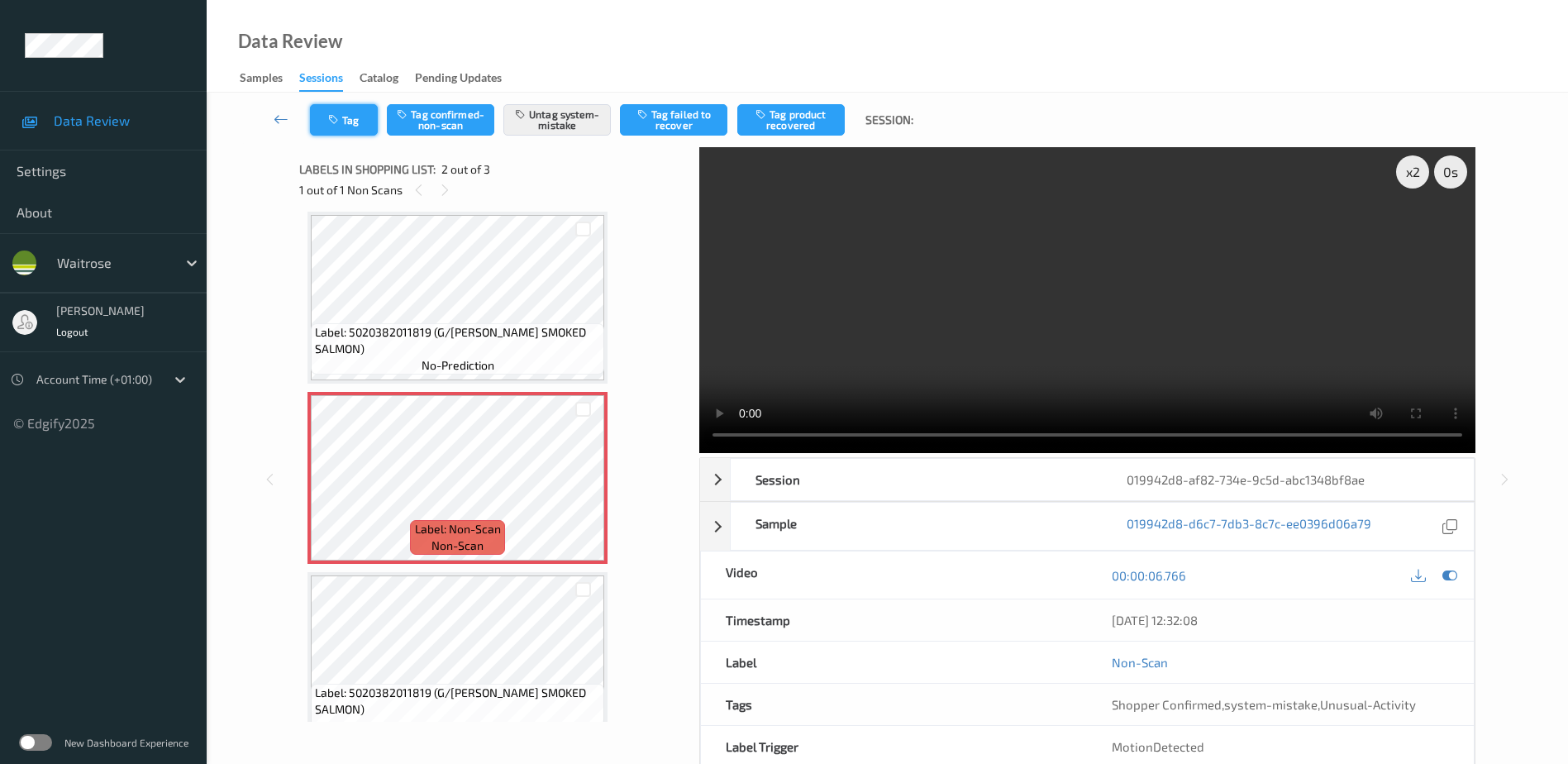
click at [322, 116] on button "Tag" at bounding box center [343, 119] width 68 height 31
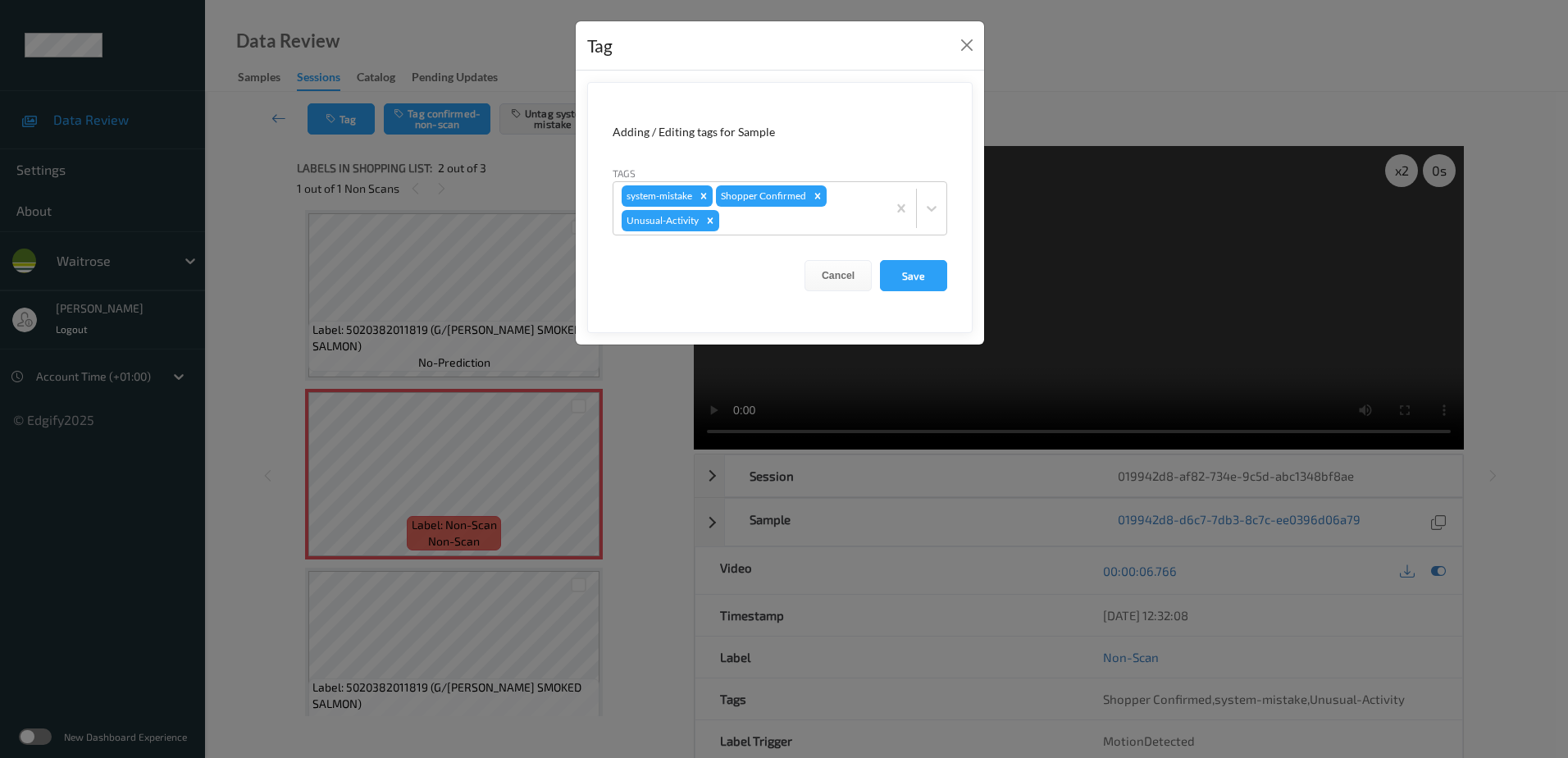
click at [649, 378] on div "Tag Adding / Editing tags for Sample Tags system-mistake Shopper Confirmed Unus…" at bounding box center [784, 379] width 1568 height 758
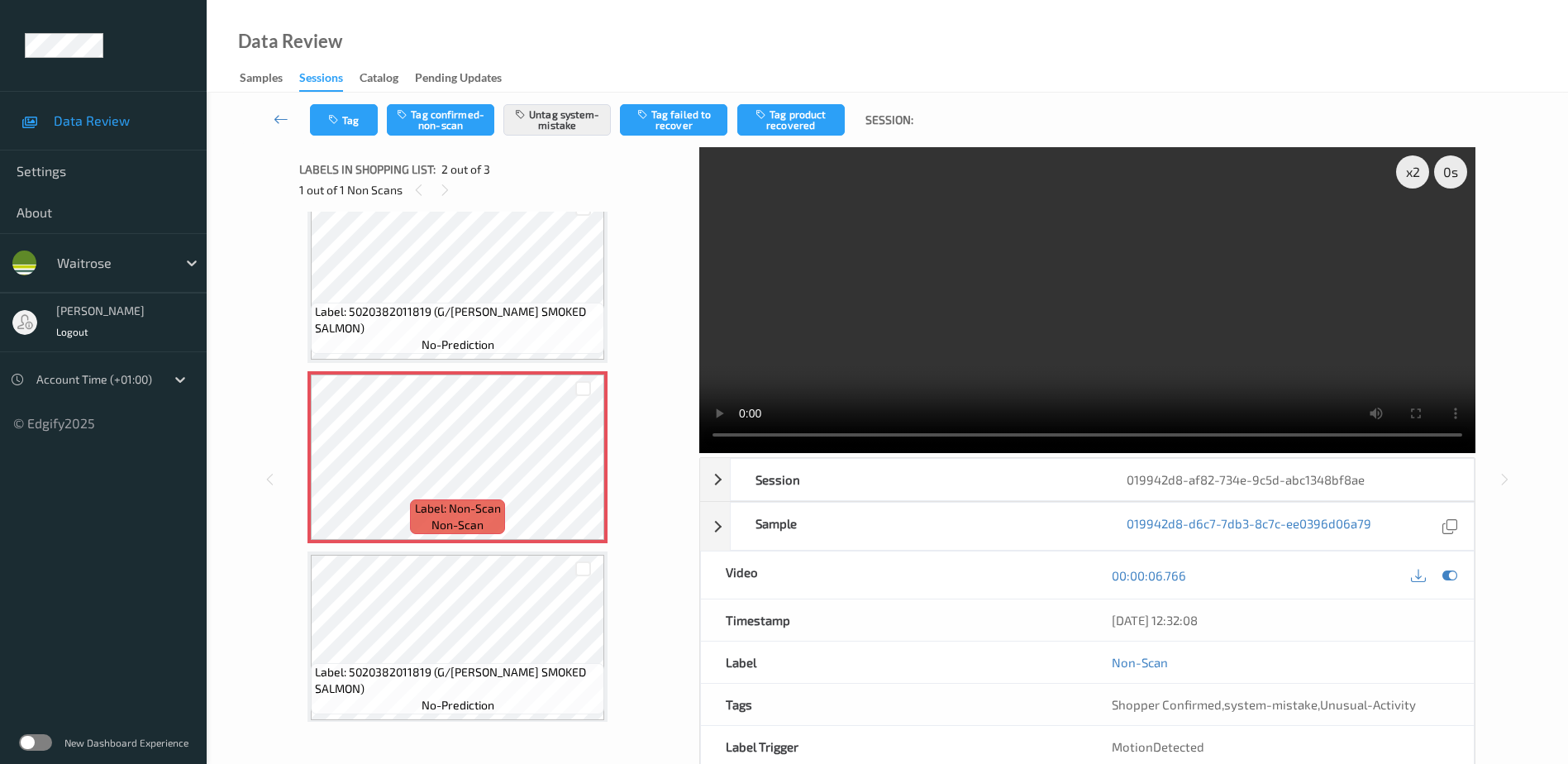
scroll to position [39, 0]
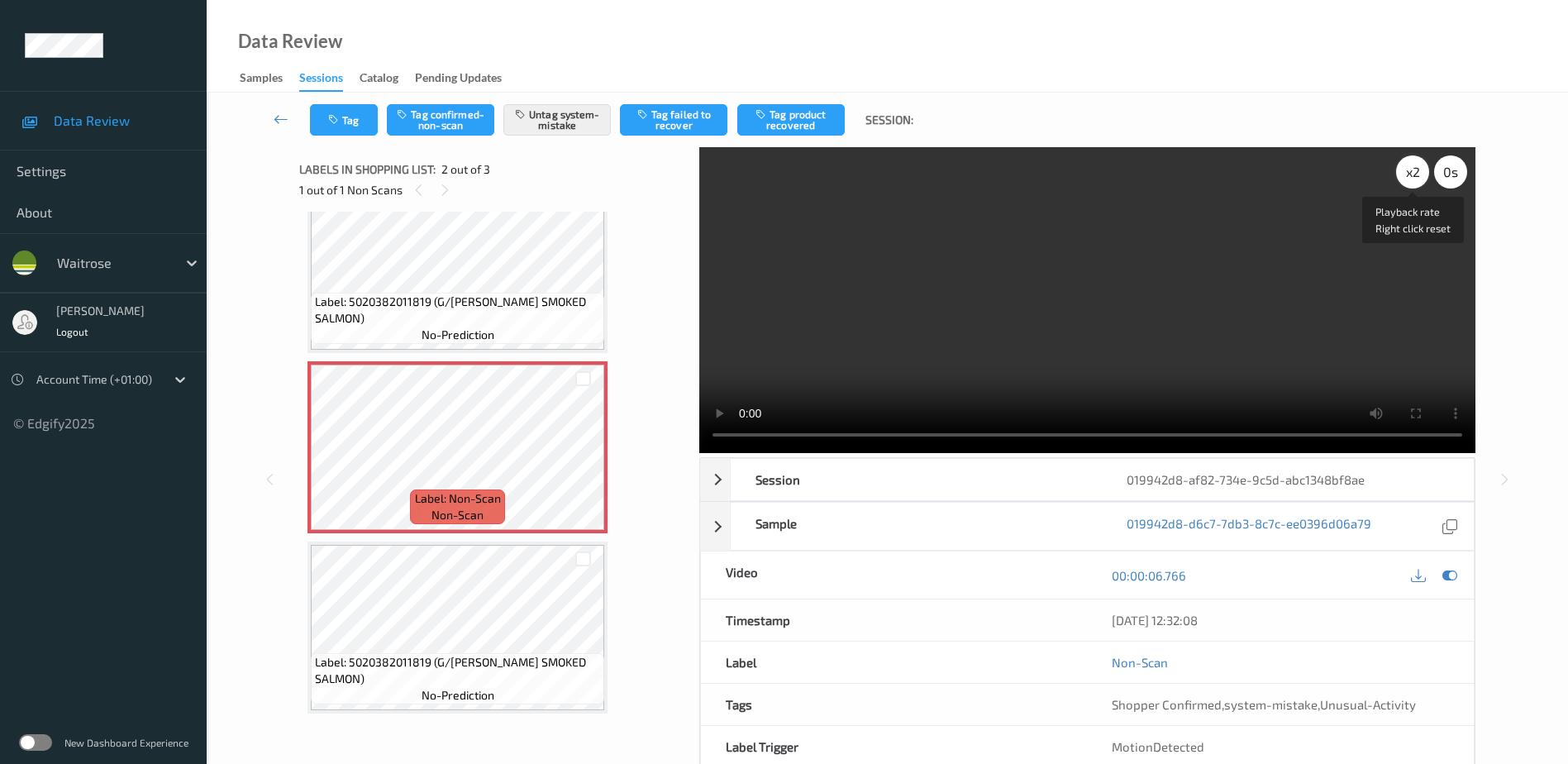
click at [1410, 171] on div "x 2" at bounding box center [1412, 171] width 33 height 33
click at [340, 134] on button "Tag" at bounding box center [343, 119] width 68 height 31
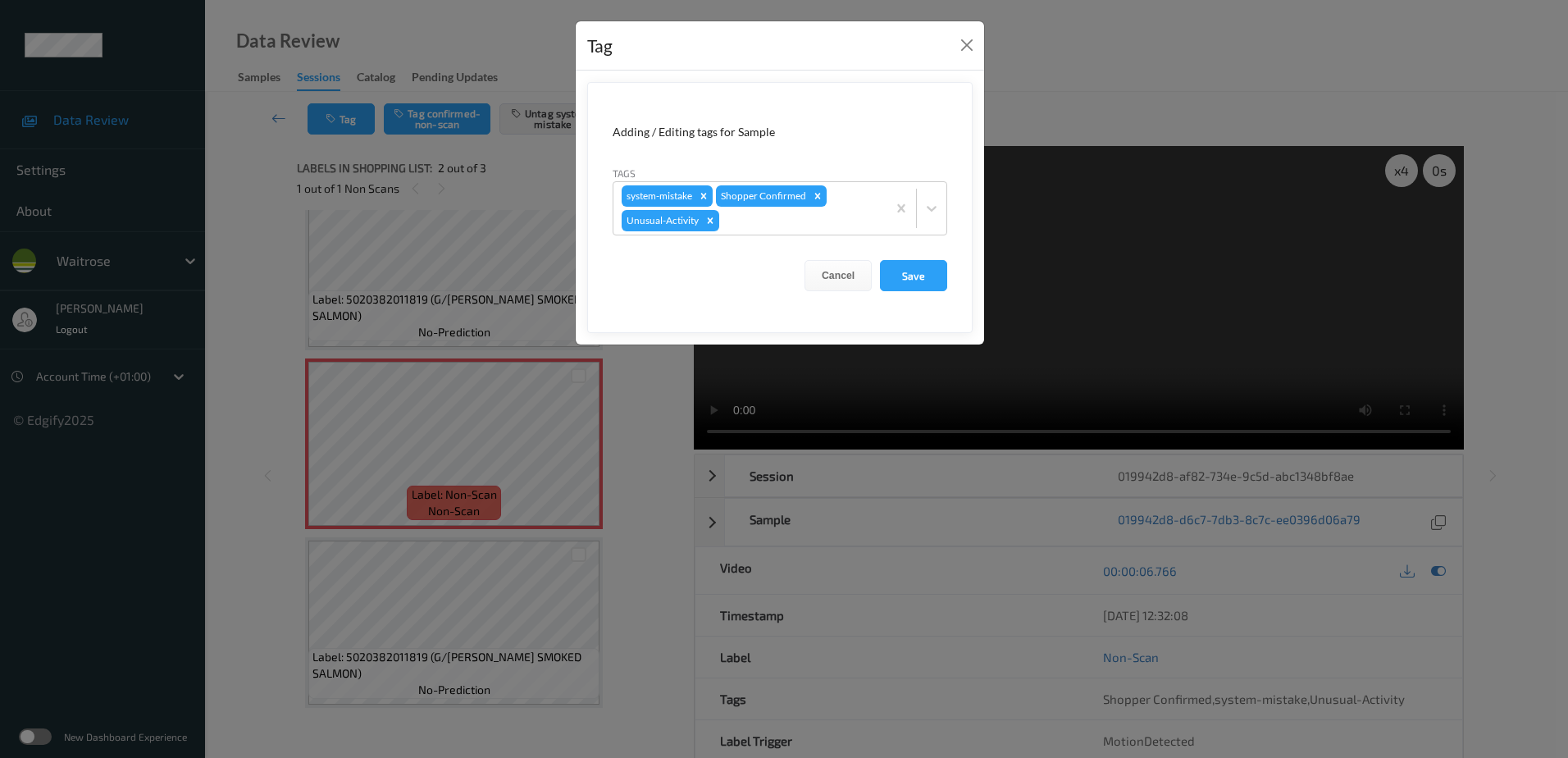
click at [688, 472] on div "Tag Adding / Editing tags for Sample Tags system-mistake Shopper Confirmed Unus…" at bounding box center [784, 379] width 1568 height 758
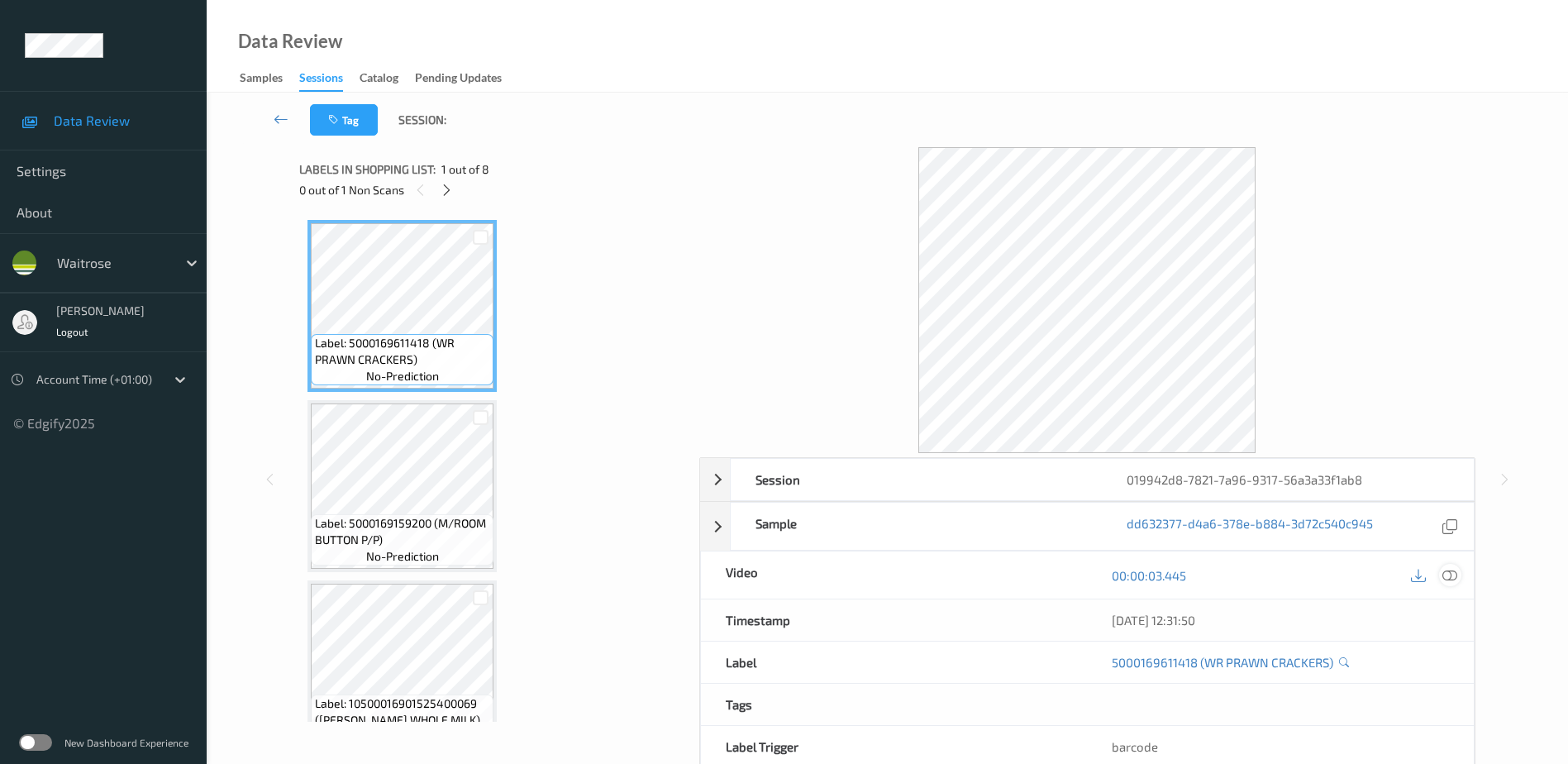
click at [1443, 572] on icon at bounding box center [1450, 574] width 15 height 15
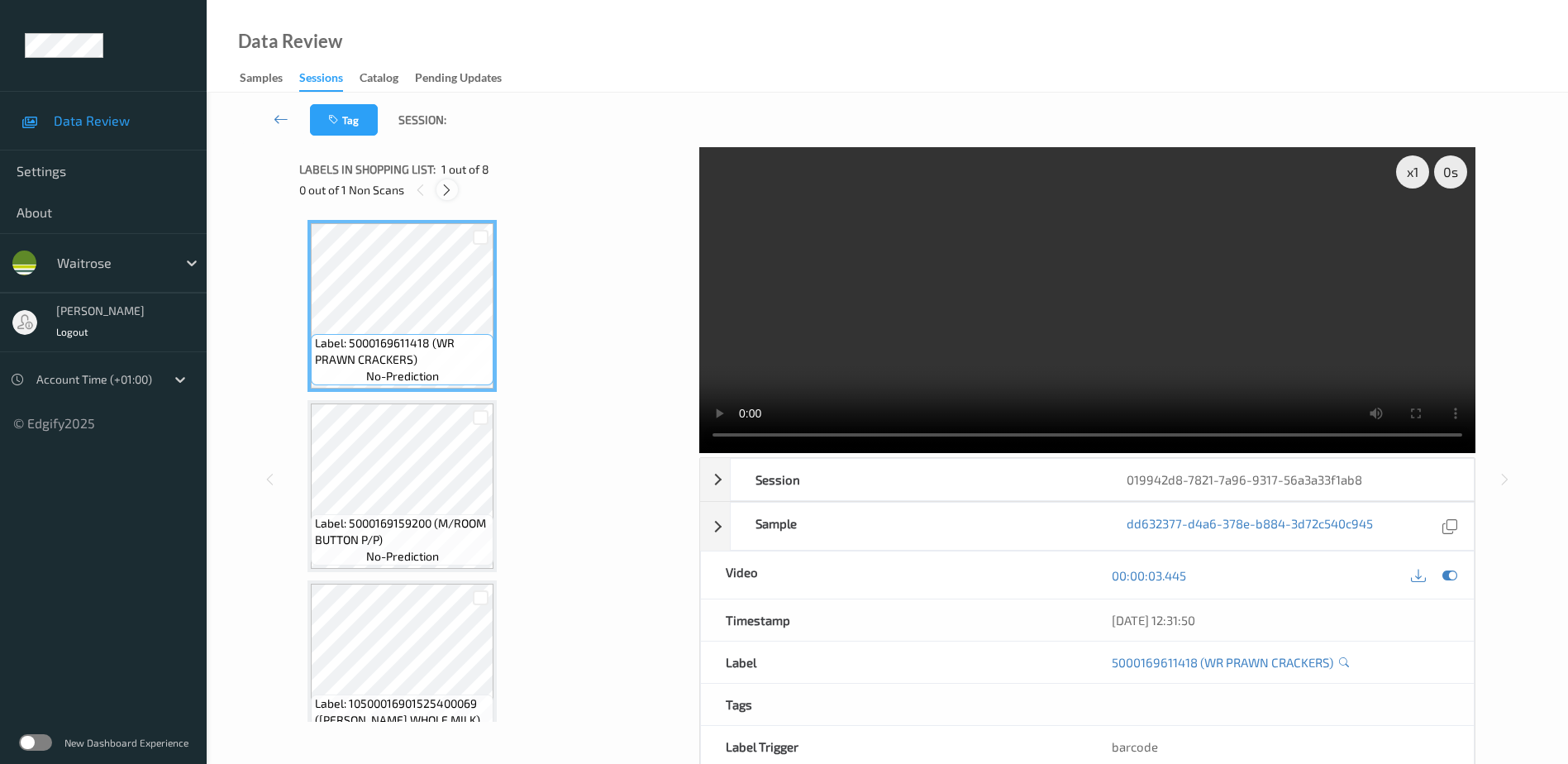
click at [452, 191] on icon at bounding box center [447, 191] width 14 height 15
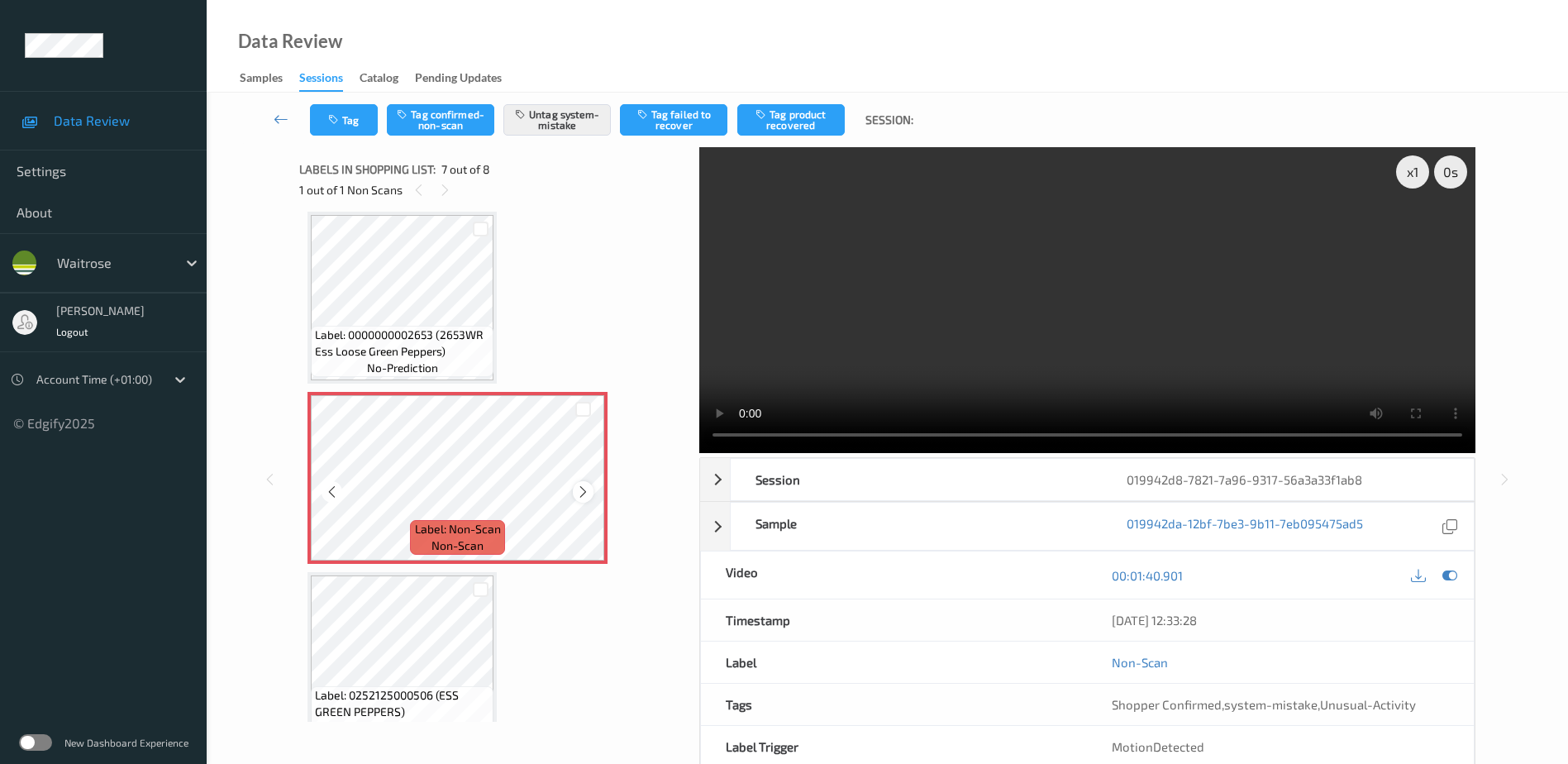
click at [575, 492] on div at bounding box center [583, 492] width 21 height 21
click at [1136, 321] on video at bounding box center [1087, 299] width 776 height 306
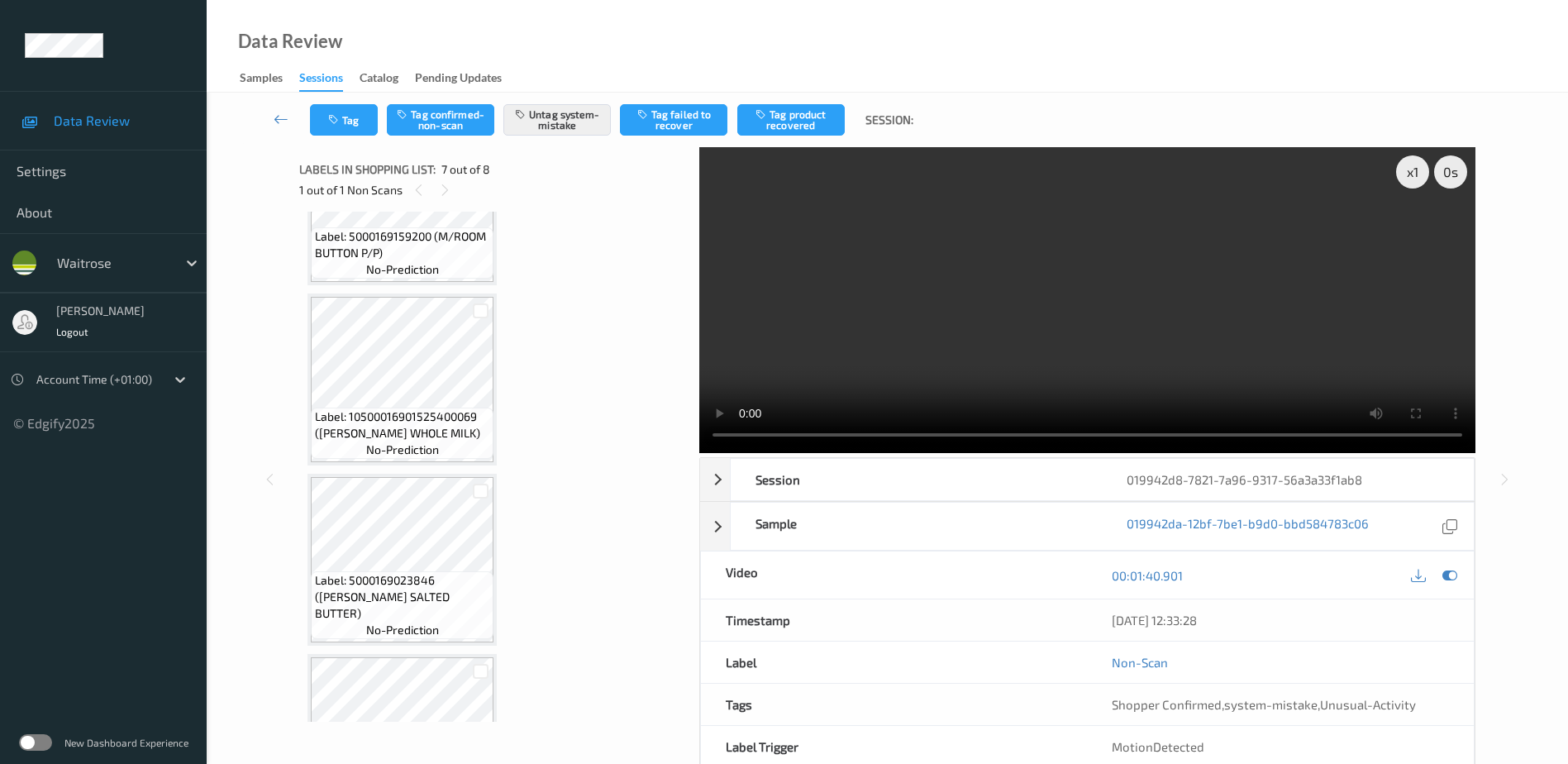
scroll to position [248, 0]
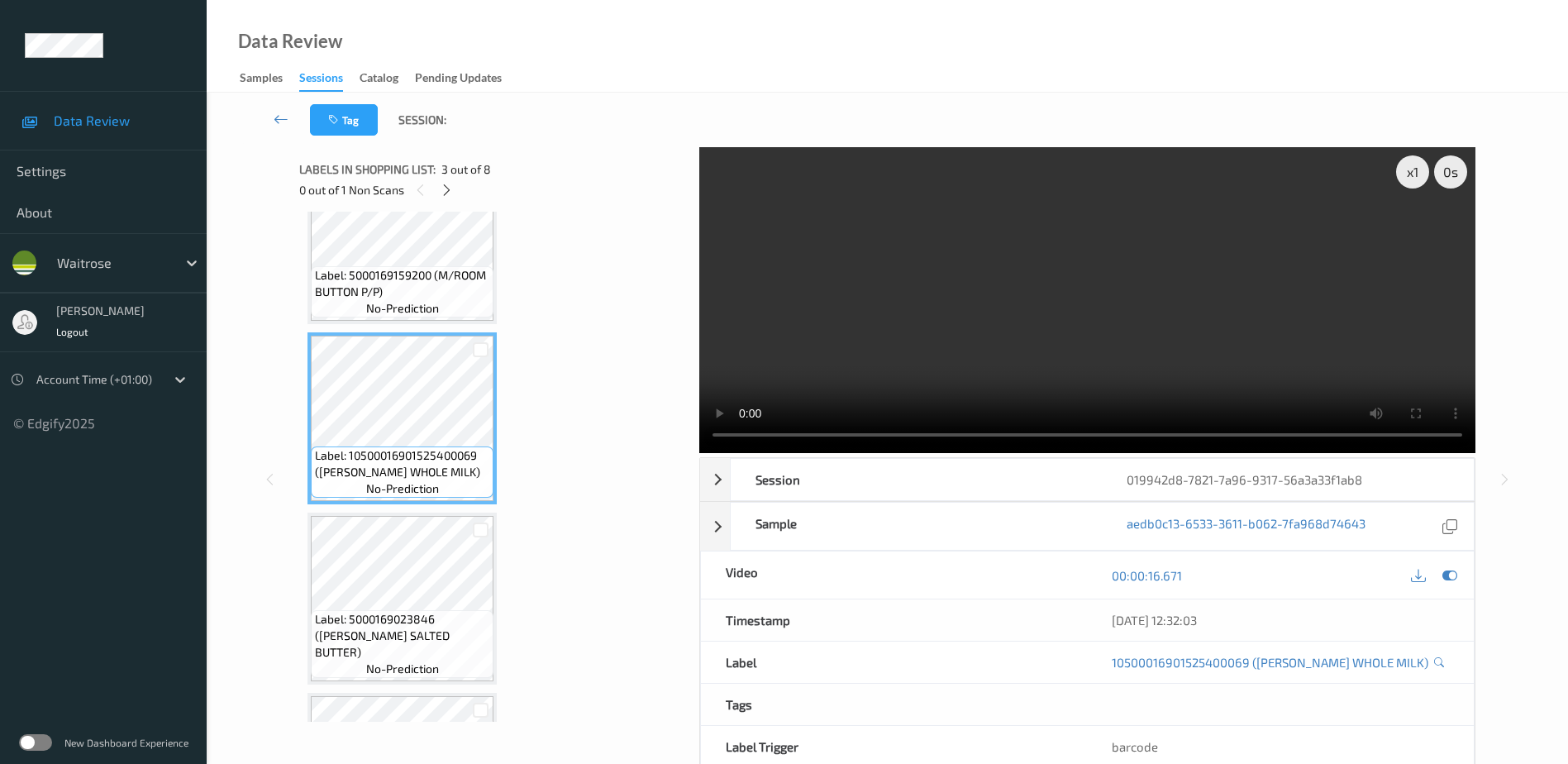
drag, startPoint x: 1015, startPoint y: 241, endPoint x: 995, endPoint y: 240, distance: 20.0
click at [1015, 241] on video at bounding box center [1087, 299] width 776 height 306
click at [450, 190] on icon at bounding box center [447, 191] width 14 height 15
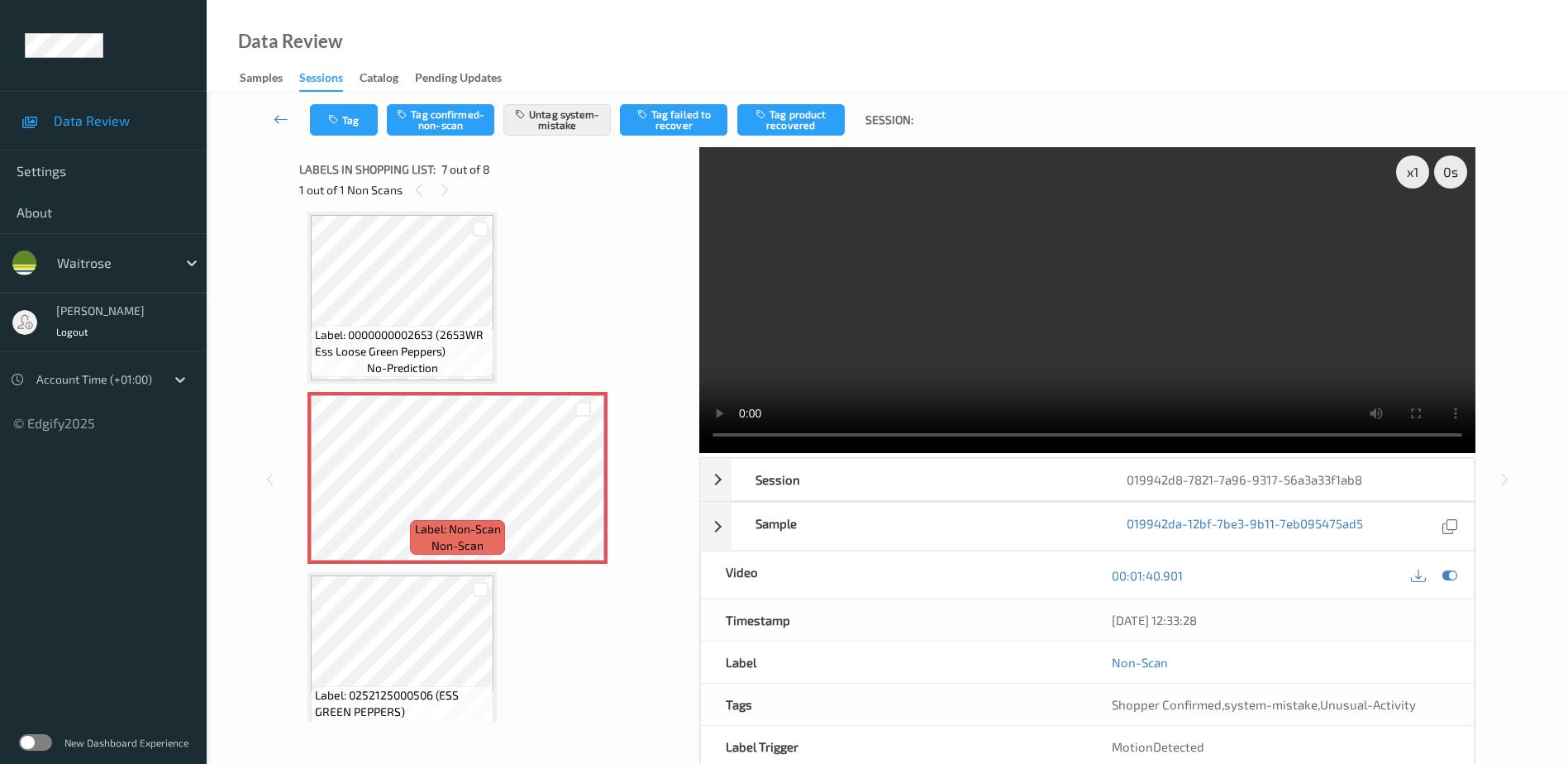
click at [1003, 352] on video at bounding box center [1087, 299] width 776 height 306
click at [1409, 174] on div "x 1" at bounding box center [1412, 171] width 33 height 33
click at [1409, 174] on div "x 2" at bounding box center [1412, 171] width 33 height 33
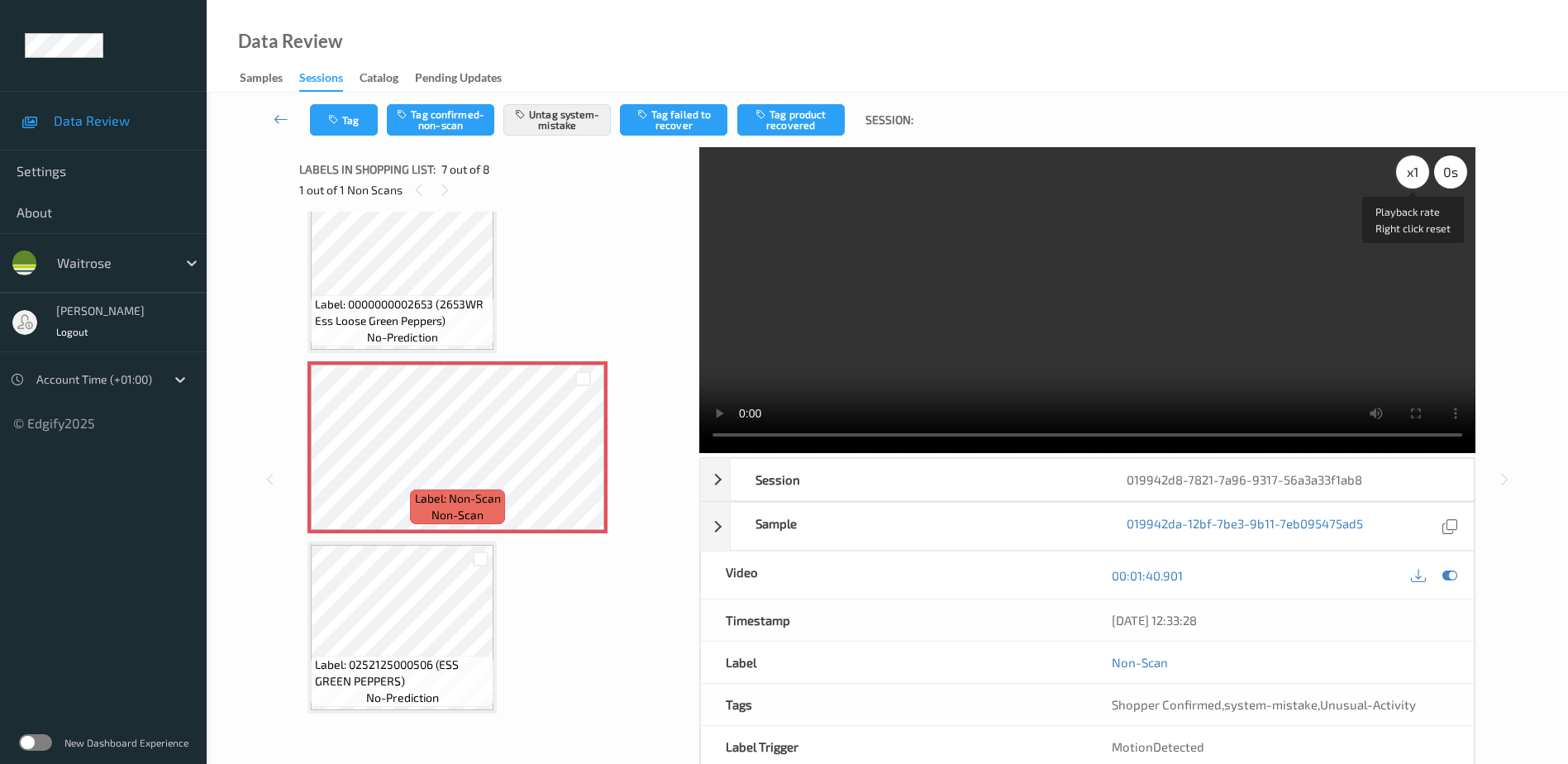
click at [1403, 178] on div "x 1" at bounding box center [1412, 171] width 33 height 33
click at [320, 113] on button "Tag" at bounding box center [343, 119] width 68 height 31
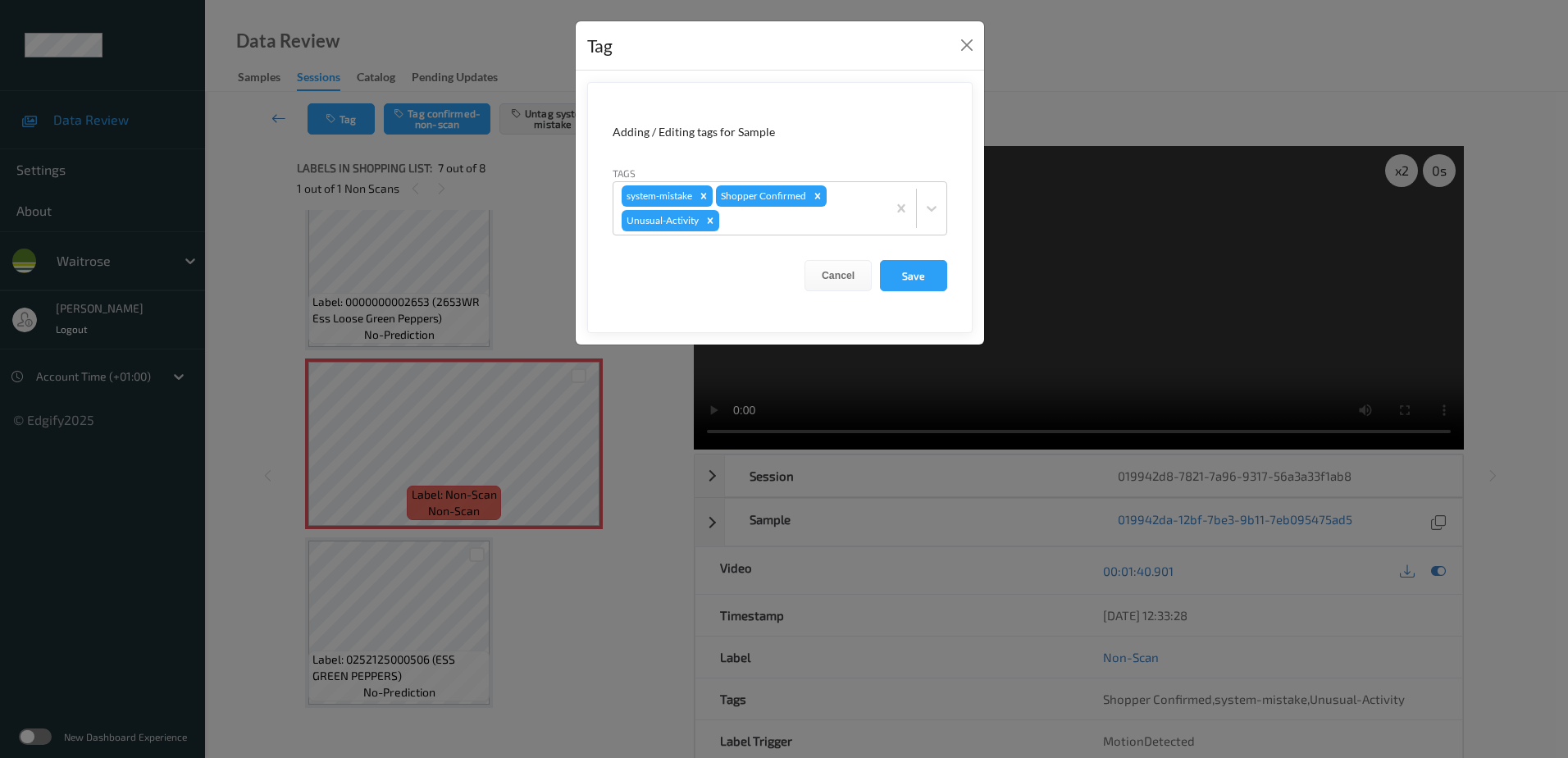
click at [649, 391] on div "Tag Adding / Editing tags for Sample Tags system-mistake Shopper Confirmed Unus…" at bounding box center [784, 379] width 1568 height 758
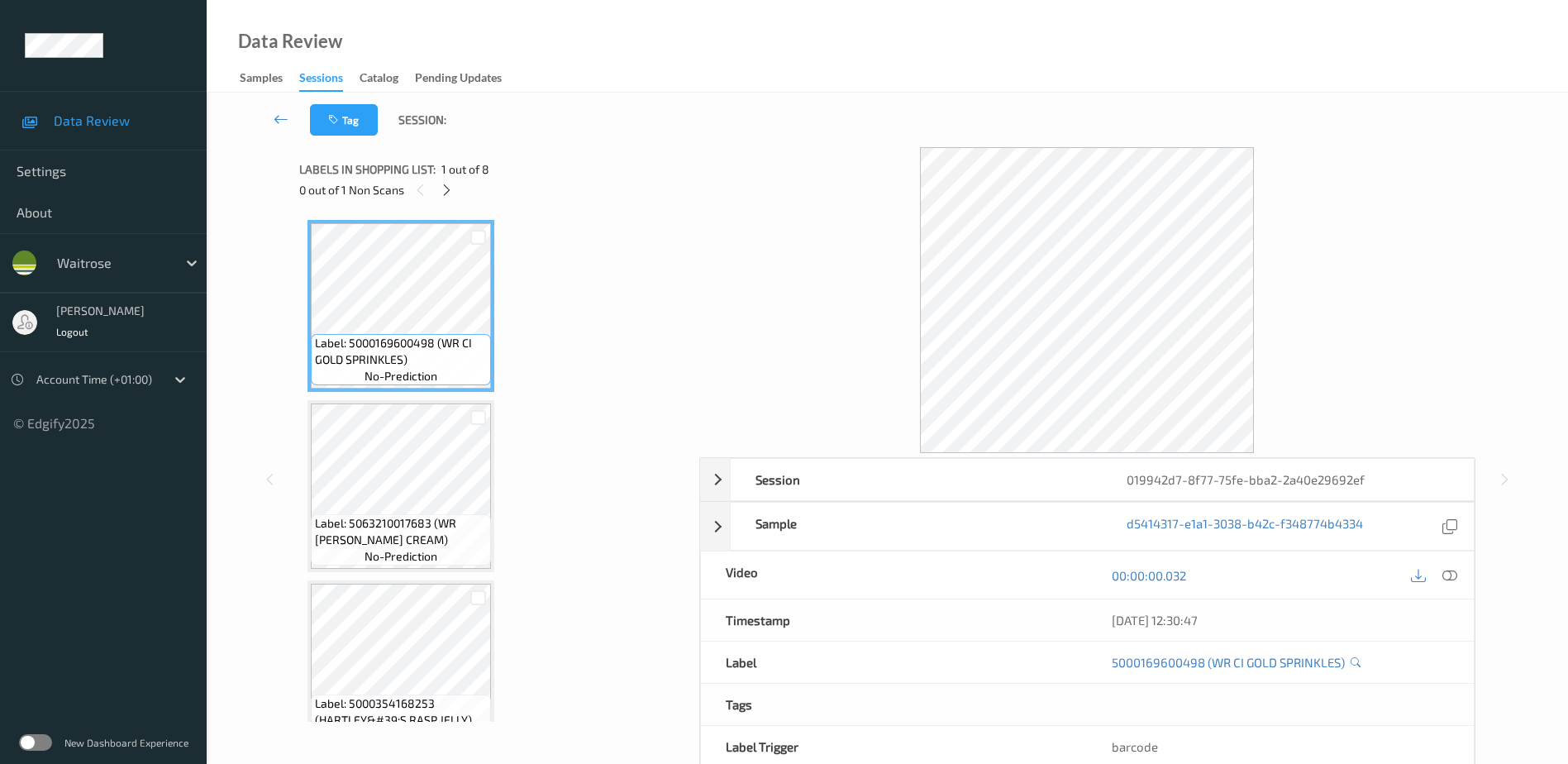
drag, startPoint x: 1453, startPoint y: 576, endPoint x: 847, endPoint y: 10, distance: 829.2
click at [1453, 572] on icon at bounding box center [1450, 574] width 15 height 15
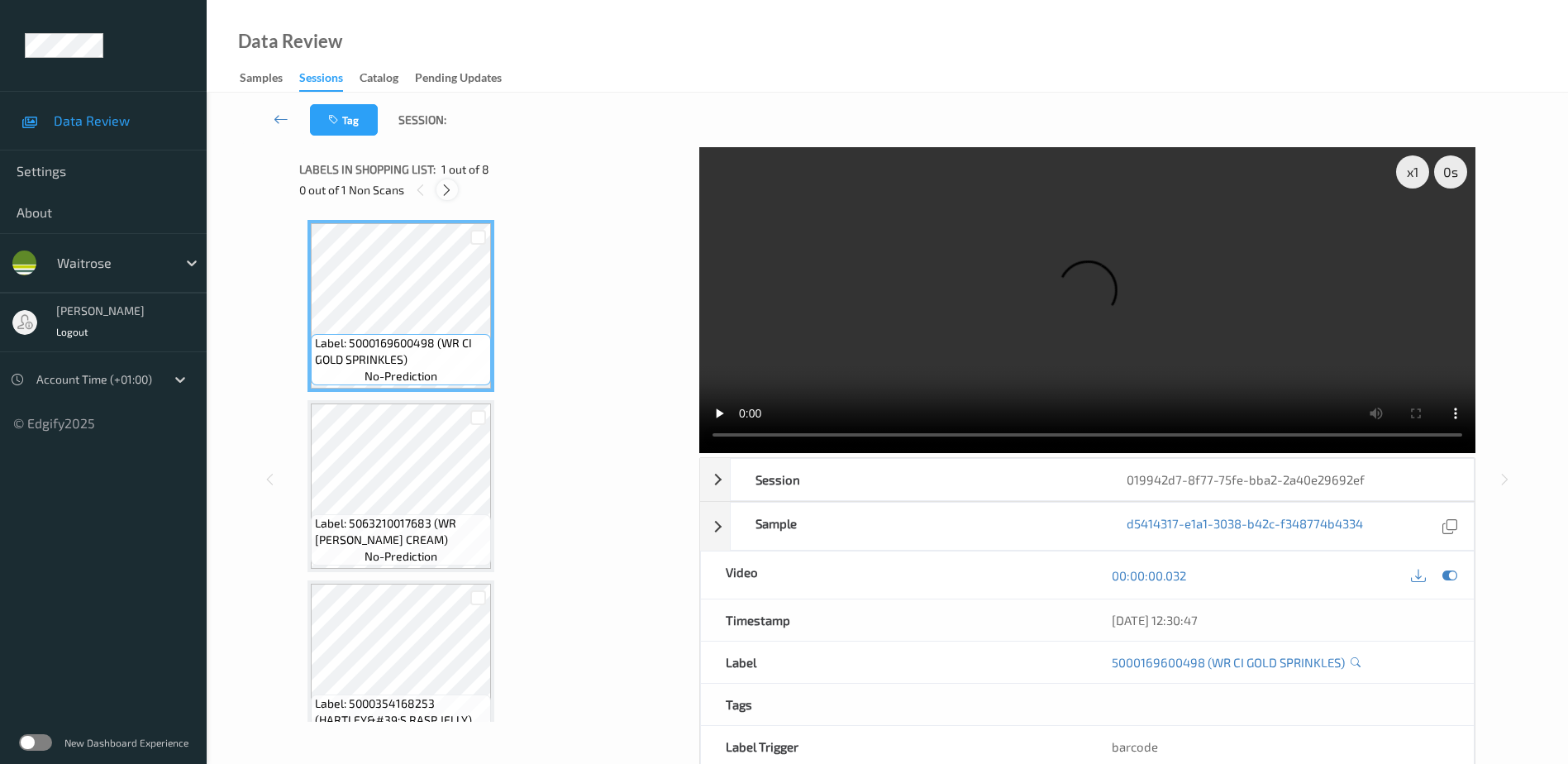
click at [445, 192] on icon at bounding box center [447, 191] width 14 height 15
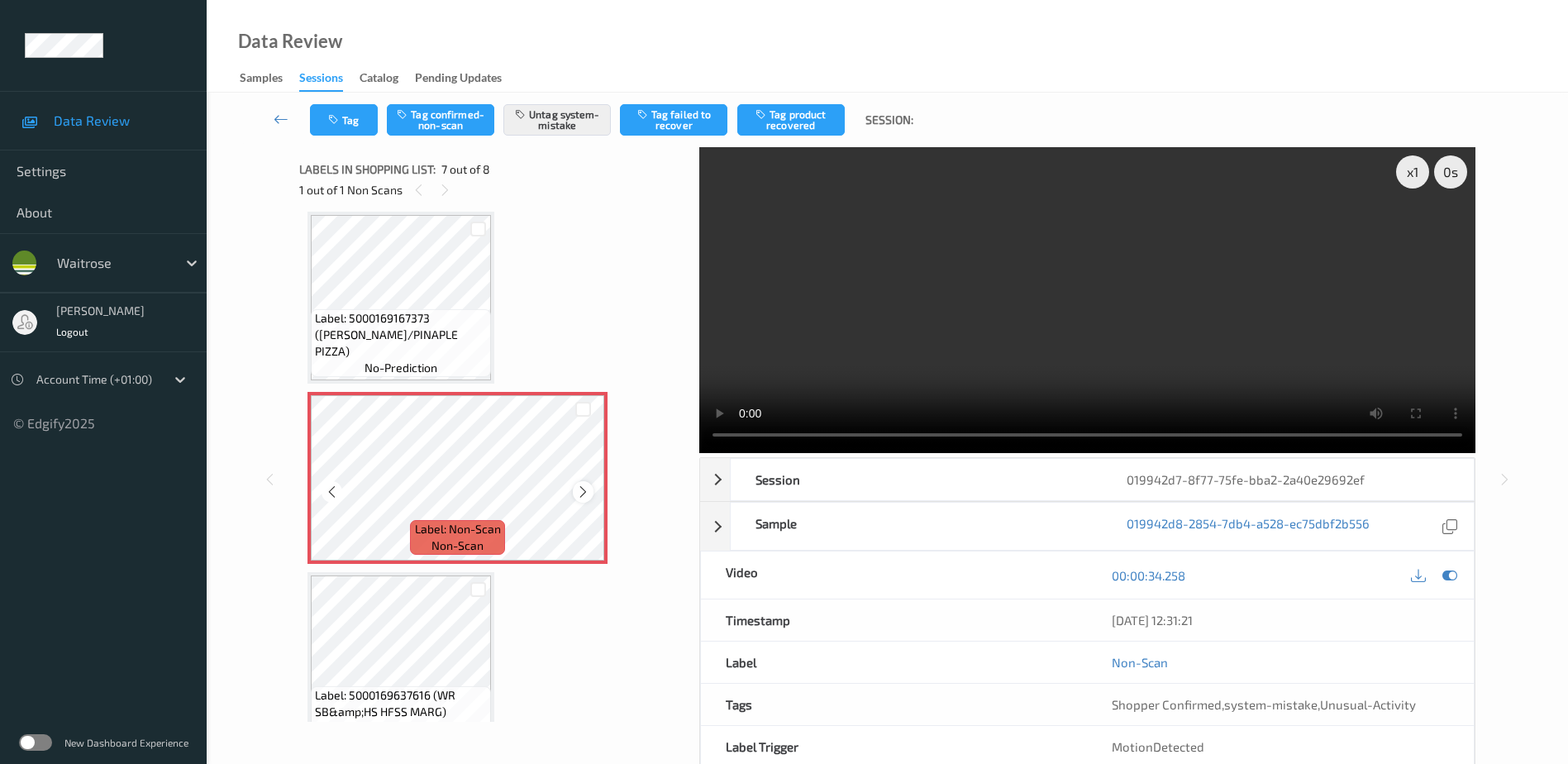
click at [580, 492] on icon at bounding box center [583, 492] width 14 height 15
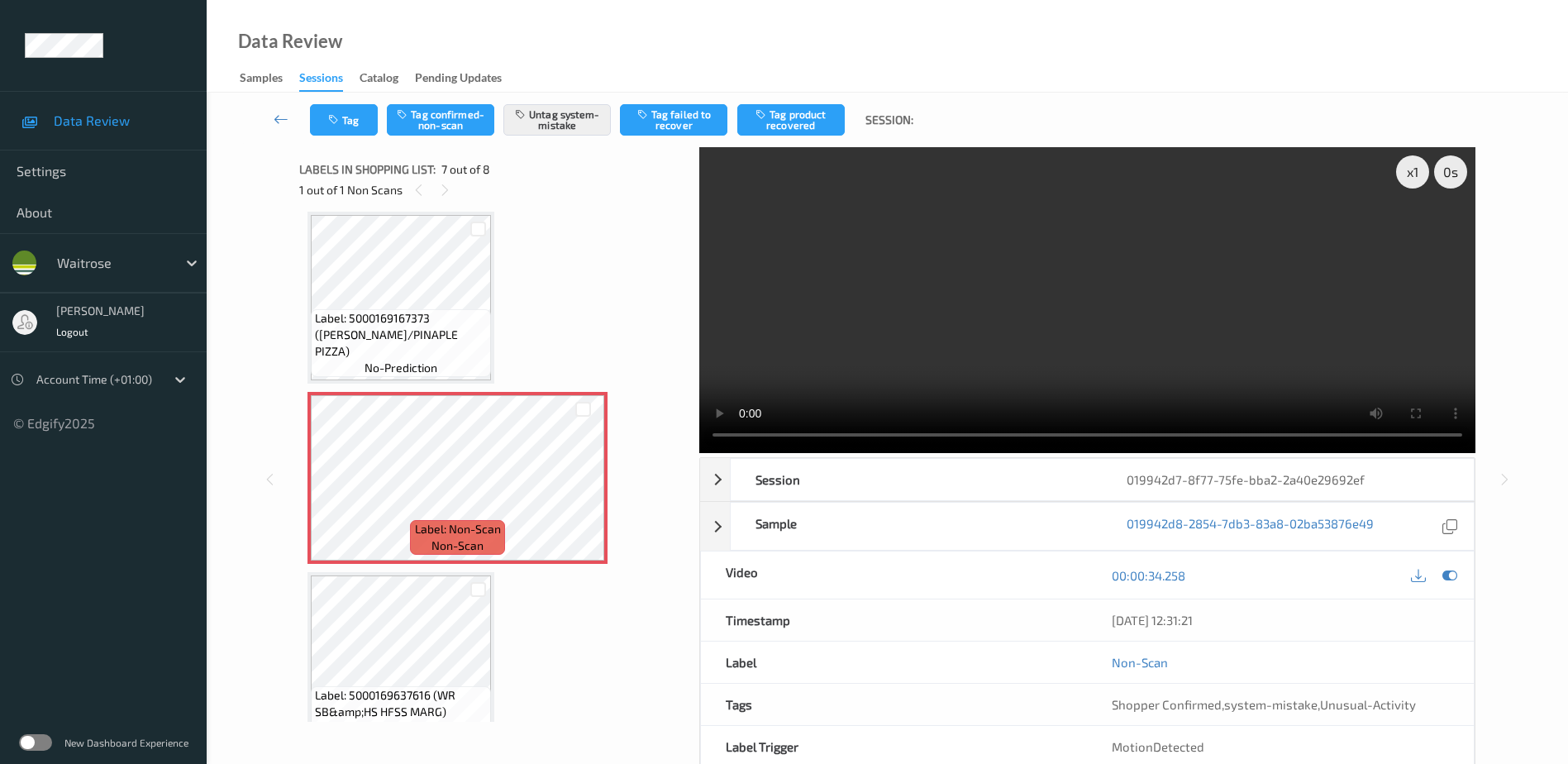
click at [1039, 362] on video at bounding box center [1087, 299] width 776 height 306
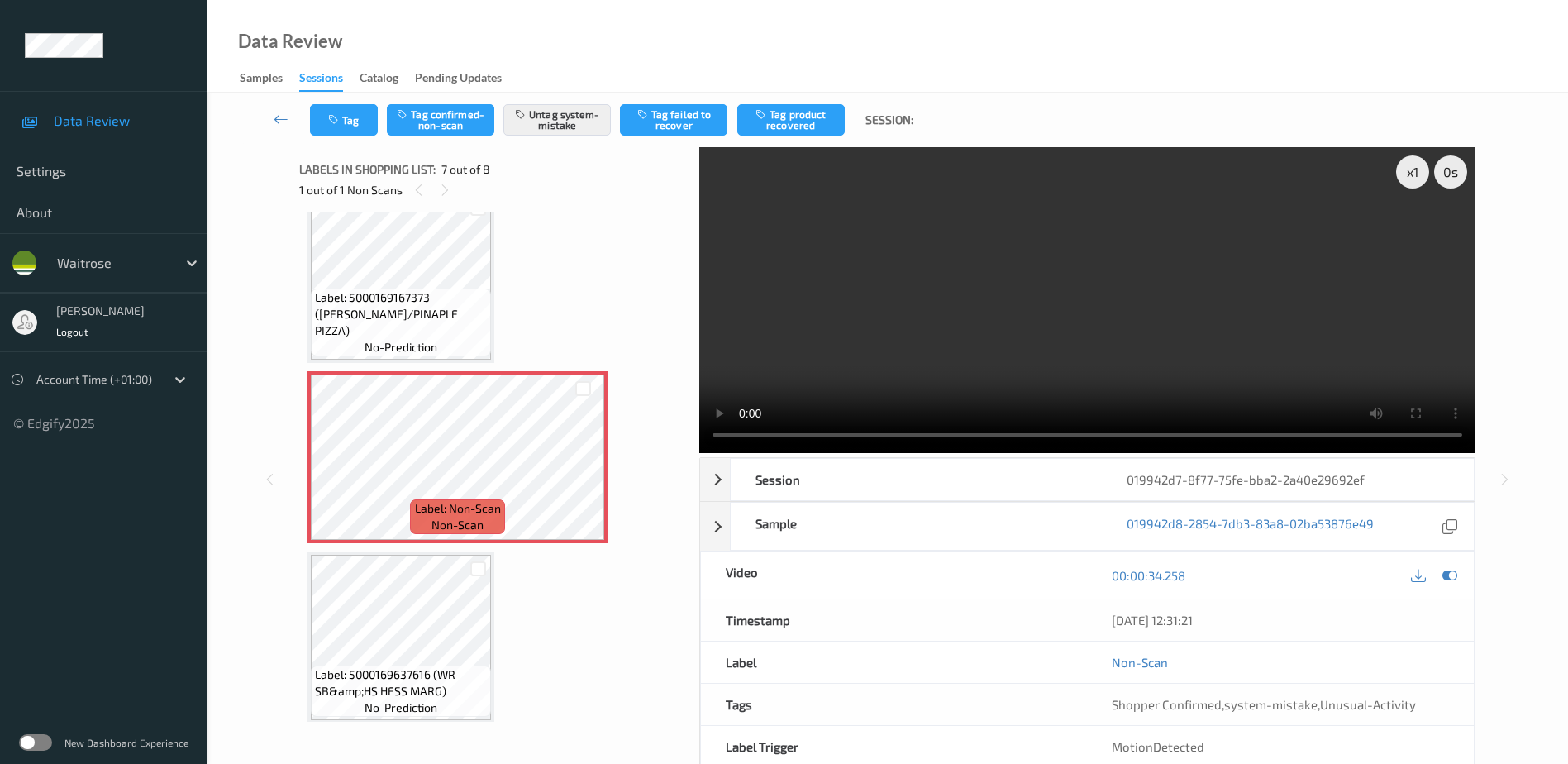
scroll to position [939, 0]
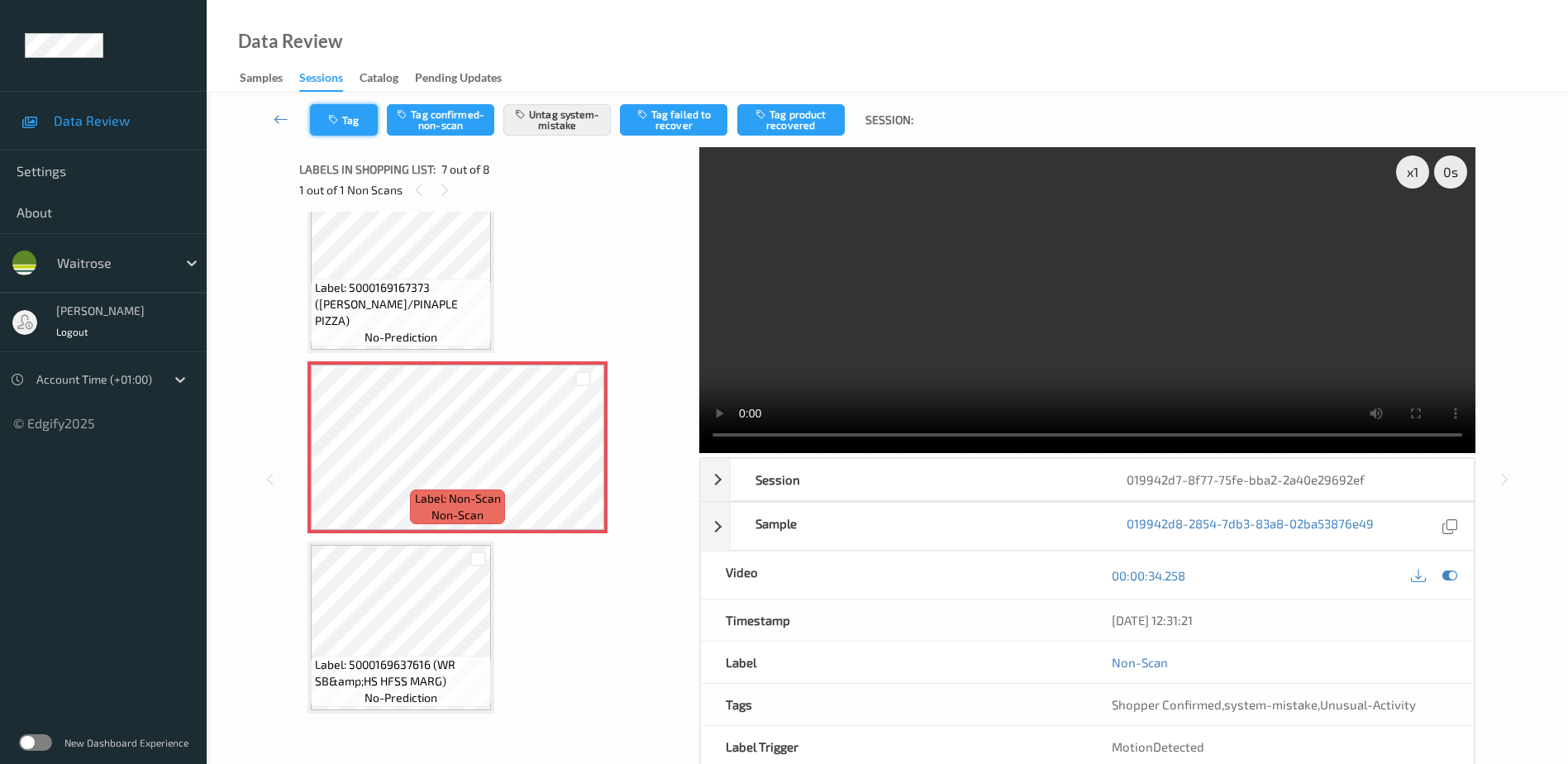
click at [347, 121] on button "Tag" at bounding box center [343, 119] width 68 height 31
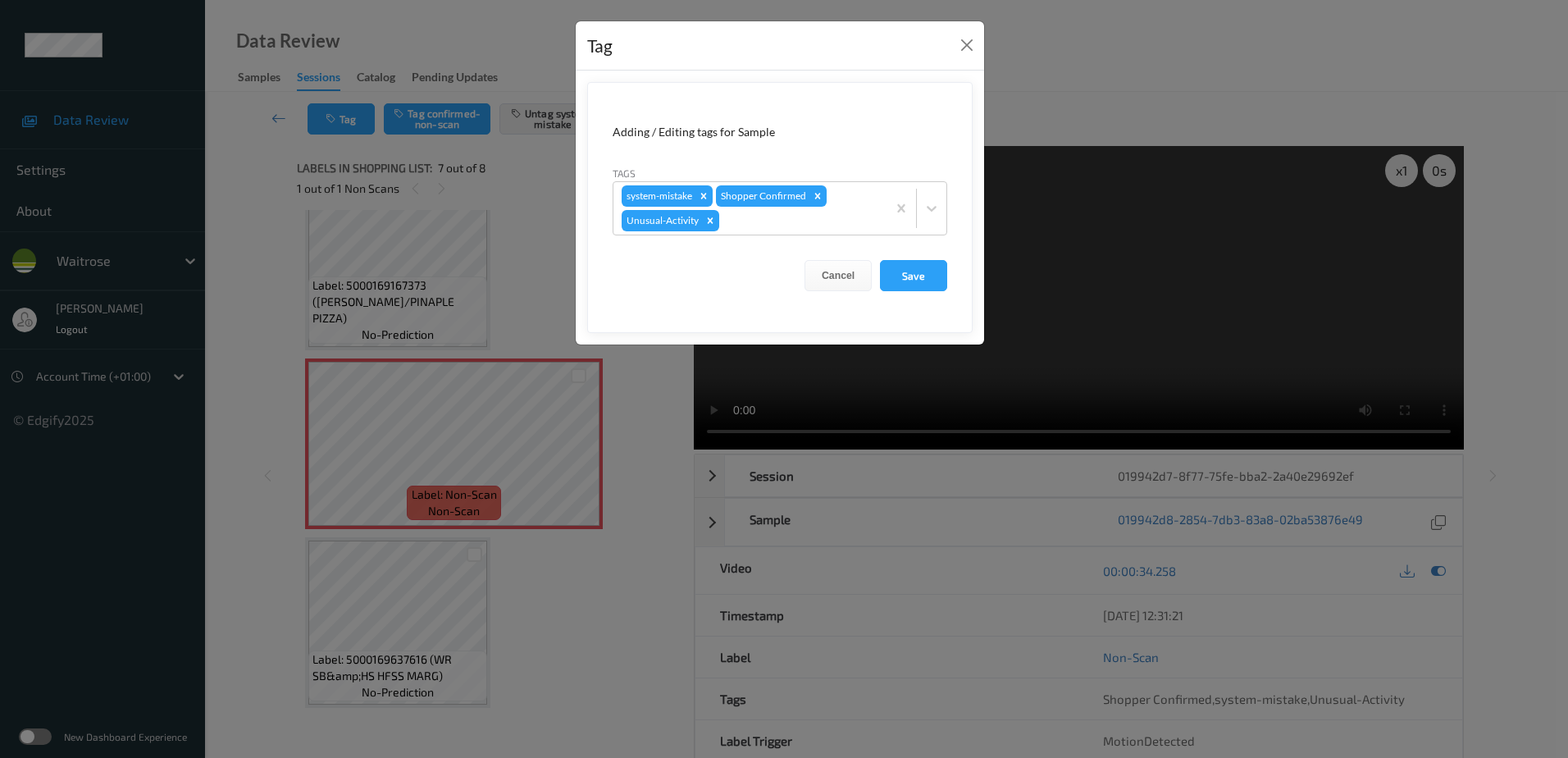
click at [668, 497] on div "Tag Adding / Editing tags for Sample Tags system-mistake Shopper Confirmed Unus…" at bounding box center [784, 379] width 1568 height 758
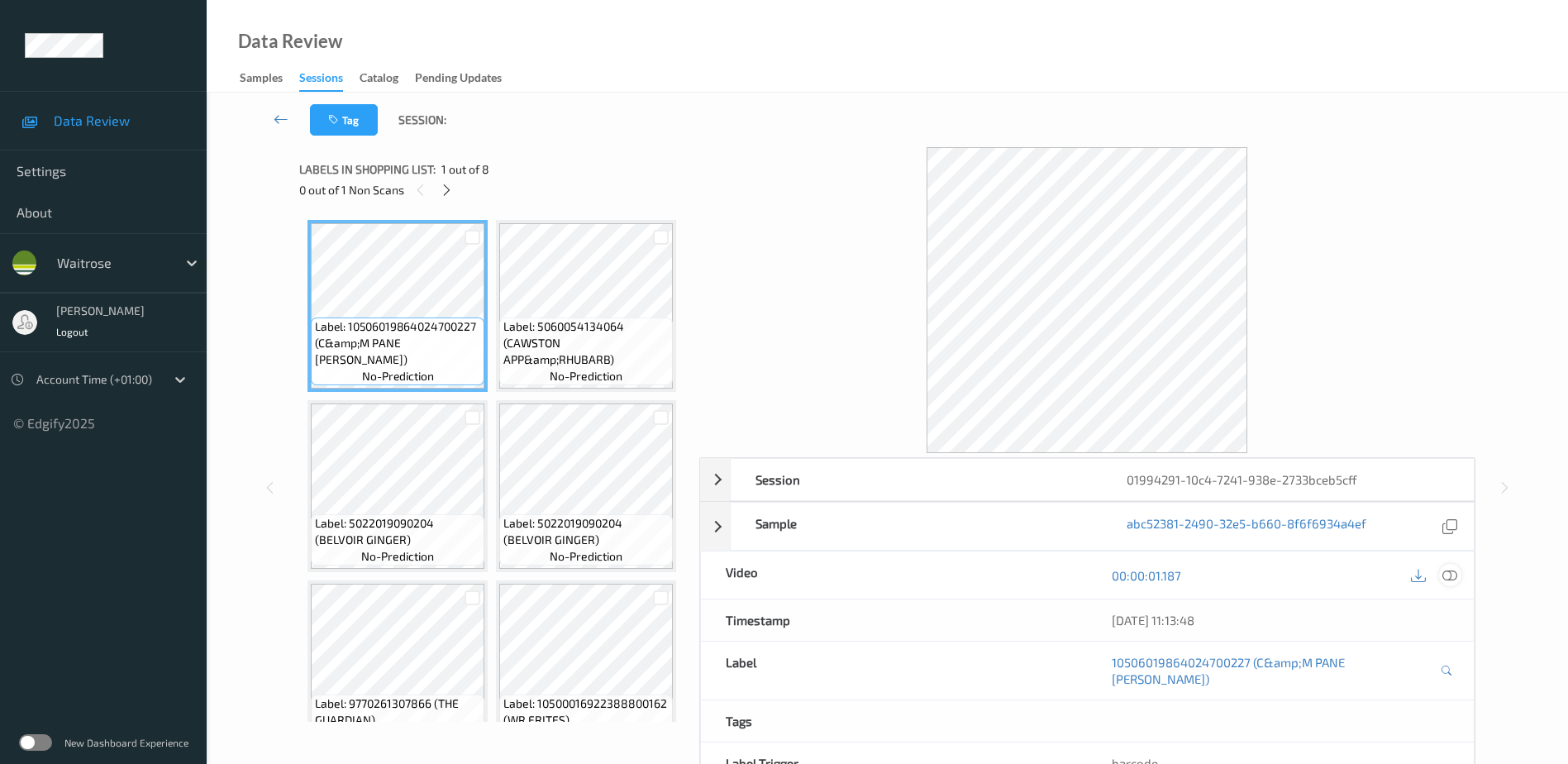
click at [1453, 573] on icon at bounding box center [1450, 574] width 15 height 15
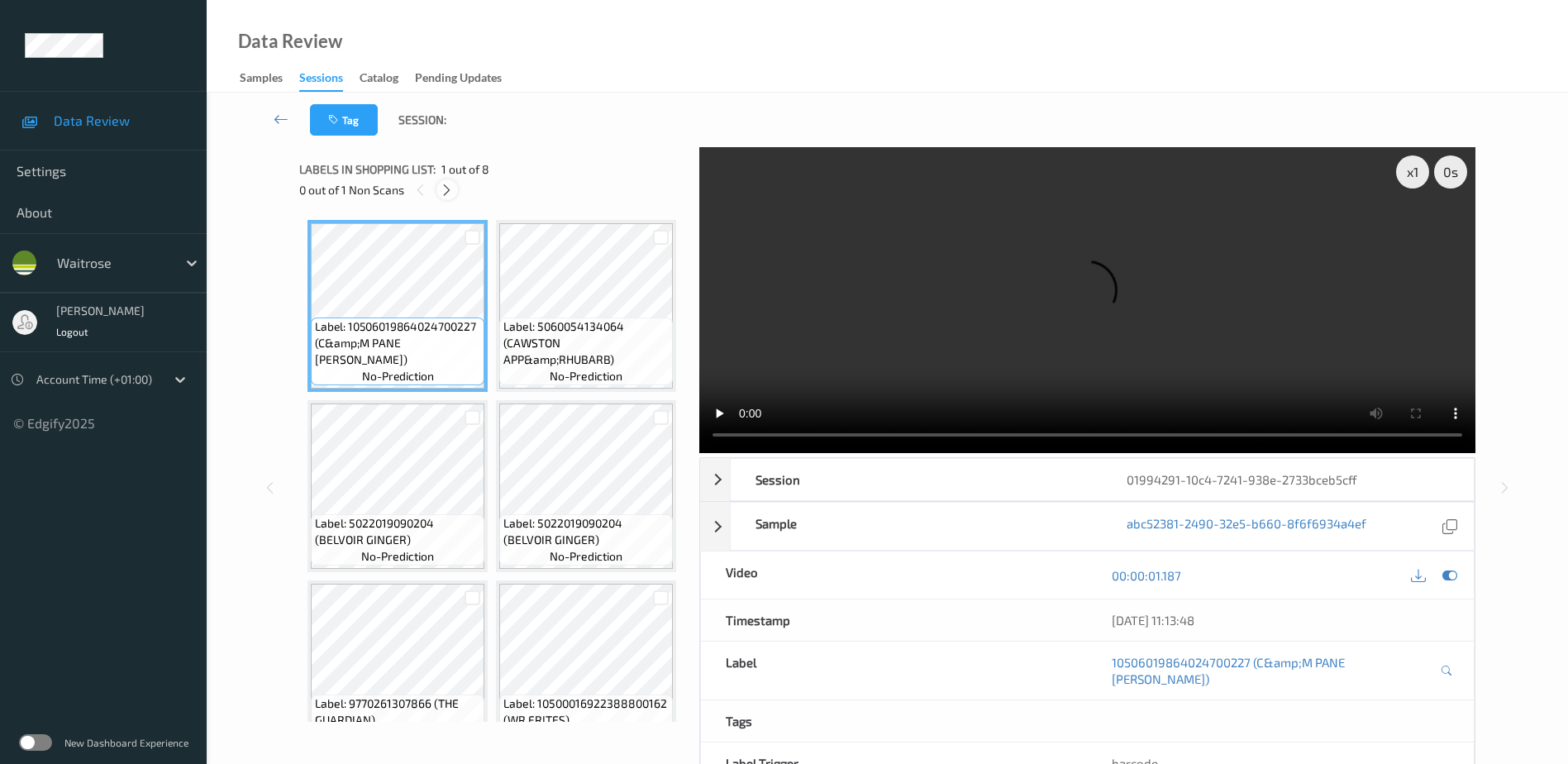
click at [448, 191] on icon at bounding box center [447, 191] width 14 height 15
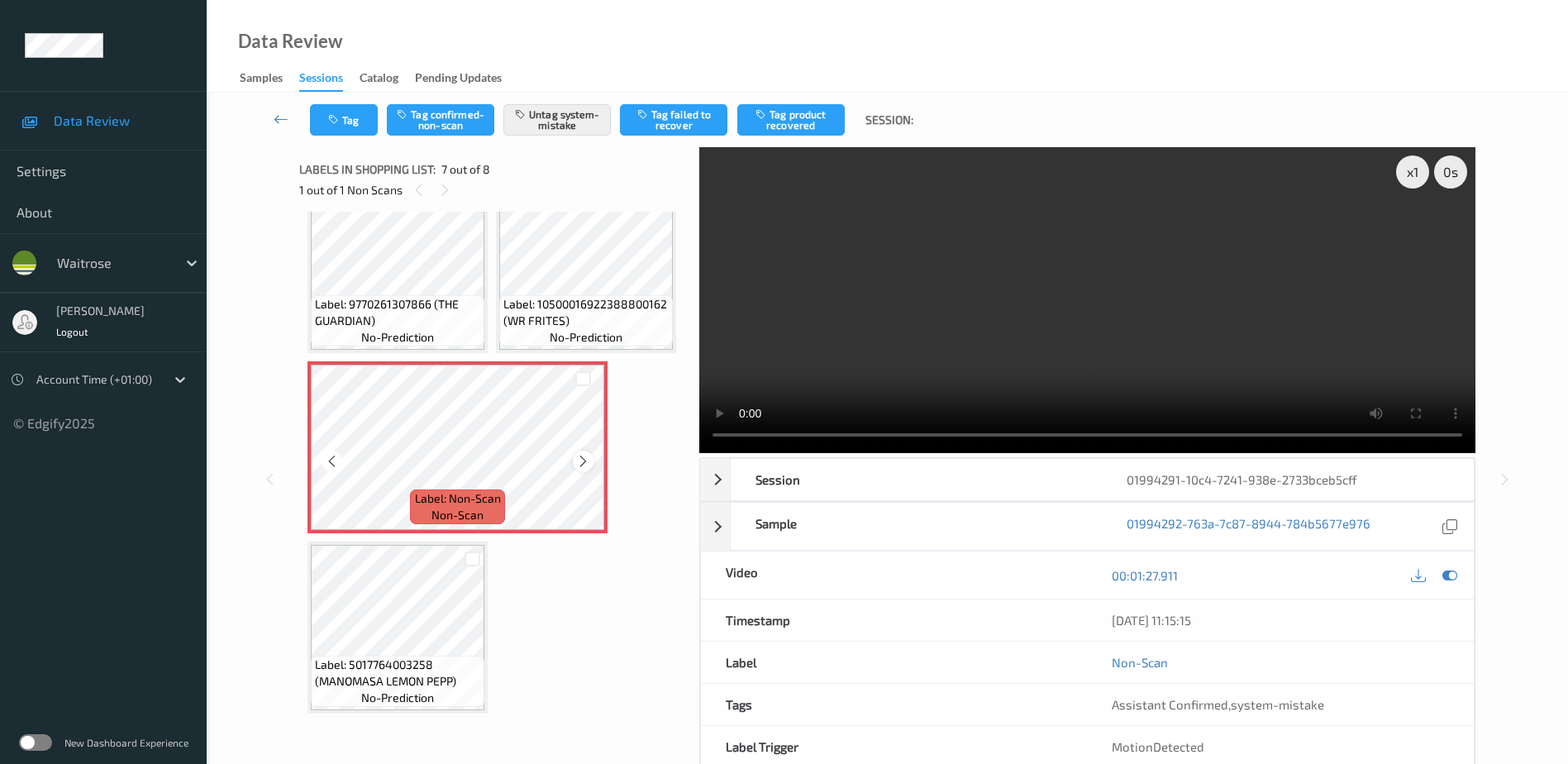
click at [578, 469] on icon at bounding box center [583, 461] width 14 height 15
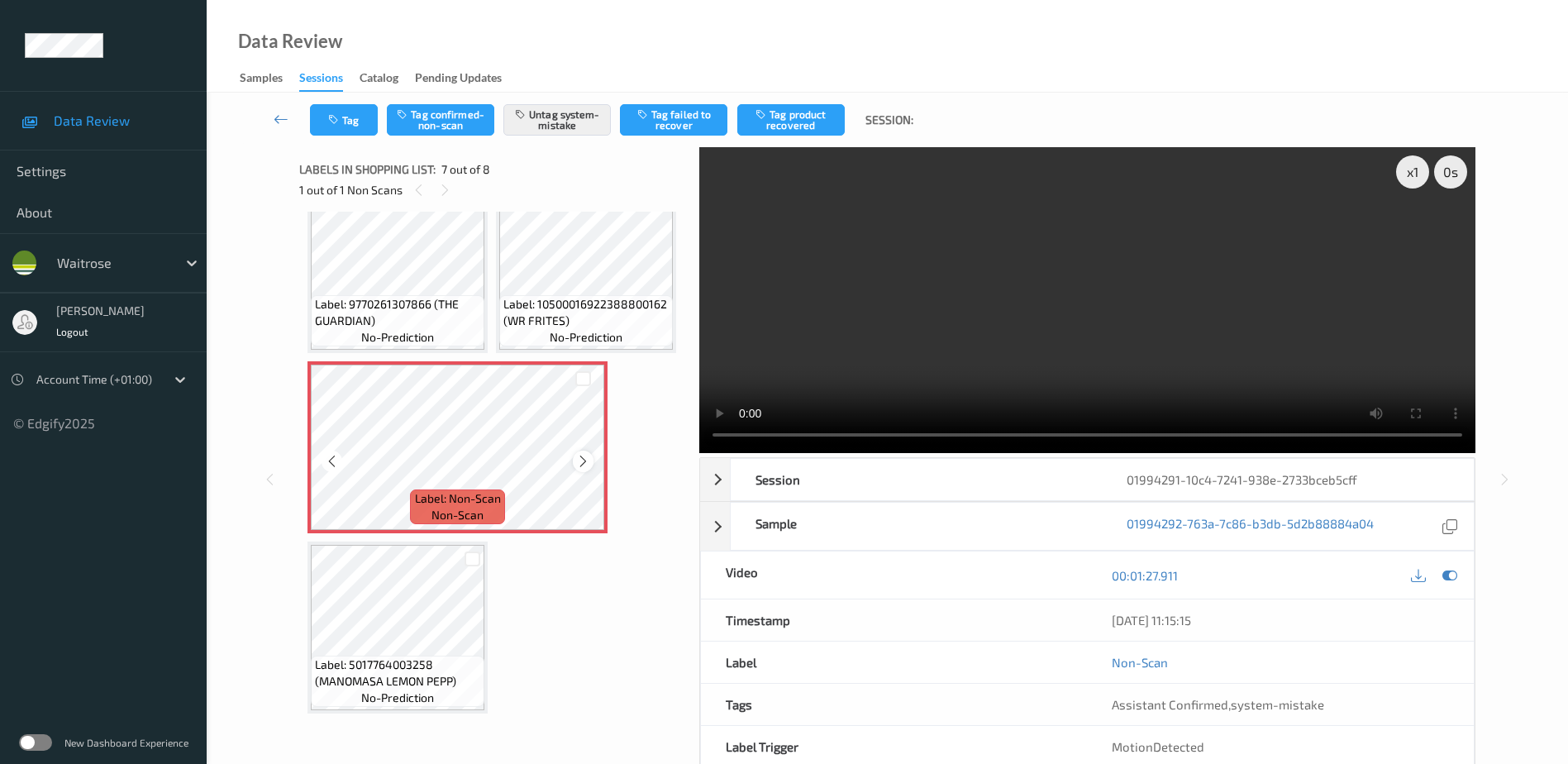
click at [582, 469] on icon at bounding box center [583, 461] width 14 height 15
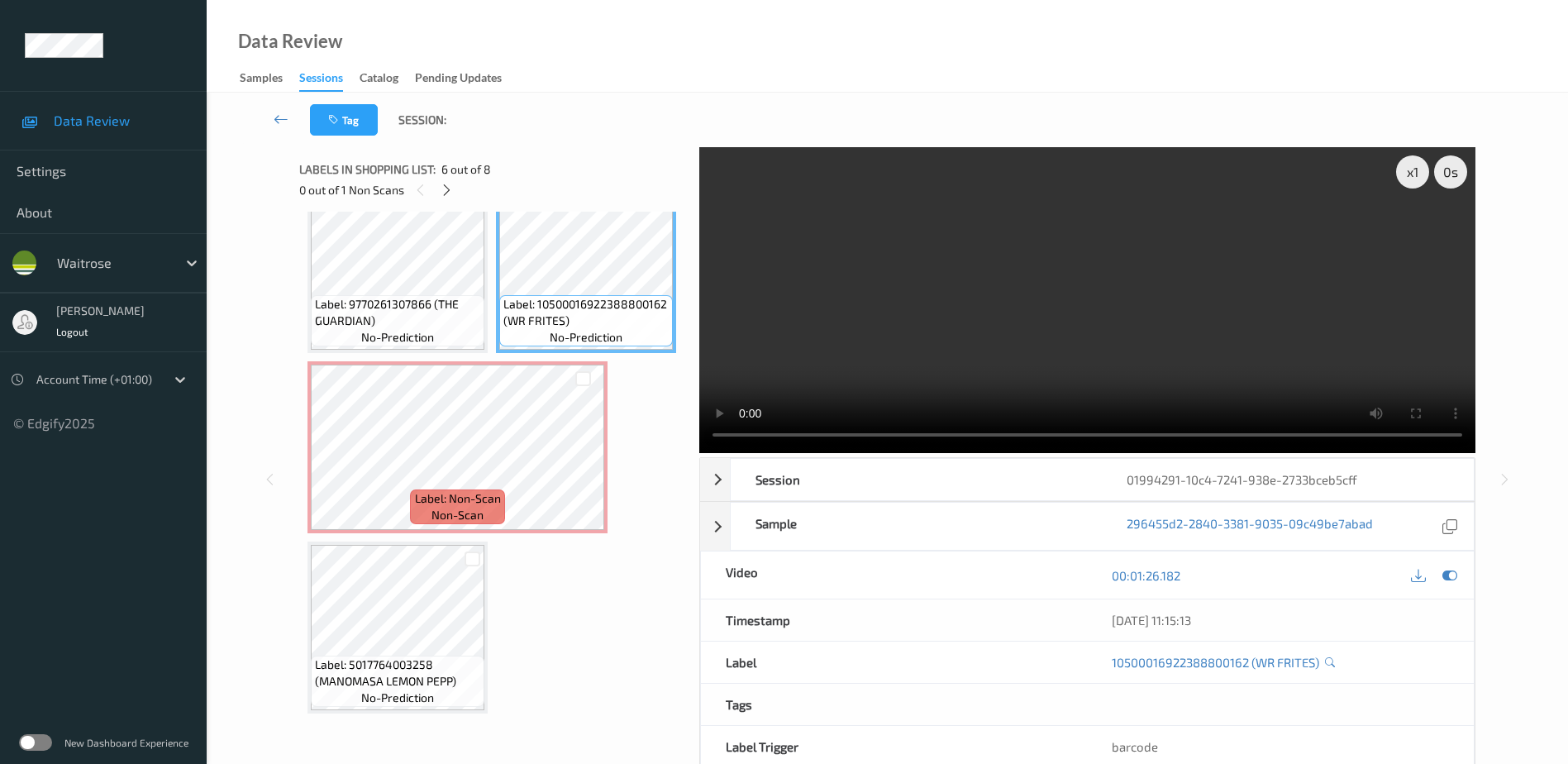
click at [881, 272] on video at bounding box center [1087, 299] width 776 height 306
click at [583, 472] on div at bounding box center [583, 461] width 21 height 21
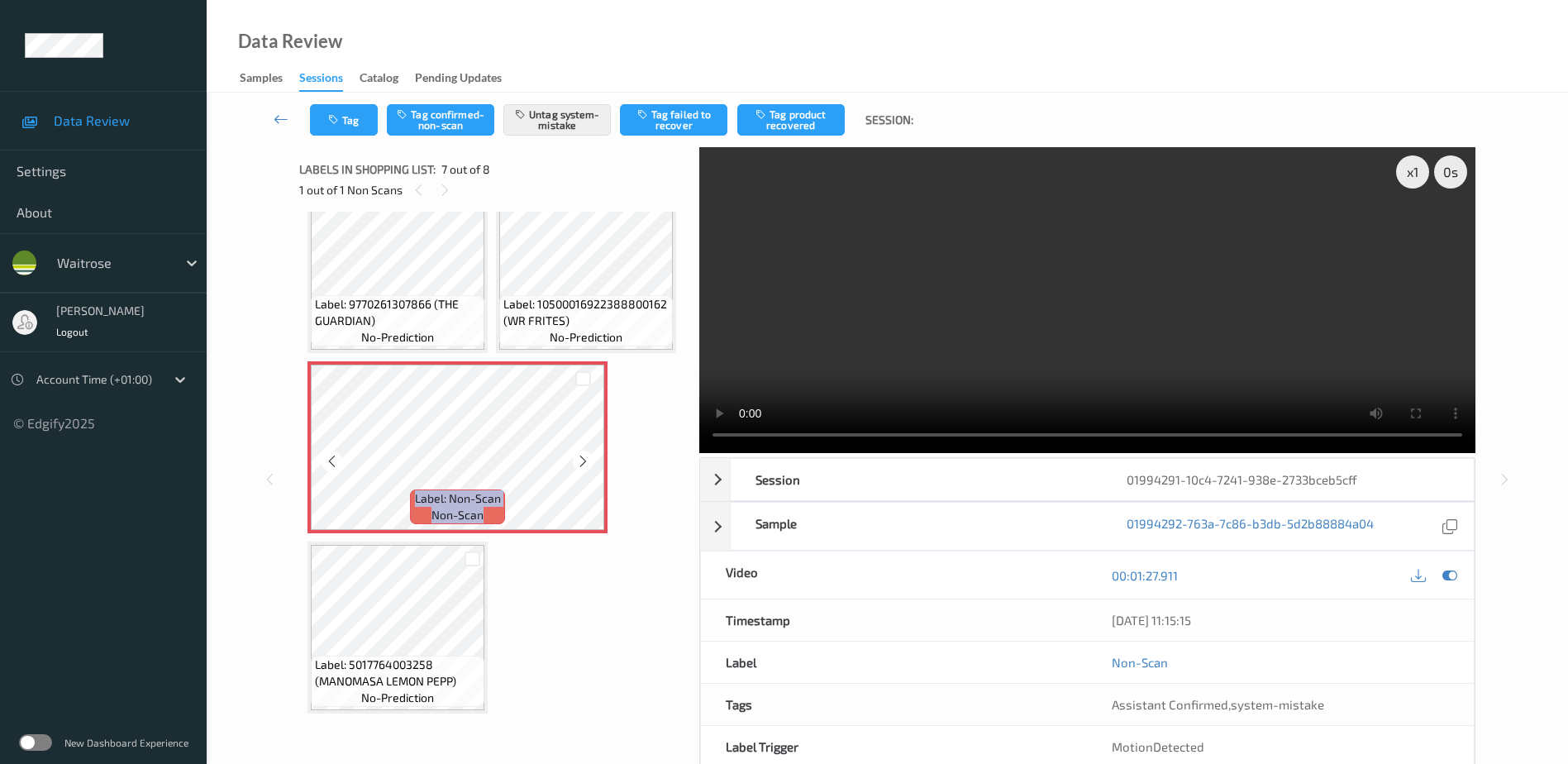
click at [583, 472] on div at bounding box center [583, 461] width 21 height 21
click at [329, 114] on icon "button" at bounding box center [334, 120] width 14 height 11
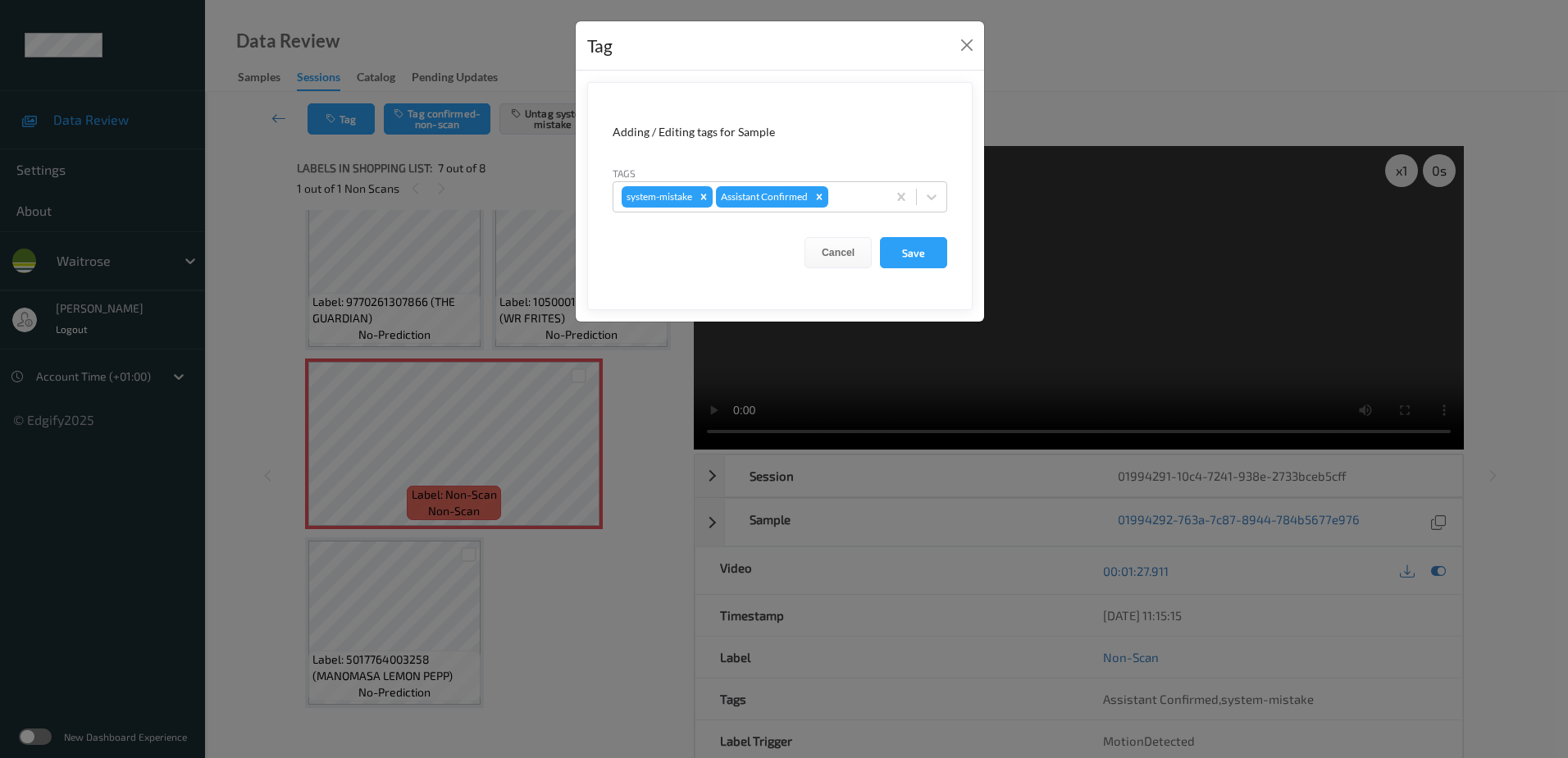
click at [627, 432] on div "Tag Adding / Editing tags for Sample Tags system-mistake Assistant Confirmed Ca…" at bounding box center [784, 379] width 1568 height 758
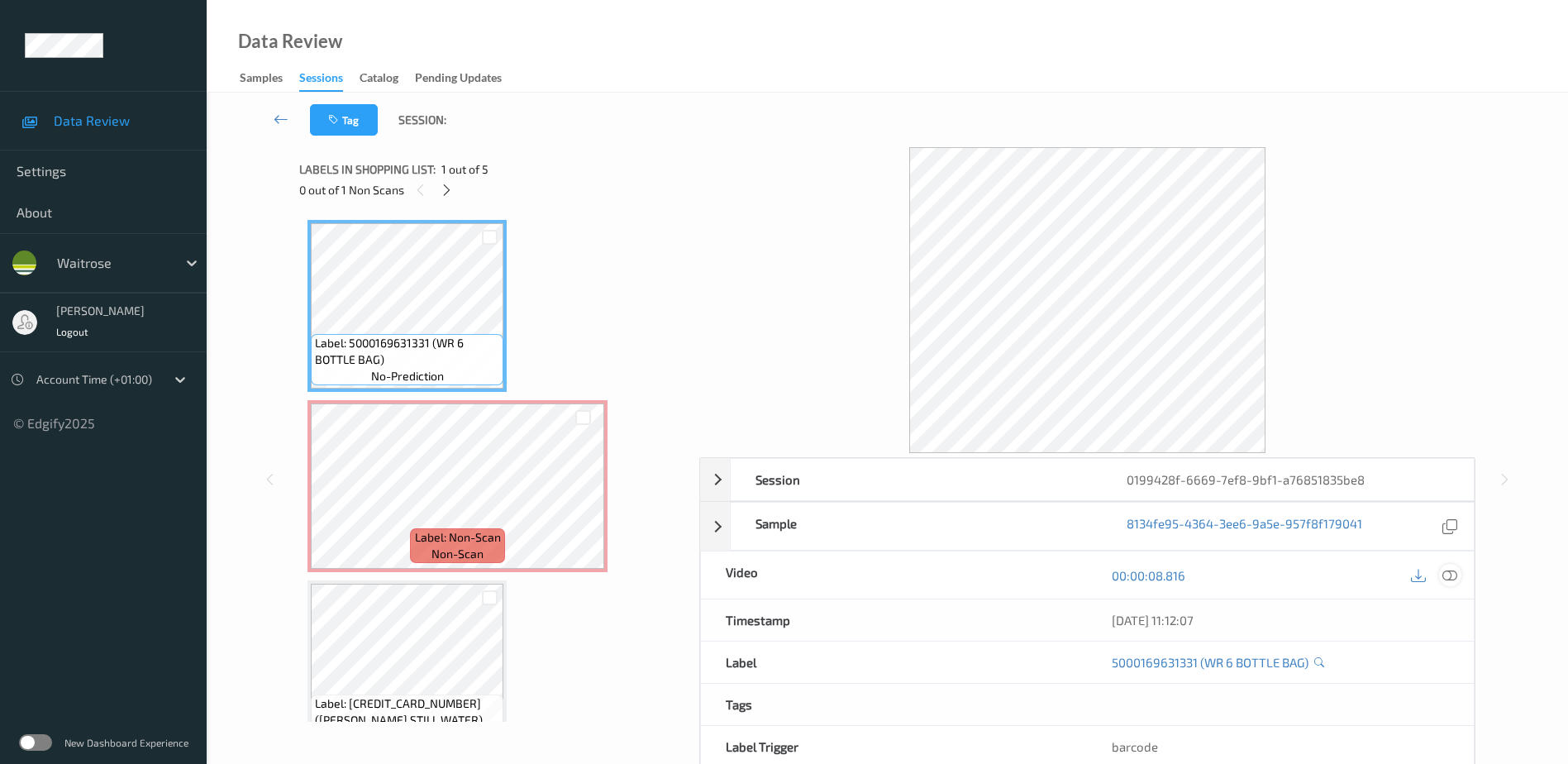
click at [1448, 575] on icon at bounding box center [1450, 574] width 15 height 15
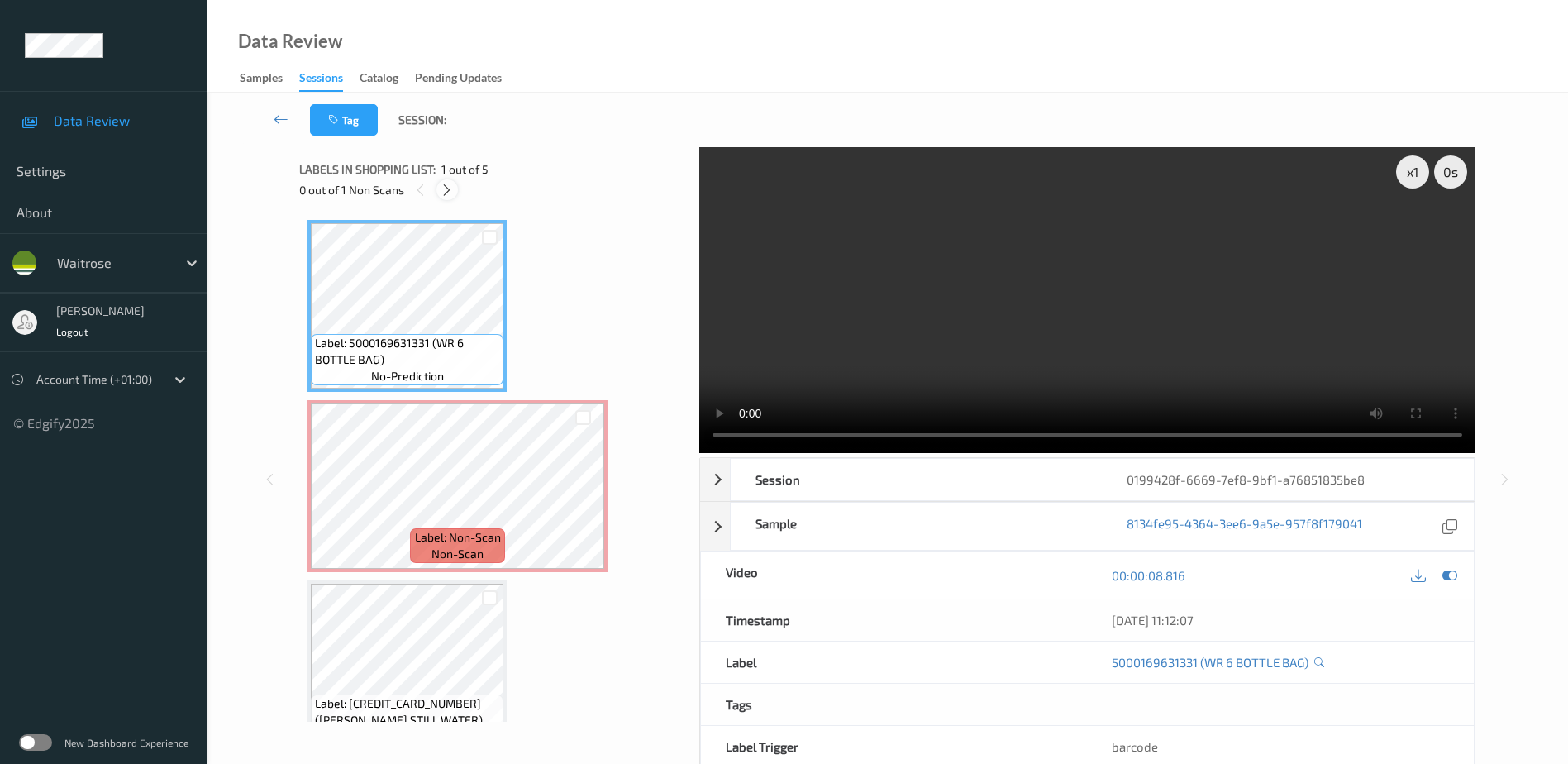
click at [448, 196] on icon at bounding box center [447, 191] width 14 height 15
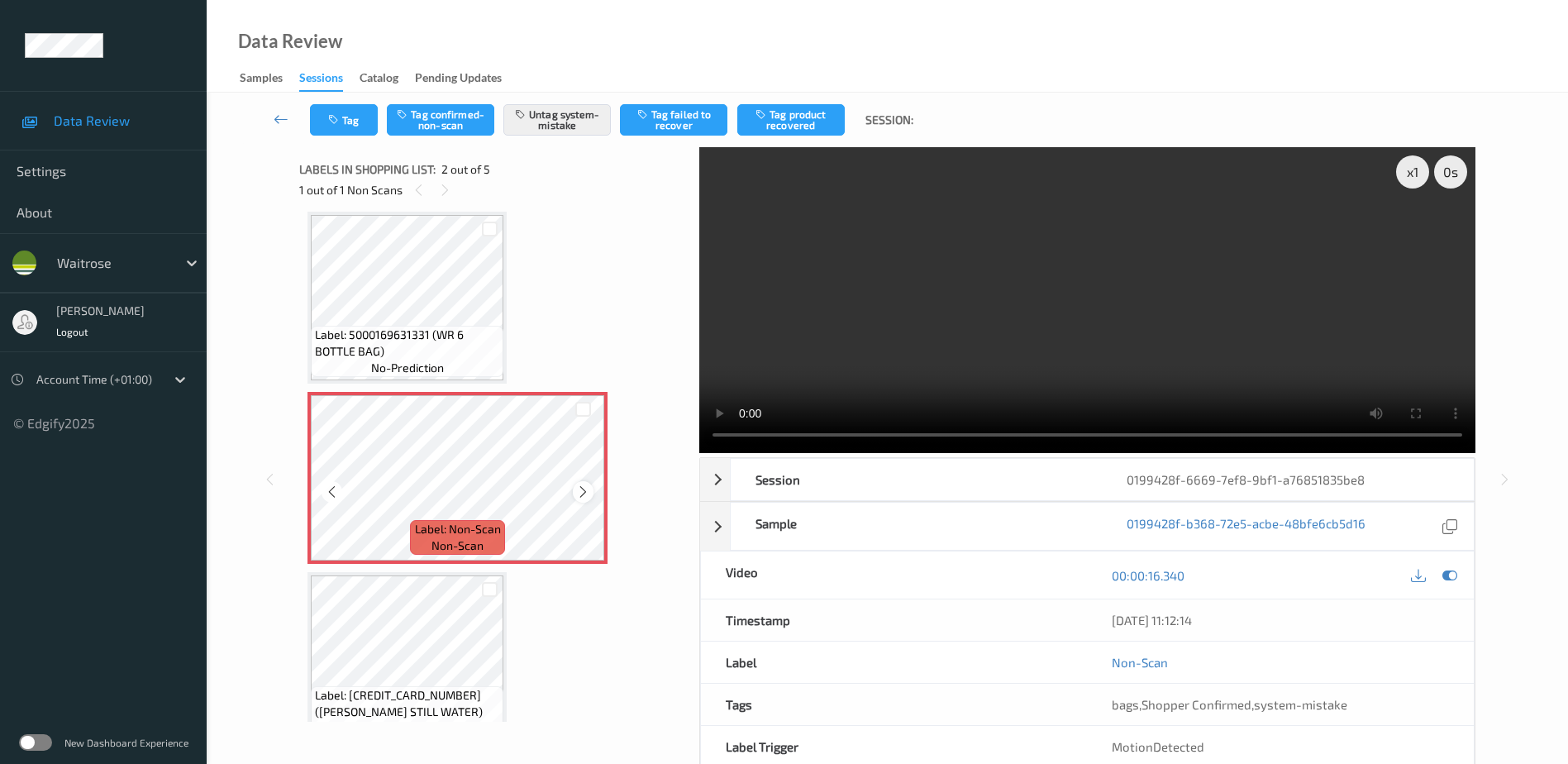
click at [581, 491] on icon at bounding box center [583, 492] width 14 height 15
click at [975, 340] on video at bounding box center [1087, 299] width 776 height 306
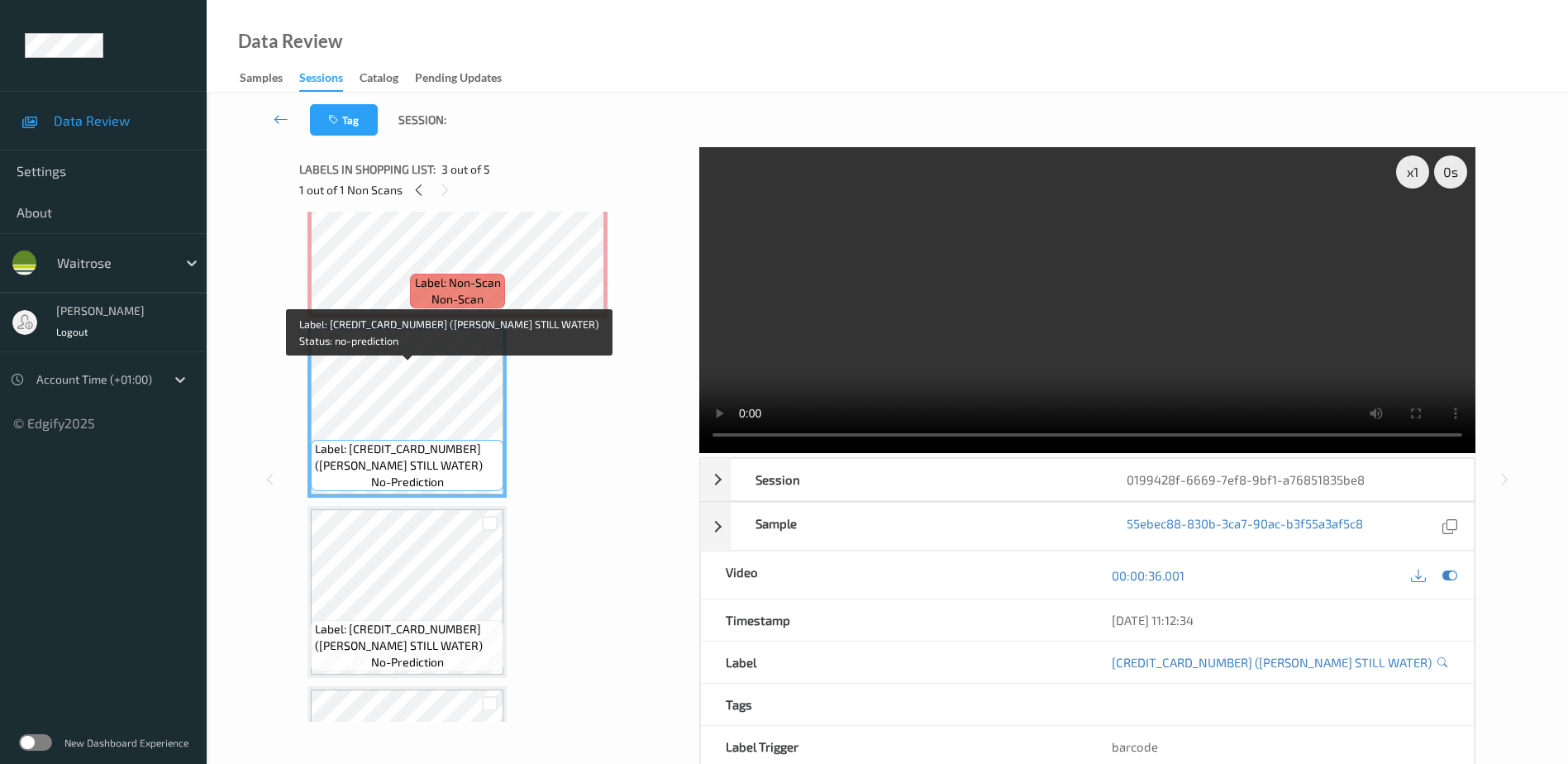
scroll to position [166, 0]
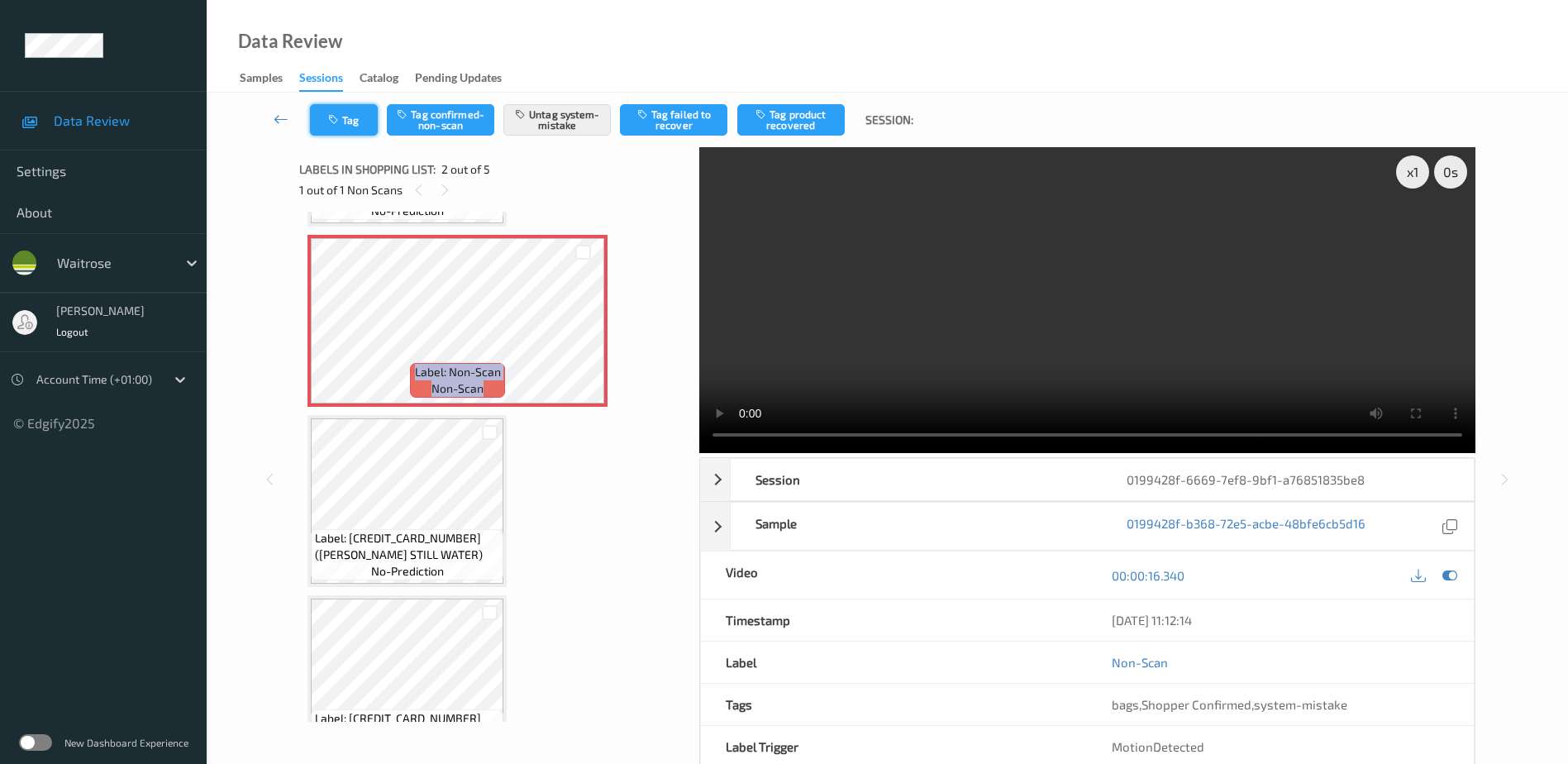
click at [340, 121] on icon "button" at bounding box center [334, 120] width 14 height 11
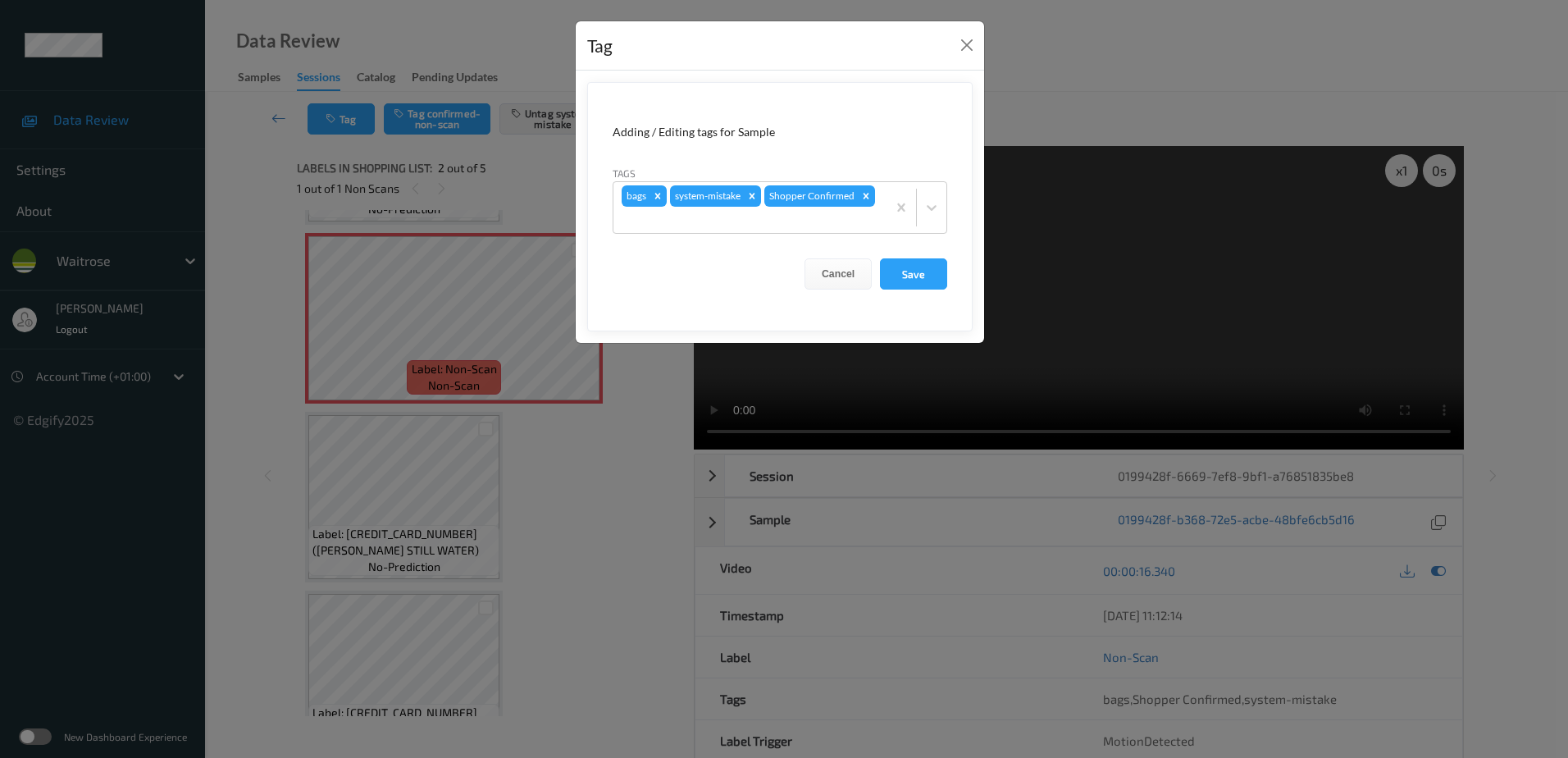
click at [579, 473] on div "Tag Adding / Editing tags for Sample Tags bags system-mistake Shopper Confirmed…" at bounding box center [784, 379] width 1568 height 758
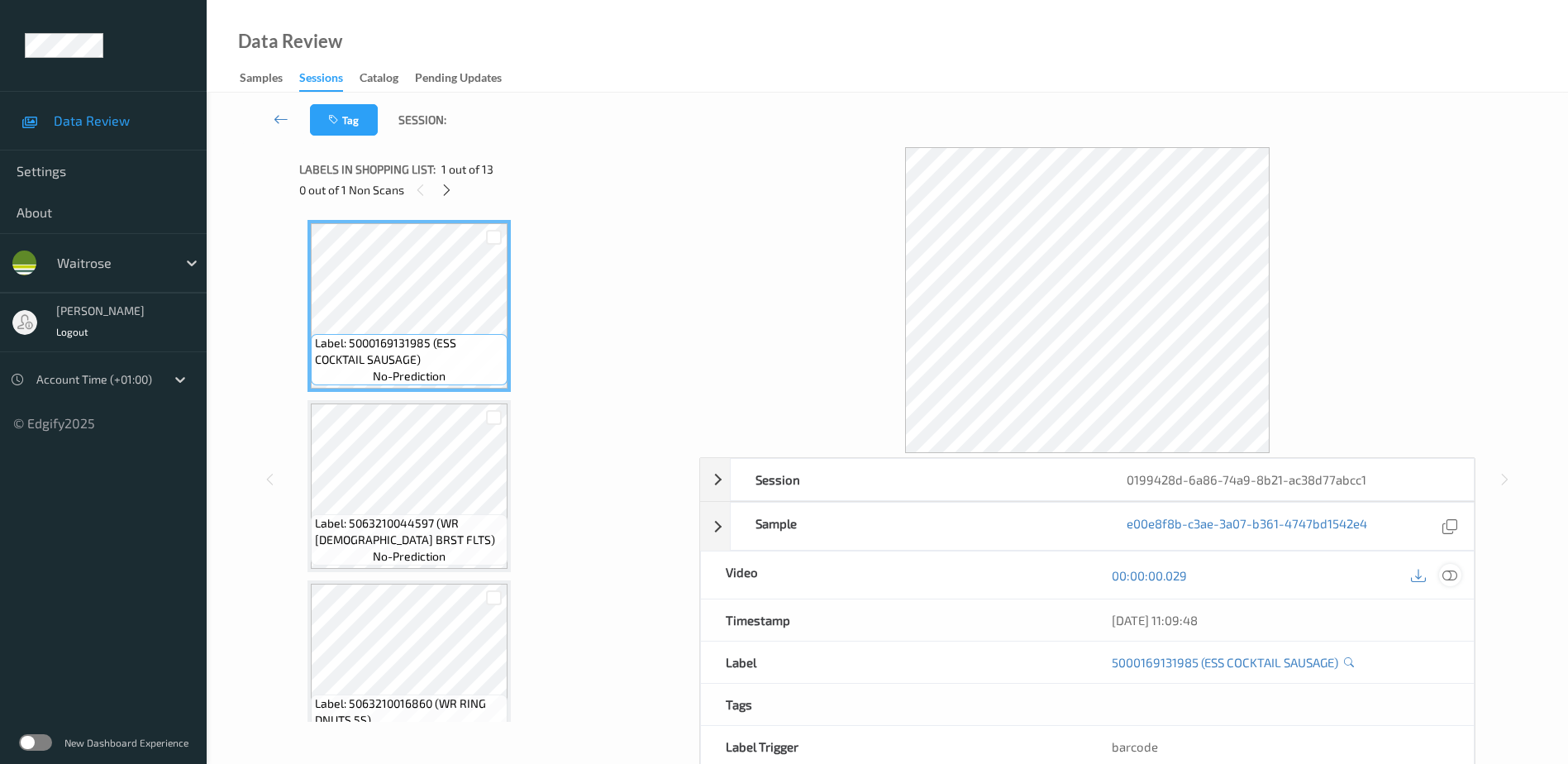
click at [1455, 572] on icon at bounding box center [1450, 574] width 15 height 15
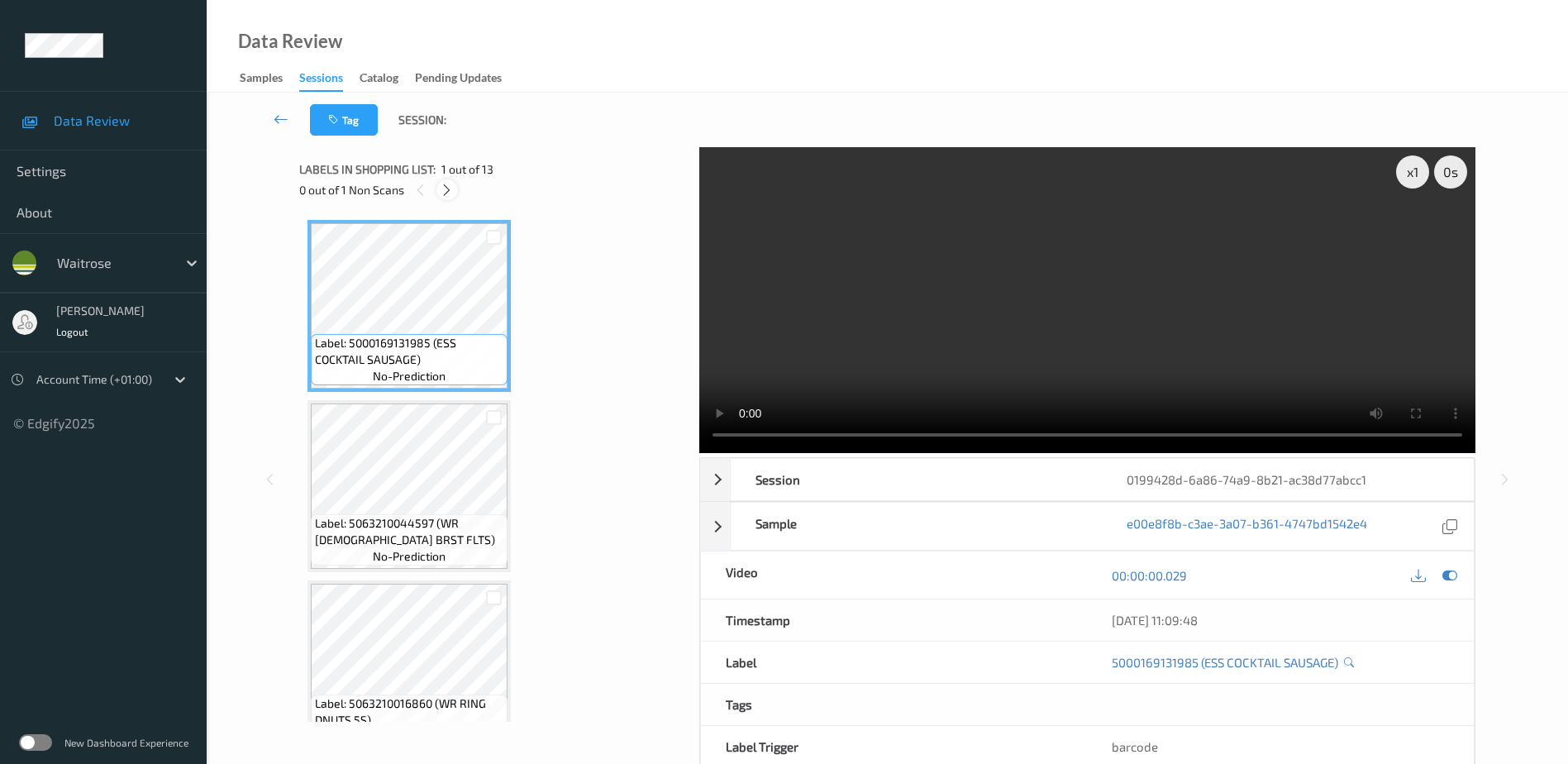
click at [447, 191] on icon at bounding box center [447, 191] width 14 height 15
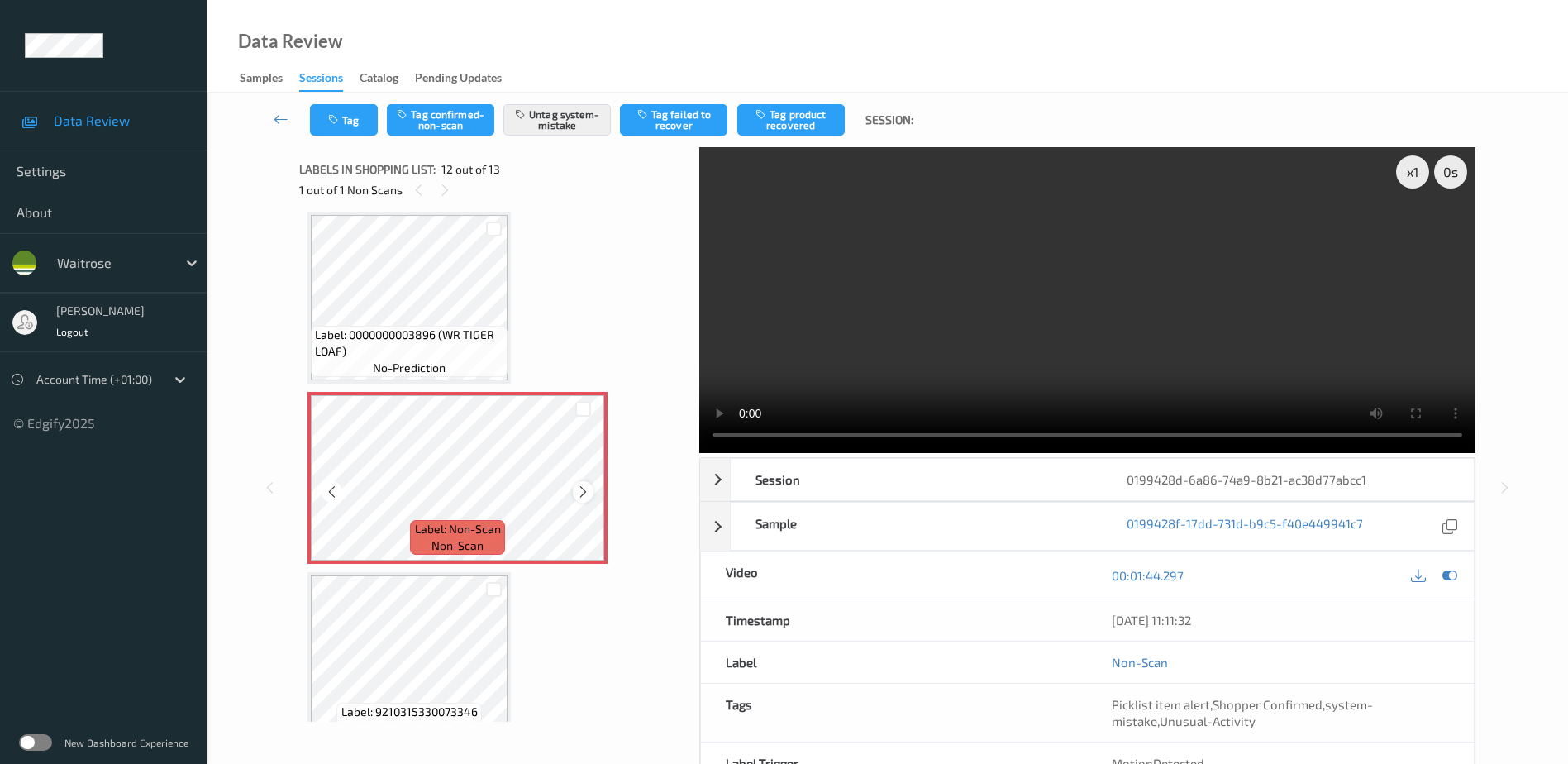
click at [587, 493] on icon at bounding box center [583, 492] width 14 height 15
click at [1119, 352] on video at bounding box center [1087, 299] width 776 height 306
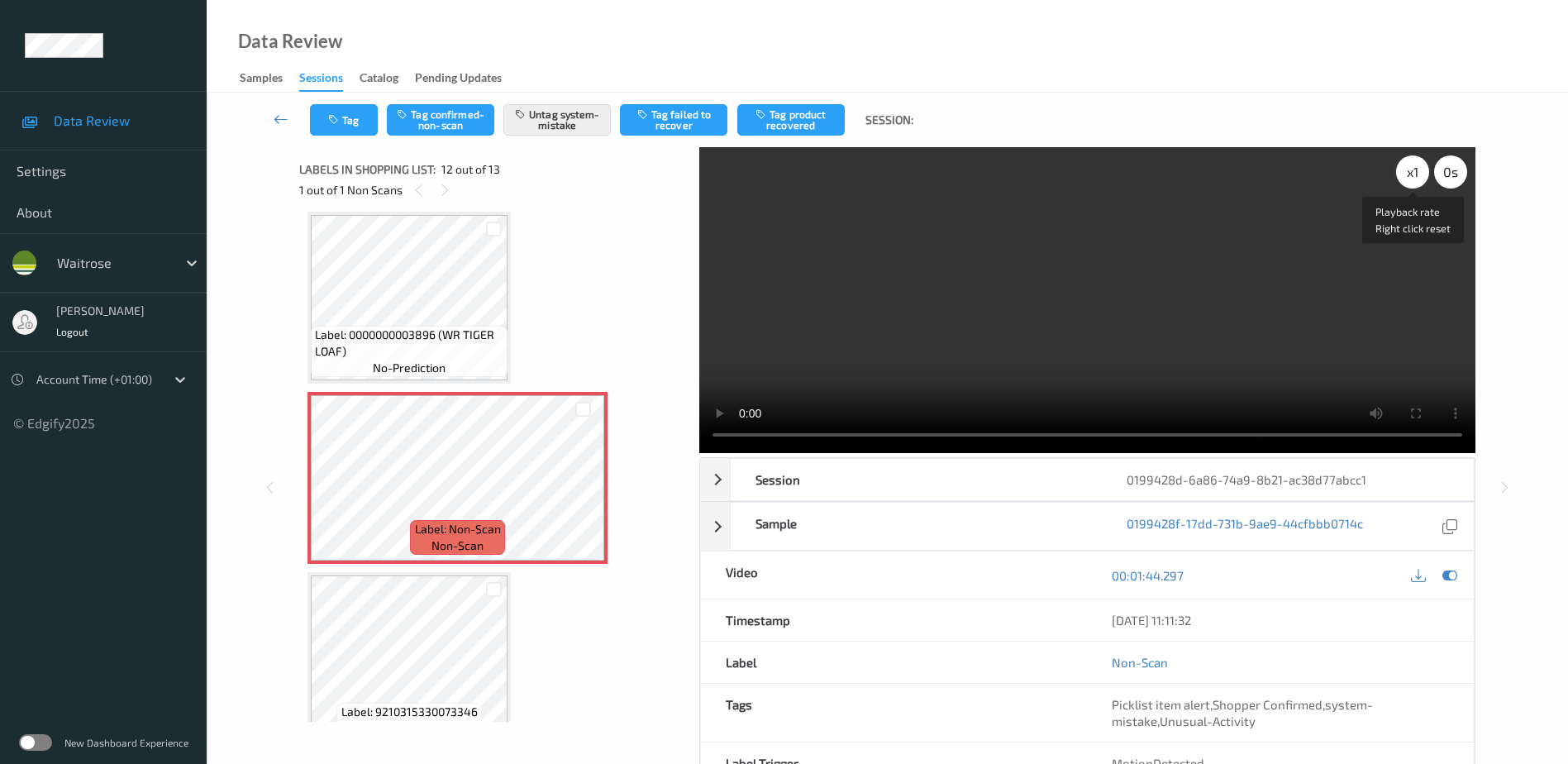
click at [1409, 174] on div "x 1" at bounding box center [1412, 171] width 33 height 33
click at [346, 117] on button "Tag" at bounding box center [343, 119] width 68 height 31
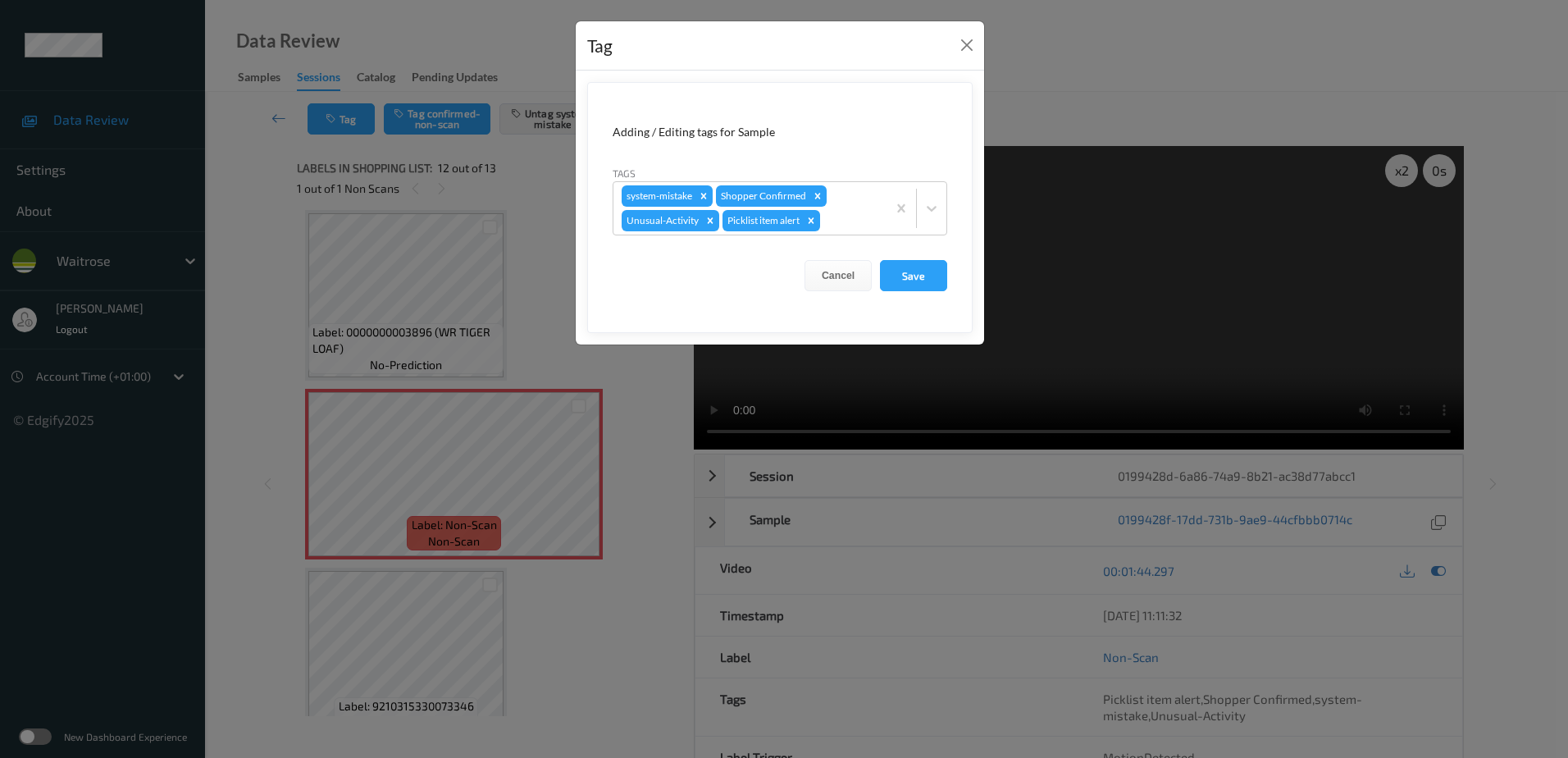
click at [646, 383] on div "Tag Adding / Editing tags for Sample Tags system-mistake Shopper Confirmed Unus…" at bounding box center [784, 379] width 1568 height 758
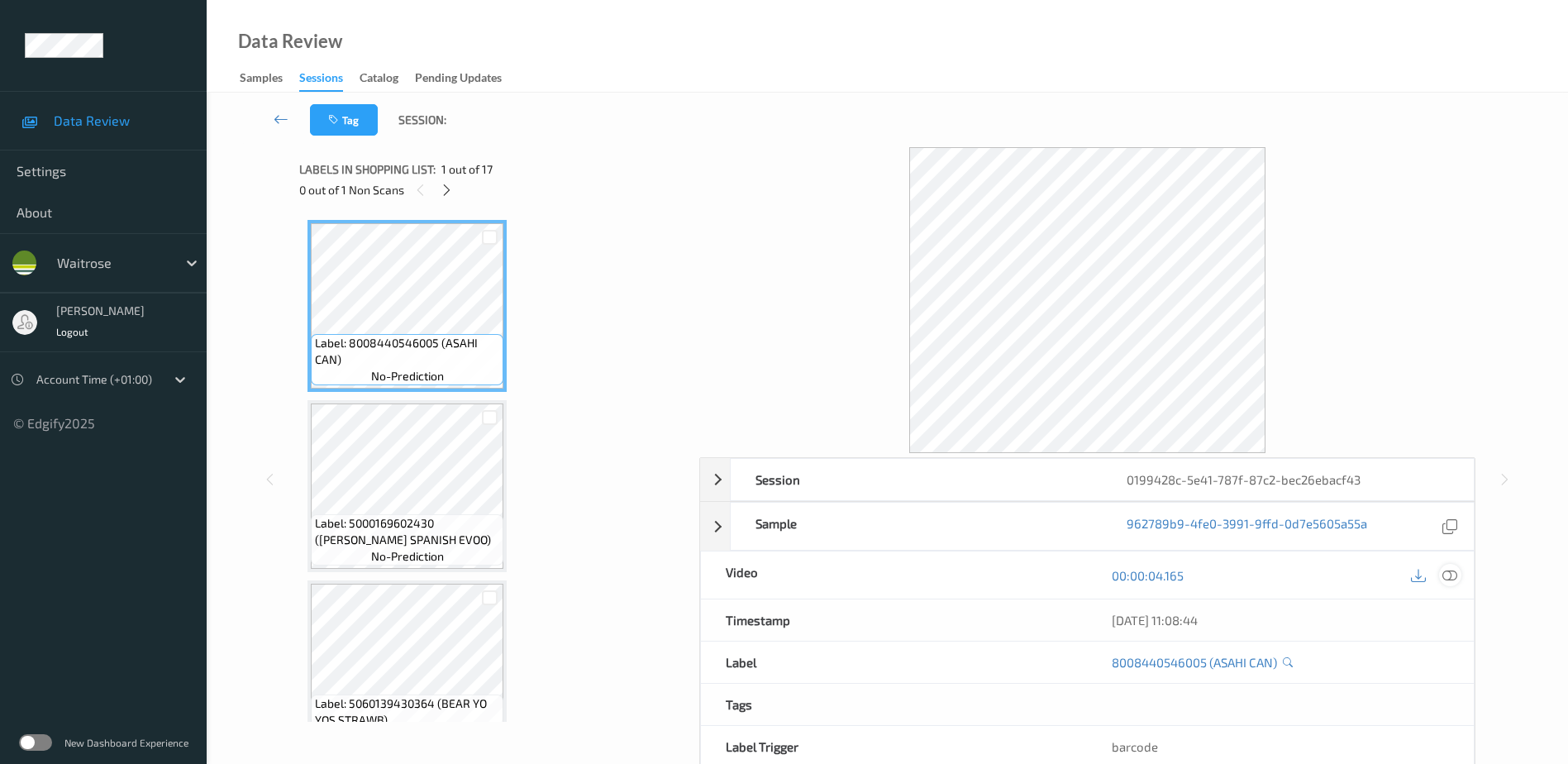
click at [1448, 572] on icon at bounding box center [1450, 574] width 15 height 15
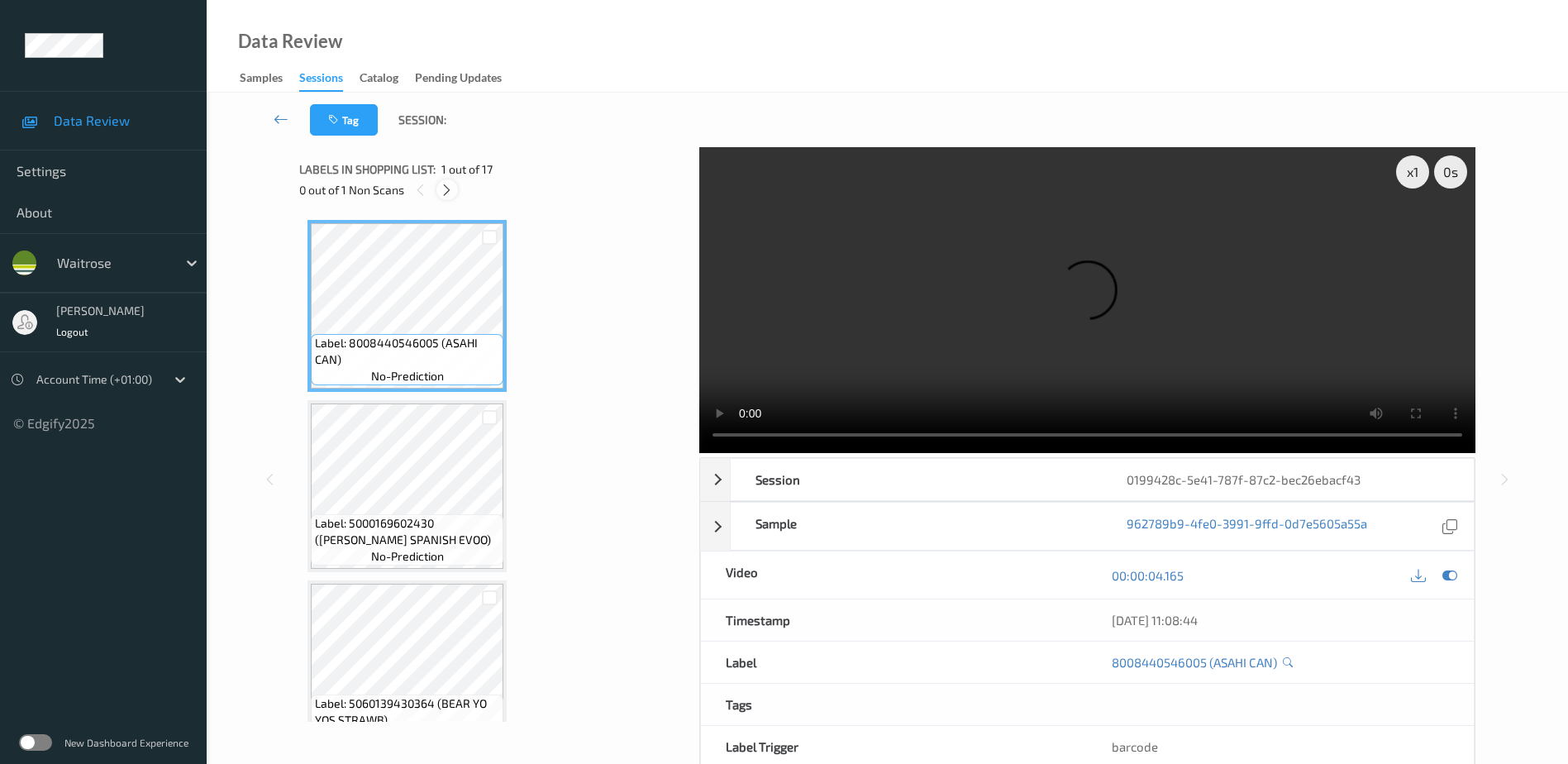
click at [442, 181] on div at bounding box center [447, 190] width 21 height 21
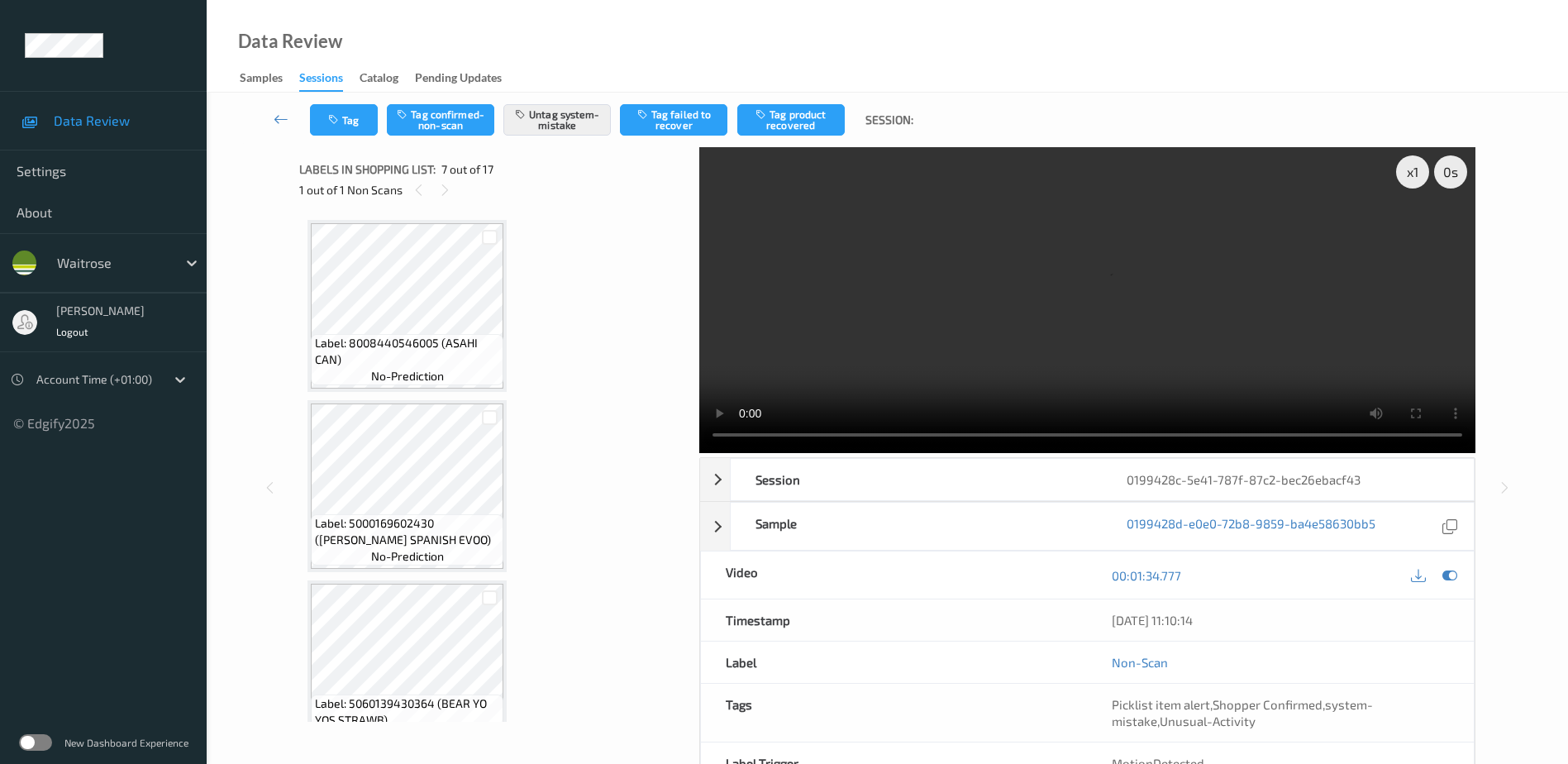
scroll to position [909, 0]
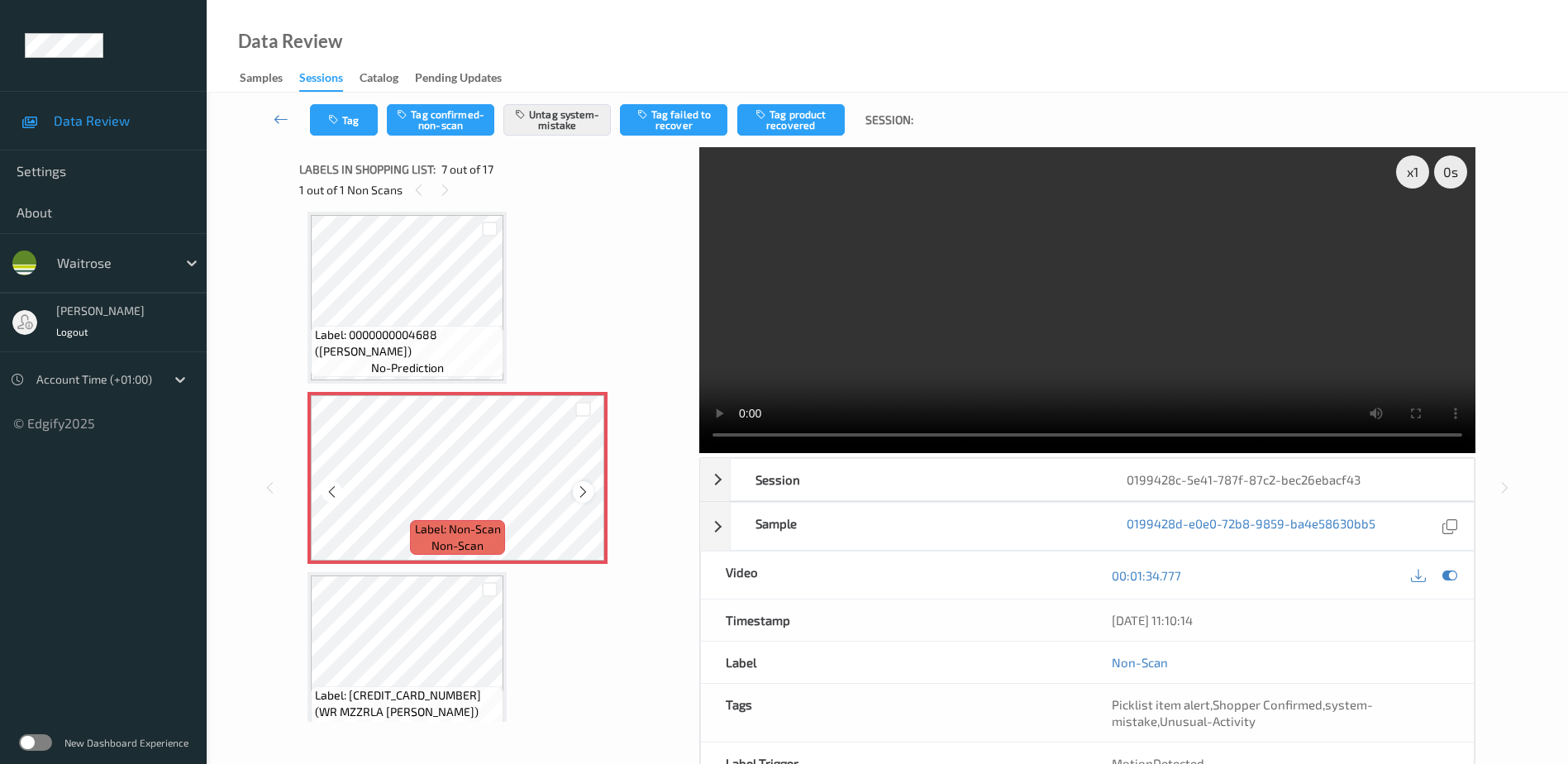
click at [584, 494] on icon at bounding box center [583, 492] width 14 height 15
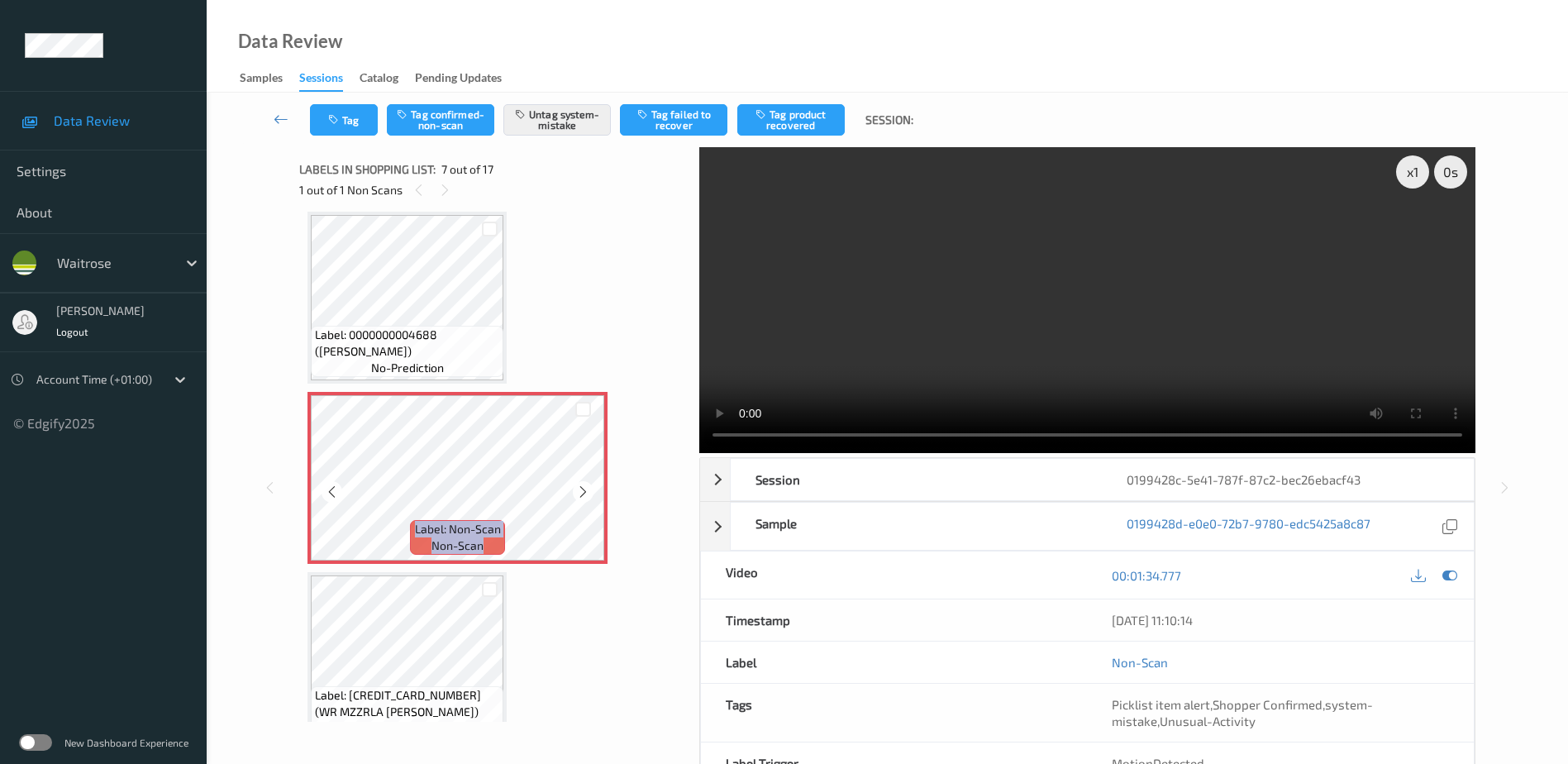
click at [584, 494] on icon at bounding box center [583, 492] width 14 height 15
click at [1094, 344] on video at bounding box center [1087, 299] width 776 height 306
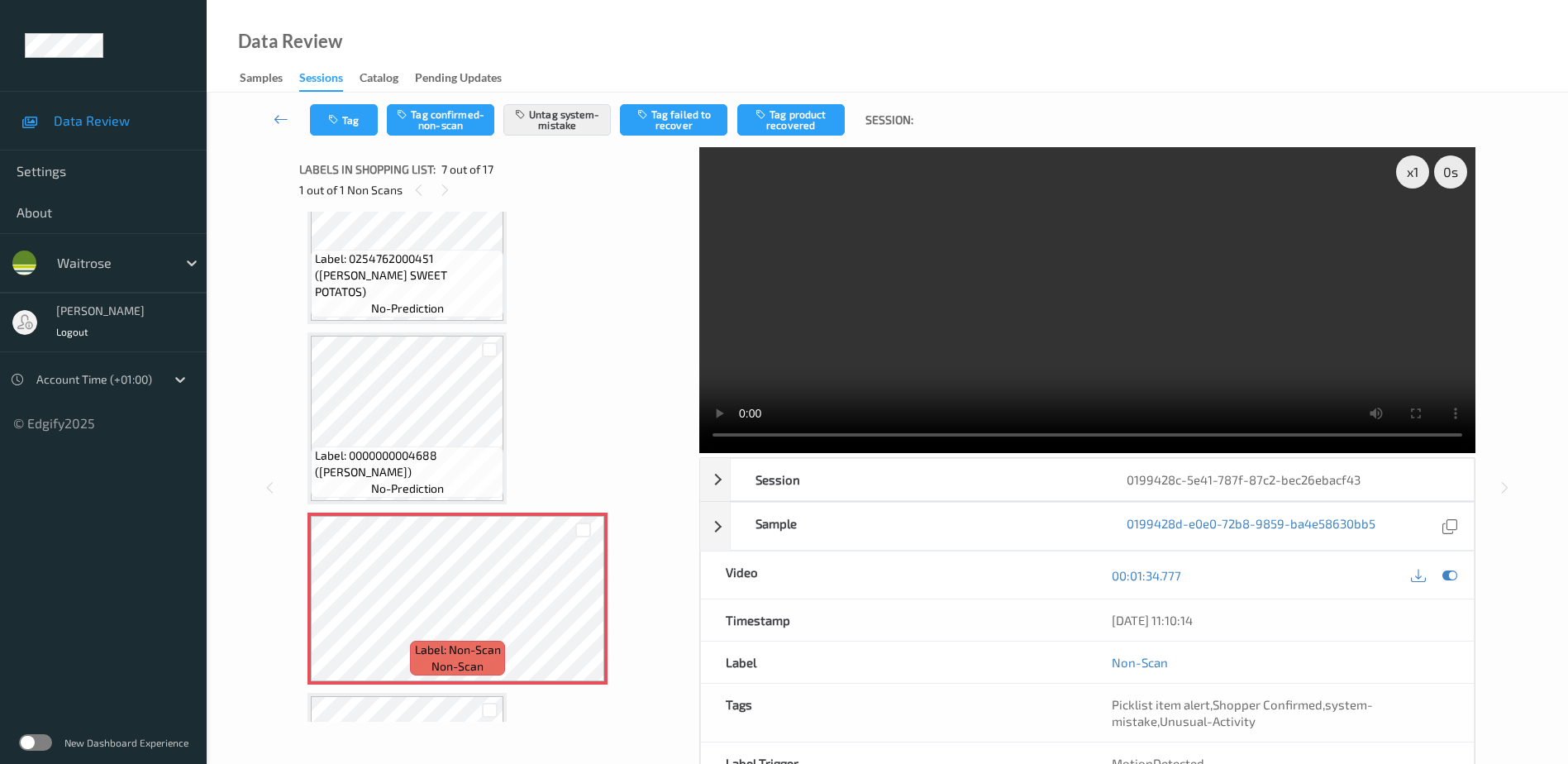
scroll to position [827, 0]
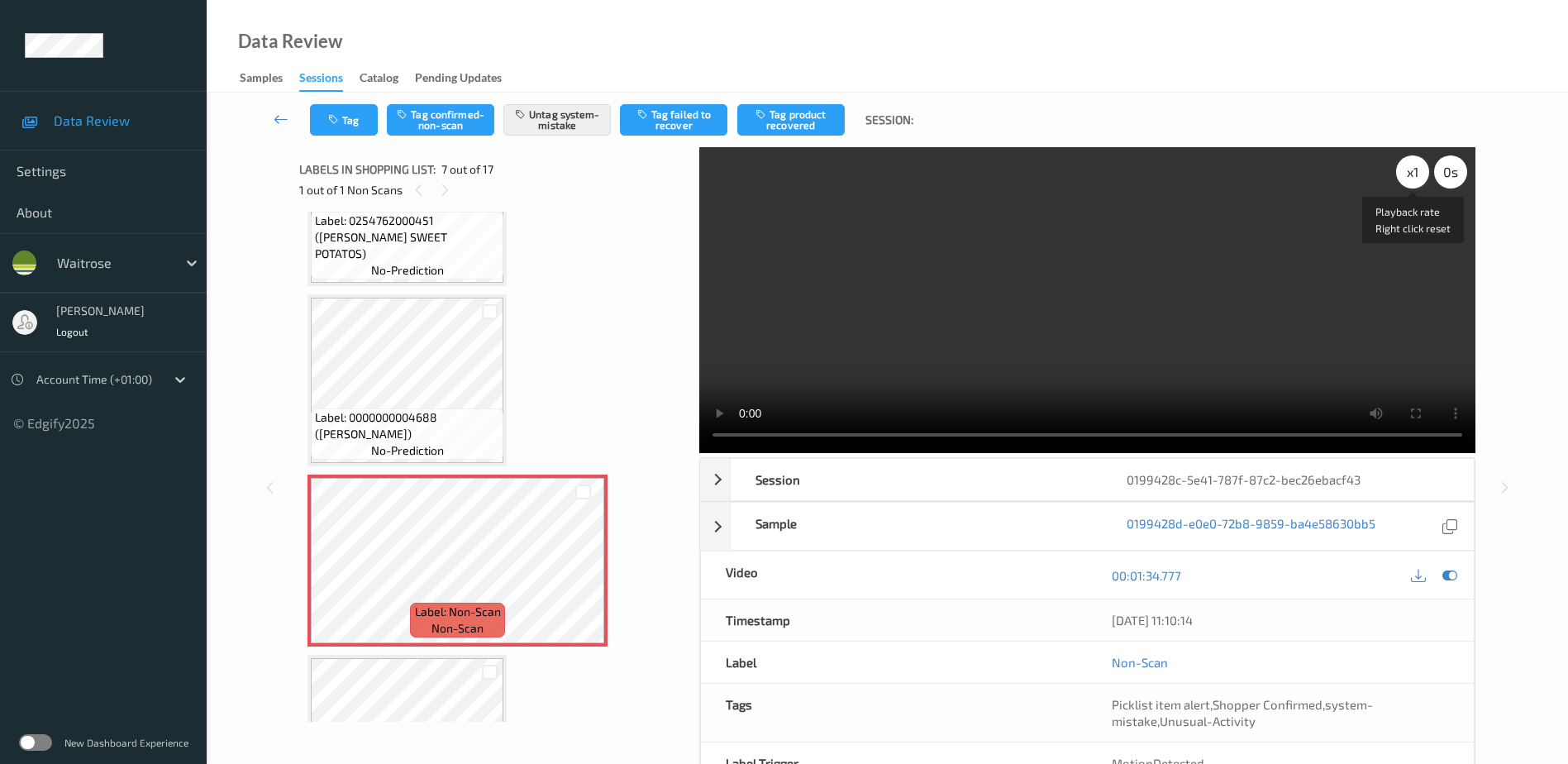
click at [1417, 171] on div "x 1" at bounding box center [1412, 171] width 33 height 33
click at [1417, 171] on div "x 2" at bounding box center [1412, 171] width 33 height 33
click at [1417, 171] on div "x 4" at bounding box center [1412, 171] width 33 height 33
click at [370, 127] on button "Tag" at bounding box center [343, 119] width 68 height 31
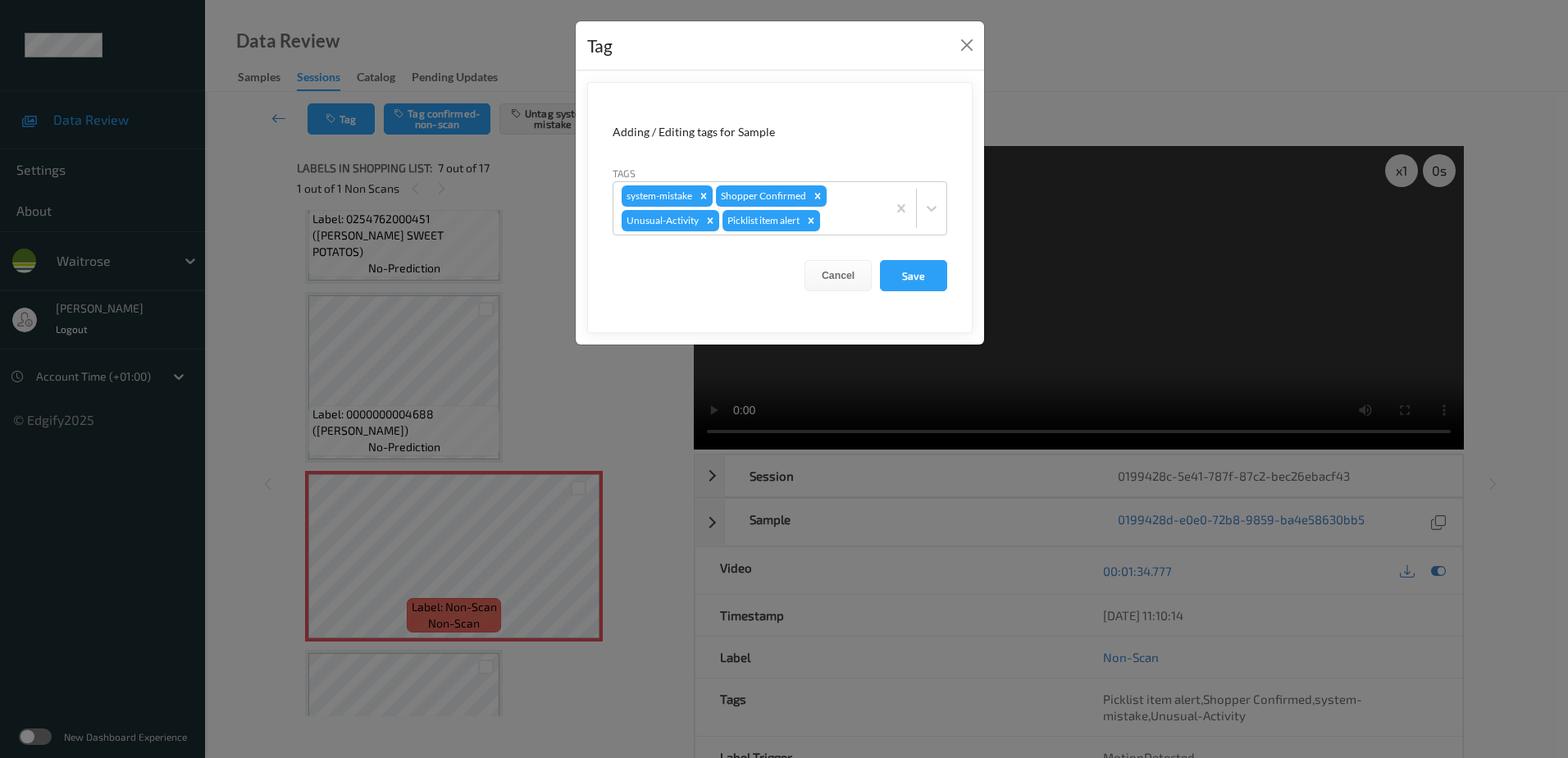
click at [602, 365] on div "Tag Adding / Editing tags for Sample Tags system-mistake Shopper Confirmed Unus…" at bounding box center [784, 379] width 1568 height 758
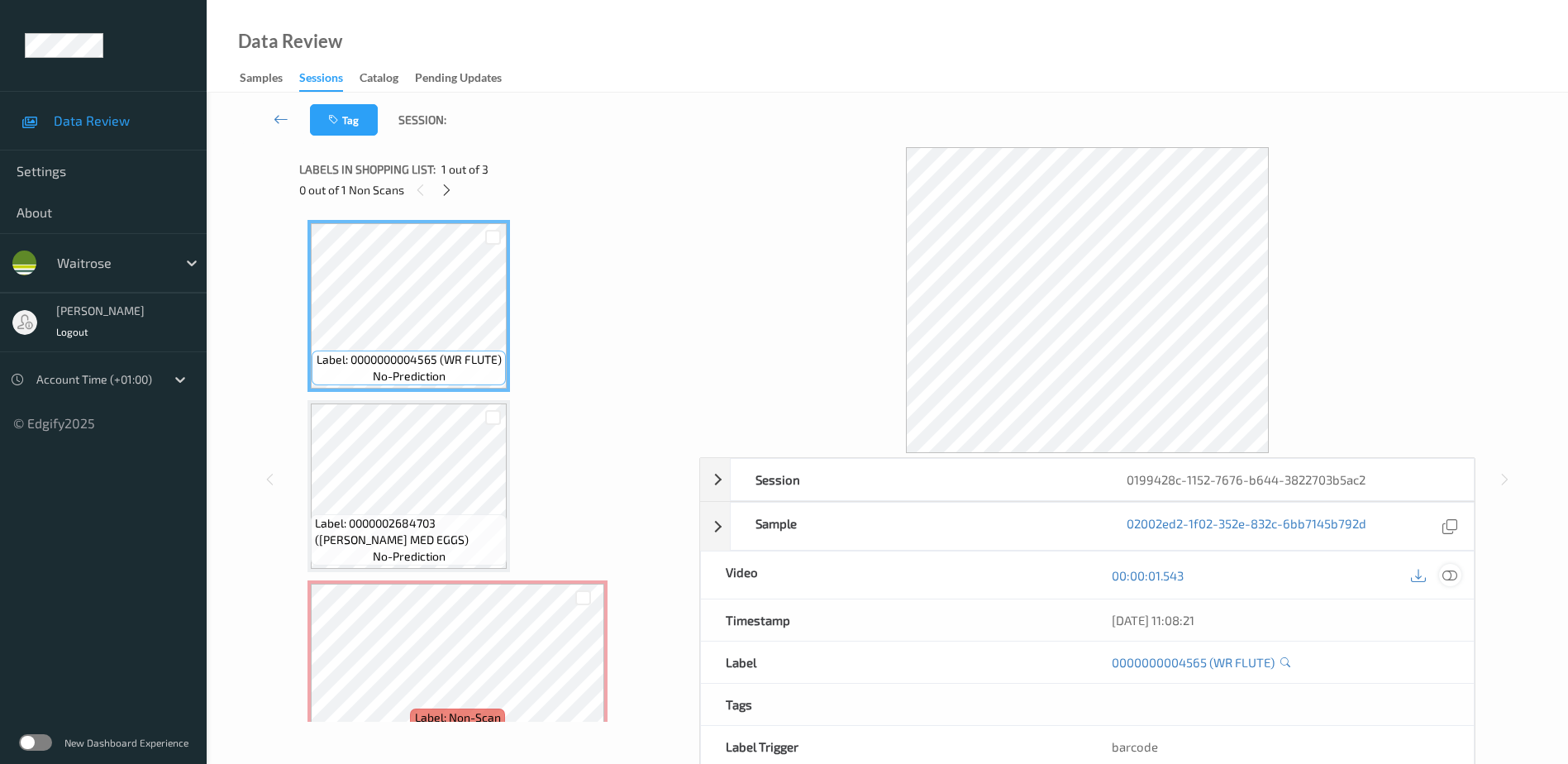
click at [1445, 573] on icon at bounding box center [1450, 574] width 15 height 15
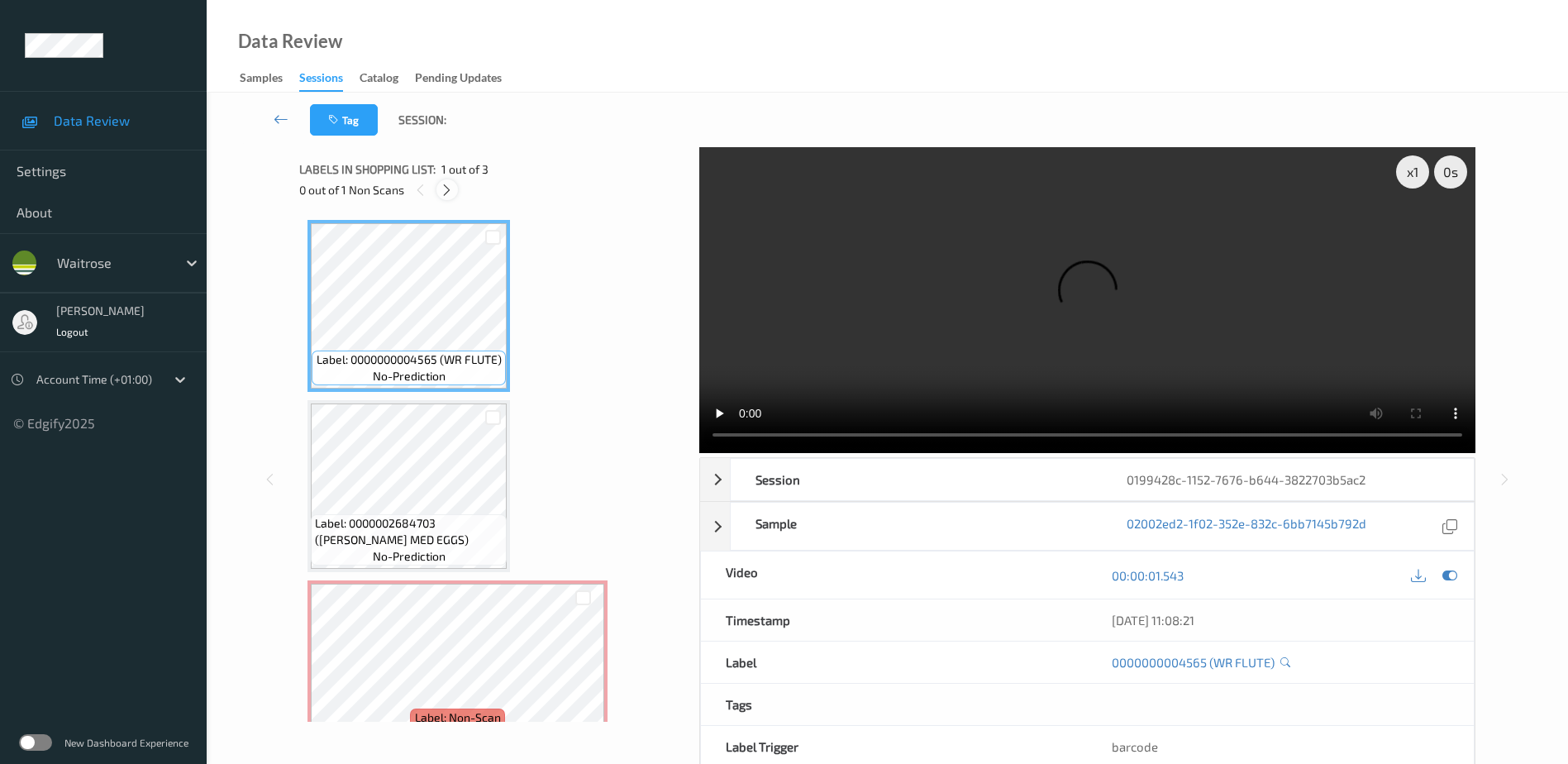
click at [441, 192] on icon at bounding box center [447, 191] width 14 height 15
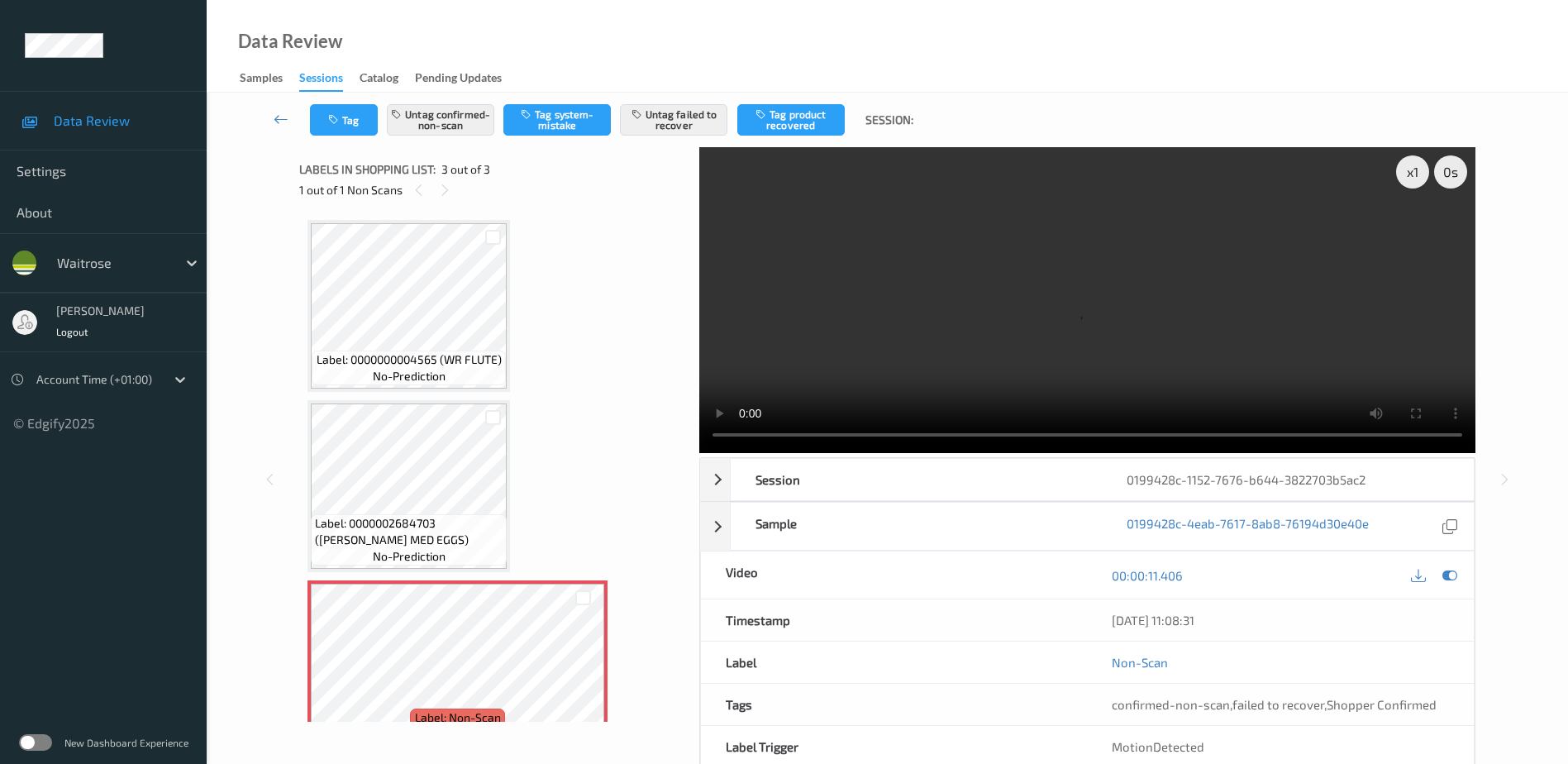
scroll to position [39, 0]
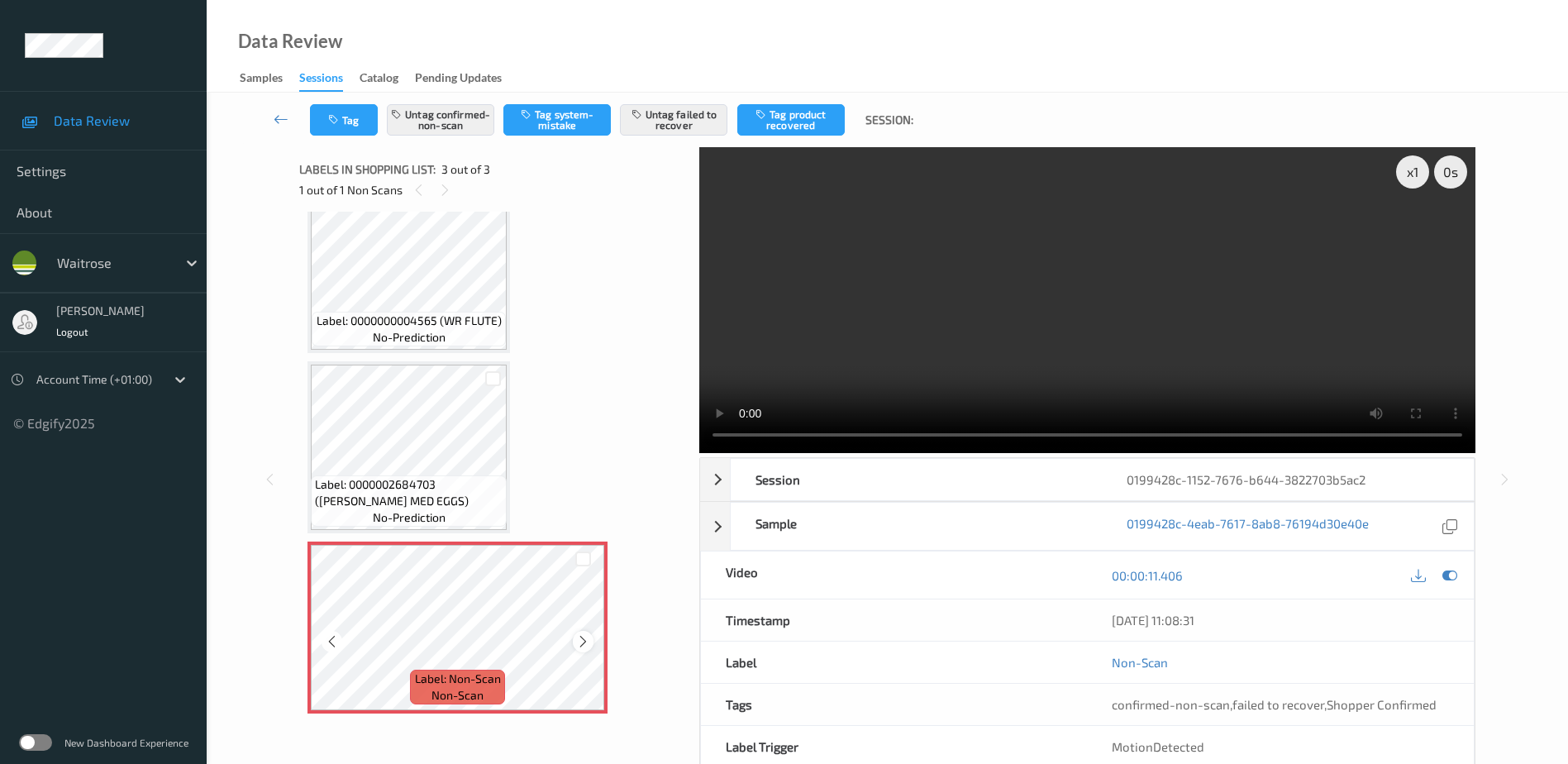
click at [586, 640] on icon at bounding box center [583, 641] width 14 height 15
click at [1038, 372] on video at bounding box center [1087, 299] width 776 height 306
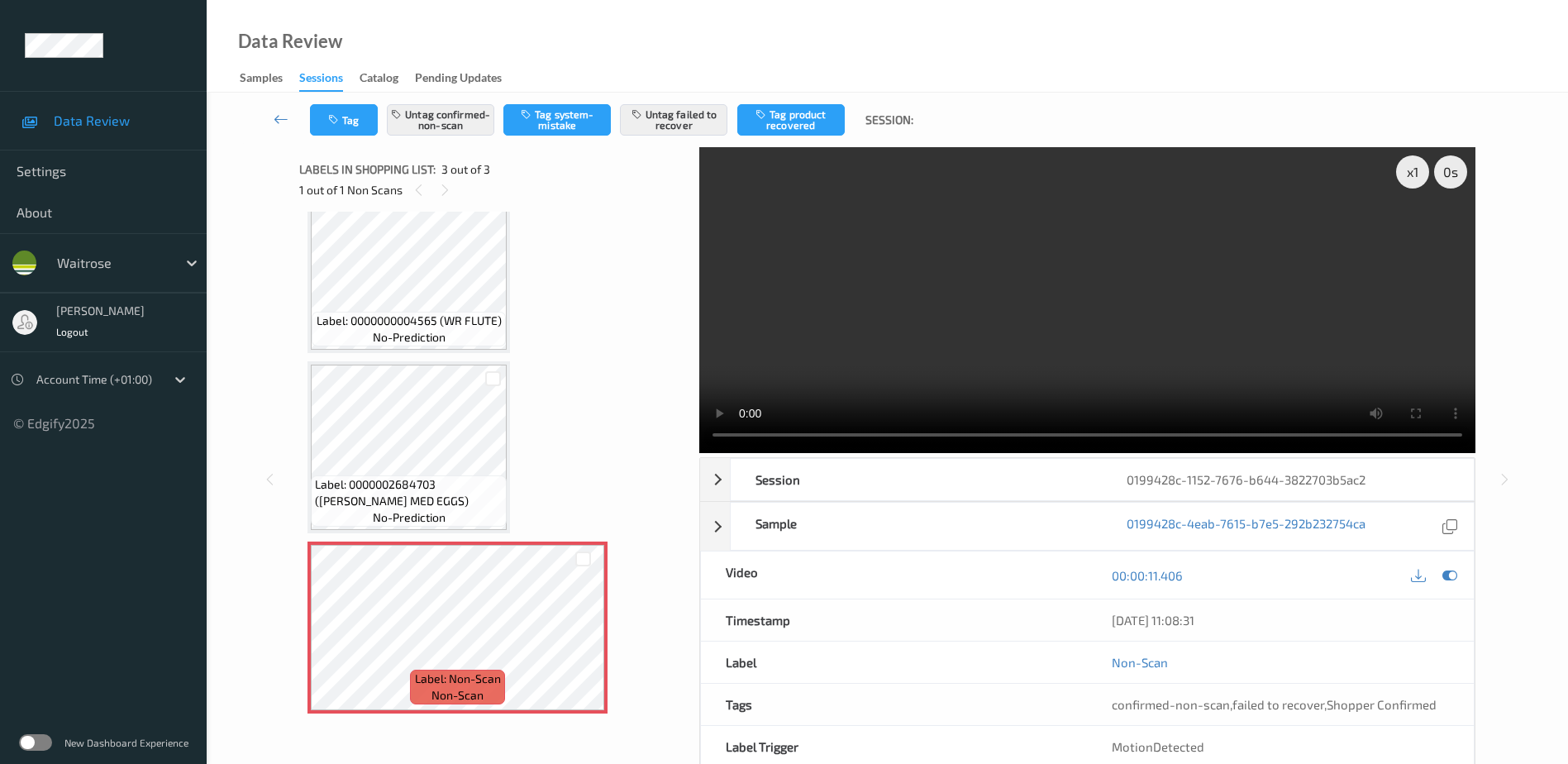
scroll to position [0, 0]
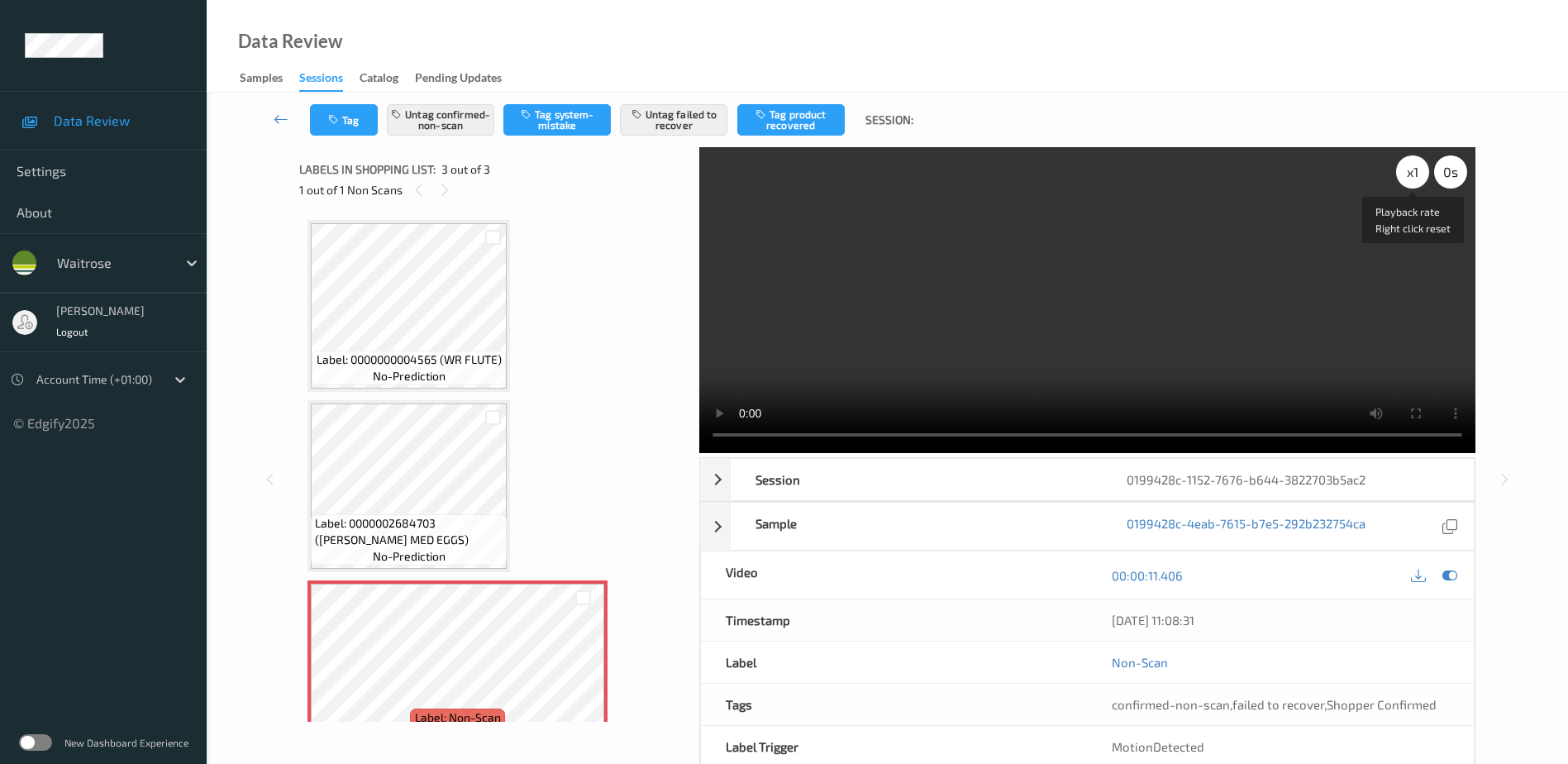
click at [1415, 171] on div "x 1" at bounding box center [1412, 171] width 33 height 33
click at [666, 120] on button "Untag failed to recover" at bounding box center [673, 119] width 108 height 31
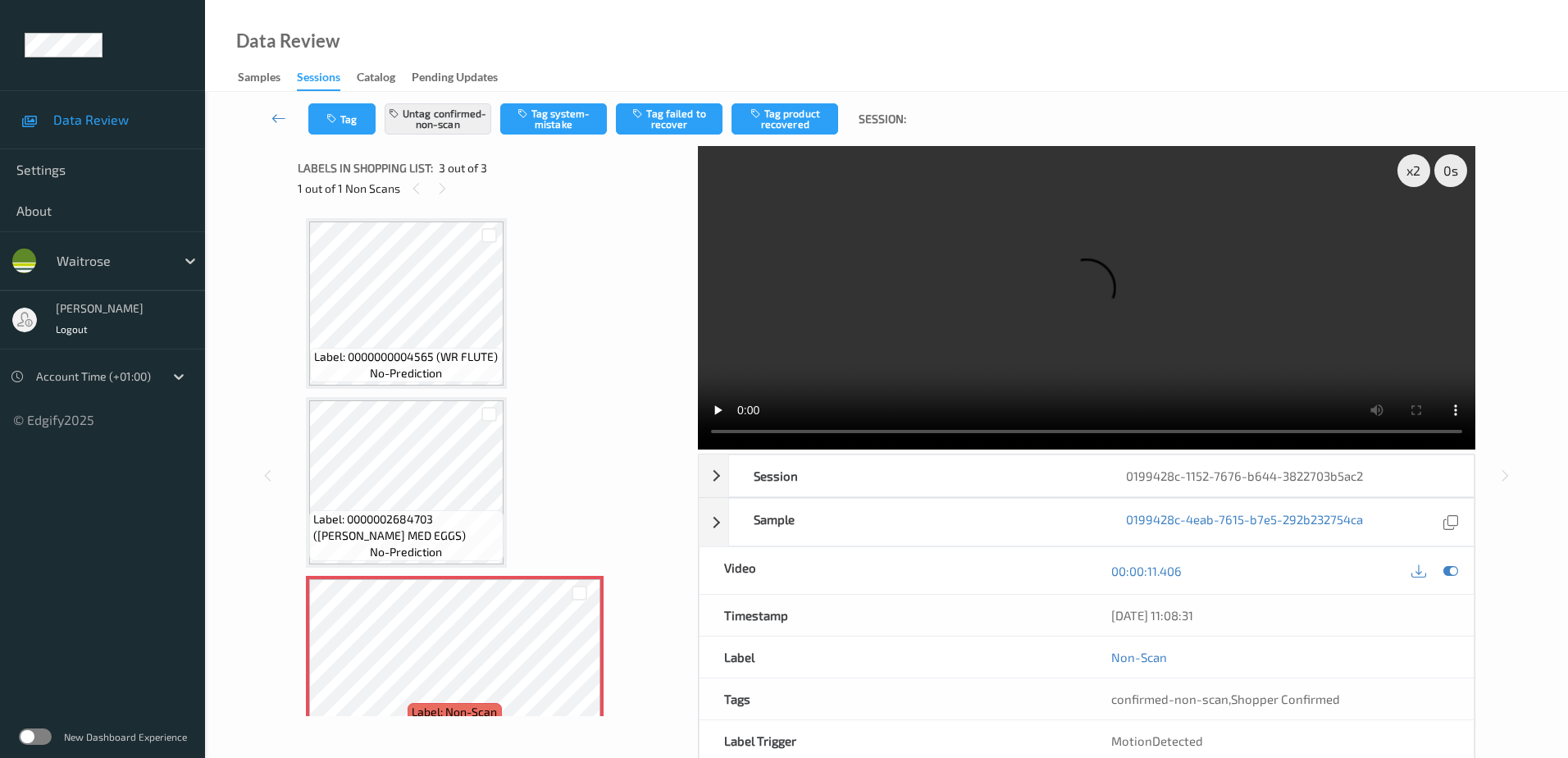
click at [319, 96] on div "Tag Untag confirmed-non-scan Tag system-mistake Tag failed to recover Tag produ…" at bounding box center [886, 118] width 1296 height 54
click at [337, 109] on button "Tag" at bounding box center [341, 118] width 67 height 31
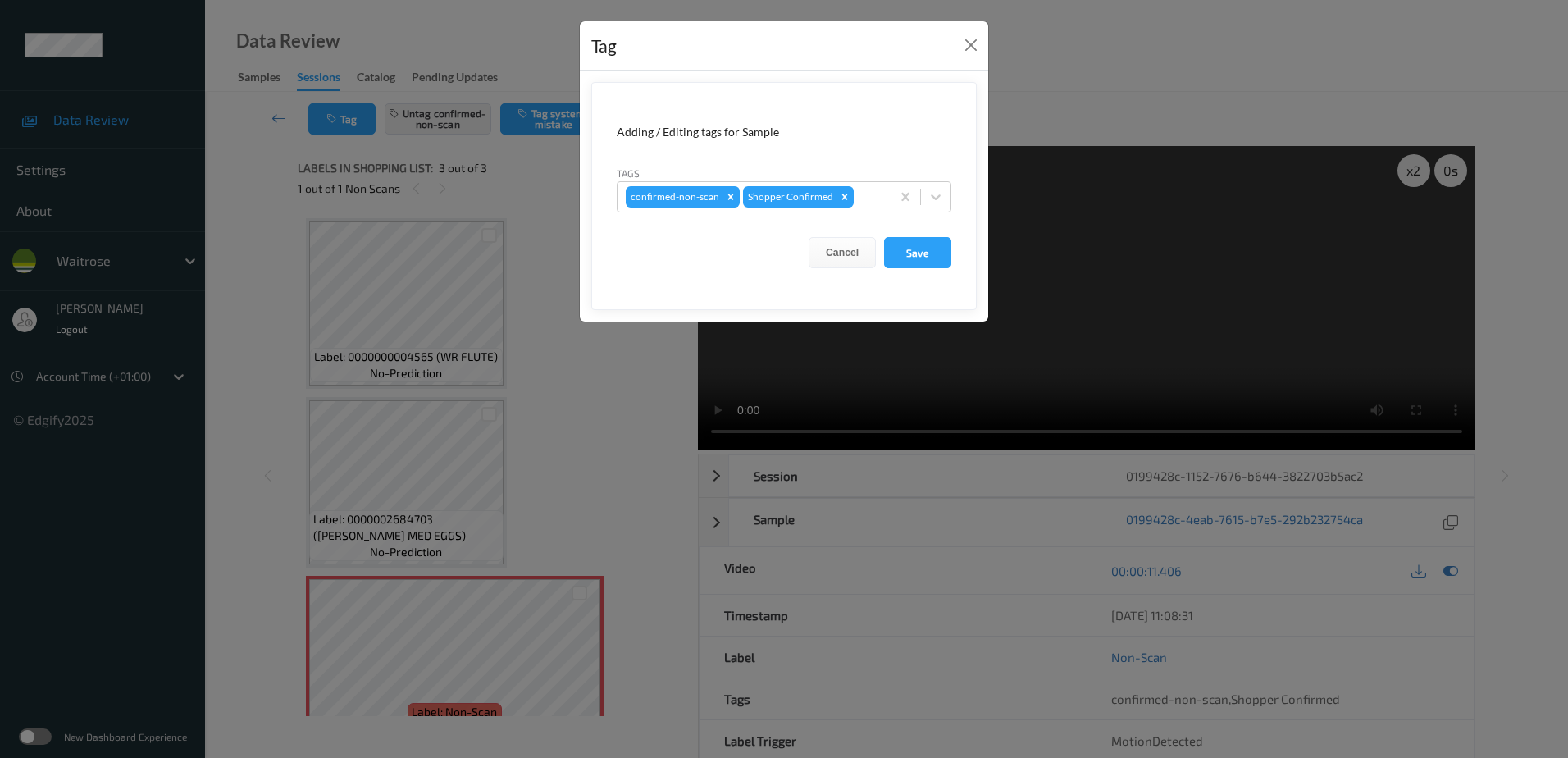
click at [598, 380] on div "Tag Adding / Editing tags for Sample Tags confirmed-non-scan Shopper Confirmed …" at bounding box center [784, 379] width 1568 height 758
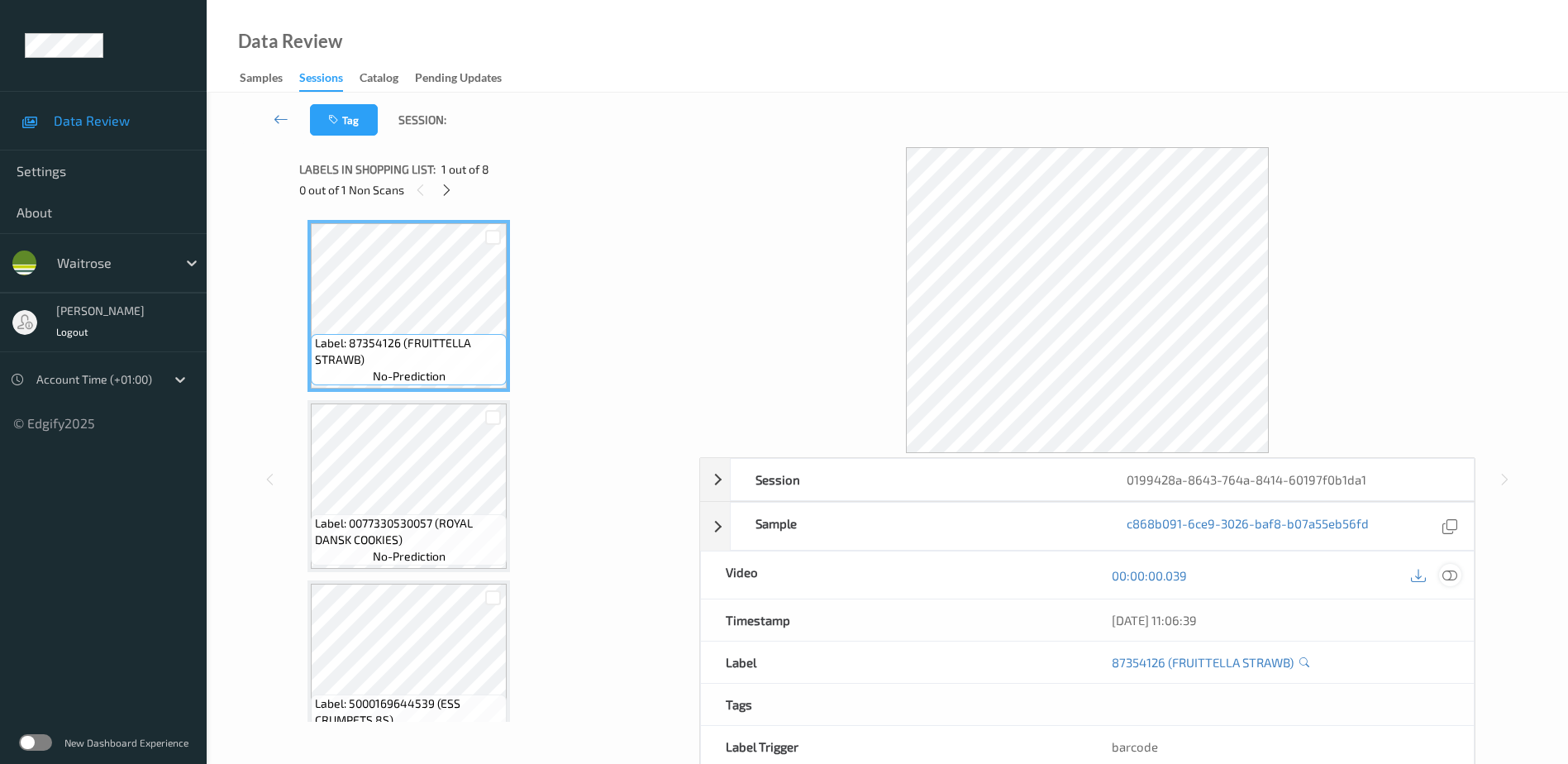
click at [1454, 574] on icon at bounding box center [1450, 574] width 15 height 15
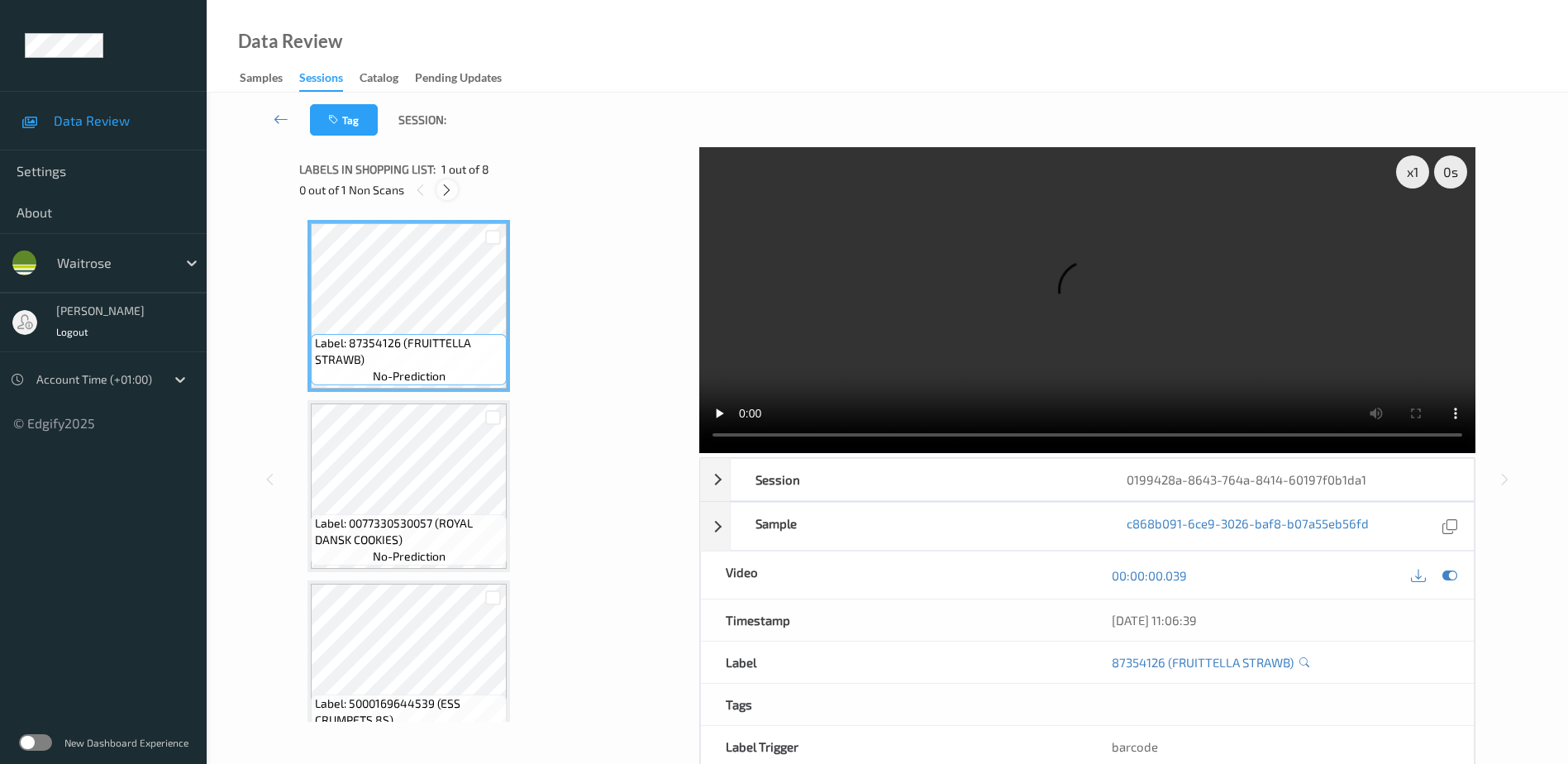
click at [447, 195] on icon at bounding box center [447, 191] width 14 height 15
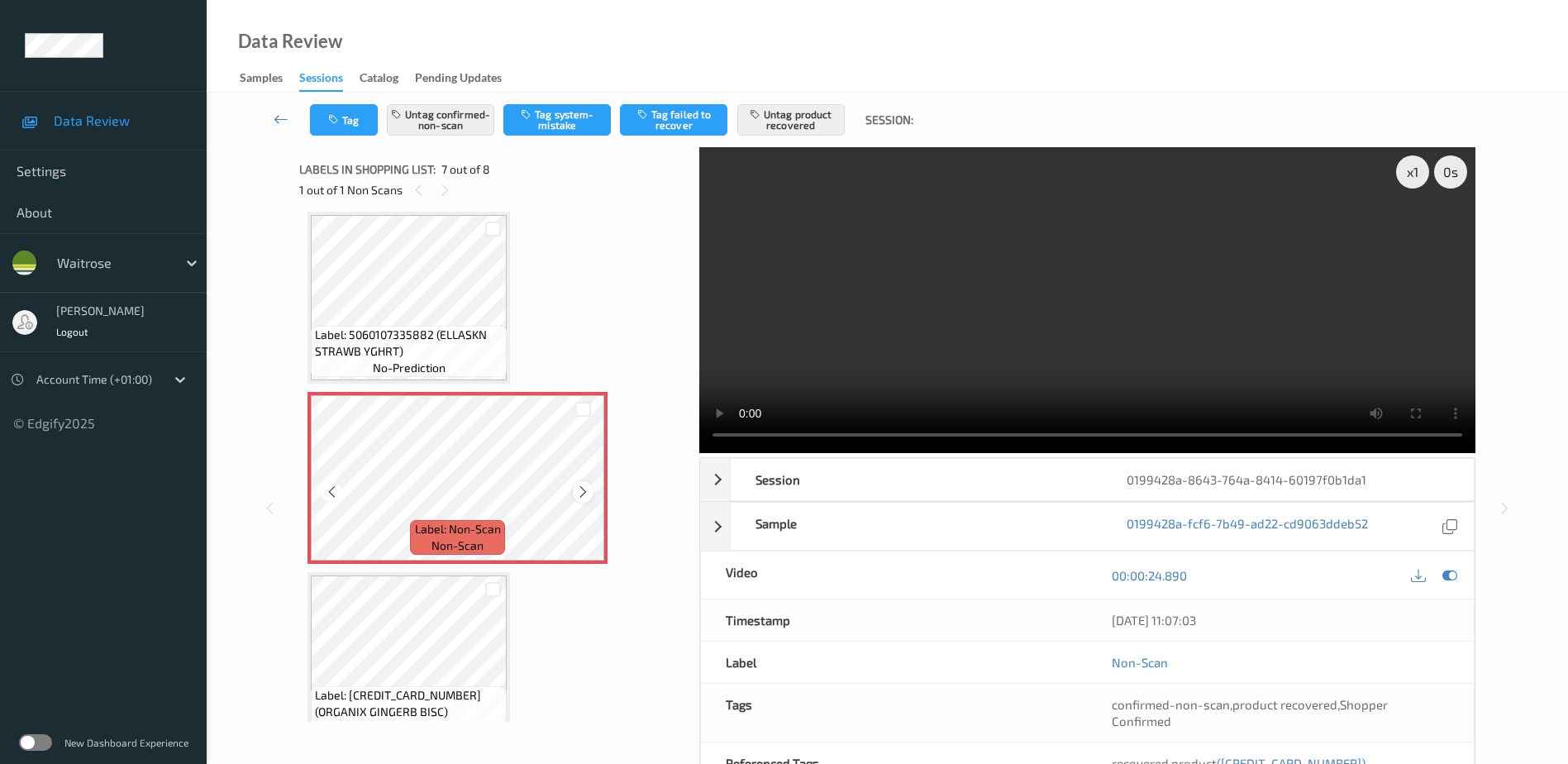
click at [581, 493] on icon at bounding box center [583, 492] width 14 height 15
click at [1015, 391] on video at bounding box center [1087, 299] width 776 height 306
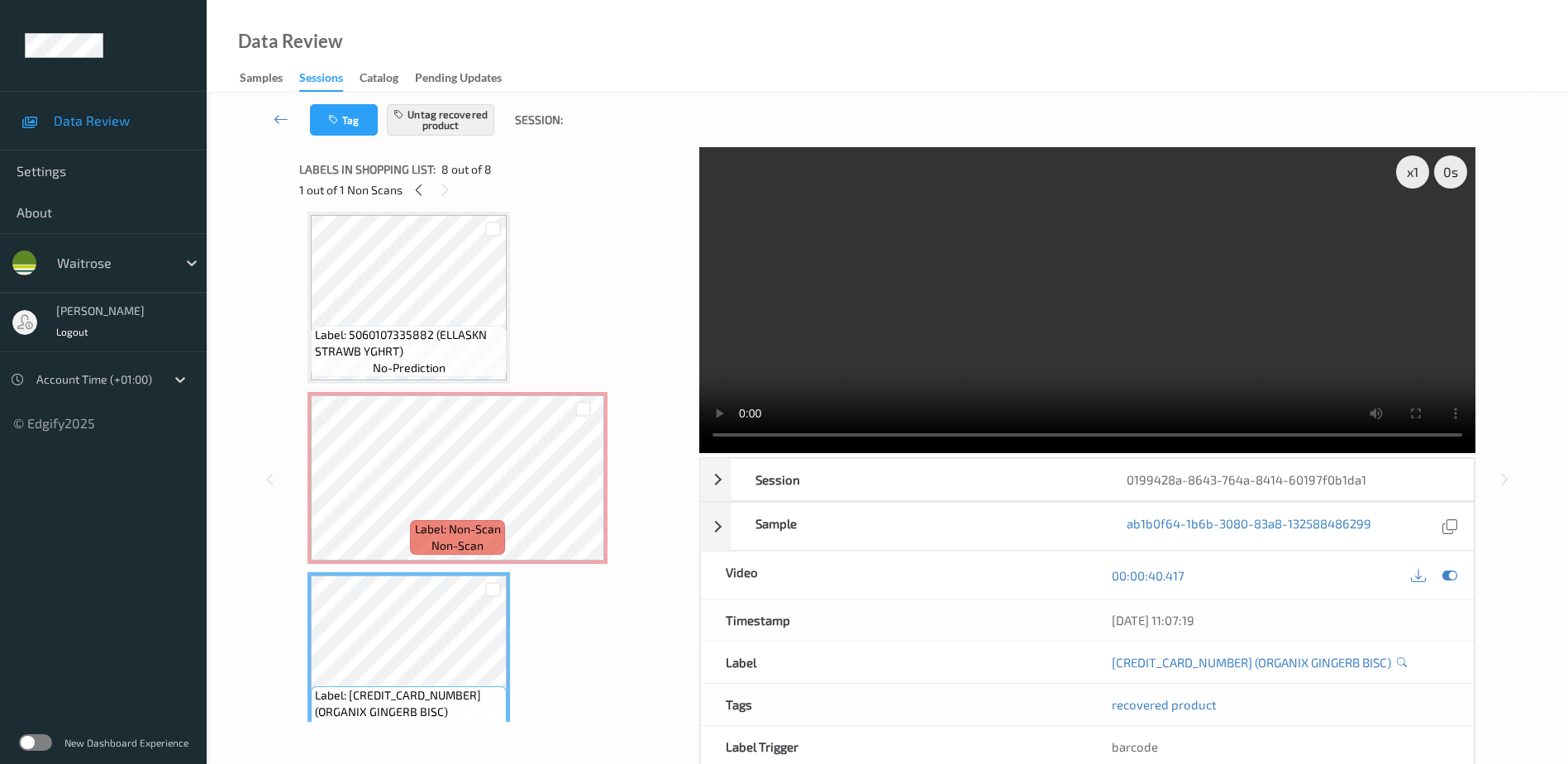
scroll to position [939, 0]
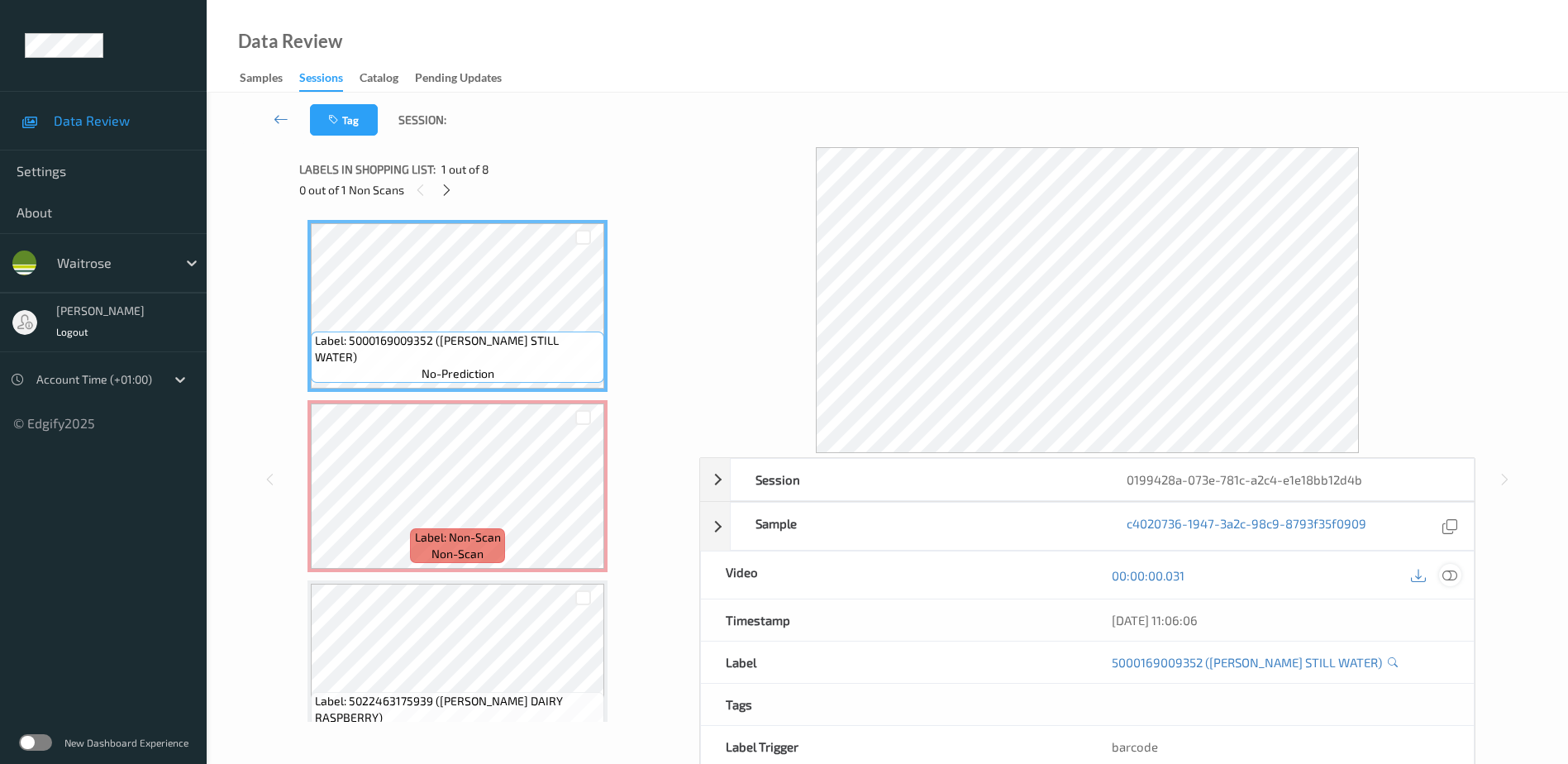
click at [1448, 571] on icon at bounding box center [1450, 574] width 15 height 15
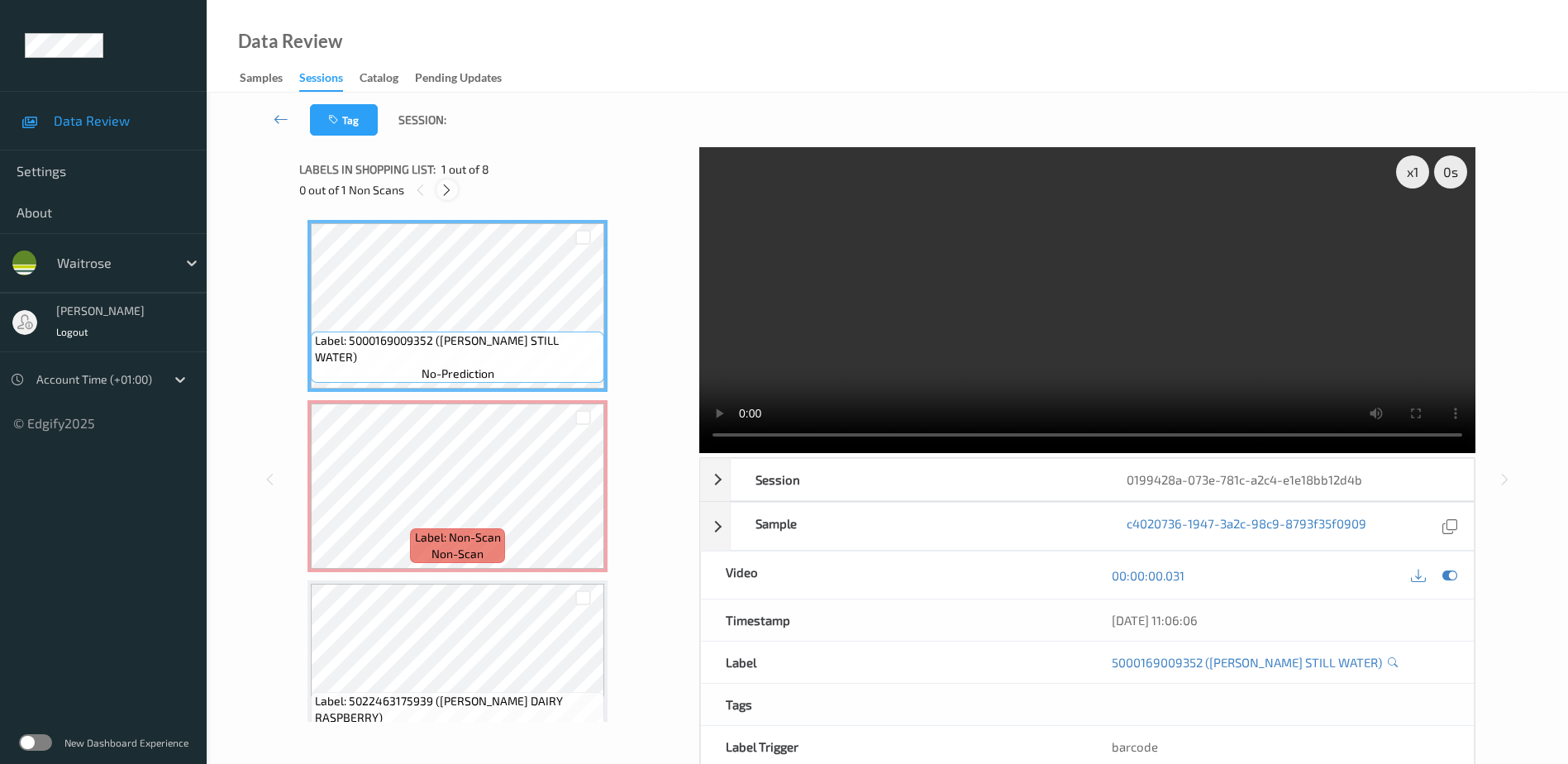
click at [452, 191] on icon at bounding box center [447, 191] width 14 height 15
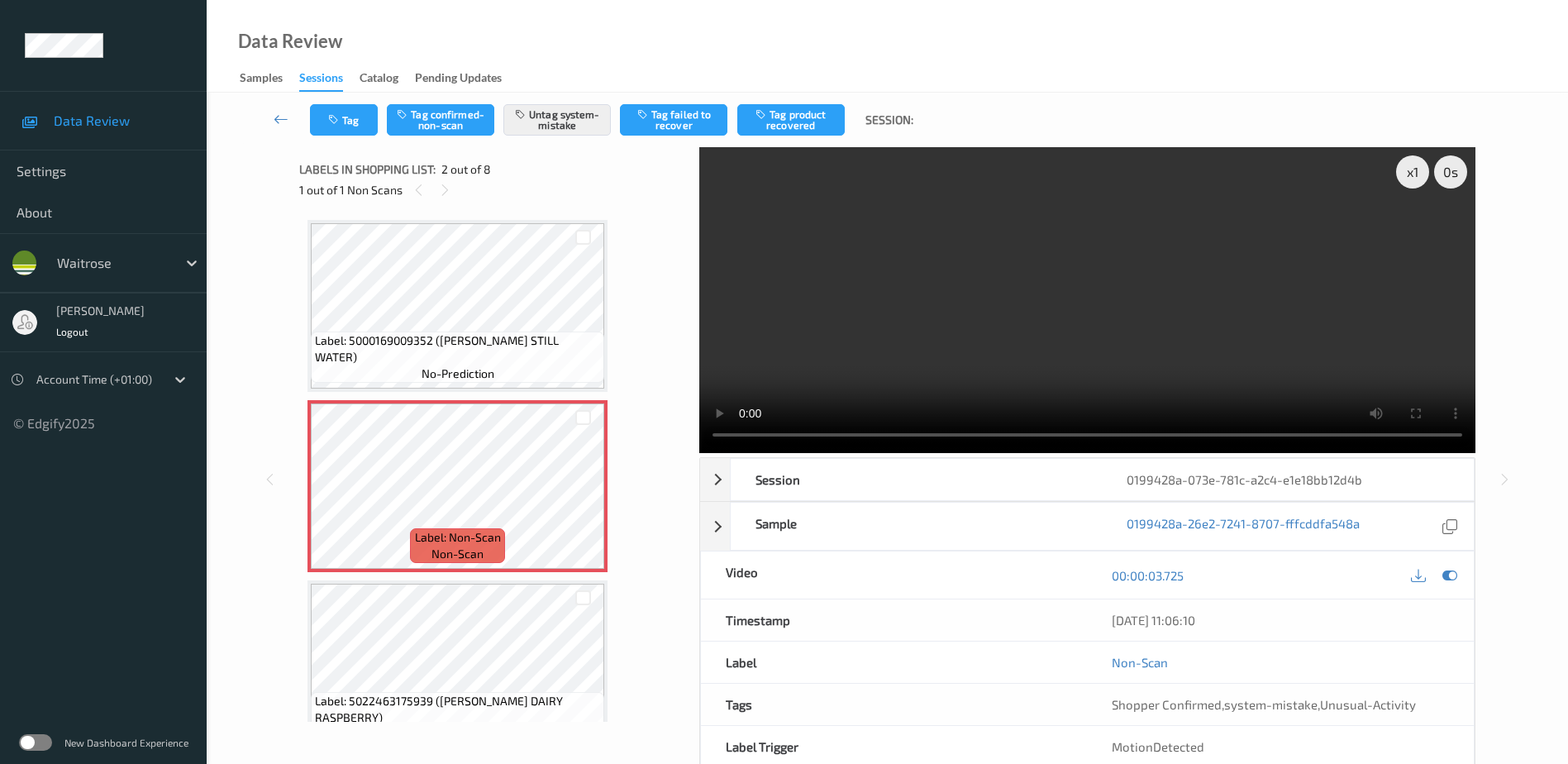
scroll to position [9, 0]
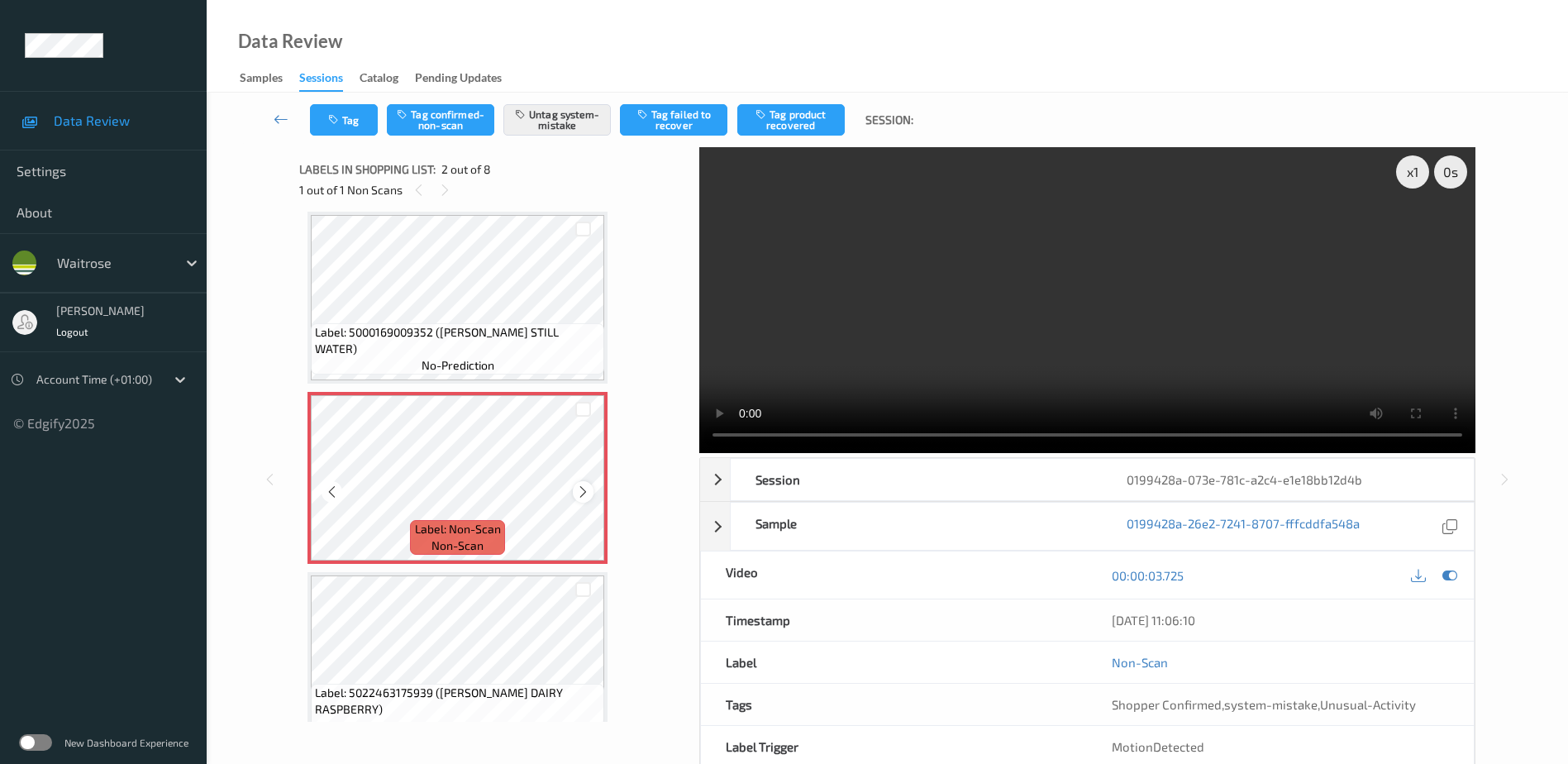
click at [584, 492] on icon at bounding box center [583, 492] width 14 height 15
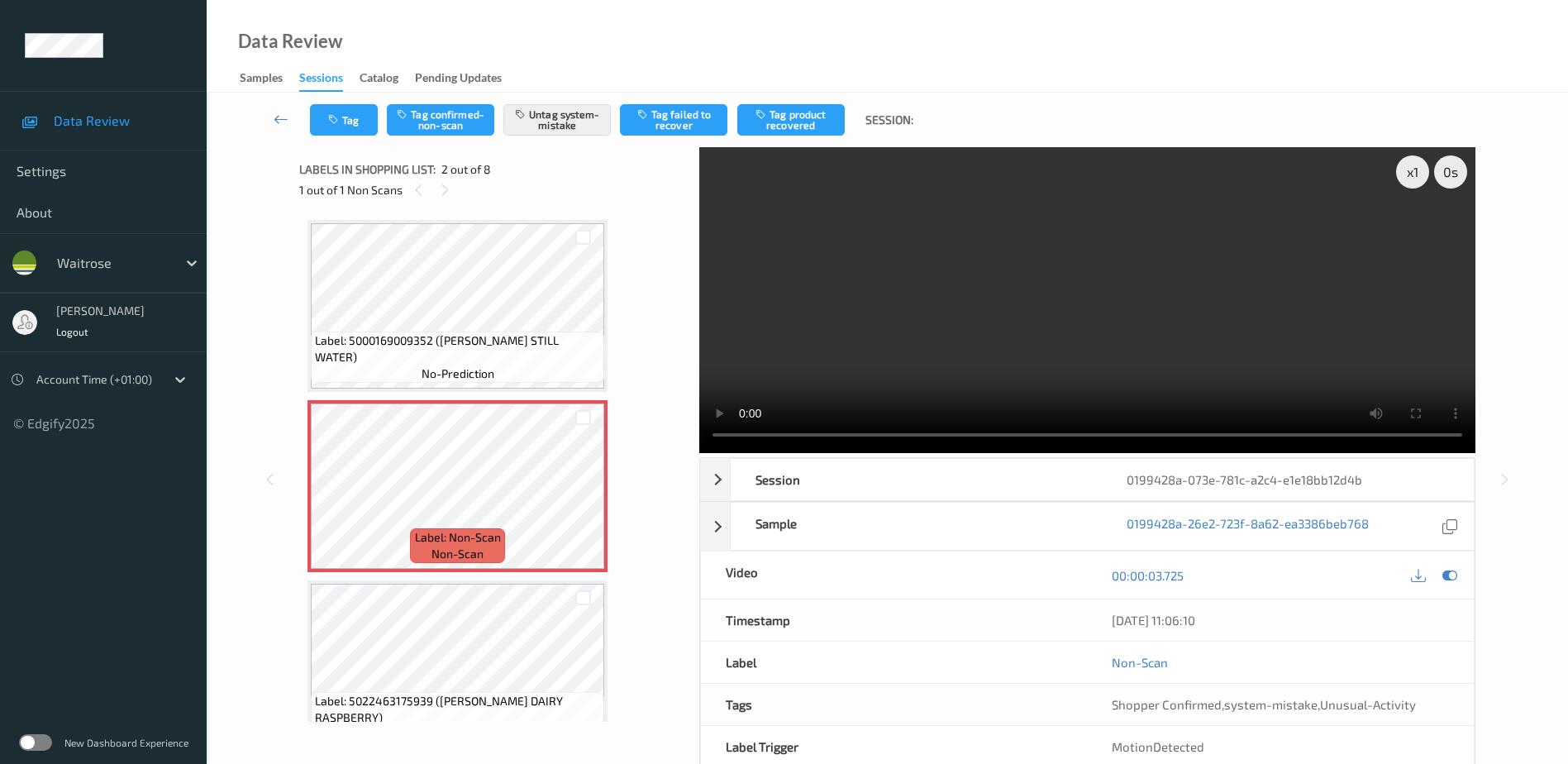
click at [1189, 316] on video at bounding box center [1087, 299] width 776 height 306
click at [328, 117] on icon "button" at bounding box center [334, 120] width 14 height 11
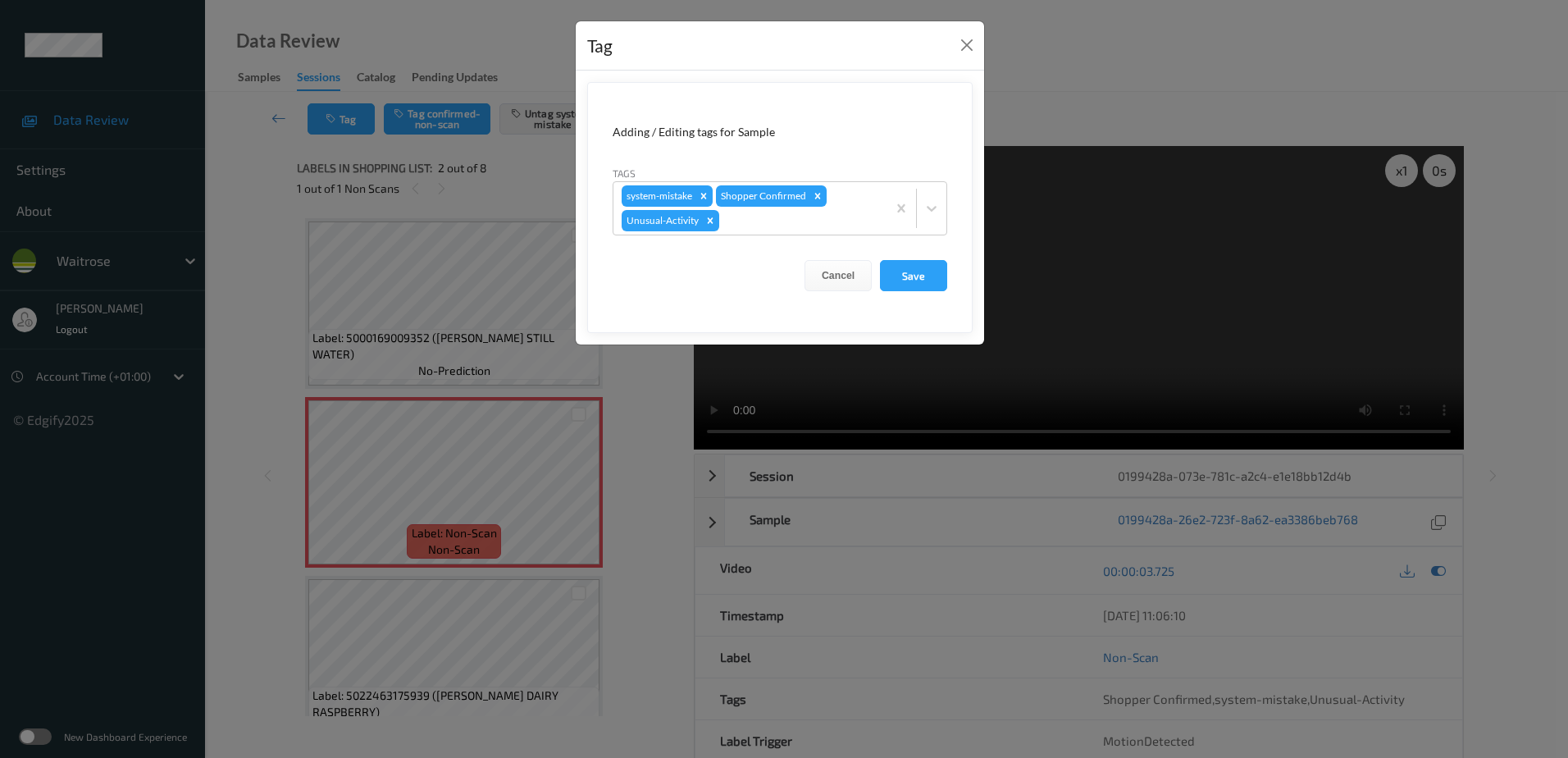
click at [659, 438] on div "Tag Adding / Editing tags for Sample Tags system-mistake Shopper Confirmed Unus…" at bounding box center [784, 379] width 1568 height 758
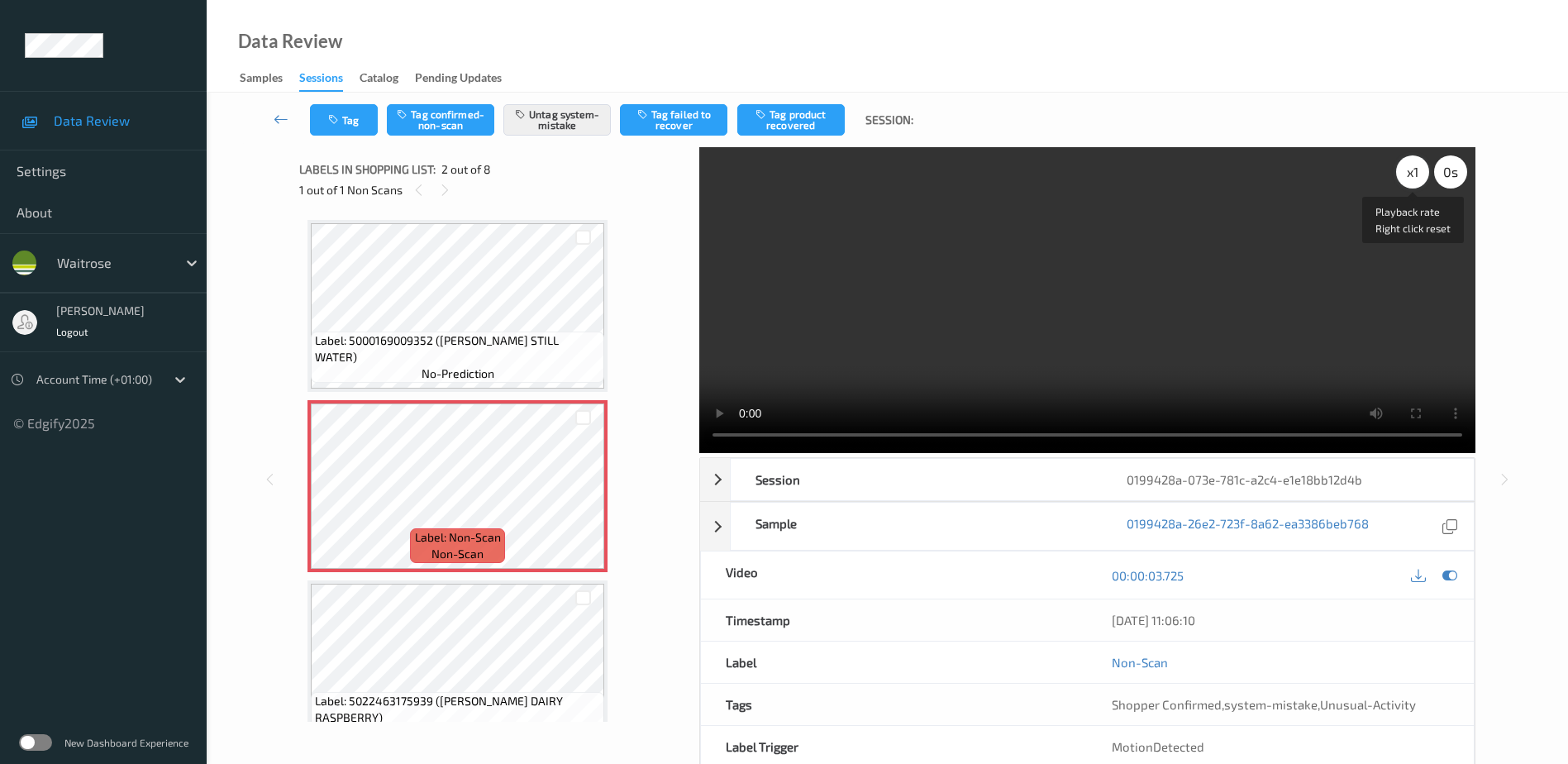
click at [1411, 169] on div "x 1" at bounding box center [1412, 171] width 33 height 33
click at [1408, 175] on div "x 2" at bounding box center [1412, 171] width 33 height 33
click at [345, 121] on button "Tag" at bounding box center [343, 119] width 68 height 31
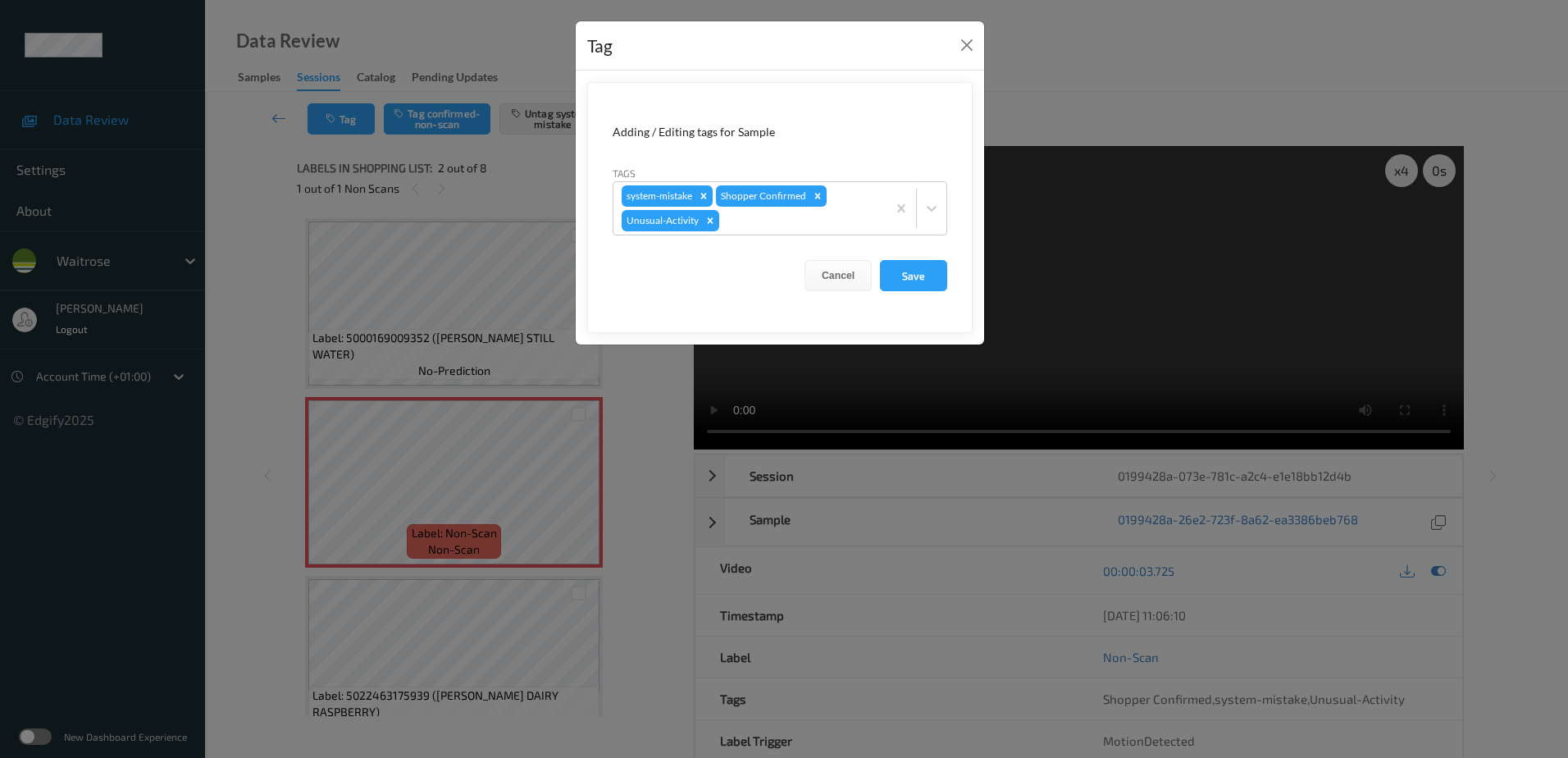
click at [619, 482] on div "Tag Adding / Editing tags for Sample Tags system-mistake Shopper Confirmed Unus…" at bounding box center [784, 379] width 1568 height 758
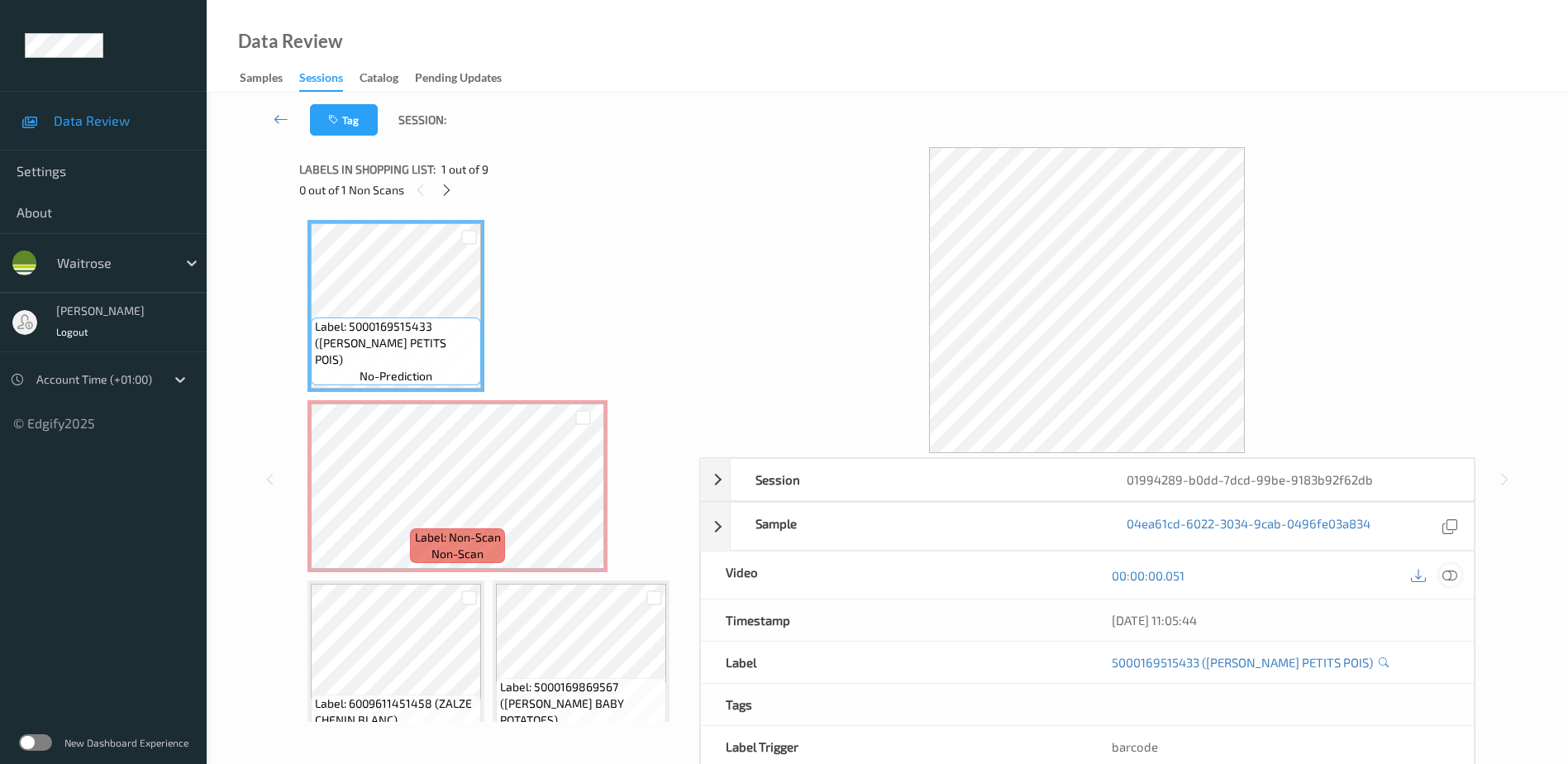
click at [1456, 577] on icon at bounding box center [1450, 574] width 15 height 15
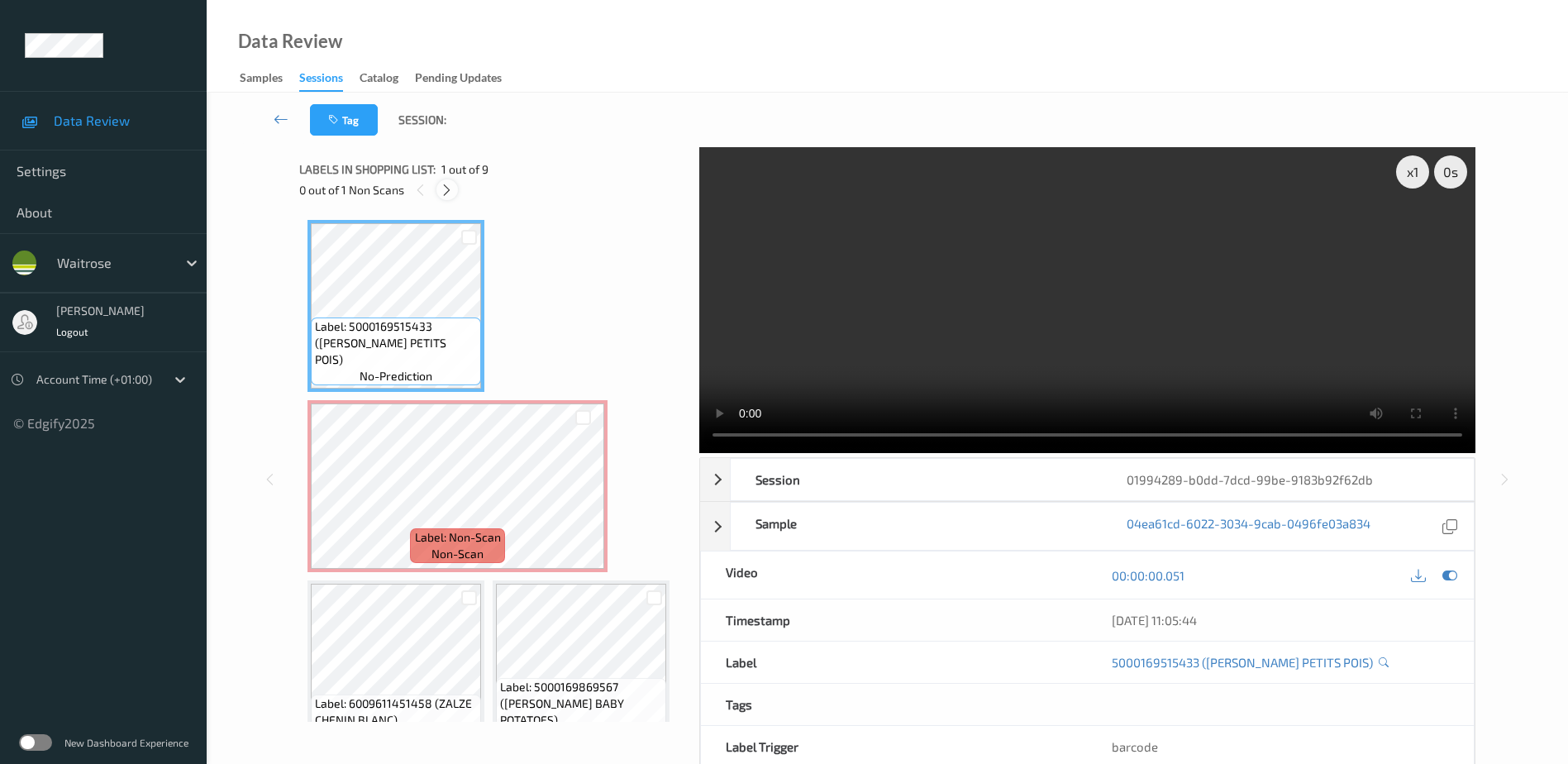
click at [452, 192] on icon at bounding box center [447, 191] width 14 height 15
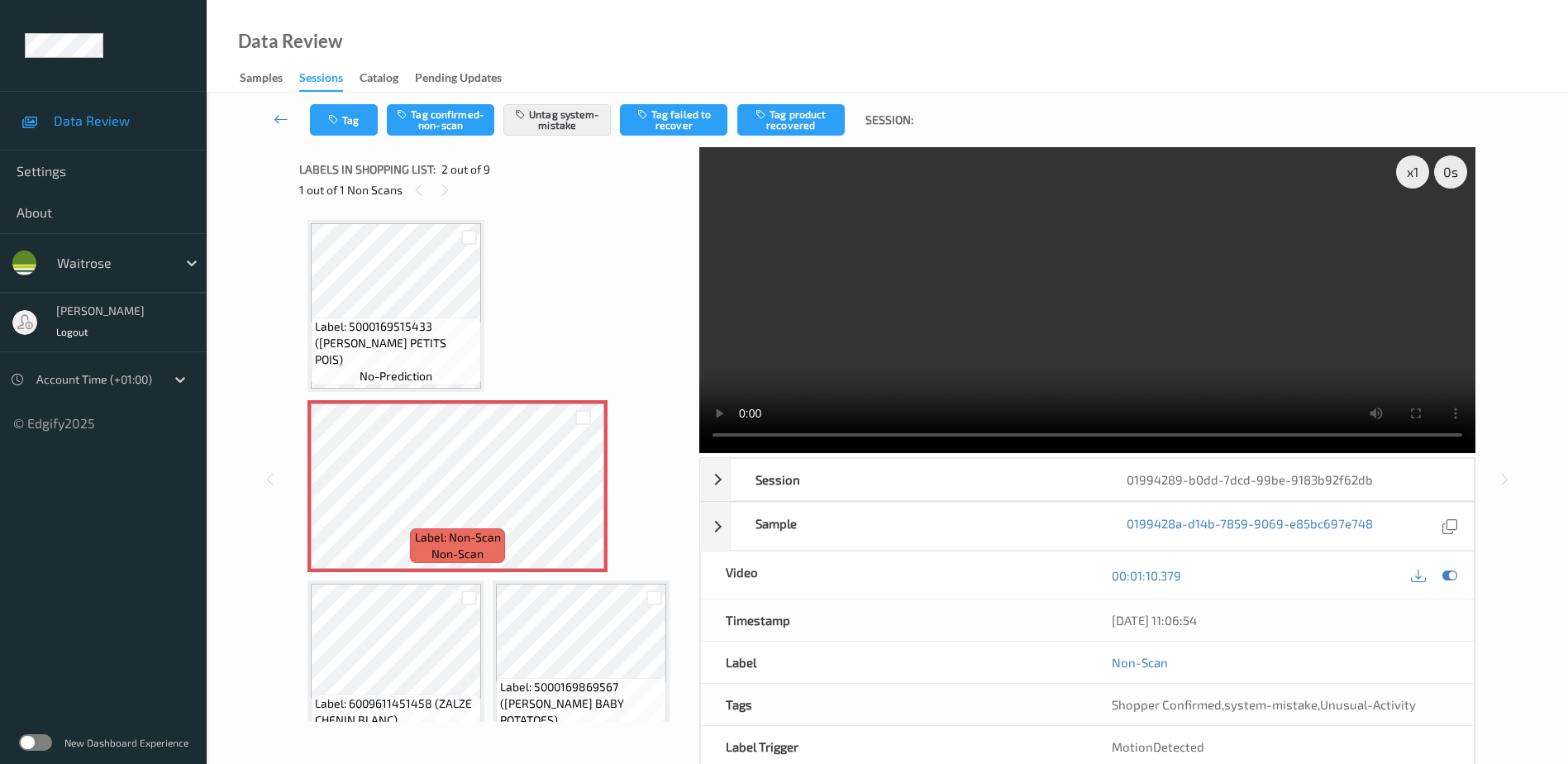
click at [974, 344] on video at bounding box center [1087, 299] width 776 height 306
click at [1408, 170] on div "x 1" at bounding box center [1412, 171] width 33 height 33
click at [1408, 170] on div "x 2" at bounding box center [1412, 171] width 33 height 33
click at [1409, 161] on div "x 1" at bounding box center [1412, 171] width 33 height 33
click at [342, 121] on icon "button" at bounding box center [334, 120] width 14 height 11
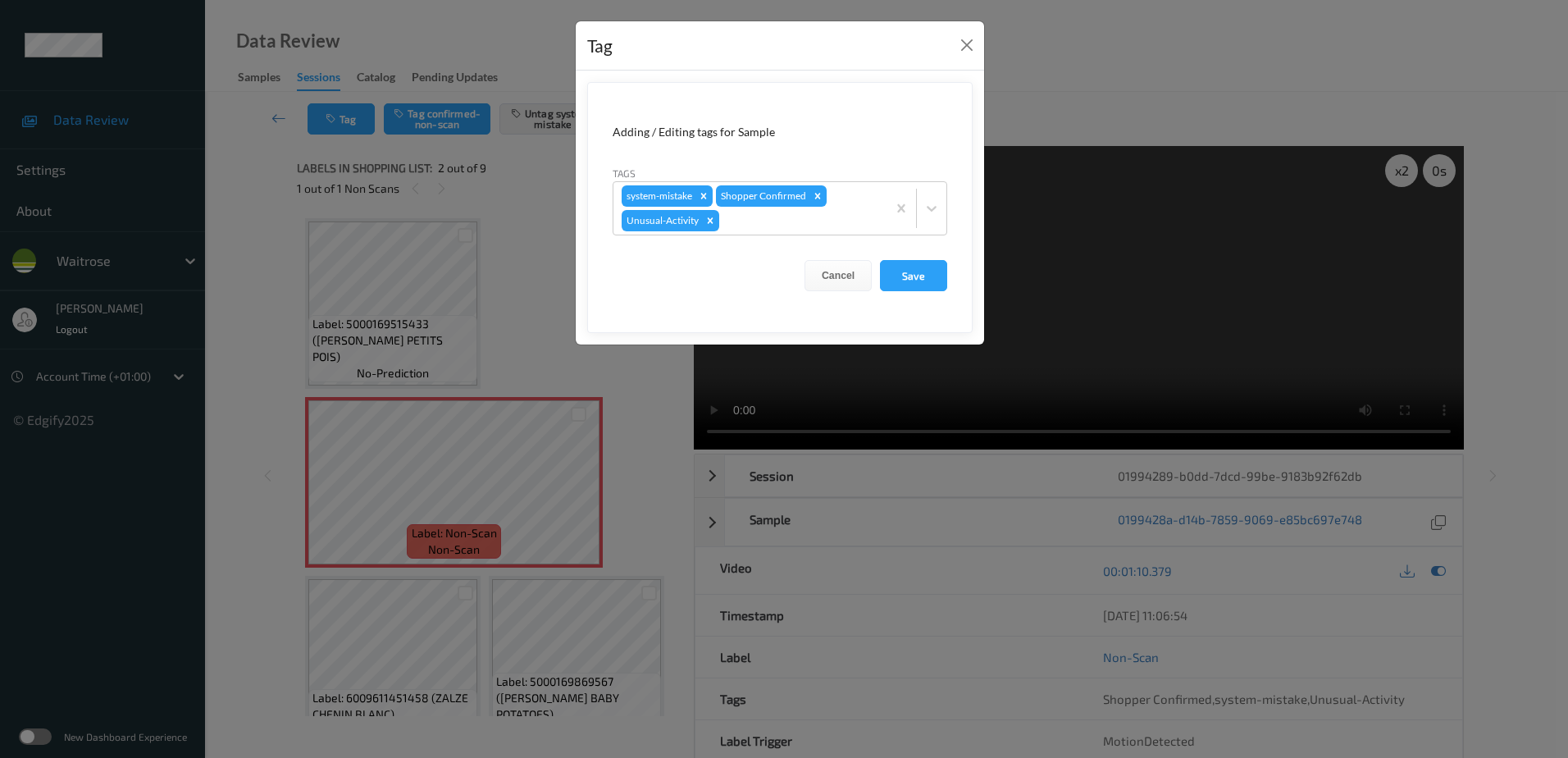
click at [666, 467] on div "Tag Adding / Editing tags for Sample Tags system-mistake Shopper Confirmed Unus…" at bounding box center [784, 379] width 1568 height 758
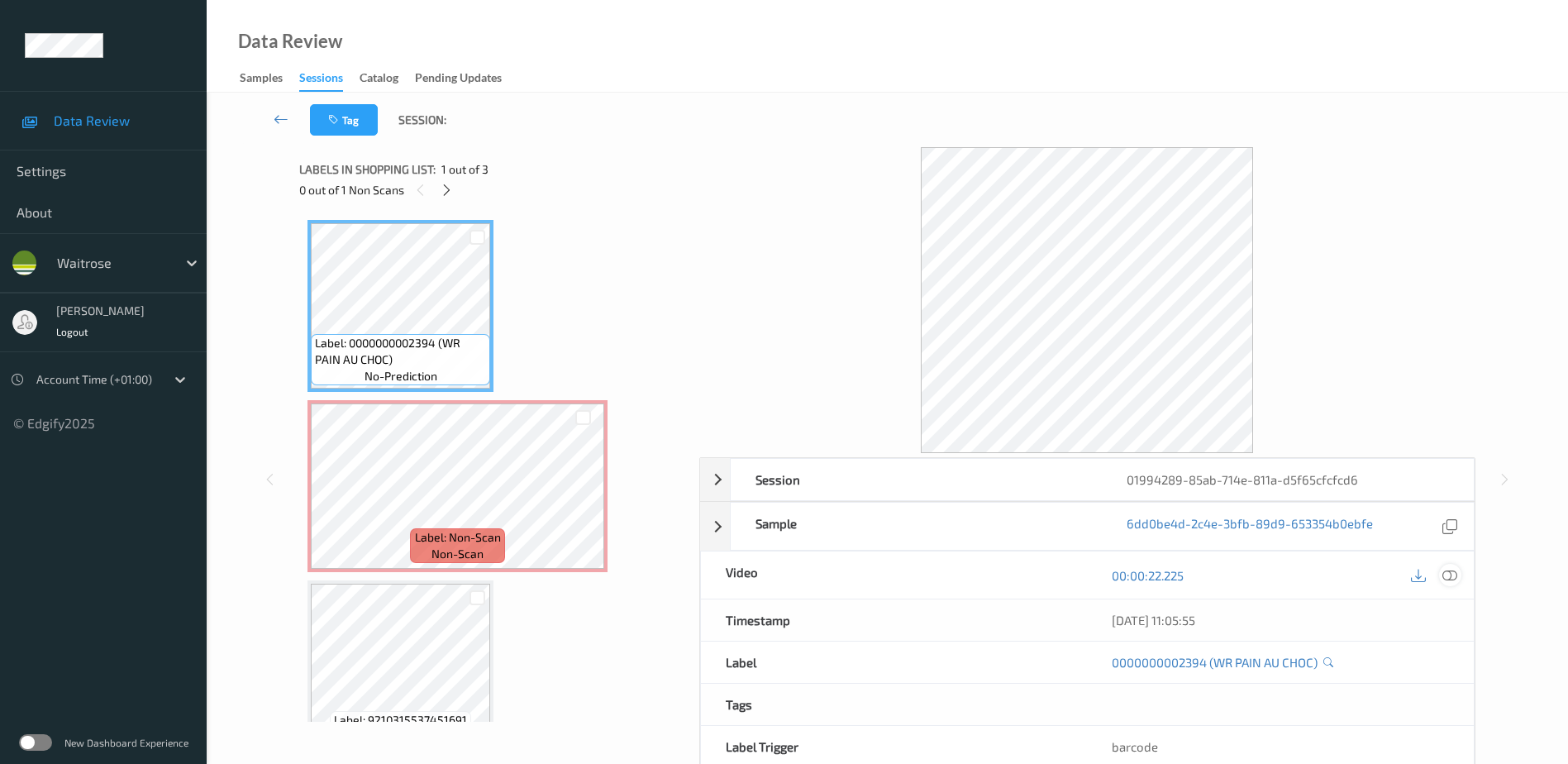
click at [1446, 572] on icon at bounding box center [1450, 574] width 15 height 15
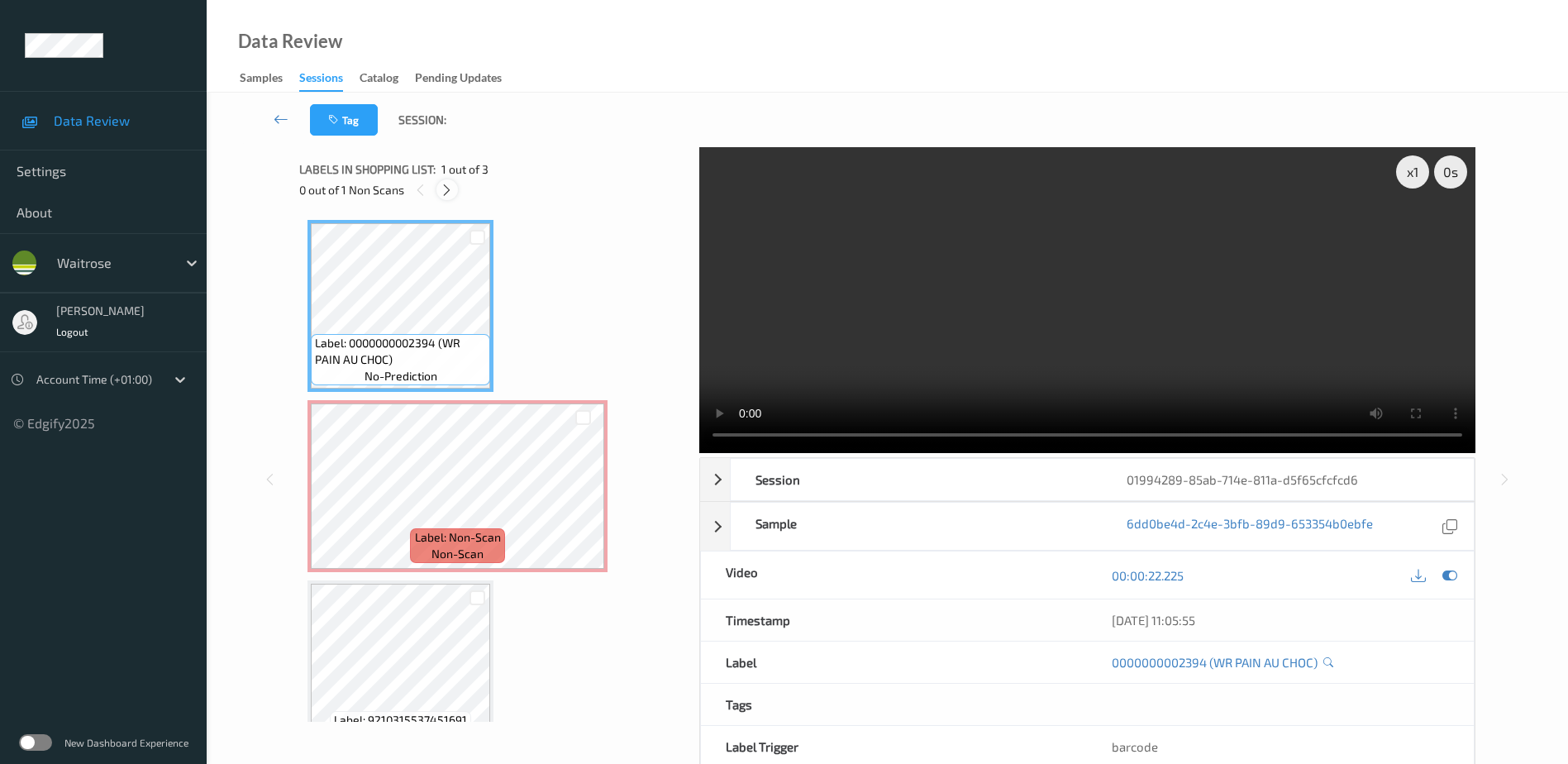
click at [452, 189] on icon at bounding box center [447, 191] width 14 height 15
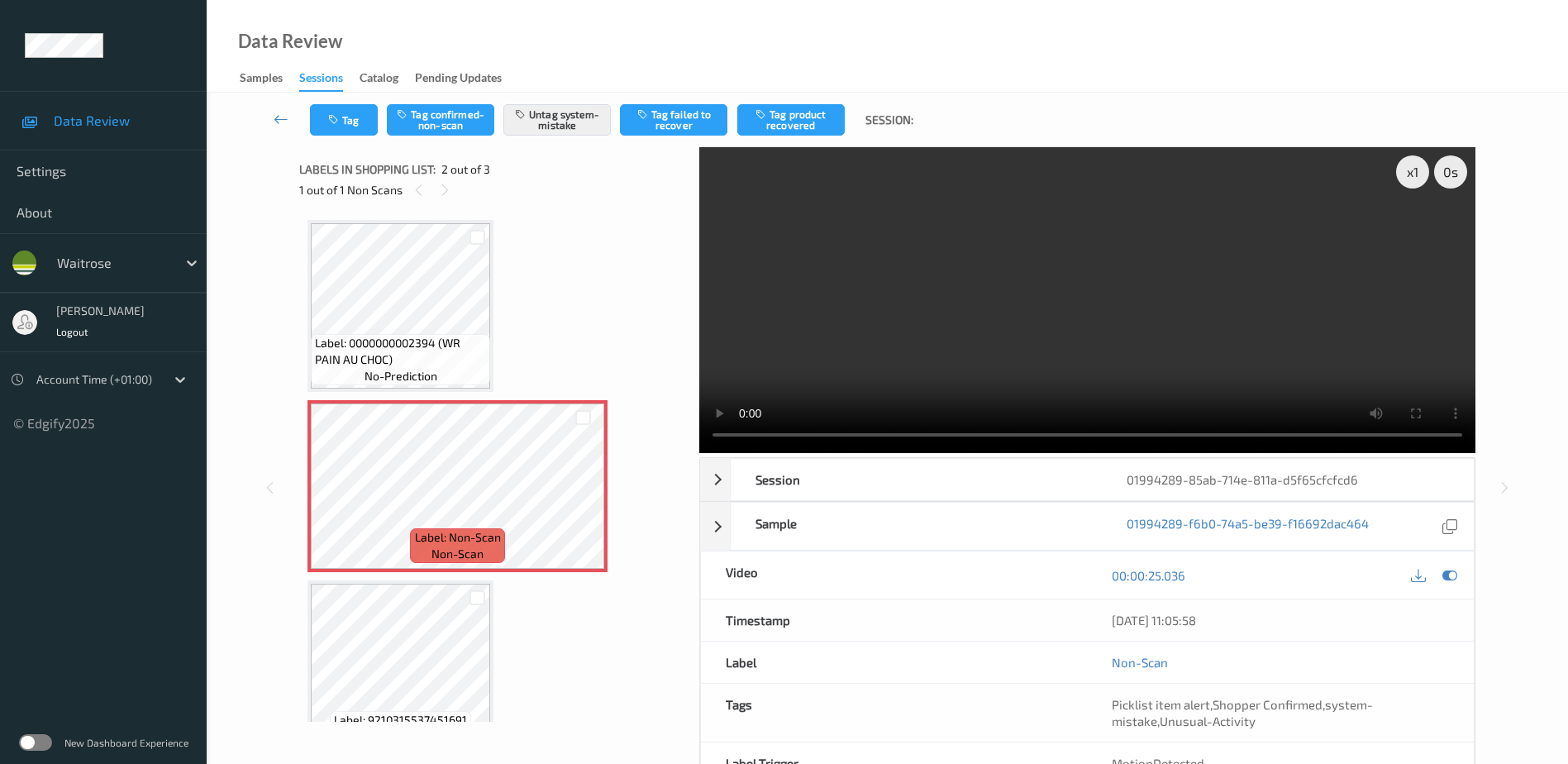
scroll to position [9, 0]
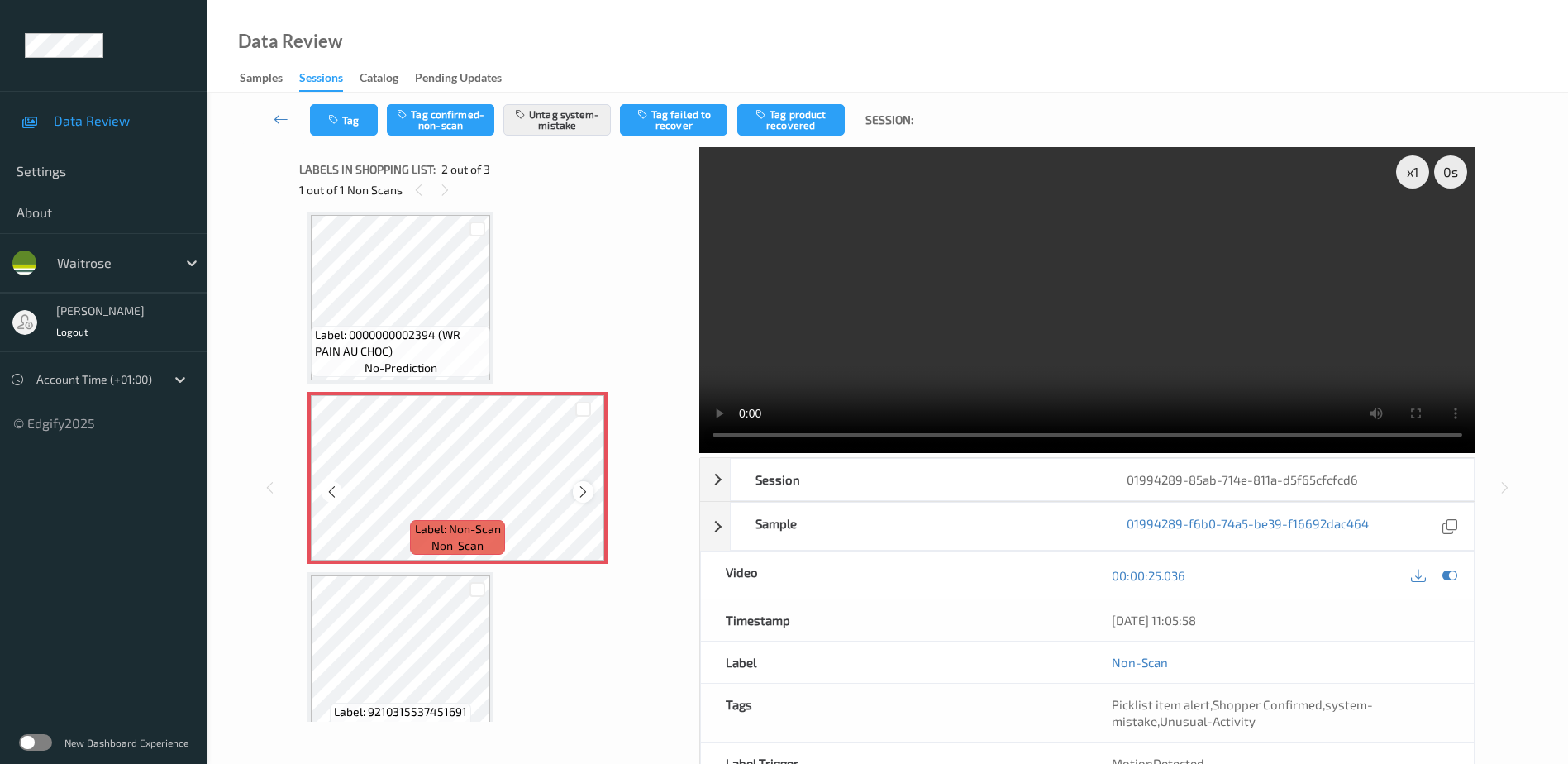
click at [582, 491] on icon at bounding box center [583, 492] width 14 height 15
click at [1078, 303] on video at bounding box center [1087, 299] width 776 height 306
click at [1415, 162] on div "x 1" at bounding box center [1412, 171] width 33 height 33
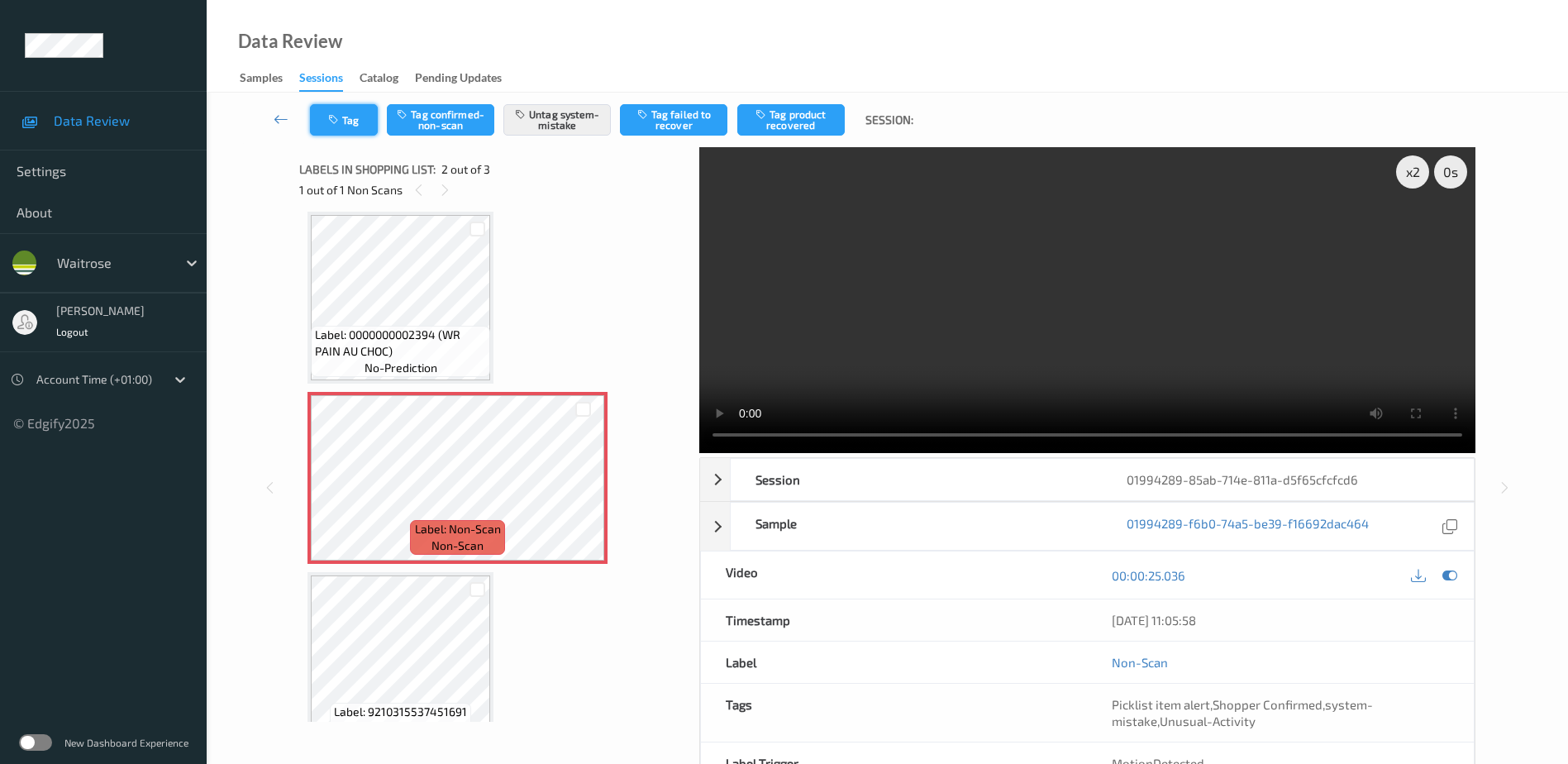
click at [328, 127] on button "Tag" at bounding box center [343, 119] width 68 height 31
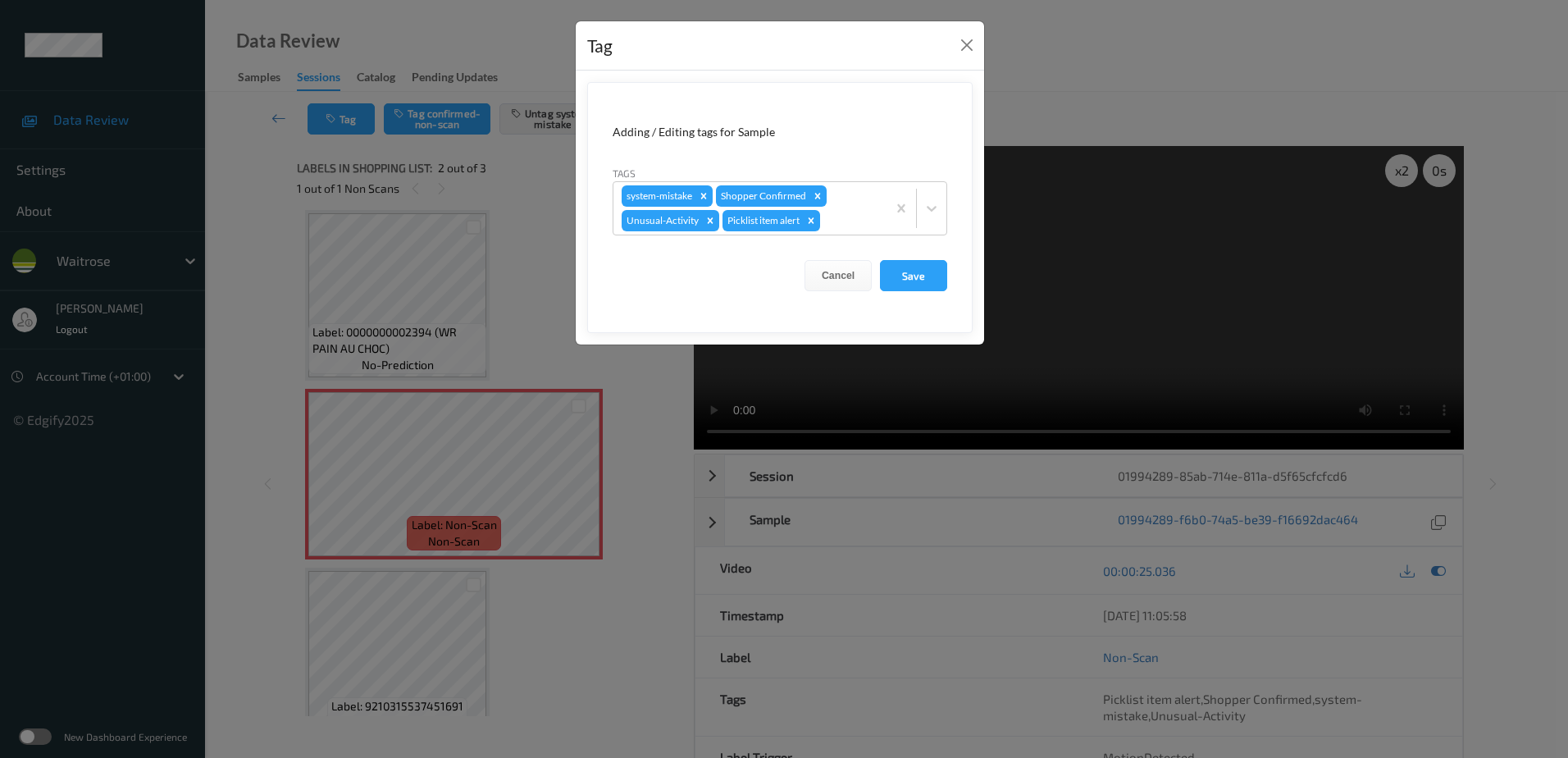
click at [633, 393] on div "Tag Adding / Editing tags for Sample Tags system-mistake Shopper Confirmed Unus…" at bounding box center [784, 379] width 1568 height 758
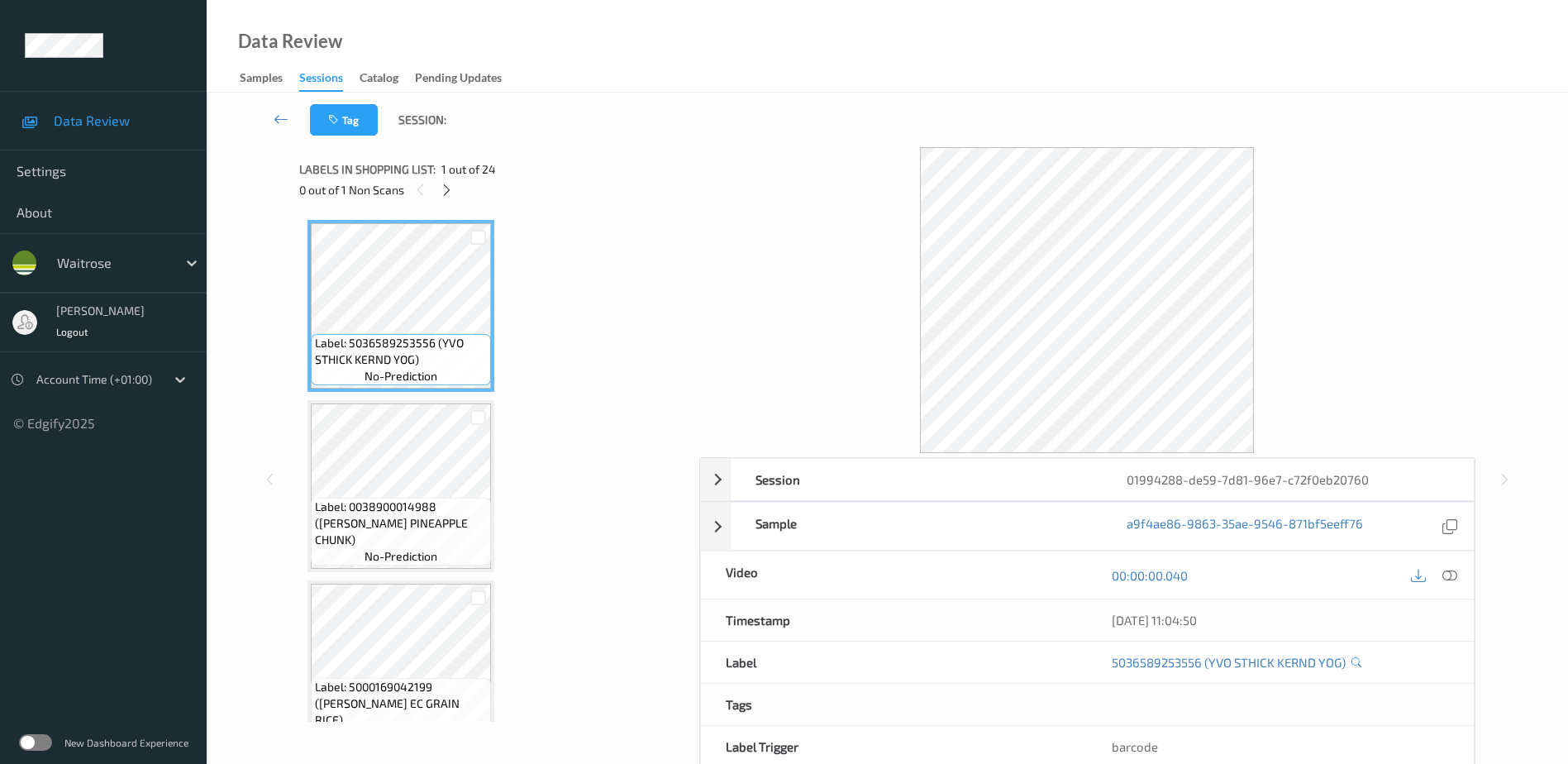
drag, startPoint x: 1452, startPoint y: 574, endPoint x: 1348, endPoint y: 511, distance: 121.6
click at [1452, 574] on icon at bounding box center [1450, 574] width 15 height 15
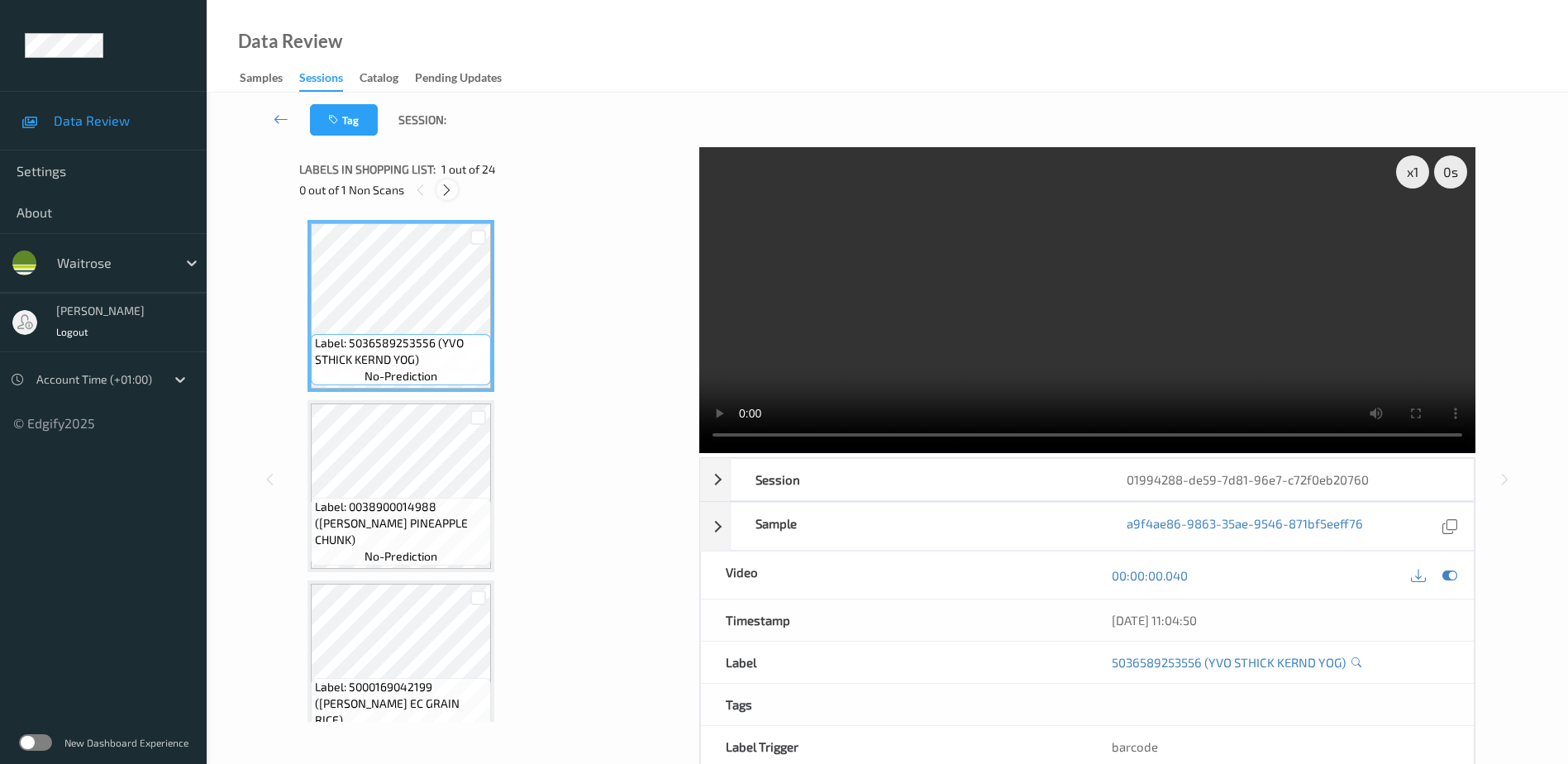
click at [448, 192] on icon at bounding box center [447, 191] width 14 height 15
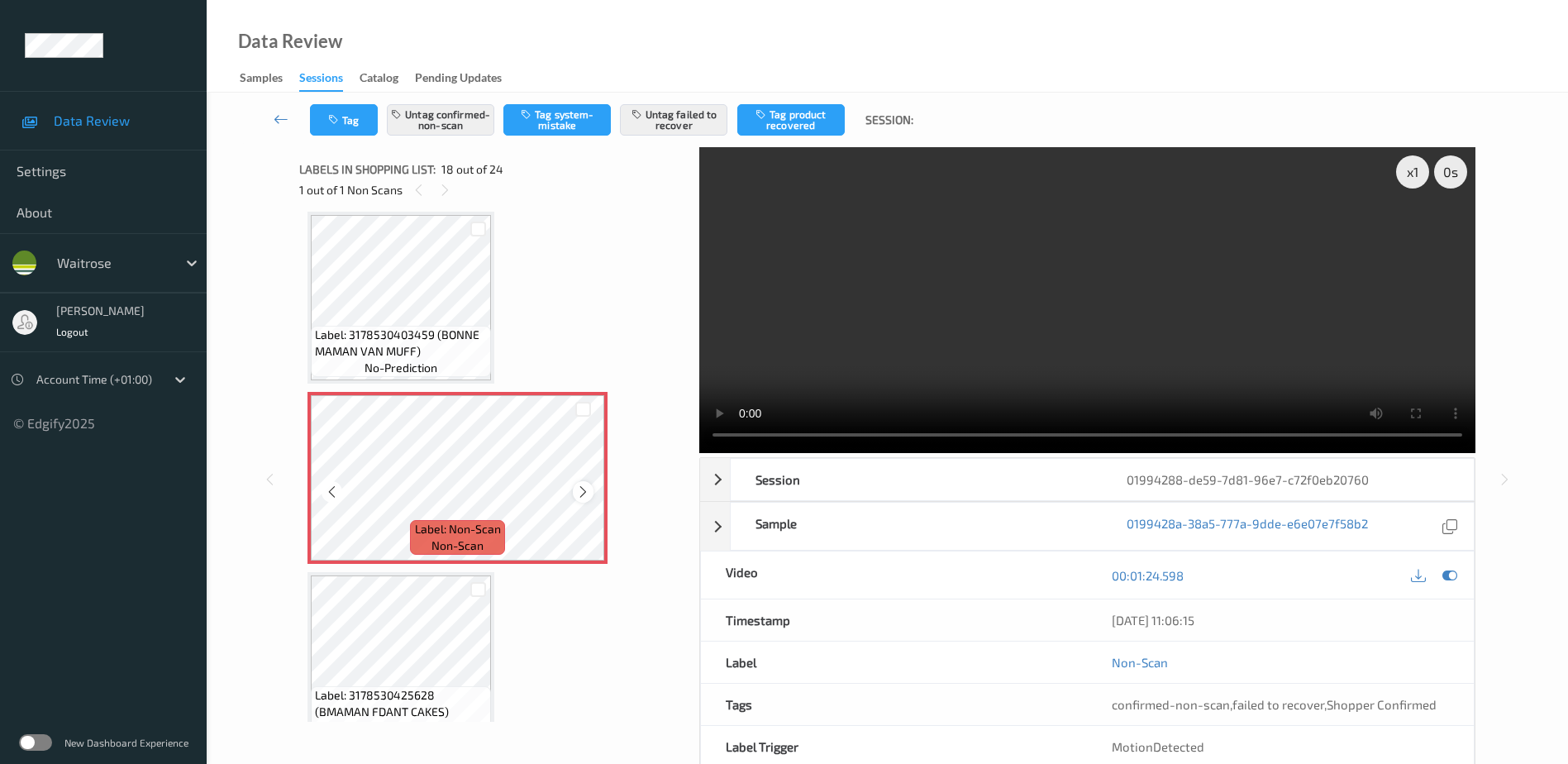
click at [584, 493] on icon at bounding box center [583, 492] width 14 height 15
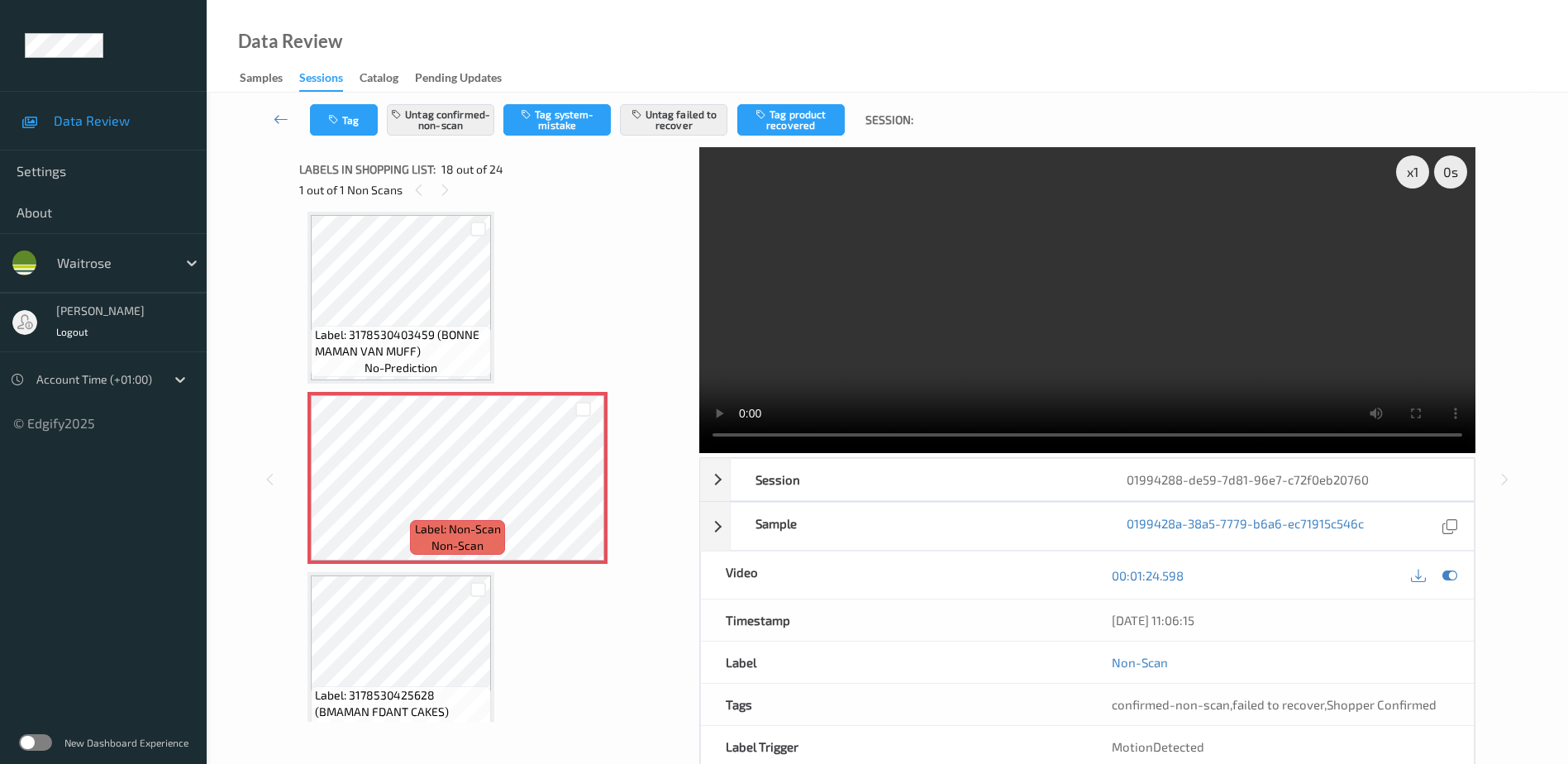
click at [1039, 371] on video at bounding box center [1087, 299] width 776 height 306
click at [1414, 171] on div "x 1" at bounding box center [1412, 171] width 33 height 33
click at [1414, 171] on div "x 2" at bounding box center [1412, 171] width 33 height 33
click at [1217, 378] on video at bounding box center [1087, 299] width 776 height 306
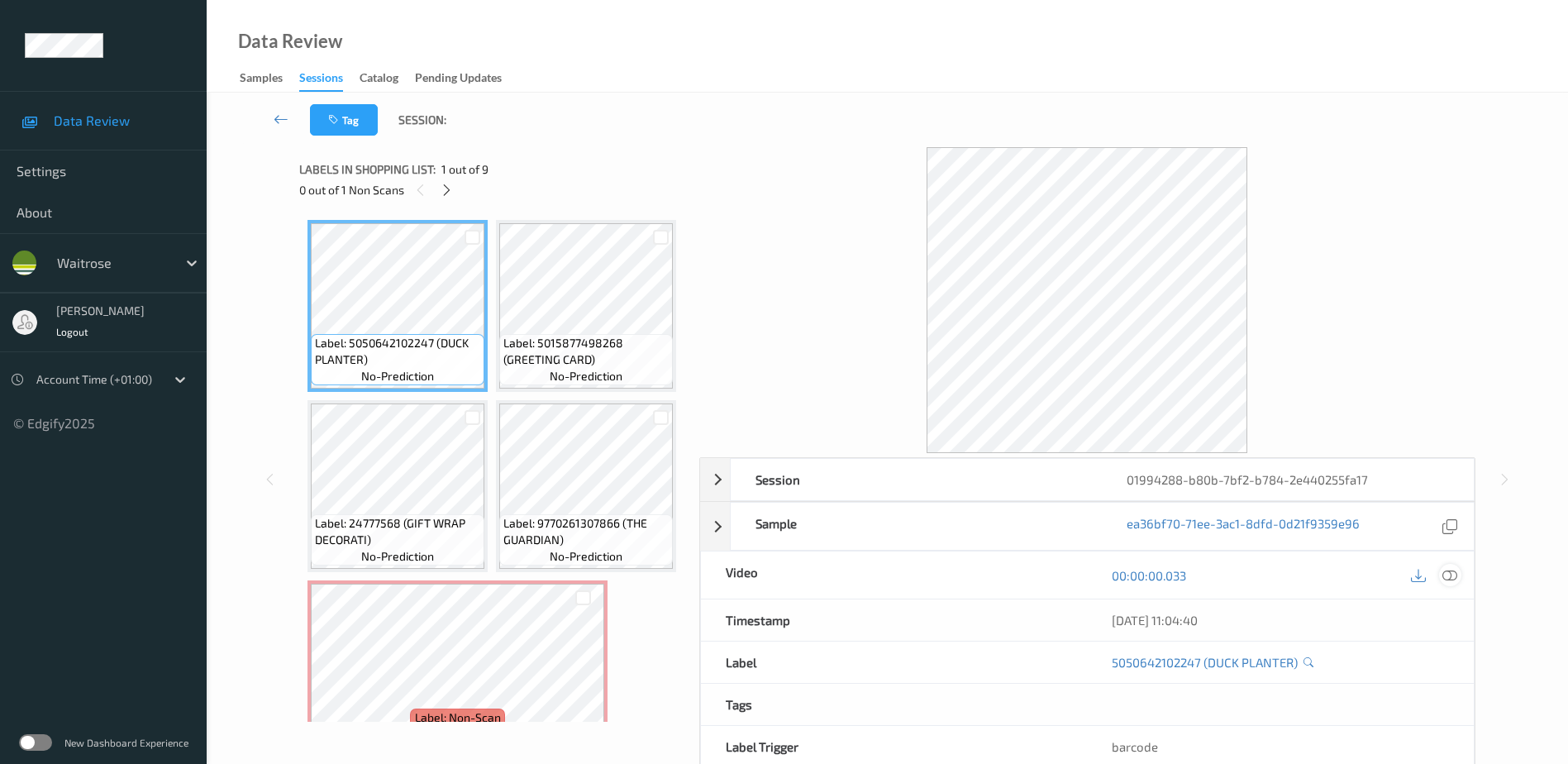
click at [1450, 578] on icon at bounding box center [1450, 574] width 15 height 15
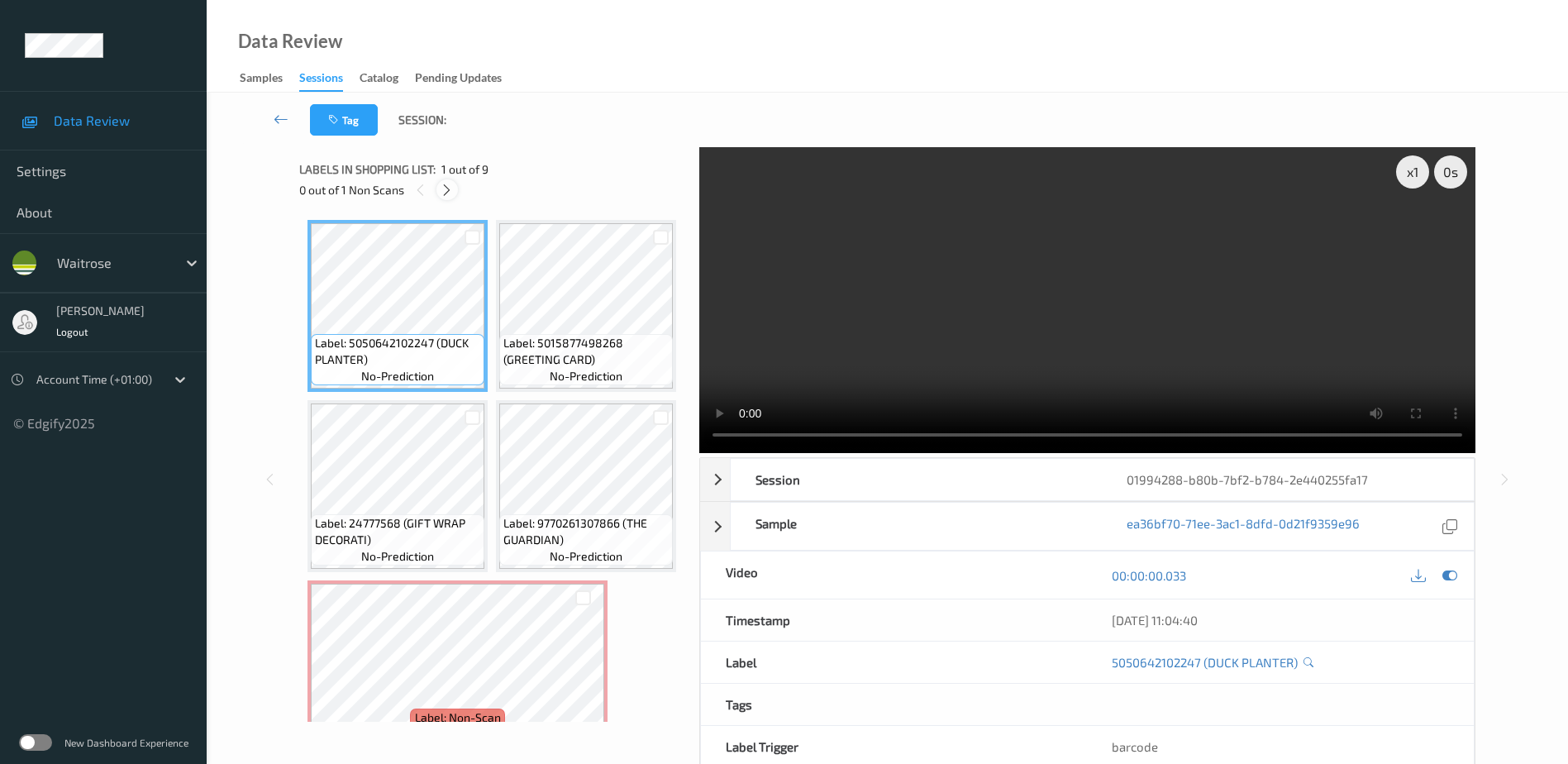
click at [441, 191] on icon at bounding box center [447, 191] width 14 height 15
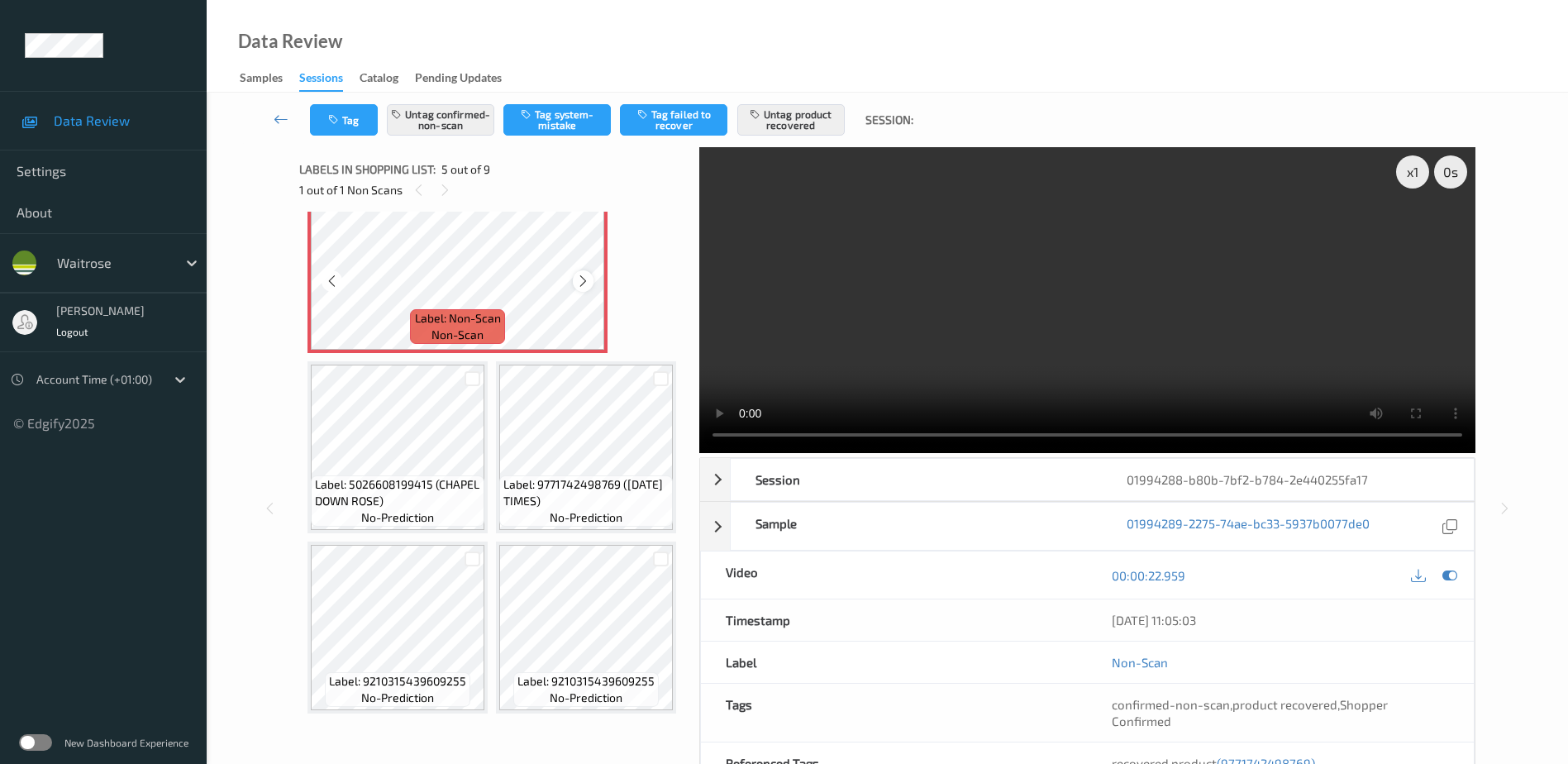
click at [583, 289] on icon at bounding box center [583, 281] width 14 height 15
click at [971, 352] on video at bounding box center [1087, 299] width 776 height 306
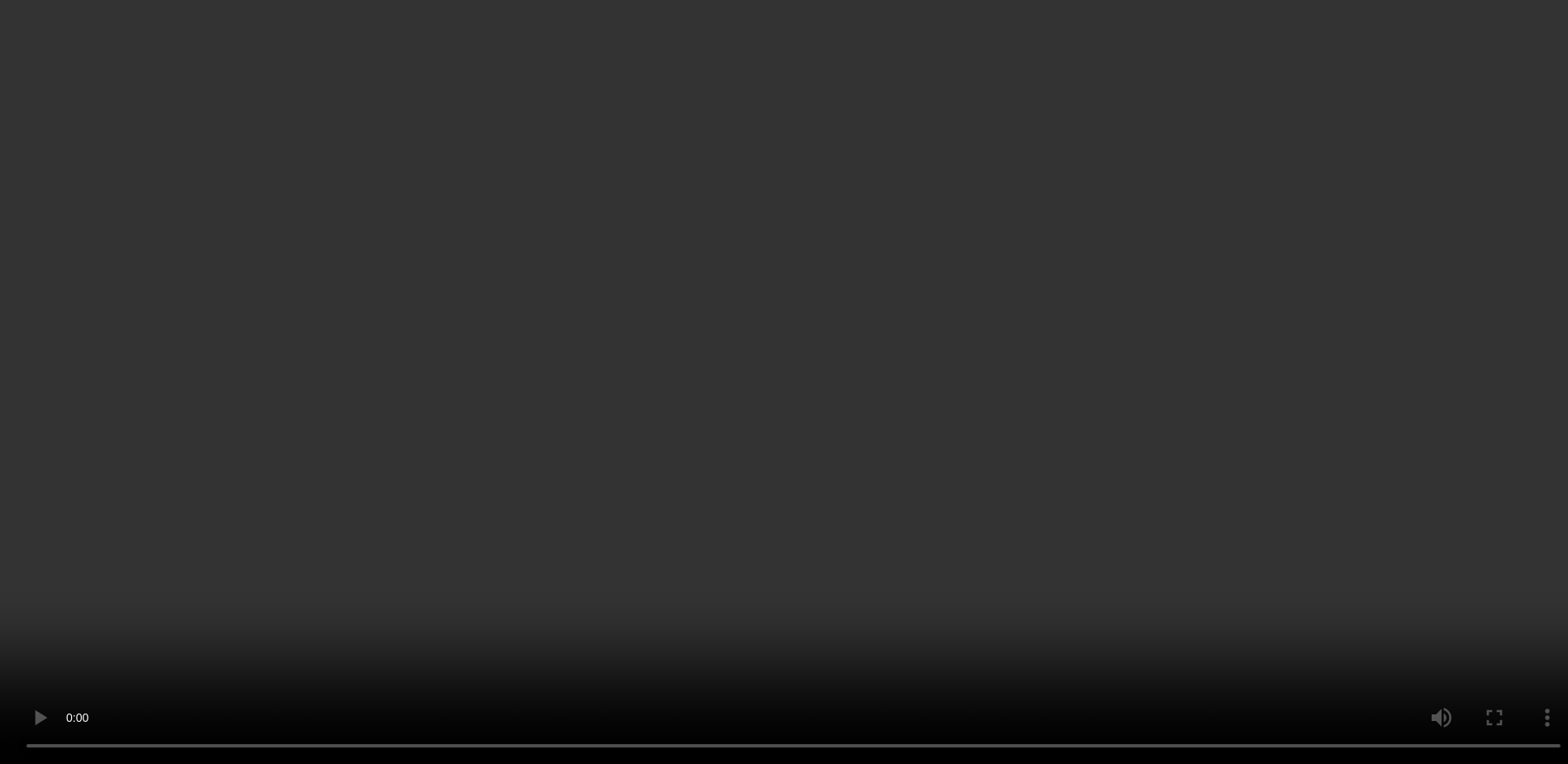
scroll to position [766, 0]
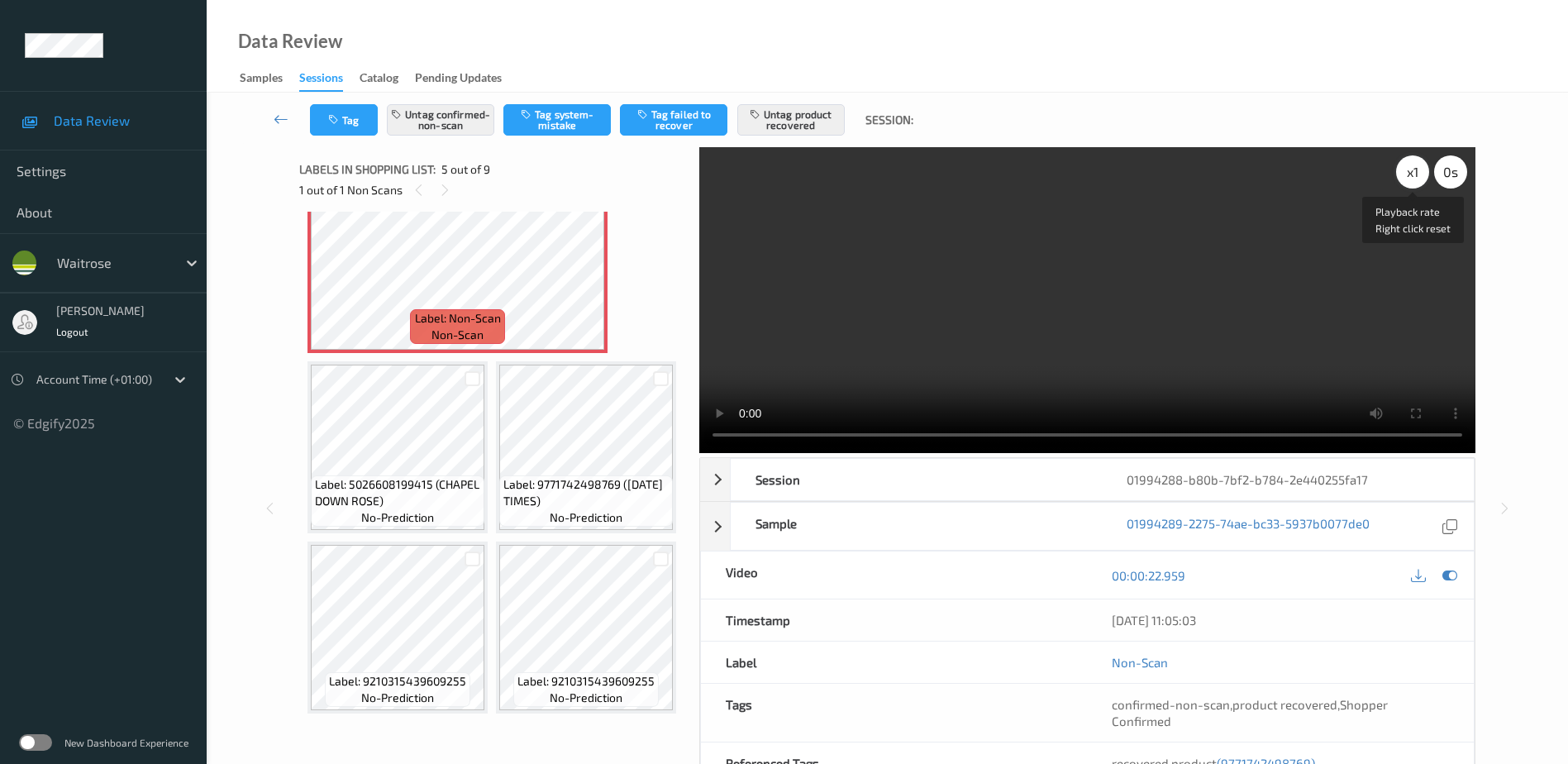
click at [1406, 174] on div "x 1" at bounding box center [1412, 171] width 33 height 33
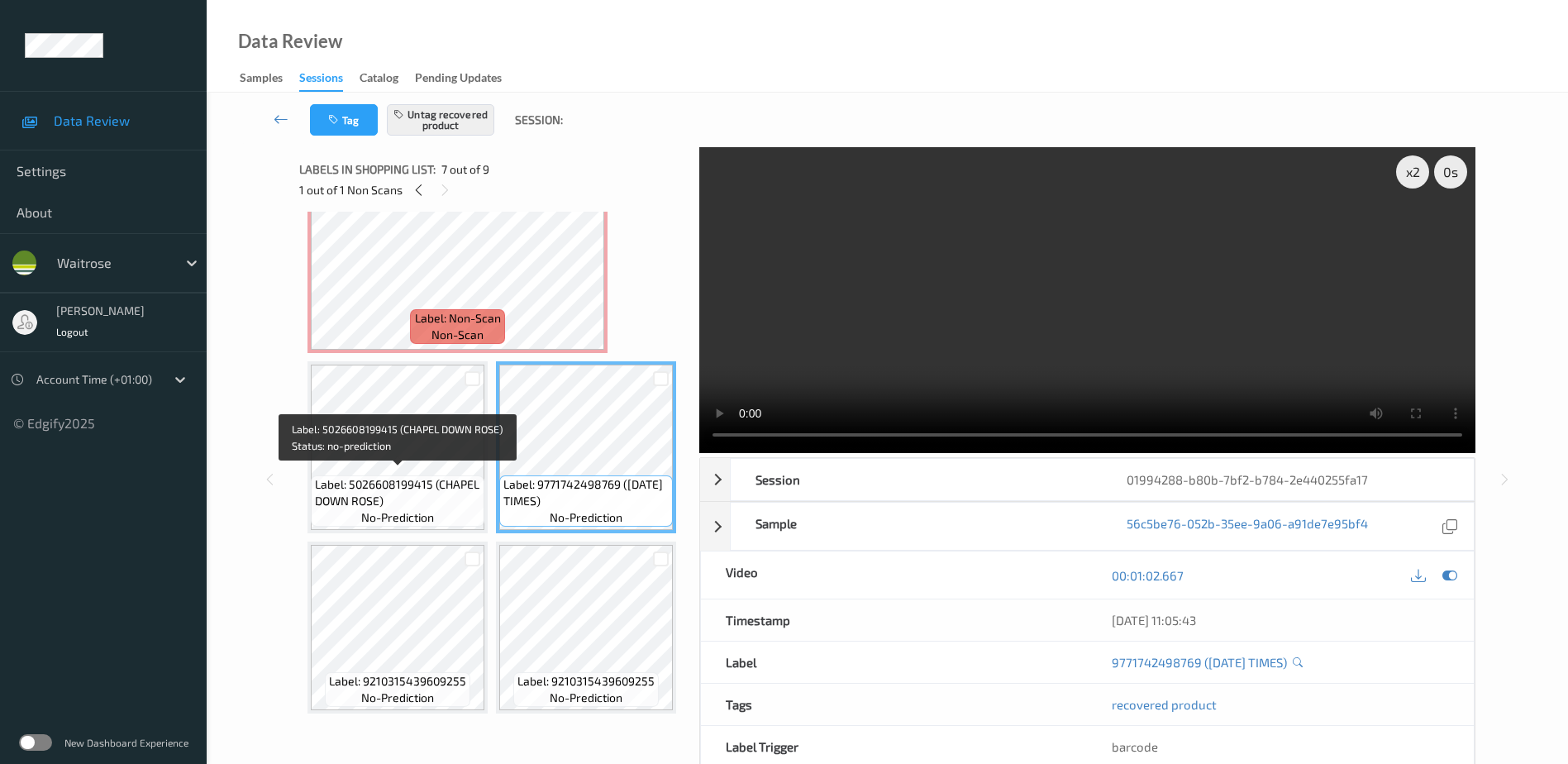
click at [386, 476] on span "Label: 5026608199415 (CHAPEL DOWN ROSE)" at bounding box center [398, 493] width 166 height 33
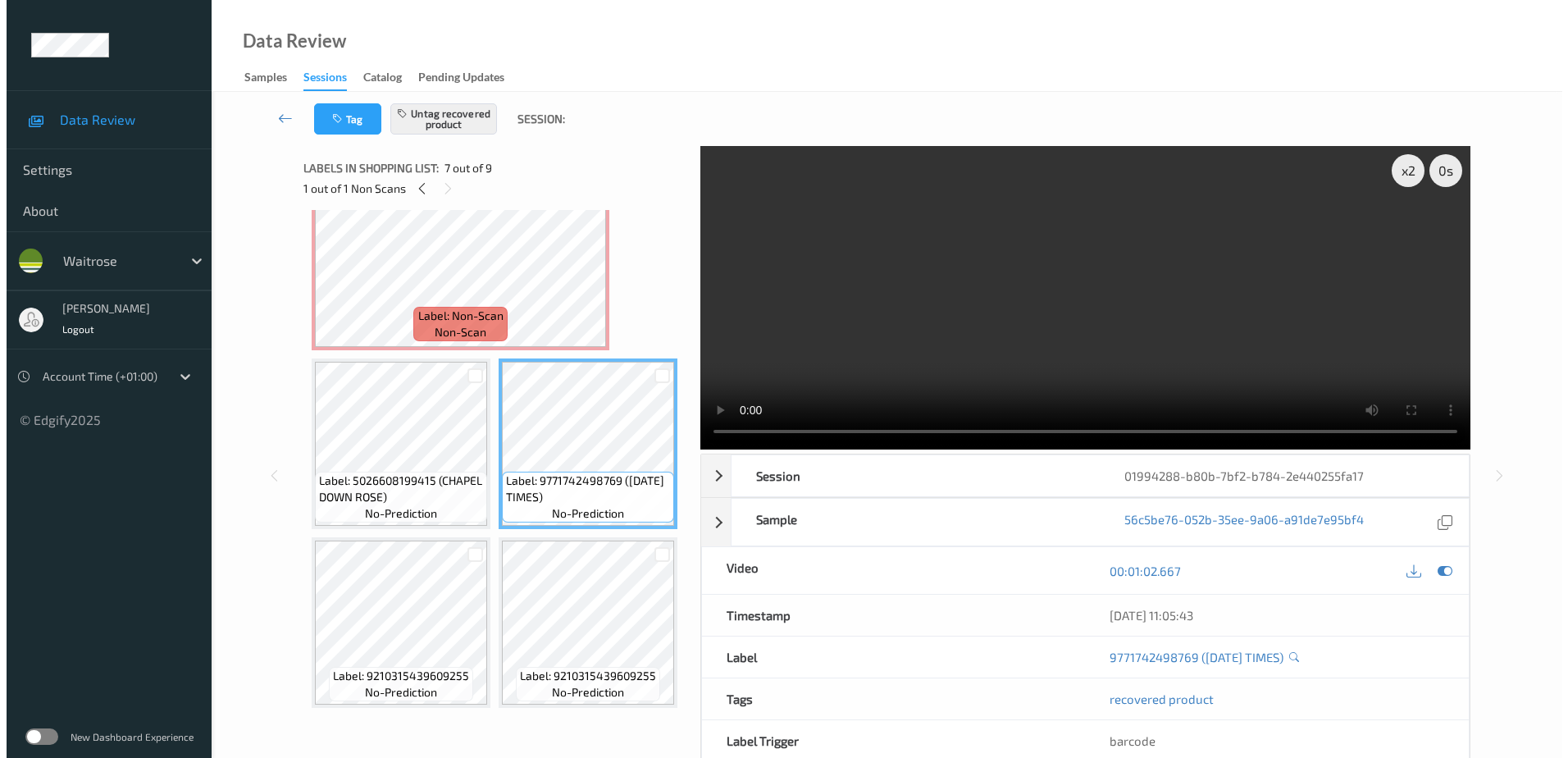
scroll to position [679, 0]
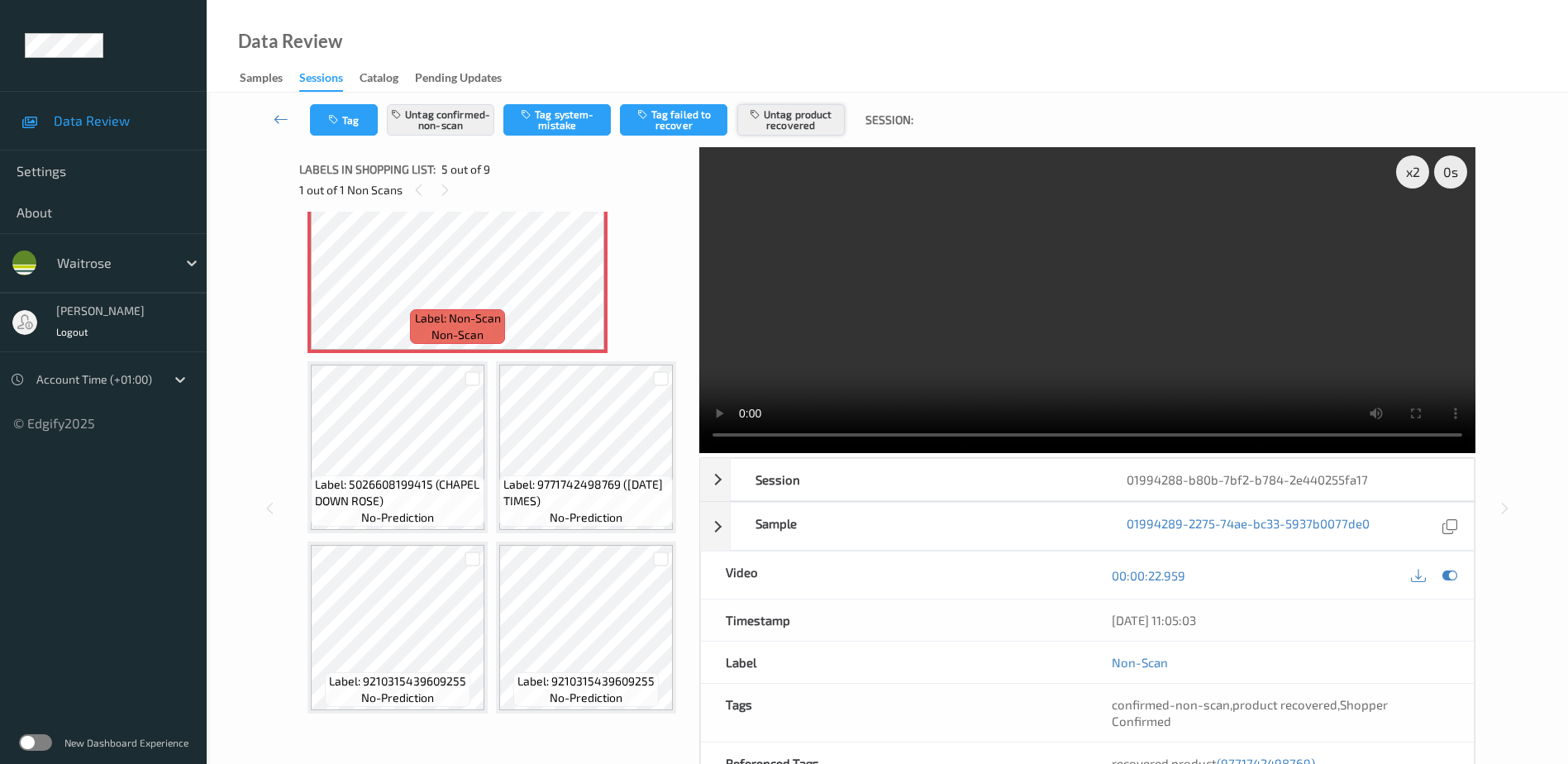
click at [785, 128] on button "Untag product recovered" at bounding box center [791, 119] width 108 height 31
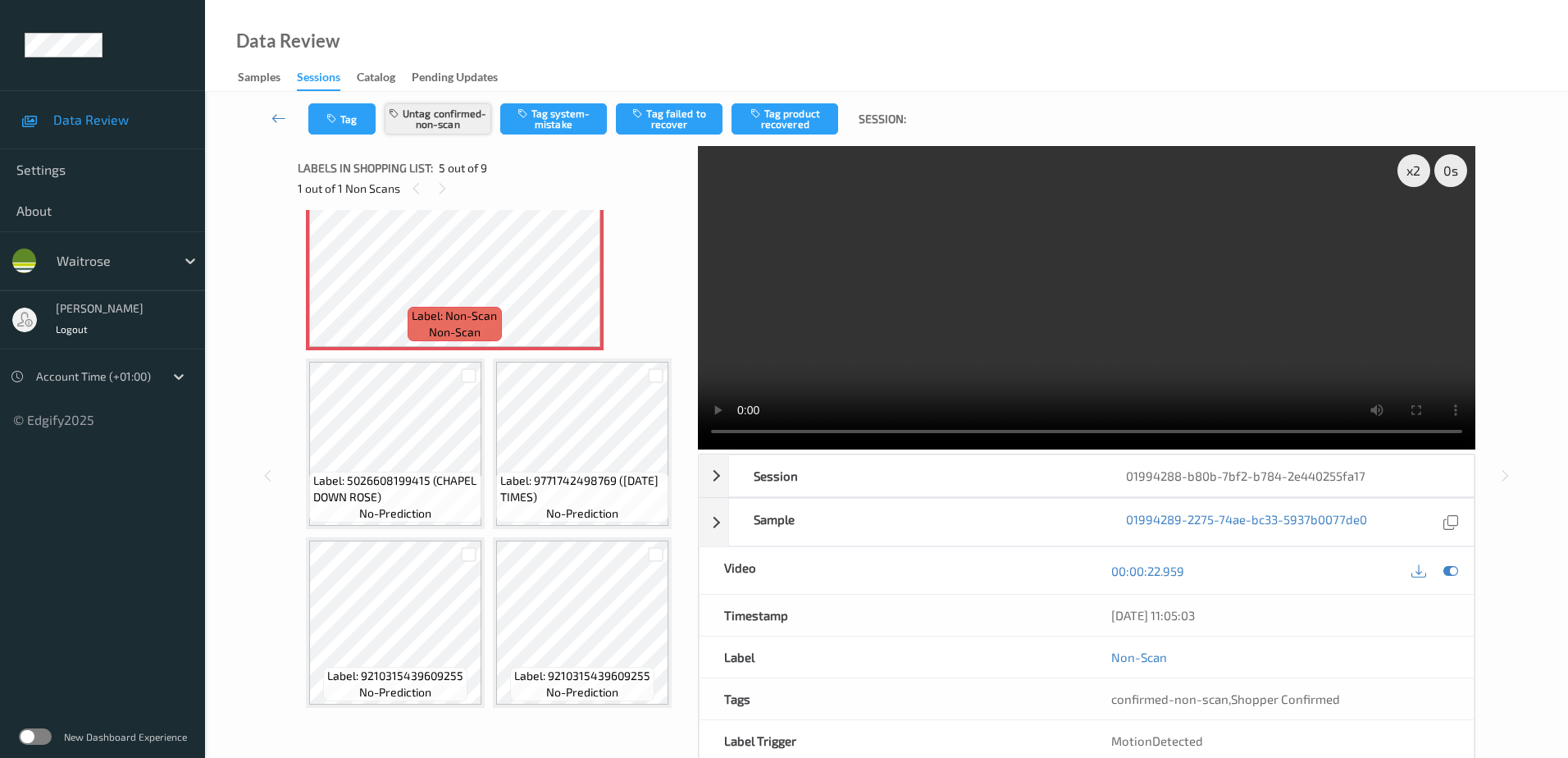
click at [427, 110] on button "Untag confirmed-non-scan" at bounding box center [438, 118] width 107 height 31
click at [352, 118] on button "Tag" at bounding box center [341, 118] width 67 height 31
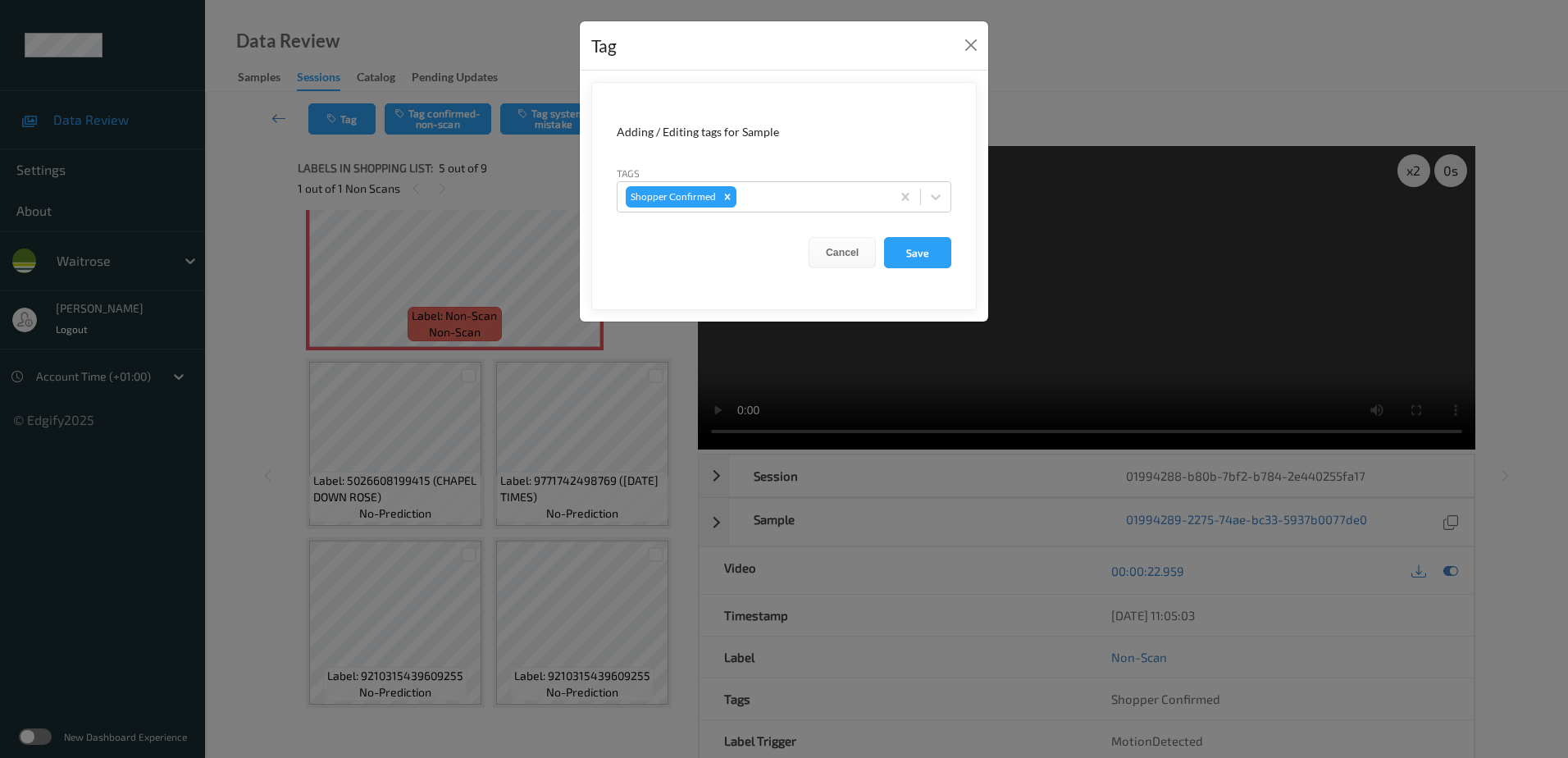
click at [529, 495] on div "Tag Adding / Editing tags for Sample Tags Shopper Confirmed Cancel Save" at bounding box center [784, 379] width 1568 height 758
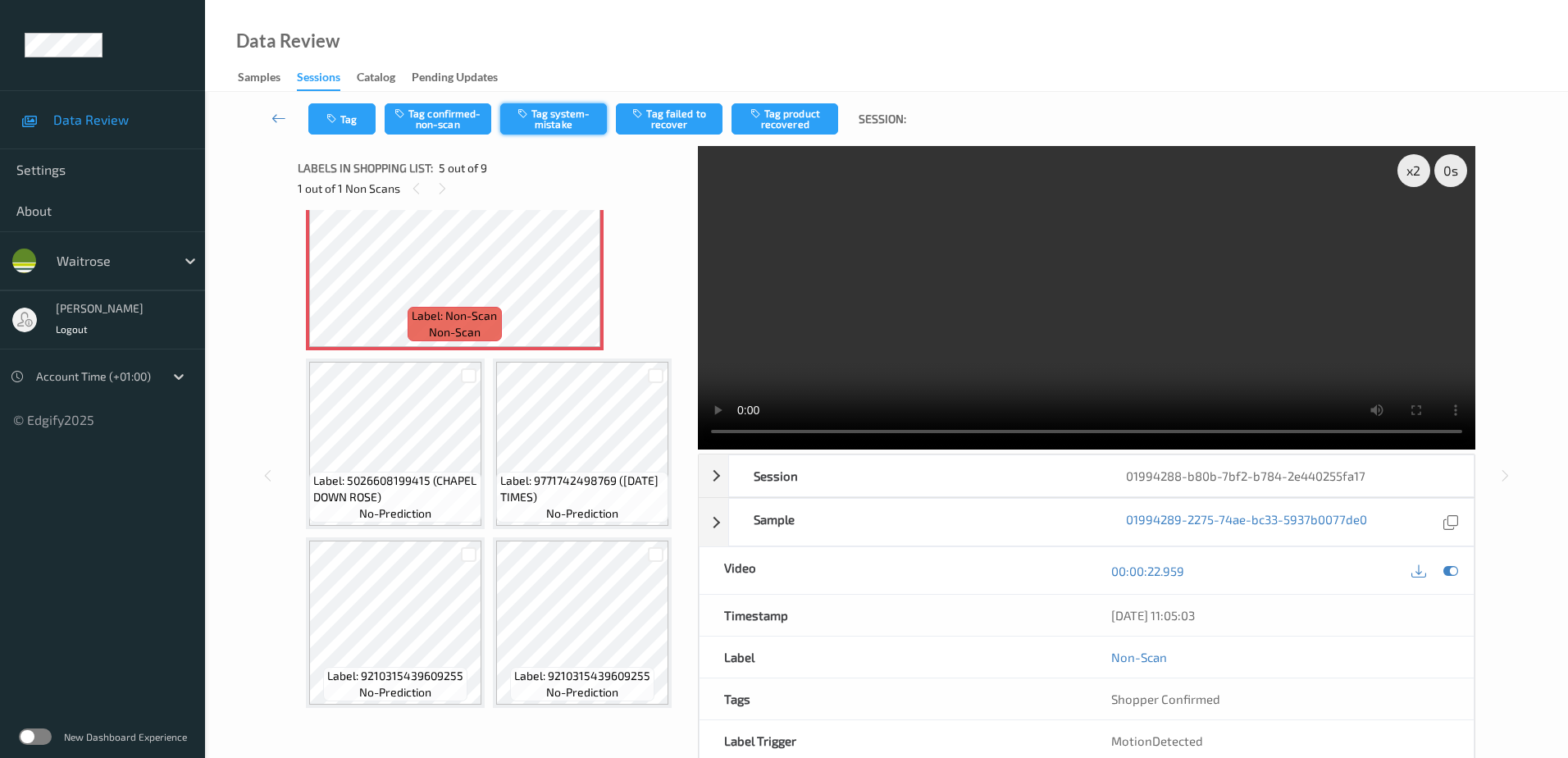
click at [560, 110] on button "Tag system-mistake" at bounding box center [553, 118] width 107 height 31
click at [330, 129] on button "Tag" at bounding box center [341, 118] width 67 height 31
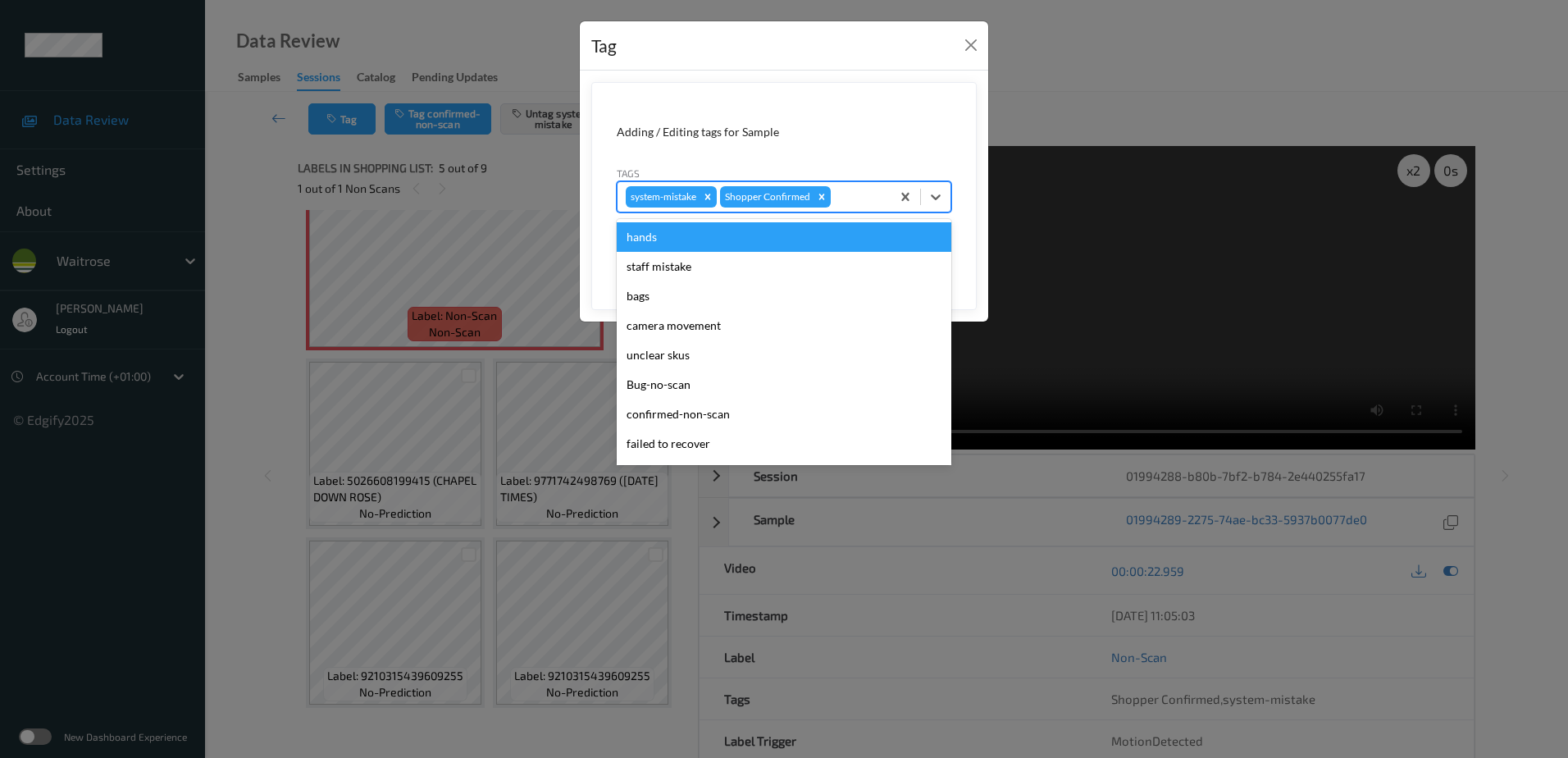
click at [872, 184] on div "system-mistake Shopper Confirmed" at bounding box center [753, 196] width 273 height 27
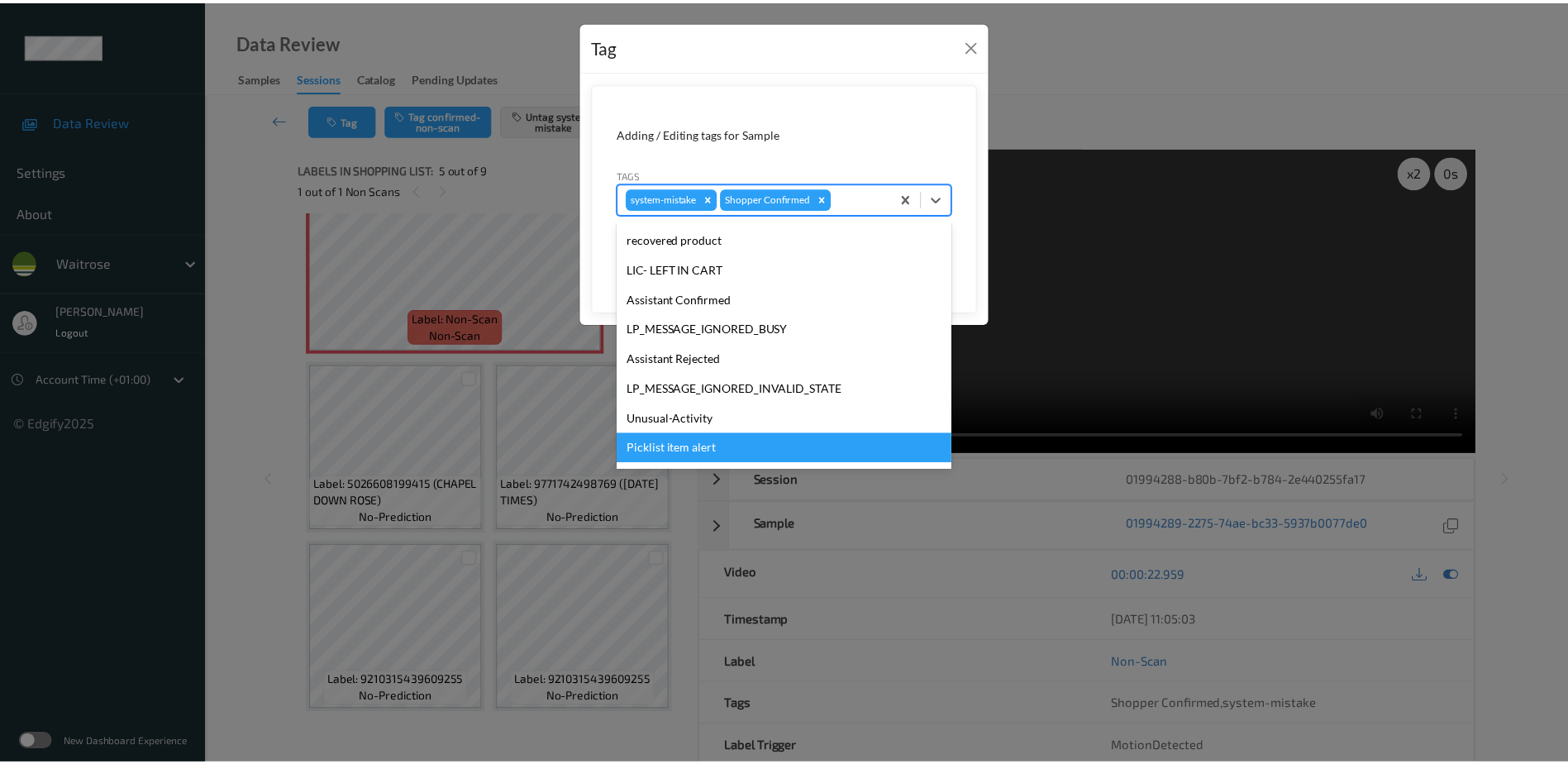
scroll to position [413, 0]
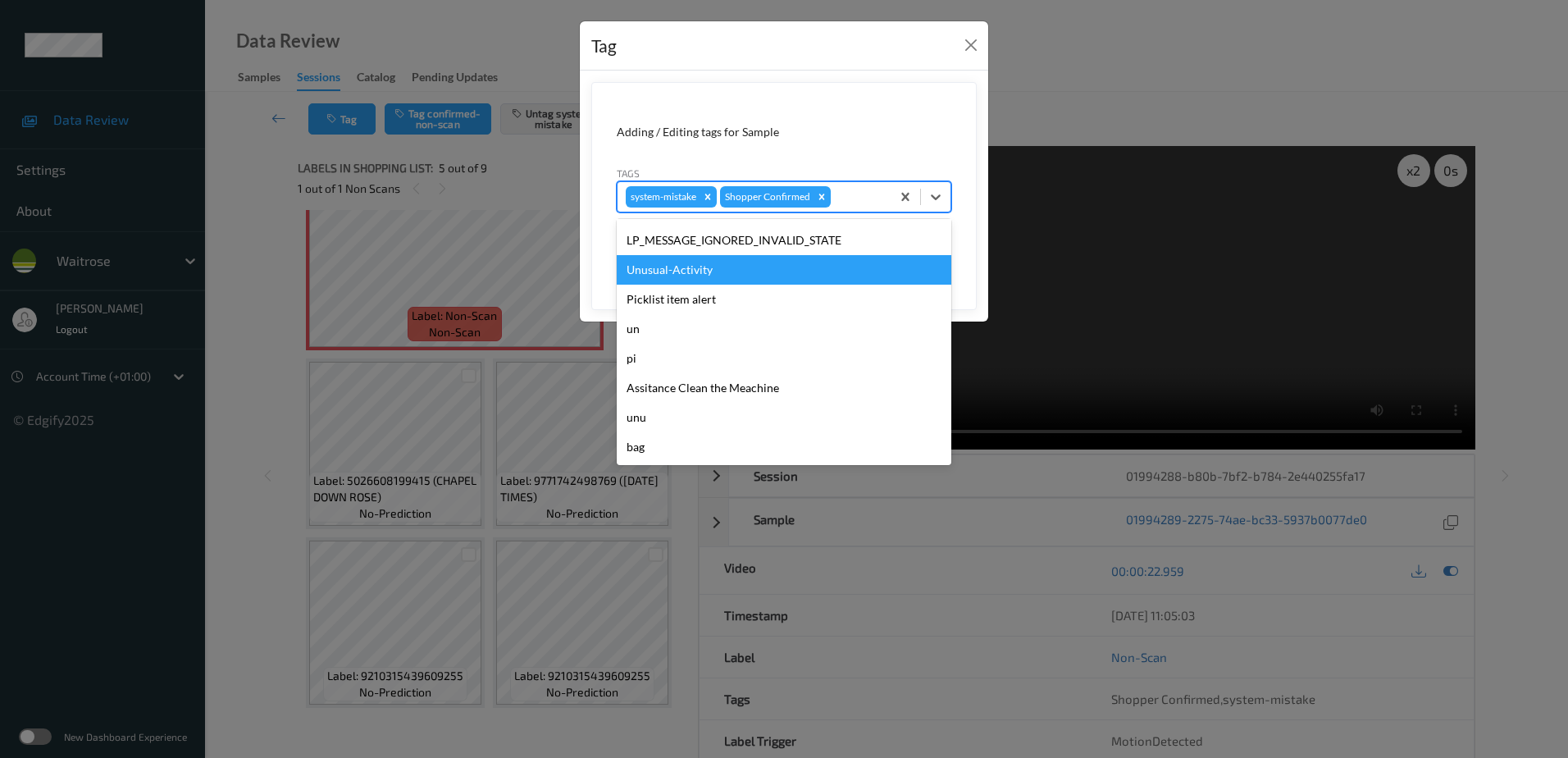
click at [715, 276] on div "Unusual-Activity" at bounding box center [784, 269] width 335 height 29
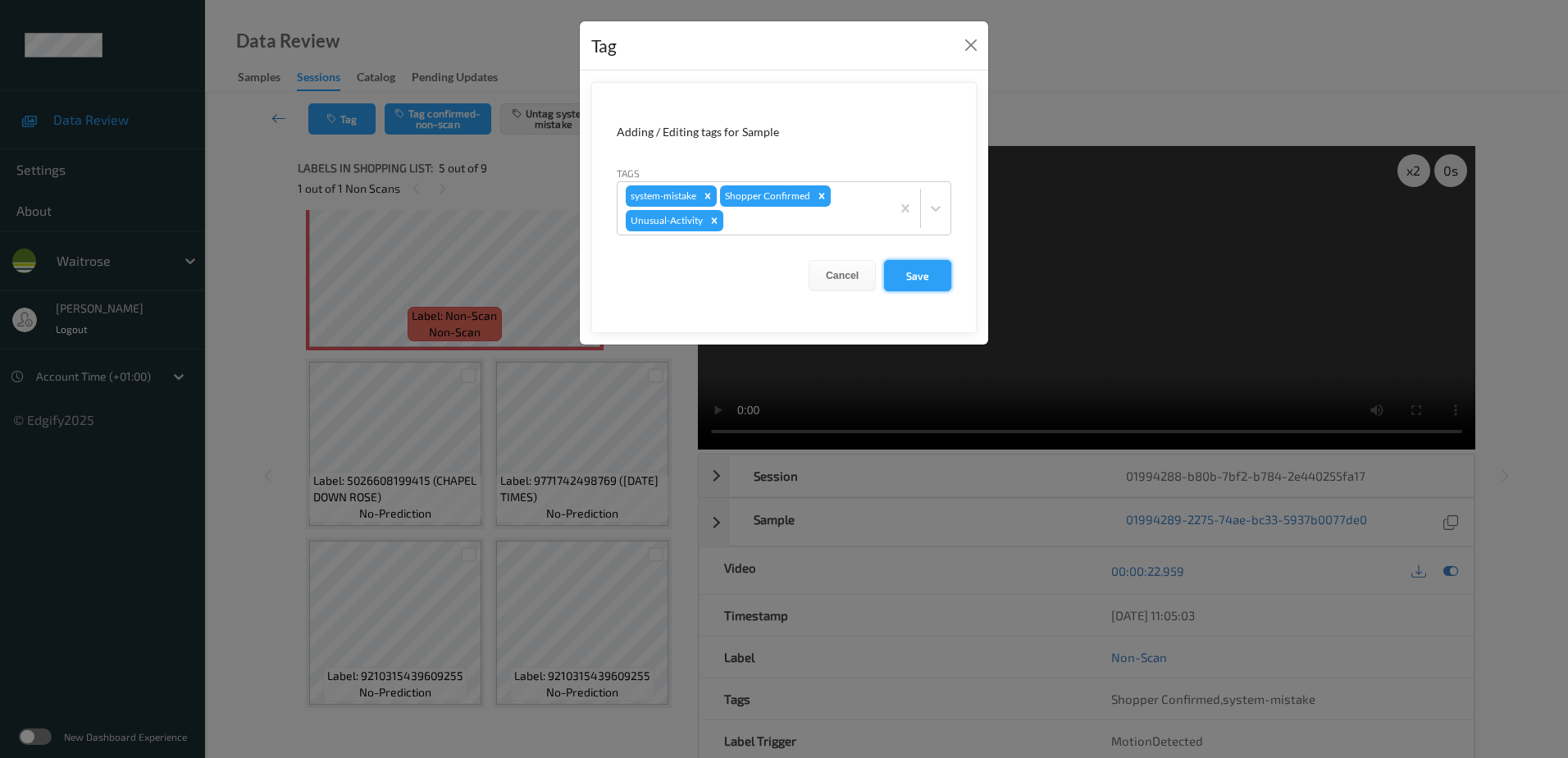
click at [904, 271] on button "Save" at bounding box center [917, 275] width 67 height 31
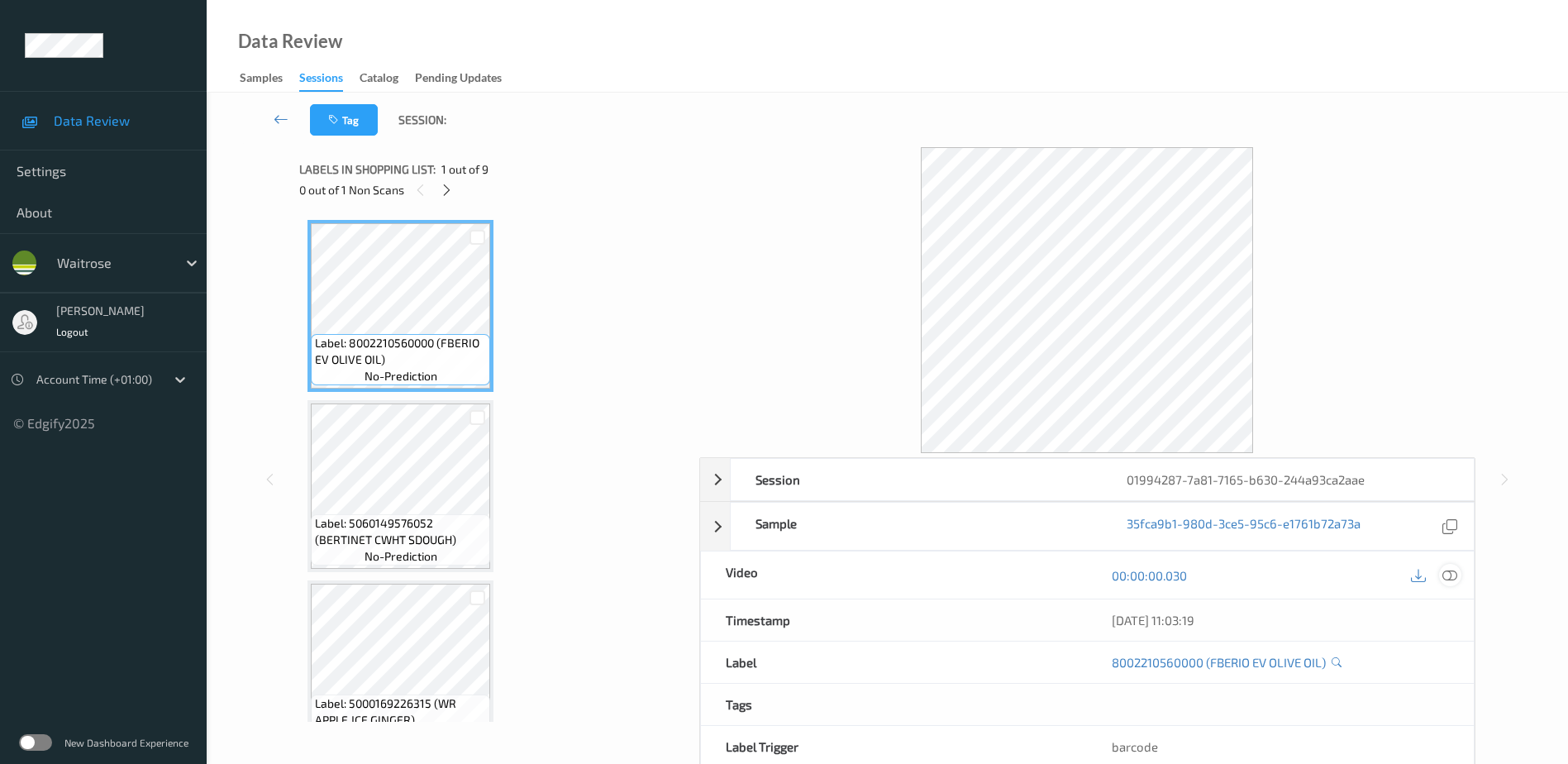
click at [1452, 576] on icon at bounding box center [1450, 574] width 15 height 15
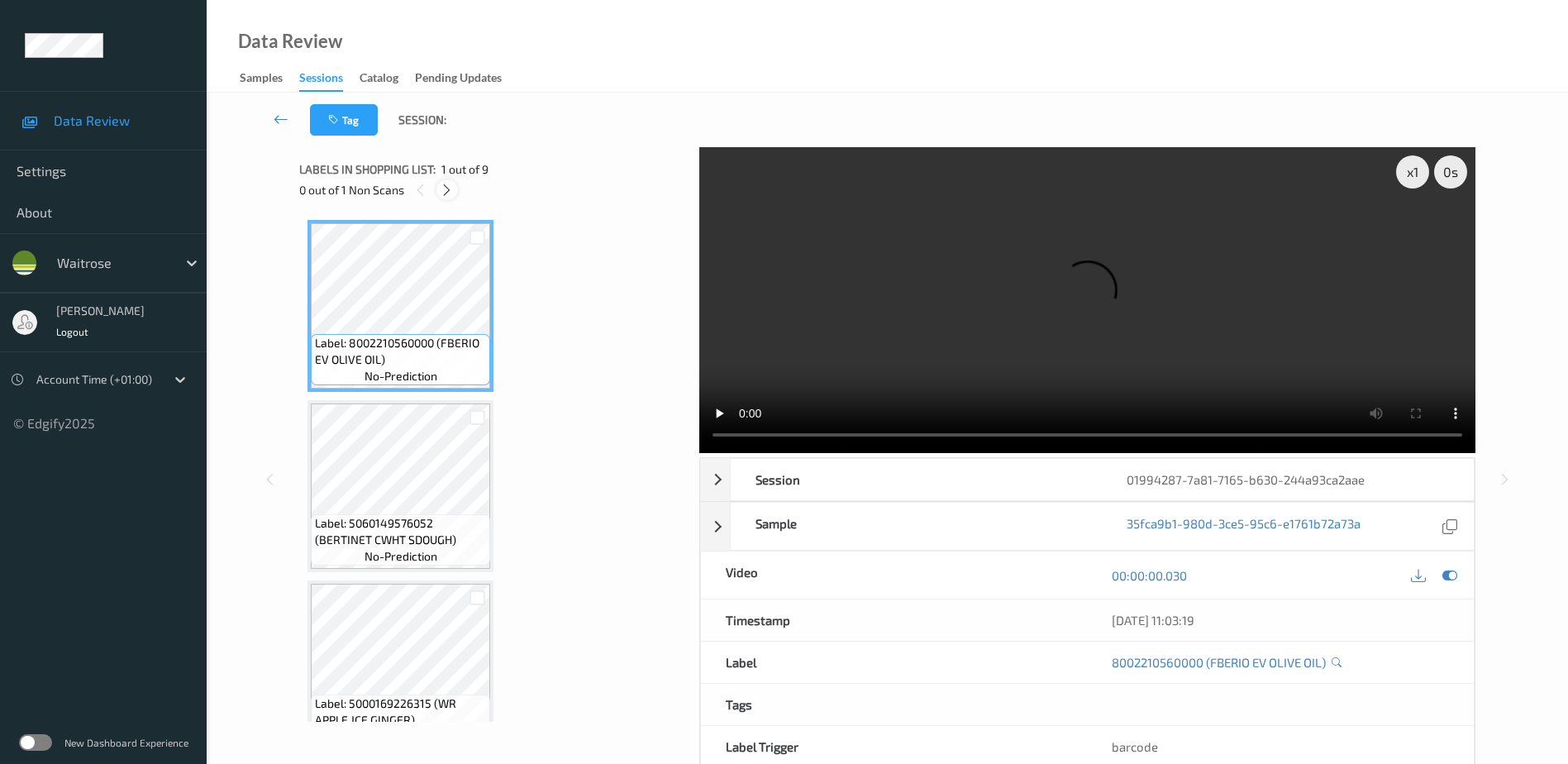
click at [442, 191] on icon at bounding box center [447, 191] width 14 height 15
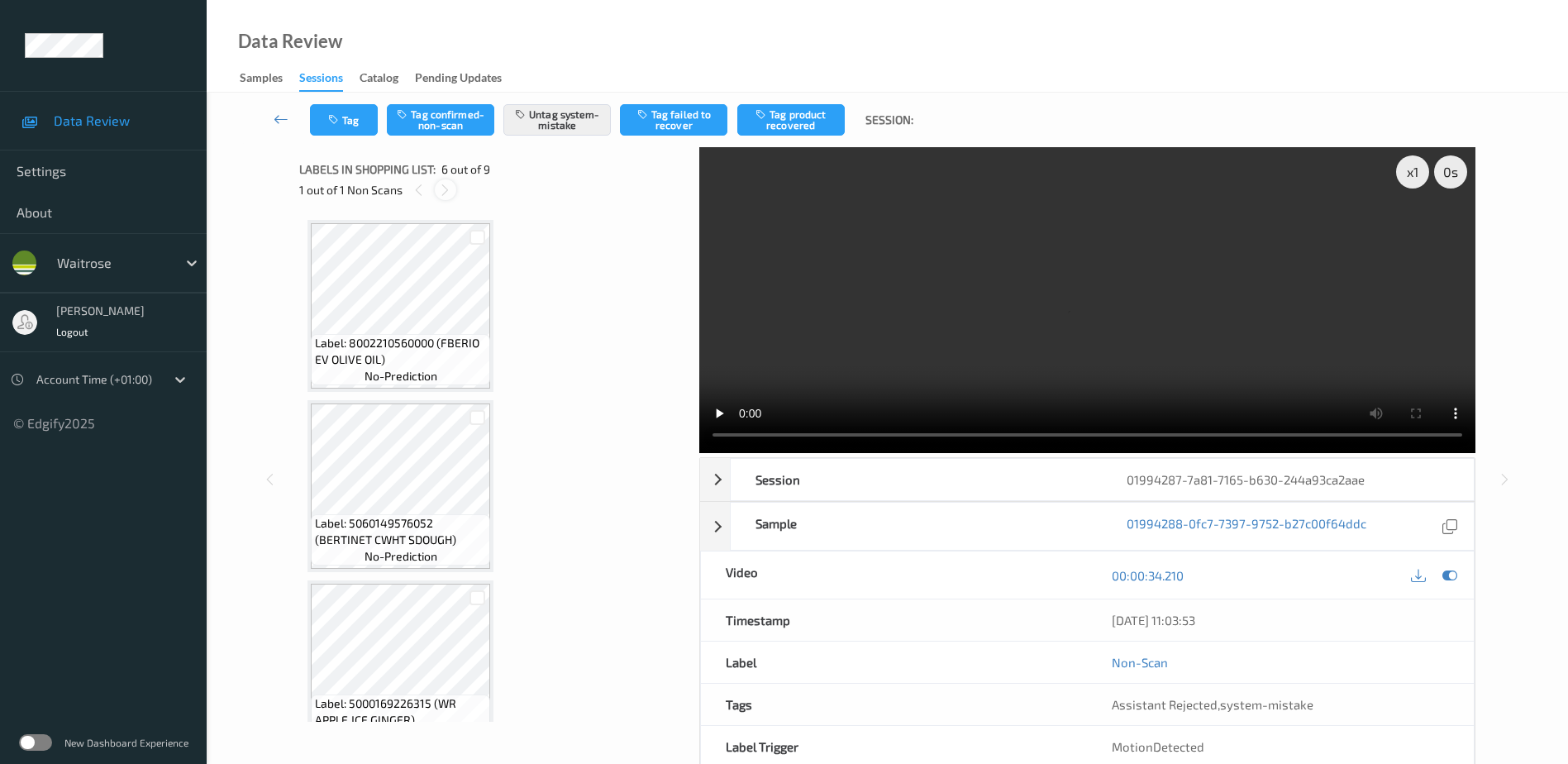
scroll to position [729, 0]
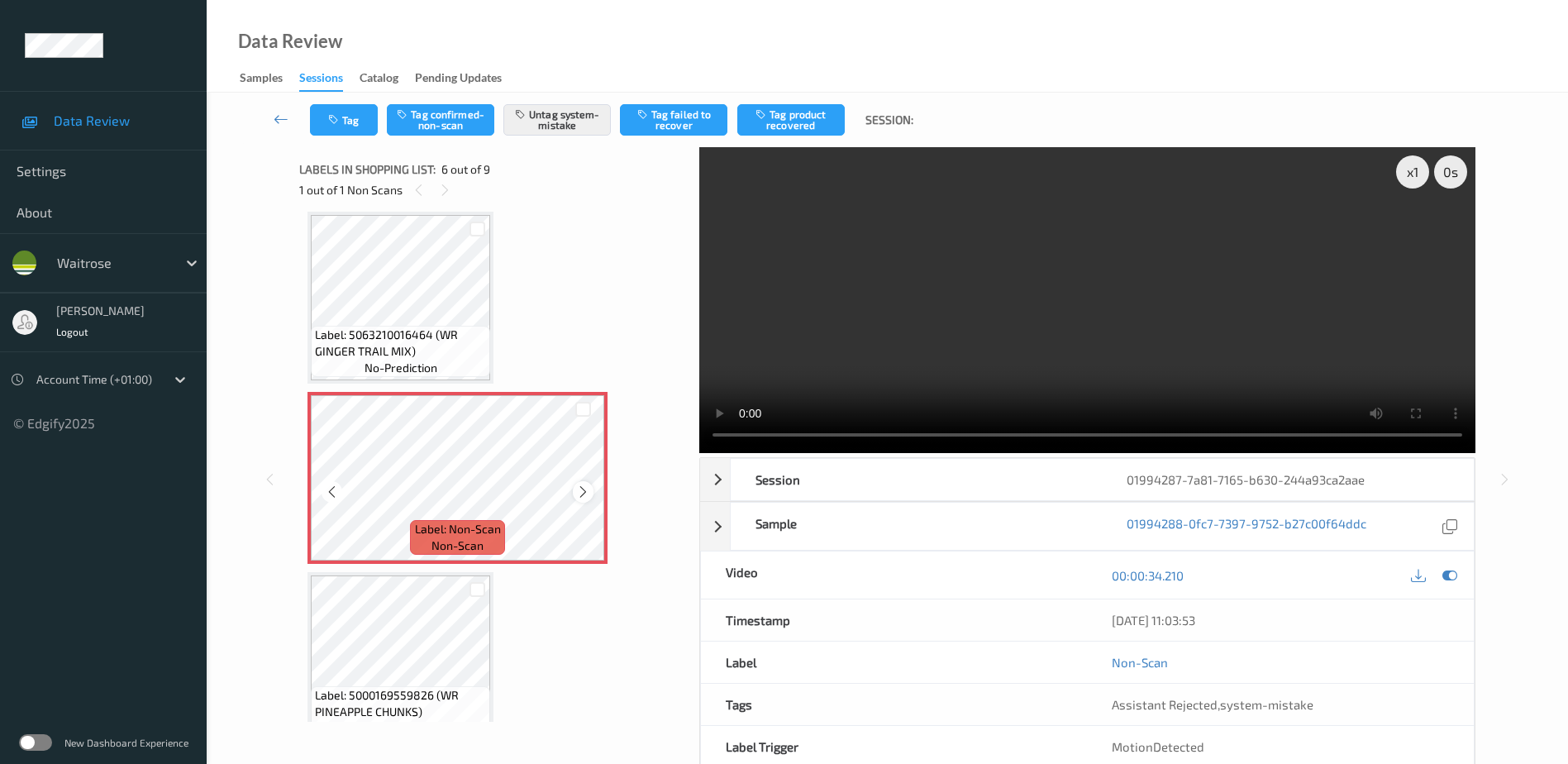
click at [581, 494] on icon at bounding box center [583, 492] width 14 height 15
click at [1174, 294] on video at bounding box center [1087, 299] width 776 height 306
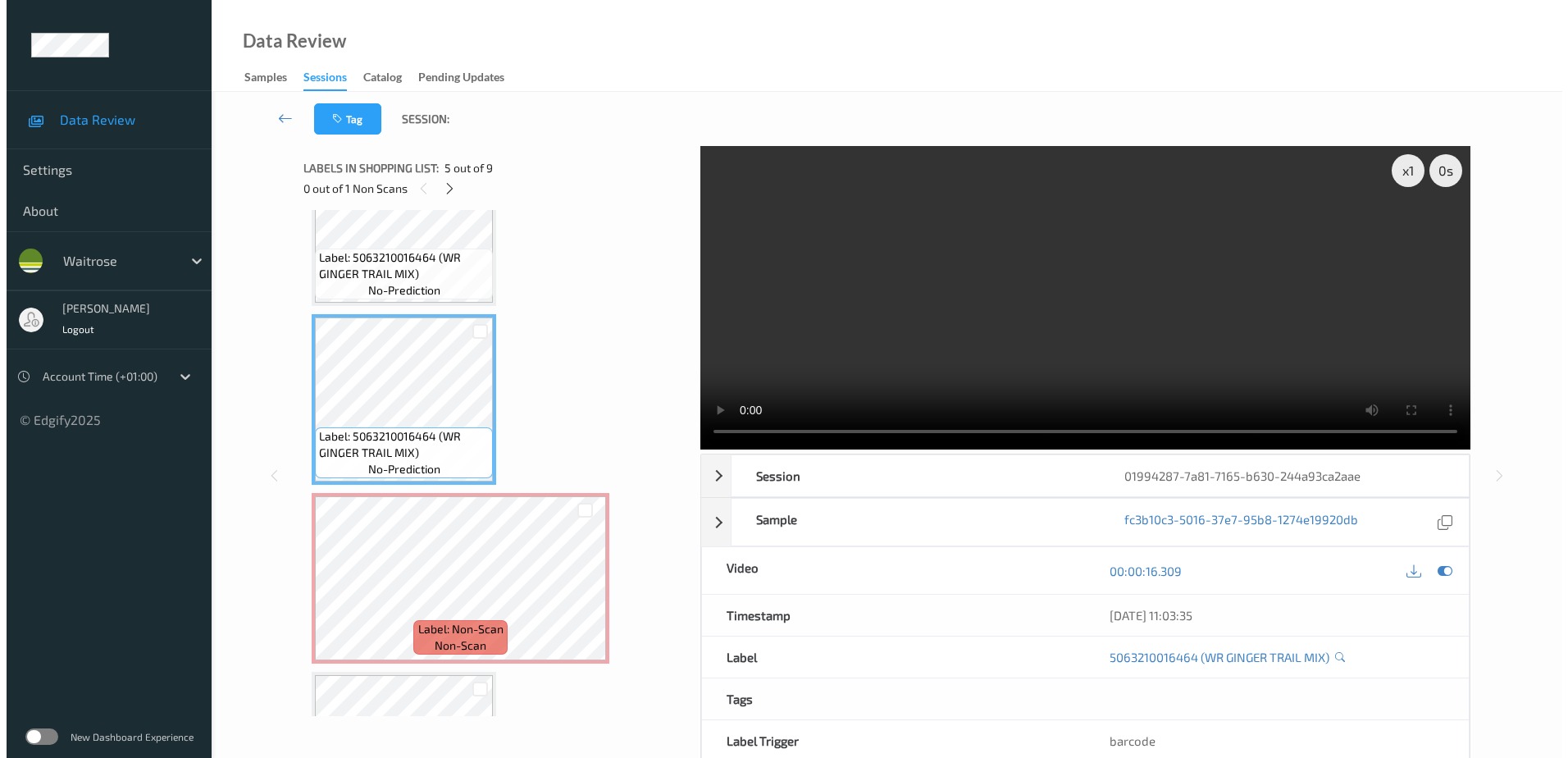
scroll to position [784, 0]
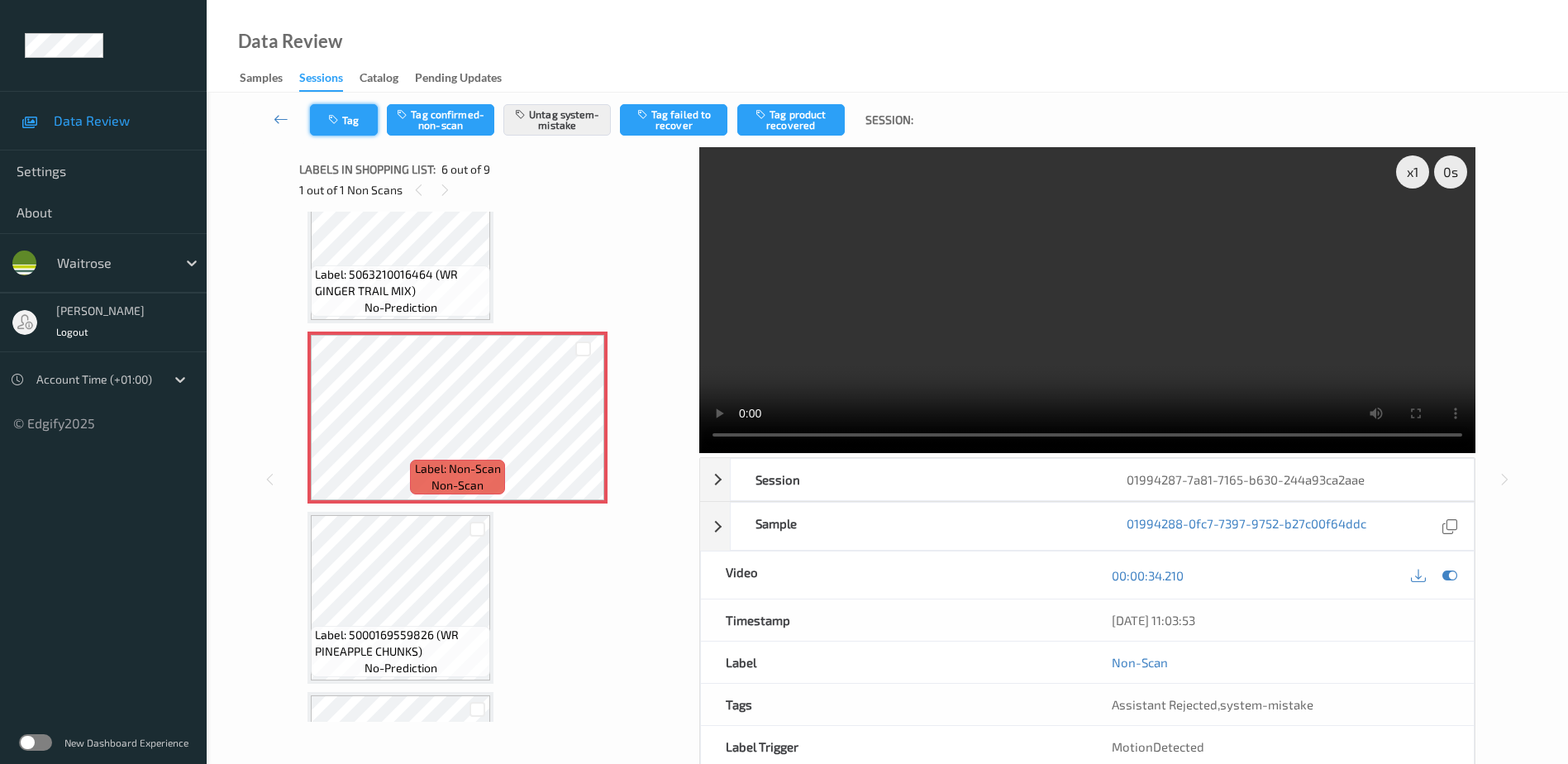
click at [346, 119] on button "Tag" at bounding box center [343, 119] width 68 height 31
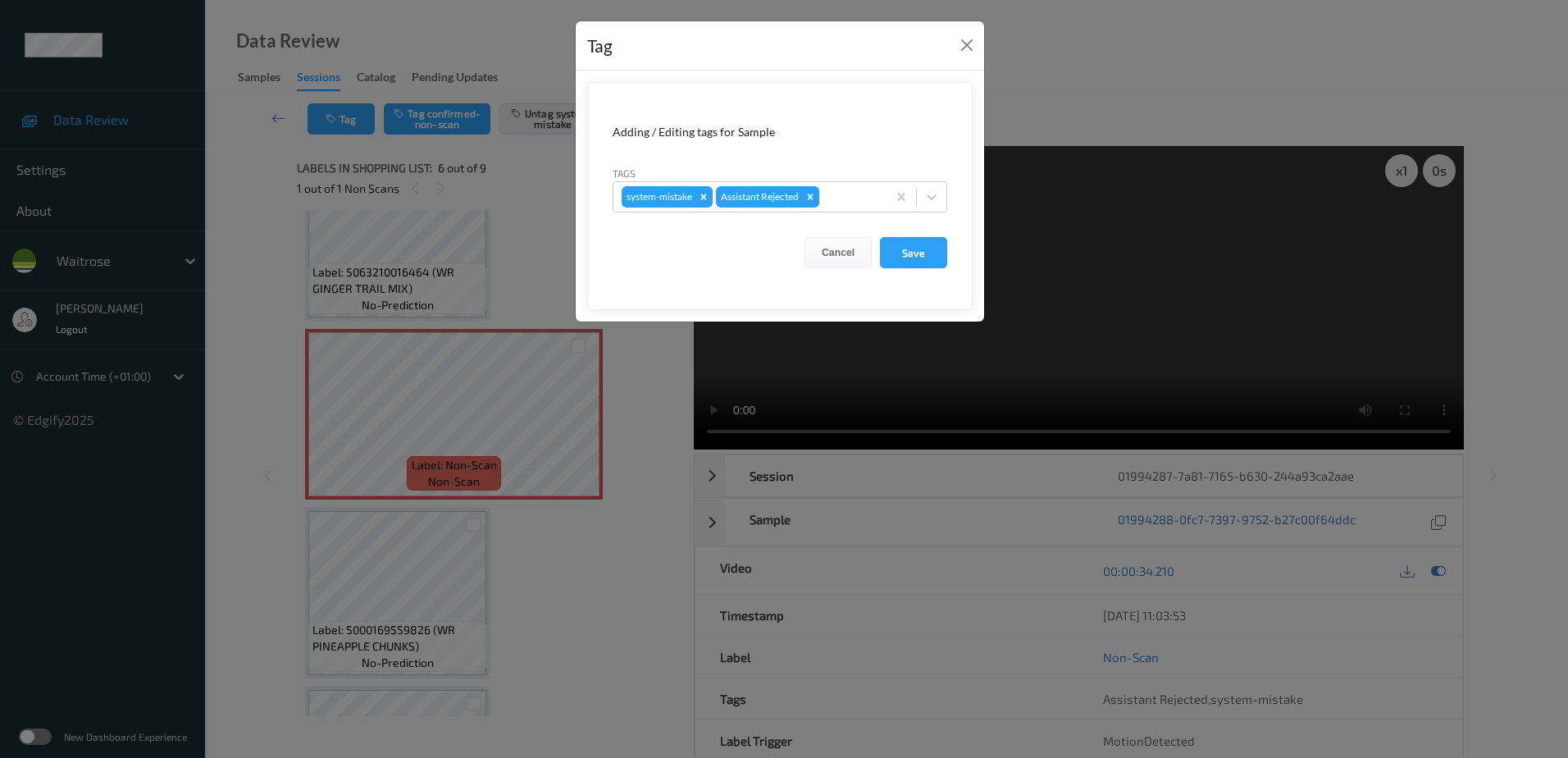
click at [571, 565] on div "Tag Adding / Editing tags for Sample Tags system-mistake Assistant Rejected Can…" at bounding box center [784, 379] width 1568 height 758
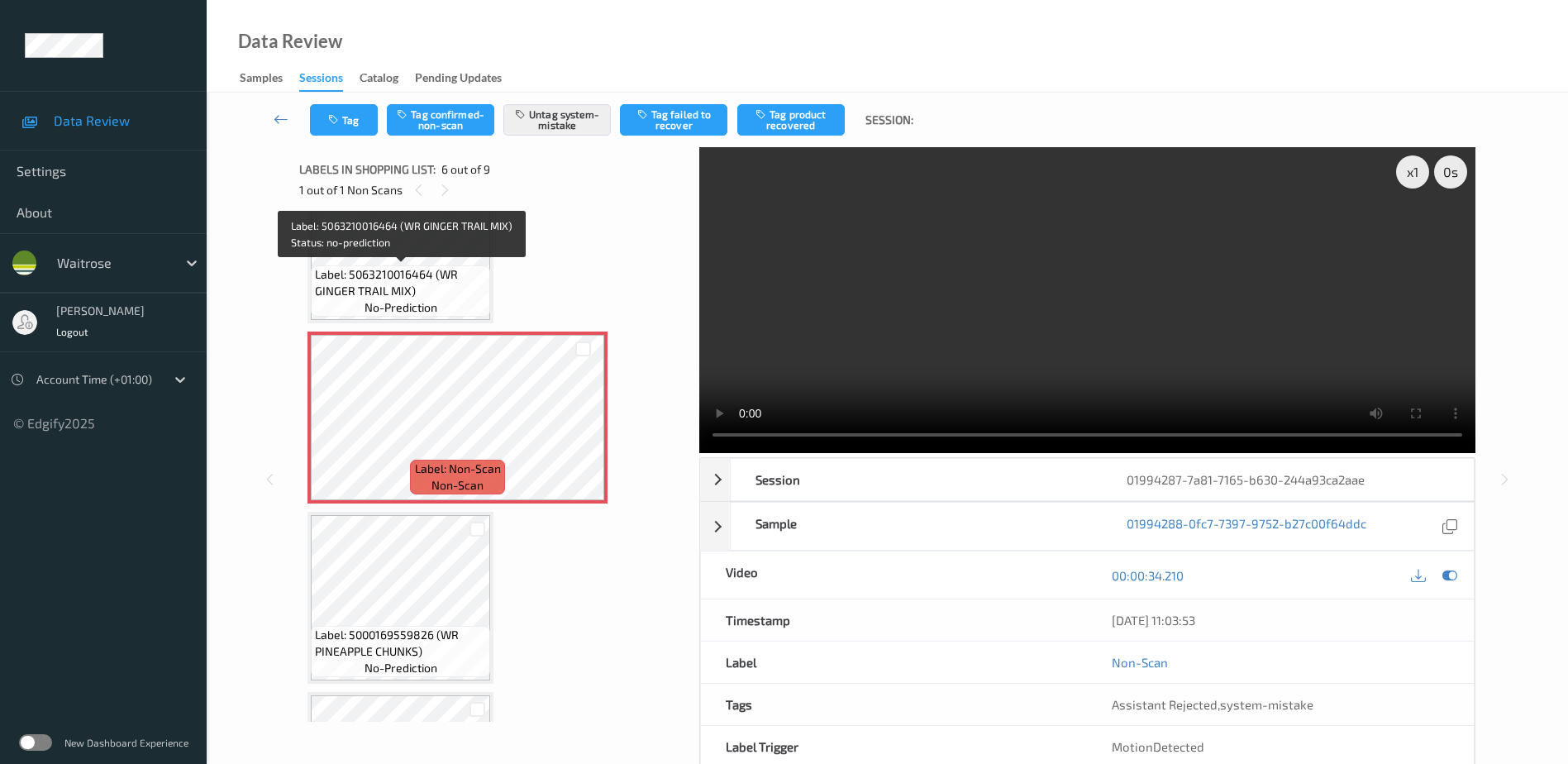
click at [427, 267] on span "Label: 5063210016464 (WR GINGER TRAIL MIX)" at bounding box center [401, 282] width 171 height 33
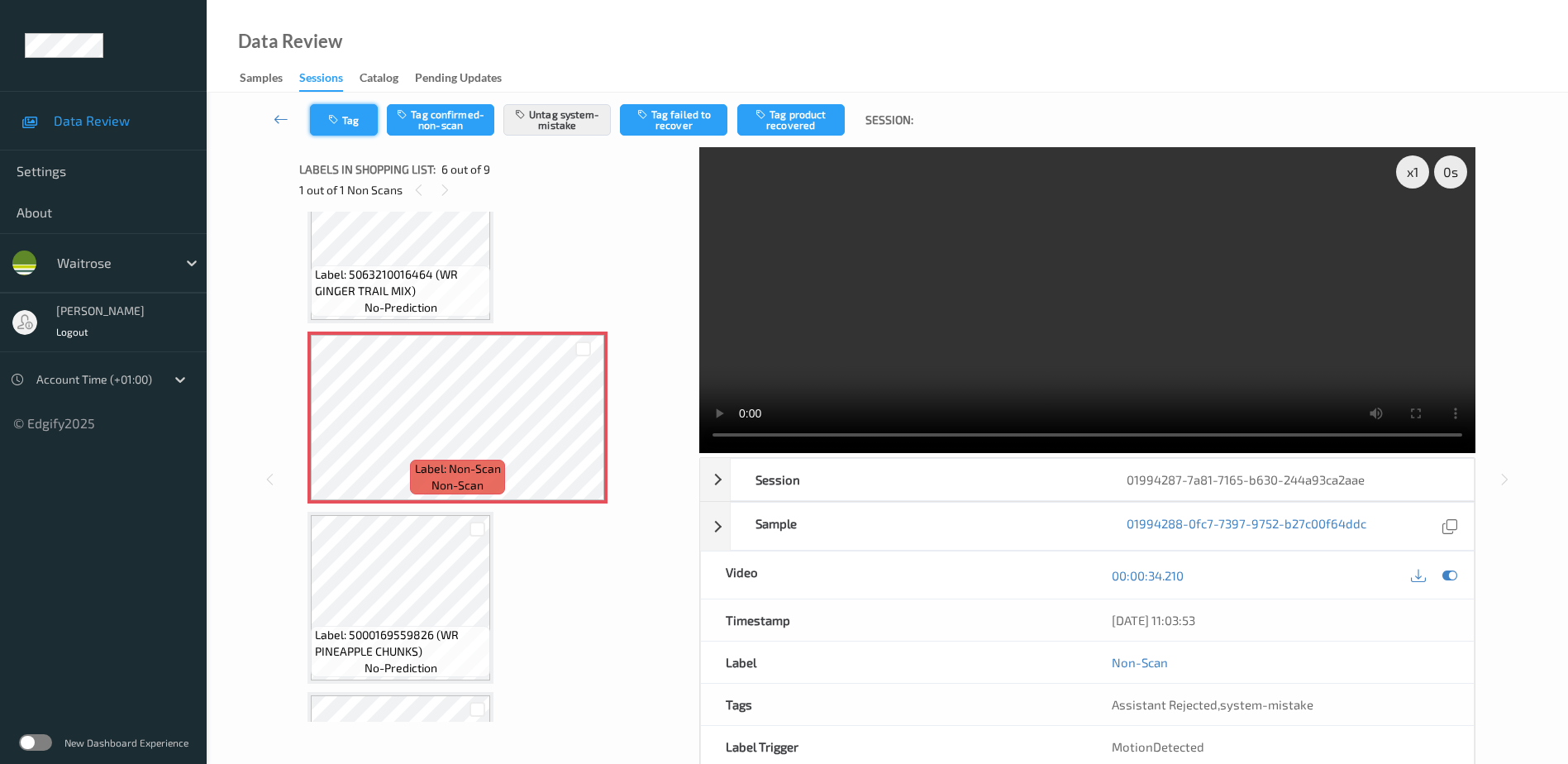
click at [356, 122] on button "Tag" at bounding box center [343, 119] width 68 height 31
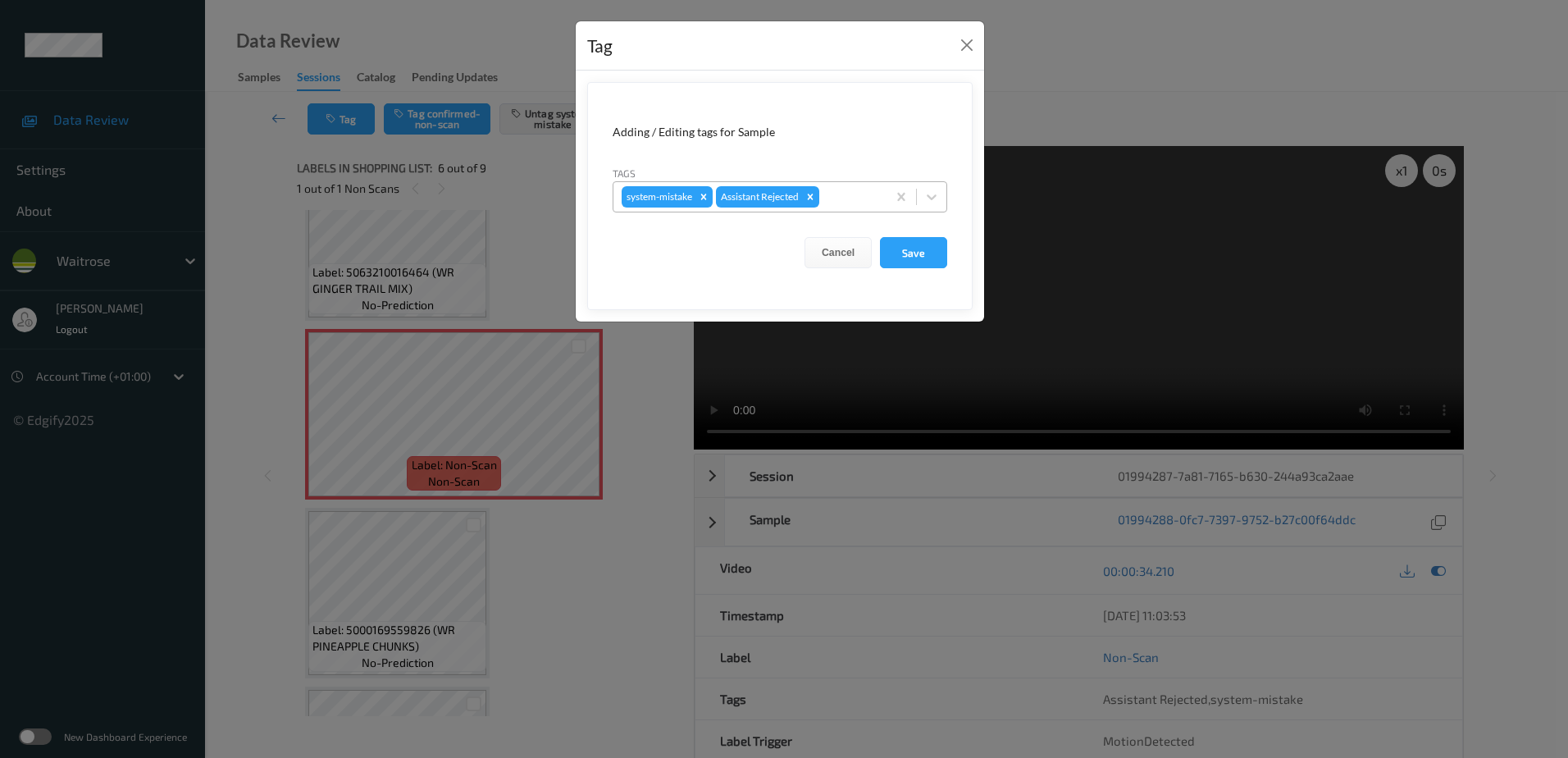
click at [836, 194] on div at bounding box center [850, 197] width 56 height 20
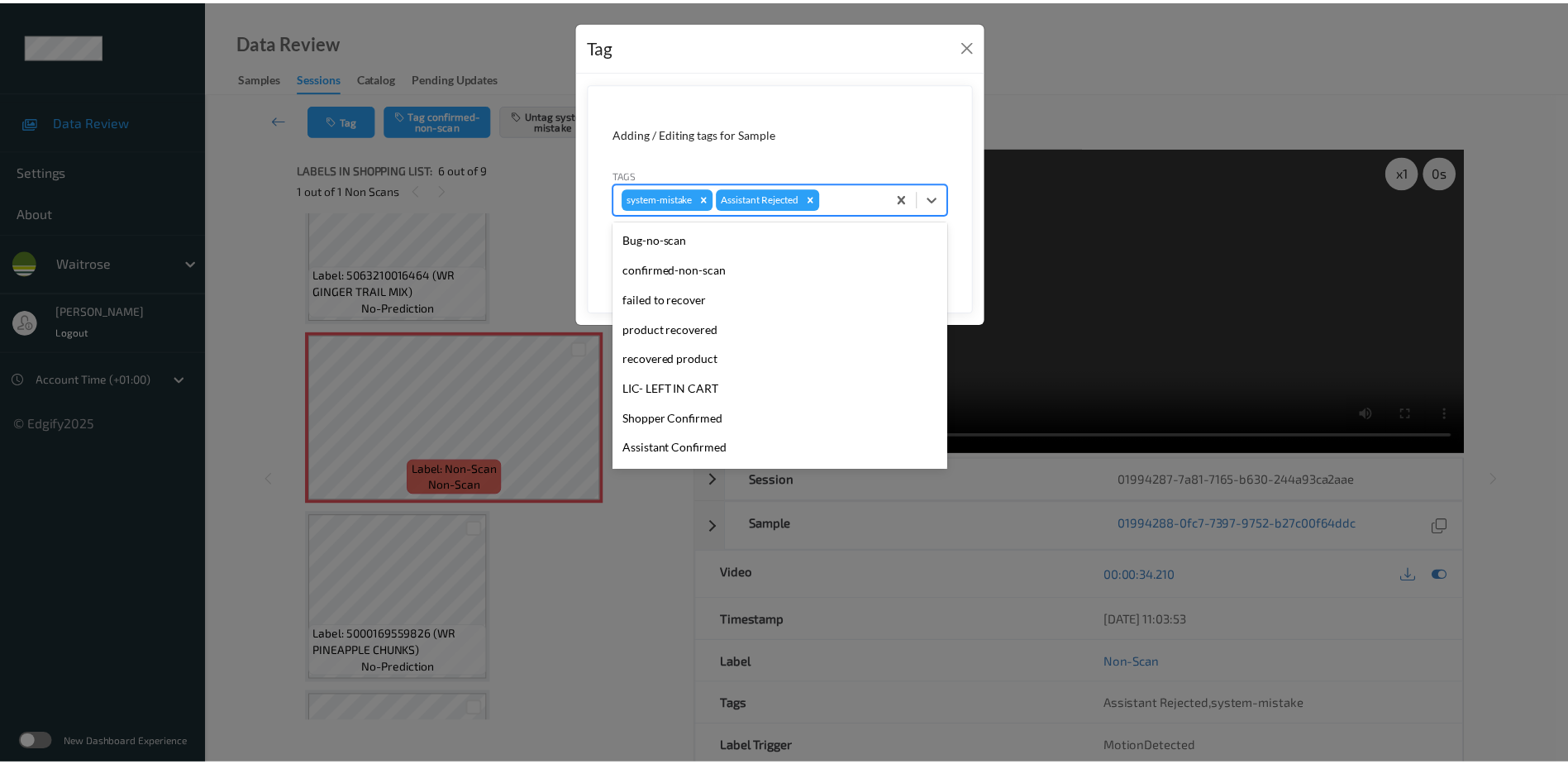
scroll to position [413, 0]
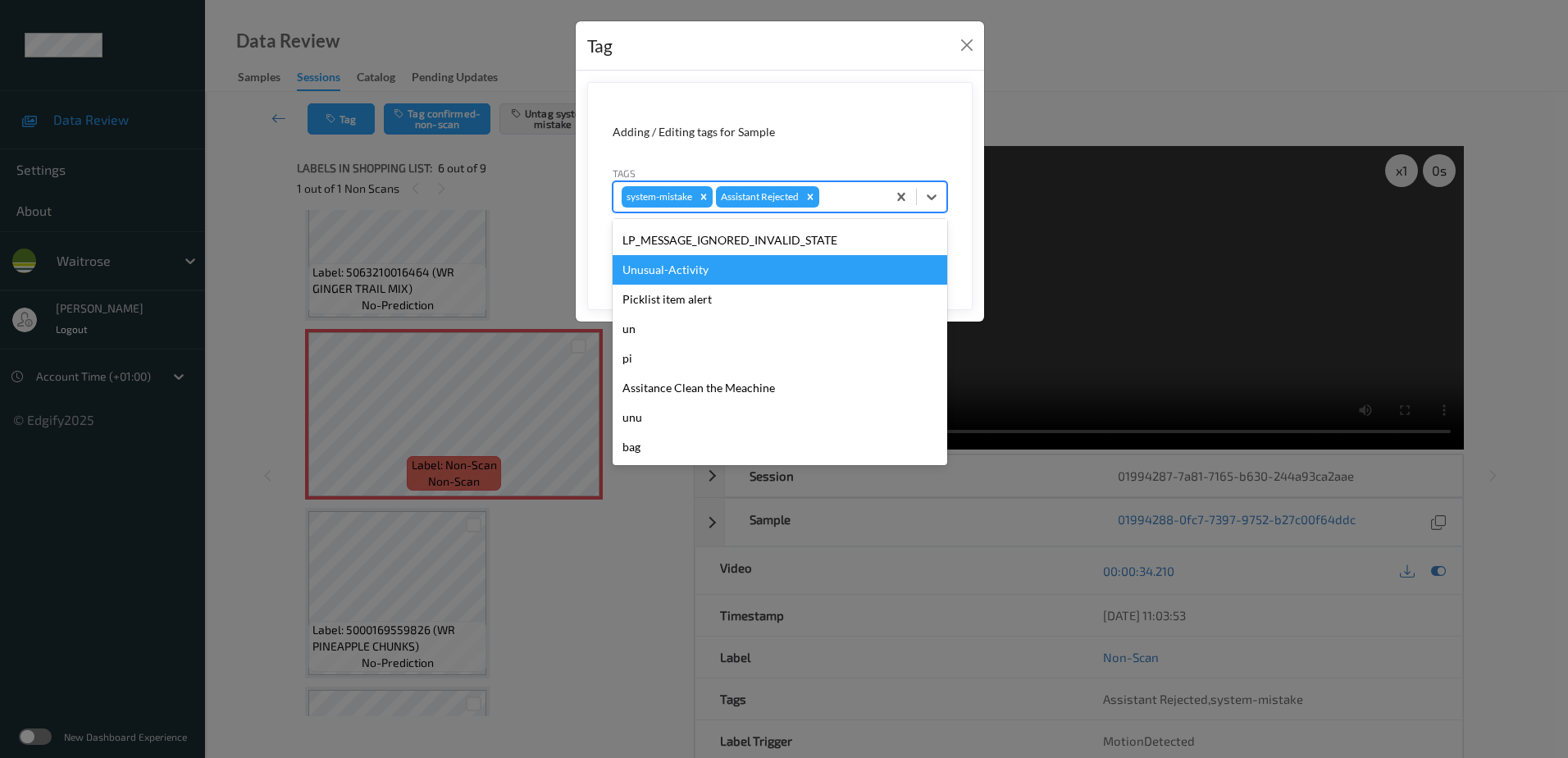
click at [728, 280] on div "Unusual-Activity" at bounding box center [780, 269] width 335 height 29
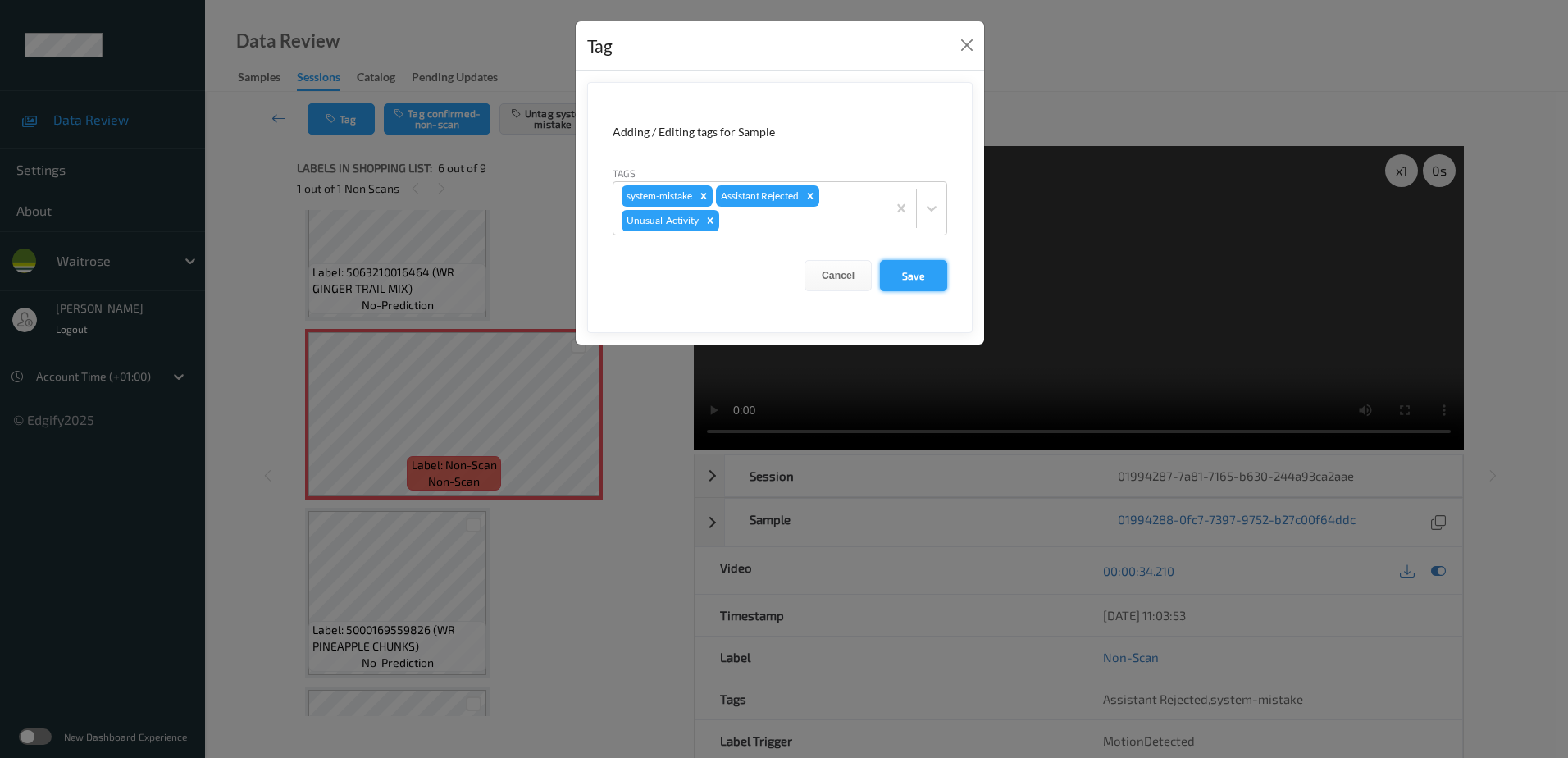
click at [895, 276] on button "Save" at bounding box center [913, 275] width 67 height 31
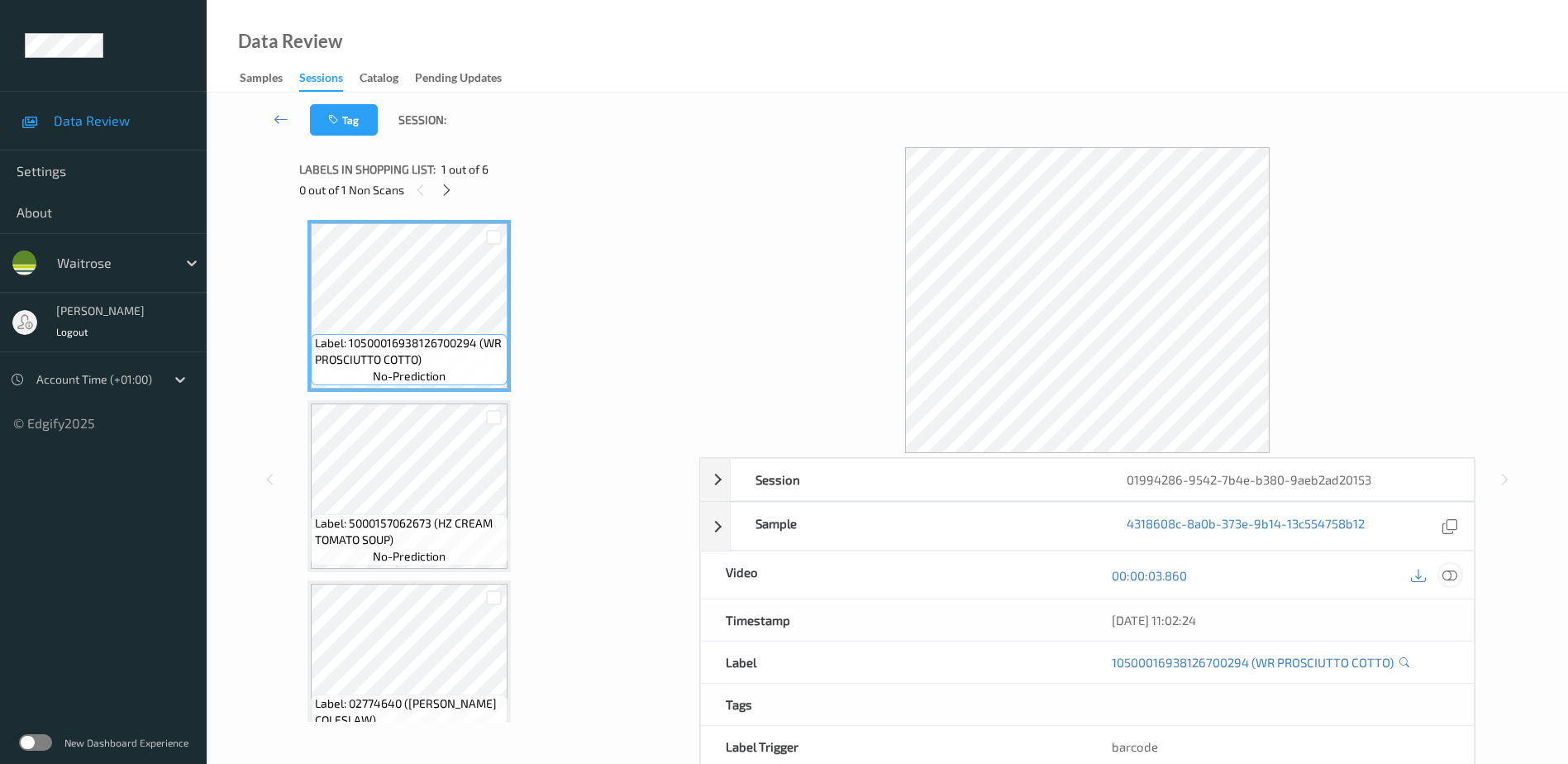
click at [1456, 577] on icon at bounding box center [1450, 574] width 15 height 15
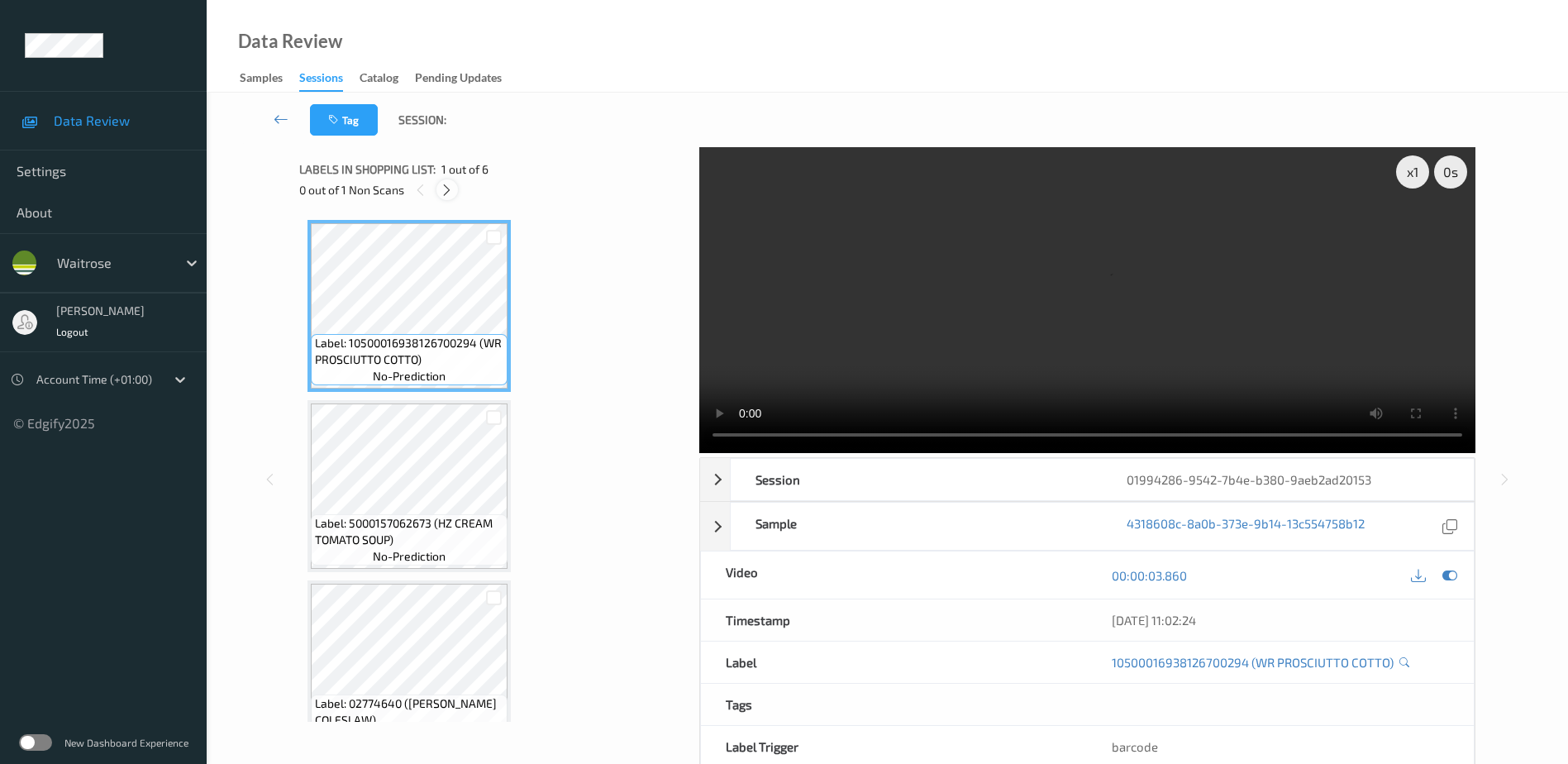
click at [450, 186] on icon at bounding box center [447, 191] width 14 height 15
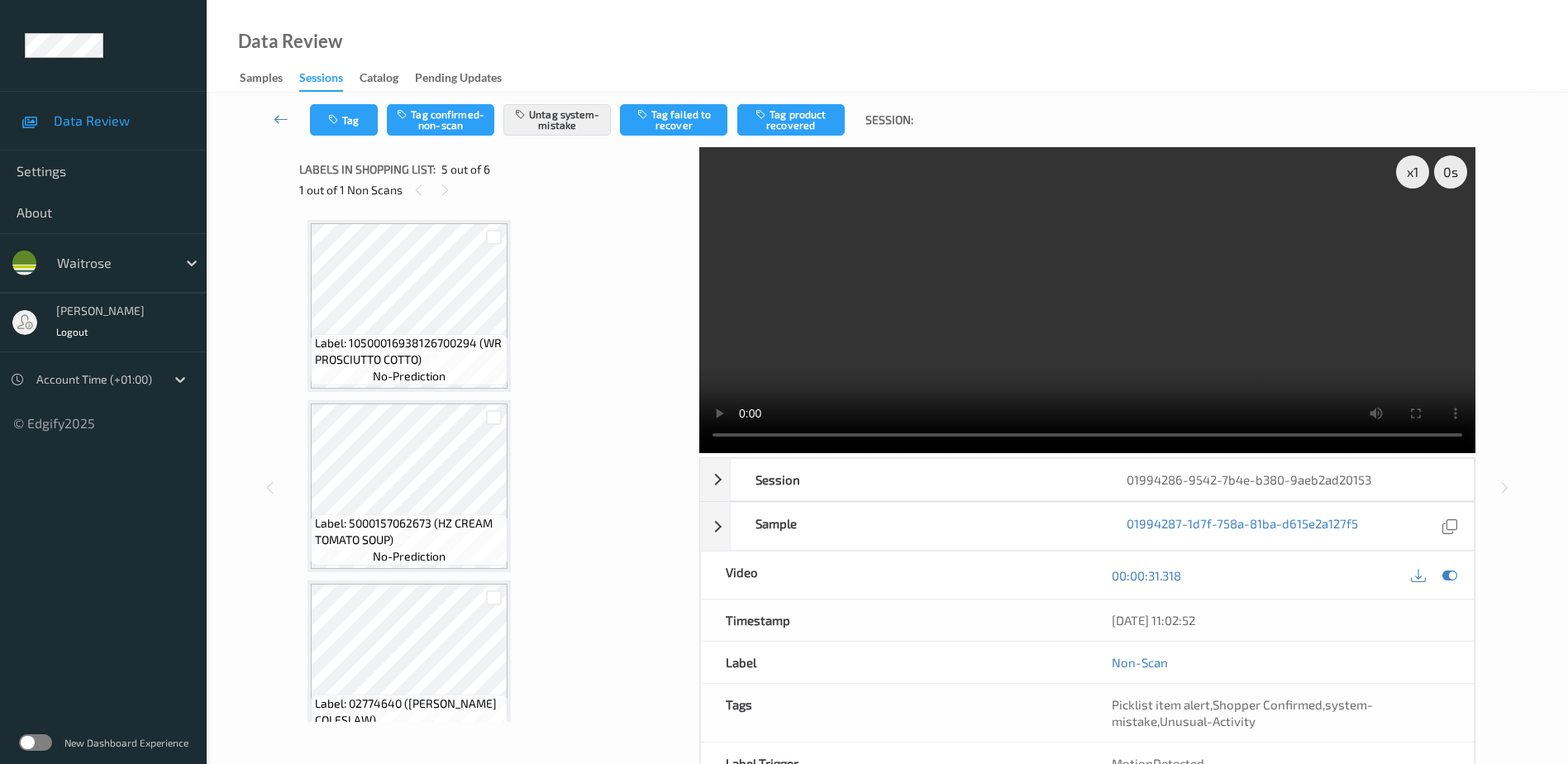
scroll to position [549, 0]
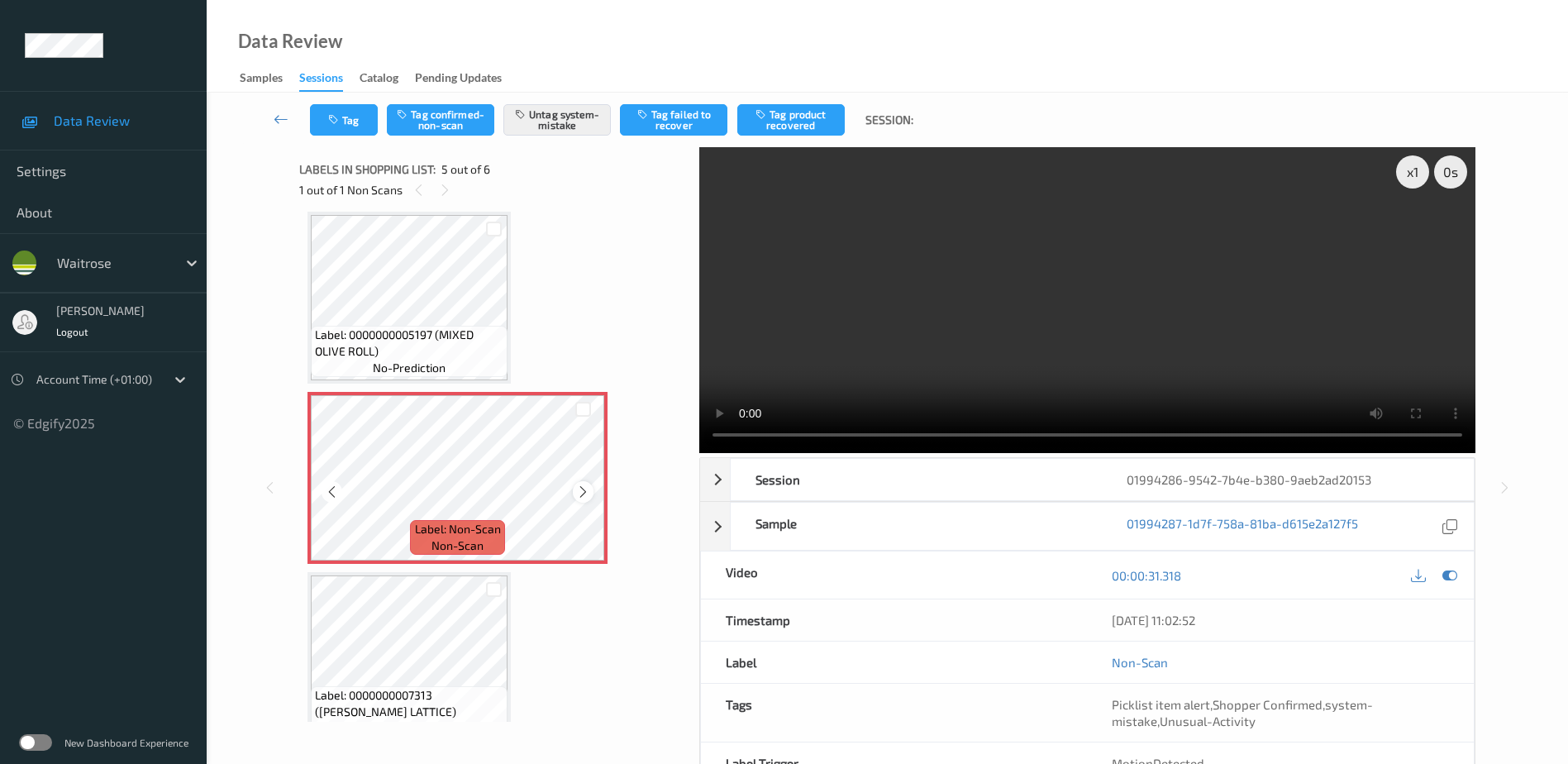
click at [580, 490] on icon at bounding box center [583, 492] width 14 height 15
click at [1096, 332] on video at bounding box center [1087, 299] width 776 height 306
click at [335, 116] on icon "button" at bounding box center [334, 120] width 14 height 11
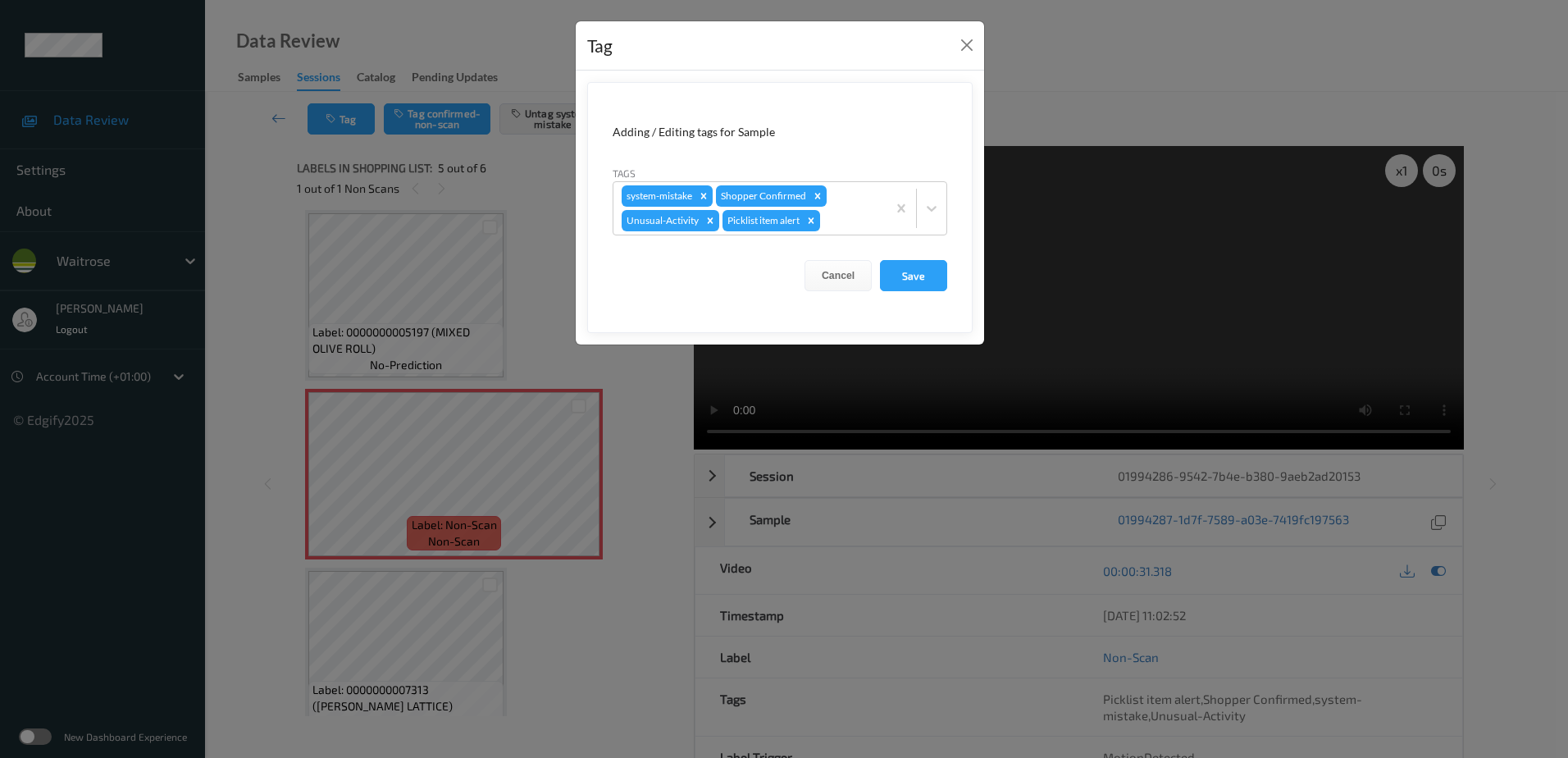
click at [612, 612] on div "Tag Adding / Editing tags for Sample Tags system-mistake Shopper Confirmed Unus…" at bounding box center [784, 379] width 1568 height 758
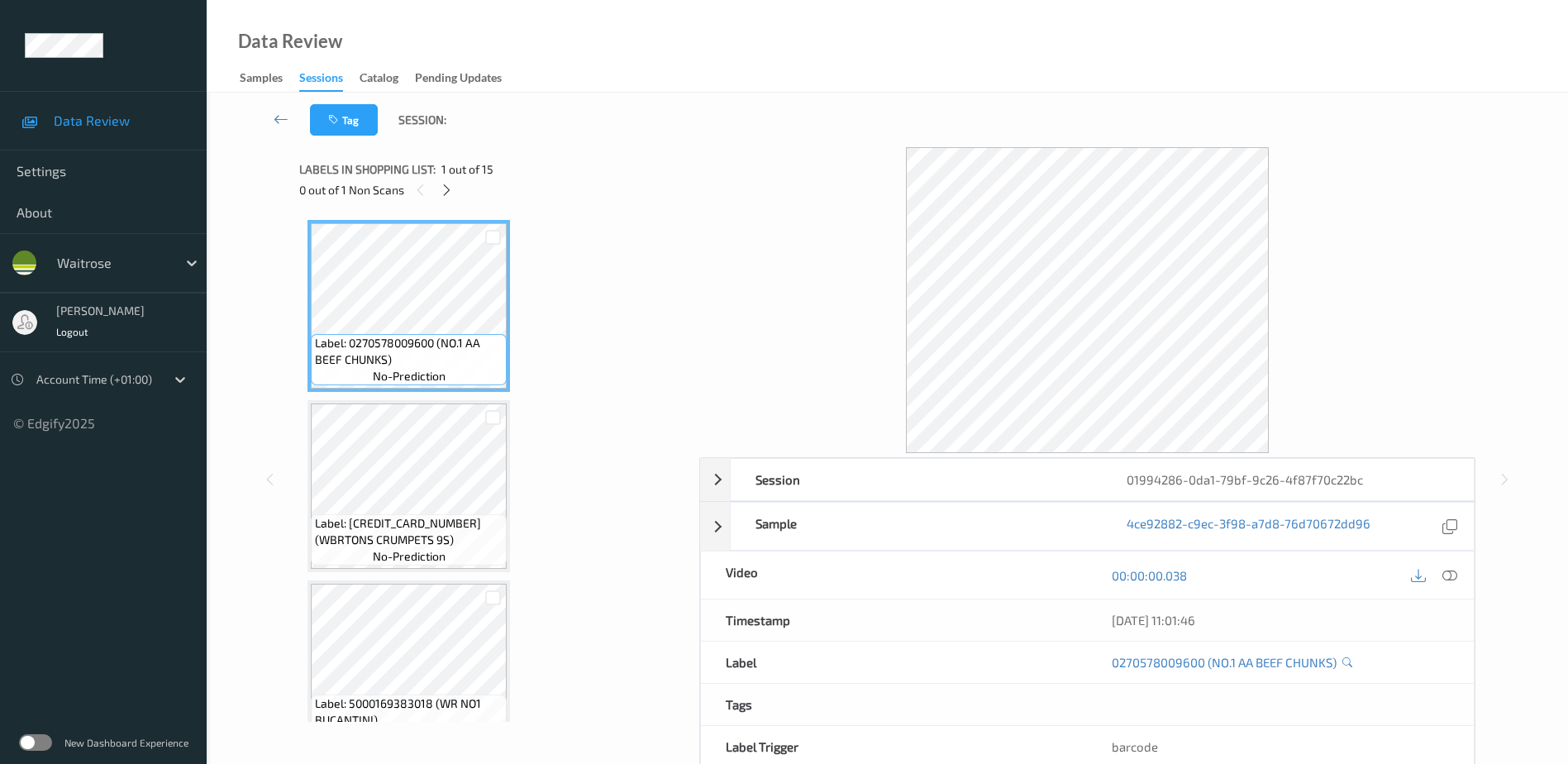
click at [1446, 574] on icon at bounding box center [1450, 574] width 15 height 15
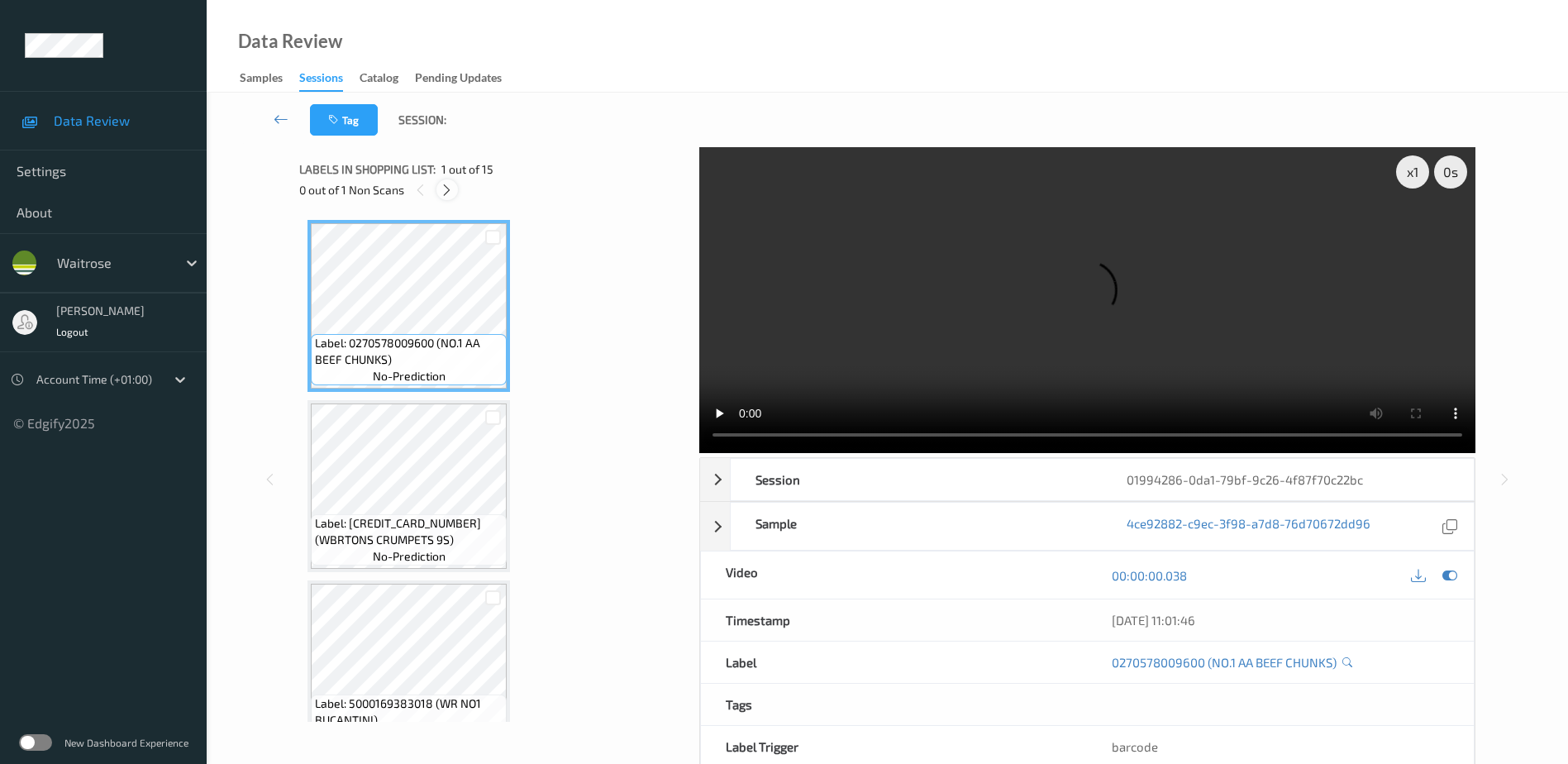
click at [451, 186] on icon at bounding box center [447, 191] width 14 height 15
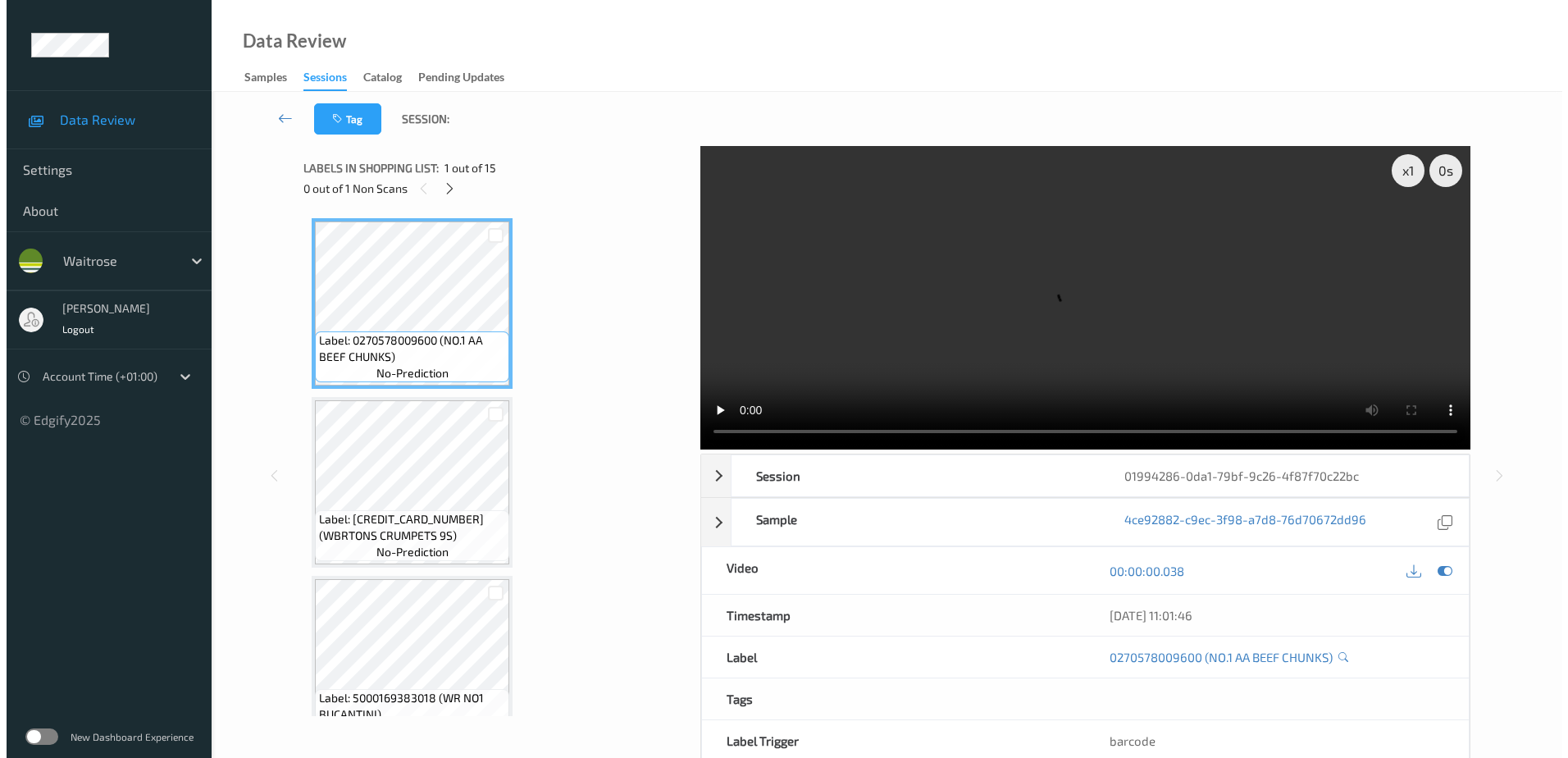
scroll to position [1974, 0]
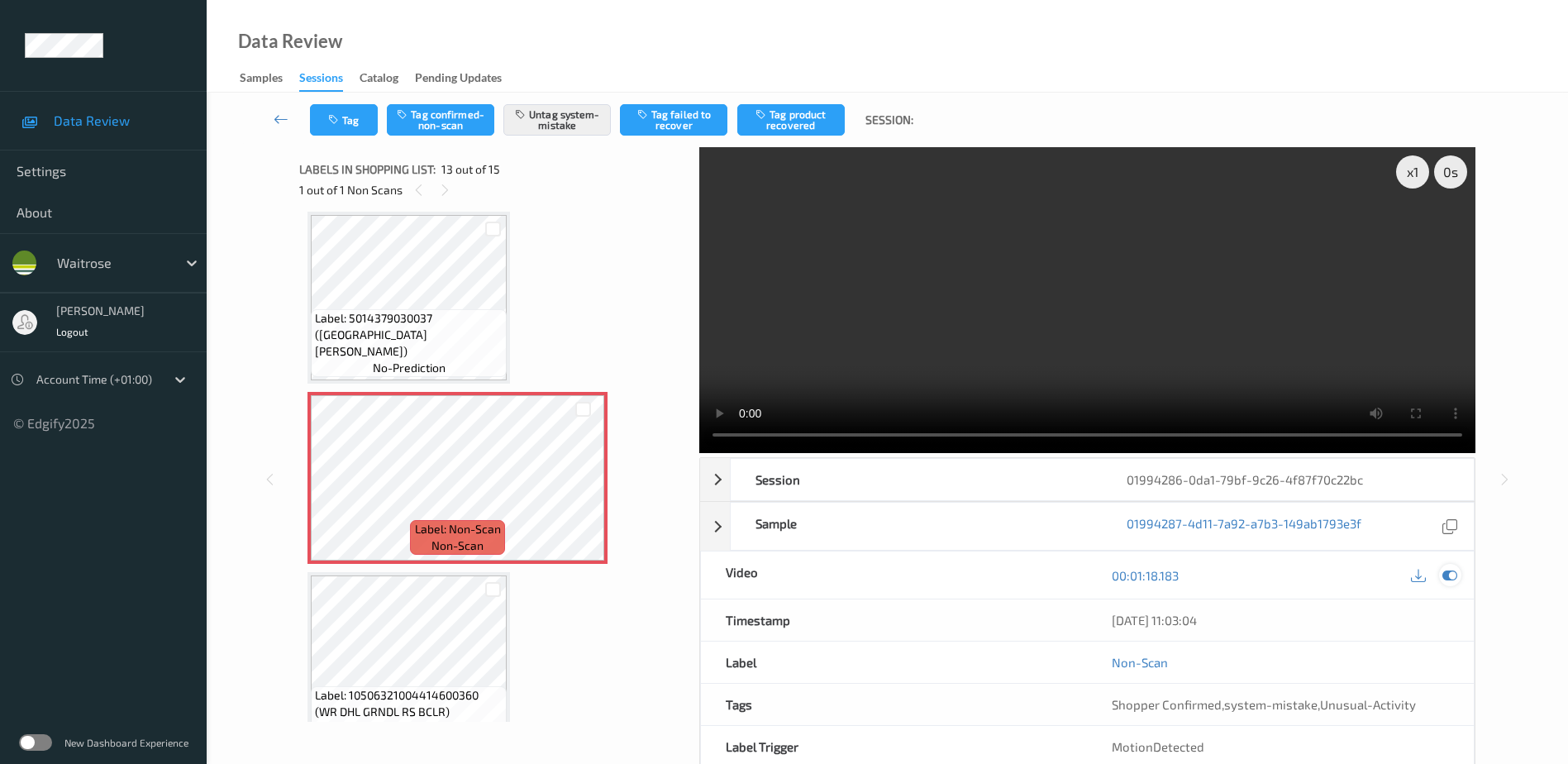
click at [1455, 574] on icon at bounding box center [1450, 575] width 15 height 15
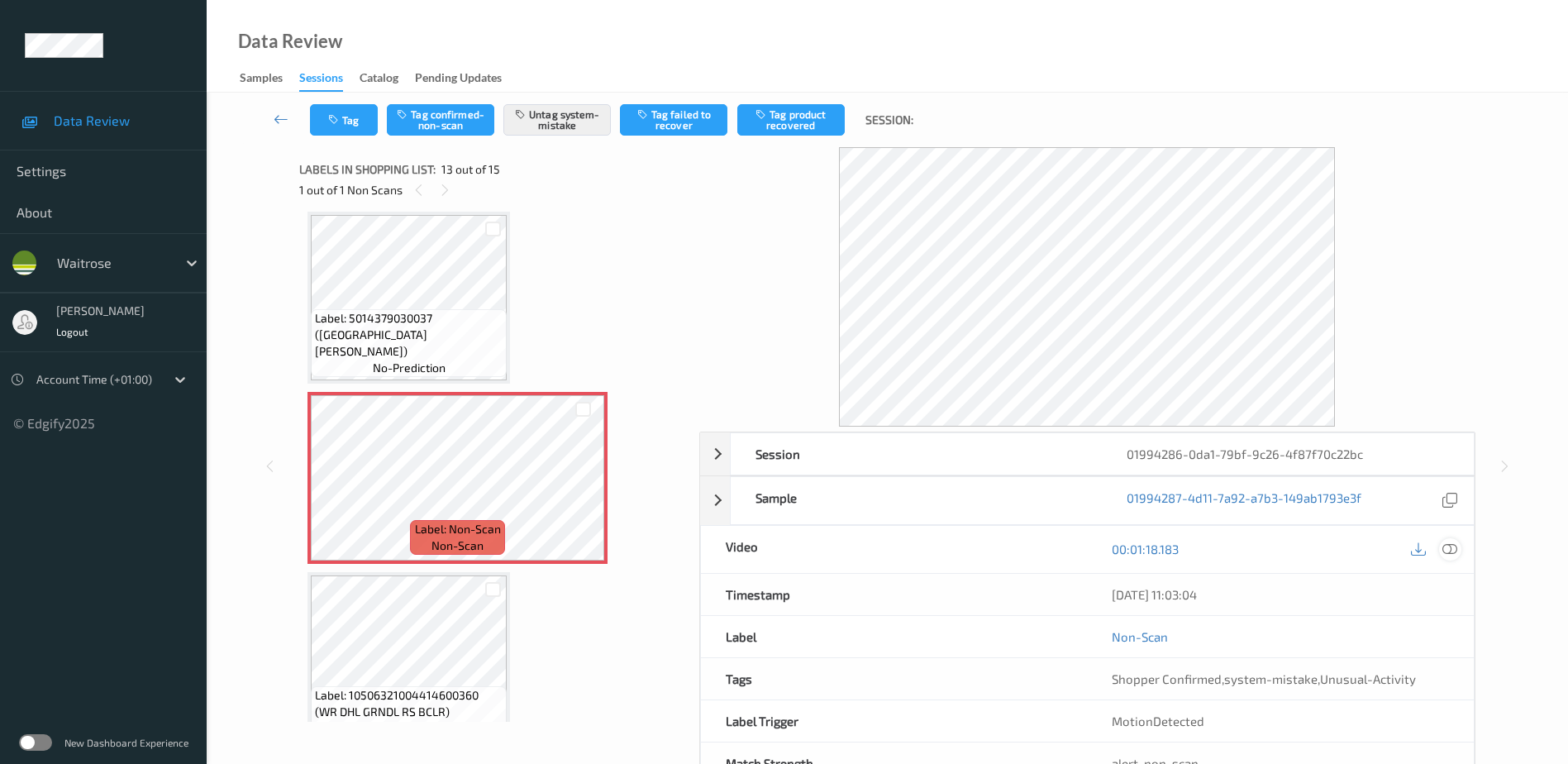
click at [1448, 553] on icon at bounding box center [1450, 549] width 15 height 15
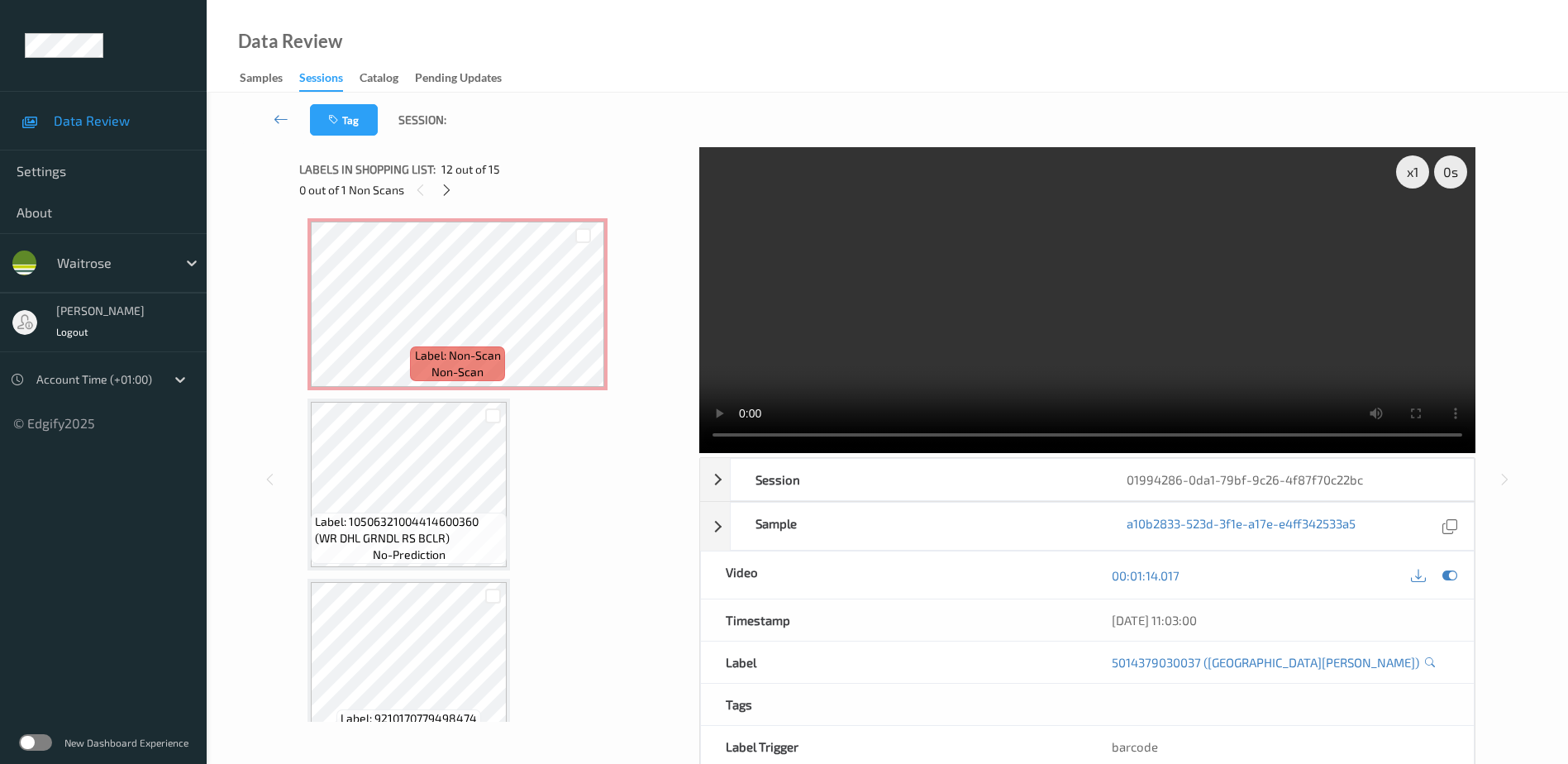
scroll to position [2201, 0]
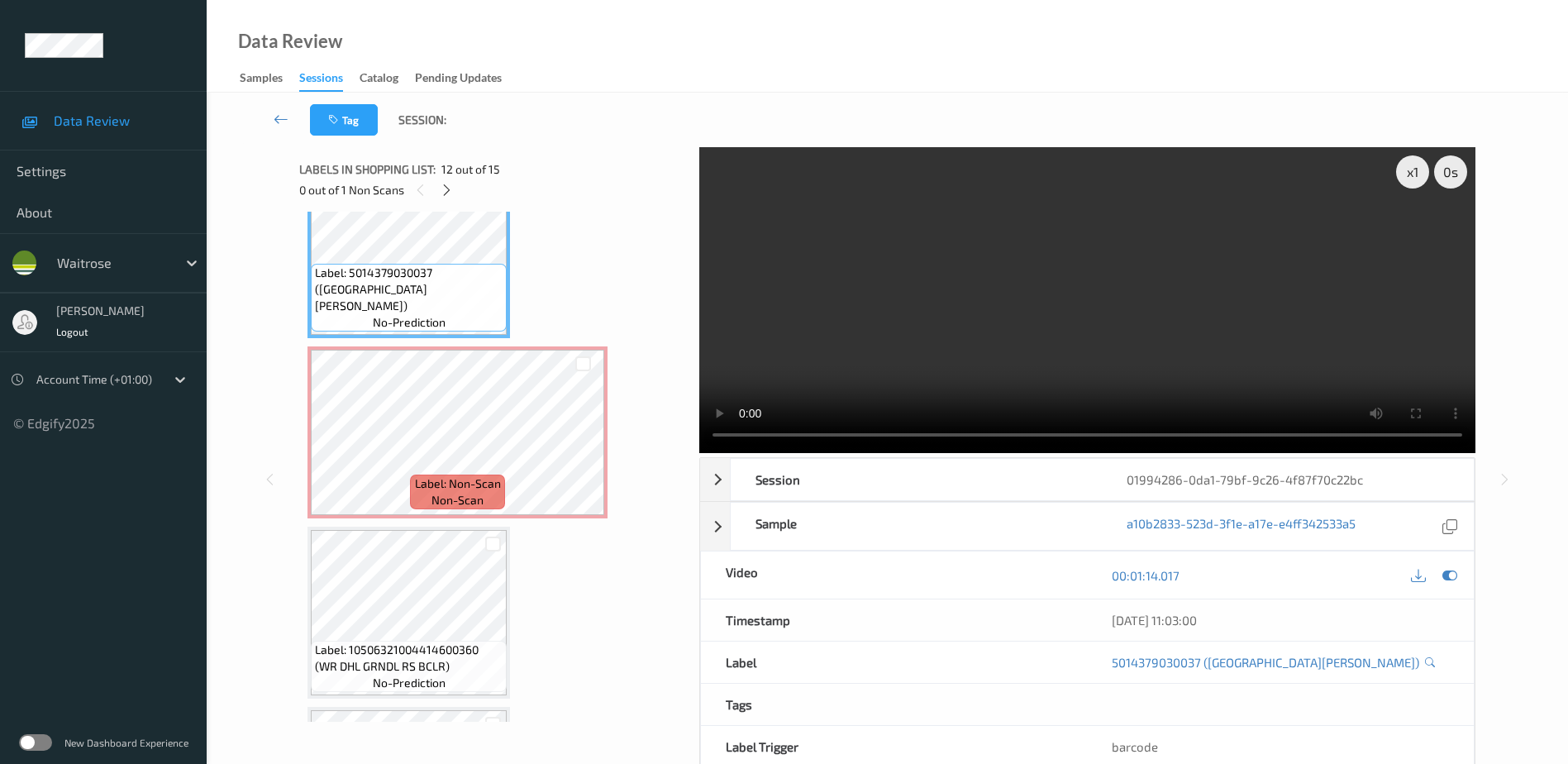
click at [986, 349] on video at bounding box center [1087, 299] width 776 height 306
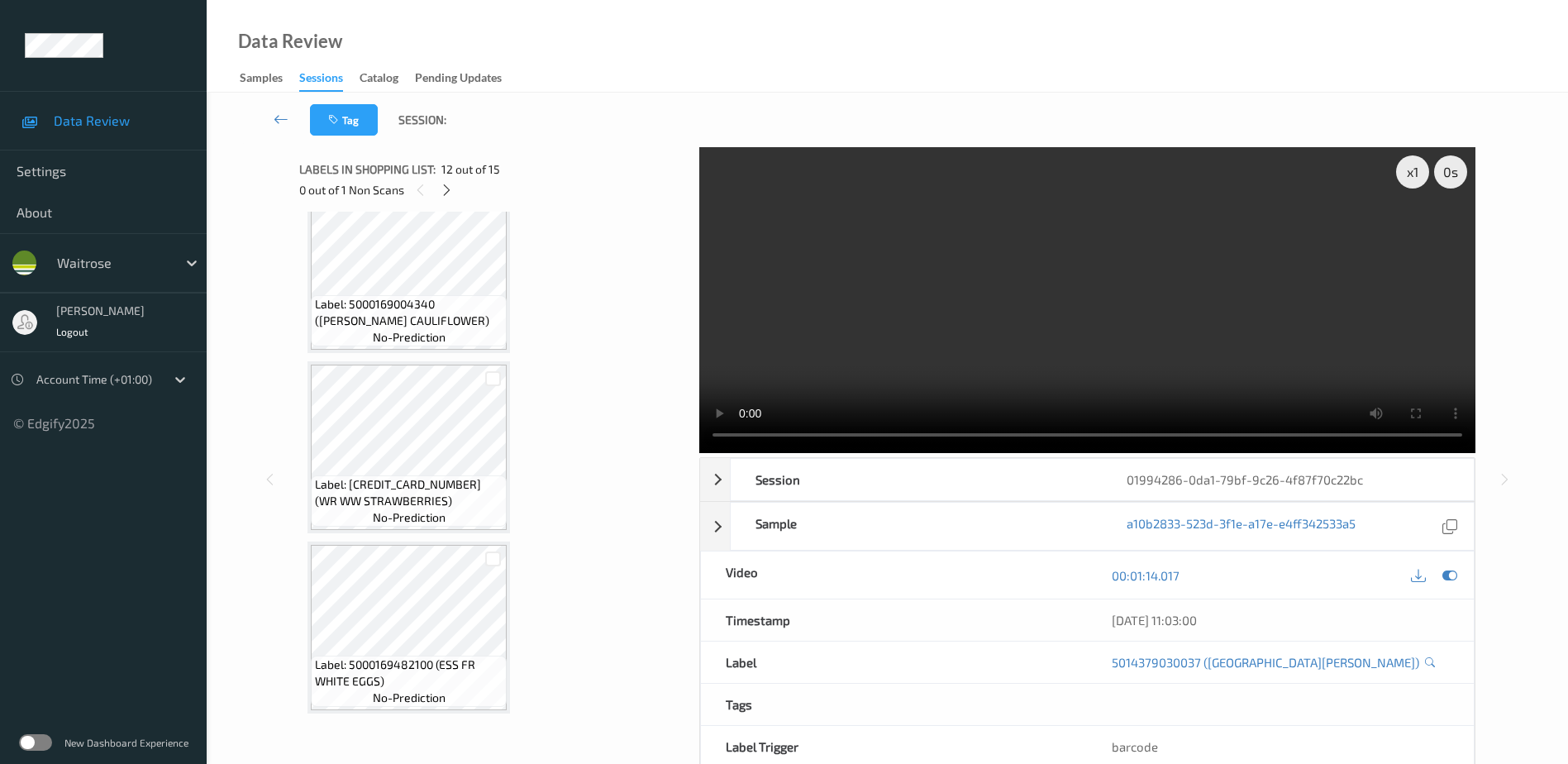
scroll to position [1458, 0]
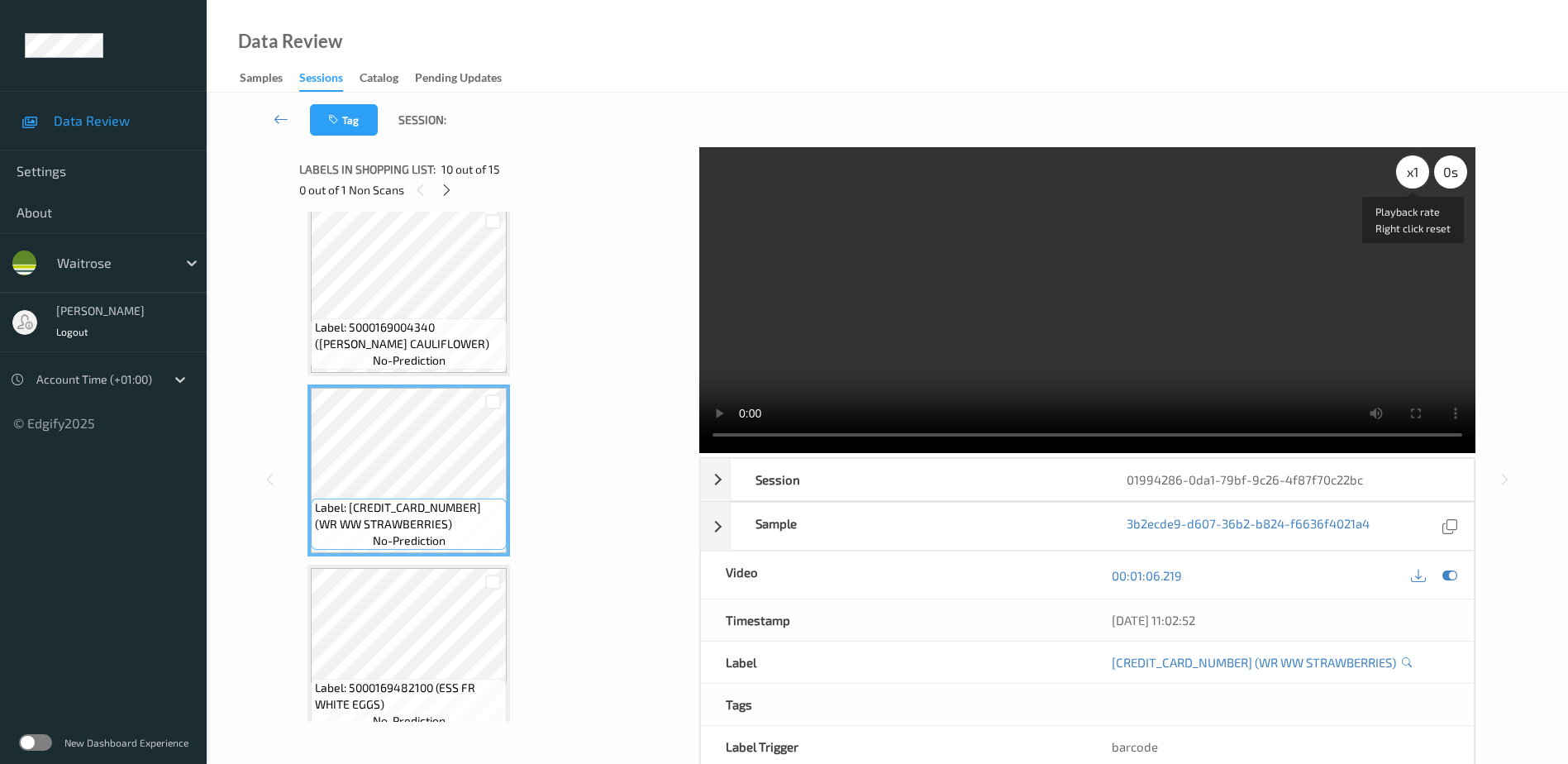
click at [1415, 175] on div "x 1" at bounding box center [1412, 171] width 33 height 33
click at [1415, 175] on div "x 2" at bounding box center [1412, 171] width 33 height 33
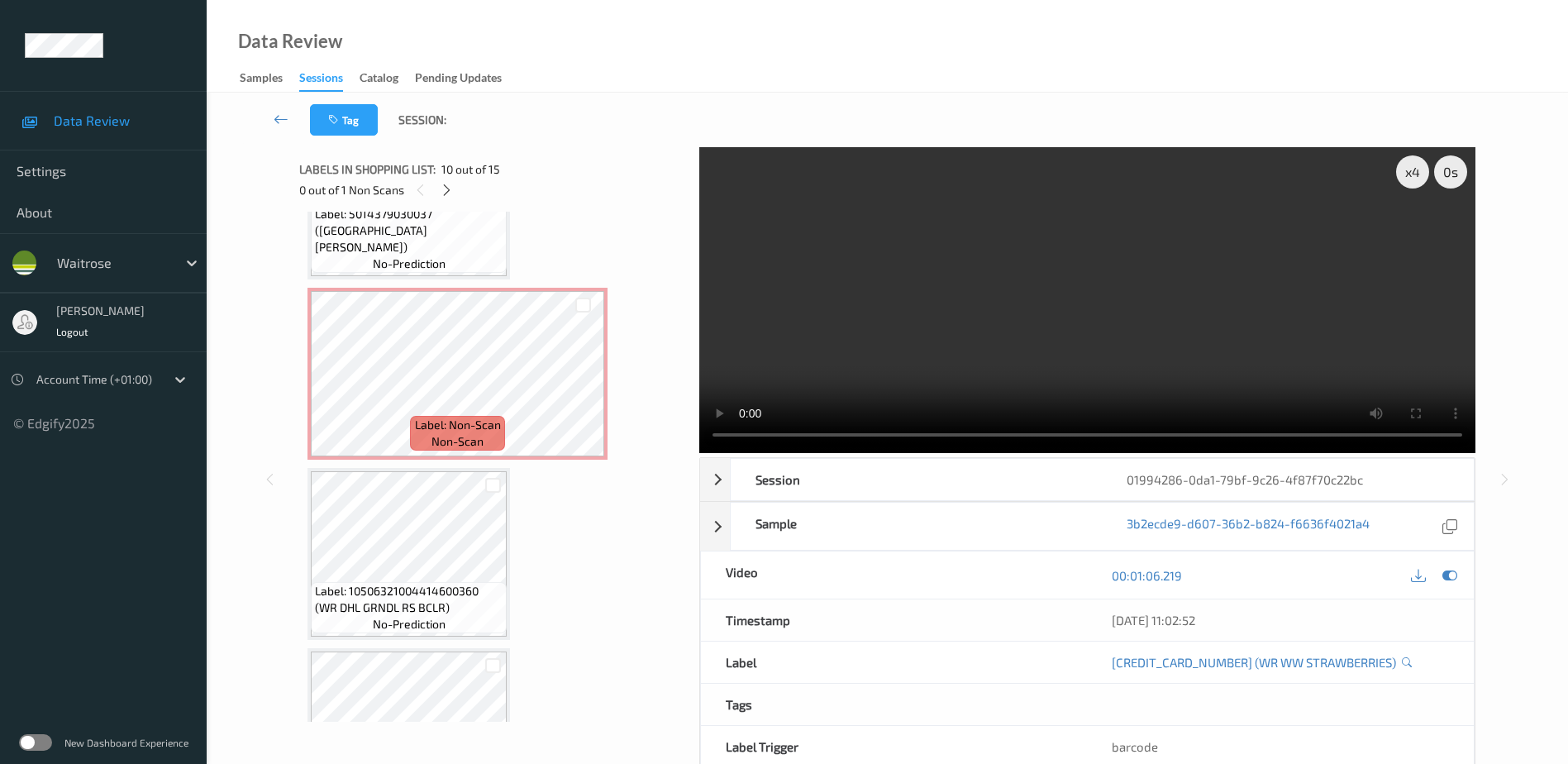
scroll to position [2201, 0]
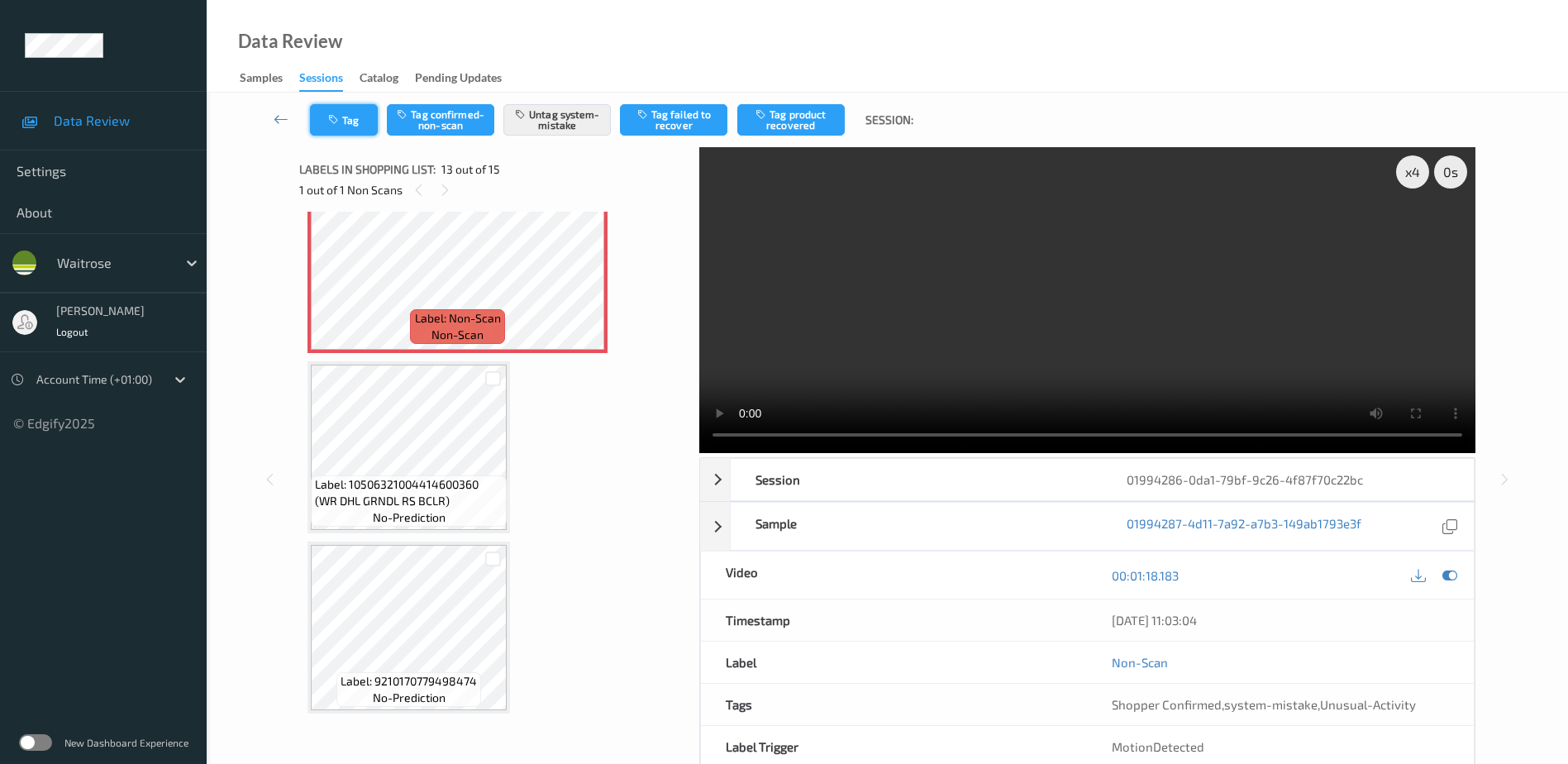
click at [356, 129] on button "Tag" at bounding box center [343, 119] width 68 height 31
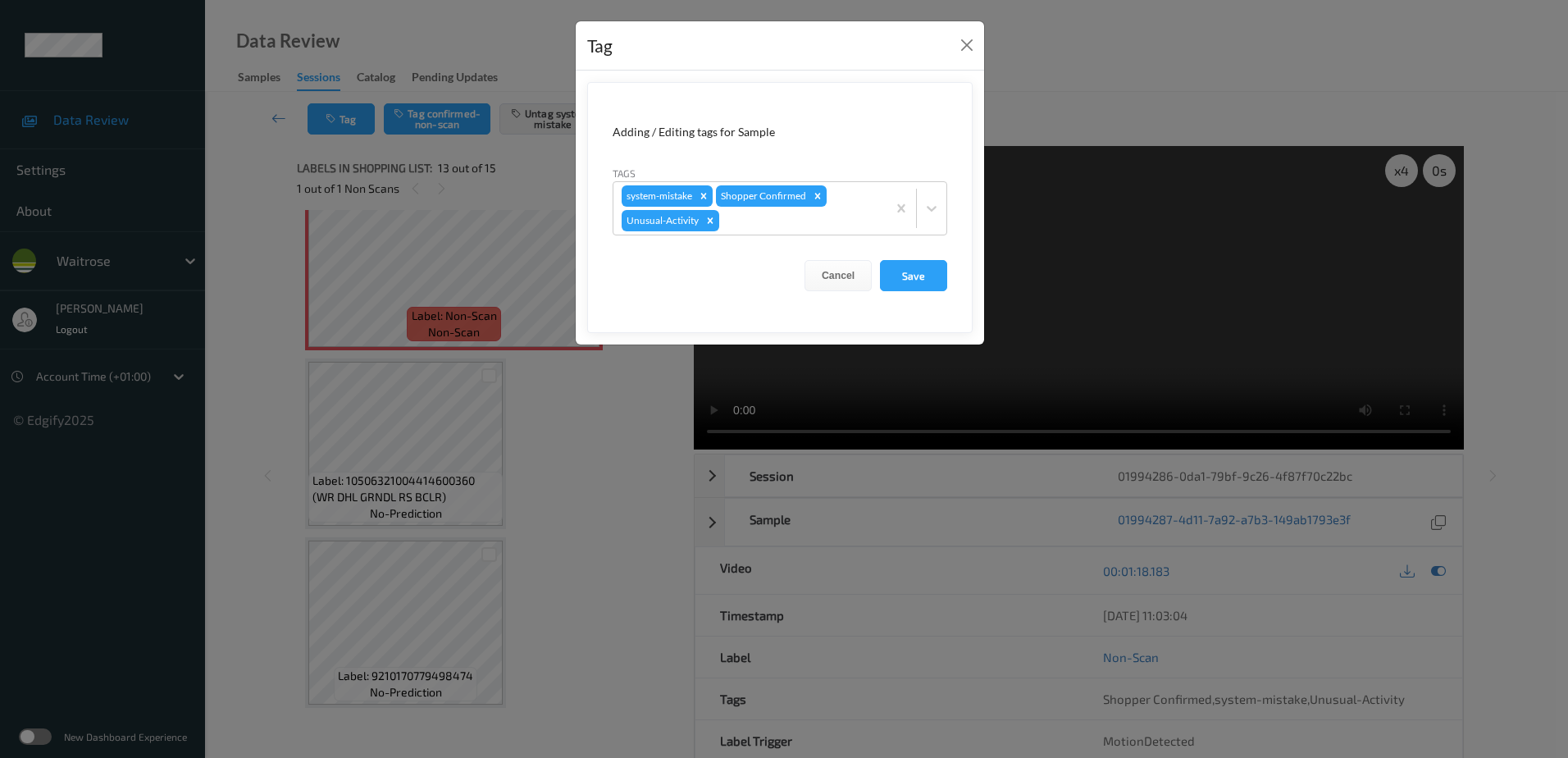
click at [610, 448] on div "Tag Adding / Editing tags for Sample Tags system-mistake Shopper Confirmed Unus…" at bounding box center [784, 379] width 1568 height 758
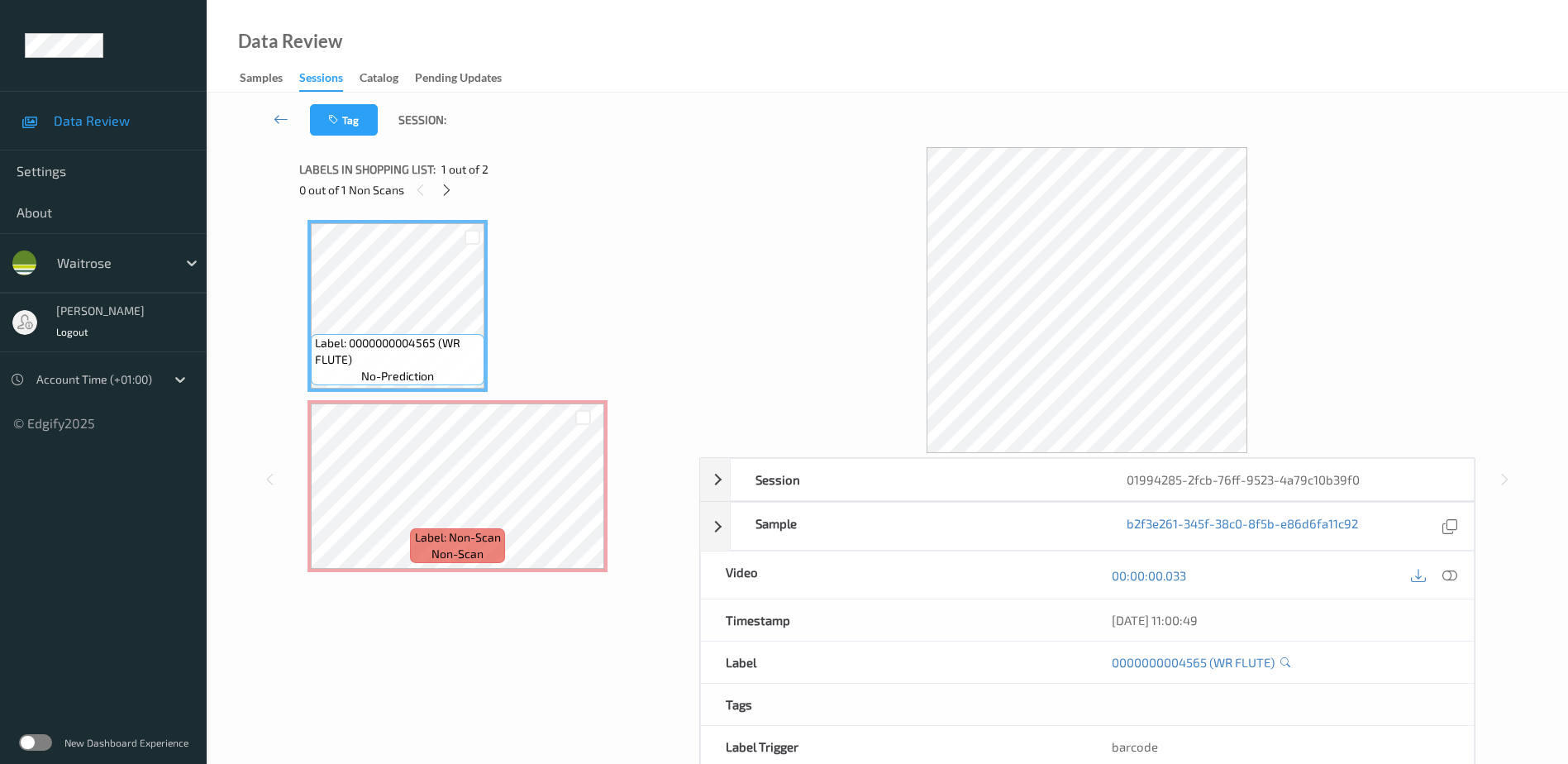
drag, startPoint x: 1455, startPoint y: 576, endPoint x: 1434, endPoint y: 553, distance: 31.1
click at [1455, 576] on icon at bounding box center [1450, 574] width 15 height 15
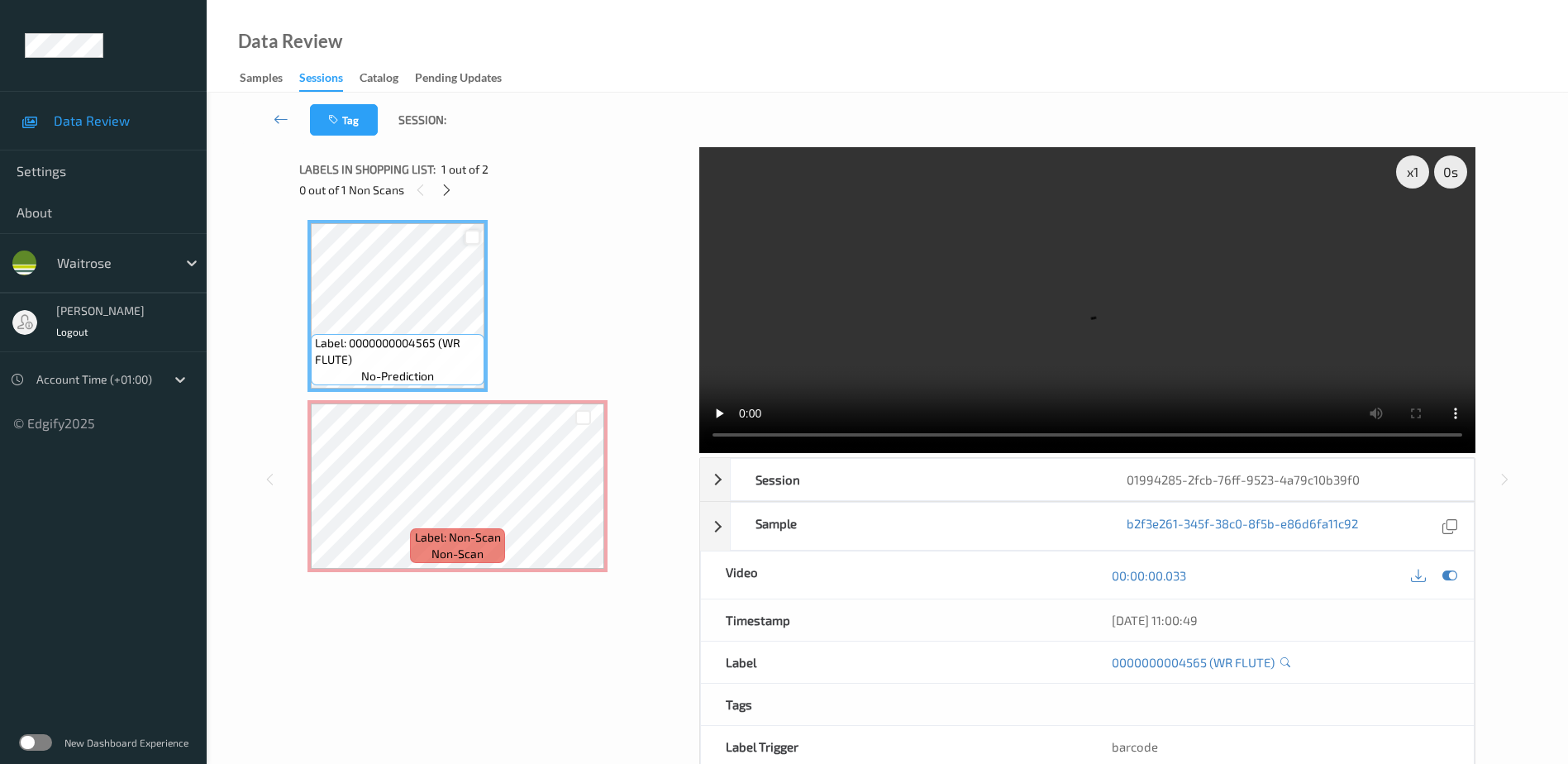
drag, startPoint x: 451, startPoint y: 187, endPoint x: 477, endPoint y: 243, distance: 61.7
click at [451, 187] on icon at bounding box center [447, 191] width 14 height 15
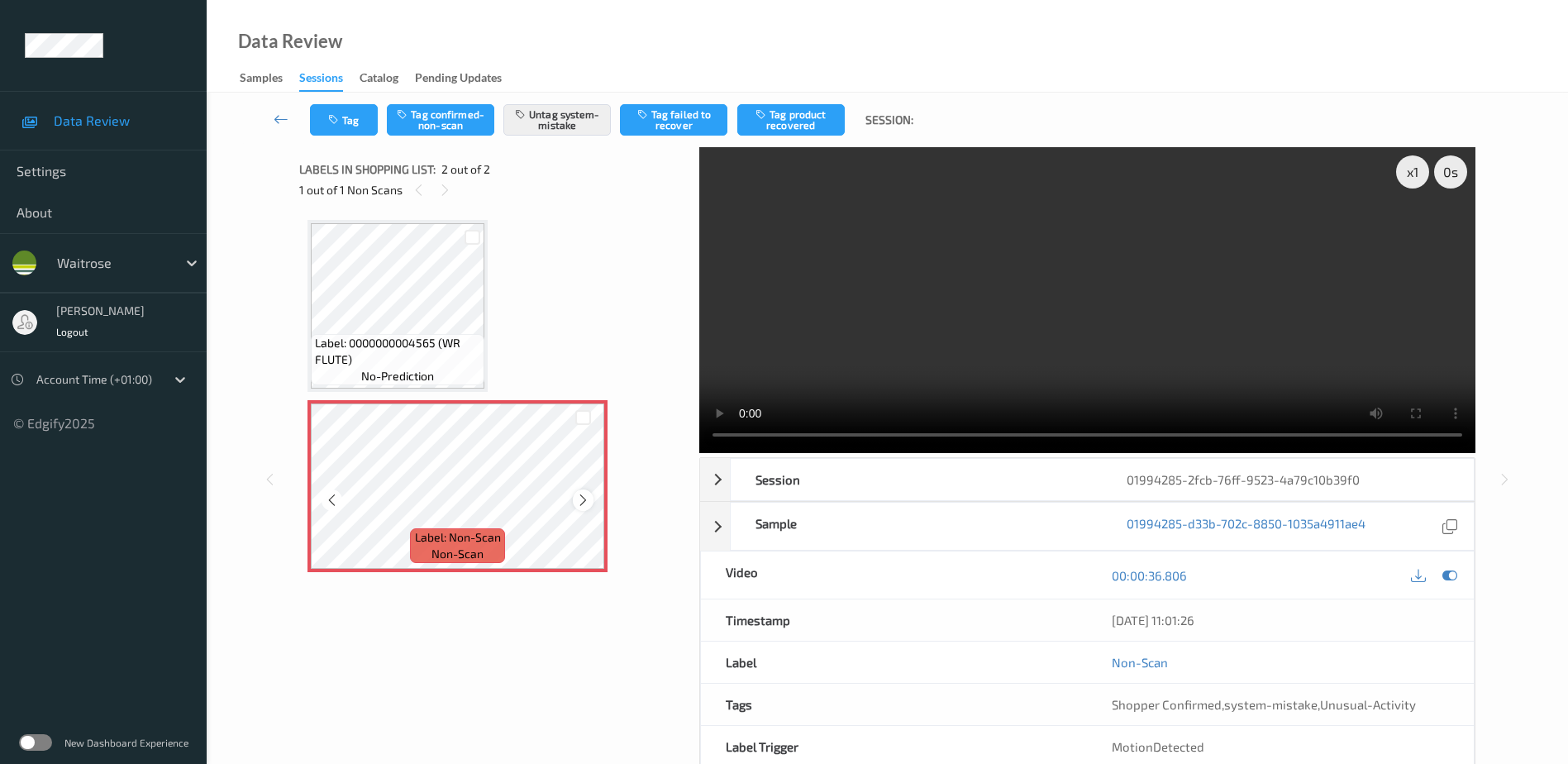
click at [583, 498] on icon at bounding box center [583, 500] width 14 height 15
click at [1045, 310] on video at bounding box center [1087, 299] width 776 height 306
click at [1401, 173] on div "x 1" at bounding box center [1412, 171] width 33 height 33
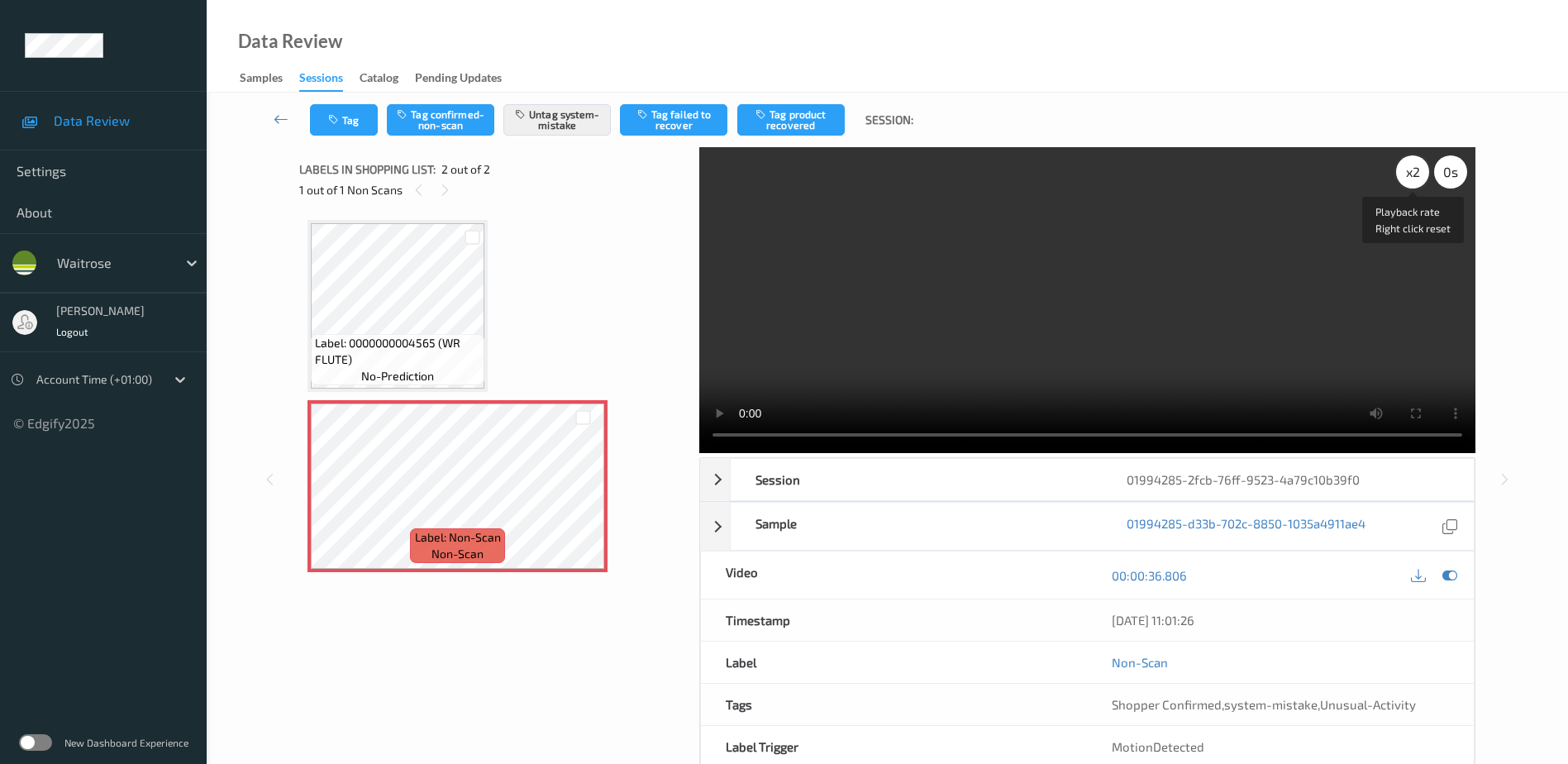
click at [1412, 171] on div "x 2" at bounding box center [1412, 171] width 33 height 33
click at [1410, 172] on div "x 1" at bounding box center [1412, 171] width 33 height 33
click at [1162, 307] on video at bounding box center [1087, 299] width 776 height 306
click at [318, 111] on button "Tag" at bounding box center [343, 119] width 68 height 31
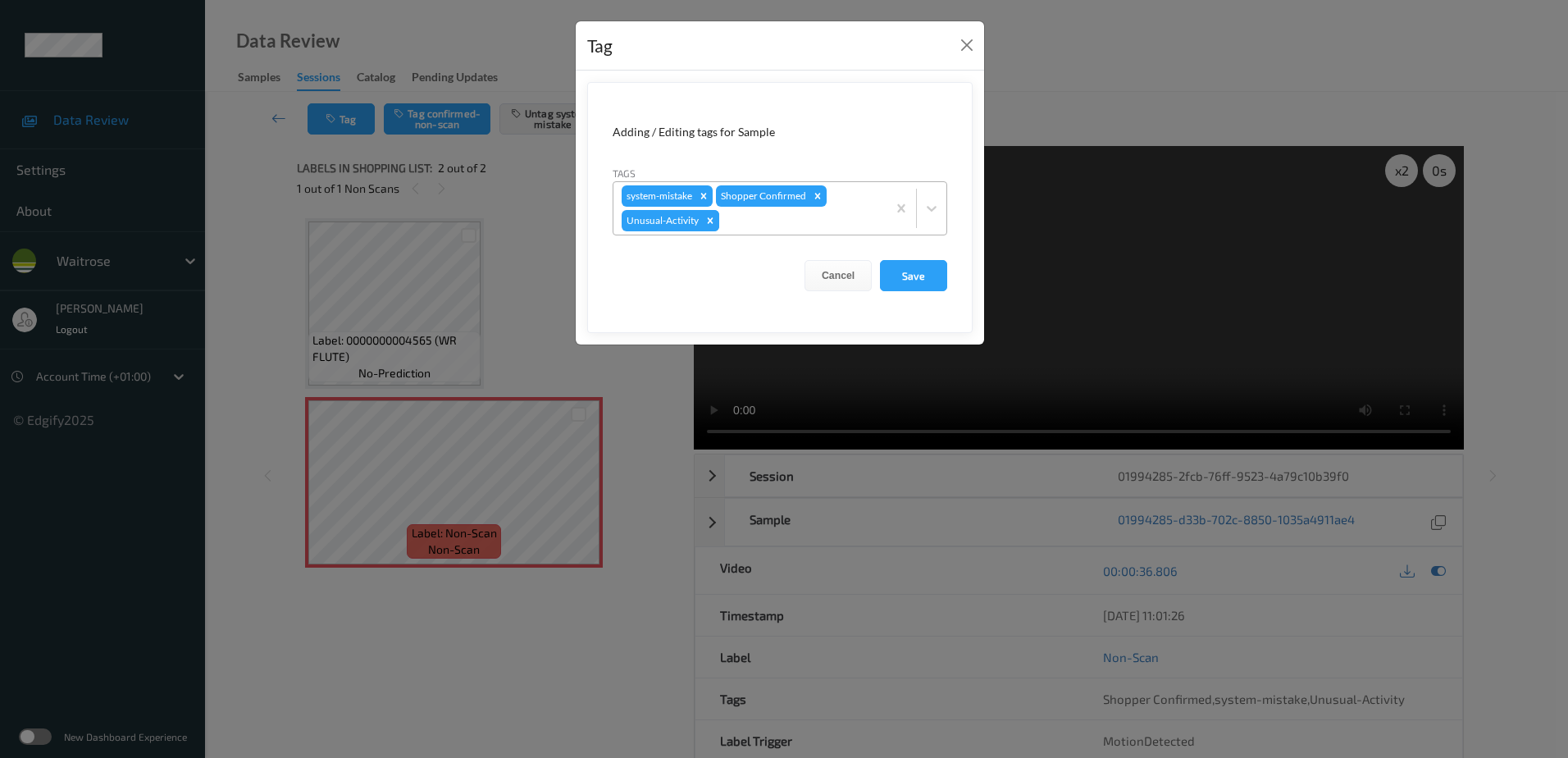
click at [707, 220] on icon "Remove Unusual-Activity" at bounding box center [710, 220] width 11 height 11
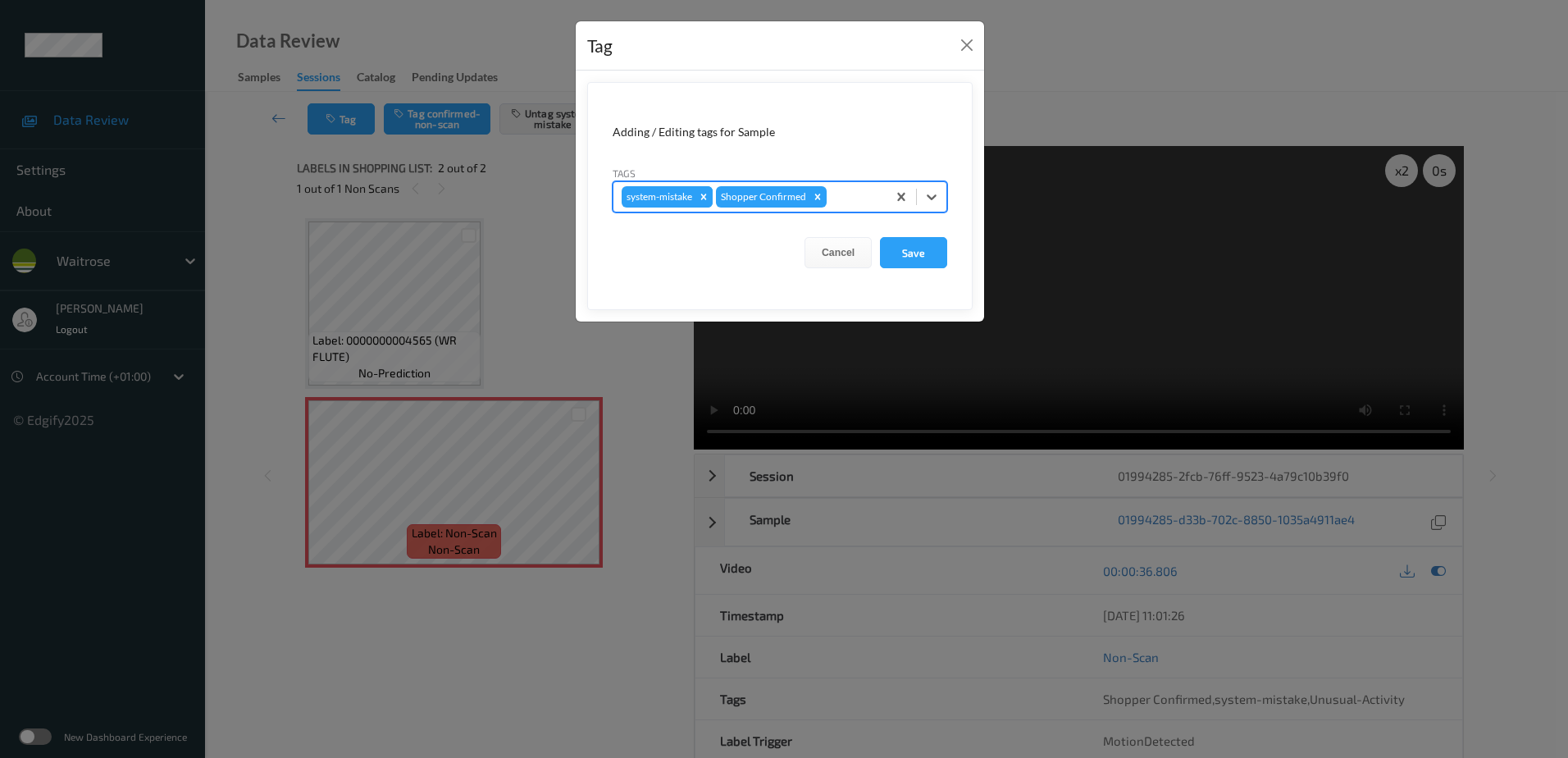
click at [705, 198] on icon "Remove system-mistake" at bounding box center [703, 197] width 11 height 11
click at [898, 250] on button "Save" at bounding box center [913, 252] width 67 height 31
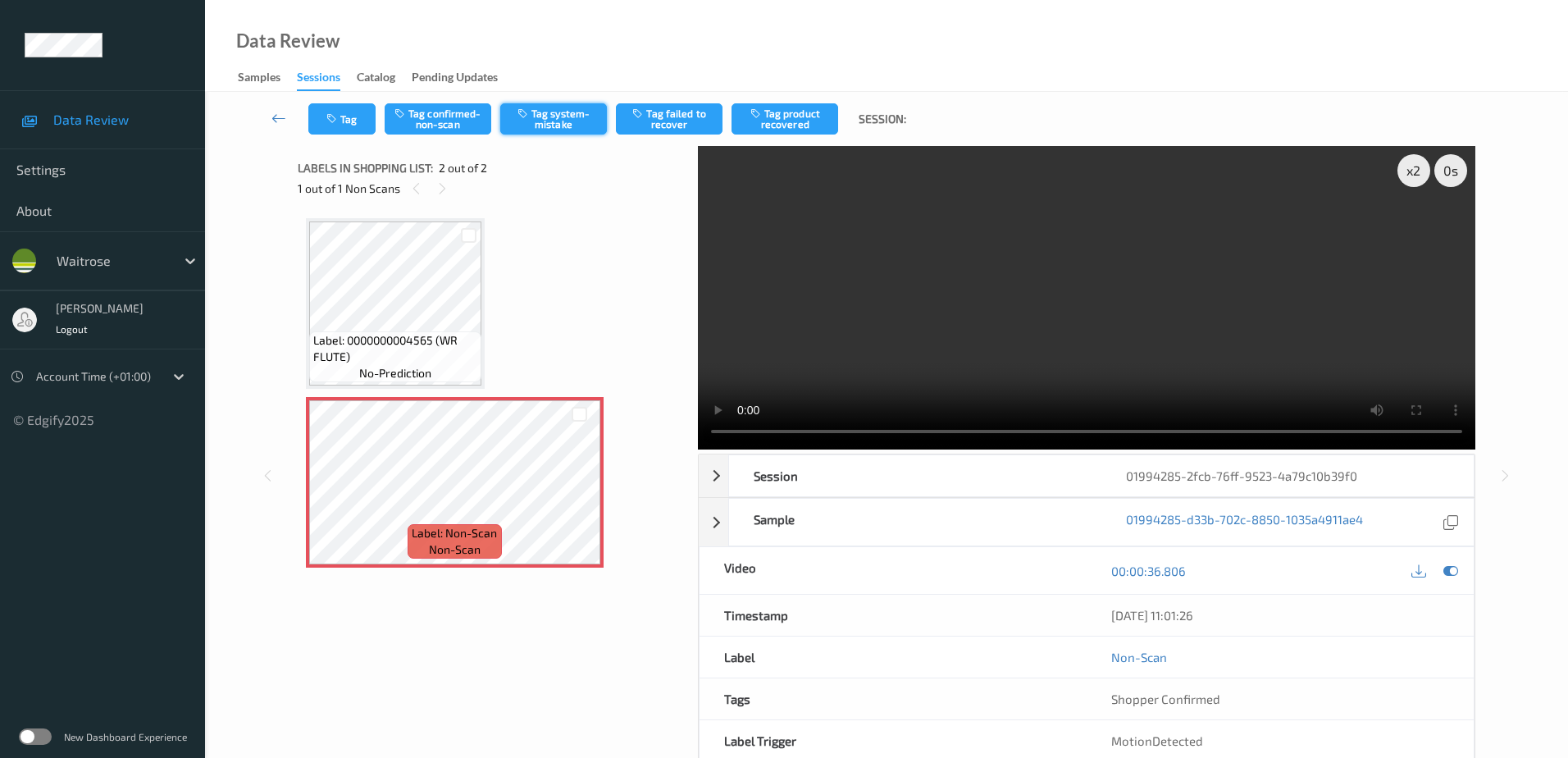
click at [548, 115] on button "Tag system-mistake" at bounding box center [553, 118] width 107 height 31
click at [555, 106] on button "Untag system-mistake" at bounding box center [553, 118] width 107 height 31
click at [443, 118] on button "Tag confirmed-non-scan" at bounding box center [438, 118] width 107 height 31
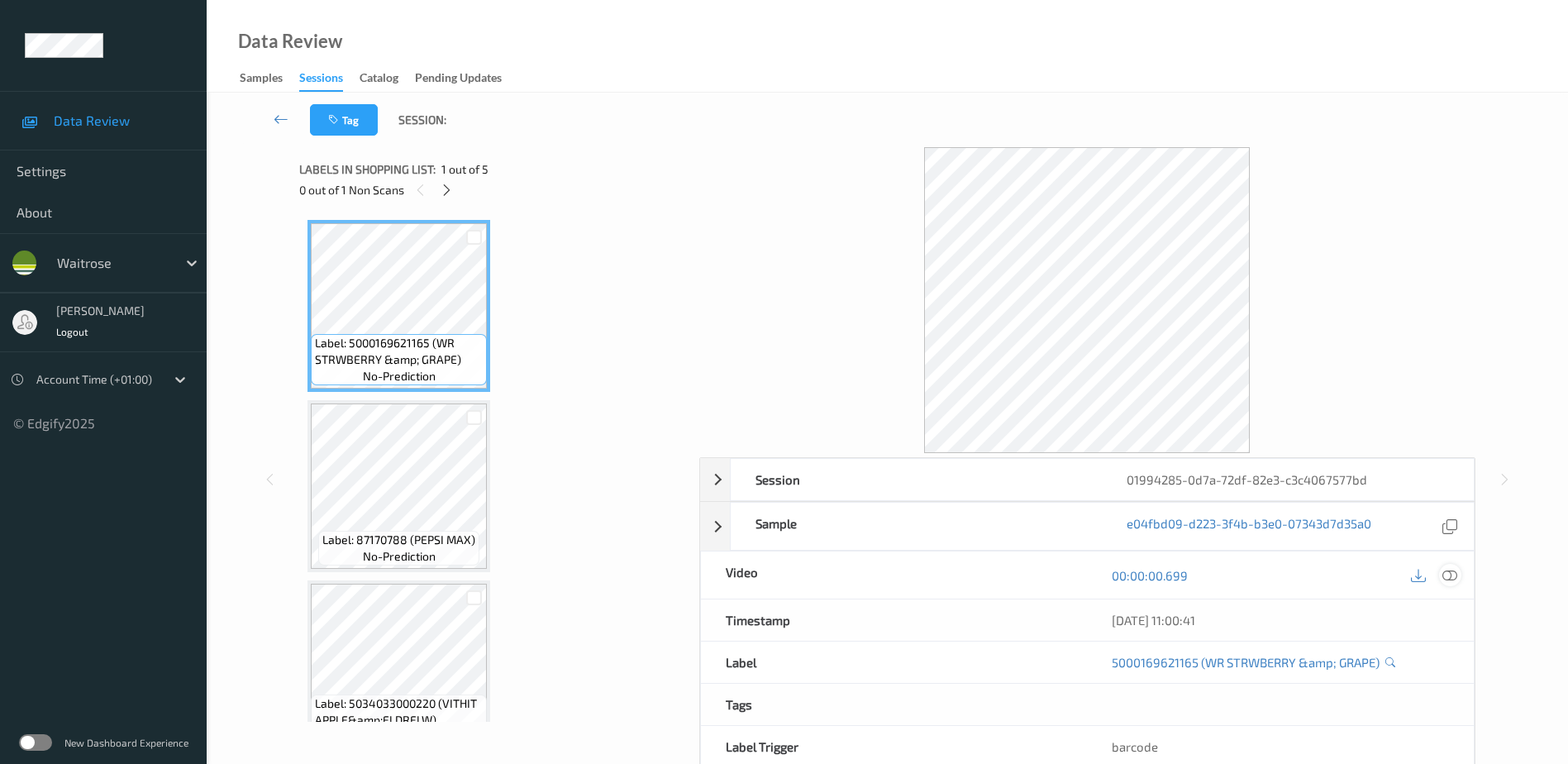
click at [1442, 572] on icon at bounding box center [1450, 574] width 15 height 15
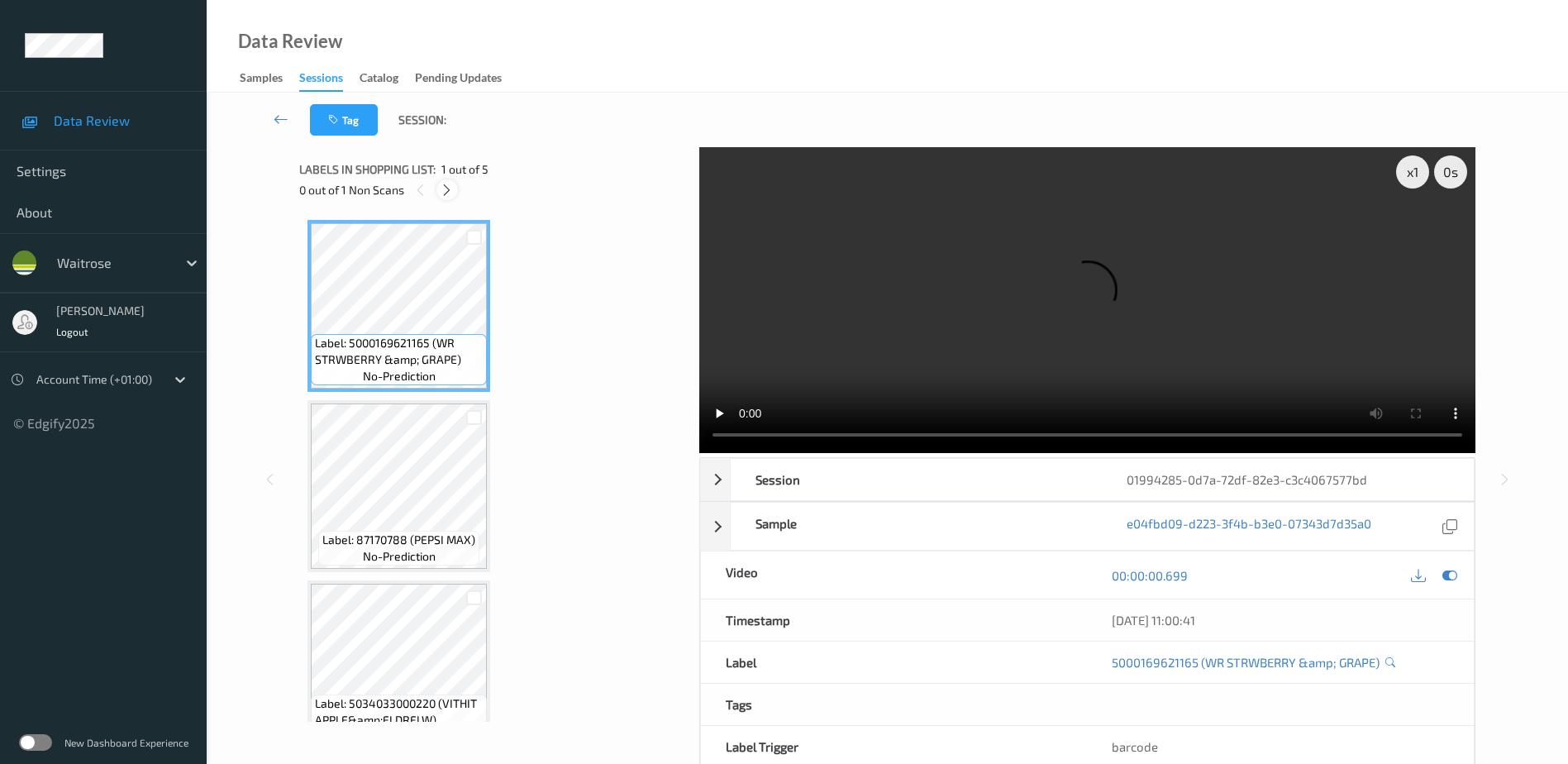
click at [455, 191] on div at bounding box center [447, 190] width 21 height 21
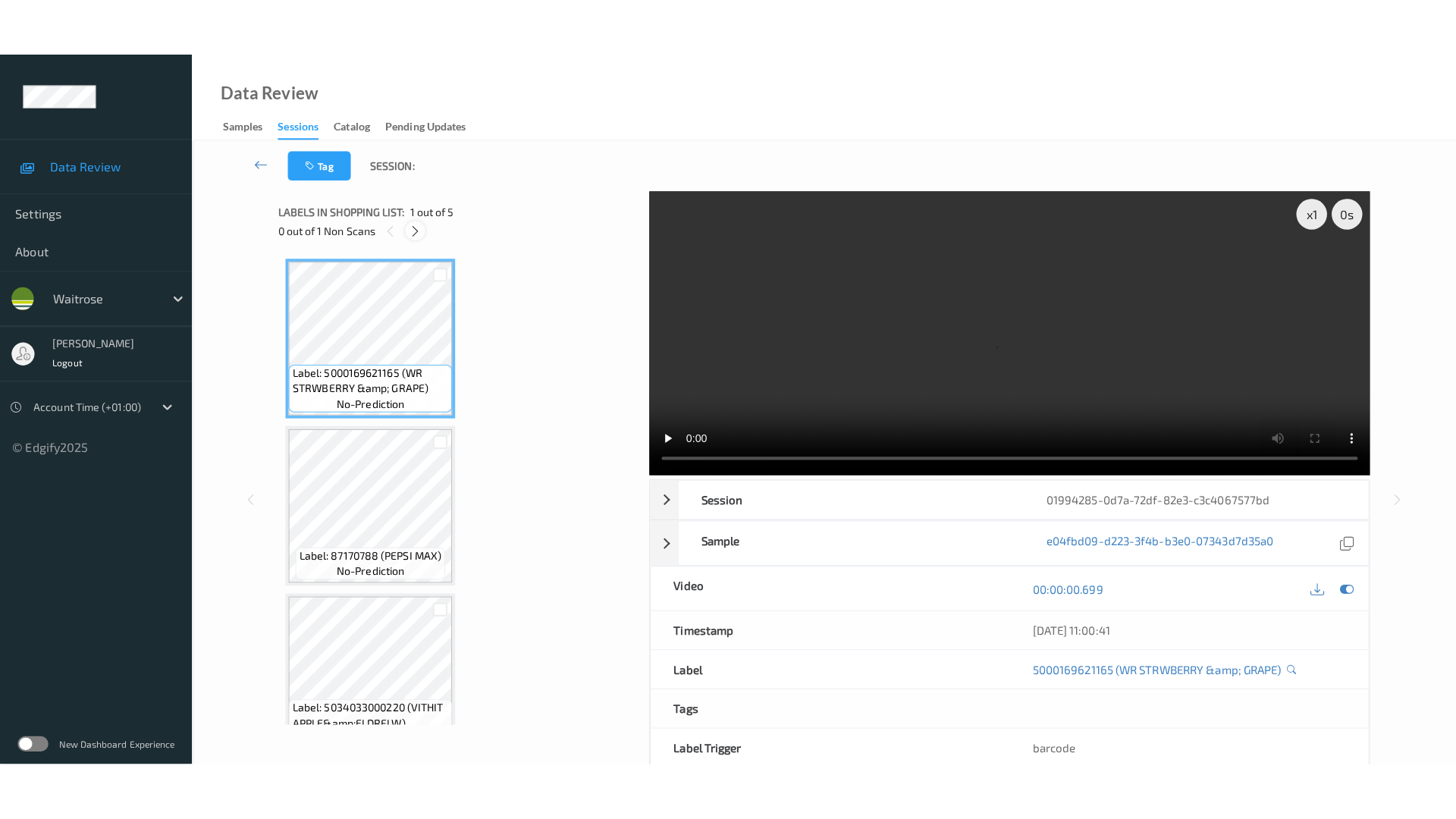
scroll to position [366, 0]
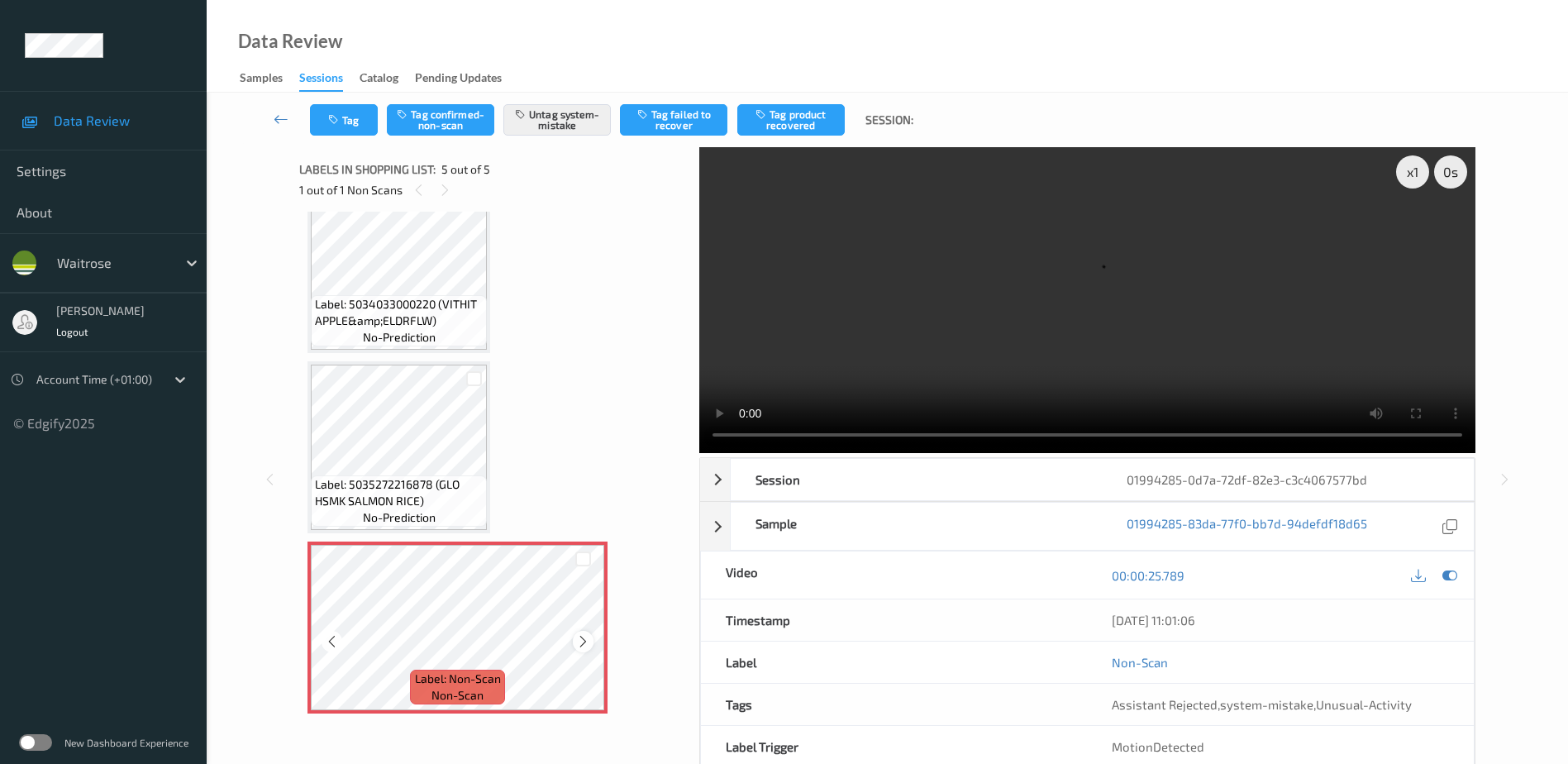
click at [588, 638] on icon at bounding box center [583, 641] width 14 height 15
click at [1164, 299] on video at bounding box center [1087, 299] width 776 height 306
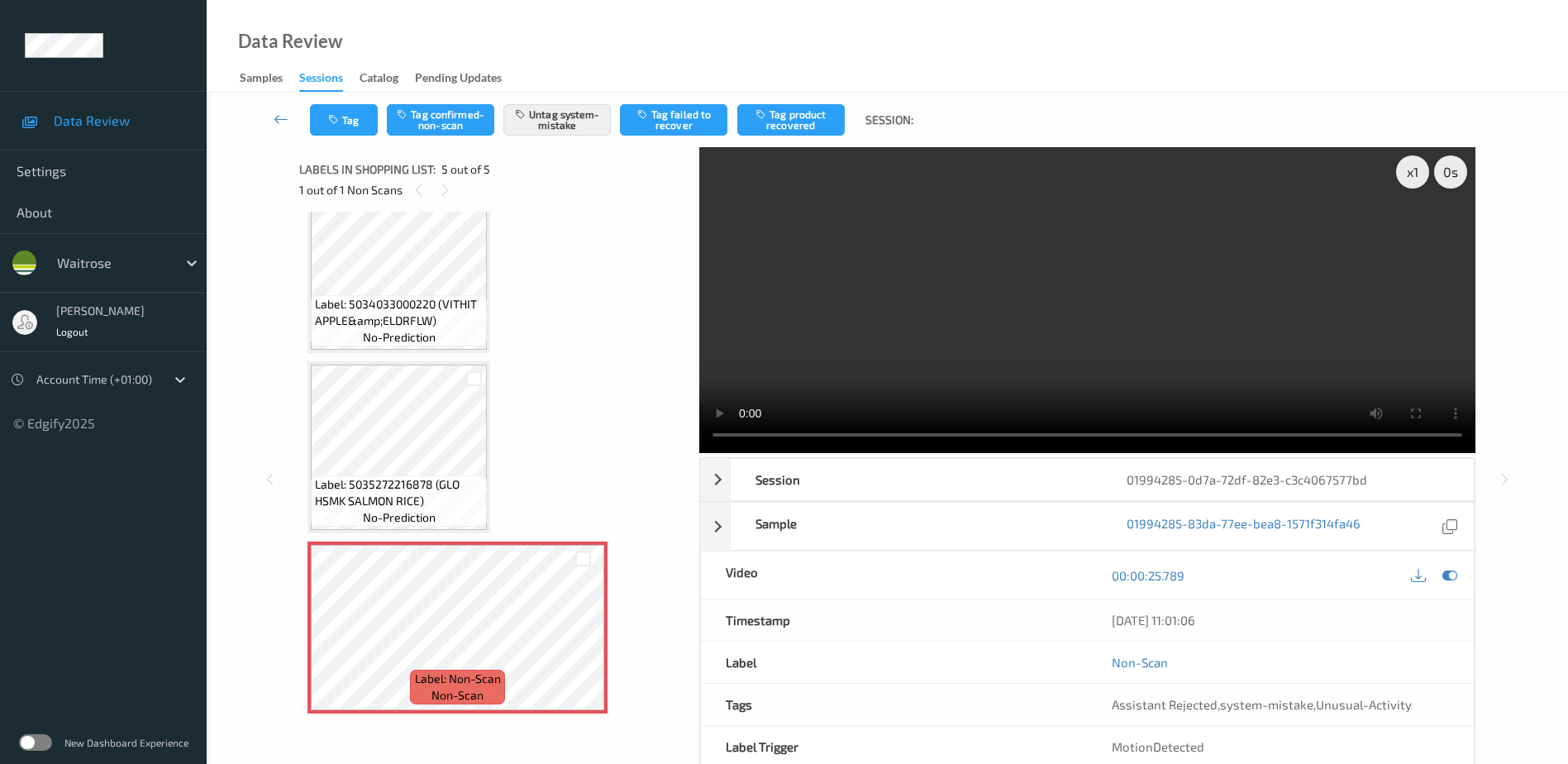
scroll to position [271, 0]
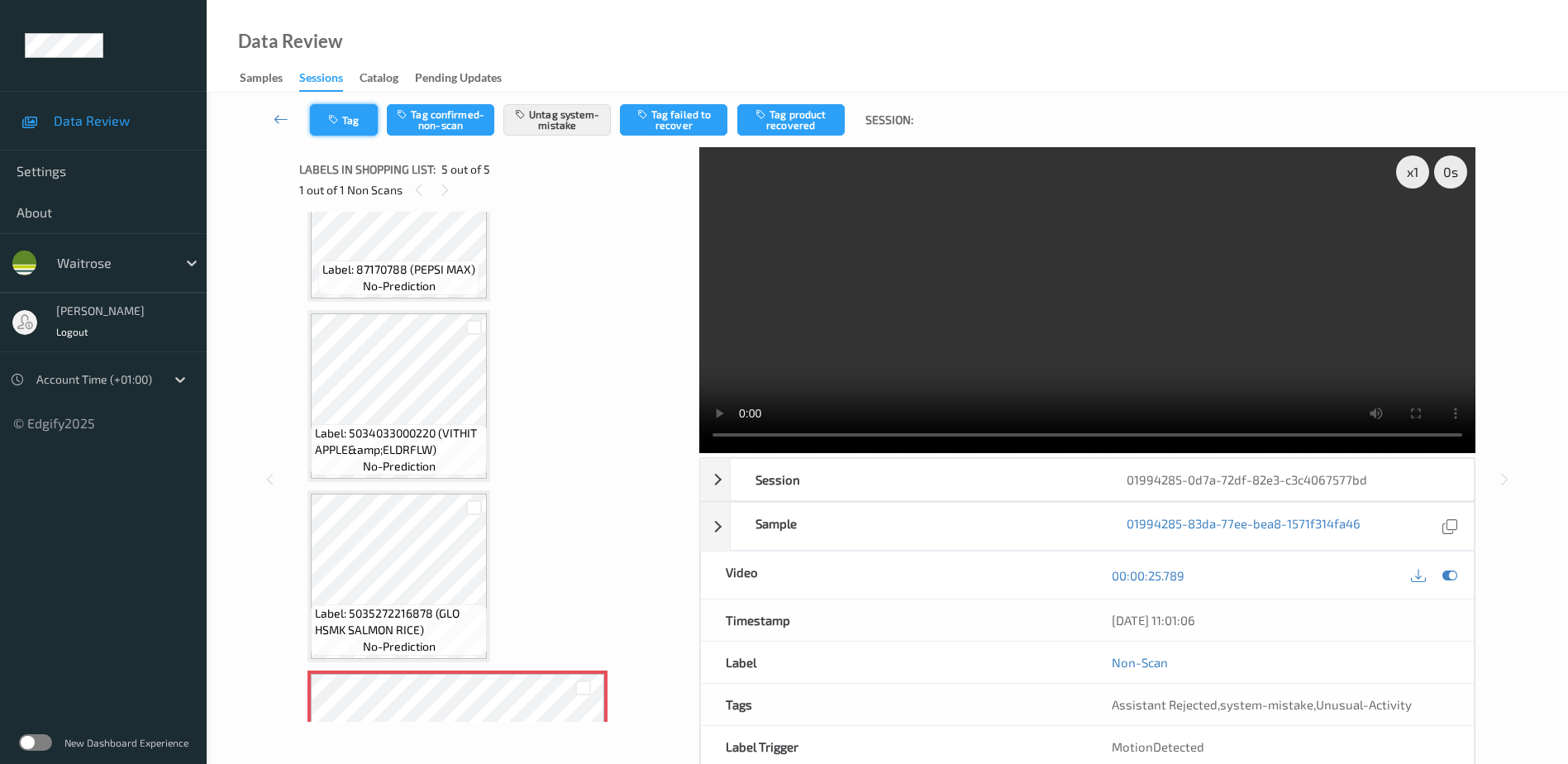
click at [330, 125] on icon "button" at bounding box center [334, 120] width 14 height 11
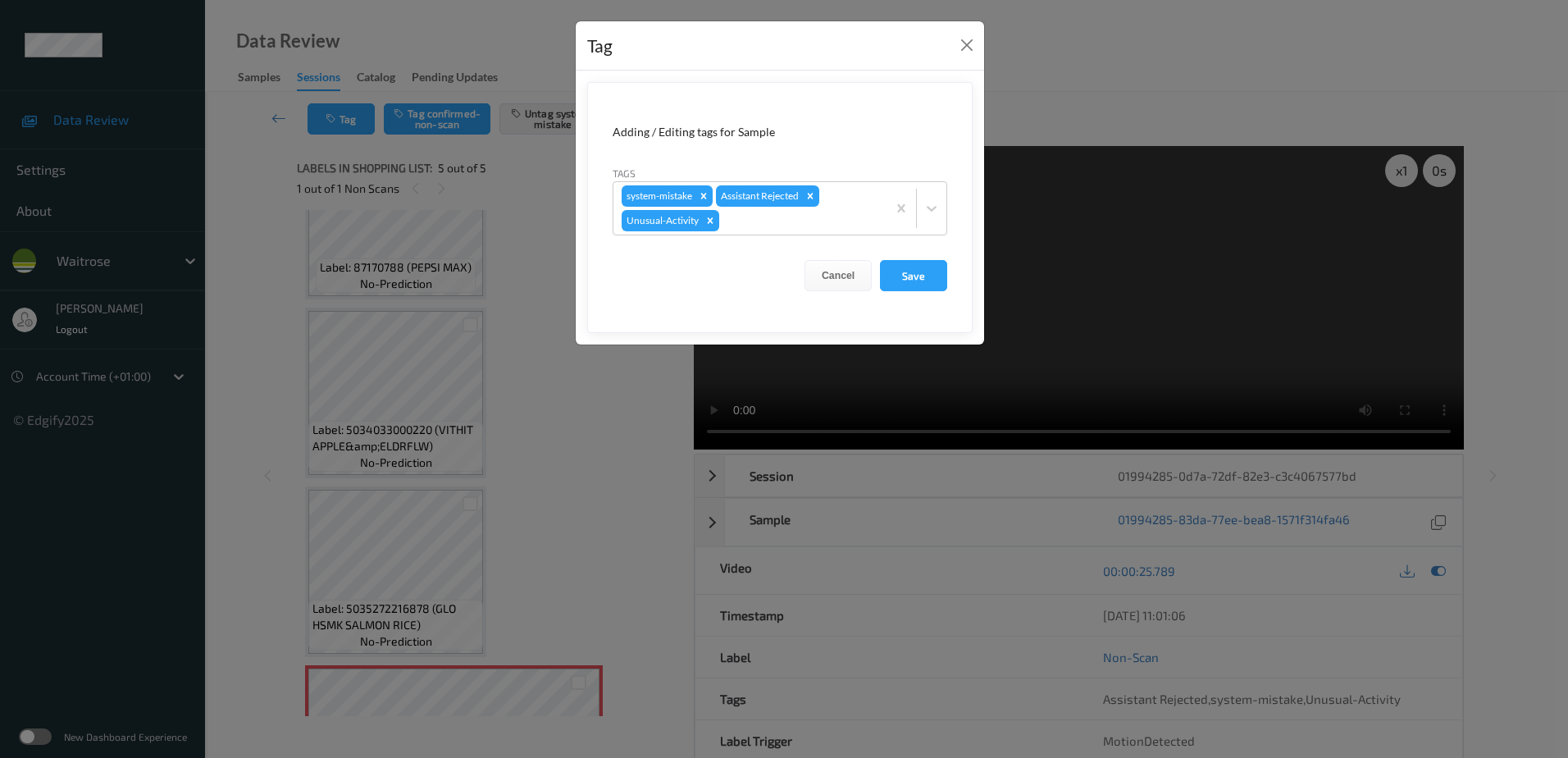
click at [605, 436] on div "Tag Adding / Editing tags for Sample Tags system-mistake Assistant Rejected Unu…" at bounding box center [784, 379] width 1568 height 758
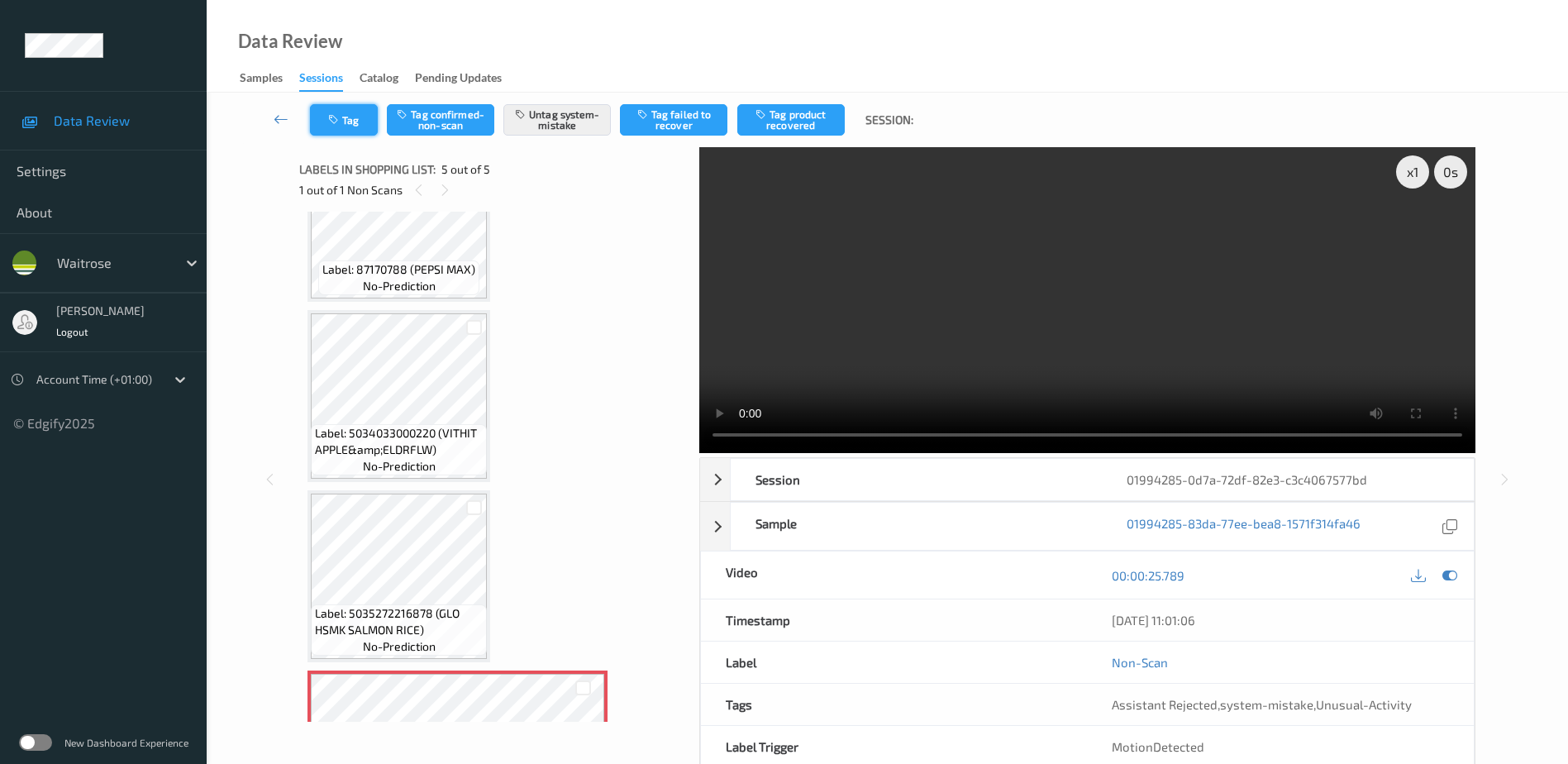
click at [330, 118] on icon "button" at bounding box center [334, 120] width 14 height 11
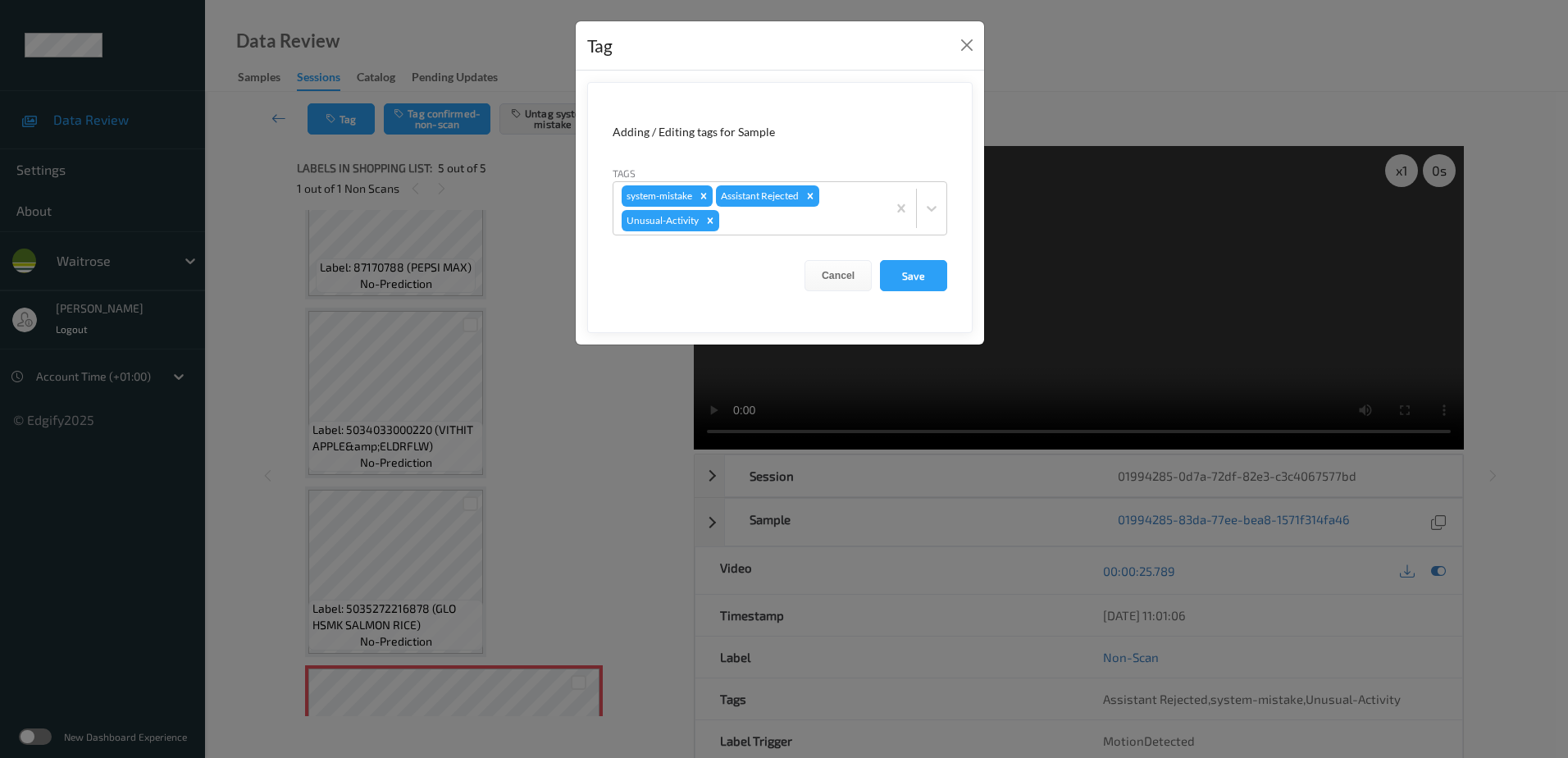
click at [587, 505] on div "Tag Adding / Editing tags for Sample Tags system-mistake Assistant Rejected Unu…" at bounding box center [784, 379] width 1568 height 758
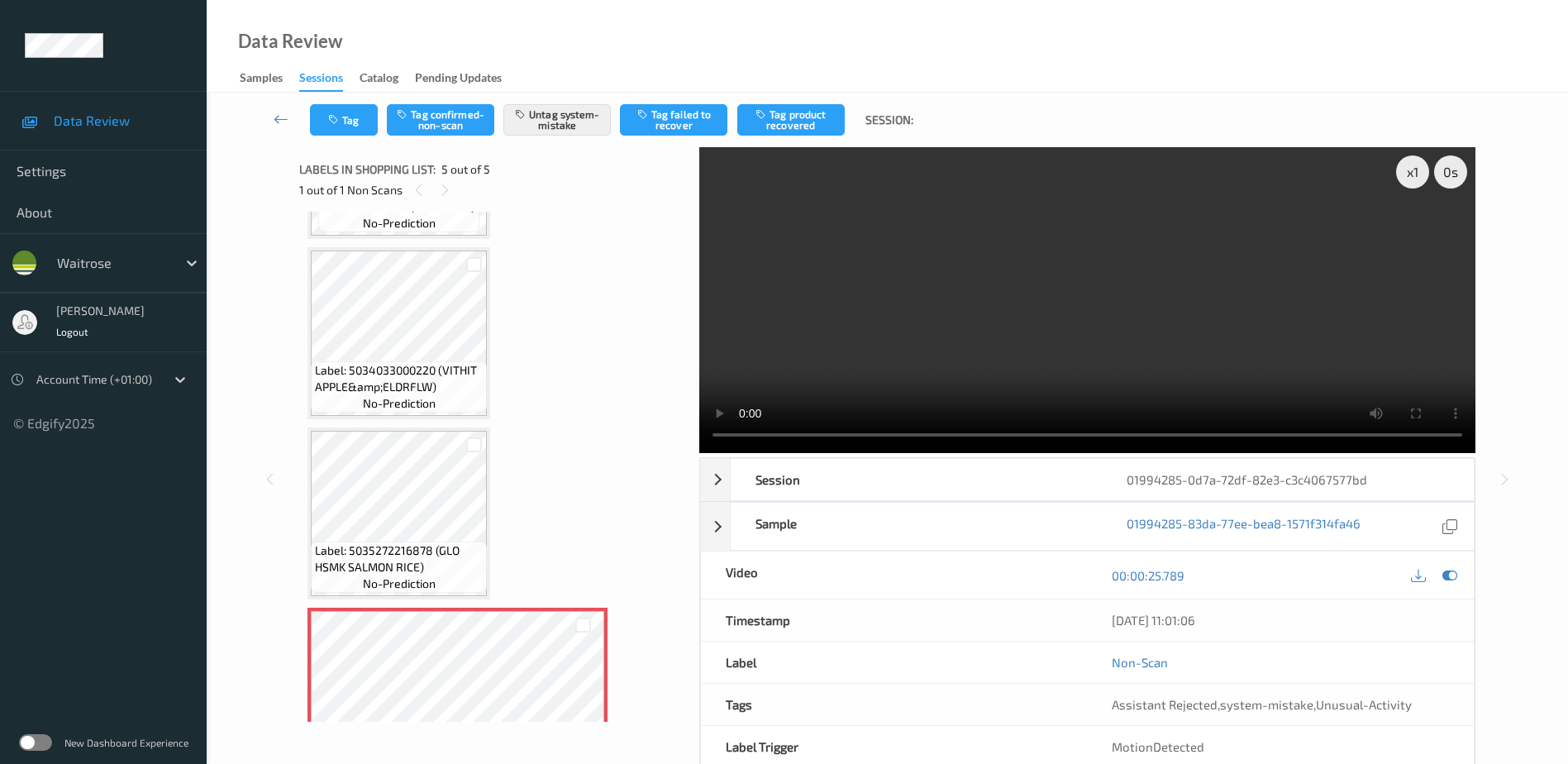
scroll to position [399, 0]
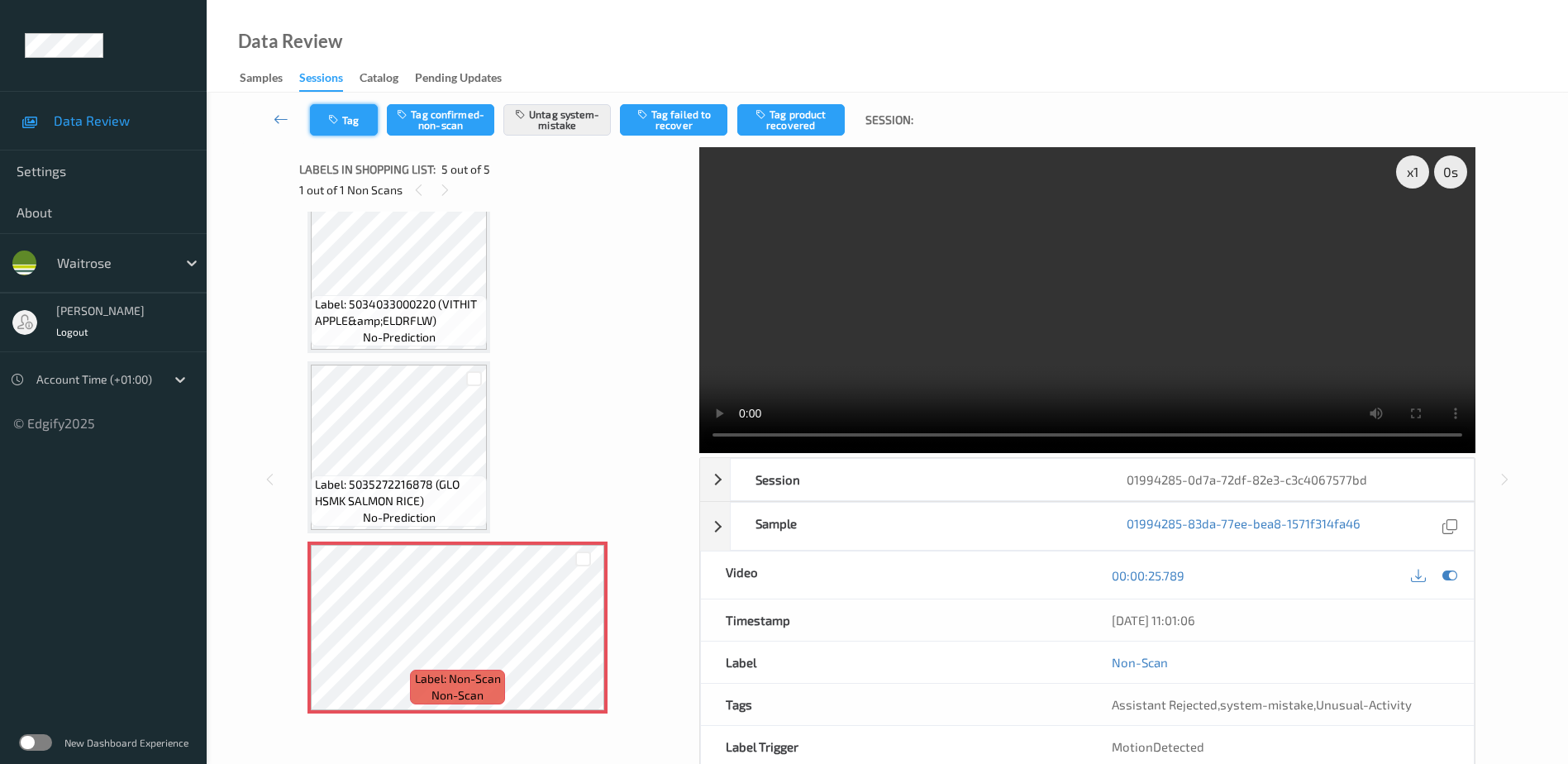
click at [338, 132] on button "Tag" at bounding box center [343, 119] width 68 height 31
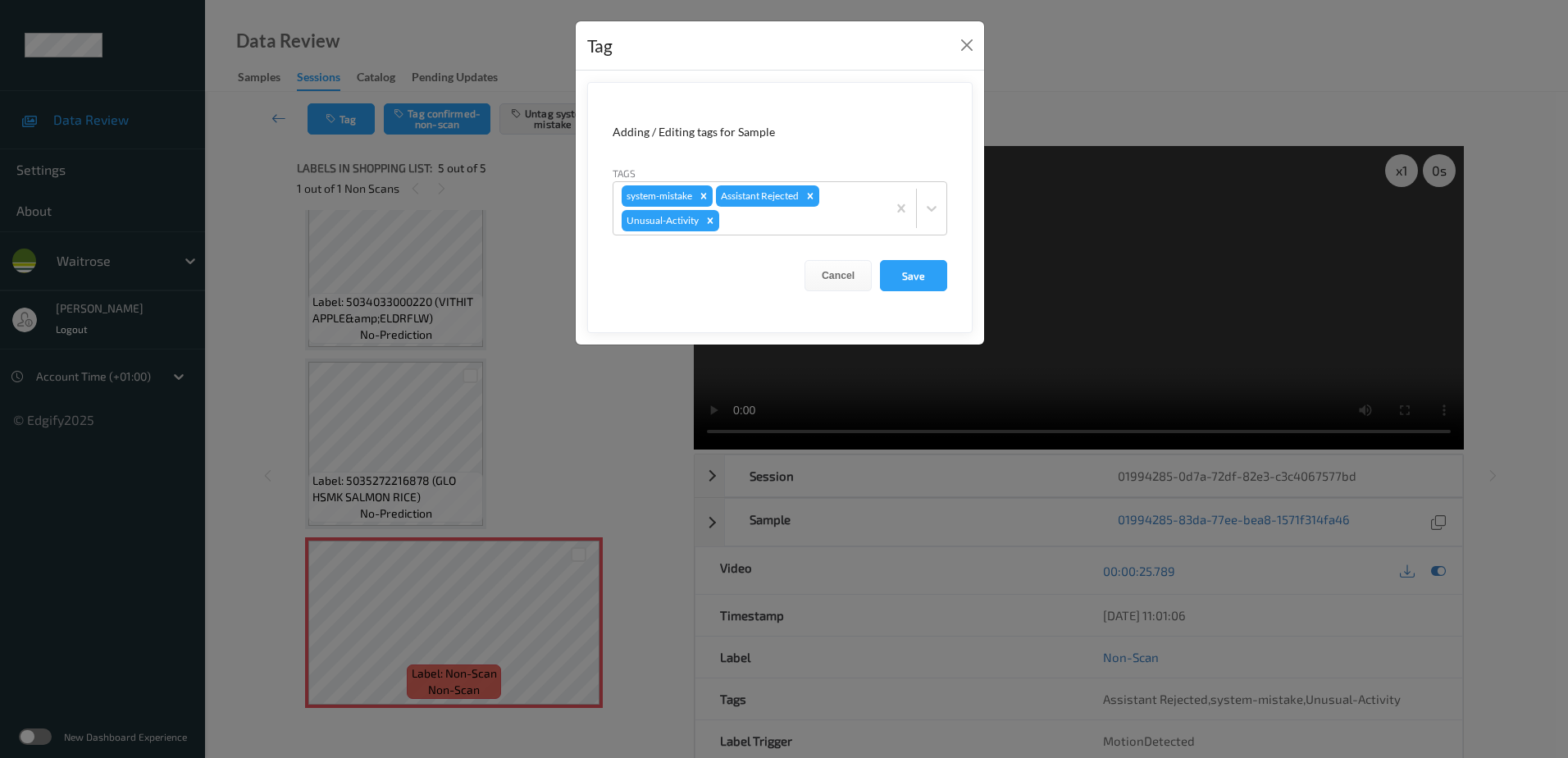
click at [588, 393] on div "Tag Adding / Editing tags for Sample Tags system-mistake Assistant Rejected Unu…" at bounding box center [784, 379] width 1568 height 758
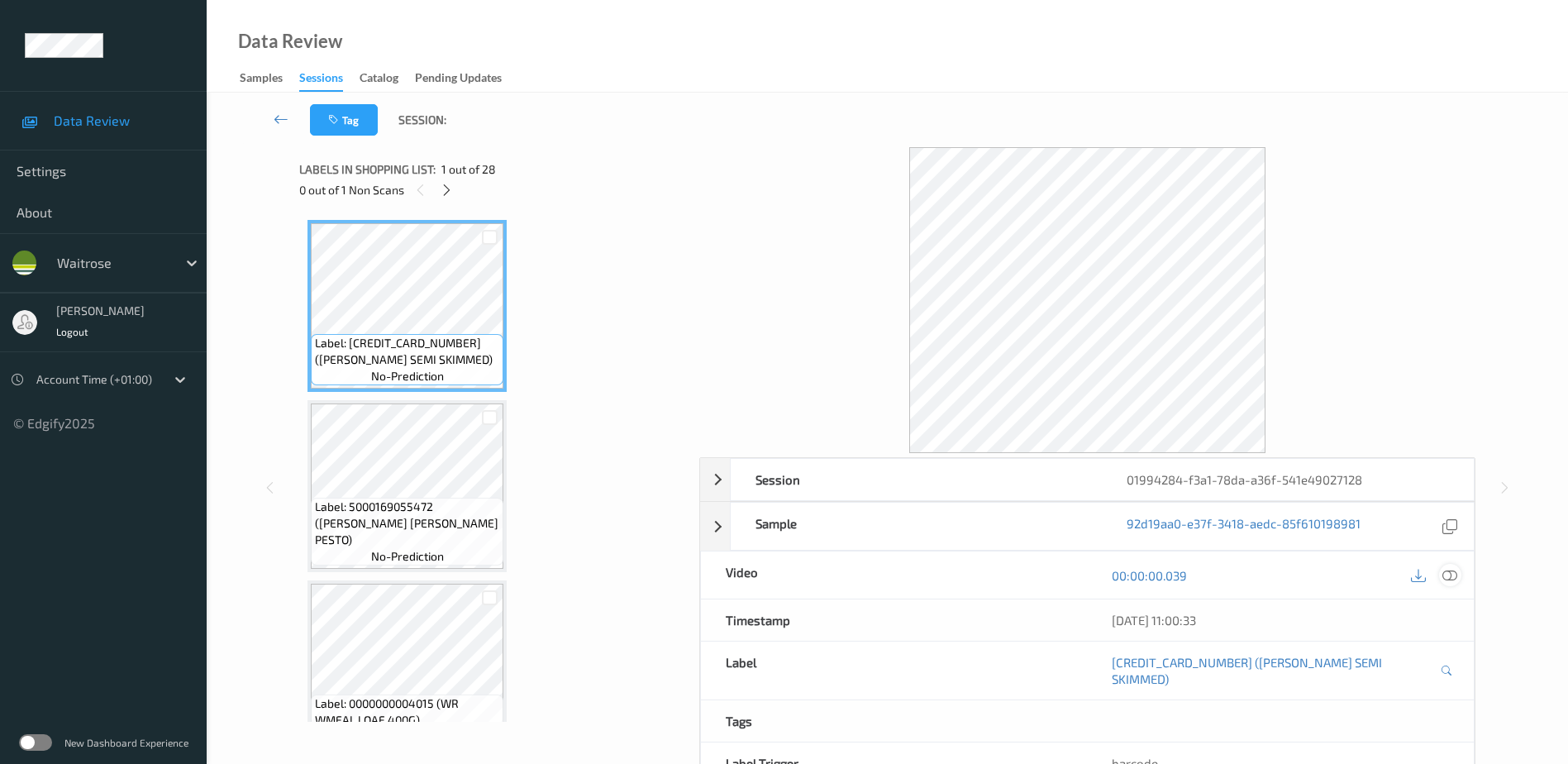
click at [1452, 576] on icon at bounding box center [1450, 574] width 15 height 15
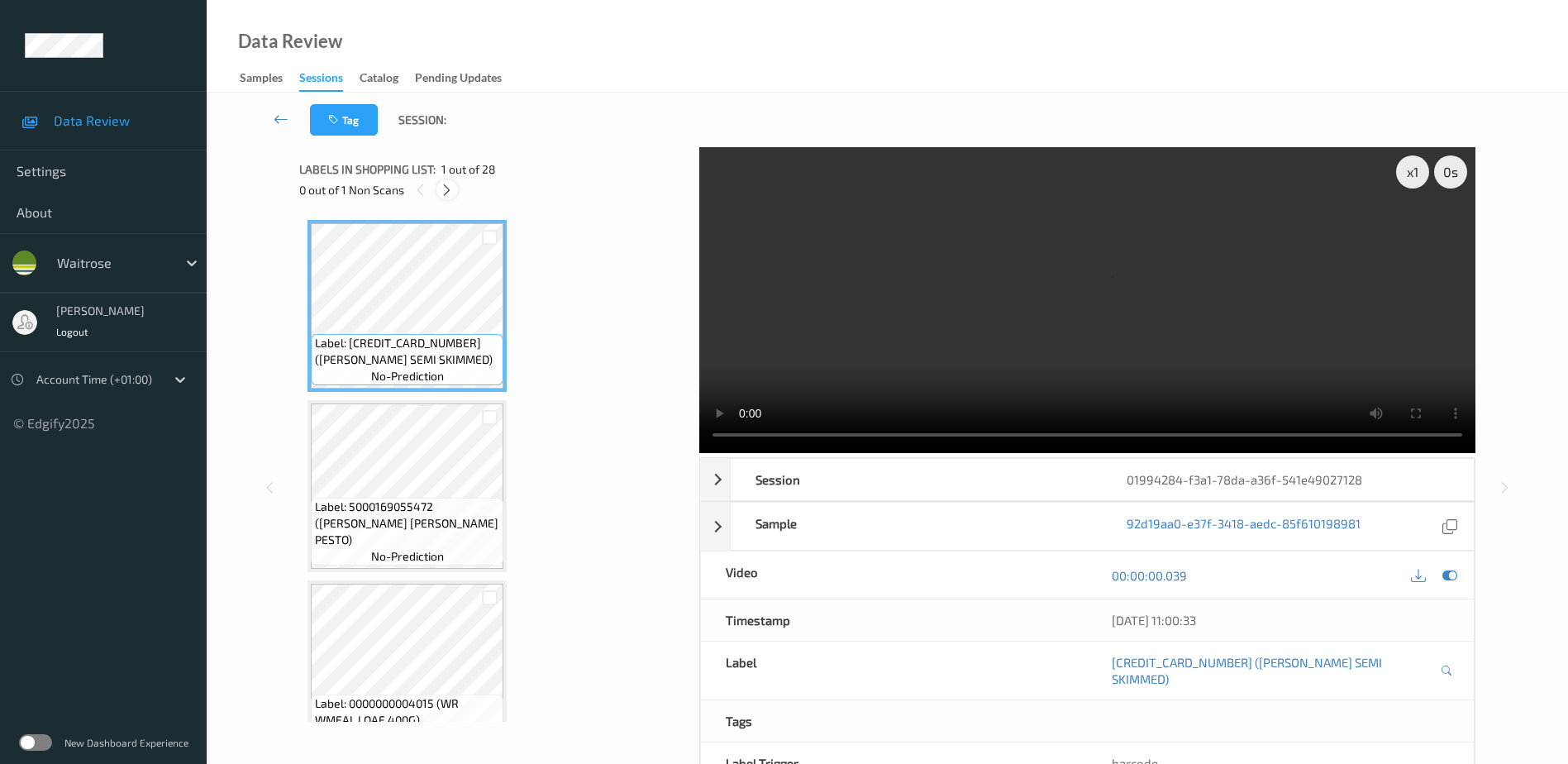
click at [446, 196] on icon at bounding box center [447, 191] width 14 height 15
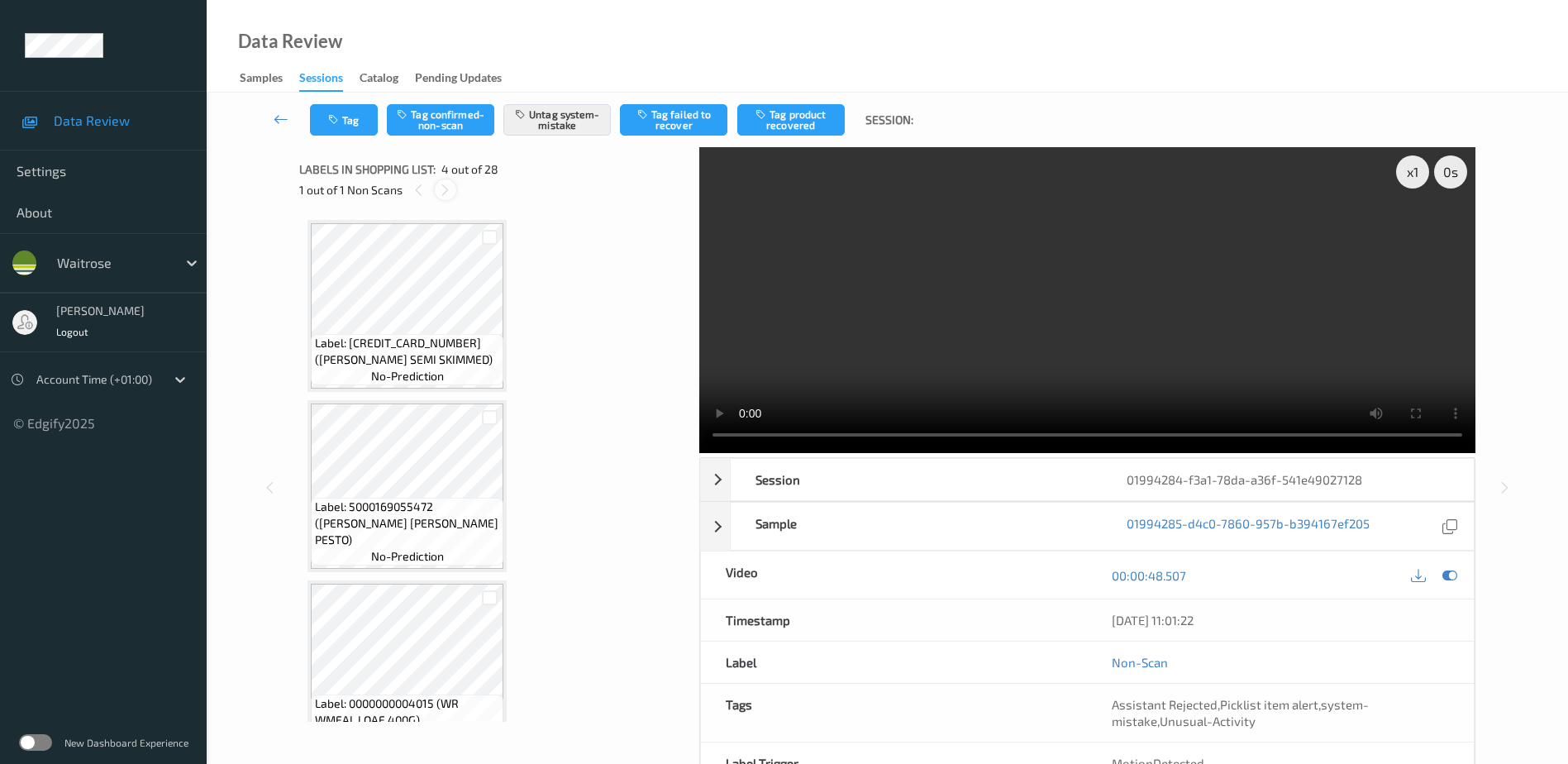
scroll to position [369, 0]
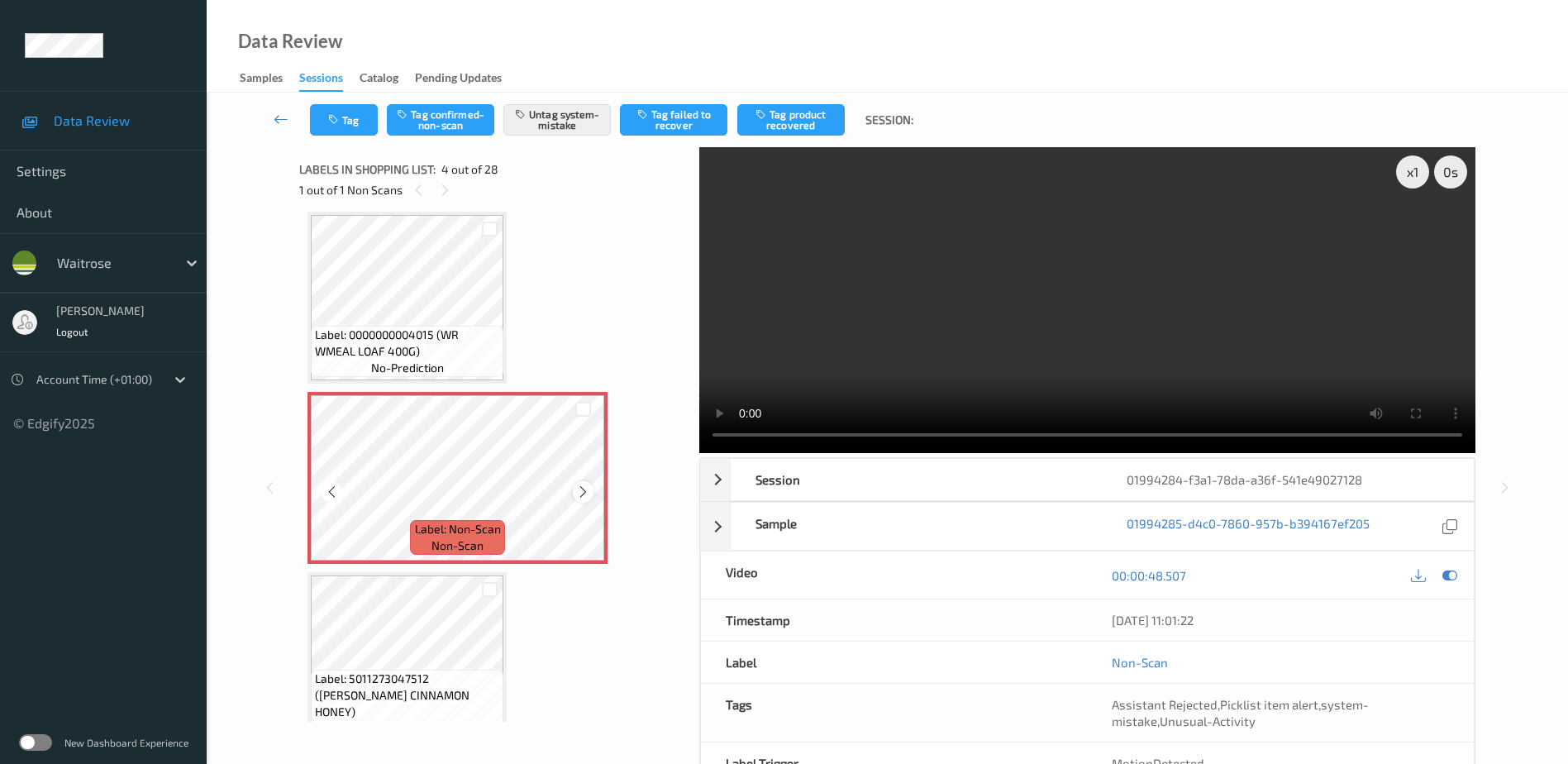
click at [579, 490] on icon at bounding box center [583, 492] width 14 height 15
click at [1138, 352] on video at bounding box center [1087, 299] width 776 height 306
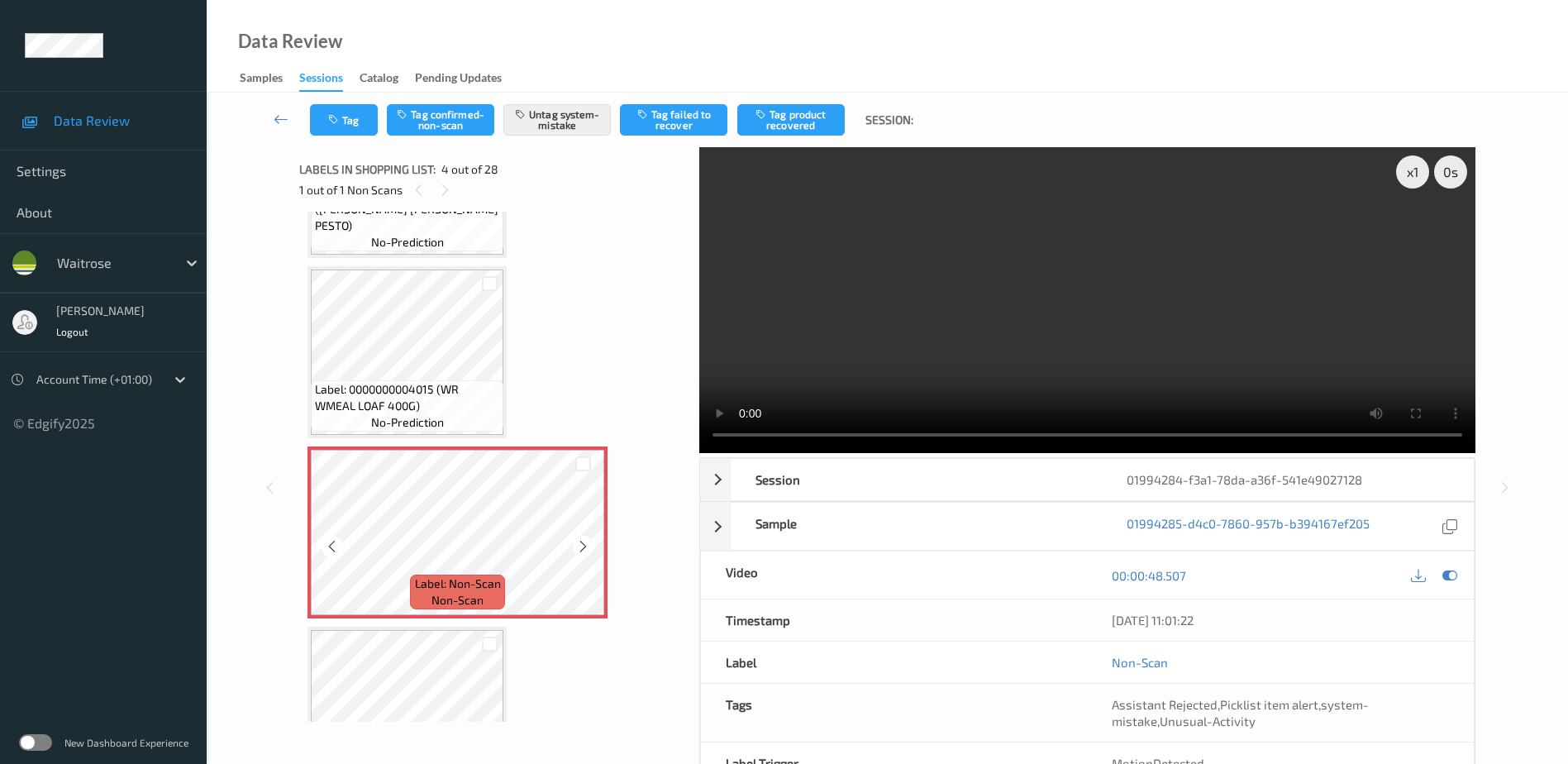
scroll to position [331, 0]
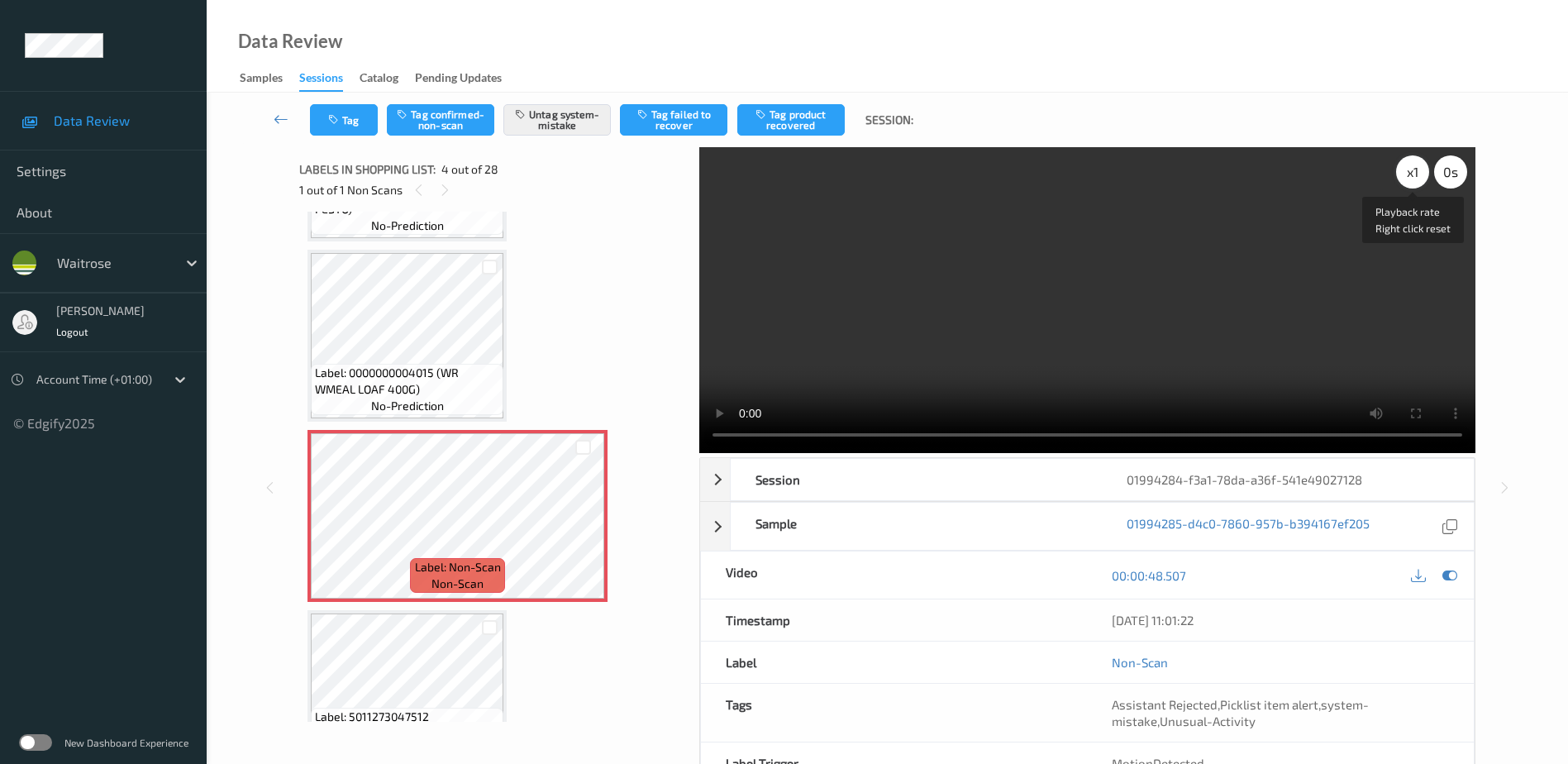
click at [1416, 172] on div "x 1" at bounding box center [1412, 171] width 33 height 33
click at [1164, 300] on video at bounding box center [1087, 299] width 776 height 306
click at [1151, 304] on video at bounding box center [1087, 299] width 776 height 306
click at [1050, 296] on video at bounding box center [1087, 299] width 776 height 306
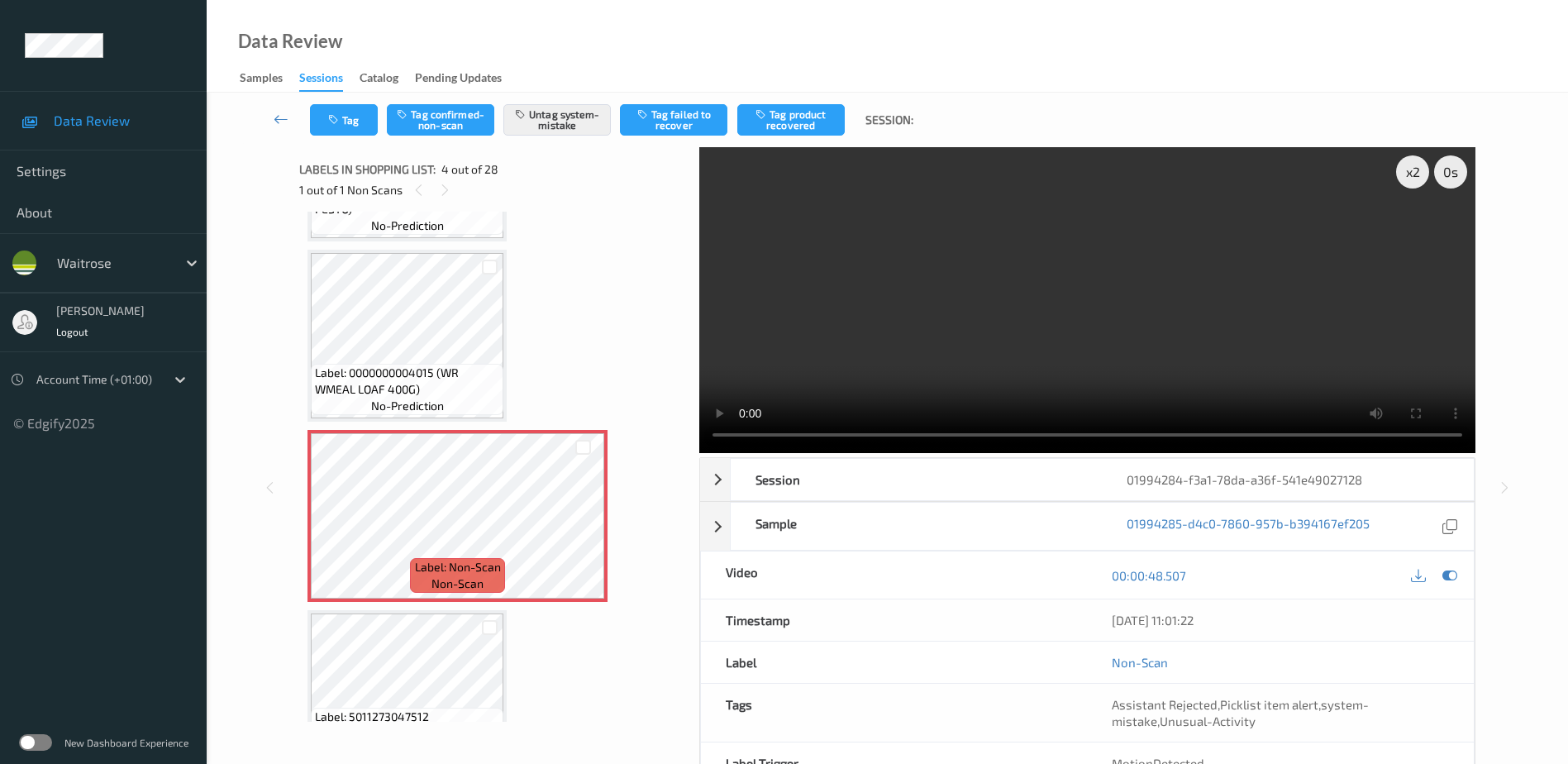
scroll to position [496, 0]
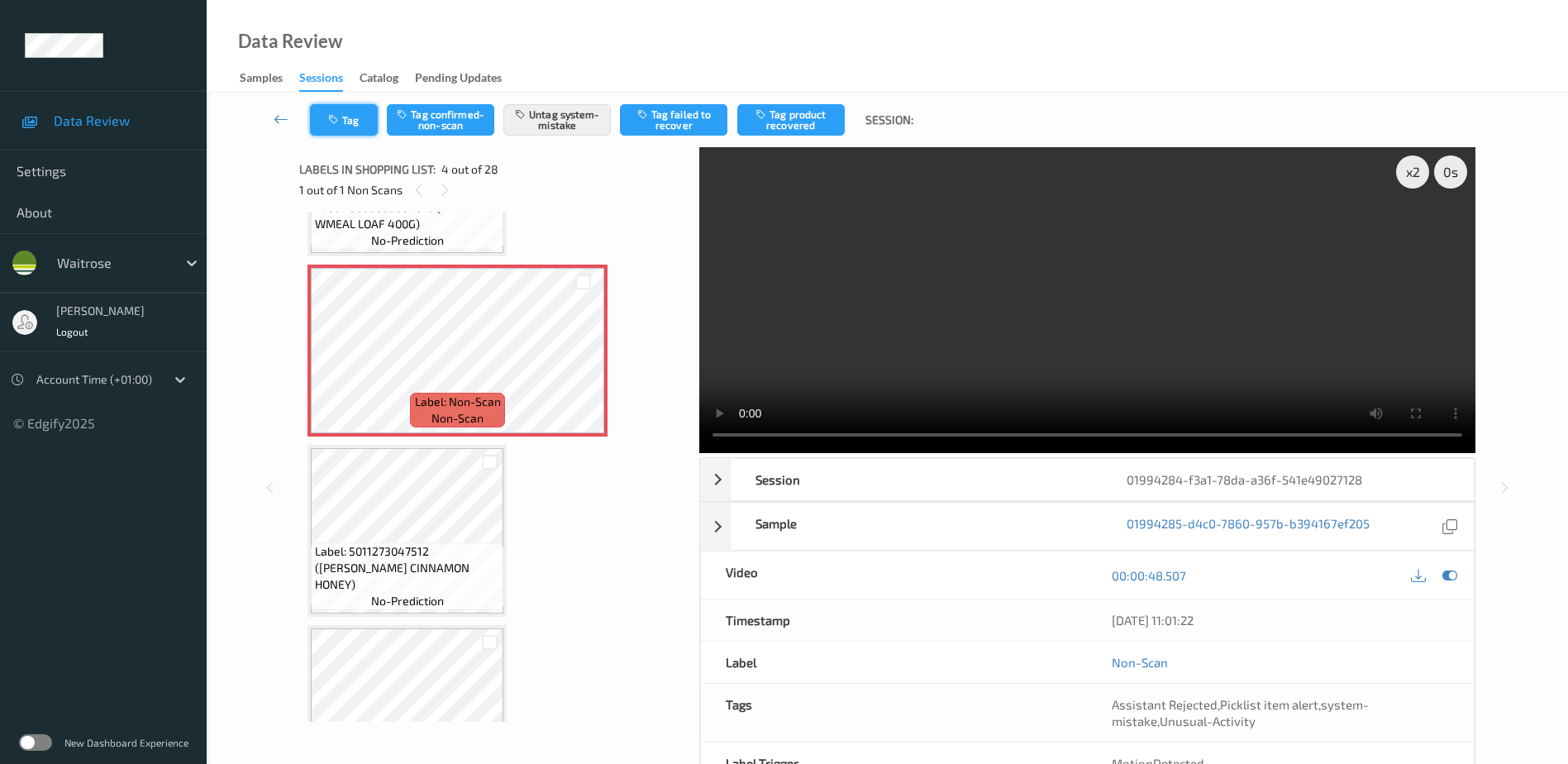
click at [338, 111] on button "Tag" at bounding box center [343, 119] width 68 height 31
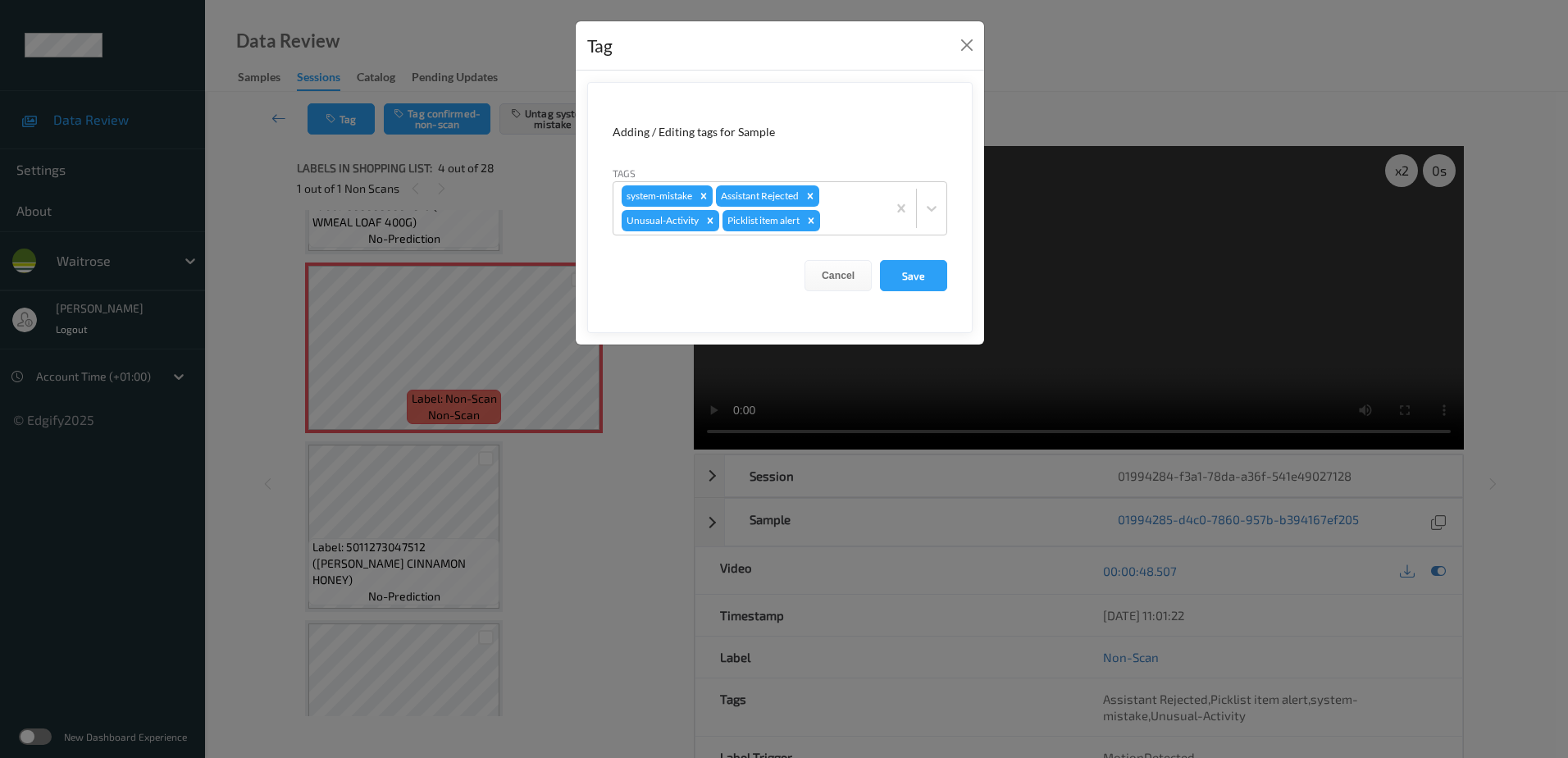
click at [573, 530] on div "Tag Adding / Editing tags for Sample Tags system-mistake Assistant Rejected Unu…" at bounding box center [784, 379] width 1568 height 758
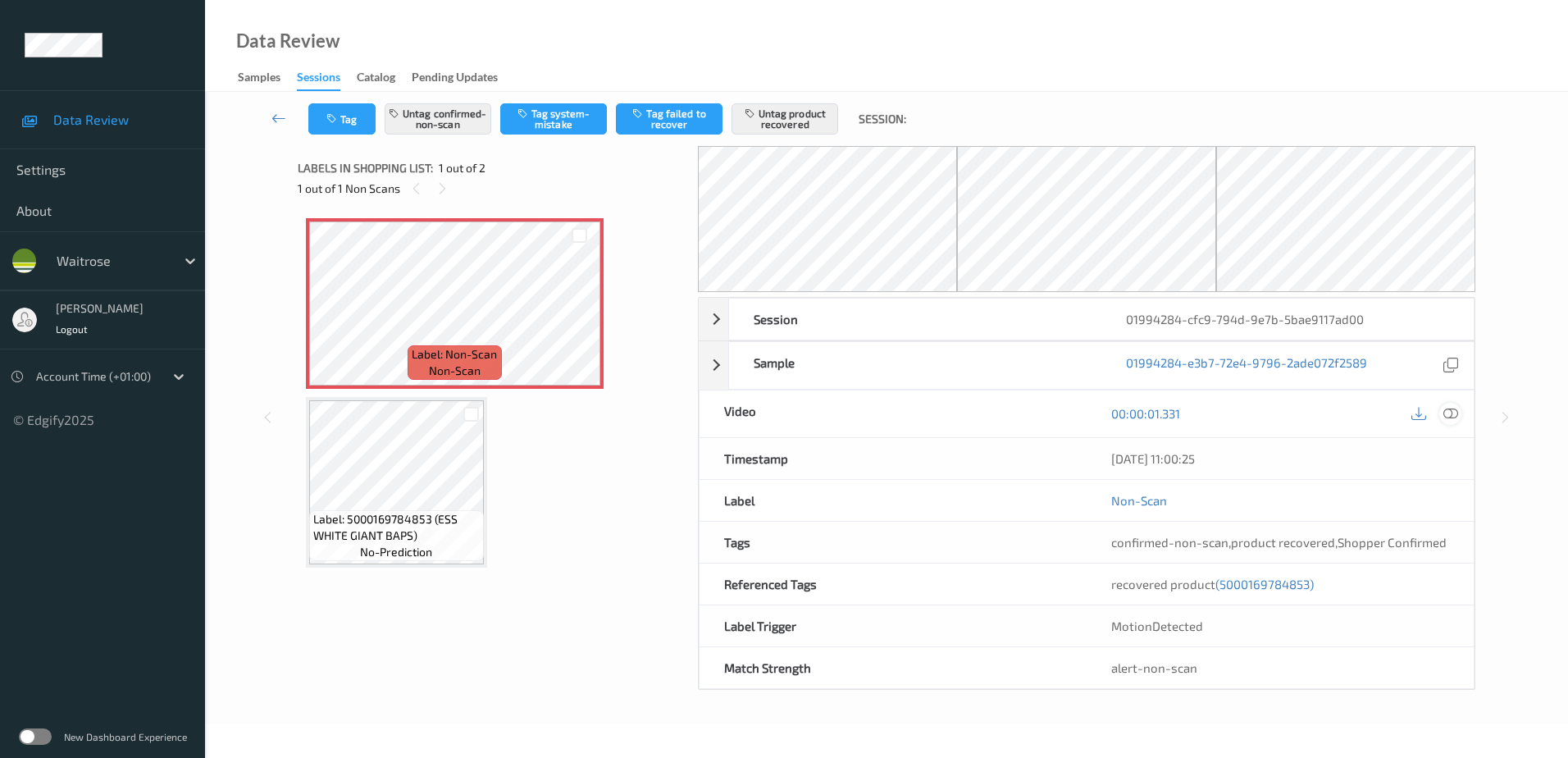
click at [1445, 407] on icon at bounding box center [1451, 413] width 15 height 15
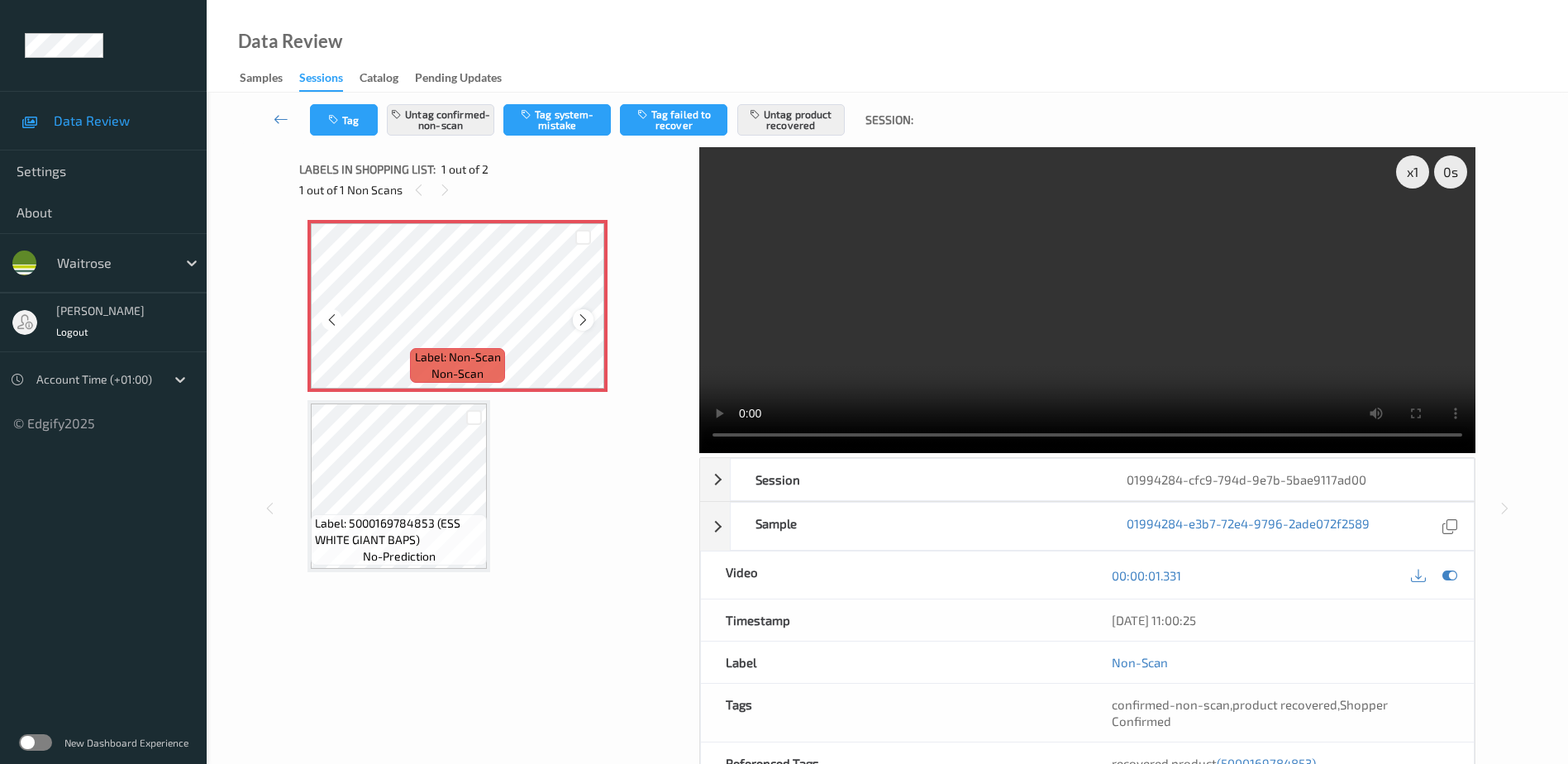
click at [578, 319] on icon at bounding box center [583, 320] width 14 height 15
click at [1220, 308] on video at bounding box center [1087, 299] width 776 height 306
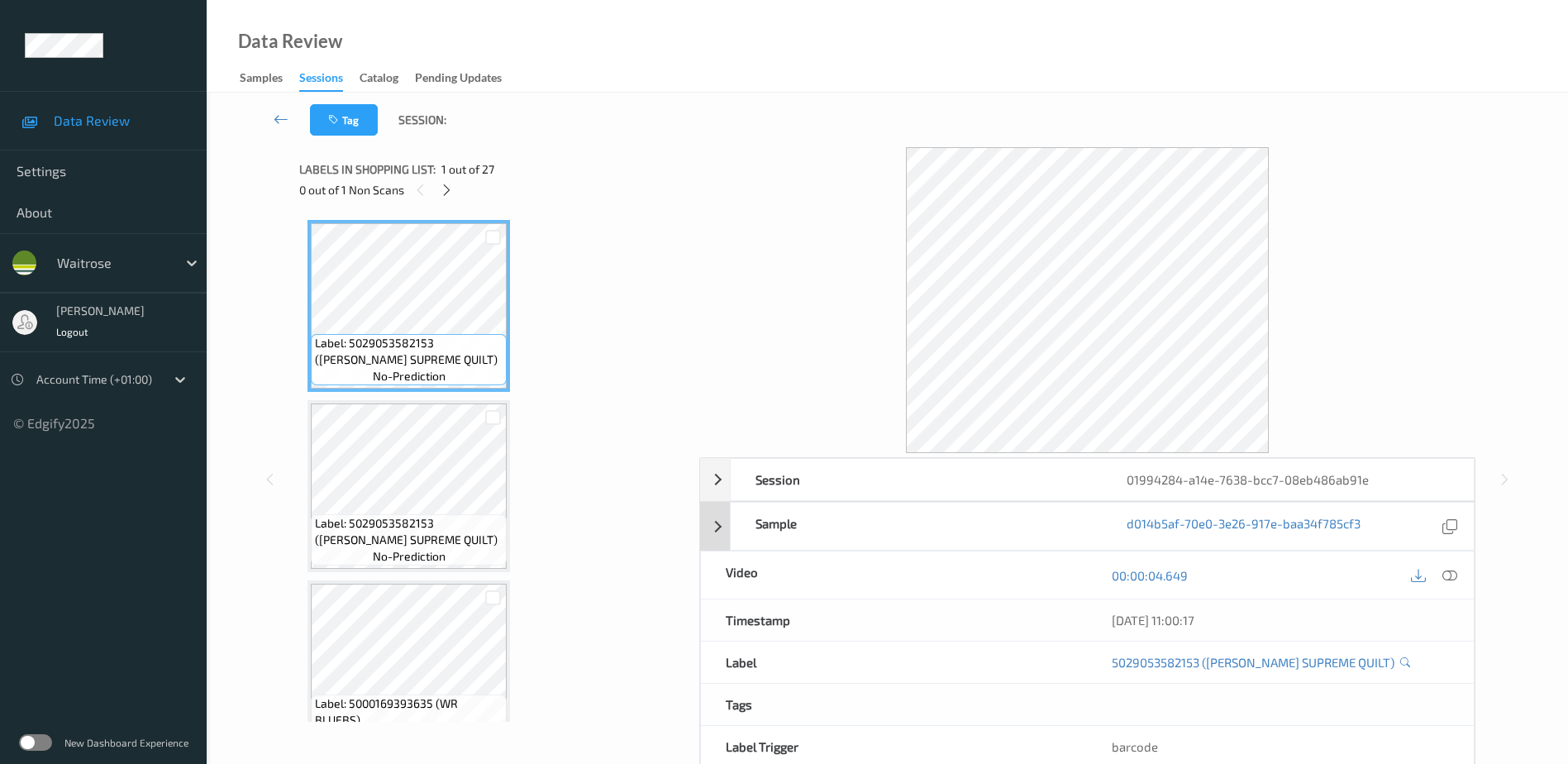
drag, startPoint x: 1452, startPoint y: 575, endPoint x: 1371, endPoint y: 364, distance: 226.0
click at [1452, 575] on icon at bounding box center [1450, 574] width 15 height 15
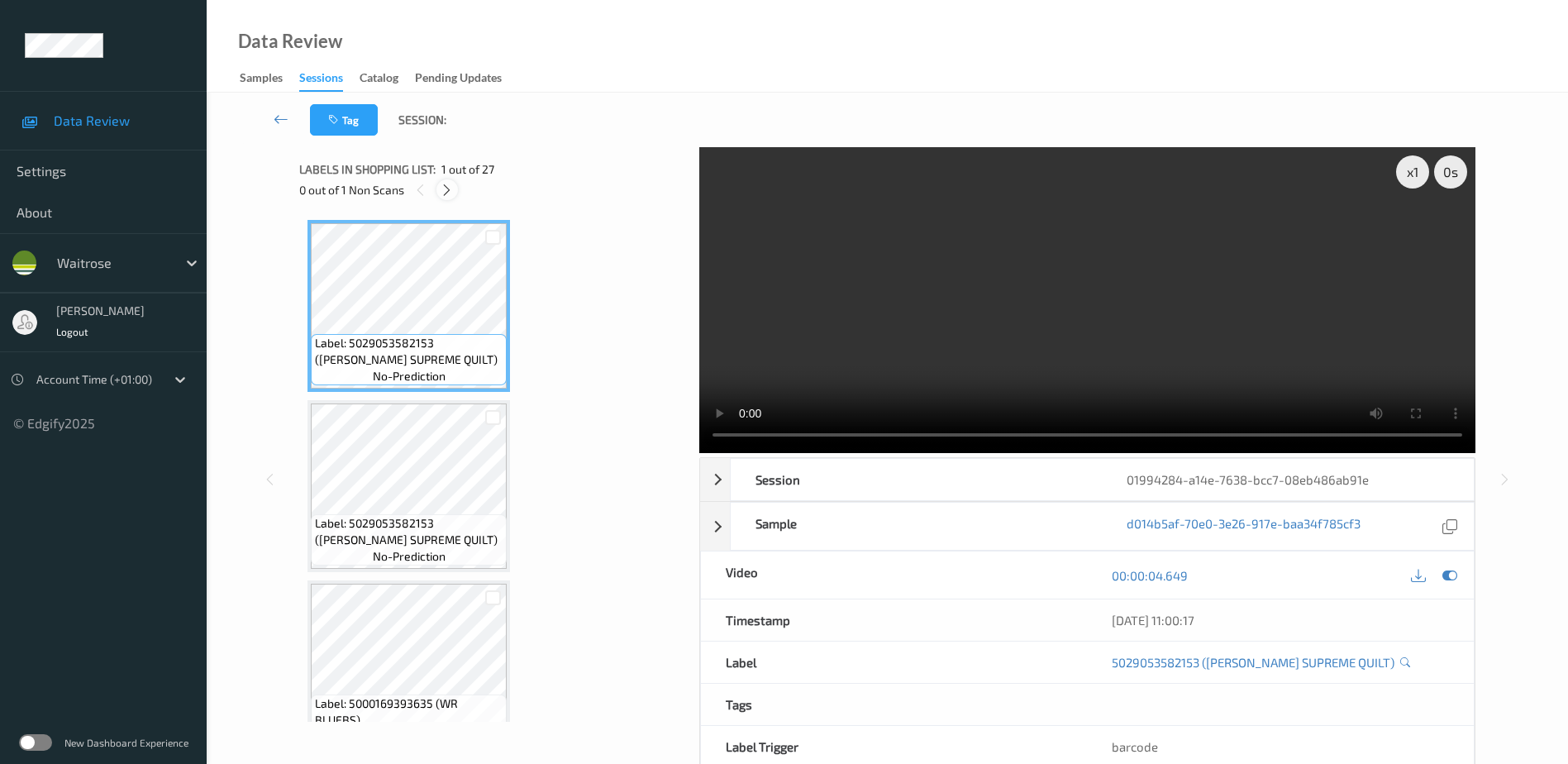
click at [445, 189] on icon at bounding box center [447, 191] width 14 height 15
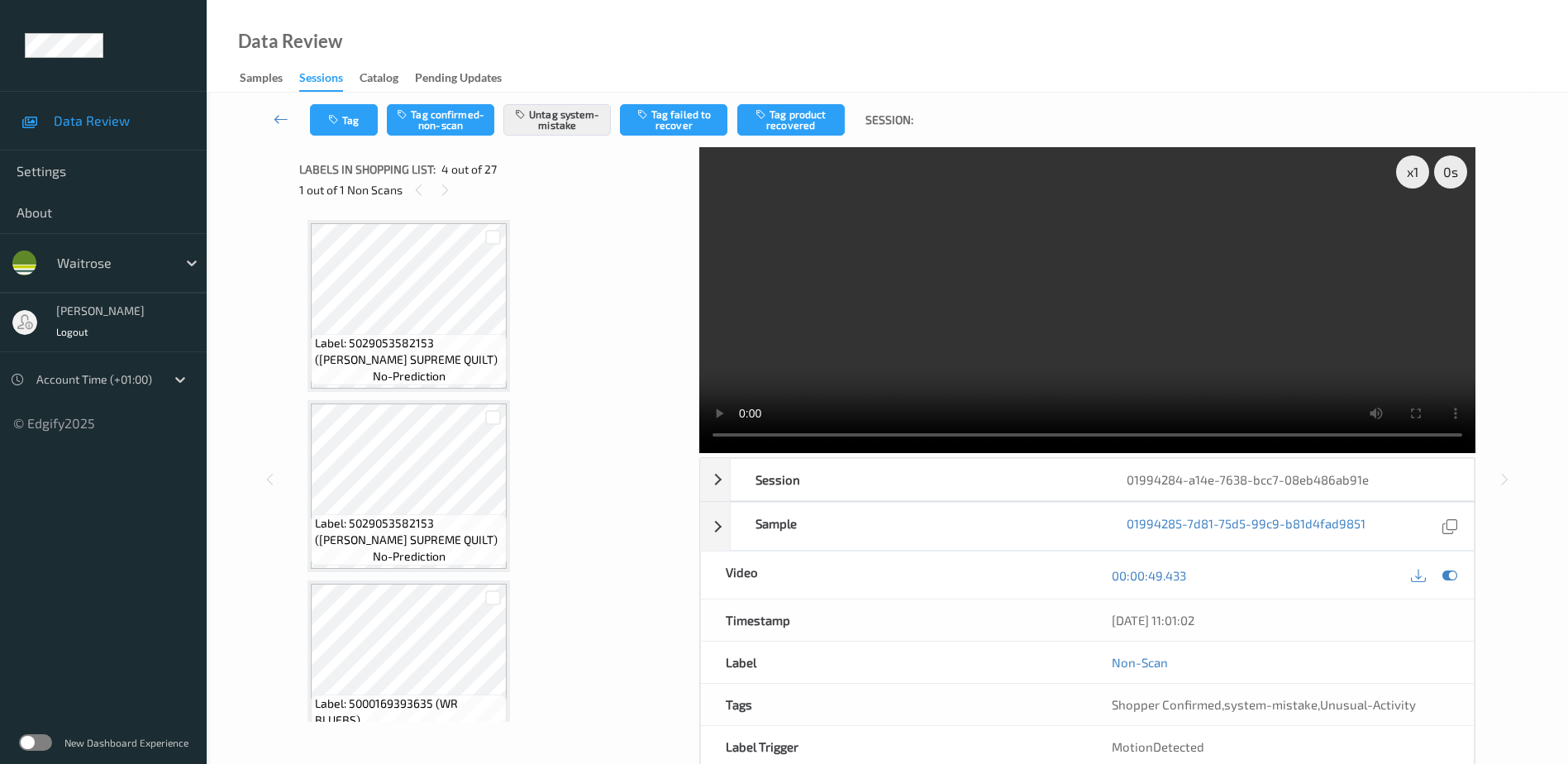
scroll to position [369, 0]
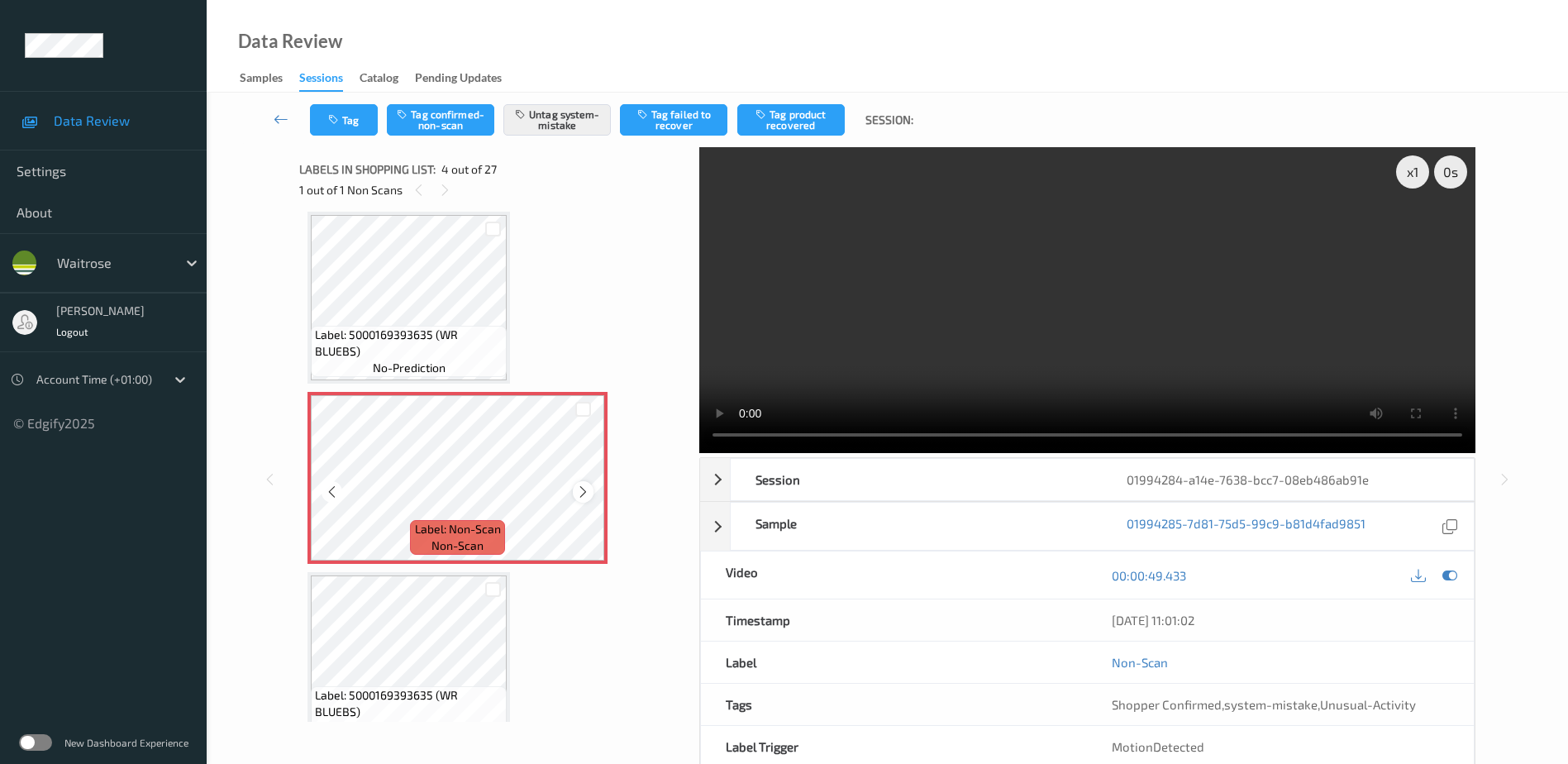
click at [584, 500] on div at bounding box center [583, 492] width 21 height 21
click at [987, 347] on video at bounding box center [1087, 299] width 776 height 306
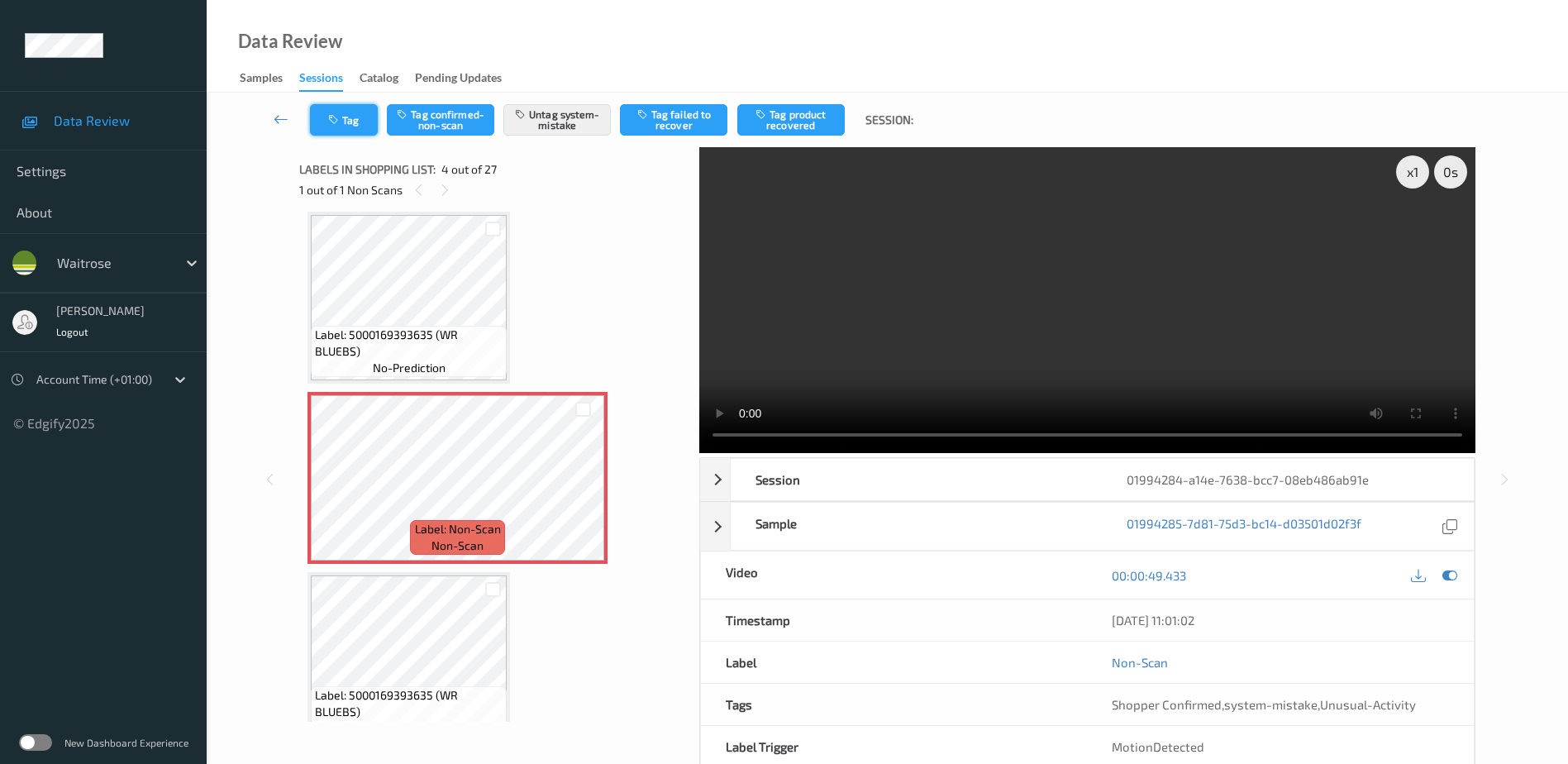
click at [310, 123] on button "Tag" at bounding box center [343, 119] width 68 height 31
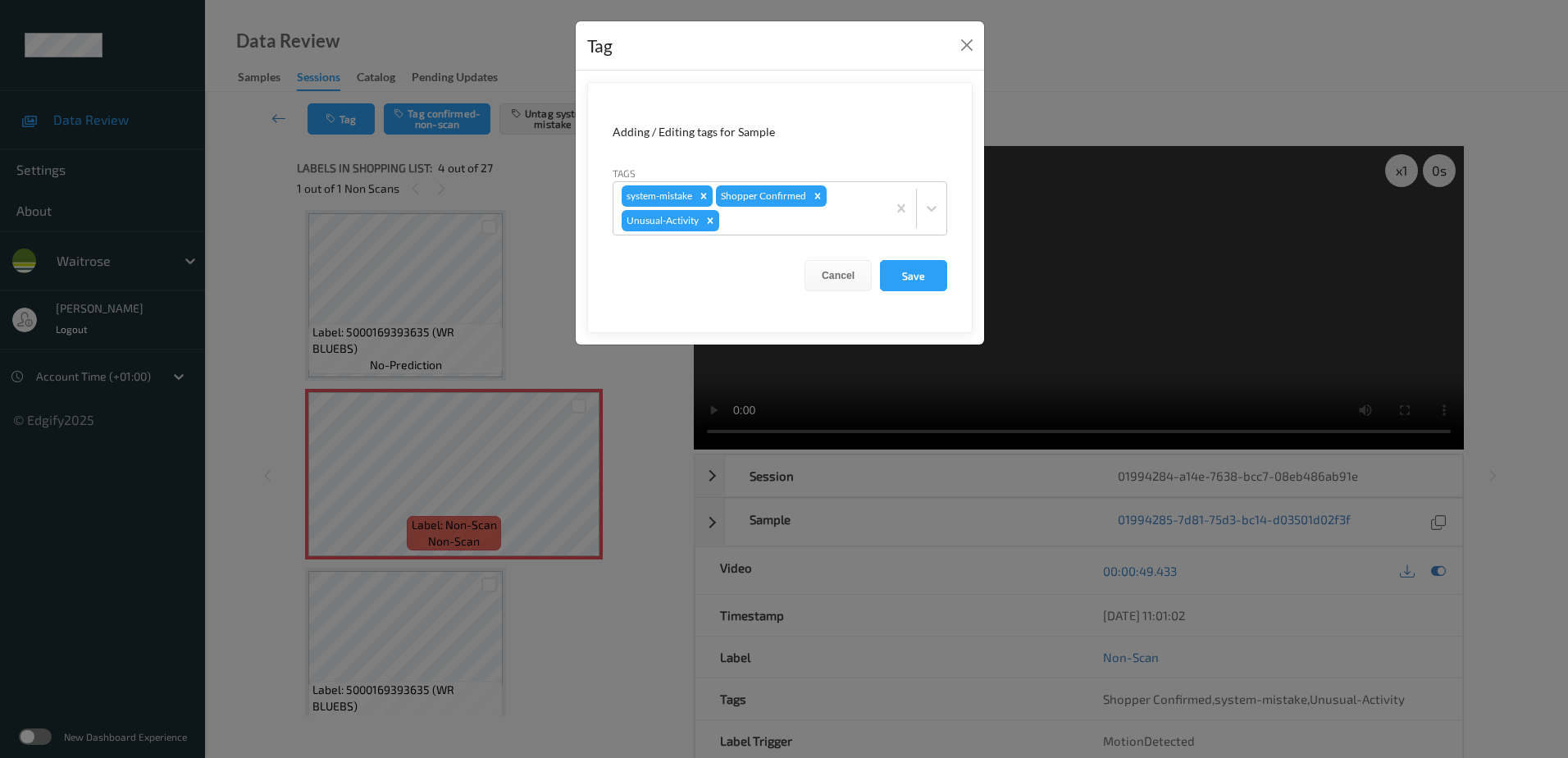
click at [643, 387] on div "Tag Adding / Editing tags for Sample Tags system-mistake Shopper Confirmed Unus…" at bounding box center [784, 379] width 1568 height 758
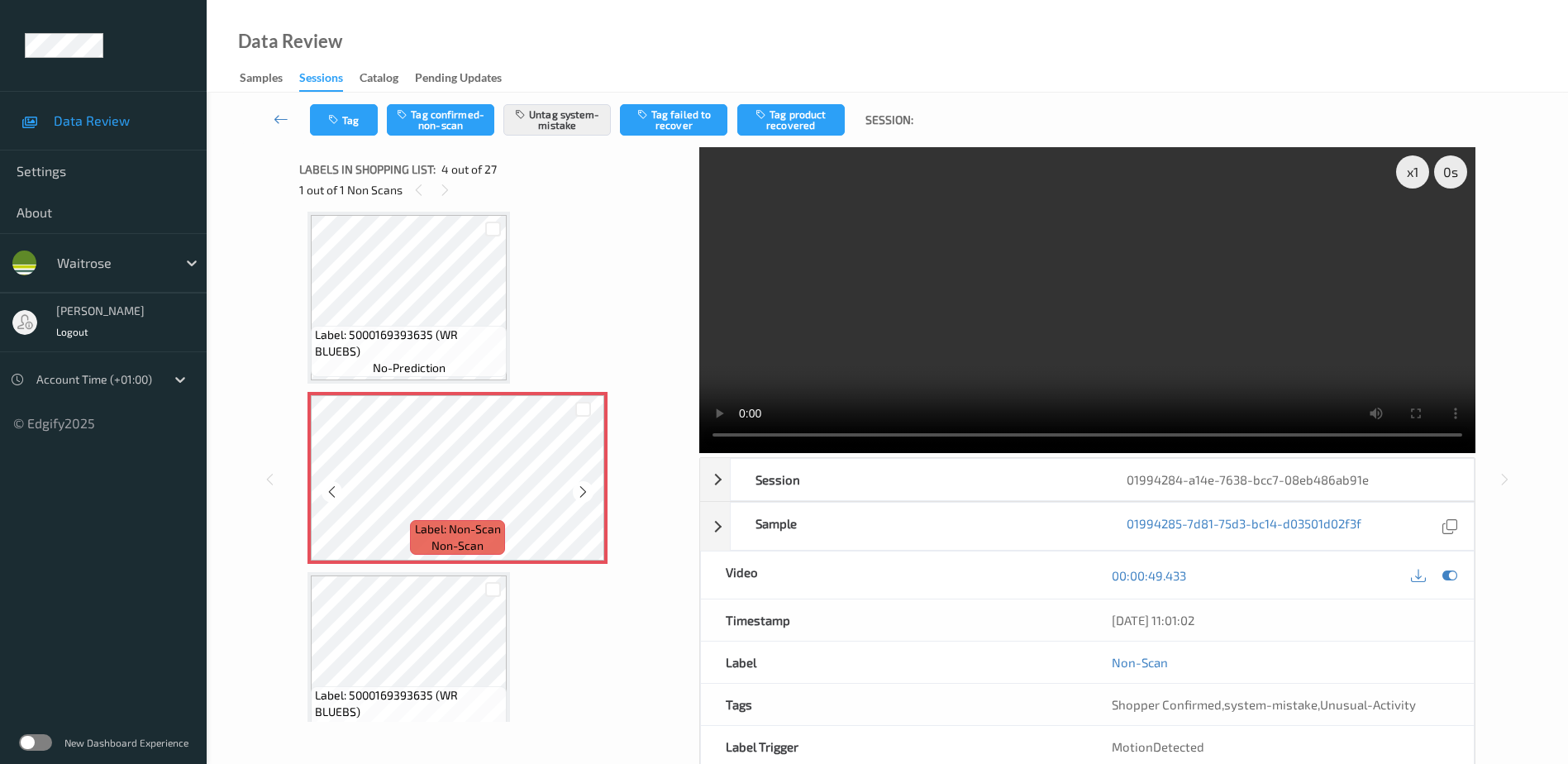
click at [584, 486] on icon at bounding box center [583, 492] width 14 height 15
click at [334, 114] on icon "button" at bounding box center [334, 120] width 14 height 11
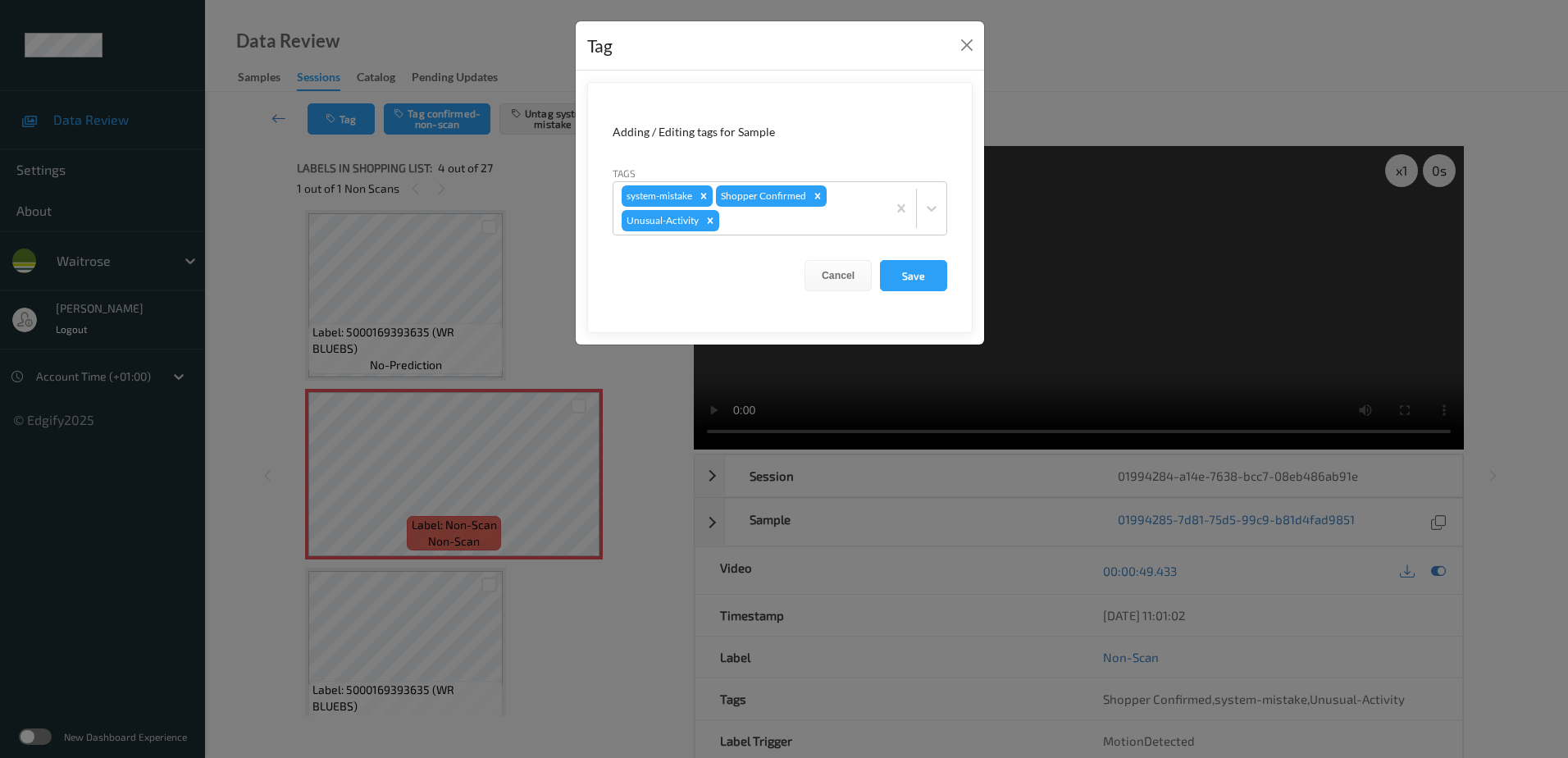
click at [560, 630] on div "Tag Adding / Editing tags for Sample Tags system-mistake Shopper Confirmed Unus…" at bounding box center [784, 379] width 1568 height 758
